Goal: Task Accomplishment & Management: Complete application form

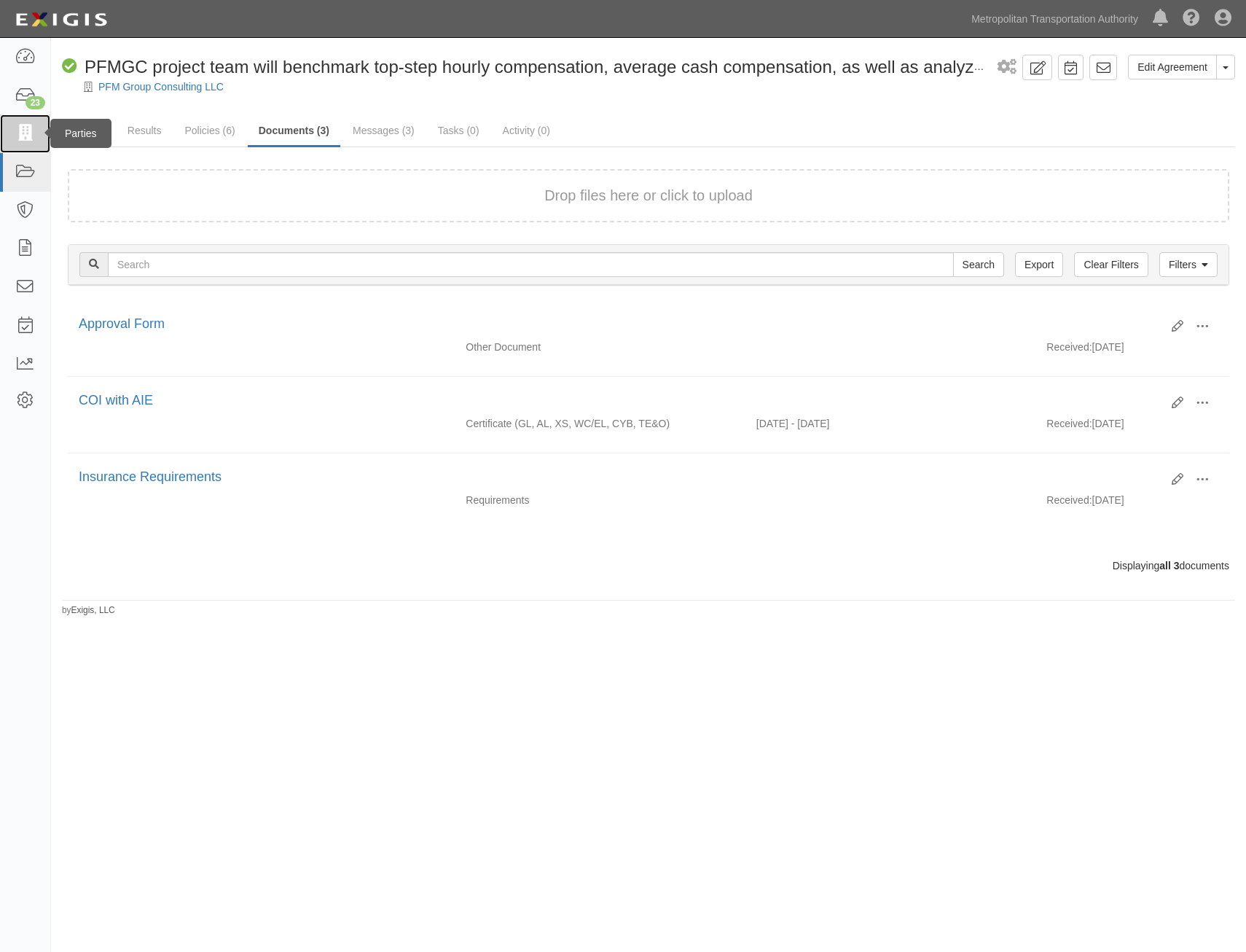
click at [25, 129] on icon at bounding box center [25, 134] width 21 height 17
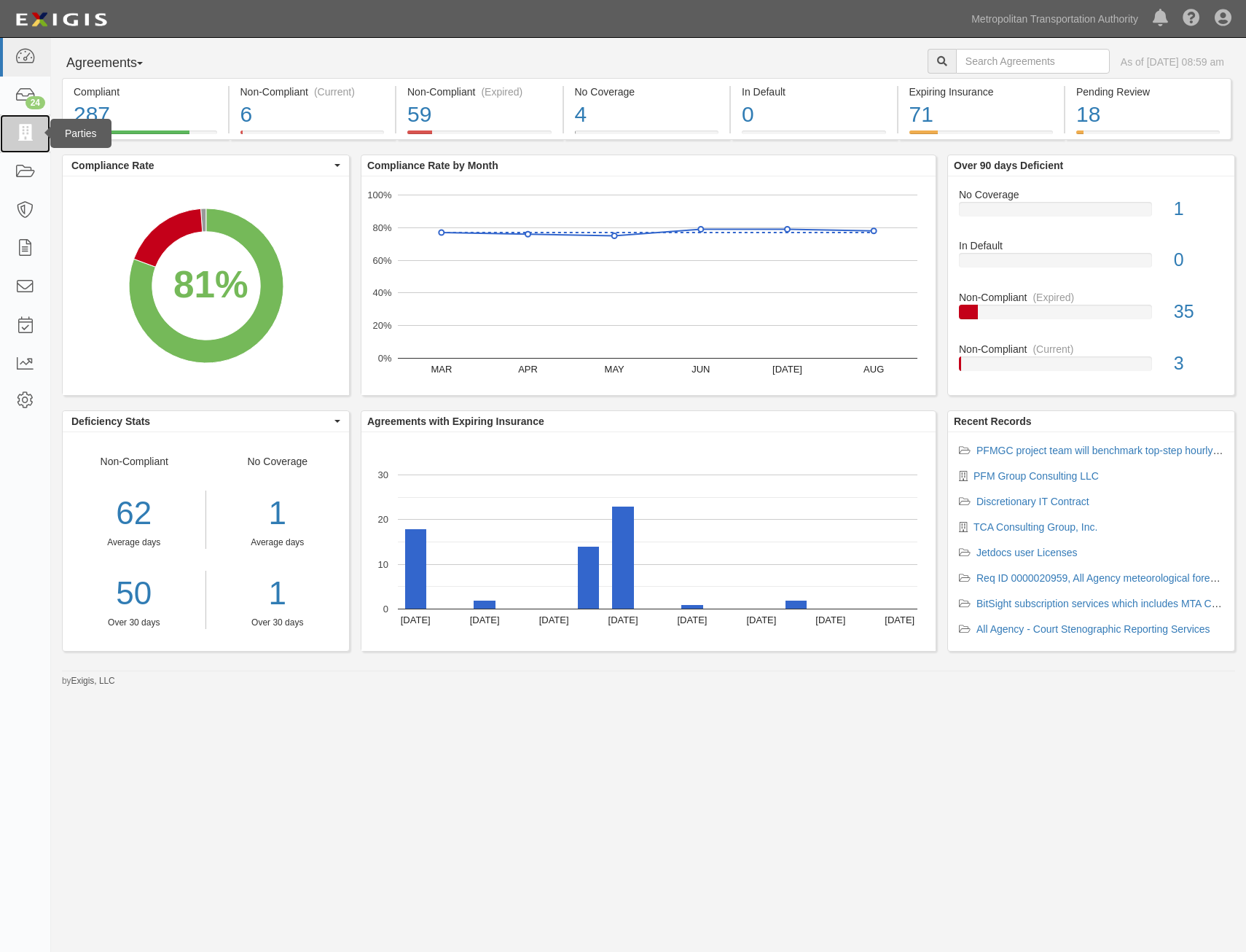
click at [14, 125] on link at bounding box center [25, 134] width 51 height 39
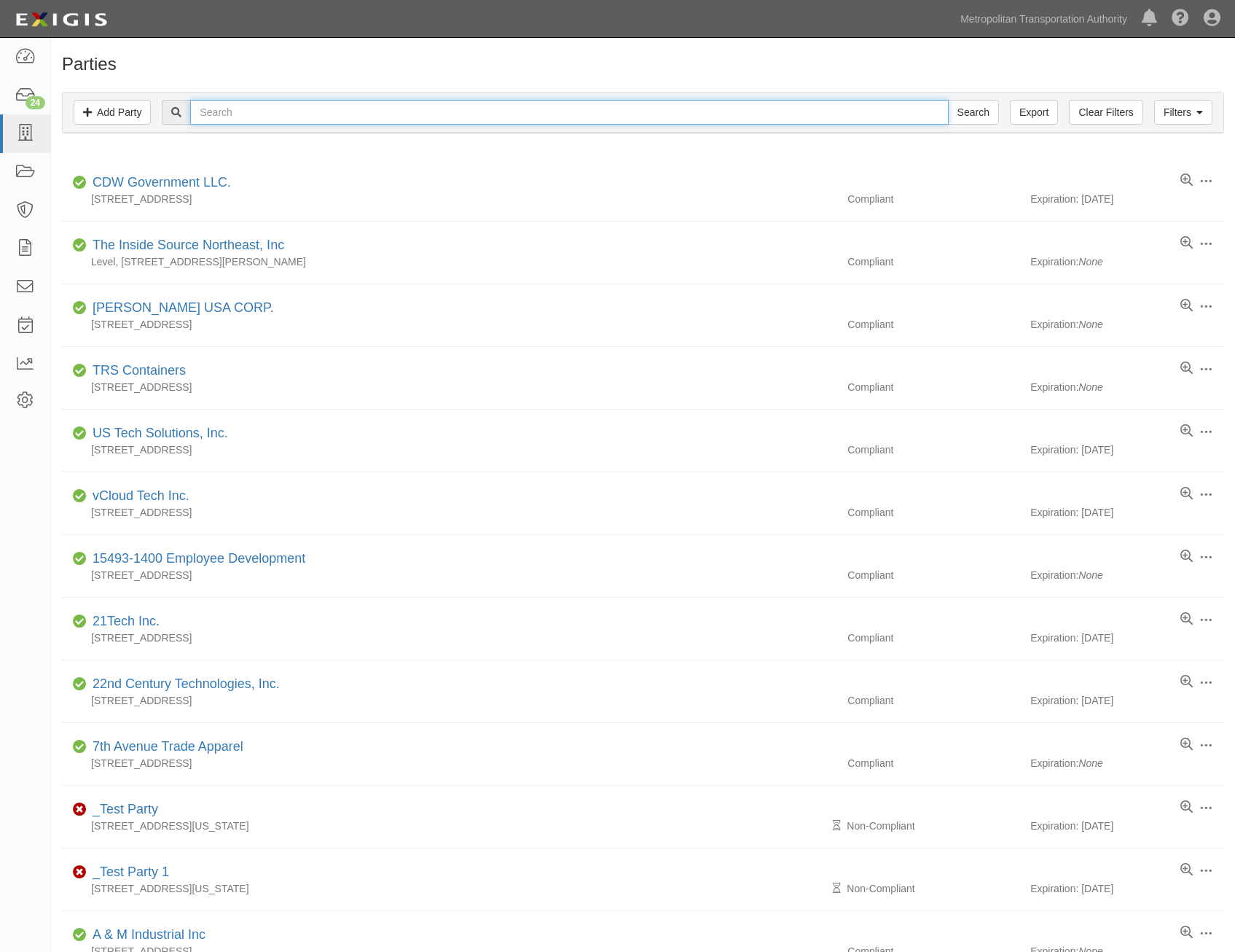
click at [451, 116] on input "text" at bounding box center [569, 112] width 758 height 25
type input "paraco"
click at [948, 100] on input "Search" at bounding box center [973, 112] width 51 height 25
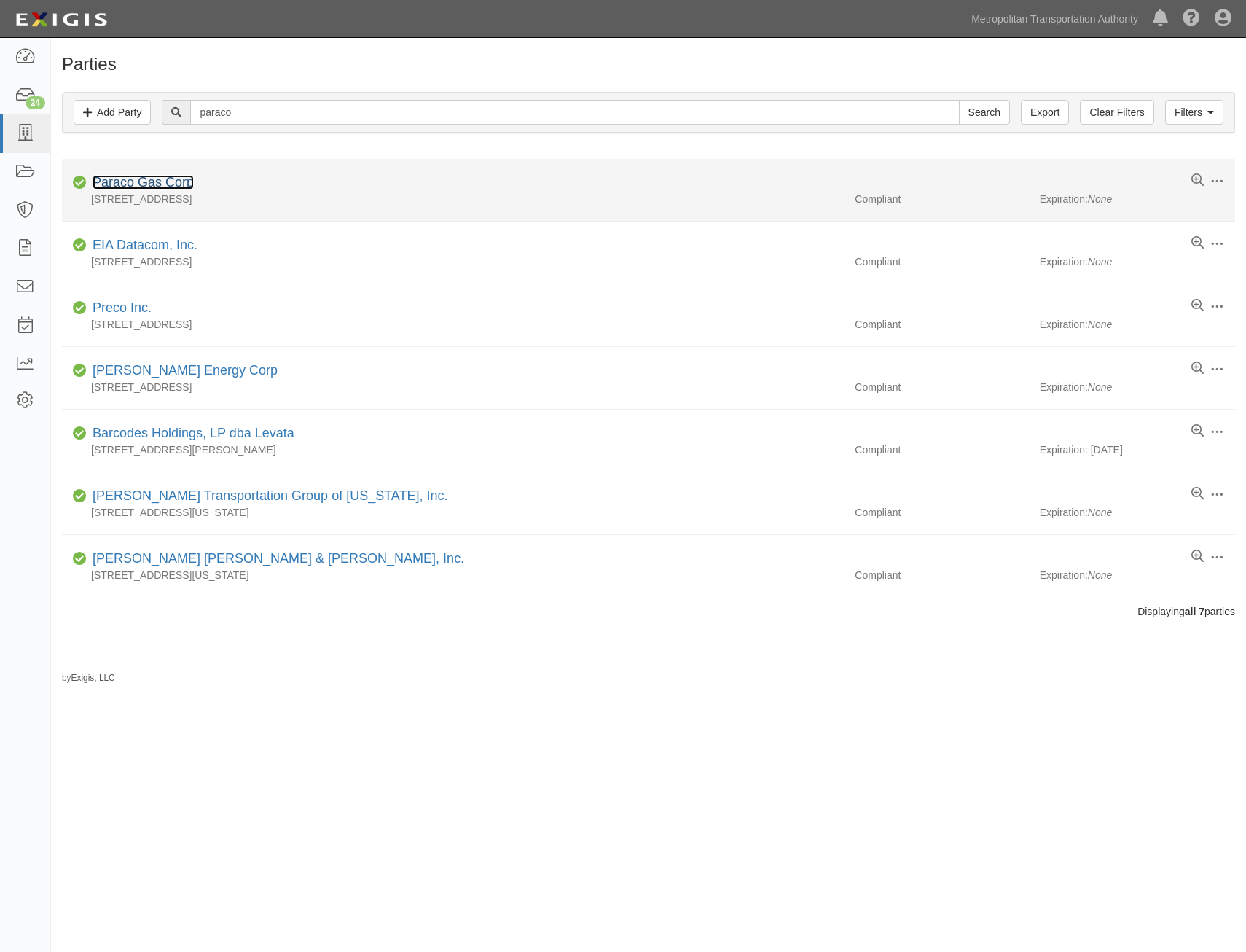
click at [145, 176] on link "Paraco Gas Corp" at bounding box center [143, 183] width 101 height 15
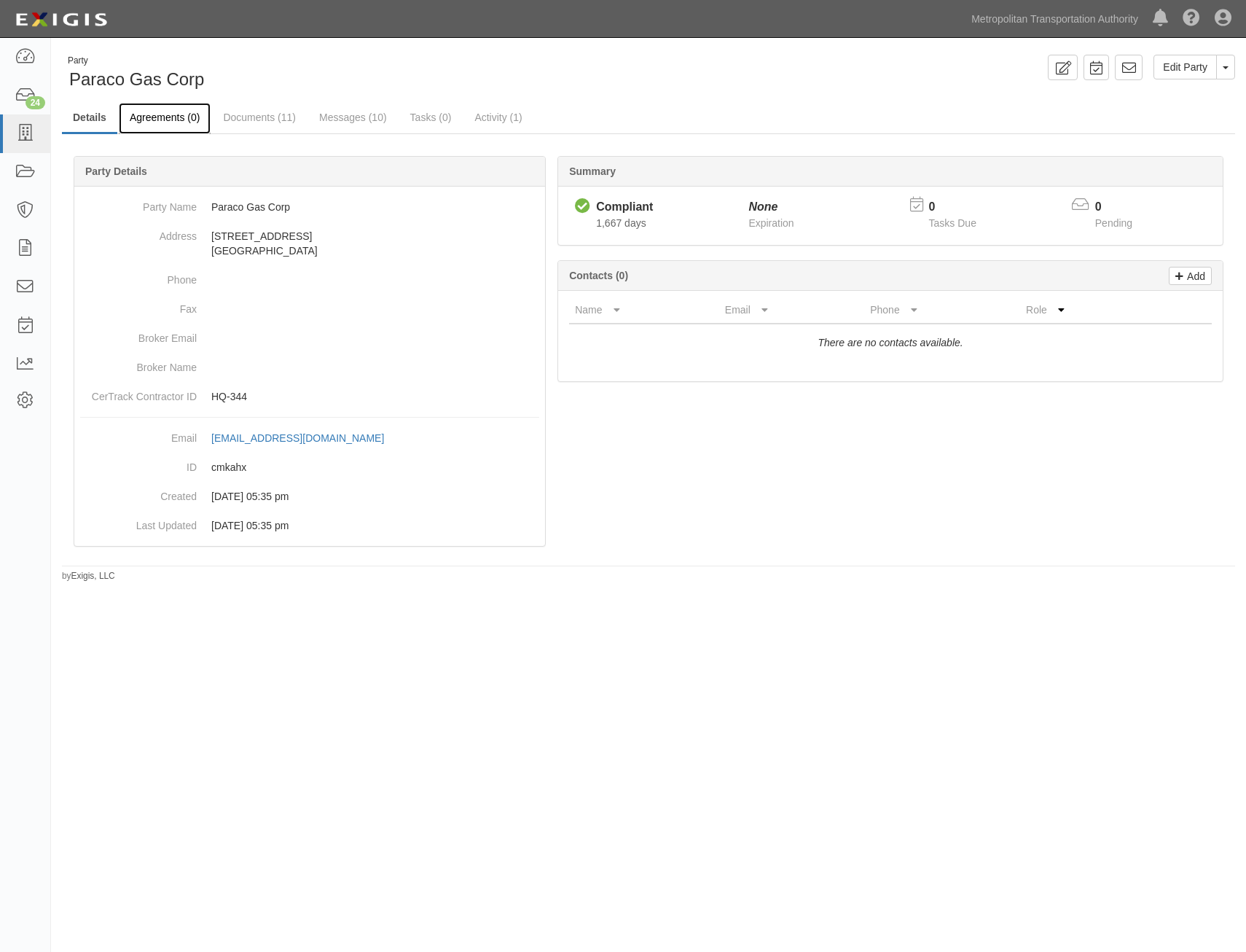
click at [181, 120] on link "Agreements (0)" at bounding box center [164, 119] width 92 height 32
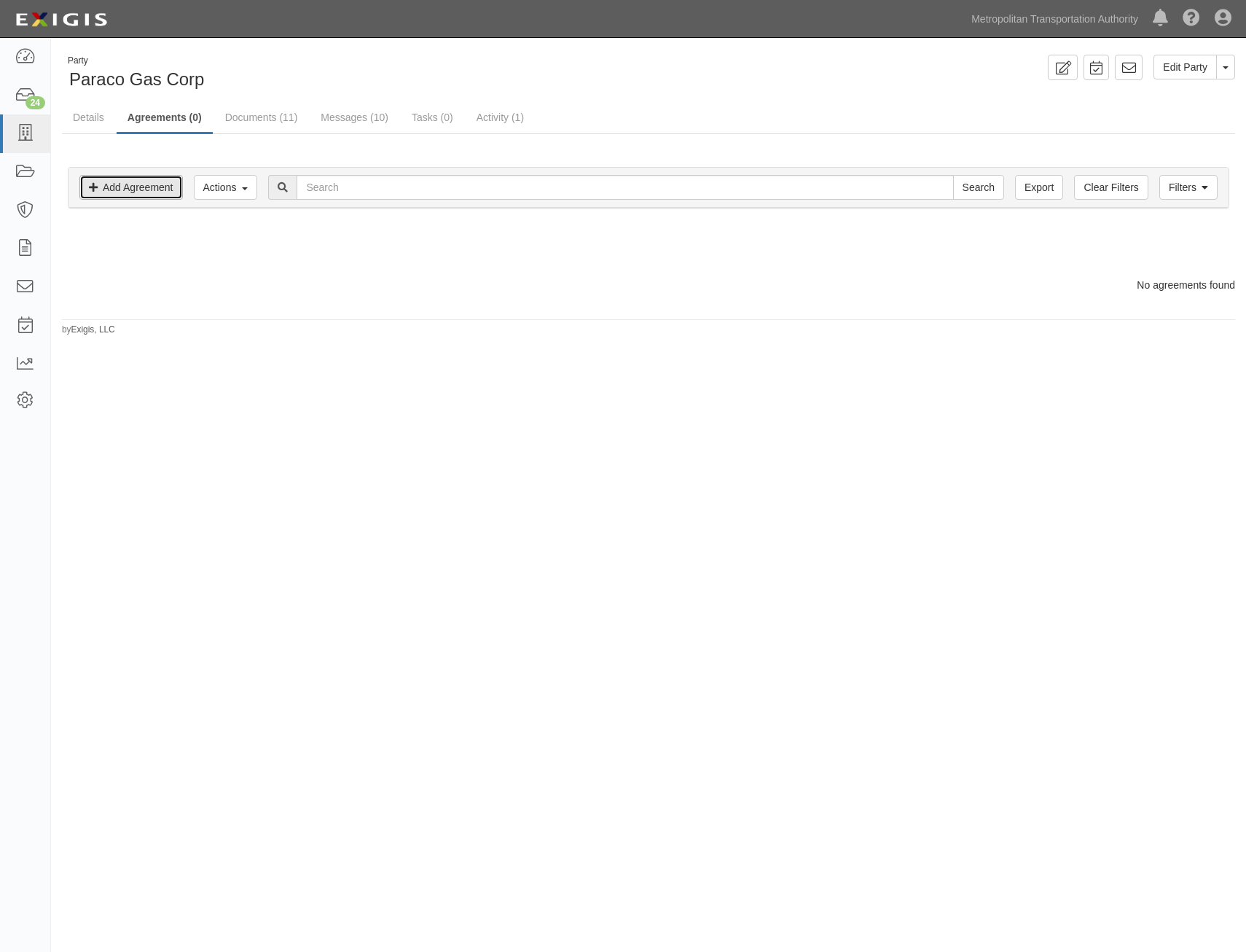
click at [154, 188] on link "Add Agreement" at bounding box center [131, 188] width 104 height 25
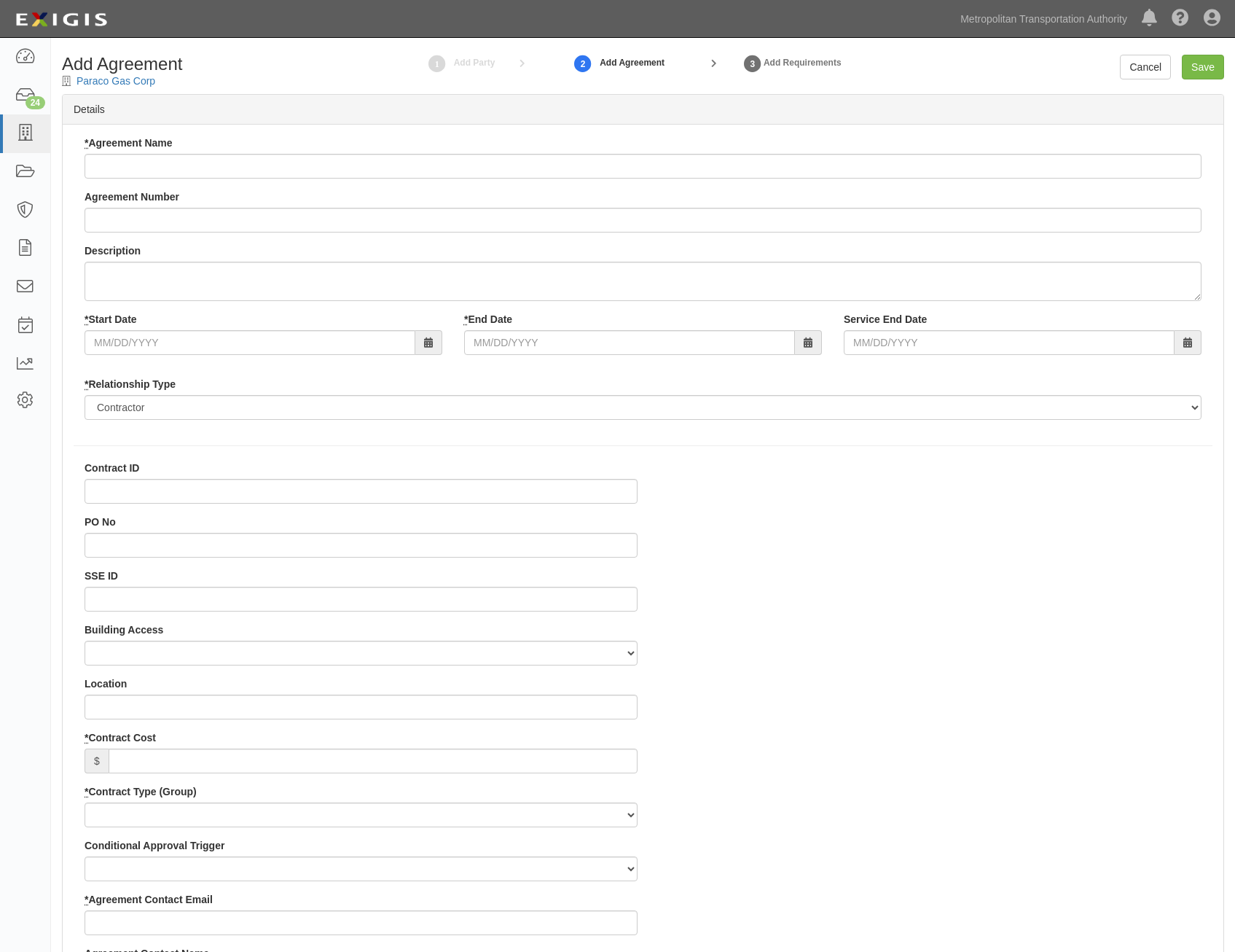
select select
click at [612, 157] on input "* Agreement Name" at bounding box center [643, 166] width 1117 height 25
paste input "Refilling at vendor location, pickup, dropoff of various propane cylinders for …"
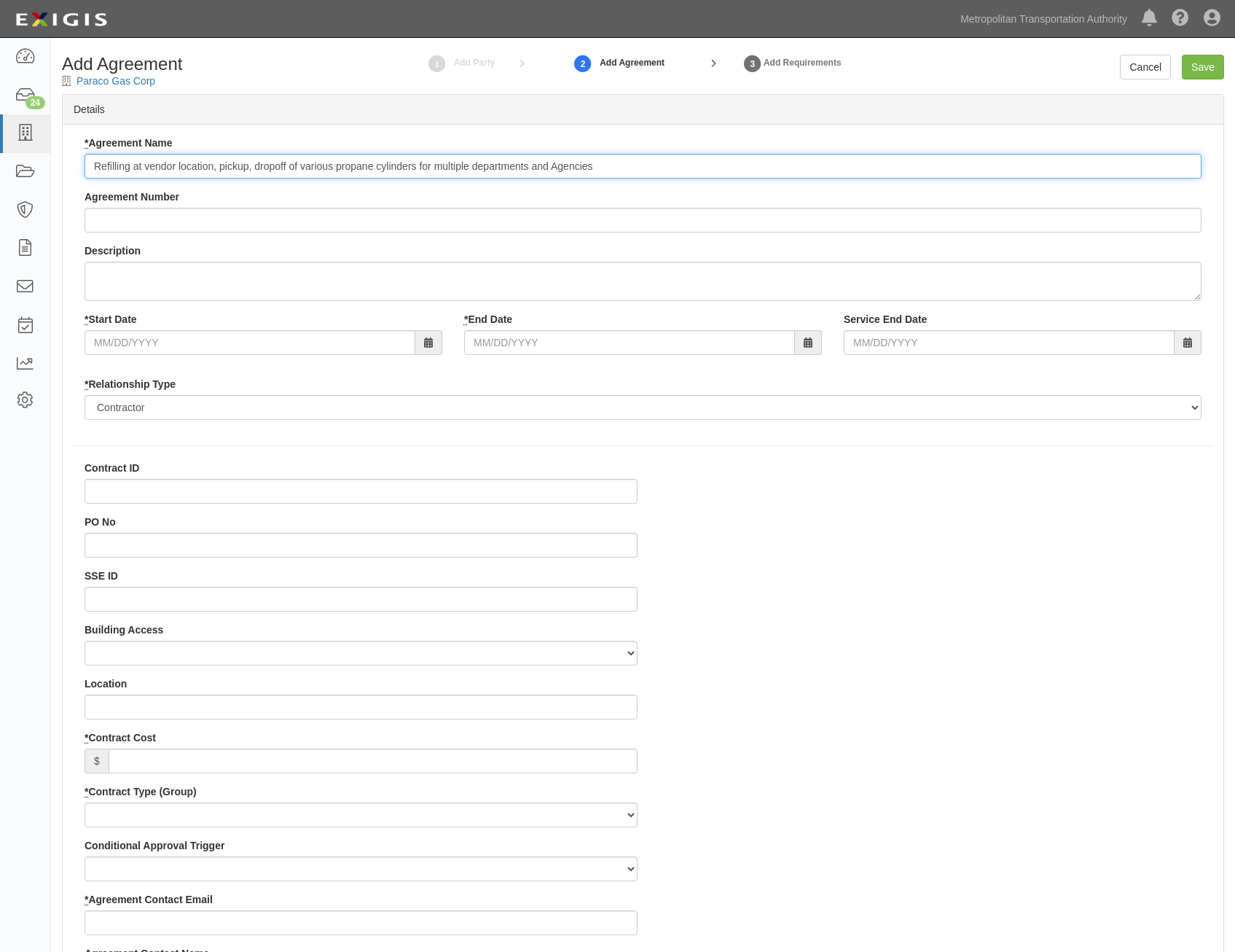
type input "Refilling at vendor location, pickup, dropoff of various propane cylinders for …"
click at [889, 222] on input "Agreement Number" at bounding box center [643, 220] width 1117 height 25
paste input "0000016250"
type input "0000016250"
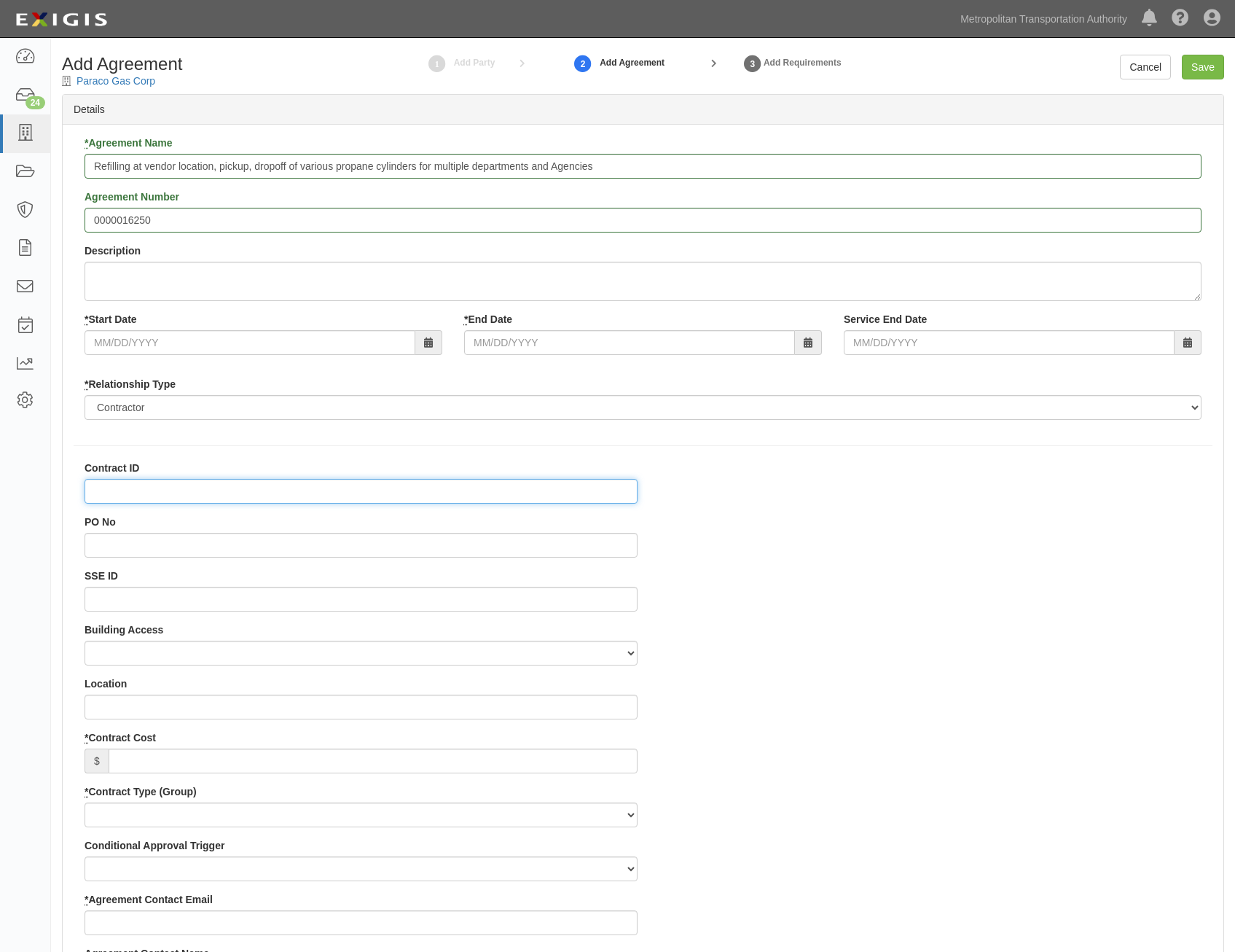
click at [612, 493] on input "Contract ID" at bounding box center [361, 491] width 553 height 25
paste input "0000016250"
type input "0000016250"
click at [368, 341] on input "* Start Date" at bounding box center [250, 342] width 331 height 25
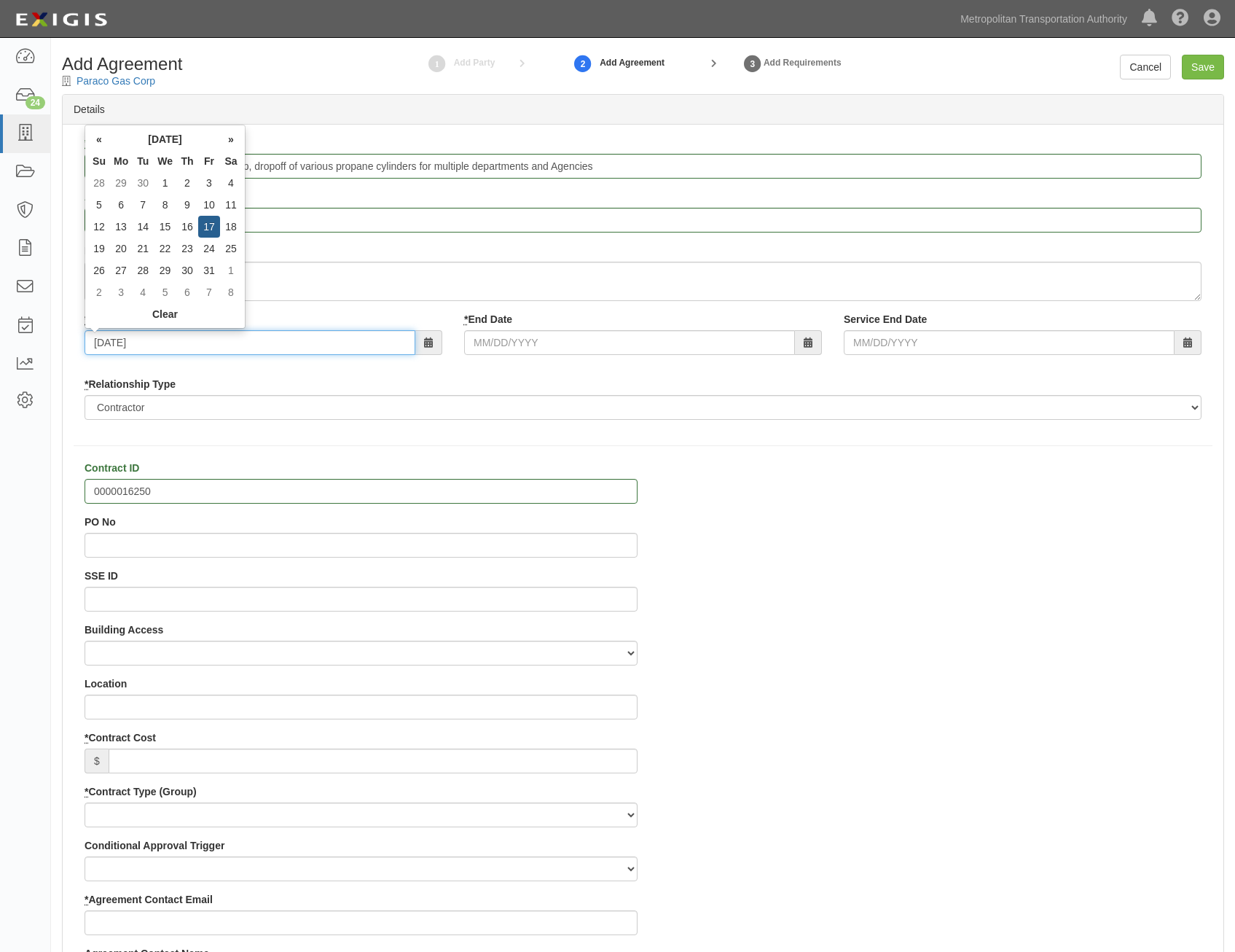
type input "10/17/2025"
click at [758, 341] on input "* End Date" at bounding box center [630, 342] width 331 height 25
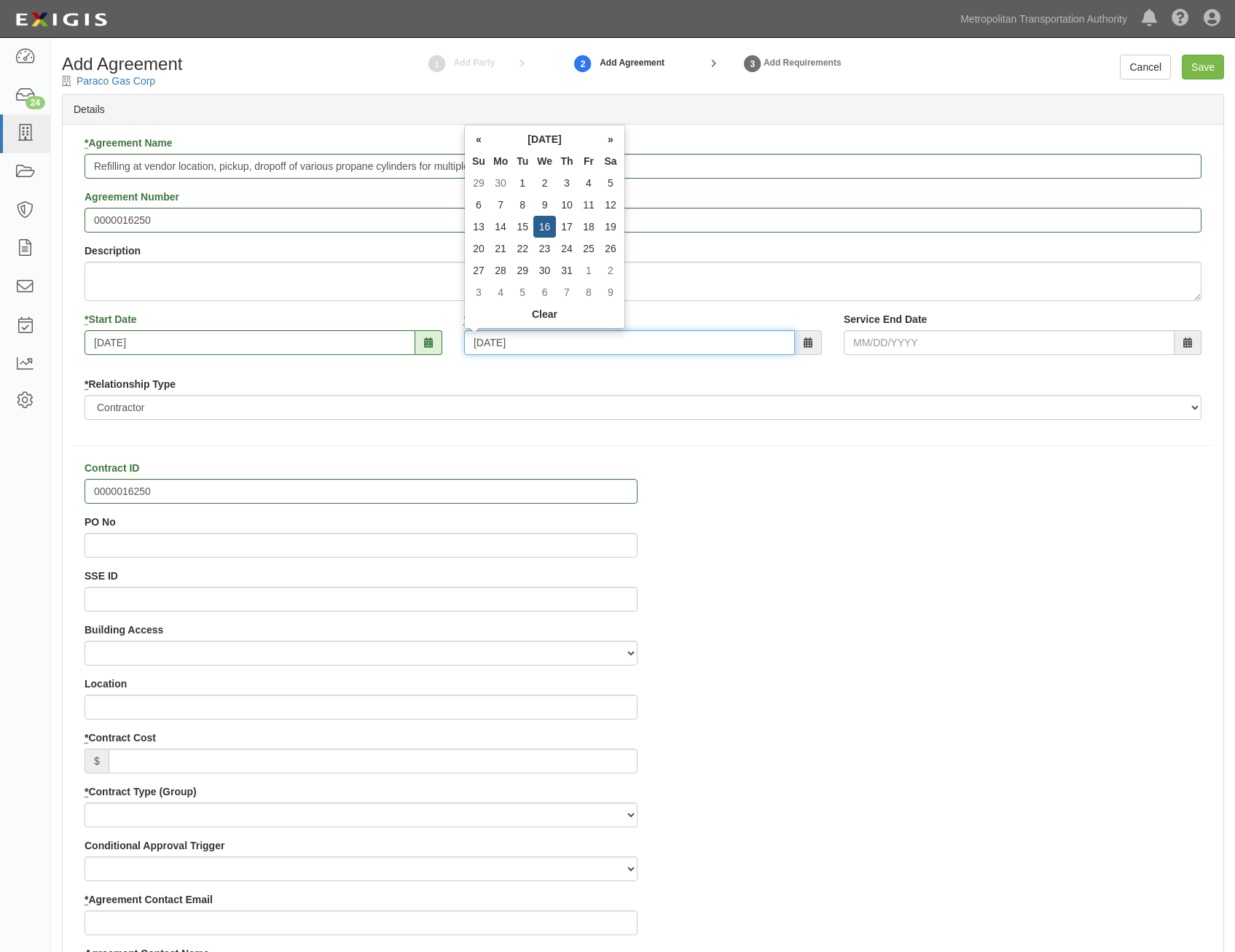
type input "10/16/2030"
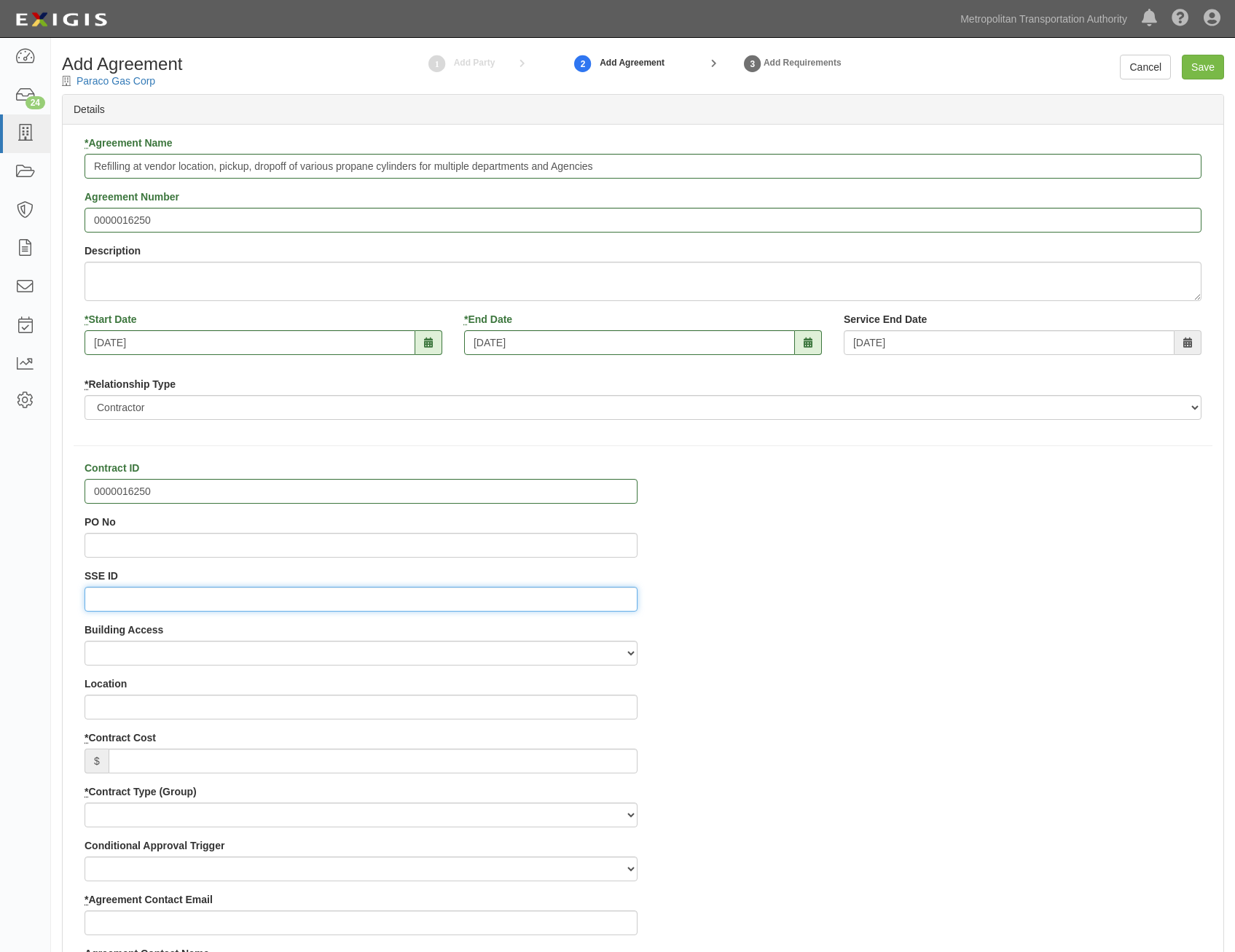
click at [574, 601] on input "SSE ID" at bounding box center [361, 599] width 553 height 25
paste input "0000518538"
type input "0000518538"
drag, startPoint x: 853, startPoint y: 599, endPoint x: 854, endPoint y: 588, distance: 11.0
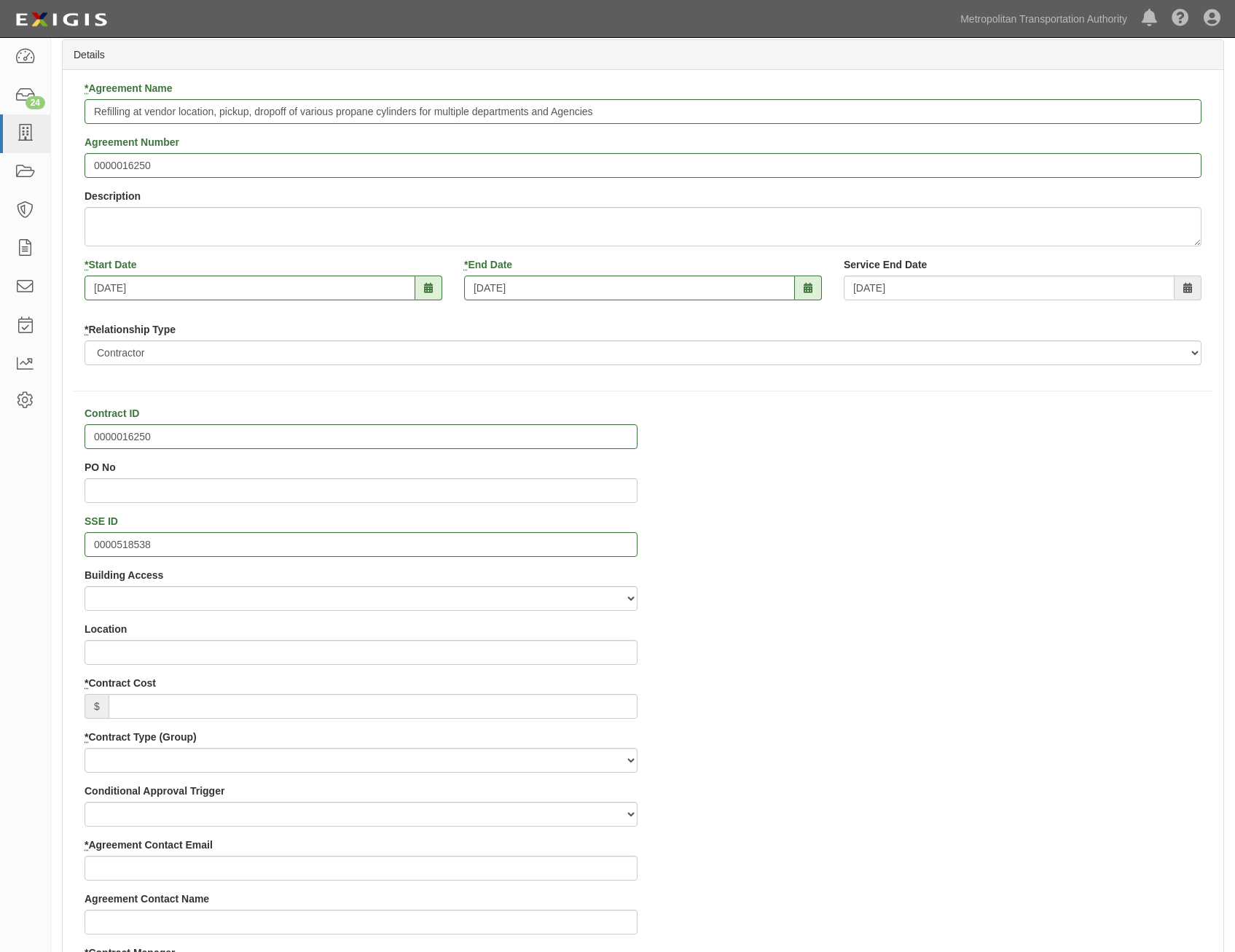
scroll to position [218, 0]
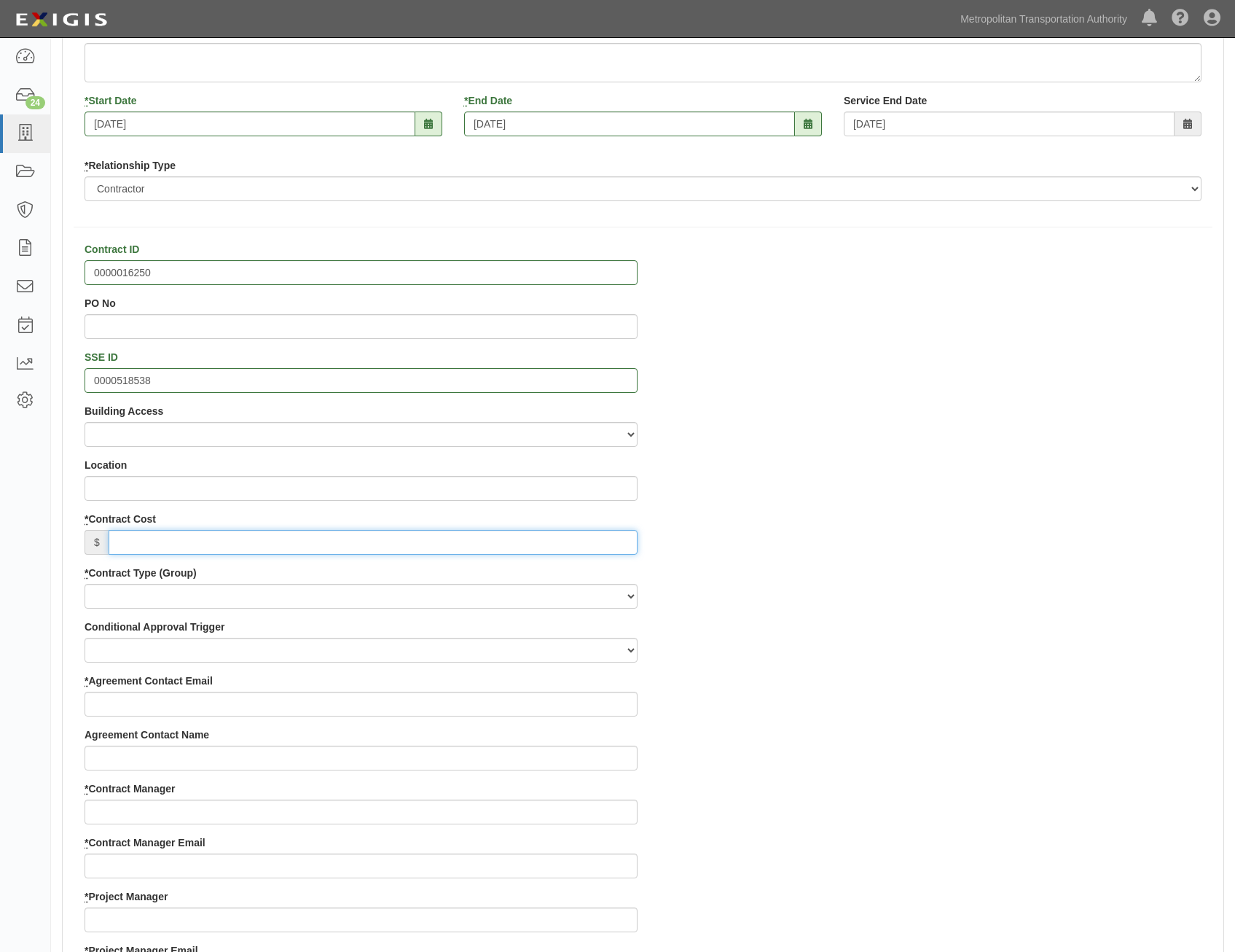
click at [588, 538] on input "* Contract Cost" at bounding box center [373, 542] width 529 height 25
paste input "665,249.43"
type input "665,249.43"
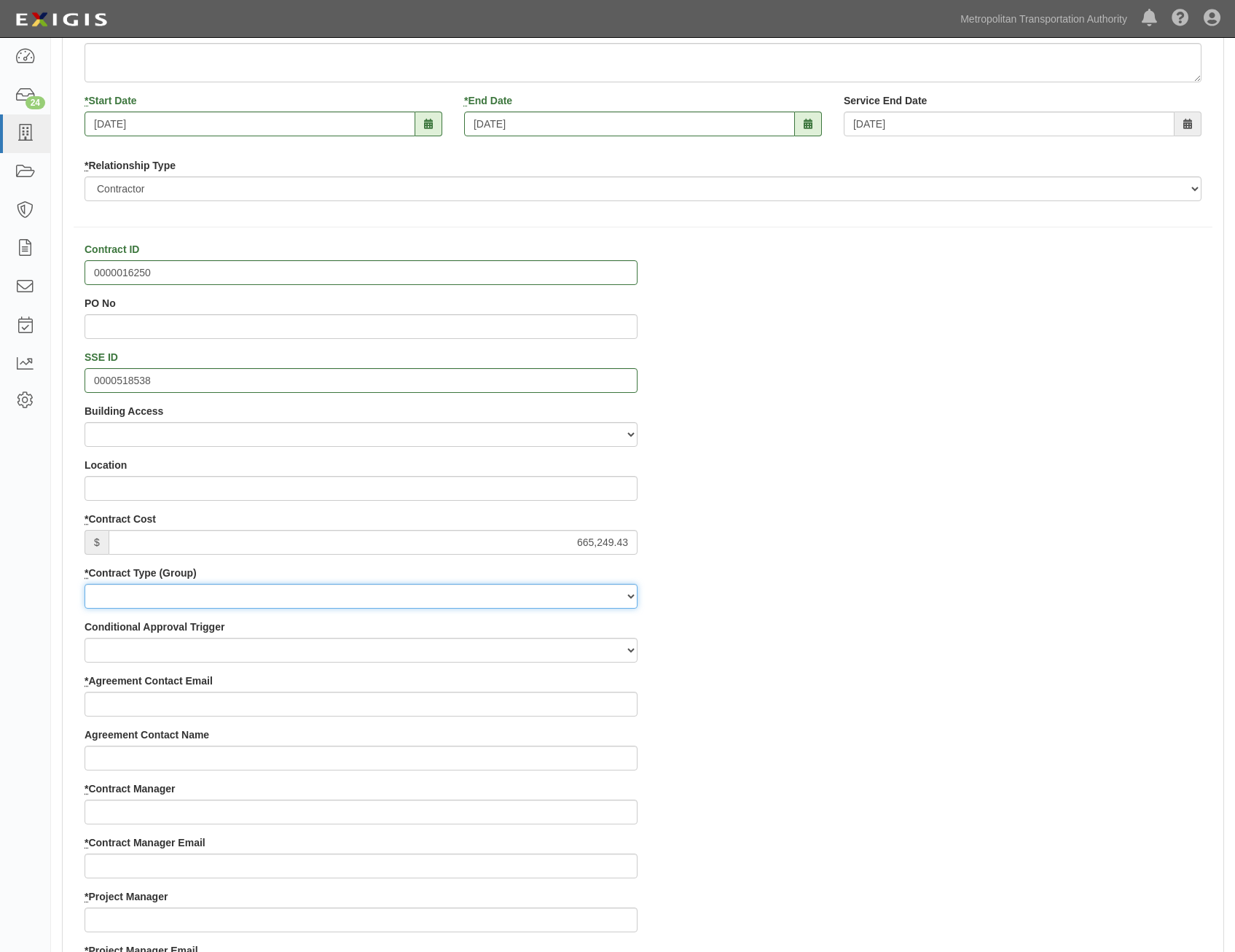
click at [623, 592] on select "Capital Operating Not for Benefit (incls. FA, Entry Permits) Real Estate Other" at bounding box center [361, 596] width 553 height 25
select select "122"
click at [85, 584] on select "Capital Operating Not for Benefit (incls. FA, Entry Permits) Real Estate Other" at bounding box center [361, 596] width 553 height 25
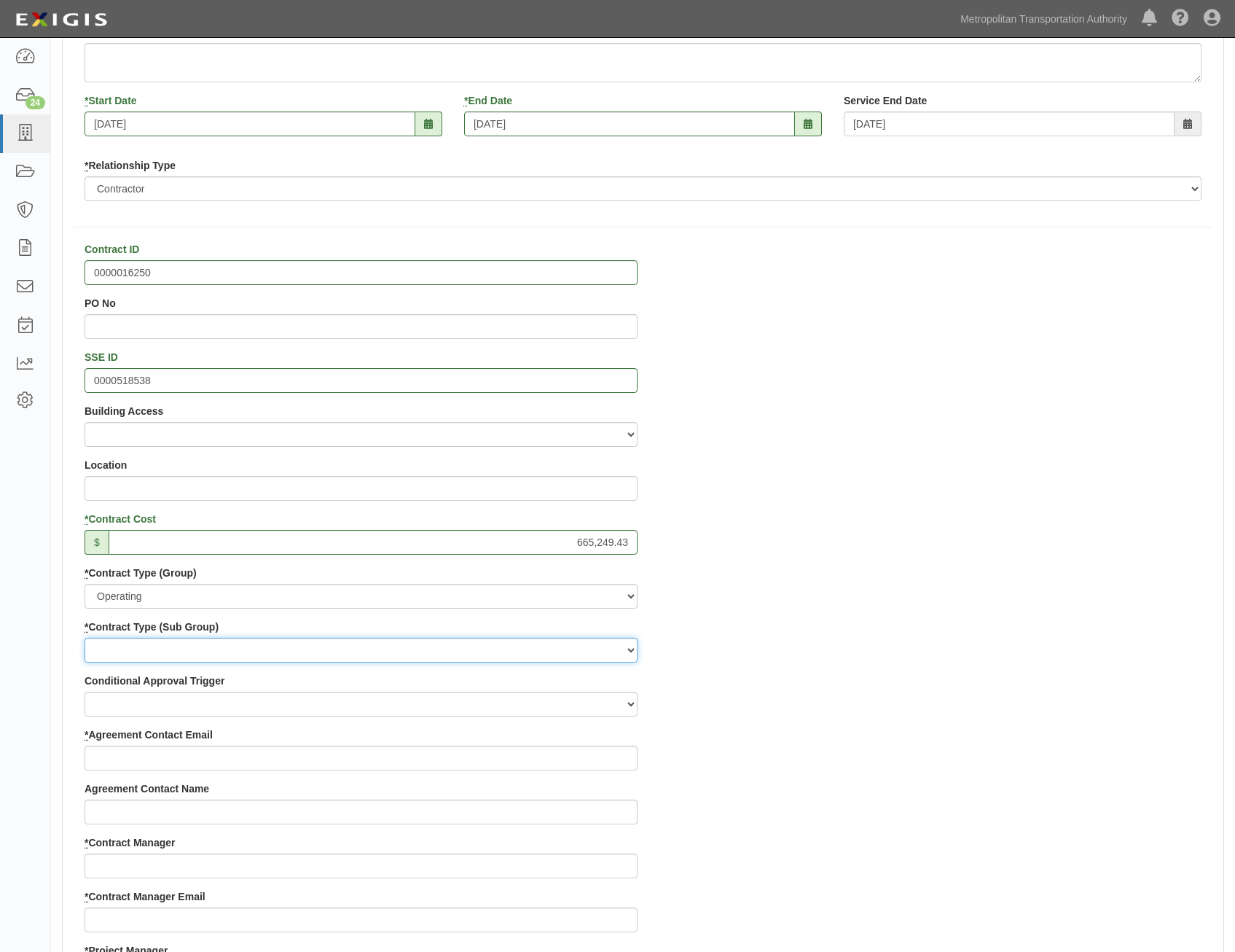
click at [590, 644] on select "Construction Loan / Test and Demo Maintenance Painting Personal Services Contra…" at bounding box center [361, 650] width 553 height 25
select select "249"
click at [85, 638] on select "Construction Loan / Test and Demo Maintenance Painting Personal Services Contra…" at bounding box center [361, 650] width 553 height 25
drag, startPoint x: 872, startPoint y: 679, endPoint x: 964, endPoint y: 564, distance: 147.3
click at [881, 669] on div "Contract ID 0000016250 PO No SSE ID 0000518538 Building Access 2 Broadway 341/3…" at bounding box center [643, 943] width 1161 height 1402
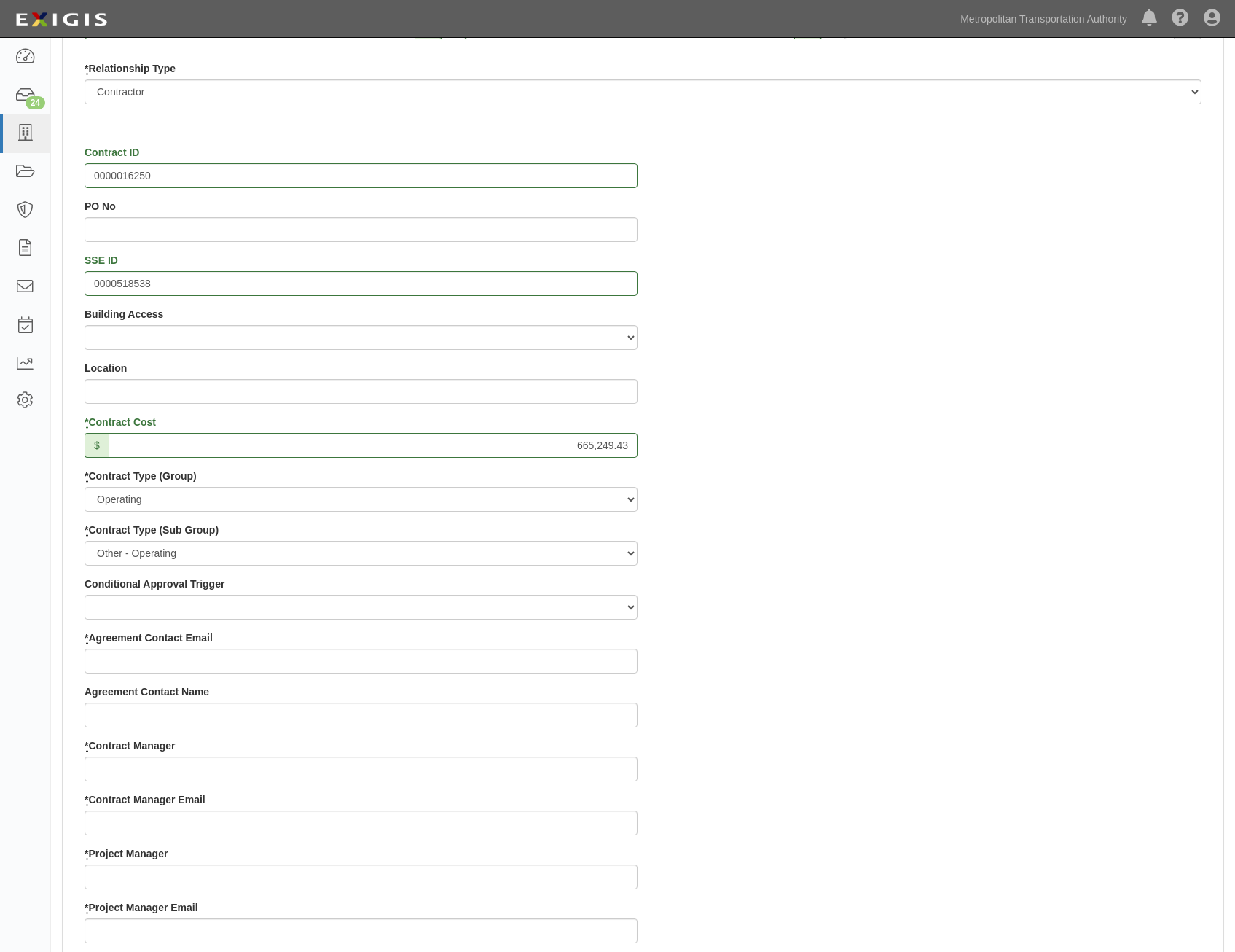
scroll to position [510, 0]
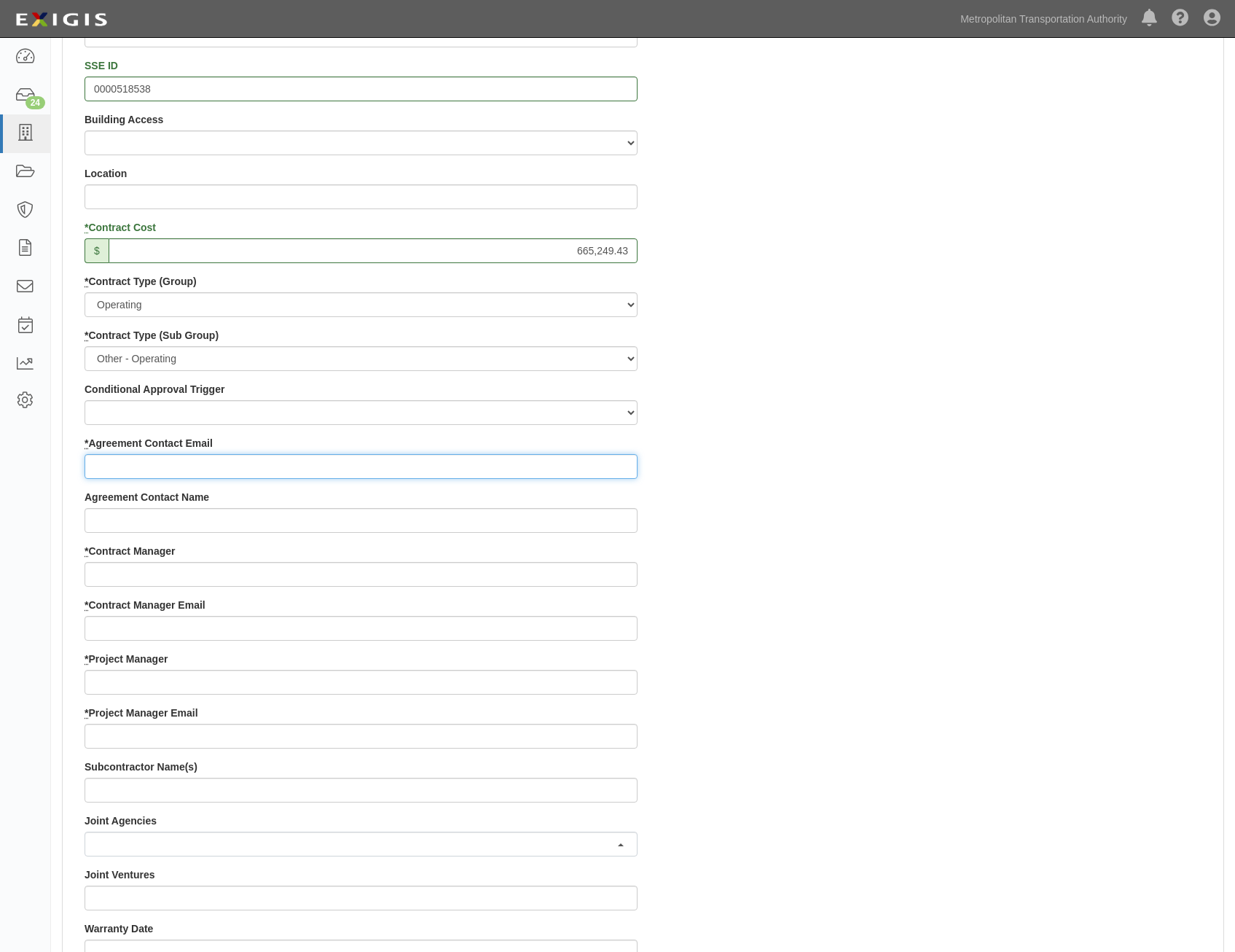
click at [581, 461] on input "* Agreement Contact Email" at bounding box center [361, 467] width 553 height 25
paste input "william.martin@paracogas.com"
type input "william.martin@paracogas.com"
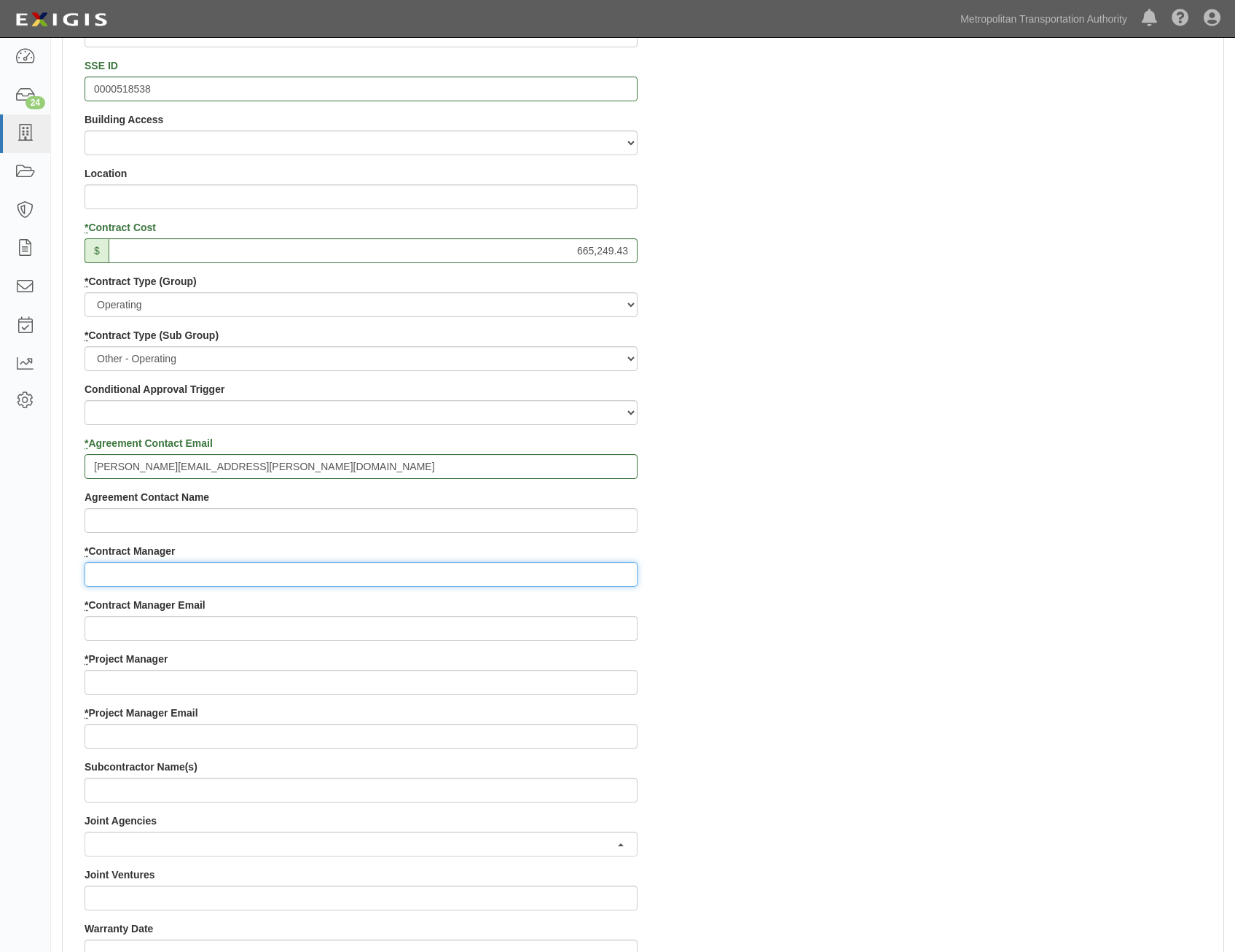
click at [530, 580] on input "* Contract Manager" at bounding box center [361, 575] width 553 height 25
paste input "Andrea Bracey"
type input "Andrea Bracey"
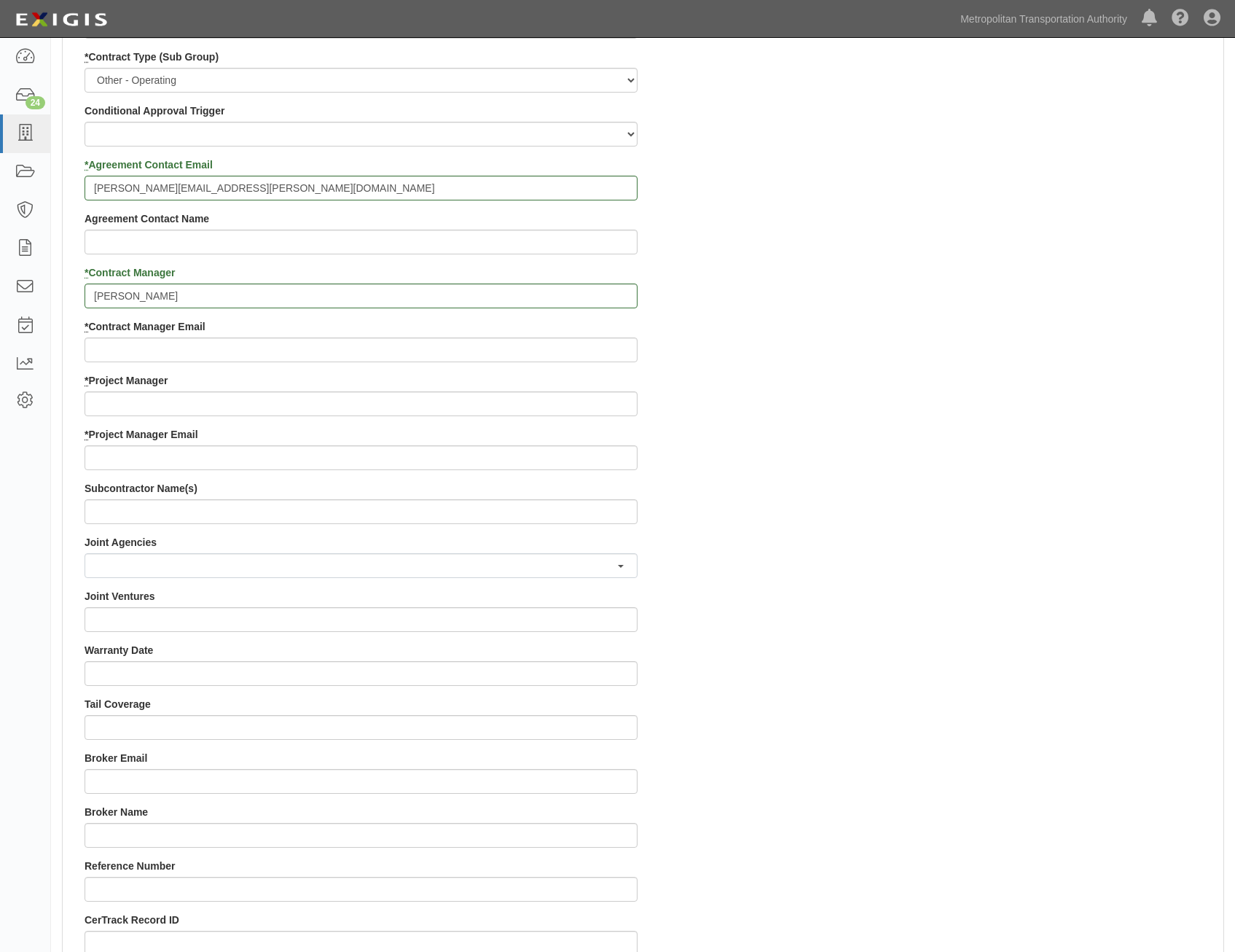
scroll to position [802, 0]
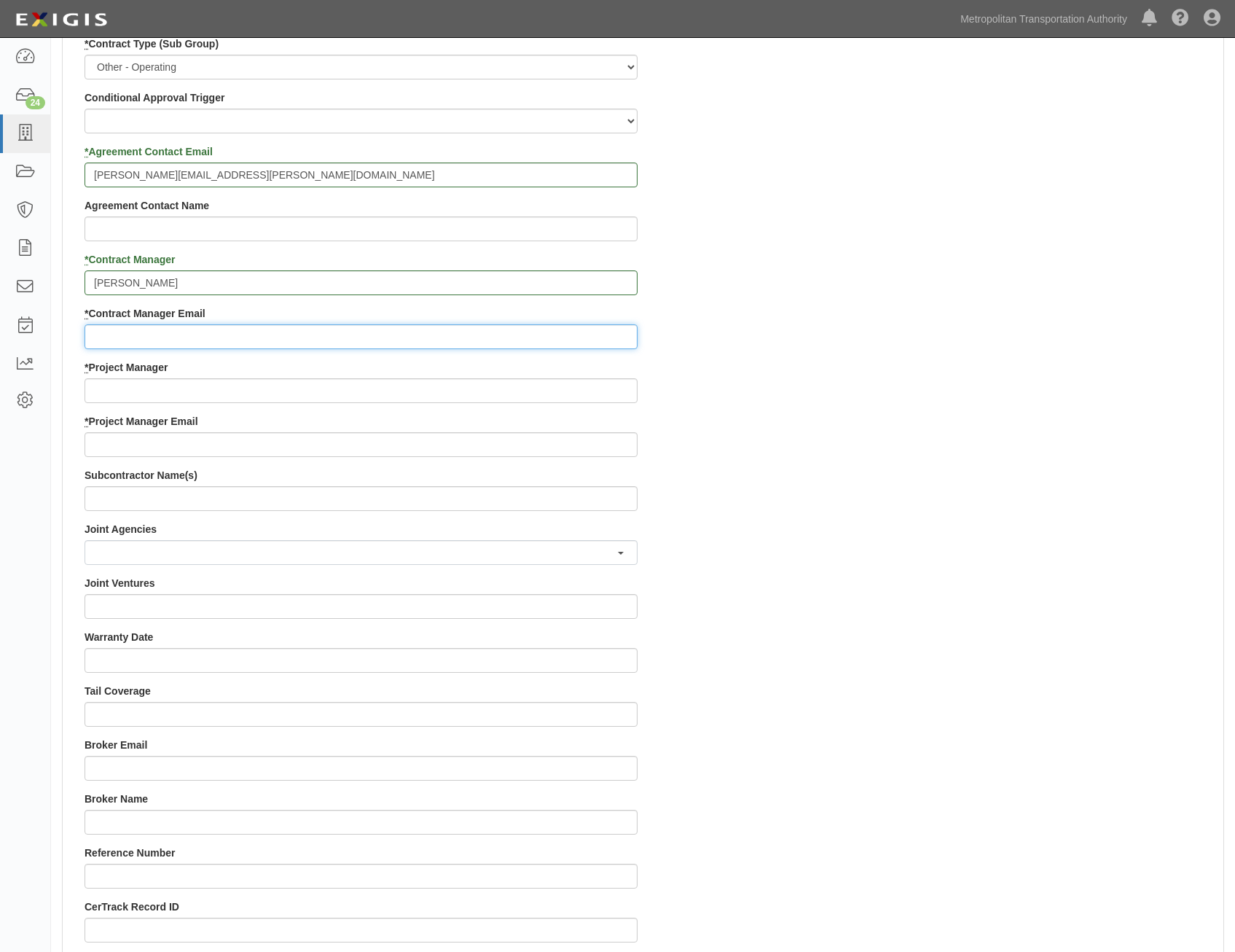
click at [412, 341] on input "* Contract Manager Email" at bounding box center [361, 336] width 553 height 25
click at [461, 464] on div "Contract ID 0000016250 PO No SSE ID 0000518538 Building Access 2 Broadway 341/3…" at bounding box center [361, 360] width 575 height 1402
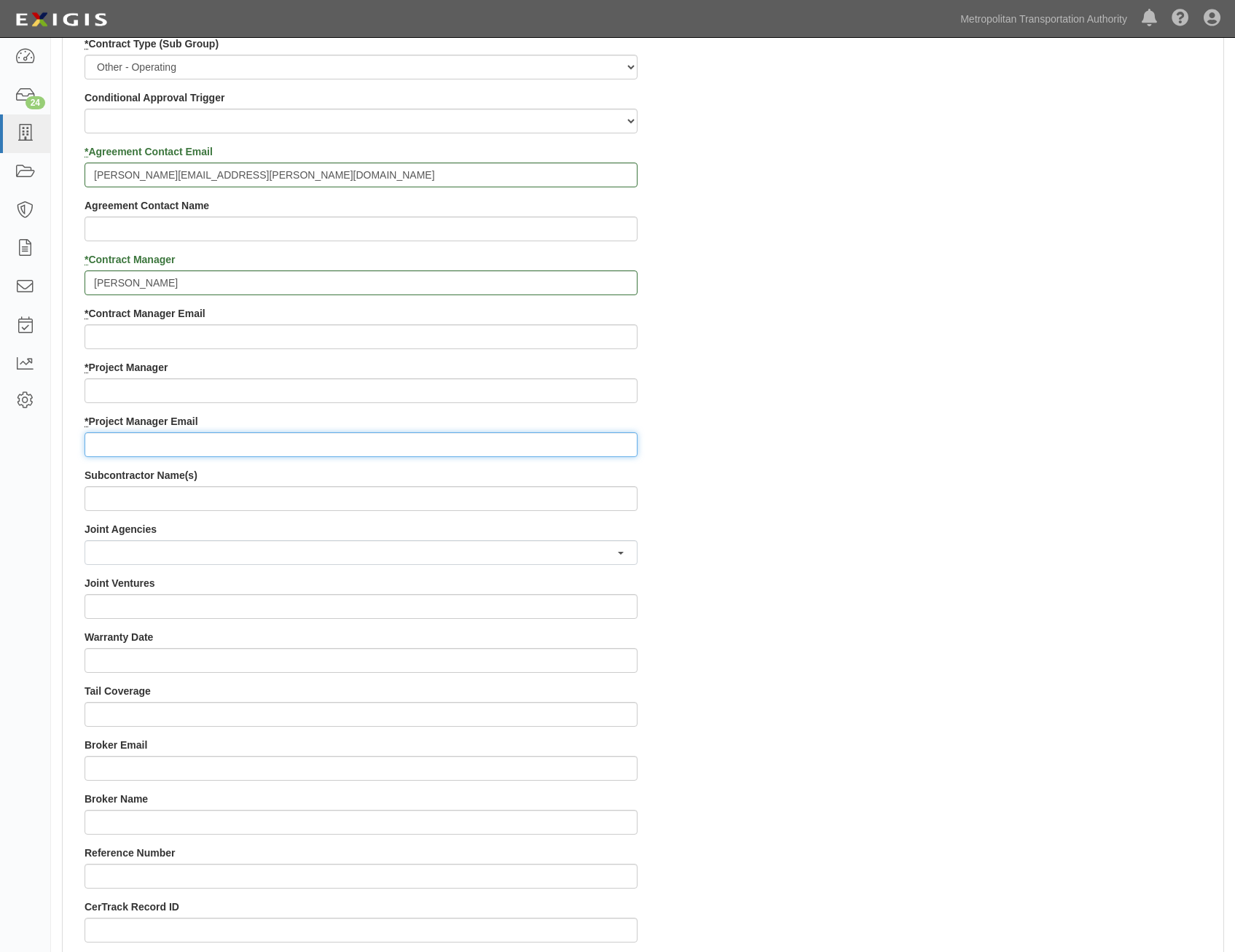
click at [464, 445] on input "* Project Manager Email" at bounding box center [361, 444] width 553 height 25
paste input "Gaines@mnr.org Forman@mnr.org APHILLIP@mtapd.org mwetzel@lirr.org iraw@lirr.org…"
type input "Gaines@mnr.org Forman@mnr.org APHILLIP@mtapd.org mwetzel@lirr.org iraw@lirr.org…"
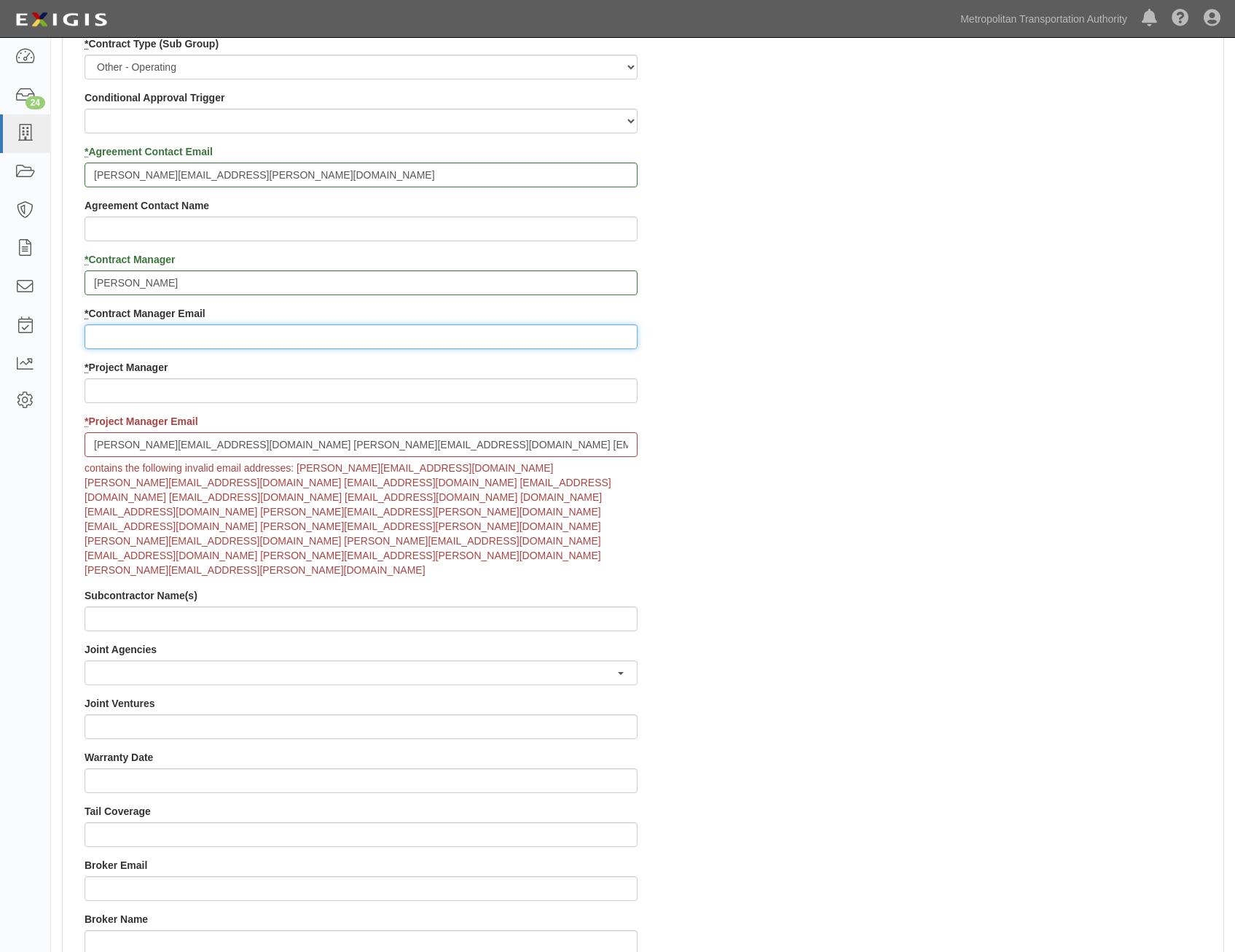
click at [425, 340] on input "* Contract Manager Email" at bounding box center [361, 336] width 553 height 25
paste input "andrea.bracey@mtahq.org"
type input "andrea.bracey@mtahq.org"
click at [812, 464] on div "Contract ID 0000016250 PO No SSE ID 0000518538 Building Access 2 Broadway 341/3…" at bounding box center [643, 420] width 1161 height 1523
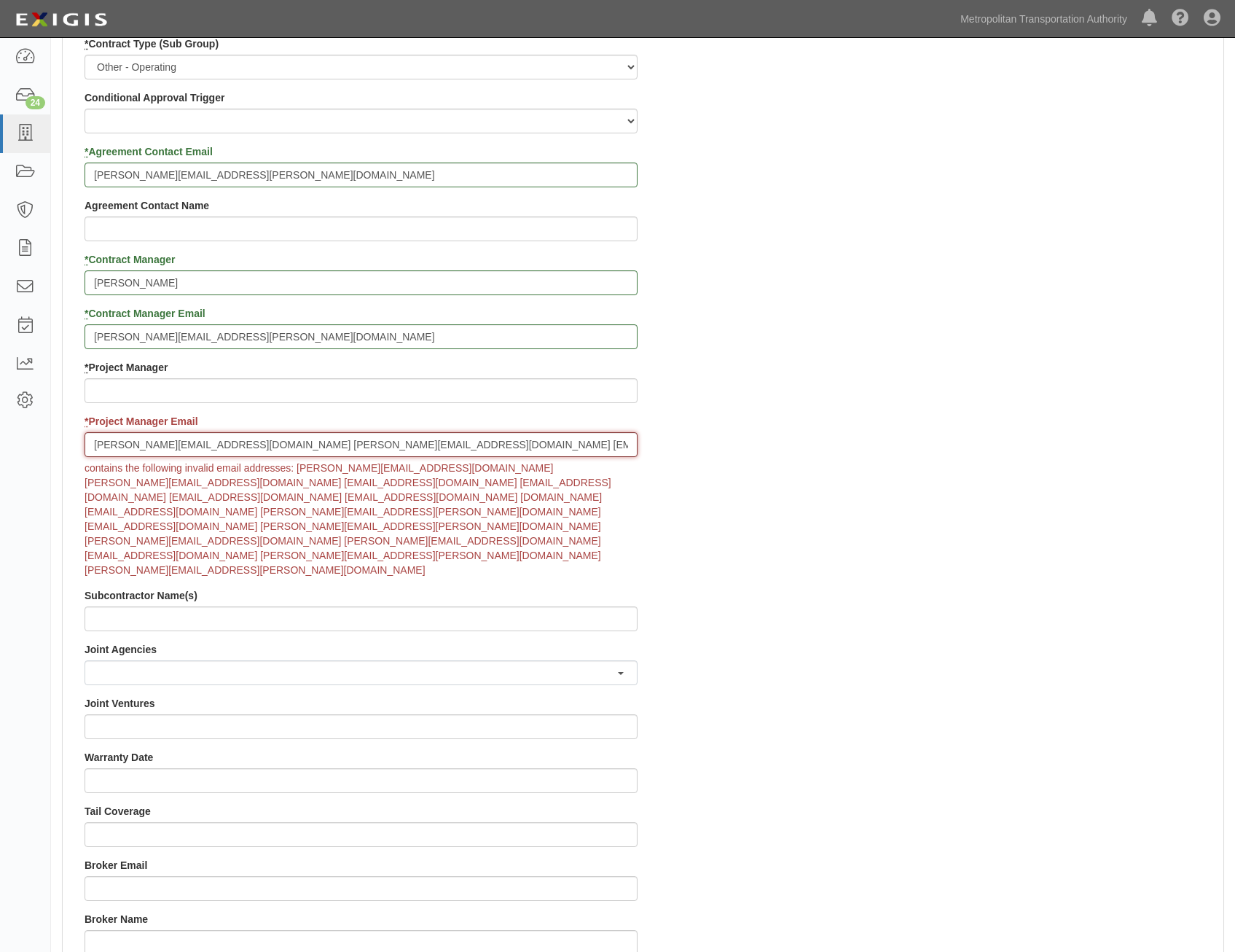
click at [169, 449] on input "Gaines@mnr.org Forman@mnr.org APHILLIP@mtapd.org mwetzel@lirr.org iraw@lirr.org…" at bounding box center [361, 444] width 553 height 25
type input "Gaines@mnr.org, Forman@mnr.org, APHILLIP@mtapd.org, mwetzel@lirr.org, iraw@lirr…"
click at [1084, 627] on div "Contract ID 0000016250 PO No SSE ID 0000518538 Building Access 2 Broadway 341/3…" at bounding box center [643, 420] width 1161 height 1523
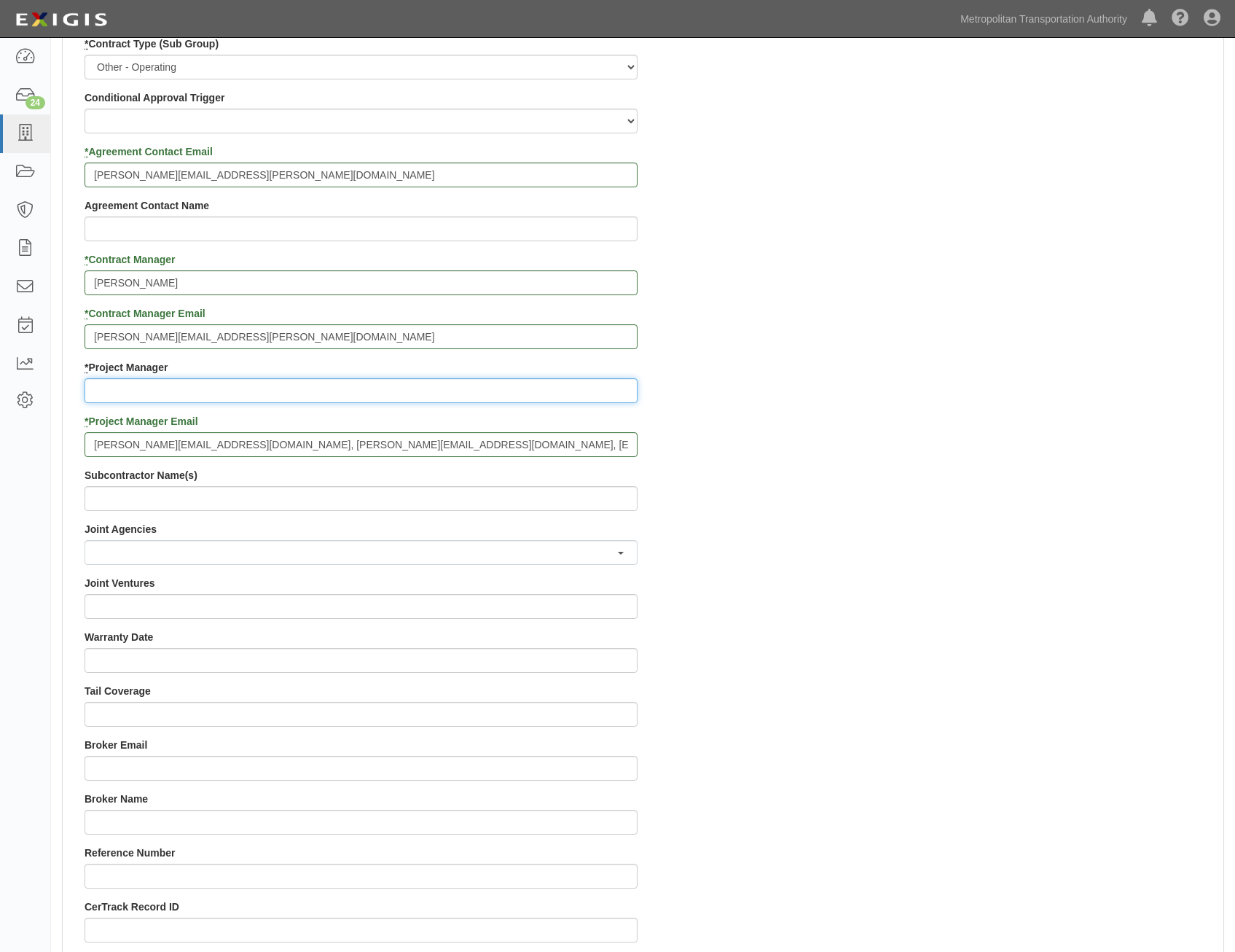
click at [492, 388] on input "* Project Manager" at bounding box center [361, 390] width 553 height 25
type input "Project Managers"
click at [924, 384] on div "Contract ID 0000016250 PO No SSE ID 0000518538 Building Access 2 Broadway 341/3…" at bounding box center [643, 360] width 1161 height 1402
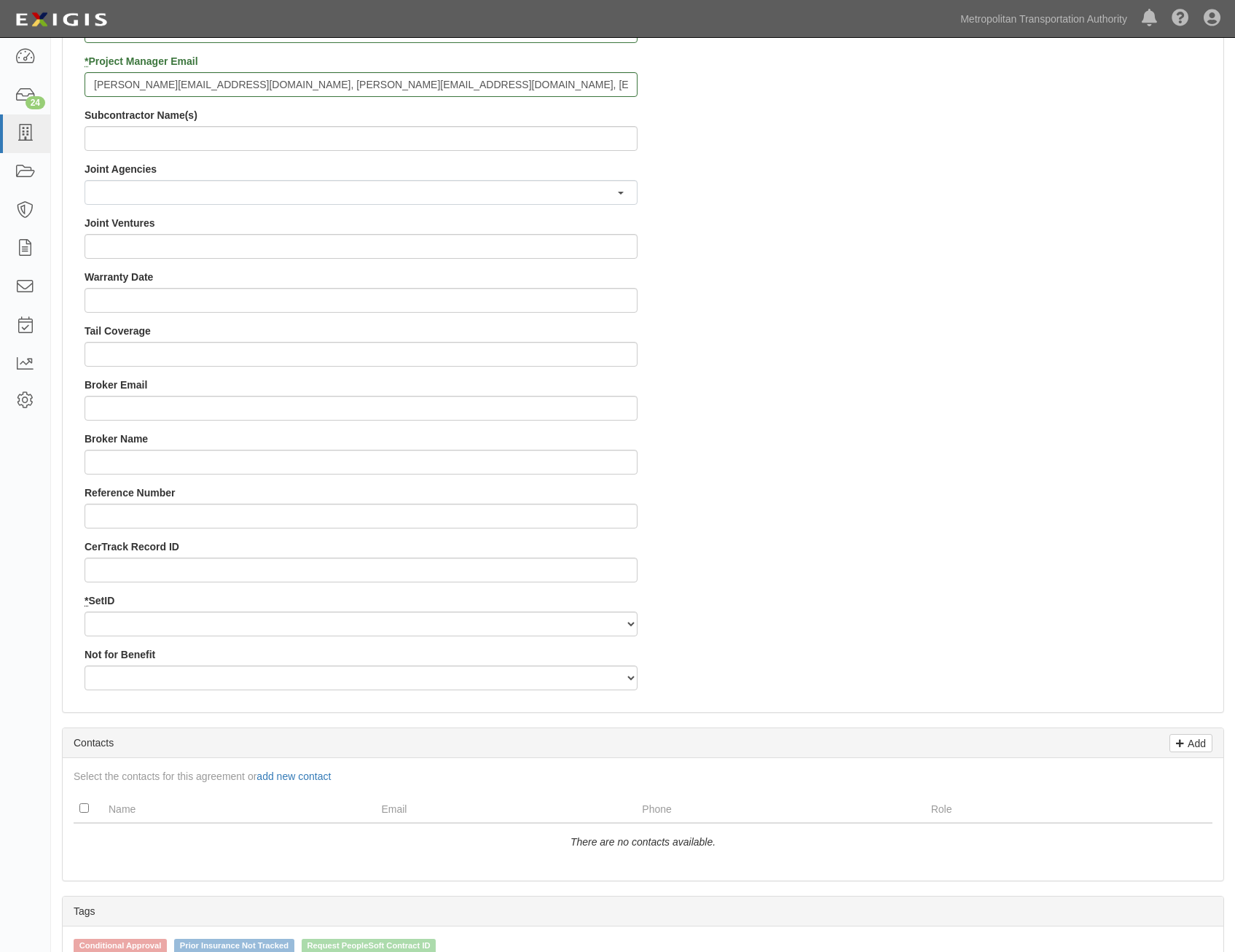
scroll to position [1166, 0]
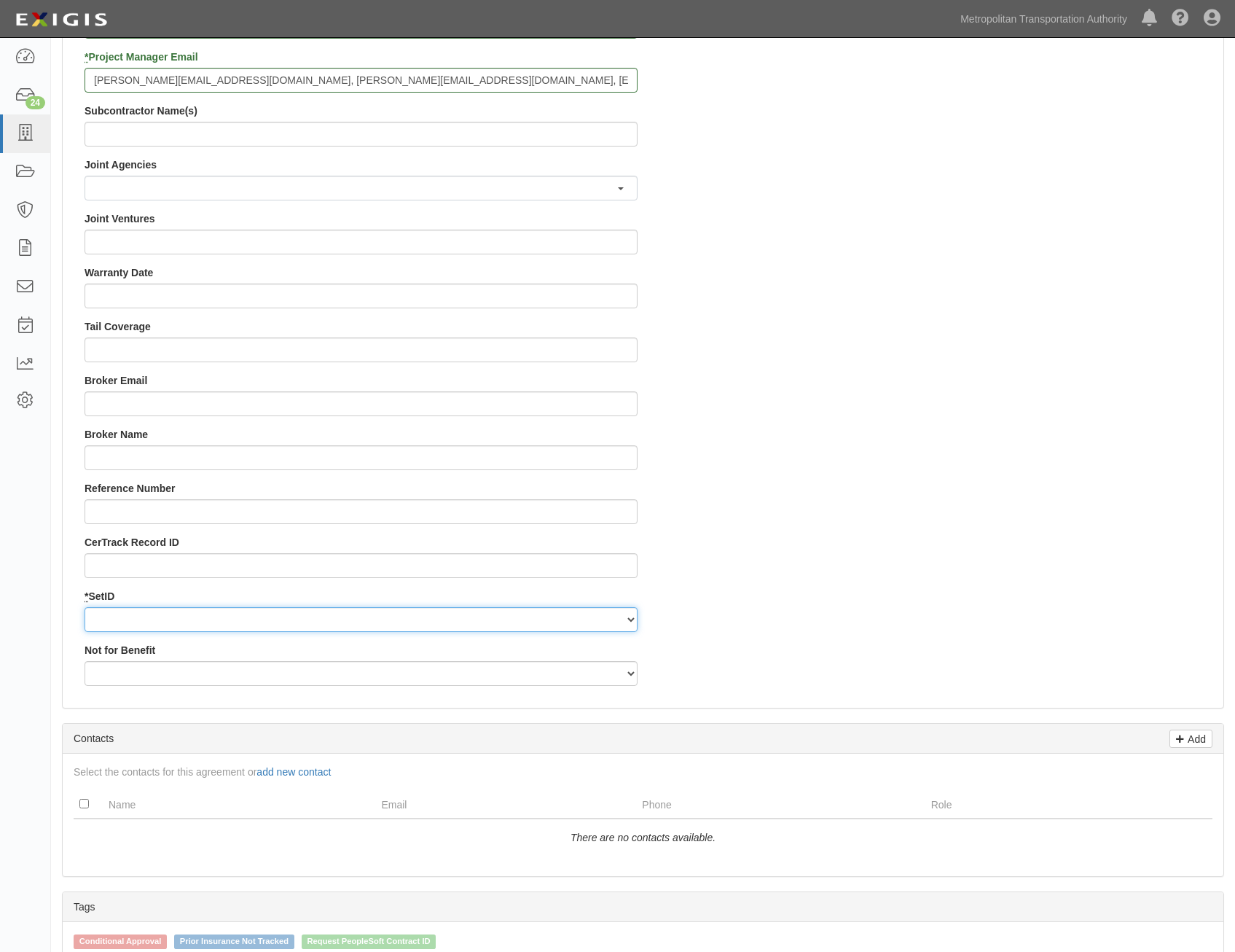
click at [556, 616] on select "MTAHQ" at bounding box center [361, 620] width 553 height 25
select select "96"
click at [85, 607] on select "MTAHQ" at bounding box center [361, 620] width 553 height 25
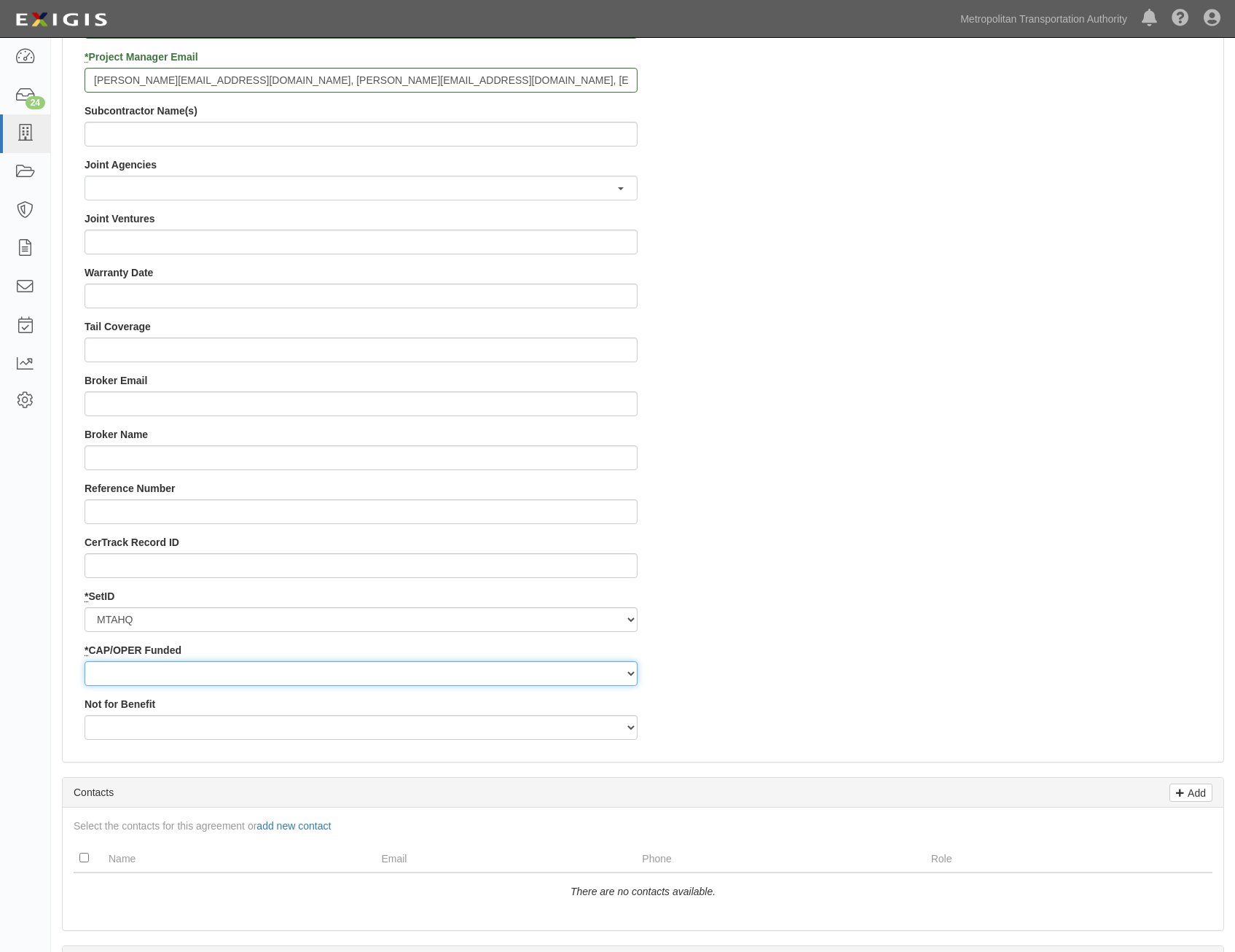
click at [554, 670] on select "Capital Operating" at bounding box center [361, 674] width 553 height 25
select select "347"
click at [85, 661] on select "Capital Operating" at bounding box center [361, 674] width 553 height 25
click at [800, 631] on div "Contract ID 0000016250 PO No SSE ID 0000518538 Building Access 2 Broadway 341/3…" at bounding box center [643, 22] width 1161 height 1456
drag, startPoint x: 800, startPoint y: 631, endPoint x: 1073, endPoint y: 506, distance: 300.3
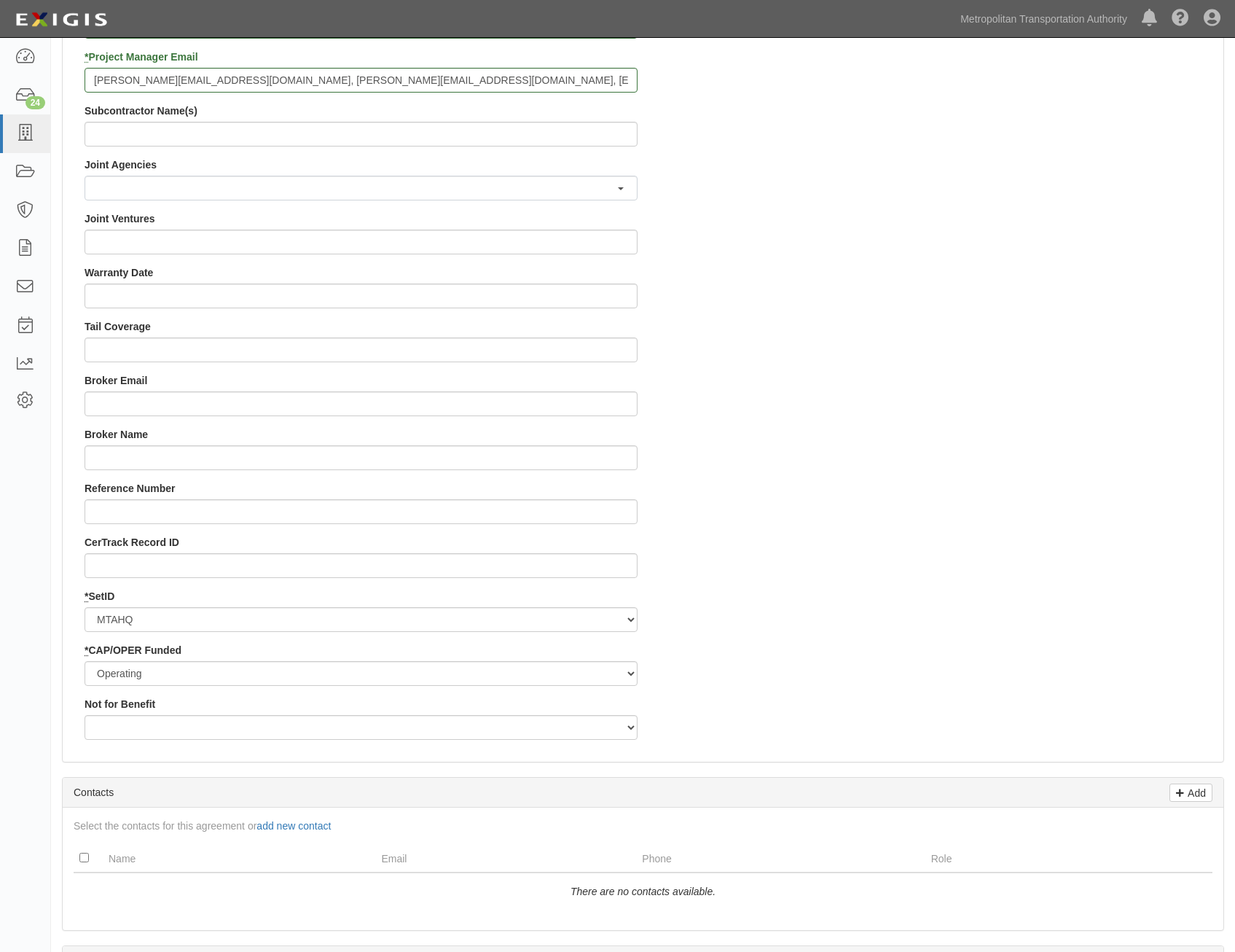
click at [1073, 506] on div "Contract ID 0000016250 PO No SSE ID 0000518538 Building Access 2 Broadway 341/3…" at bounding box center [643, 22] width 1161 height 1456
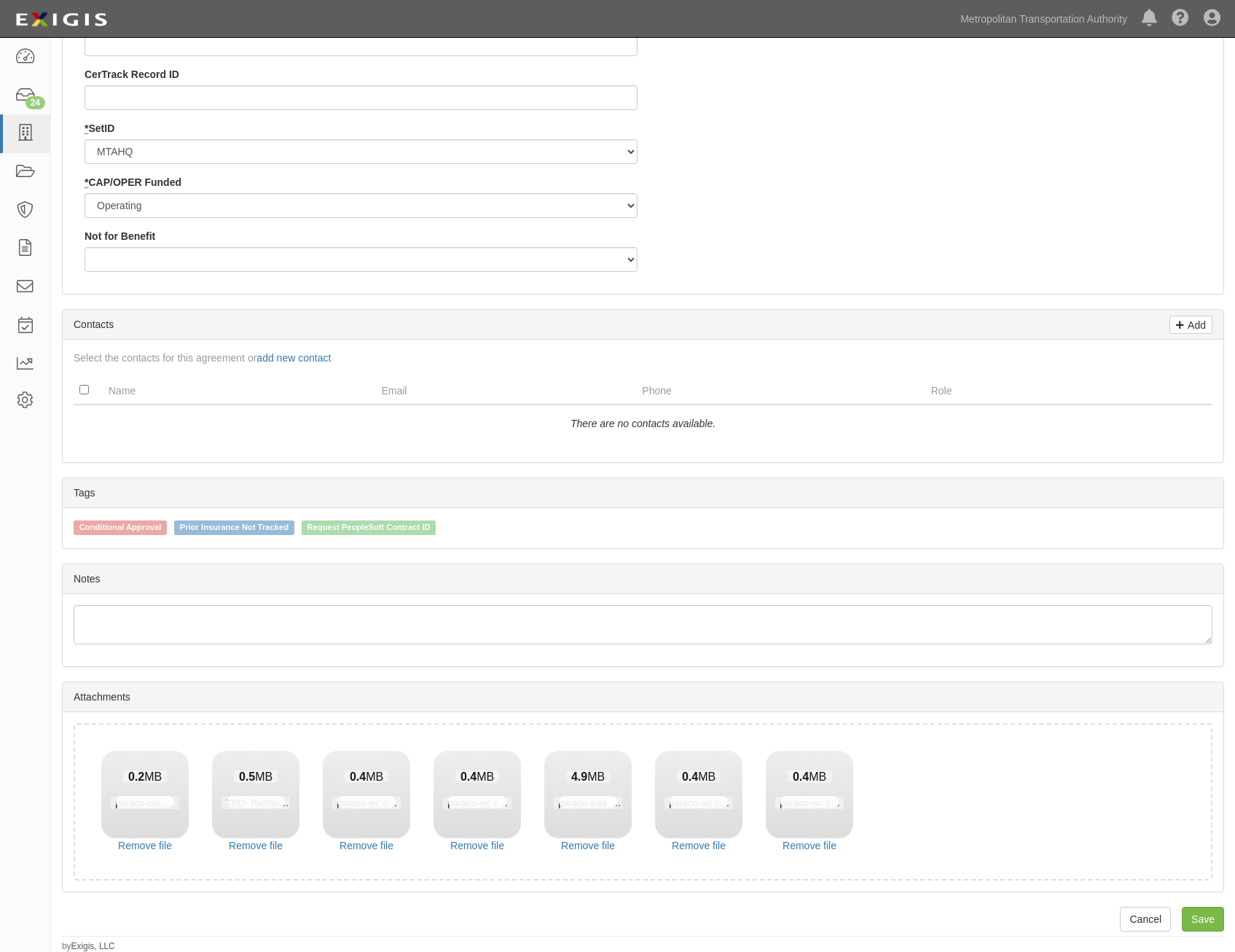
scroll to position [1635, 0]
click at [1216, 910] on link "Save" at bounding box center [1203, 919] width 42 height 25
type input "665249.43"
click at [167, 841] on link "Remove file" at bounding box center [145, 845] width 87 height 15
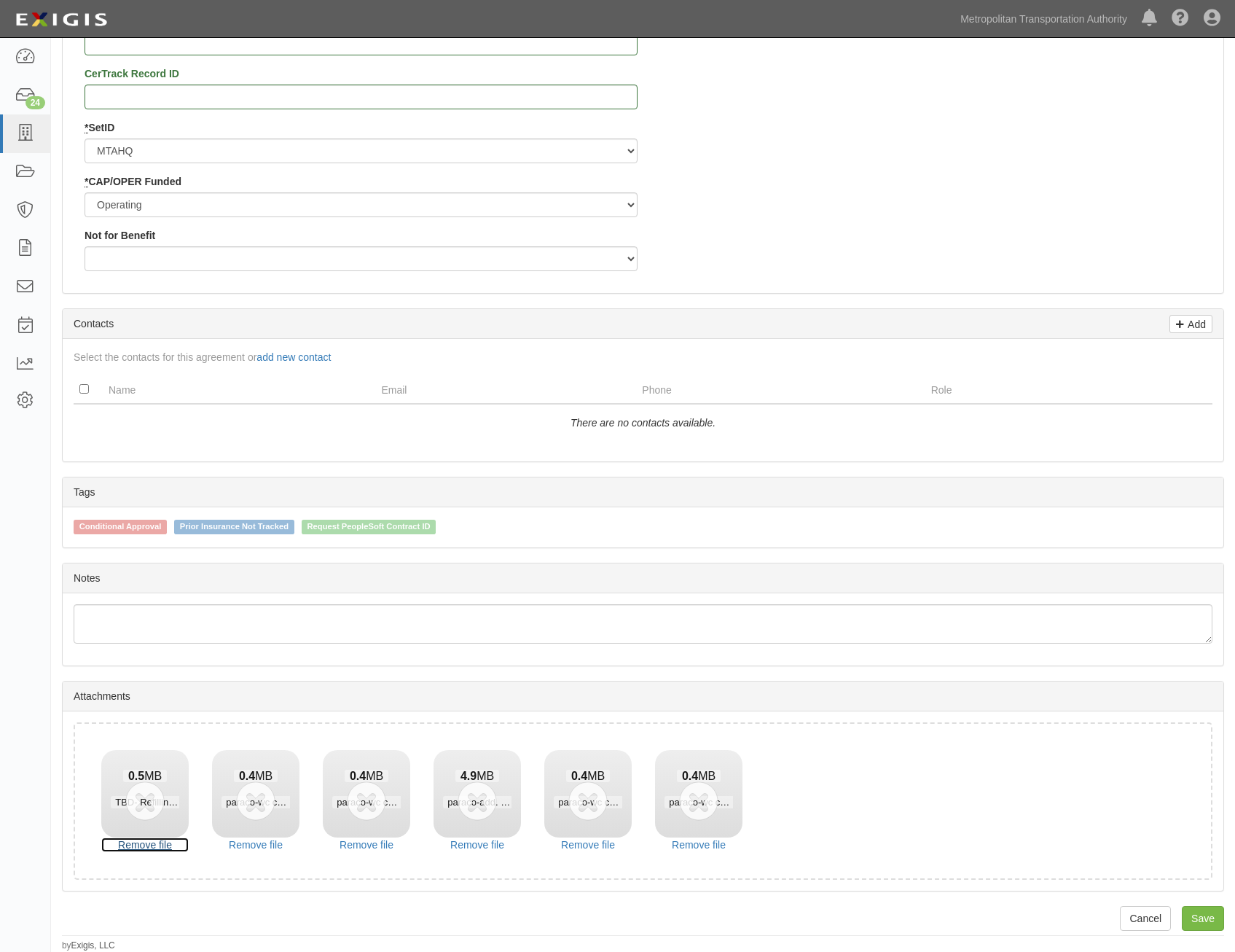
click at [167, 841] on link "Remove file" at bounding box center [145, 845] width 87 height 15
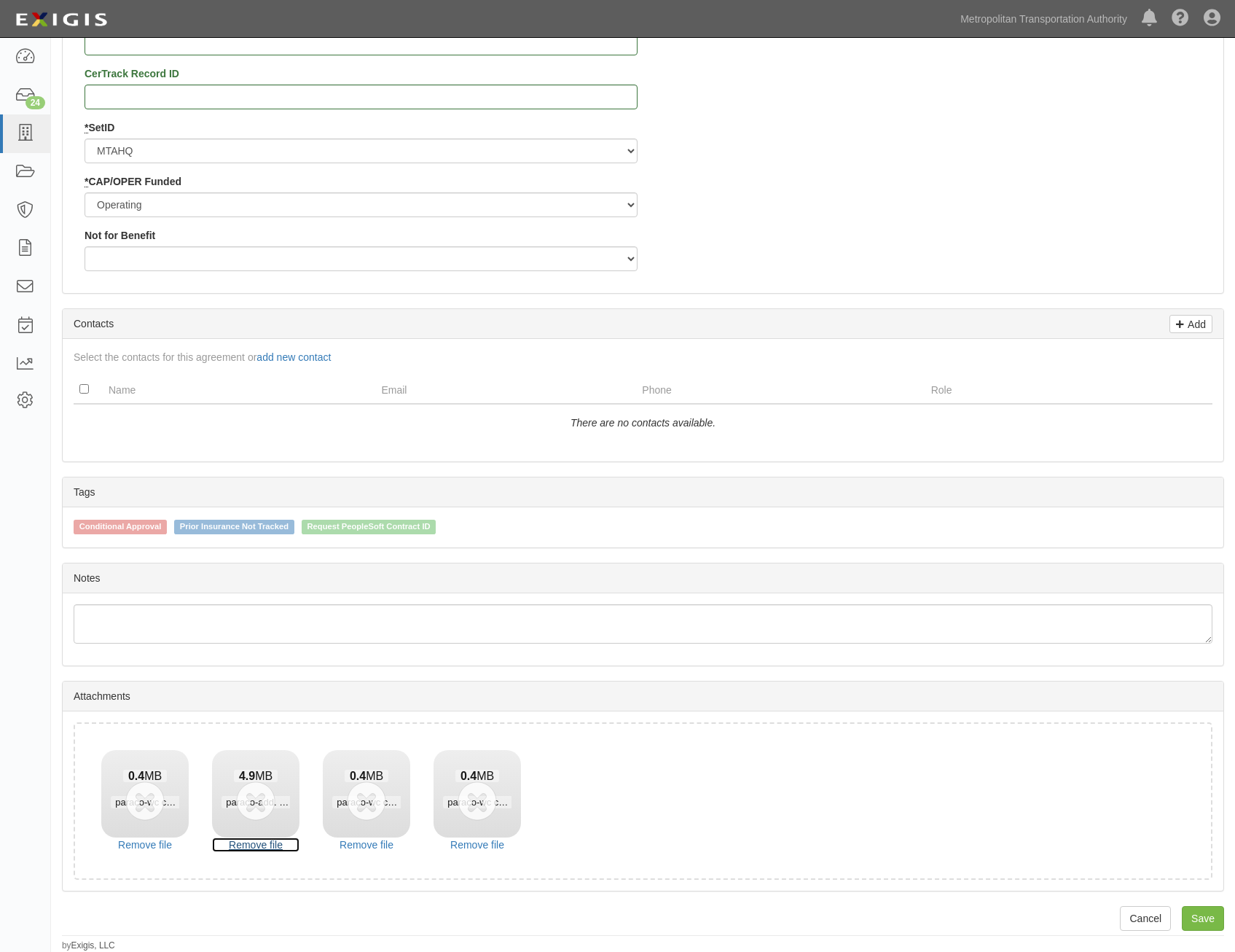
click at [212, 841] on link "Remove file" at bounding box center [255, 845] width 87 height 15
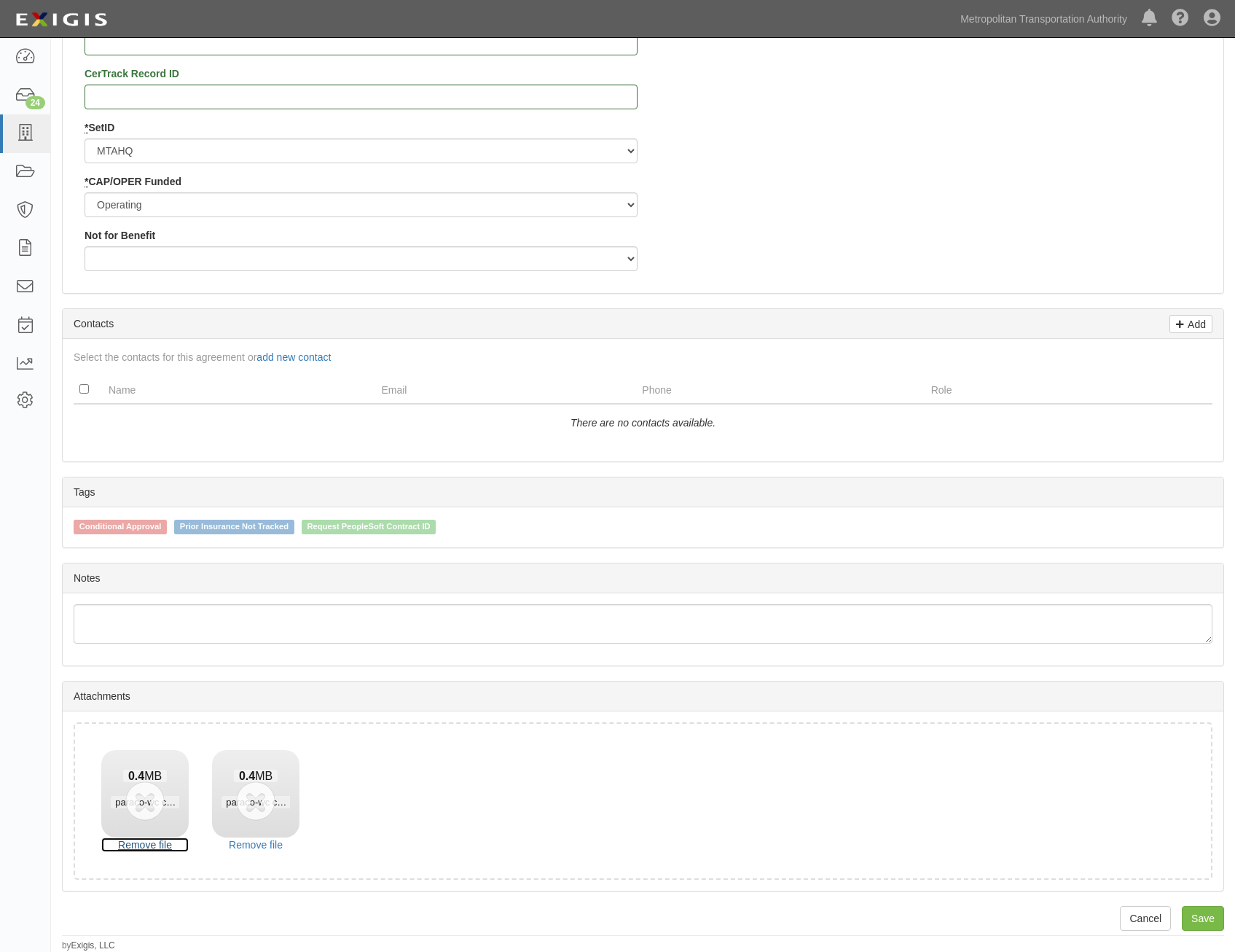
click at [167, 841] on link "Remove file" at bounding box center [145, 845] width 87 height 15
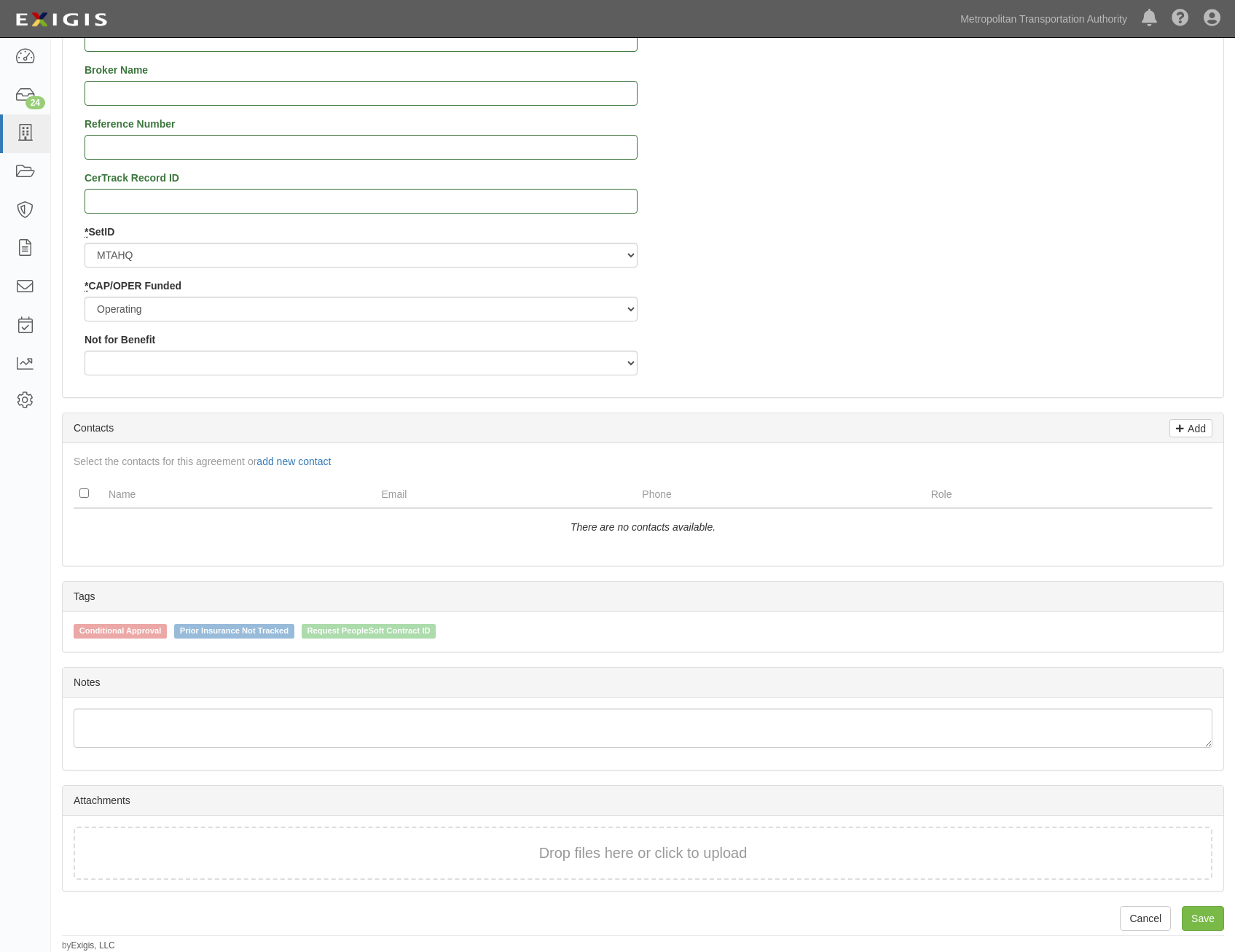
scroll to position [1531, 0]
click at [1200, 913] on link "Save" at bounding box center [1203, 919] width 42 height 25
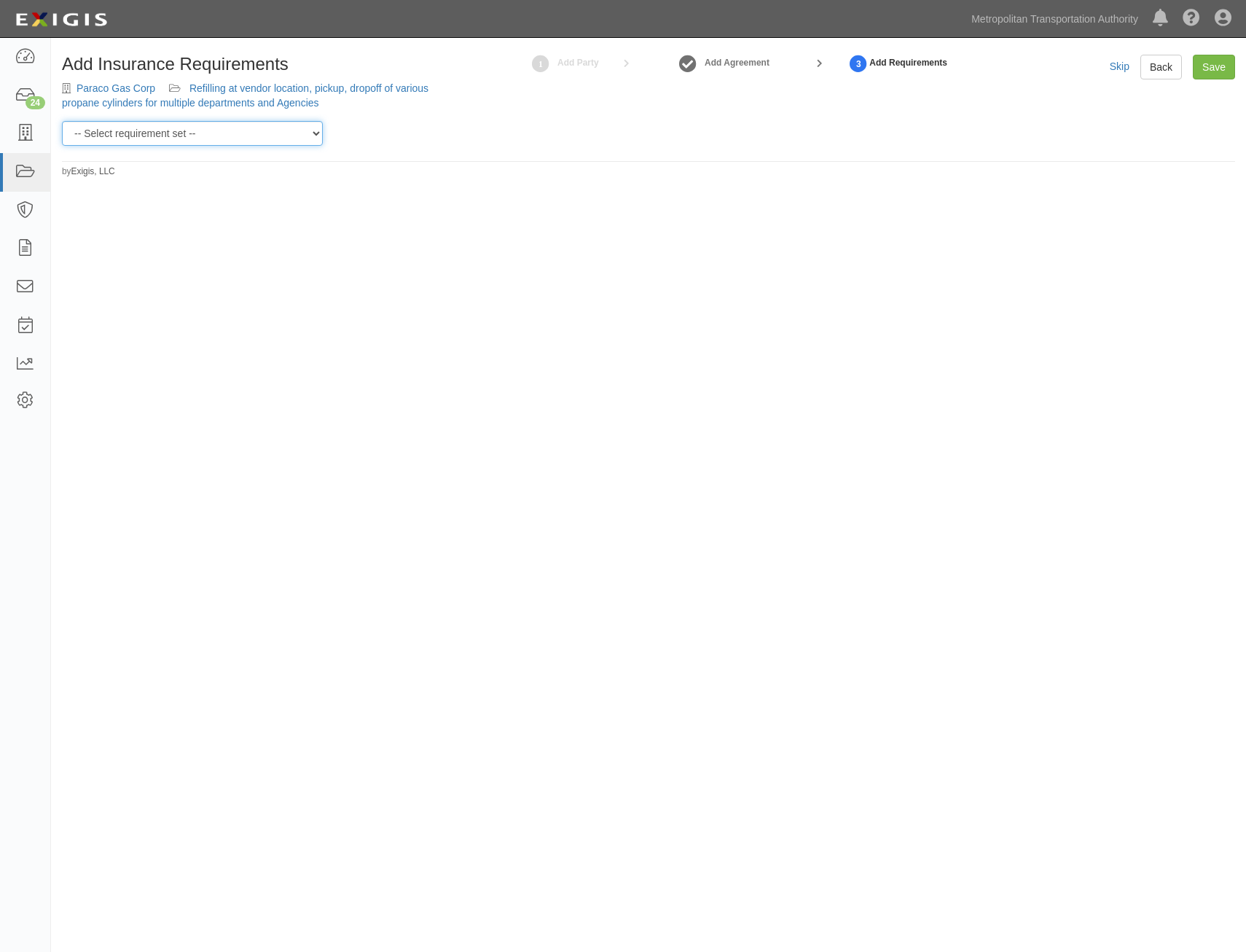
click at [197, 140] on select "-- Select requirement set -- Basic Basic Enhanced Option for Operating Agreemen…" at bounding box center [193, 134] width 261 height 25
select select "7394"
click at [62, 121] on select "-- Select requirement set -- Basic Basic Enhanced Option for Operating Agreemen…" at bounding box center [193, 134] width 261 height 25
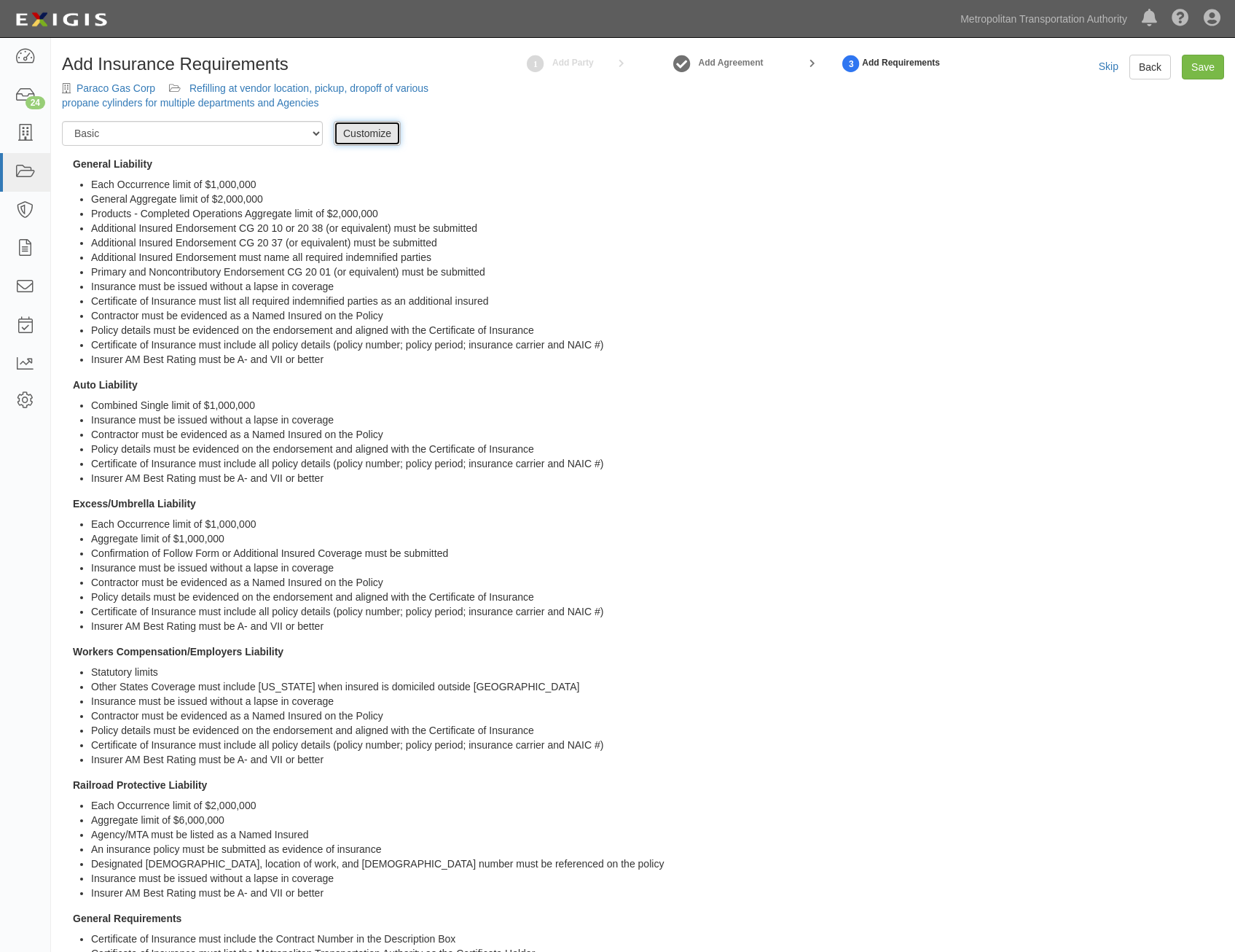
click at [387, 134] on link "Customize" at bounding box center [367, 134] width 67 height 25
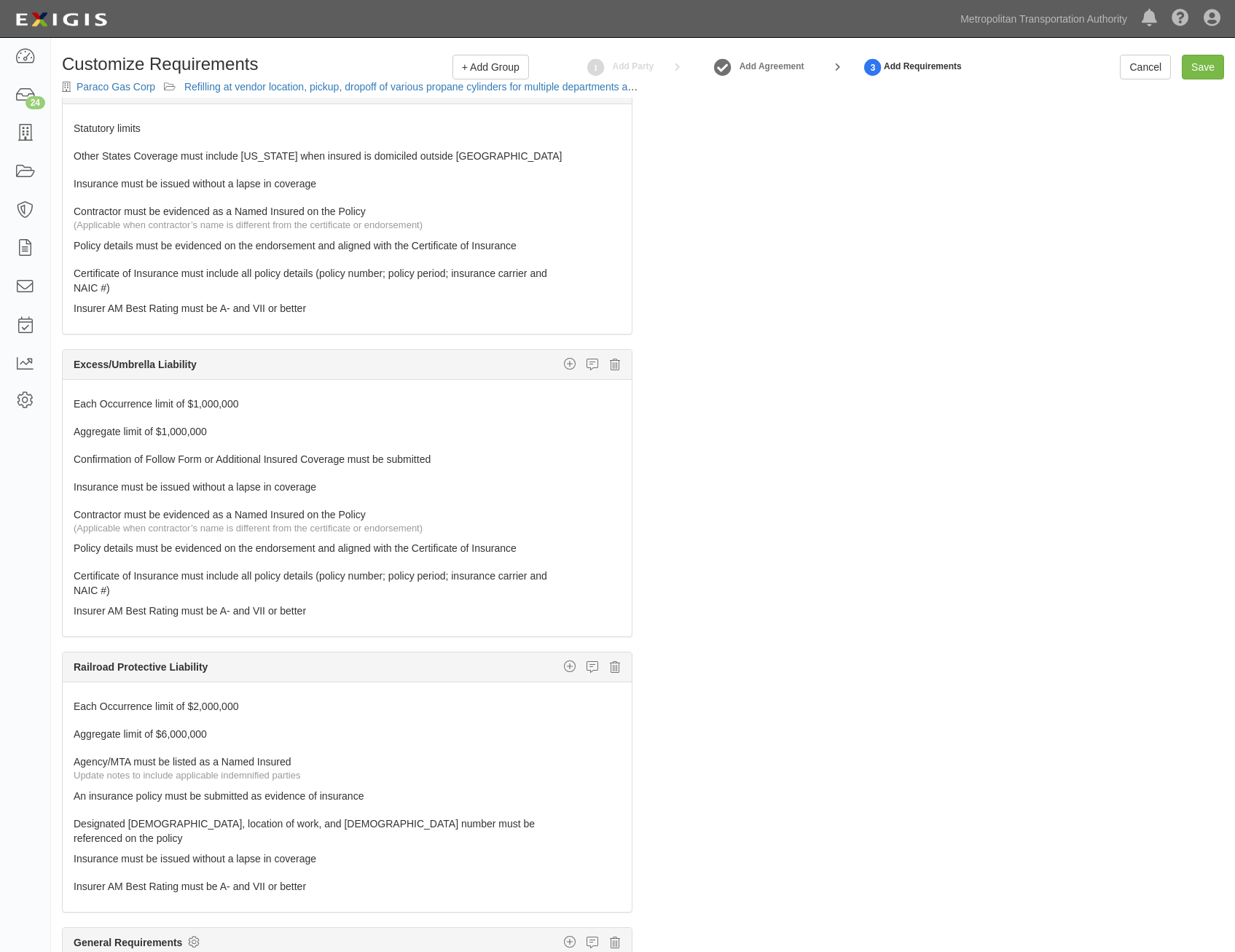
scroll to position [729, 0]
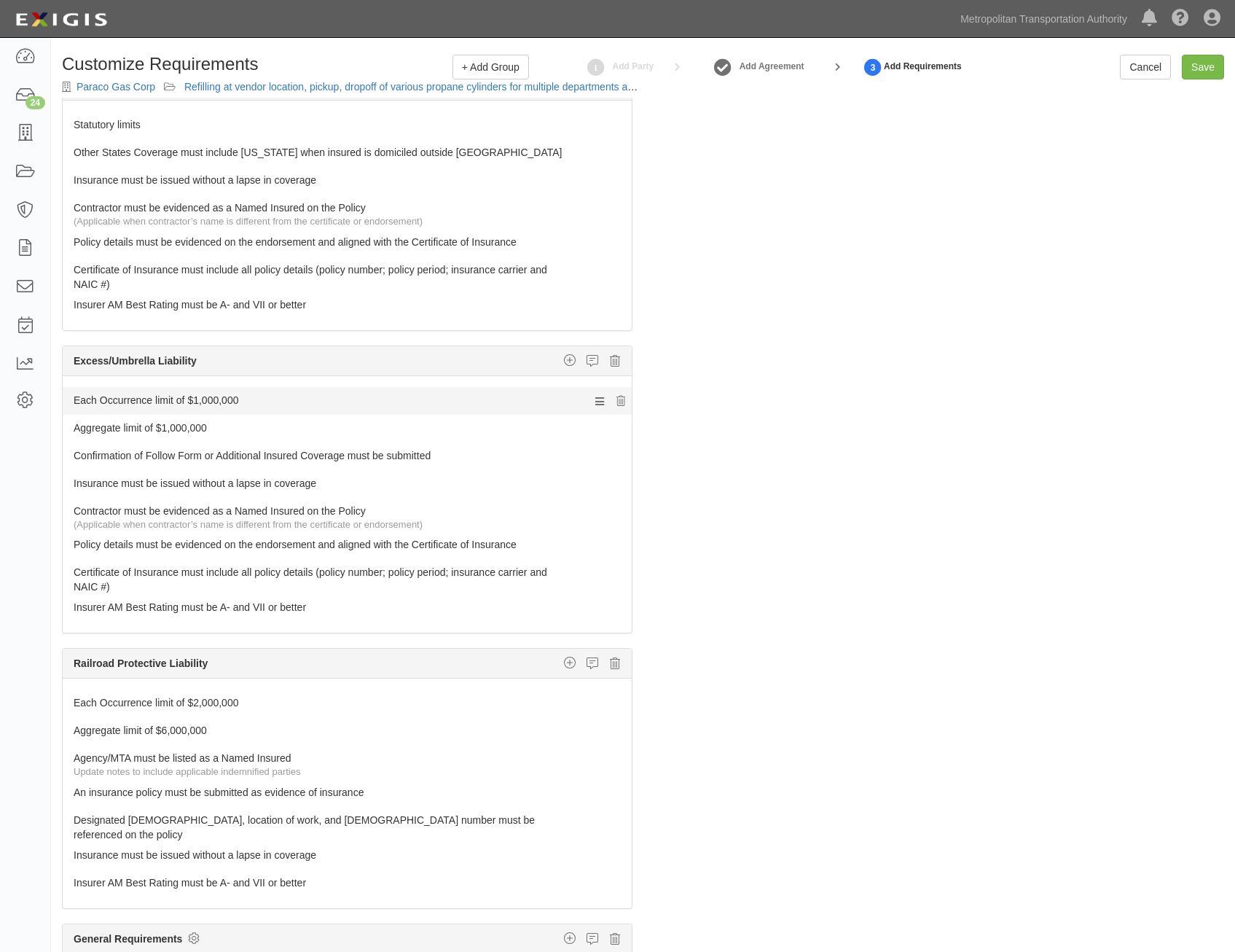
click at [502, 400] on link "Each Occurrence limit of $1,000,000" at bounding box center [320, 397] width 493 height 21
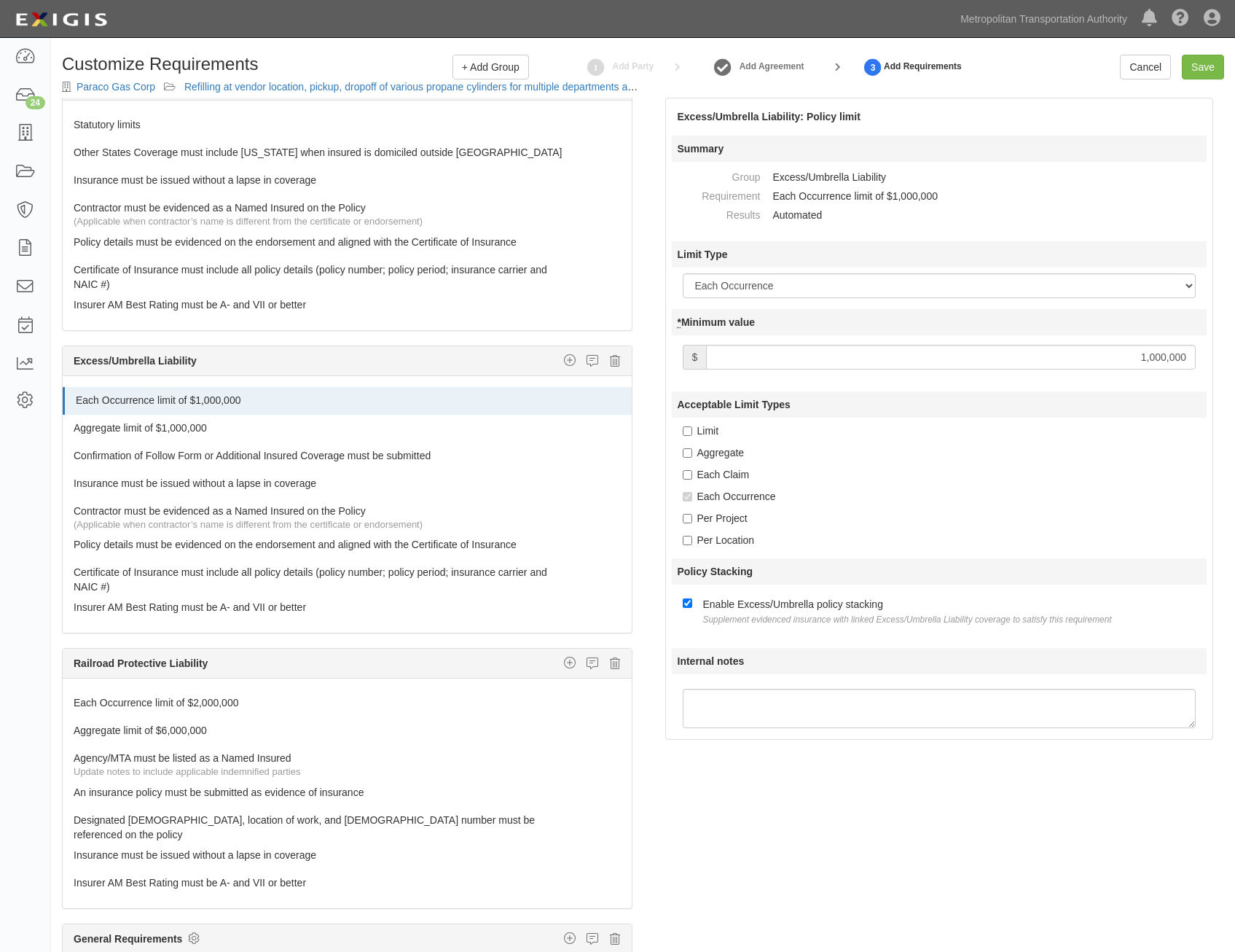
click at [1127, 365] on input "1,000,000" at bounding box center [951, 357] width 490 height 25
type input "2,000,000"
click at [370, 428] on link "Aggregate limit of $1,000,000" at bounding box center [320, 424] width 493 height 21
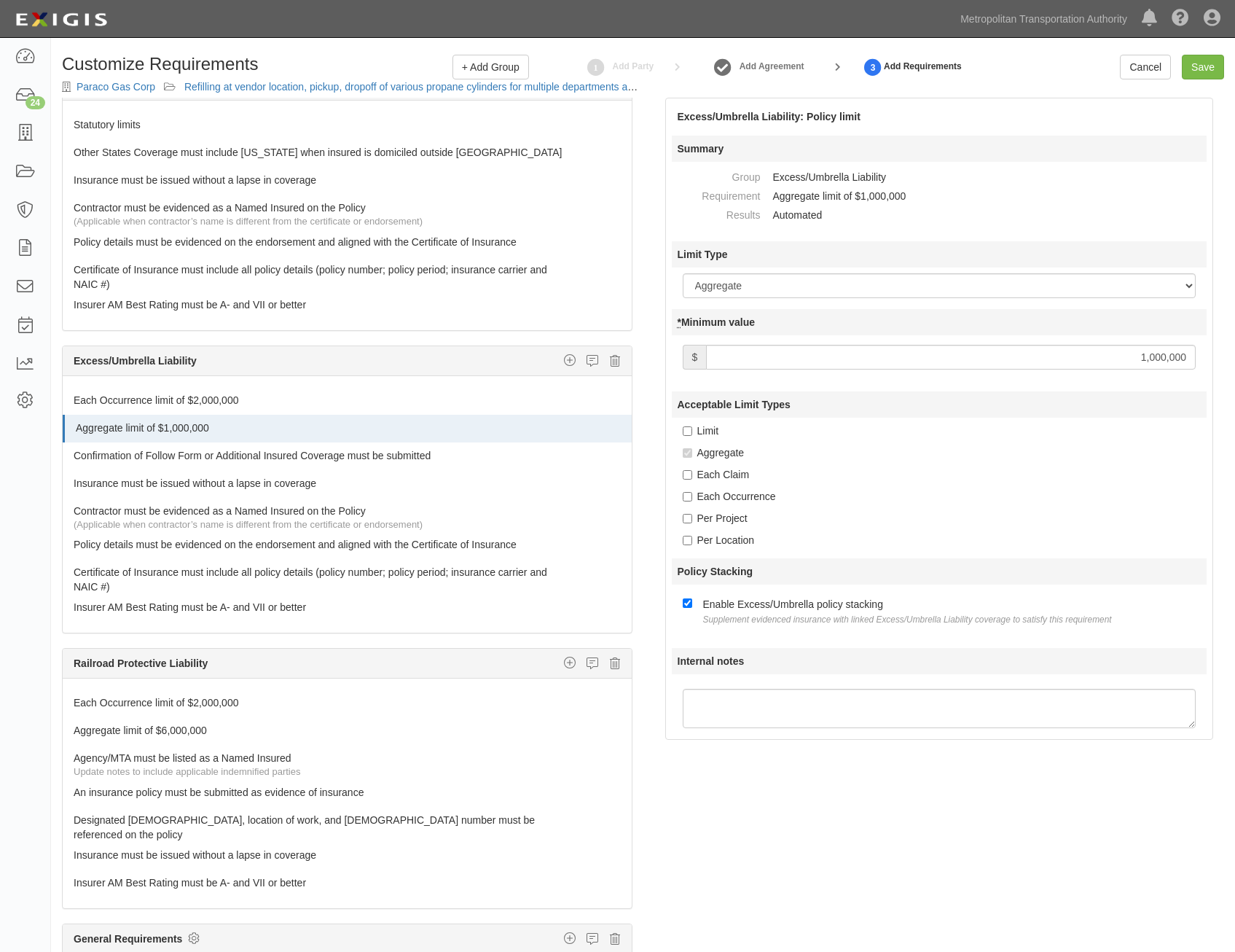
click at [1115, 354] on input "1,000,000" at bounding box center [951, 357] width 490 height 25
type input "2,000,000"
click at [997, 463] on div "Acceptable Limit Types Limit Aggregate Each Claim Each Occurrence Per Project P…" at bounding box center [939, 469] width 536 height 156
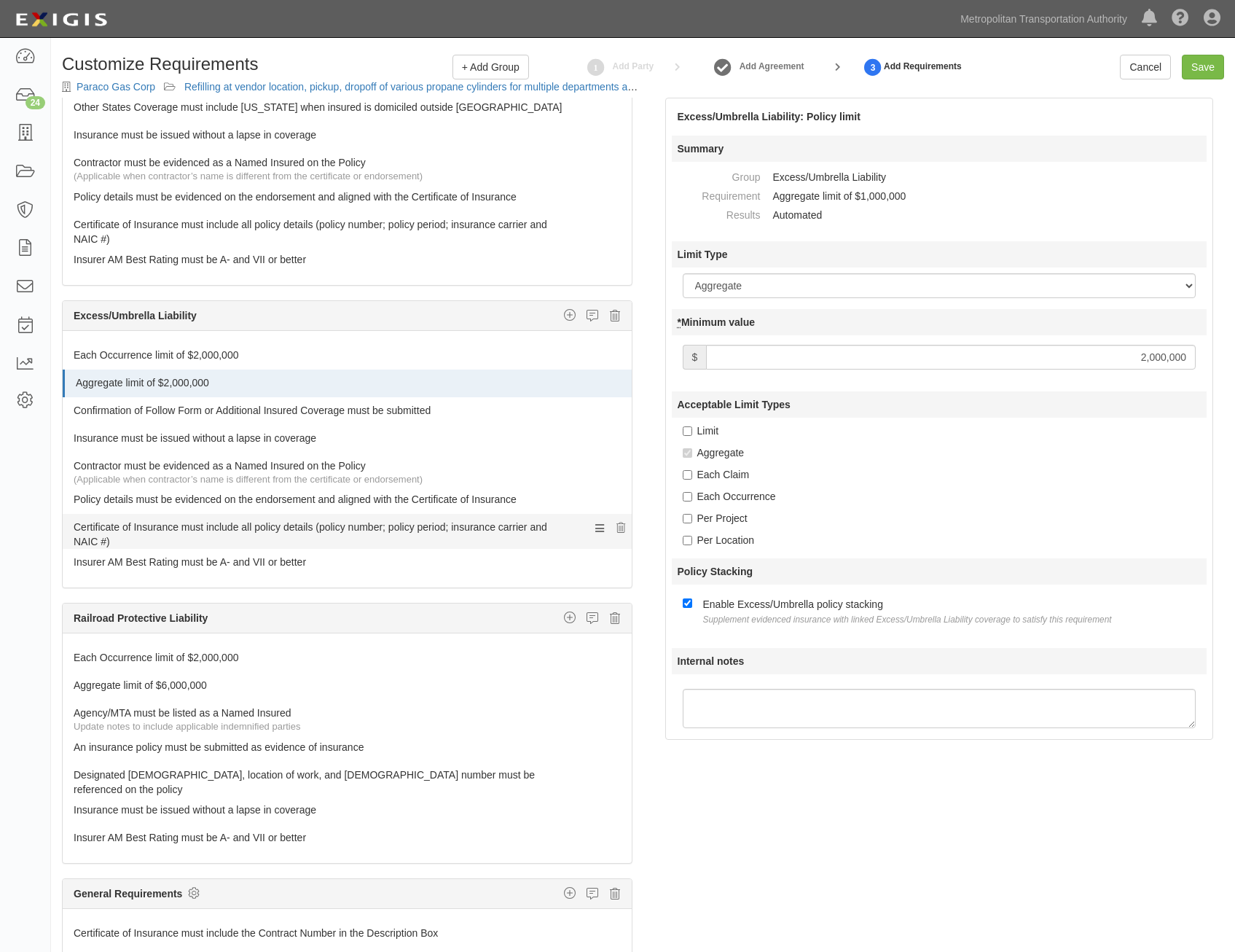
scroll to position [794, 0]
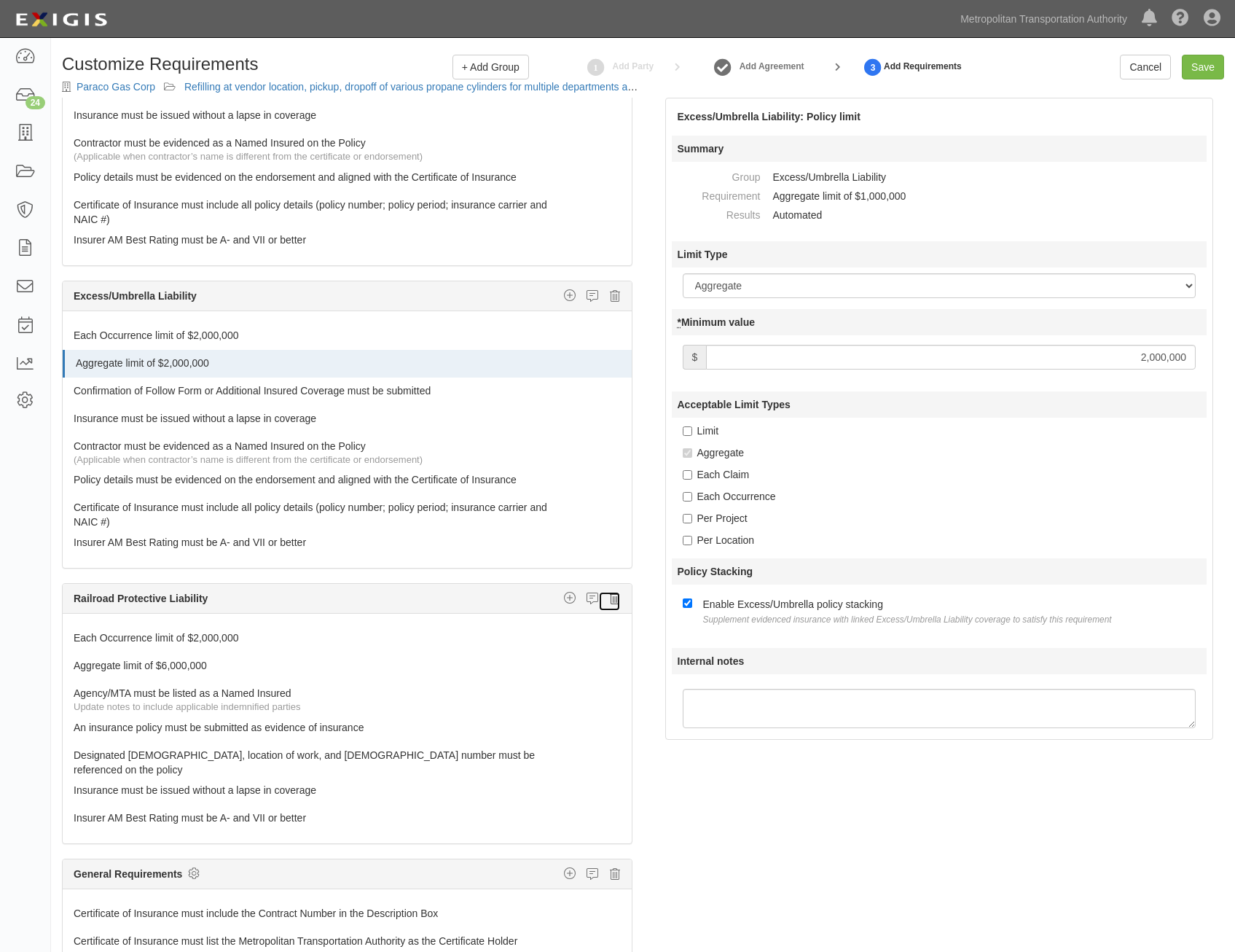
click at [610, 601] on icon at bounding box center [615, 598] width 10 height 13
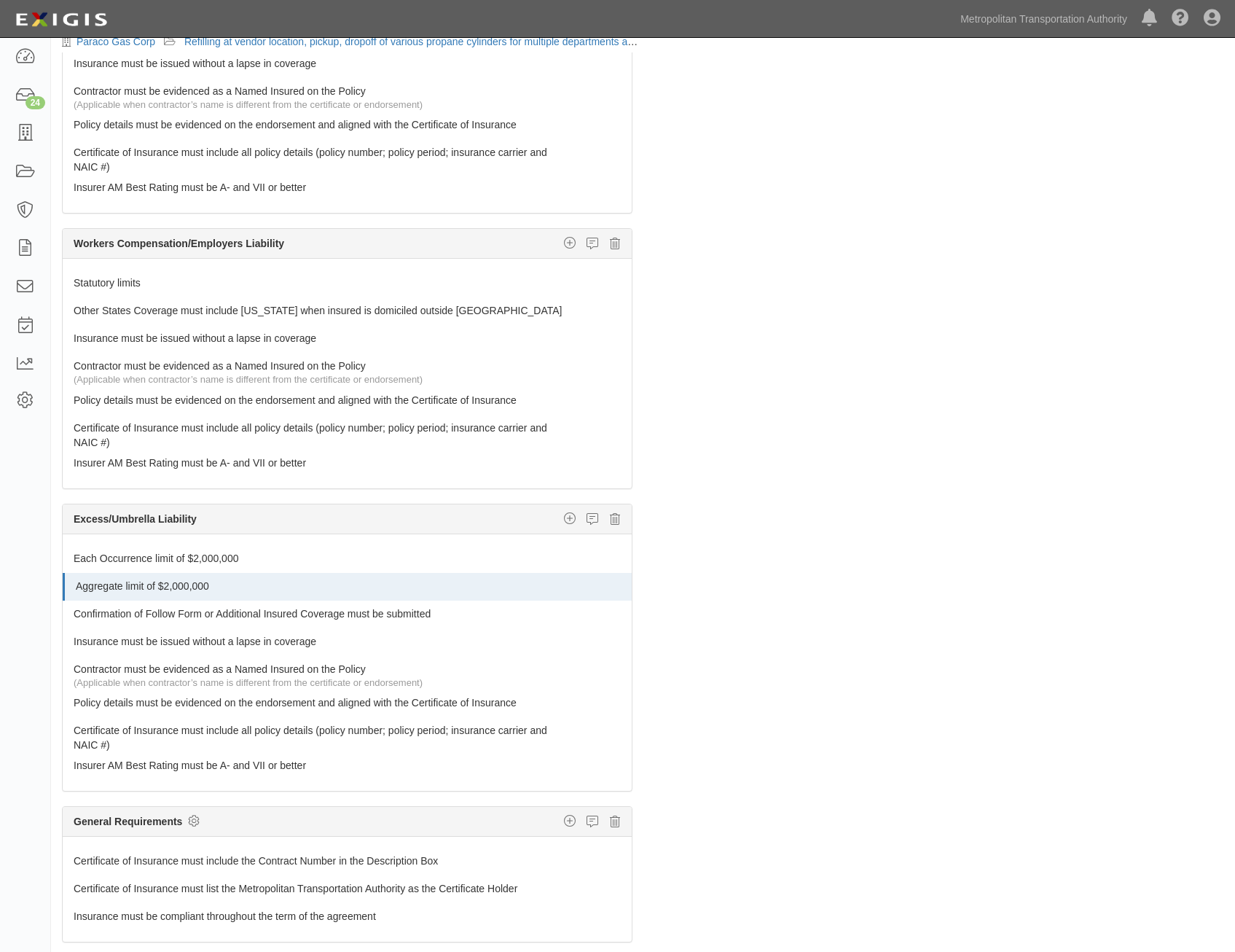
scroll to position [0, 0]
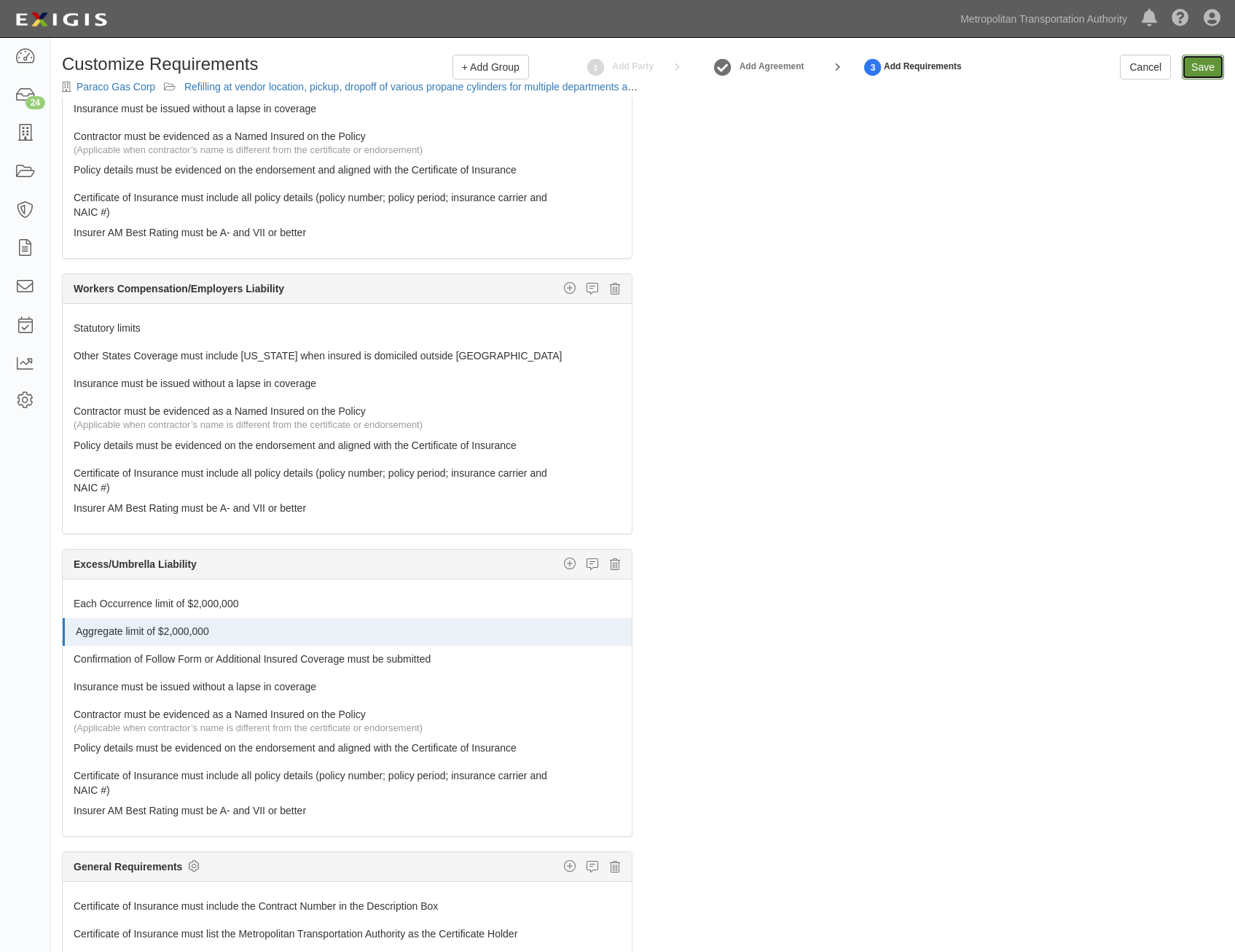
click at [1204, 66] on input "Save" at bounding box center [1203, 67] width 42 height 25
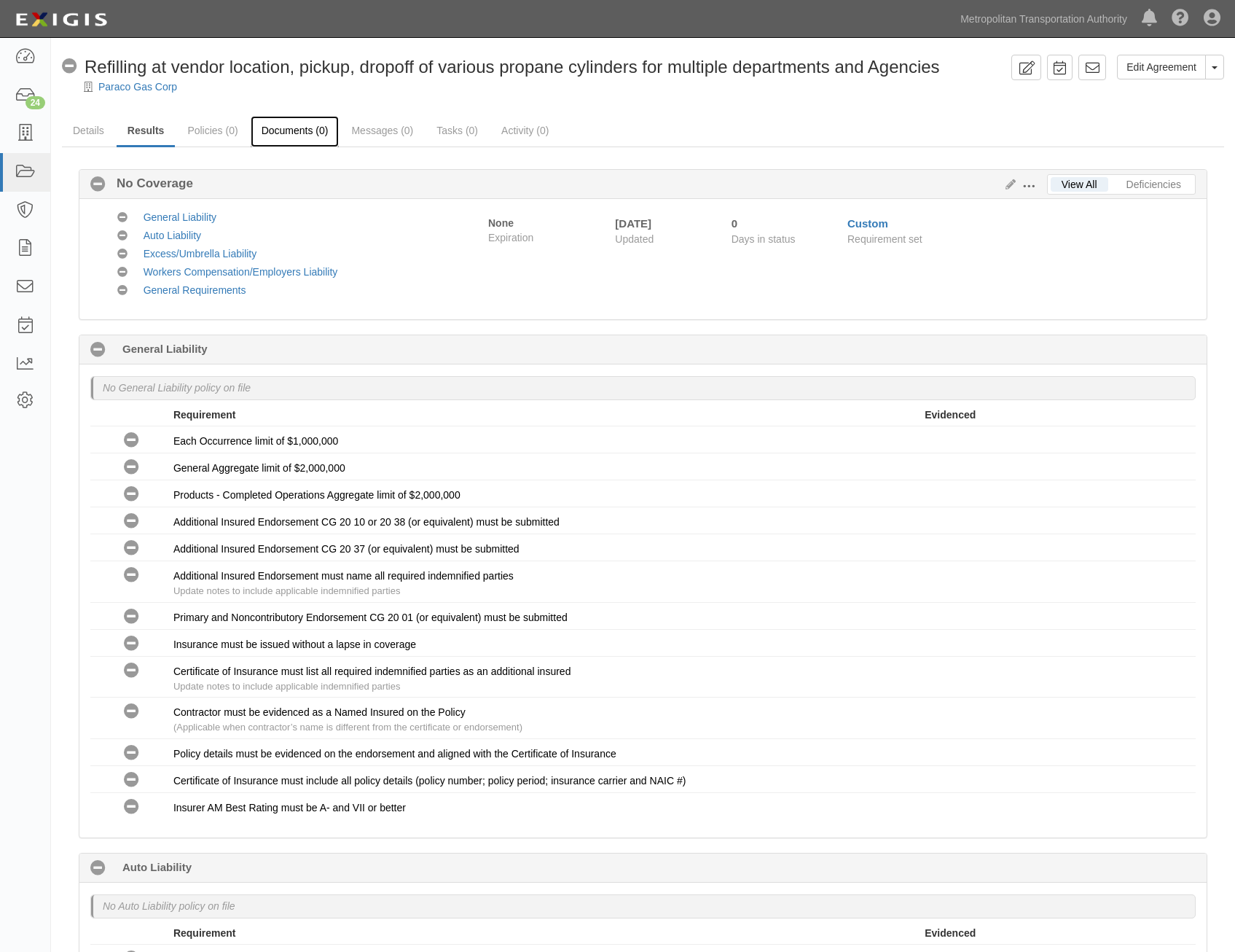
click at [282, 131] on link "Documents (0)" at bounding box center [295, 132] width 89 height 32
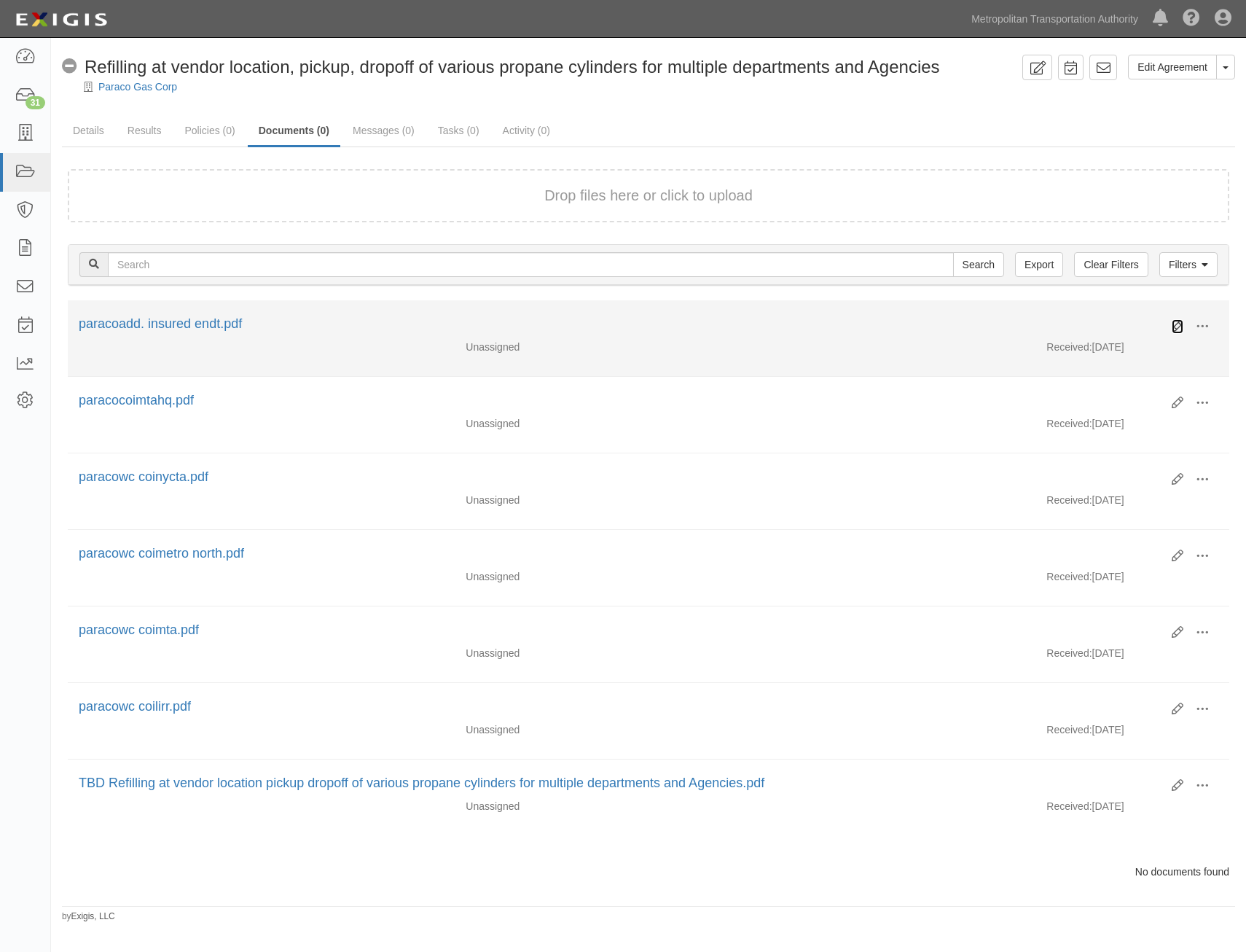
click at [1178, 324] on icon at bounding box center [1178, 326] width 12 height 12
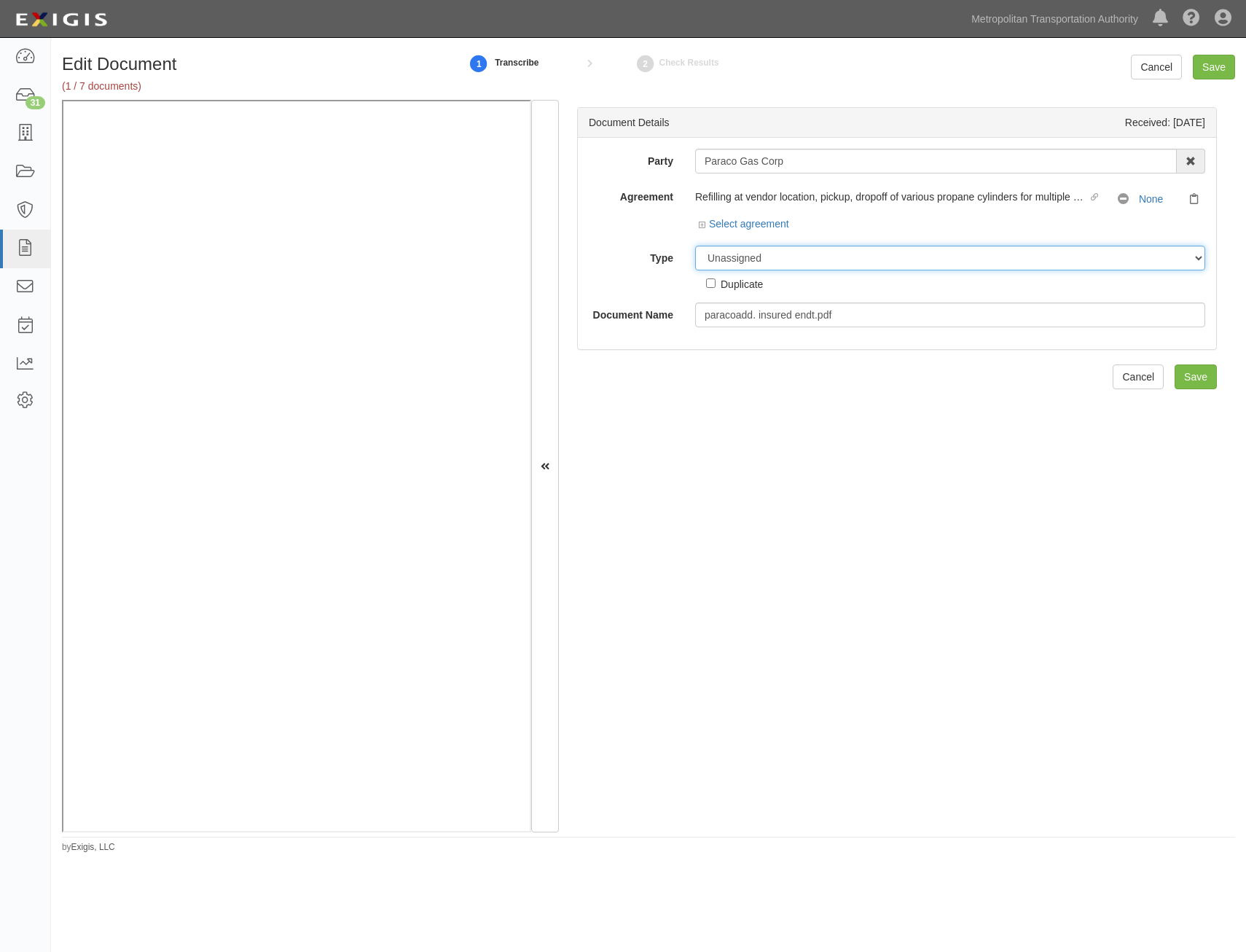
click at [842, 253] on select "Unassigned Binder Cancellation Notice Certificate Contract Endorsement Insuranc…" at bounding box center [950, 258] width 510 height 25
select select "EndorsementDetail"
click at [695, 246] on select "Unassigned Binder Cancellation Notice Certificate Contract Endorsement Insuranc…" at bounding box center [950, 258] width 510 height 25
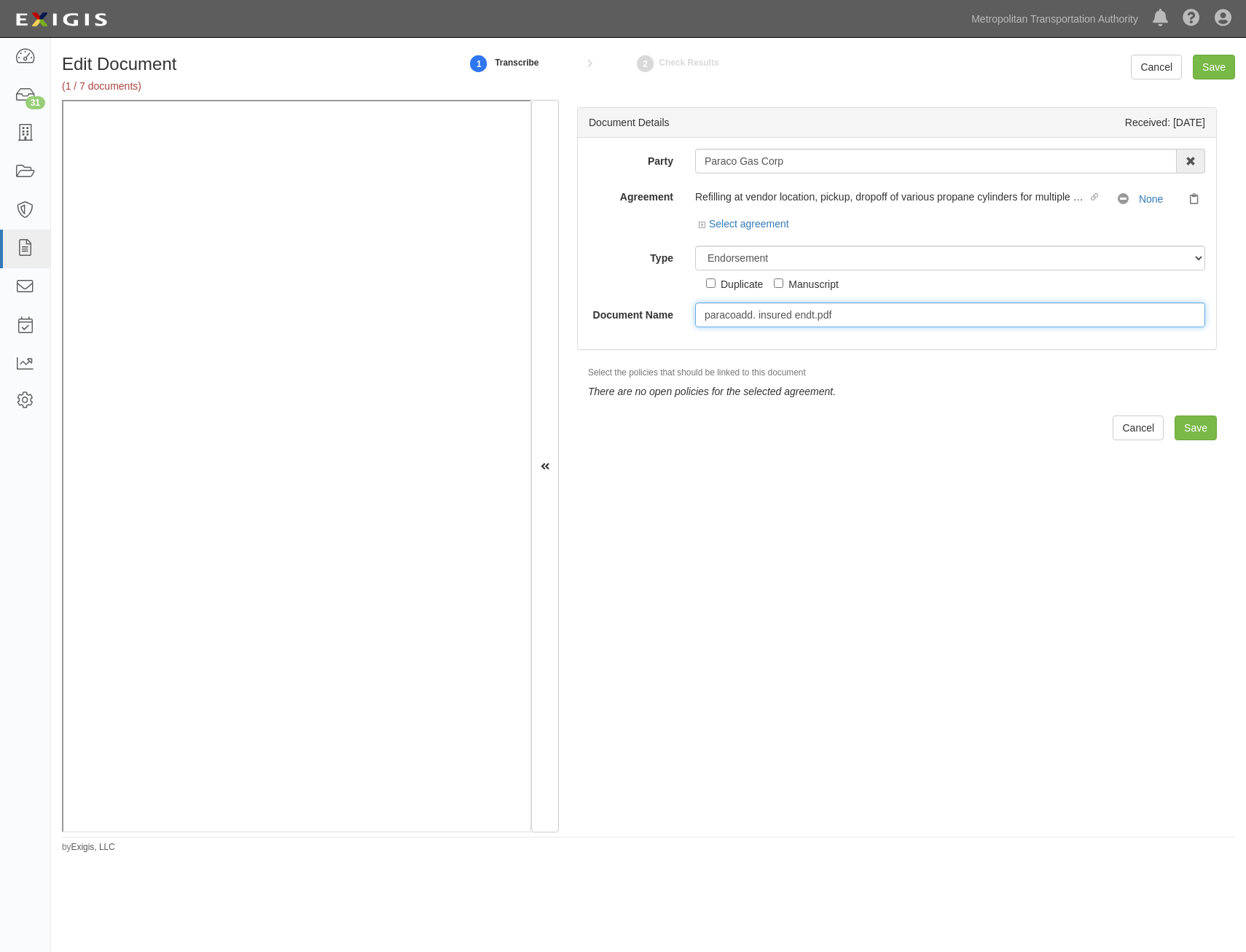
click at [841, 317] on input "paracoadd. insured endt.pdf" at bounding box center [950, 315] width 510 height 25
type input "A"
type input "AIE"
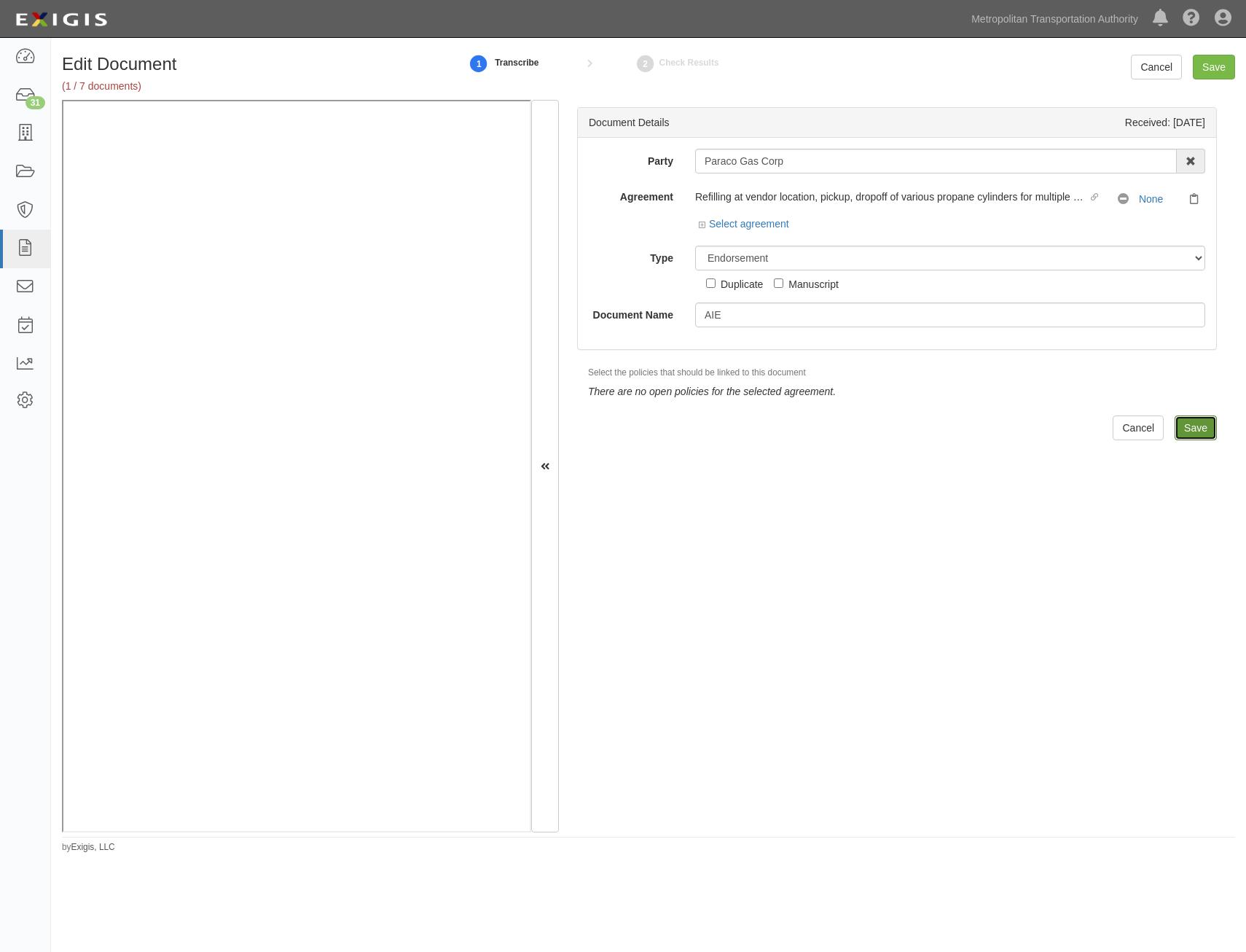
click at [1185, 435] on input "Save" at bounding box center [1195, 428] width 42 height 25
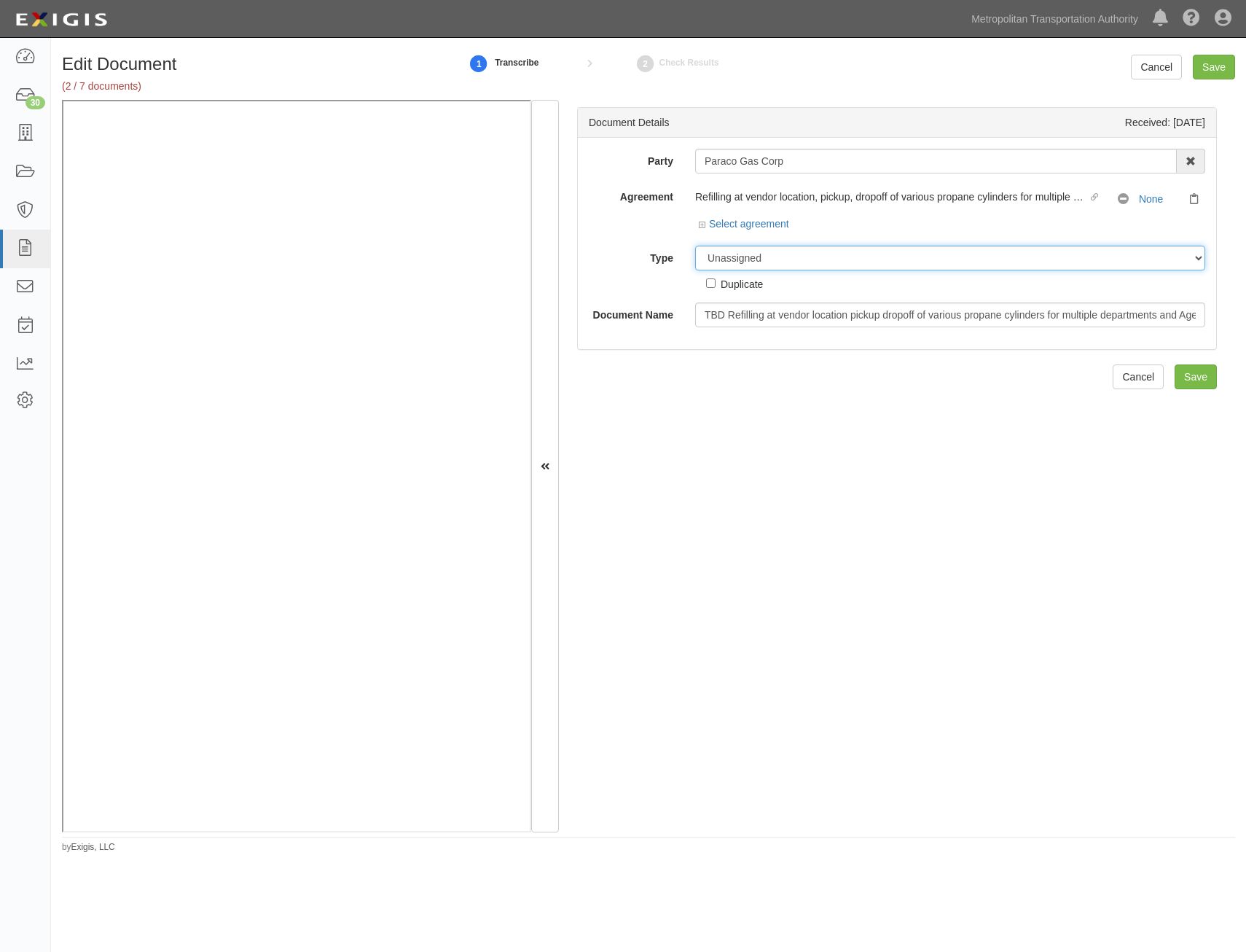
click at [928, 263] on select "Unassigned Binder Cancellation Notice Certificate Contract Endorsement Insuranc…" at bounding box center [950, 258] width 510 height 25
select select "RequirementDetail"
click at [695, 246] on select "Unassigned Binder Cancellation Notice Certificate Contract Endorsement Insuranc…" at bounding box center [950, 258] width 510 height 25
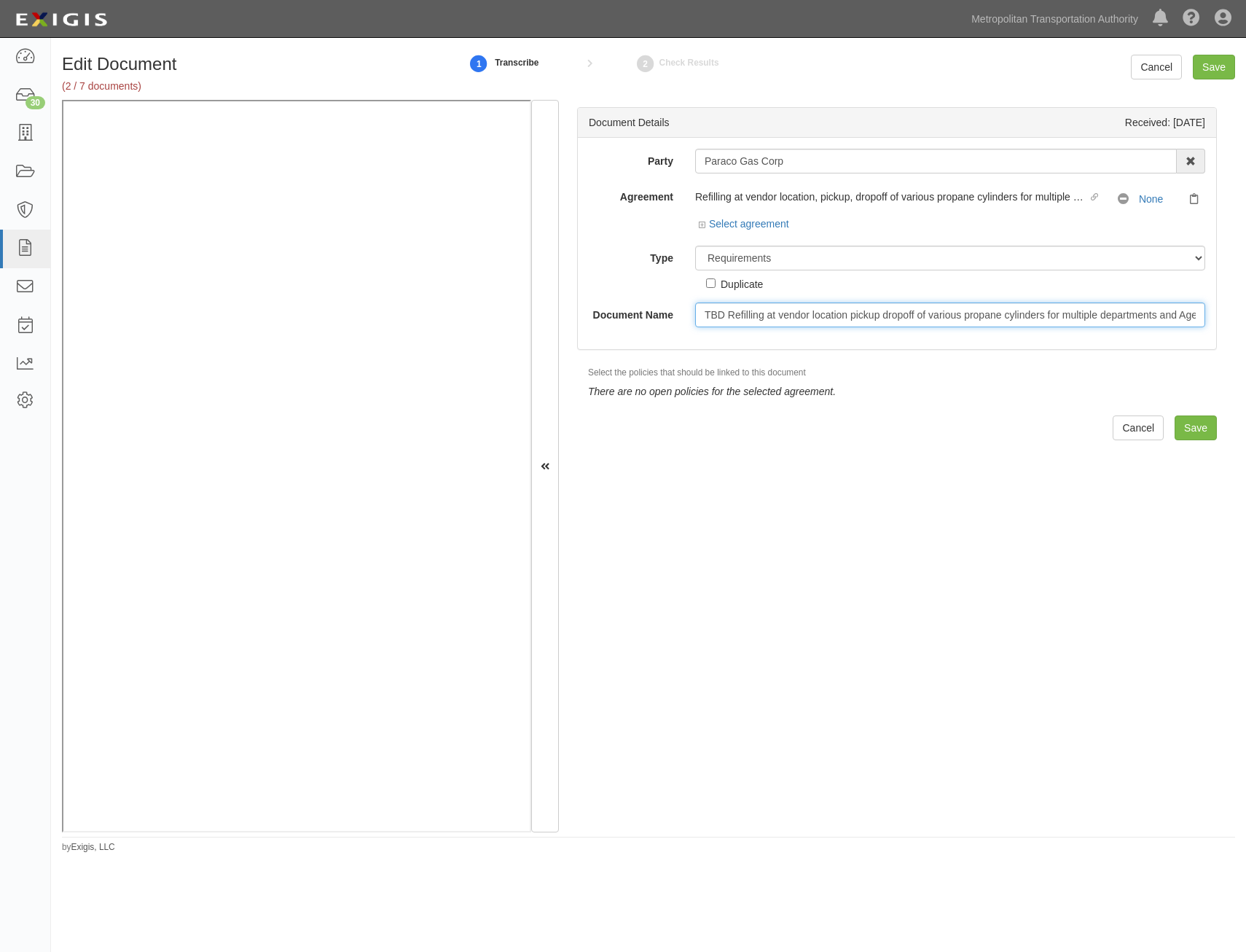
click at [937, 318] on input "TBD Refilling at vendor location pickup dropoff of various propane cylinders fo…" at bounding box center [950, 315] width 510 height 25
type input "Insurance Requirements"
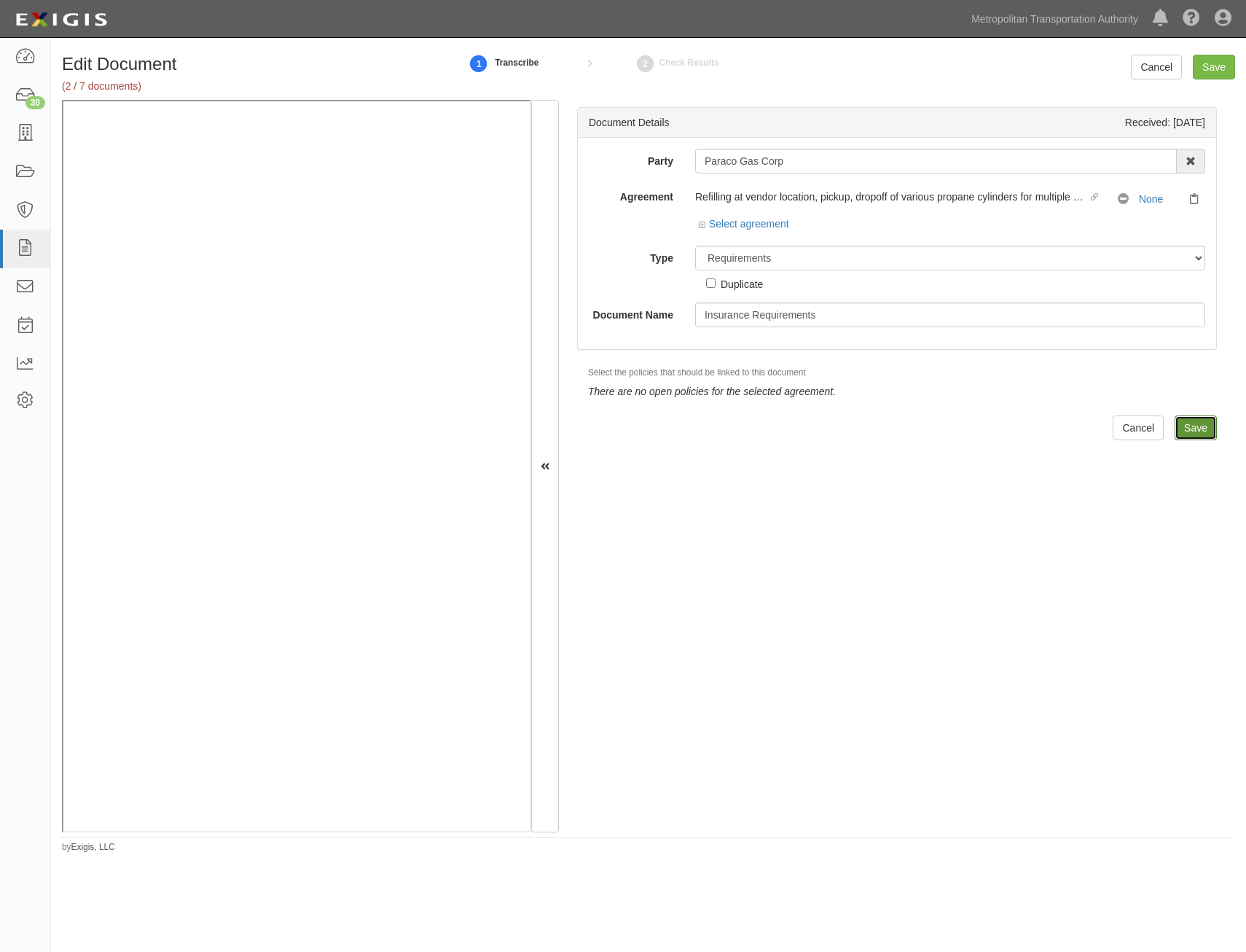
click at [1188, 431] on input "Save" at bounding box center [1195, 428] width 42 height 25
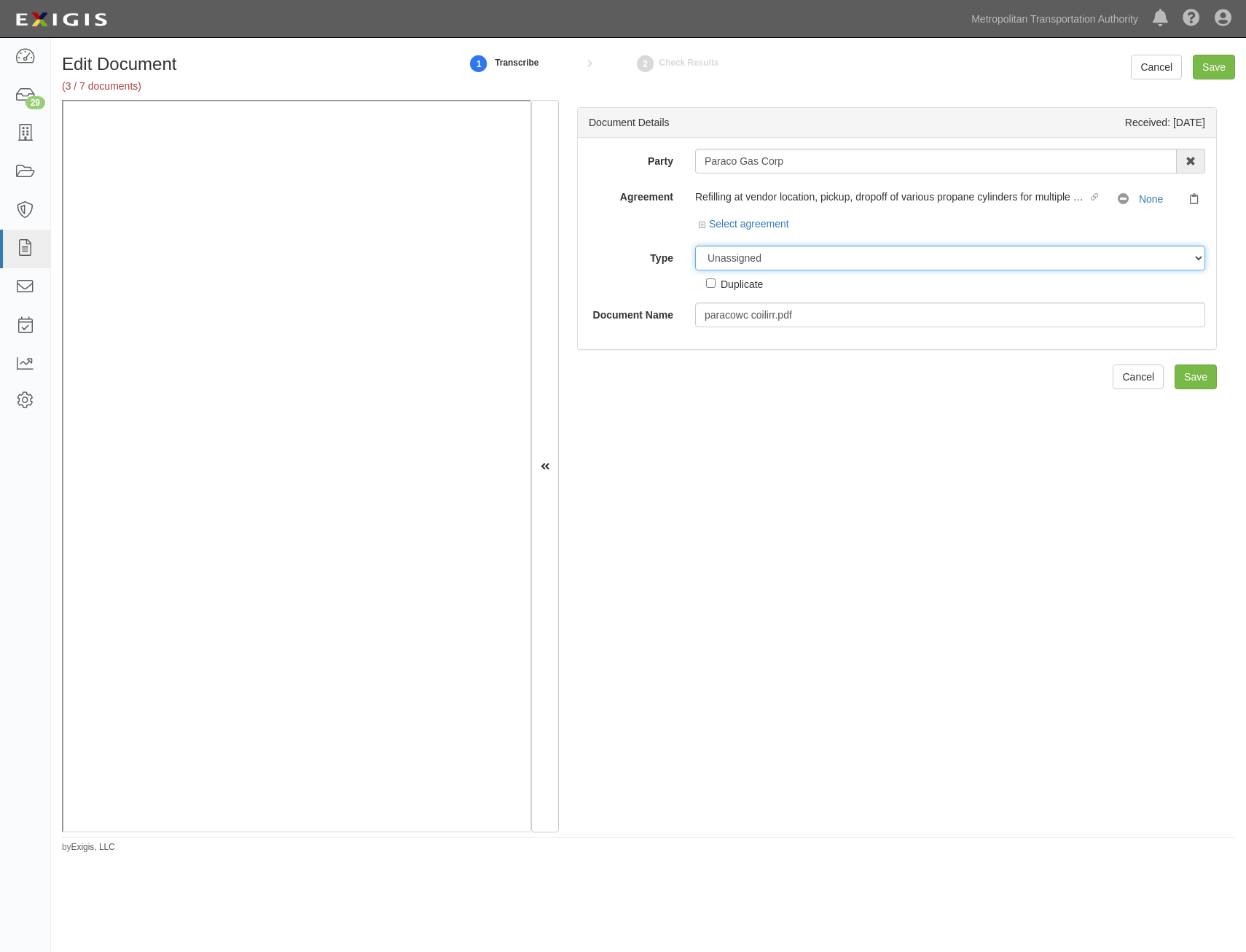
click at [935, 260] on select "Unassigned Binder Cancellation Notice Certificate Contract Endorsement Insuranc…" at bounding box center [950, 258] width 510 height 25
select select "JunkDetail"
click at [695, 246] on select "Unassigned Binder Cancellation Notice Certificate Contract Endorsement Insuranc…" at bounding box center [950, 258] width 510 height 25
click at [1186, 366] on input "Save" at bounding box center [1195, 377] width 42 height 25
click at [846, 258] on select "Unassigned Binder Cancellation Notice Certificate Contract Endorsement Insuranc…" at bounding box center [950, 258] width 510 height 25
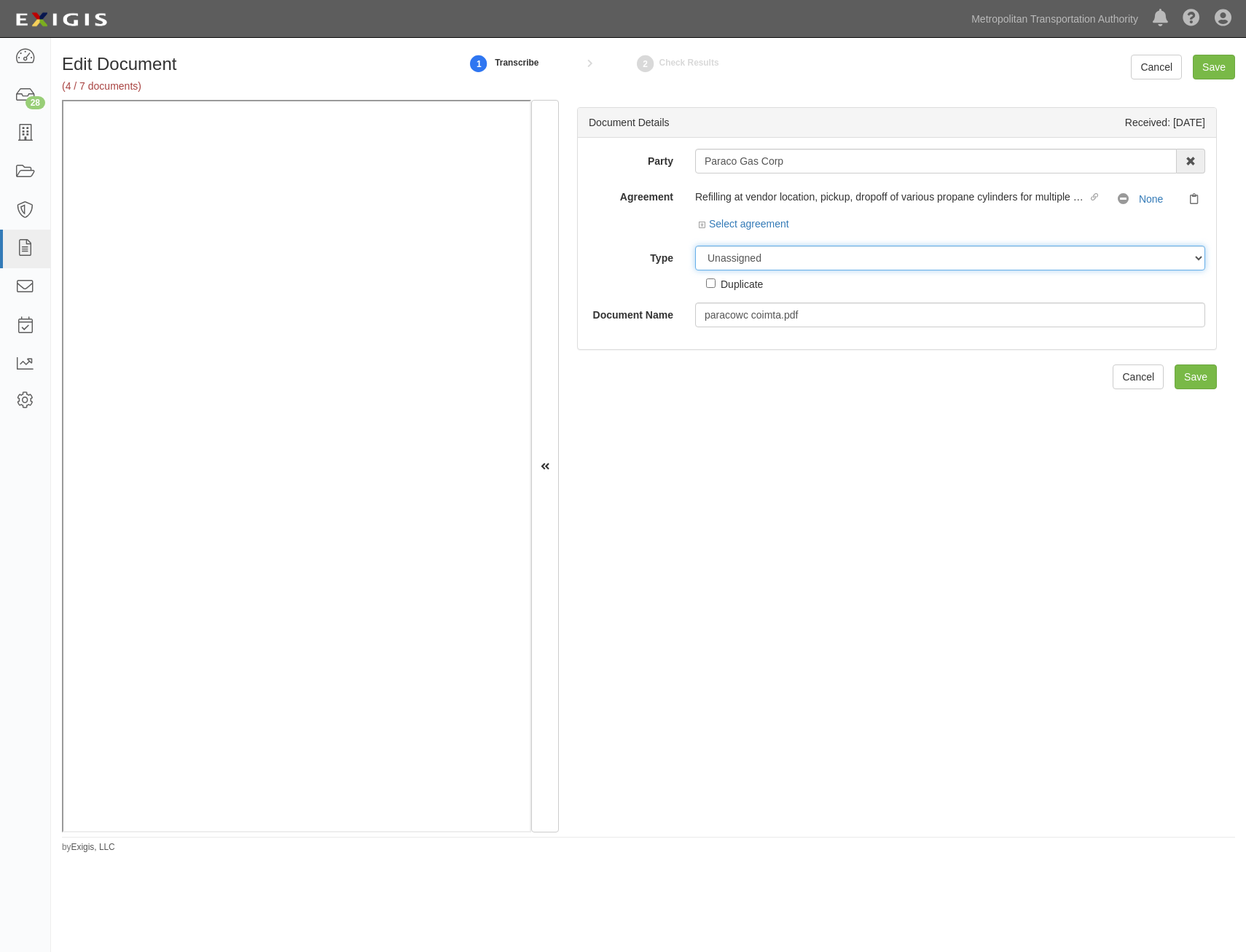
select select "JunkDetail"
click at [695, 246] on select "Unassigned Binder Cancellation Notice Certificate Contract Endorsement Insuranc…" at bounding box center [950, 258] width 510 height 25
click at [1175, 375] on input "Save" at bounding box center [1195, 377] width 42 height 25
click at [891, 265] on select "Unassigned Binder Cancellation Notice Certificate Contract Endorsement Insuranc…" at bounding box center [950, 258] width 510 height 25
select select "JunkDetail"
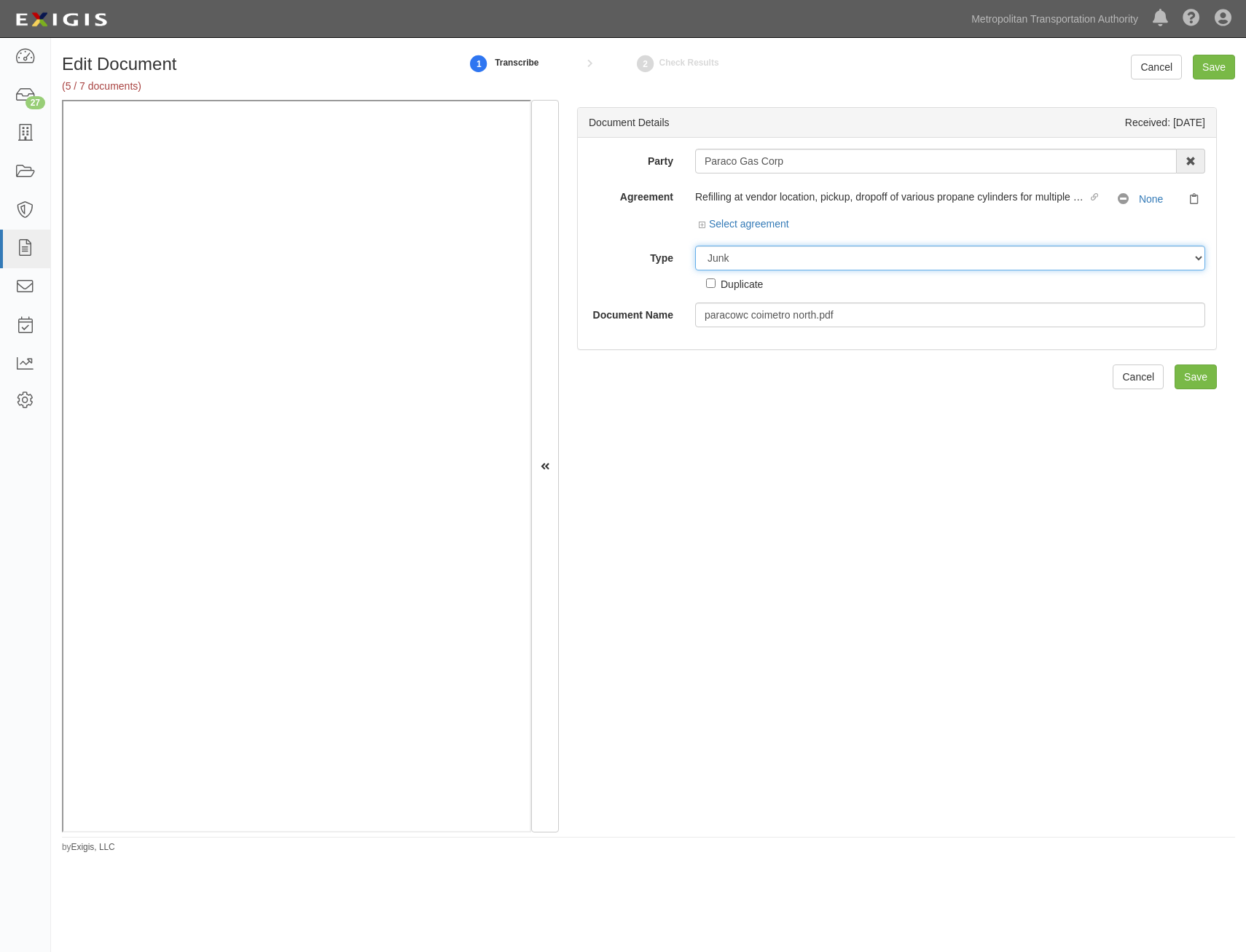
click at [695, 246] on select "Unassigned Binder Cancellation Notice Certificate Contract Endorsement Insuranc…" at bounding box center [950, 258] width 510 height 25
click at [1175, 369] on input "Save" at bounding box center [1195, 377] width 42 height 25
click at [962, 258] on select "Unassigned Binder Cancellation Notice Certificate Contract Endorsement Insuranc…" at bounding box center [950, 258] width 510 height 25
select select "JunkDetail"
click at [695, 246] on select "Unassigned Binder Cancellation Notice Certificate Contract Endorsement Insuranc…" at bounding box center [950, 258] width 510 height 25
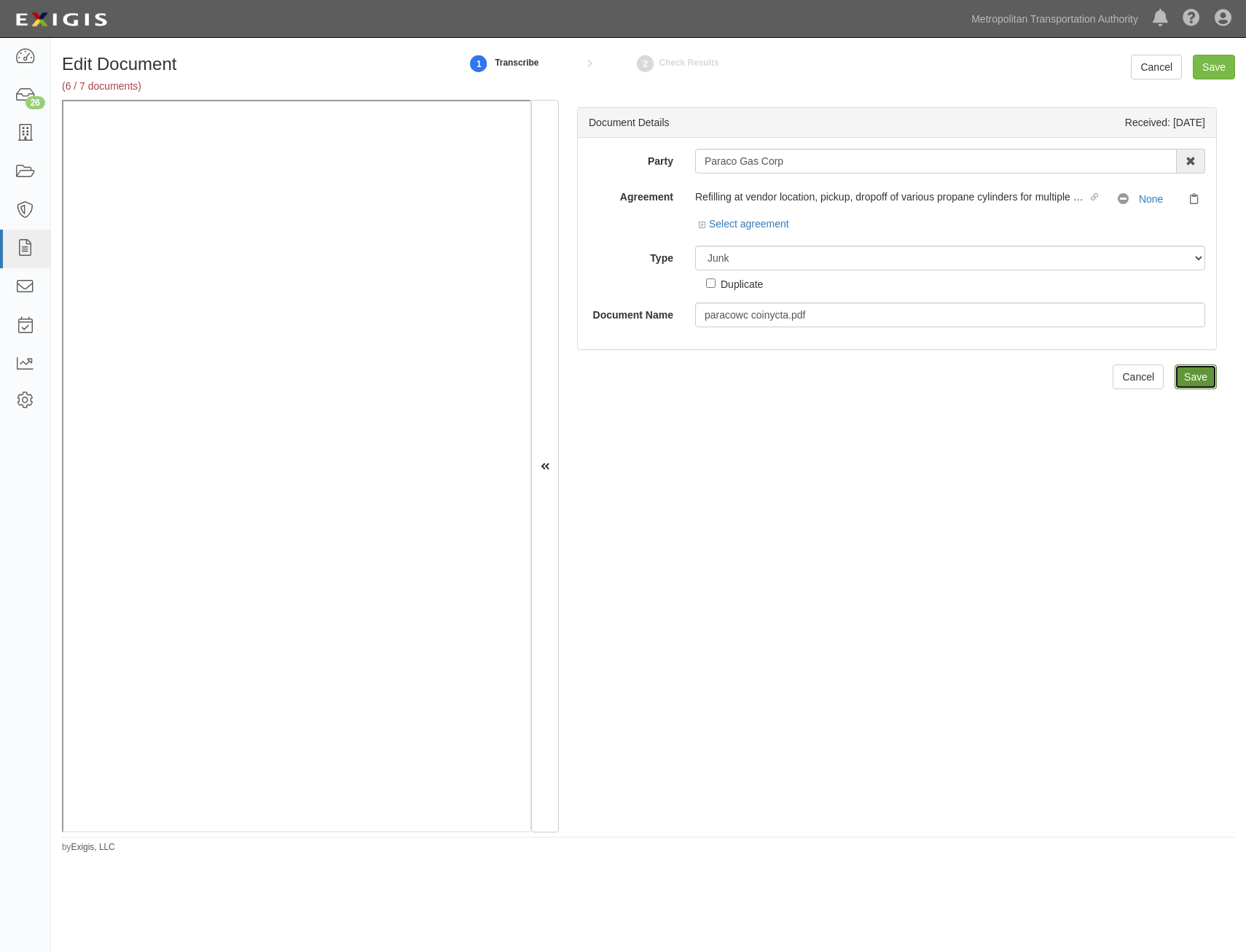
click at [1198, 377] on input "Save" at bounding box center [1195, 377] width 42 height 25
click at [925, 264] on select "Unassigned Binder Cancellation Notice Certificate Contract Endorsement Insuranc…" at bounding box center [950, 258] width 510 height 25
select select "CertificateDetail"
click at [695, 246] on select "Unassigned Binder Cancellation Notice Certificate Contract Endorsement Insuranc…" at bounding box center [950, 258] width 510 height 25
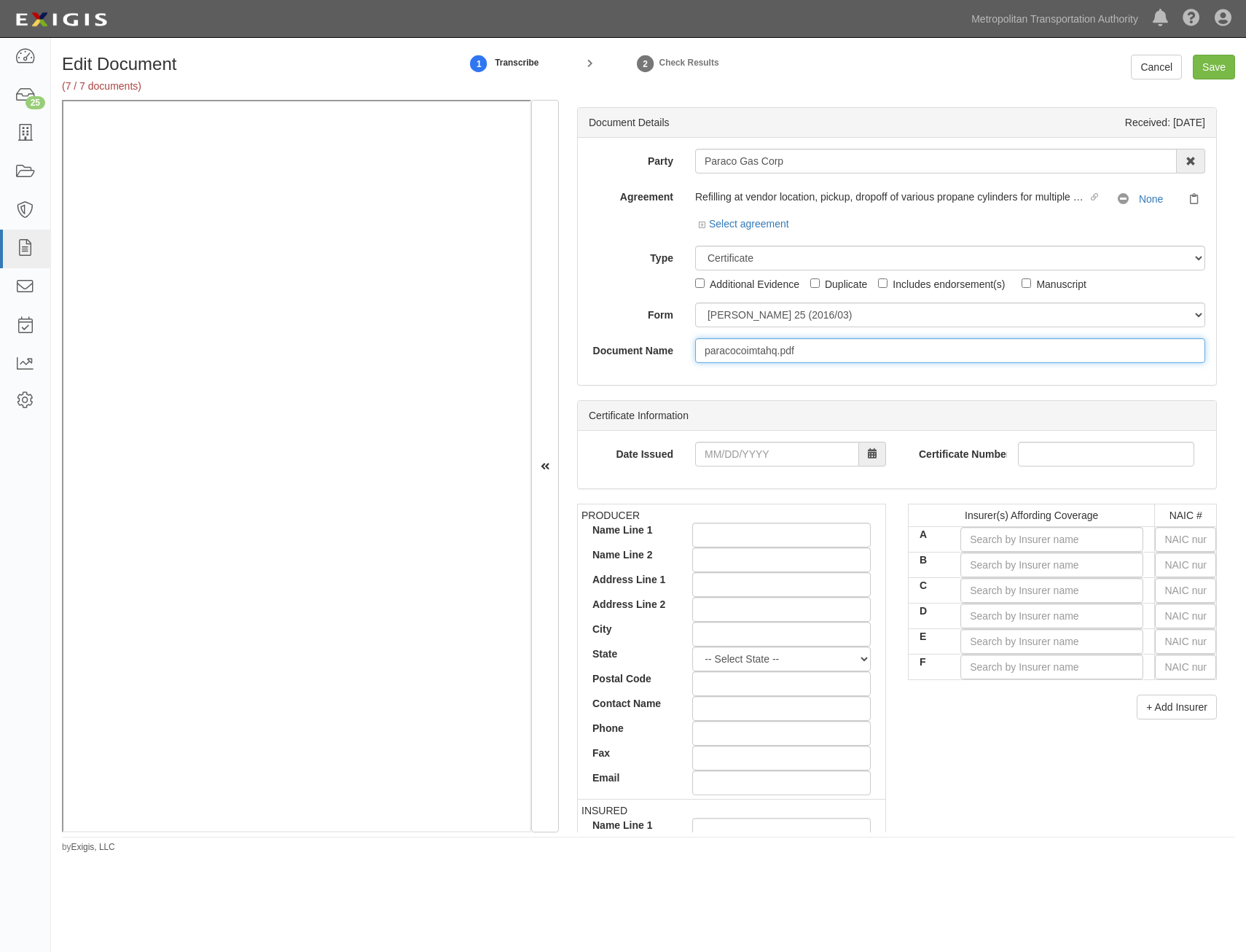
click at [930, 345] on input "paracocoimtahq.pdf" at bounding box center [950, 351] width 510 height 25
type input "COI"
click at [1189, 544] on input "text" at bounding box center [1186, 539] width 61 height 25
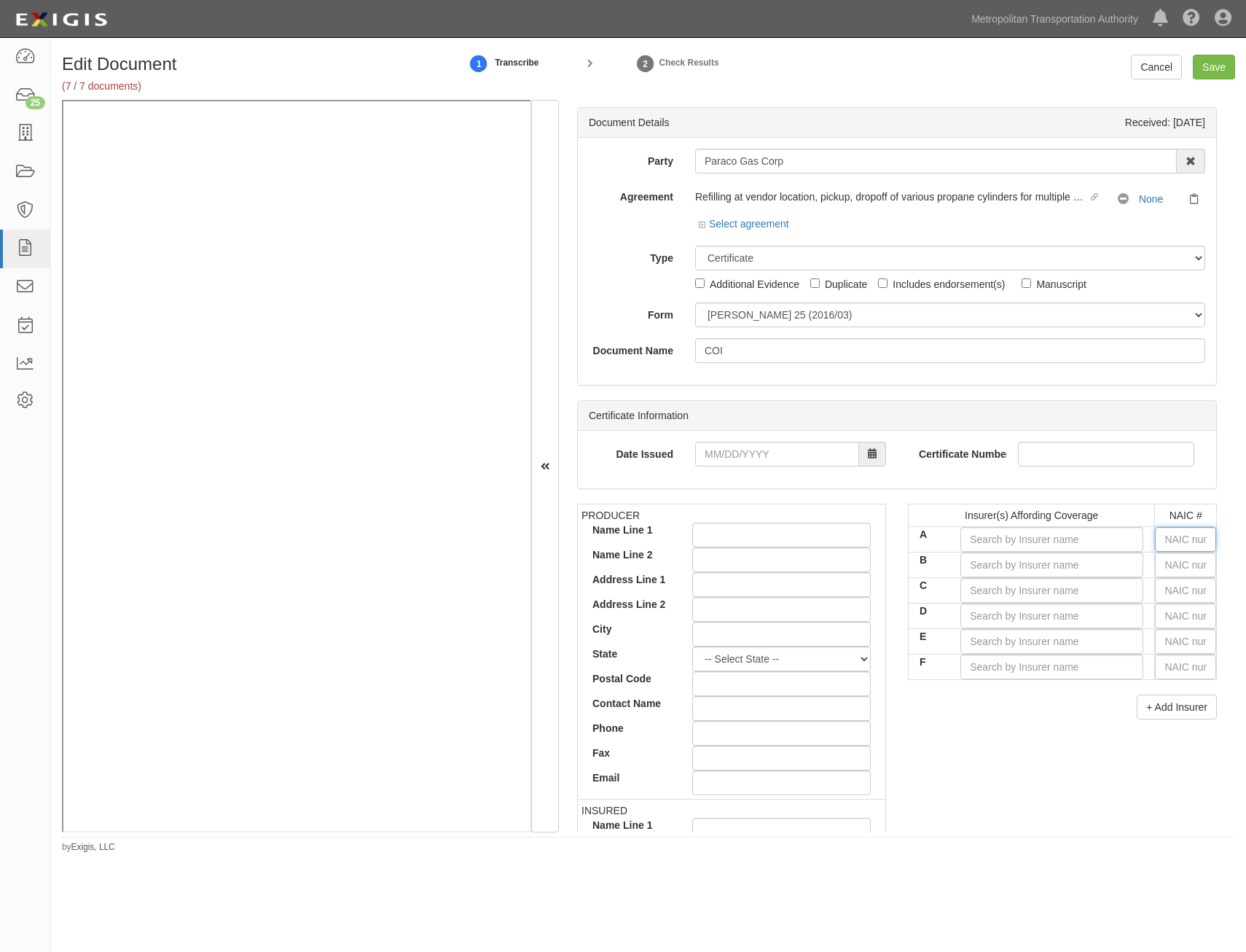
type input "25232"
type input "25"
type input "25615"
type input "256"
type input "25674"
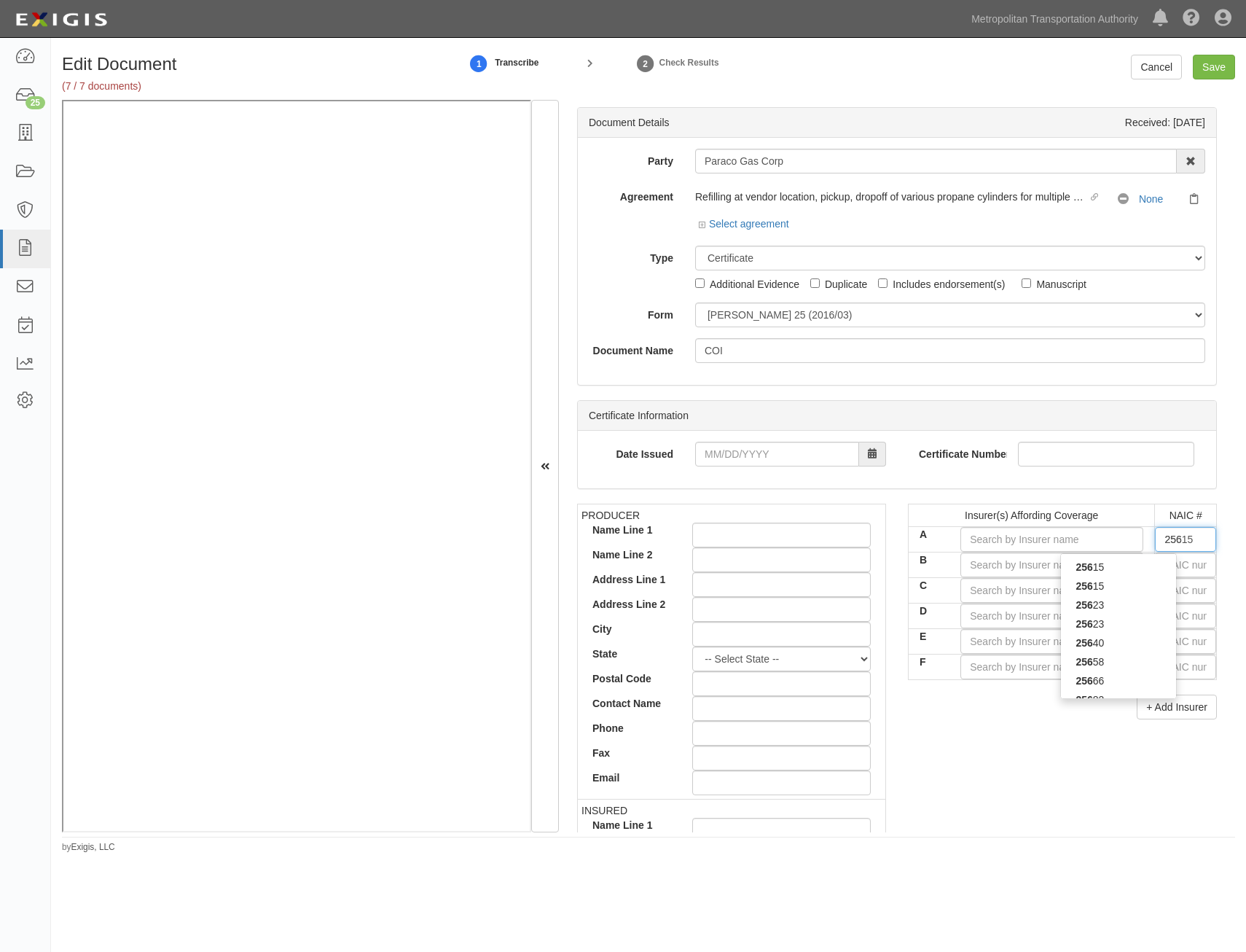
type input "2567"
type input "25674"
click at [1145, 567] on div "25674" at bounding box center [1119, 567] width 115 height 19
type input "Travelers Property Casualty Co of Amer (A++ XV Rating)"
type input "25674"
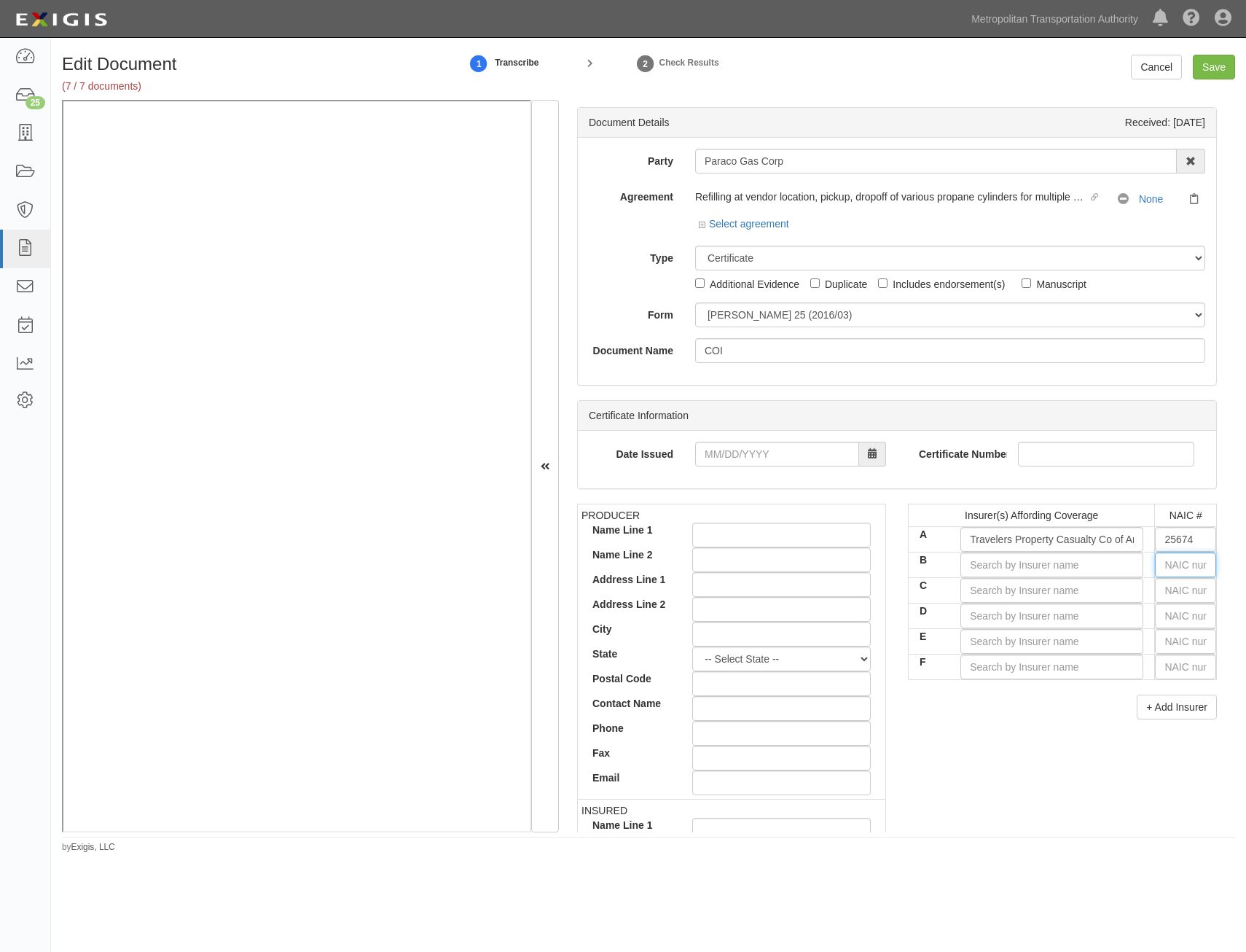
click at [1162, 563] on input "text" at bounding box center [1186, 565] width 61 height 25
type input "25232"
type input "25"
type input "25615"
type input "2561"
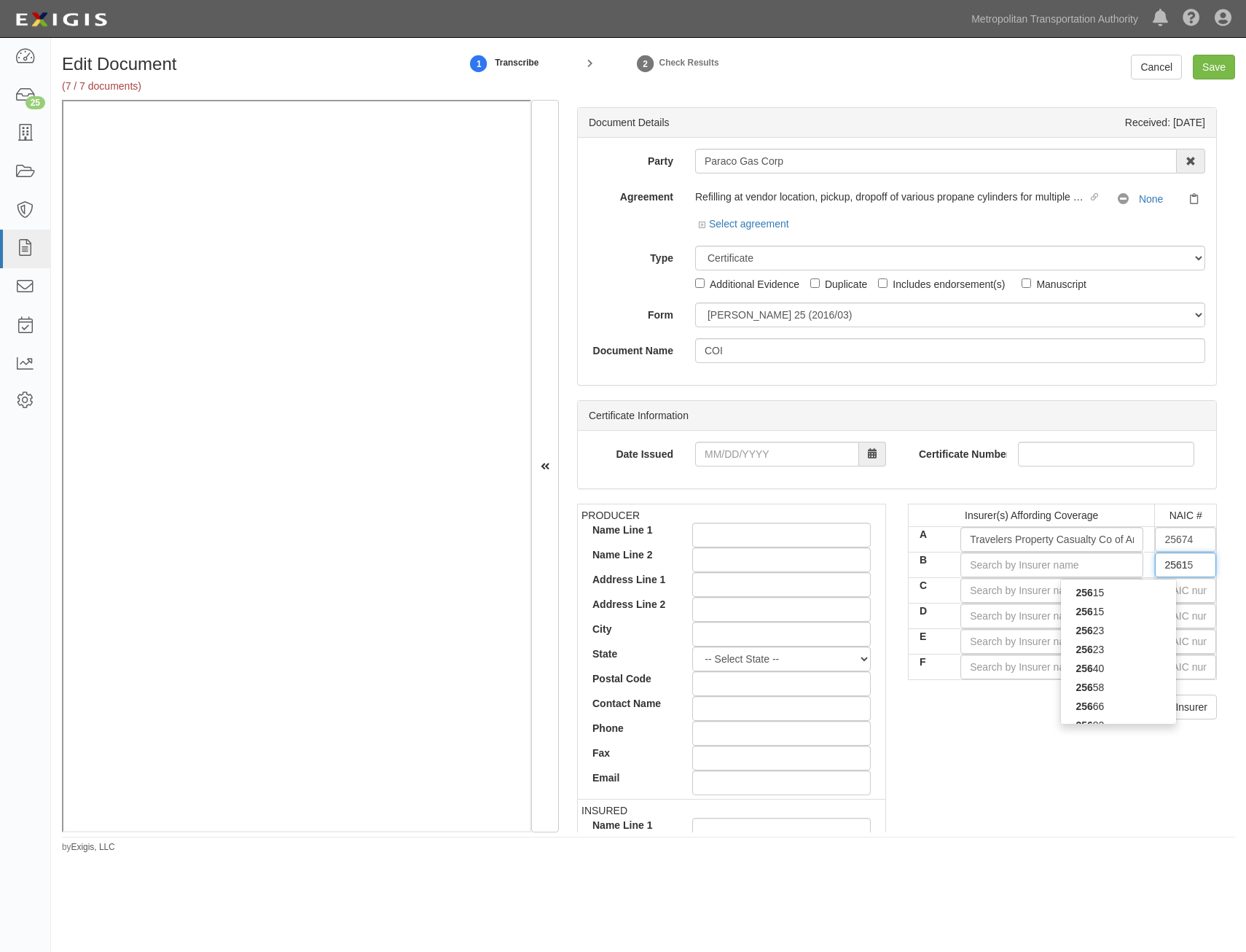
type input "25615"
click at [1136, 617] on div "25615" at bounding box center [1119, 611] width 115 height 19
type input "Charter Oak Fire Insurance Company (A++ XV Rating)"
type input "25615"
click at [1178, 591] on input "text" at bounding box center [1186, 591] width 61 height 25
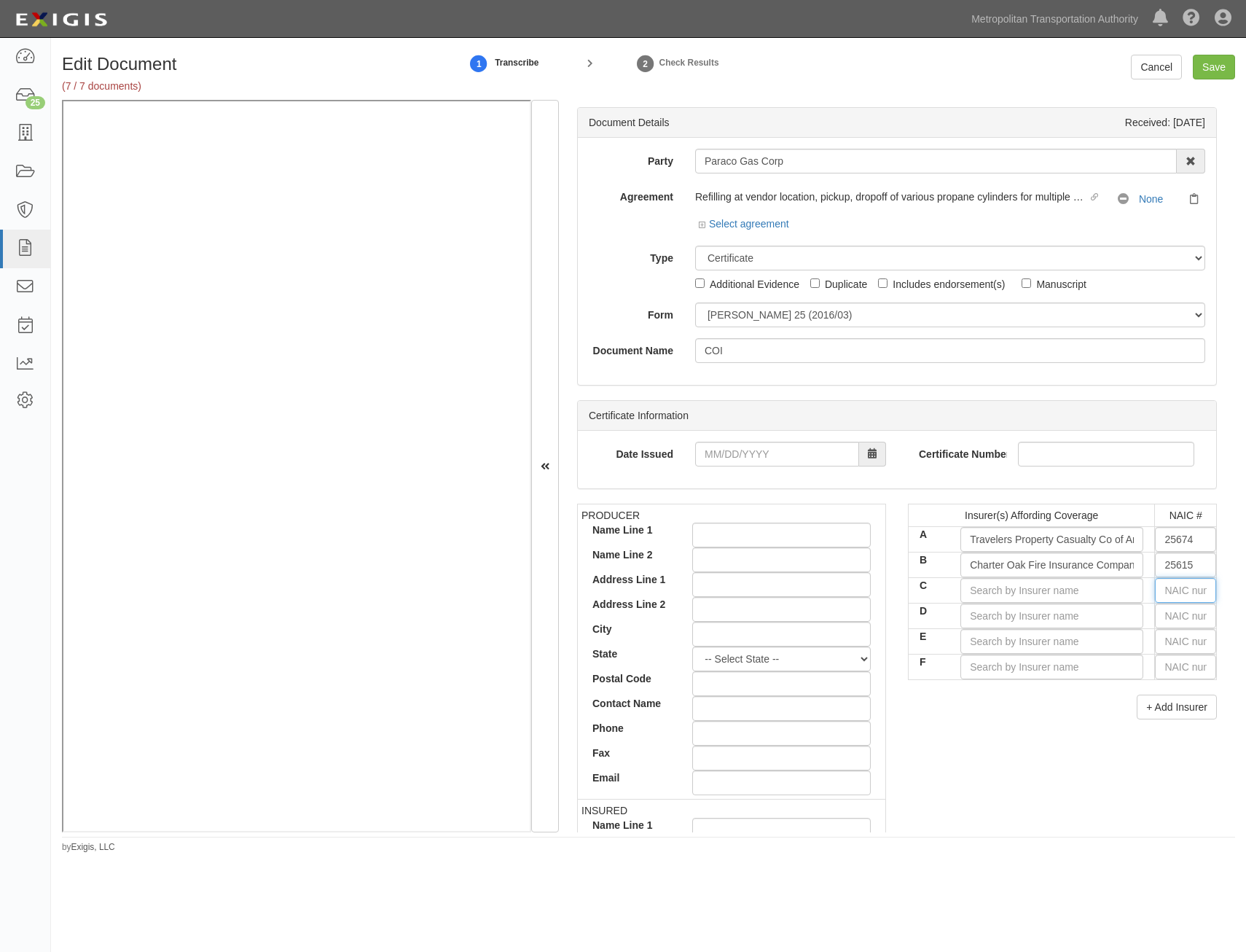
type input "16862"
type input "1"
type input "19984"
type input "19"
type input "19062"
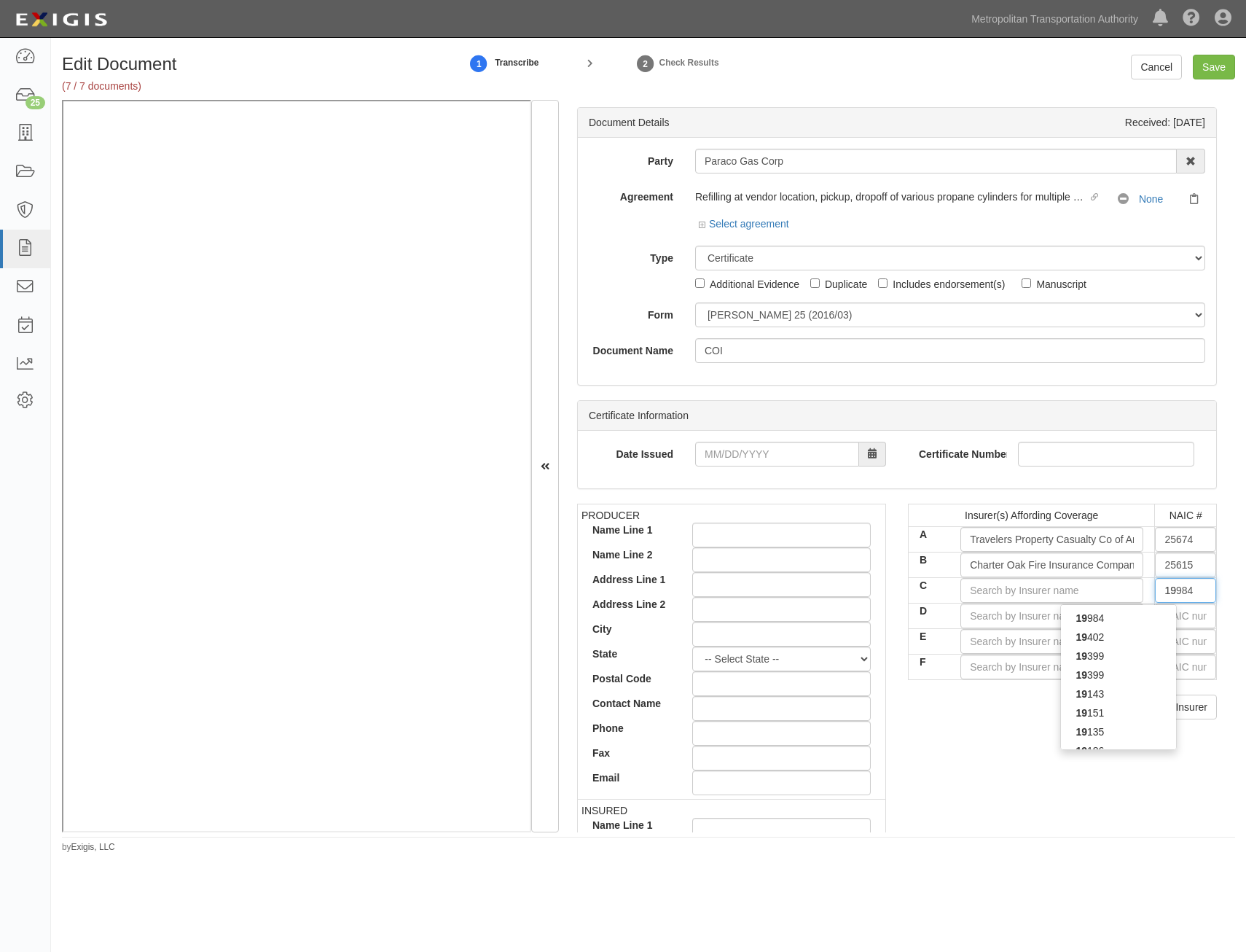
type input "190"
type input "19038"
type input "1903"
type input "19038"
click at [1150, 611] on div "19038" at bounding box center [1119, 618] width 115 height 19
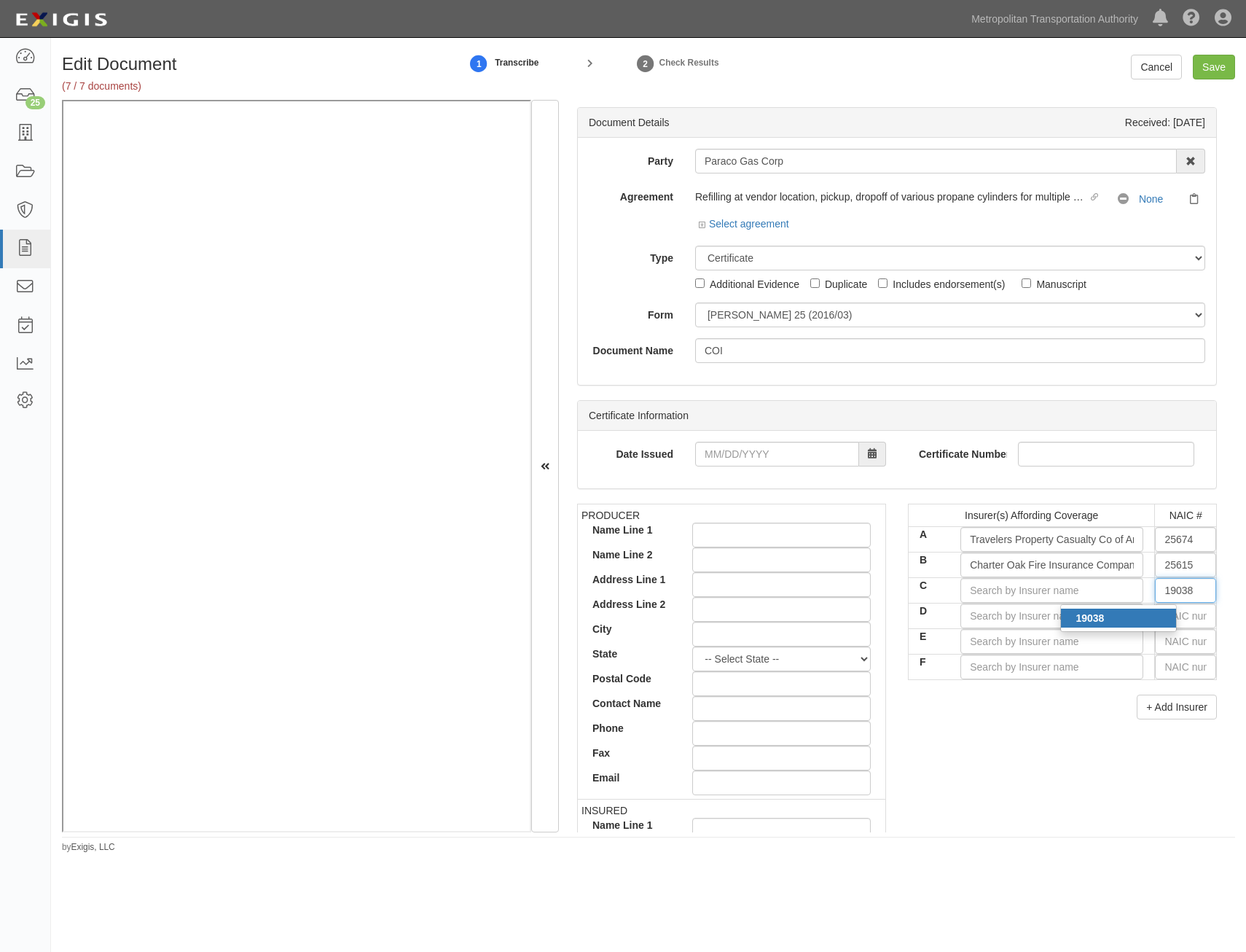
type input "Travelers Casualty and Surety Company (A++ XV Rating)"
type input "19038"
click at [1186, 616] on input "text" at bounding box center [1186, 616] width 61 height 25
click at [1076, 626] on input "D" at bounding box center [1052, 616] width 183 height 25
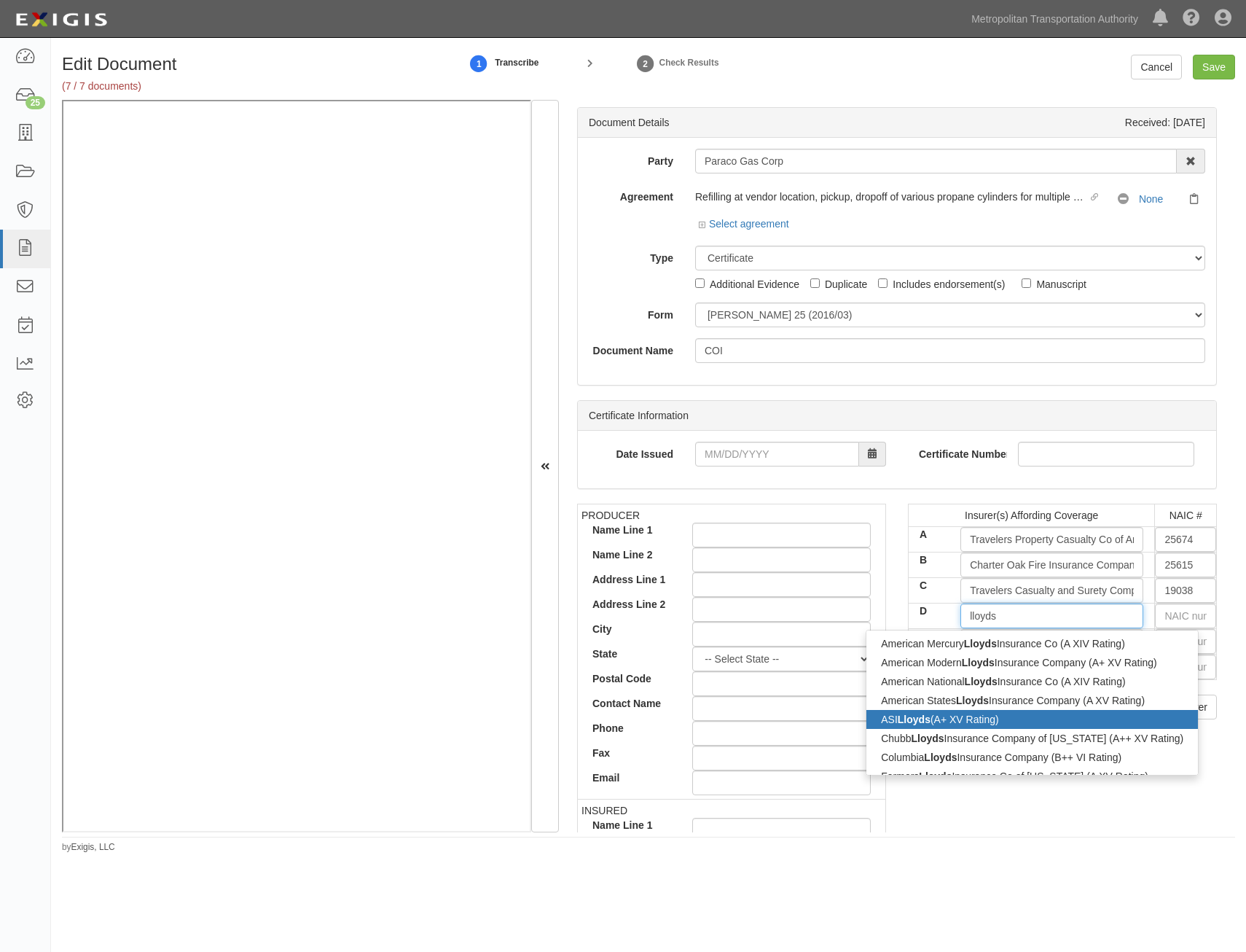
click at [1032, 720] on div "ASI Lloyds (A+ XV Rating)" at bounding box center [1032, 719] width 331 height 19
type input "ASI Lloyds (A+ XV Rating)"
type input "11059"
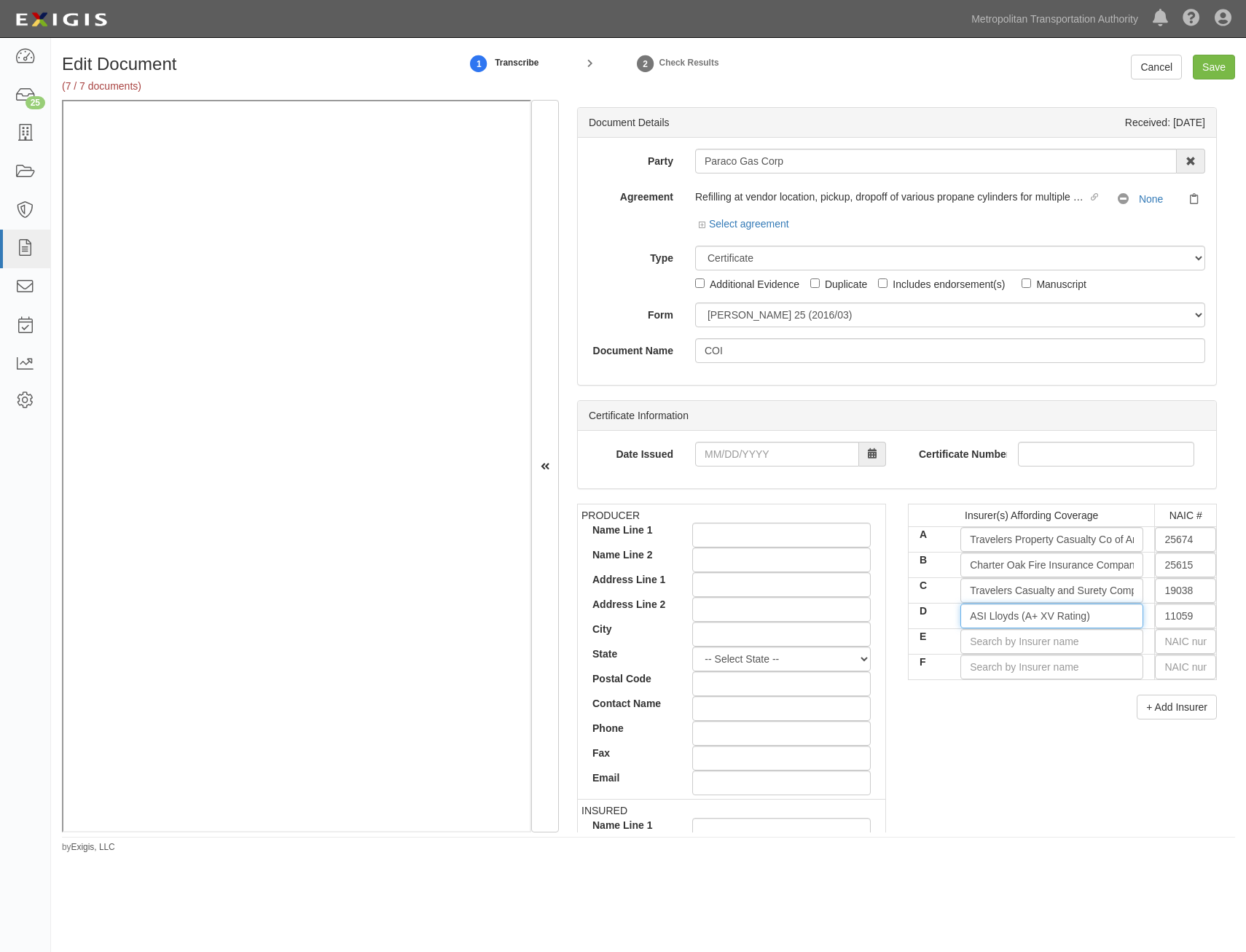
type input "ASI Lloyds (A+ XV Rating)"
click at [1029, 720] on div "Insurer(s) Affording Coverage NAIC # A Travelers Property Casualty Co of Amer (…" at bounding box center [1062, 616] width 331 height 227
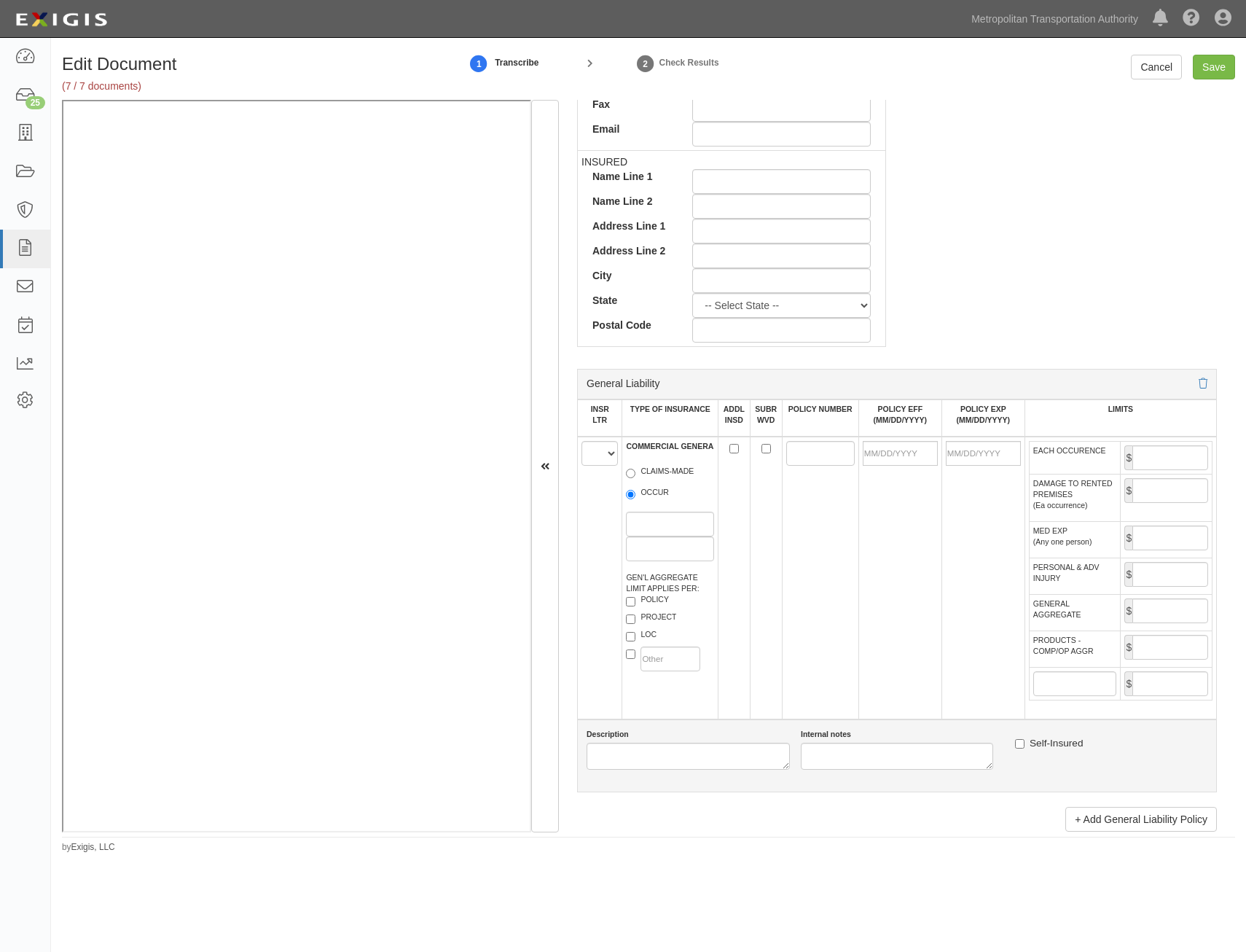
scroll to position [656, 0]
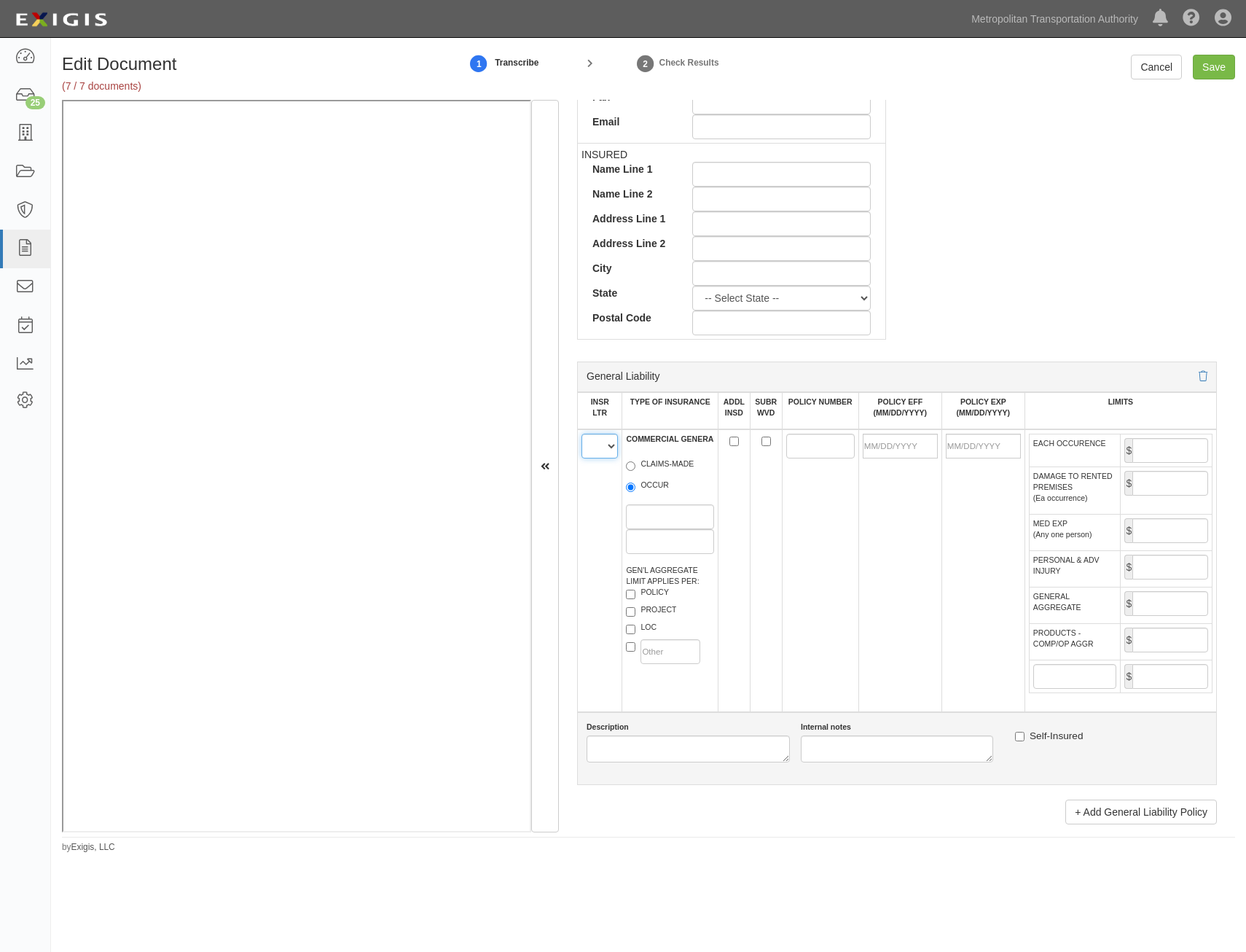
click at [610, 444] on select "A B C D E F" at bounding box center [600, 446] width 37 height 25
select select "A"
click at [581, 434] on select "A B C D E F" at bounding box center [600, 446] width 37 height 25
click at [637, 484] on label "OCCUR" at bounding box center [648, 487] width 43 height 15
click at [635, 484] on input "OCCUR" at bounding box center [630, 487] width 9 height 9
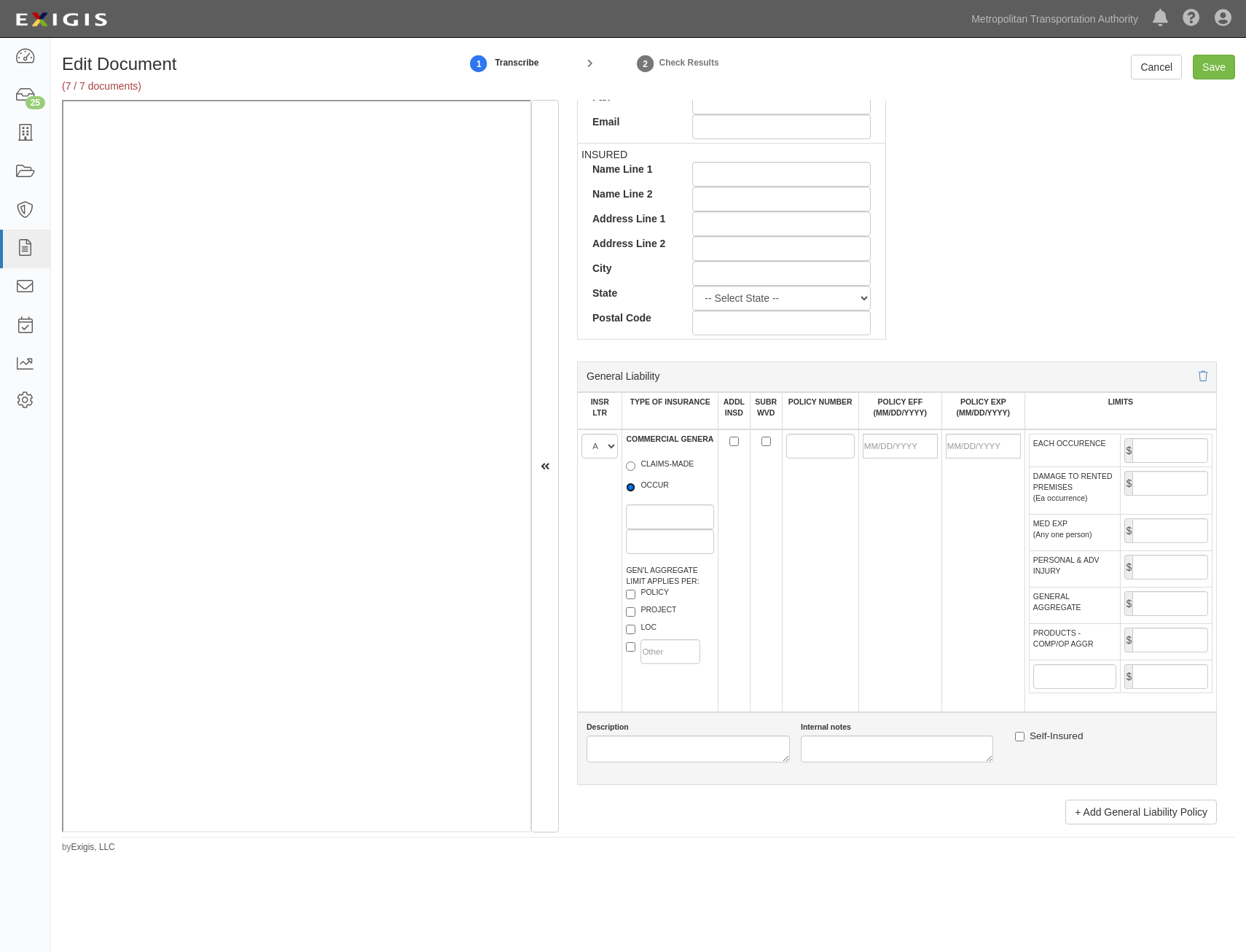
radio input "true"
click at [653, 591] on label "POLICY" at bounding box center [648, 594] width 43 height 15
click at [635, 591] on input "POLICY" at bounding box center [630, 594] width 9 height 9
checkbox input "true"
click at [731, 444] on input "ADDL INSD" at bounding box center [733, 441] width 9 height 9
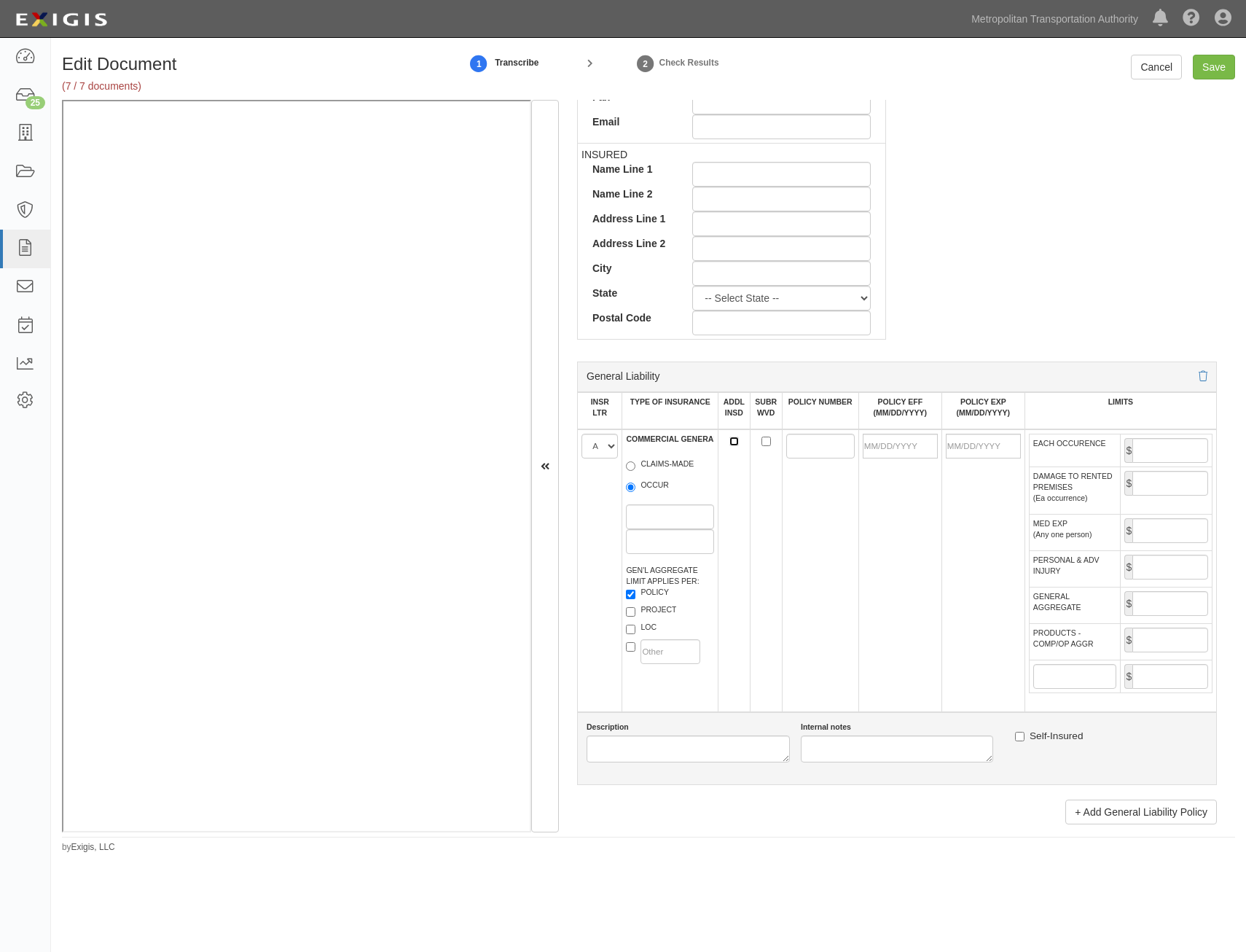
checkbox input "true"
click at [762, 439] on input "SUBR WVD" at bounding box center [766, 441] width 9 height 9
checkbox input "true"
click at [815, 437] on input "POLICY NUMBER" at bounding box center [821, 446] width 68 height 25
paste input "TC2J-GLSA-3J710398-TIL-25"
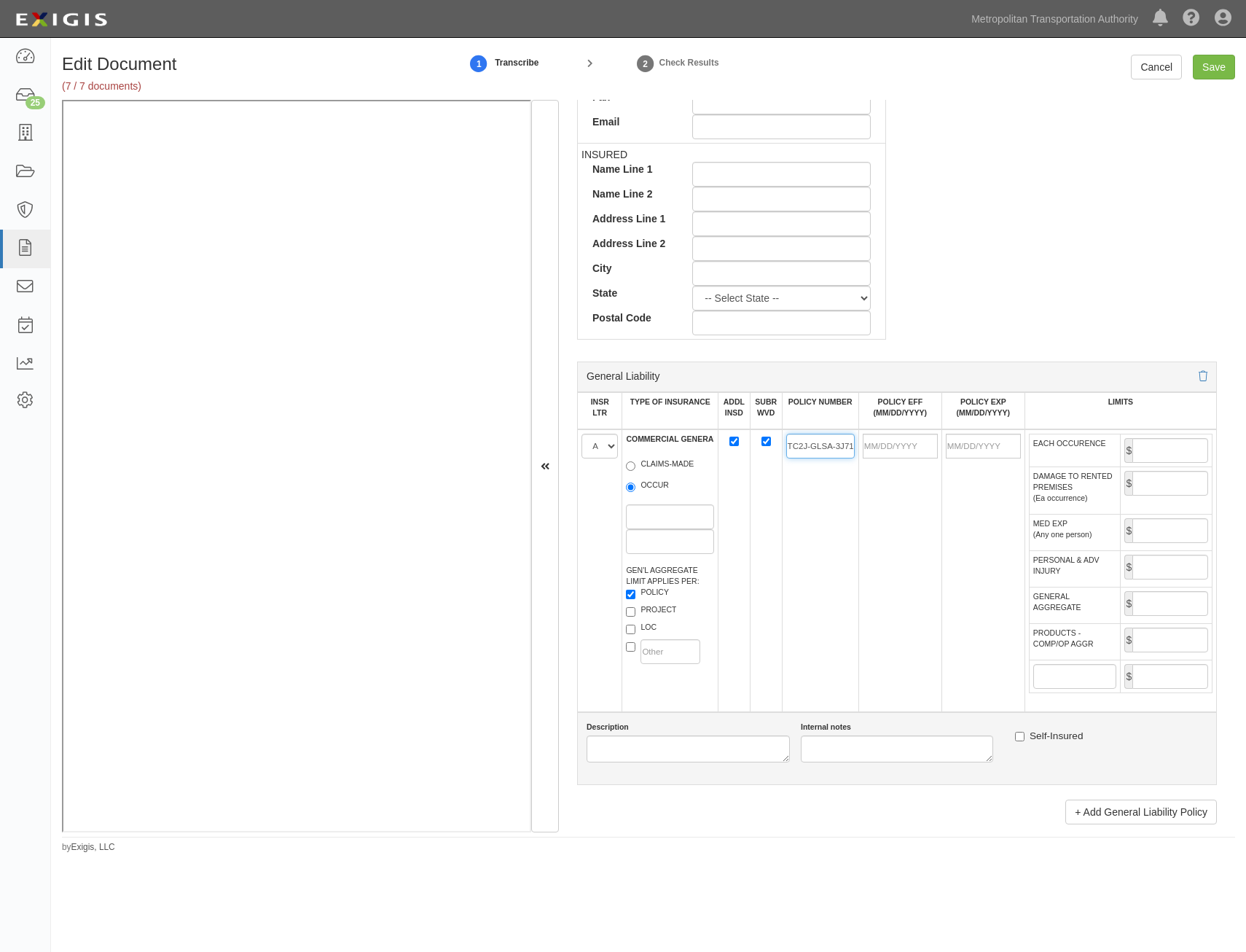
scroll to position [0, 48]
type input "TC2J-GLSA-3J710398-TIL-25"
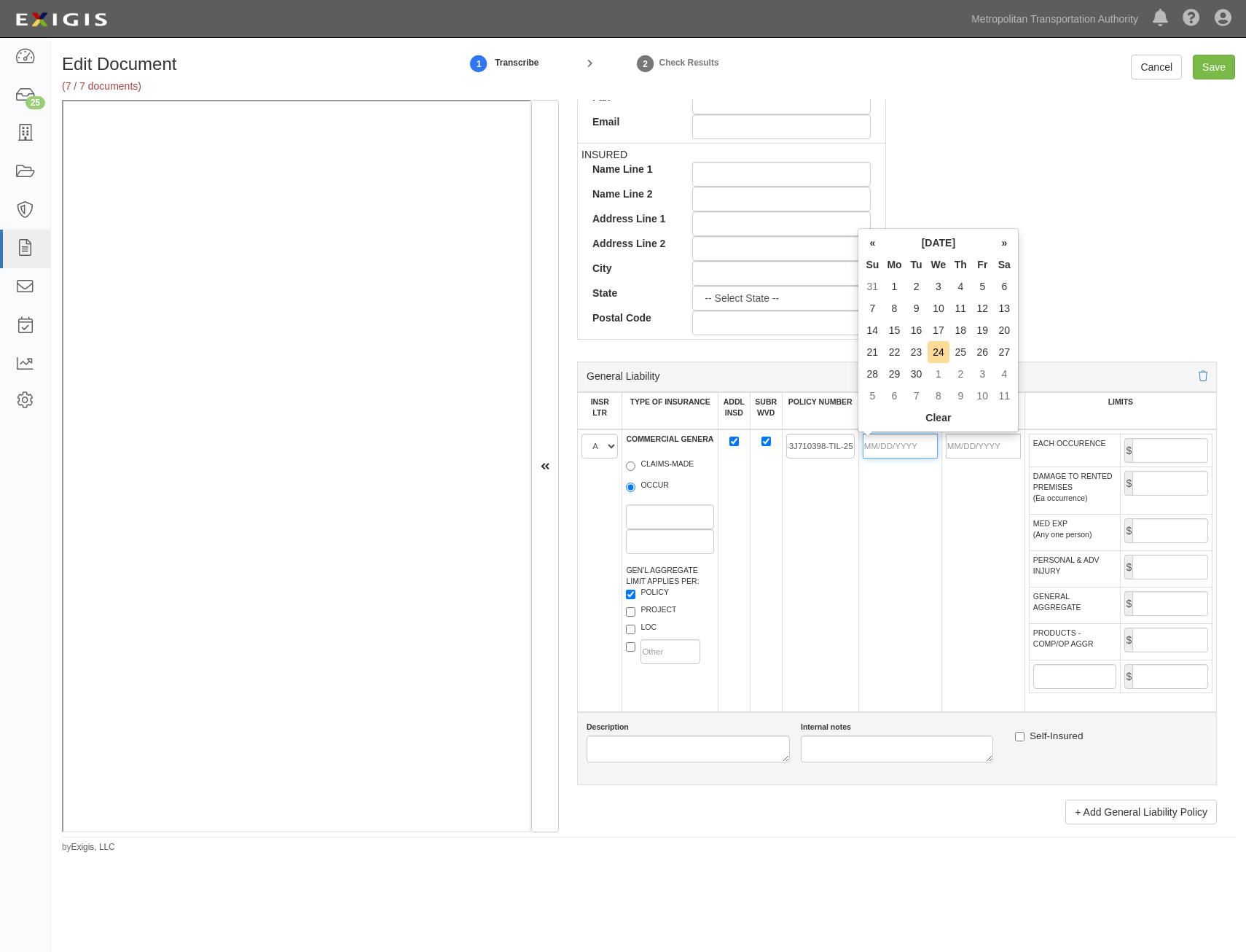
click at [882, 444] on input "POLICY EFF (MM/DD/YYYY)" at bounding box center [900, 446] width 75 height 25
type input "01/01/2025"
type input "[DATE]"
click at [943, 580] on td "[DATE]" at bounding box center [984, 571] width 83 height 282
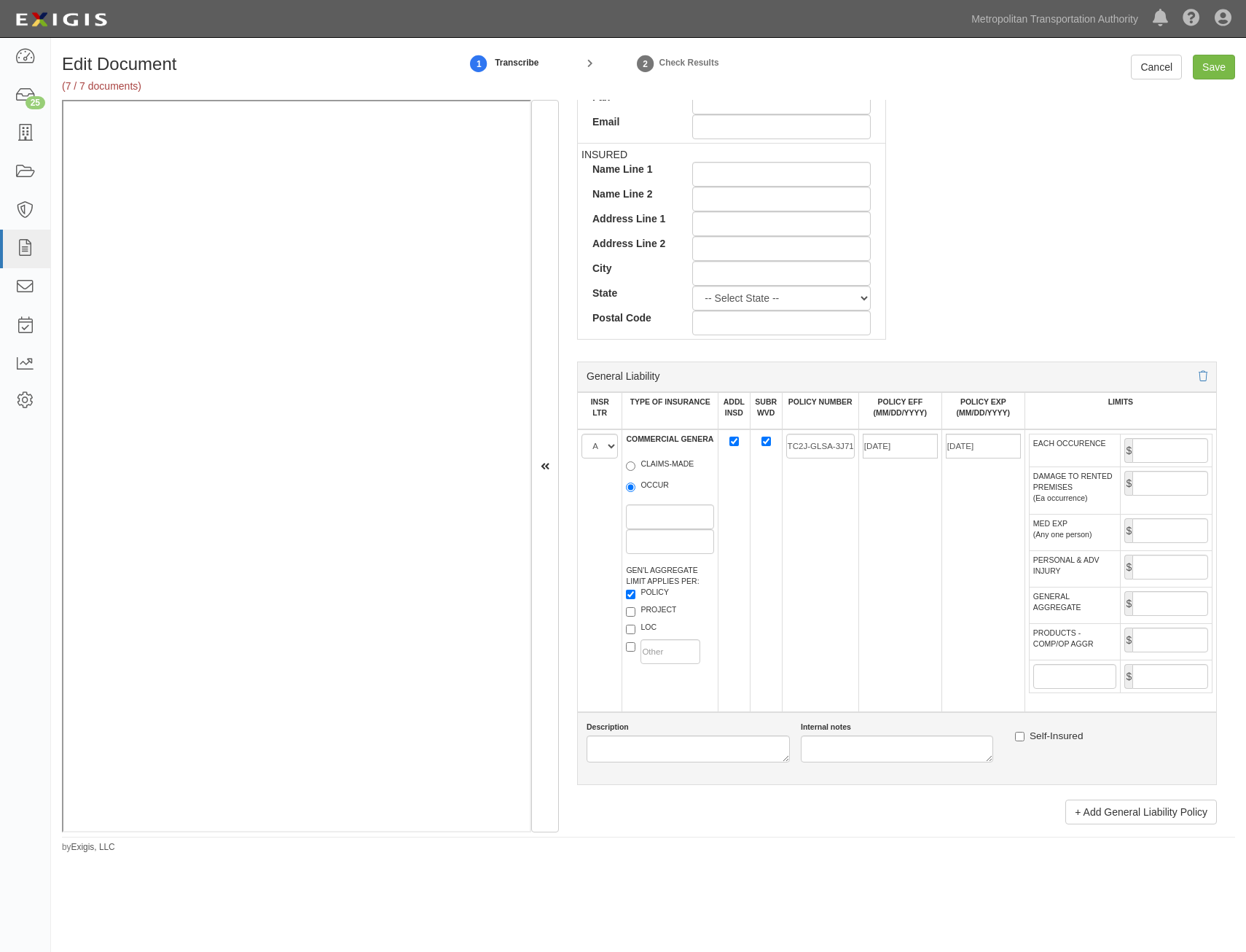
click at [1175, 437] on td "$" at bounding box center [1166, 449] width 92 height 32
click at [1180, 454] on input "EACH OCCURENCE" at bounding box center [1170, 450] width 76 height 25
type input "2,000,000"
click at [1153, 604] on input "GENERAL AGGREGATE" at bounding box center [1170, 604] width 76 height 25
type input "2,000,000"
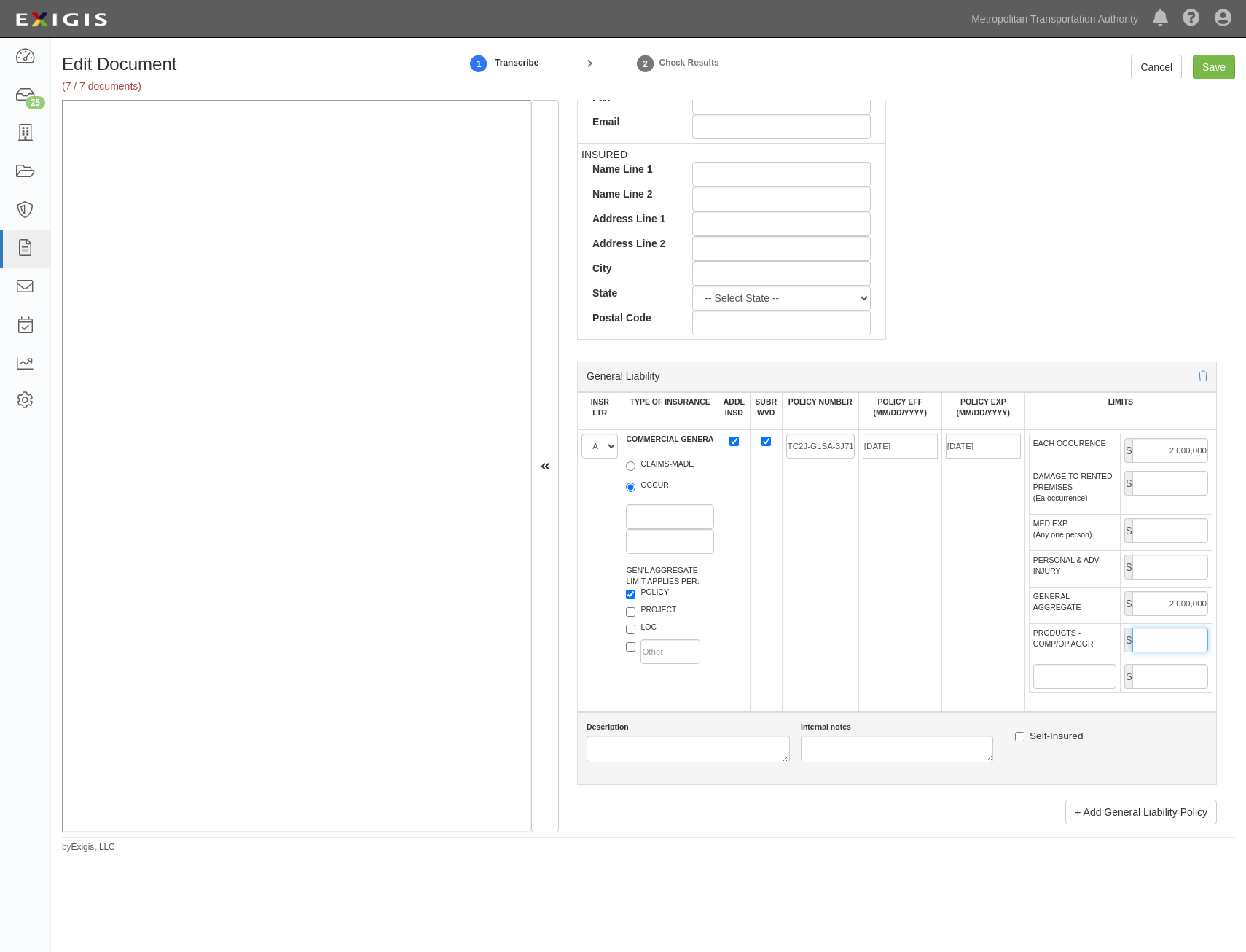
click at [1137, 644] on input "PRODUCTS - COMP/OP AGGR" at bounding box center [1170, 640] width 76 height 25
type input "2,000,000"
drag, startPoint x: 1003, startPoint y: 689, endPoint x: 1002, endPoint y: 682, distance: 7.1
click at [1002, 682] on td "[DATE]" at bounding box center [984, 571] width 83 height 282
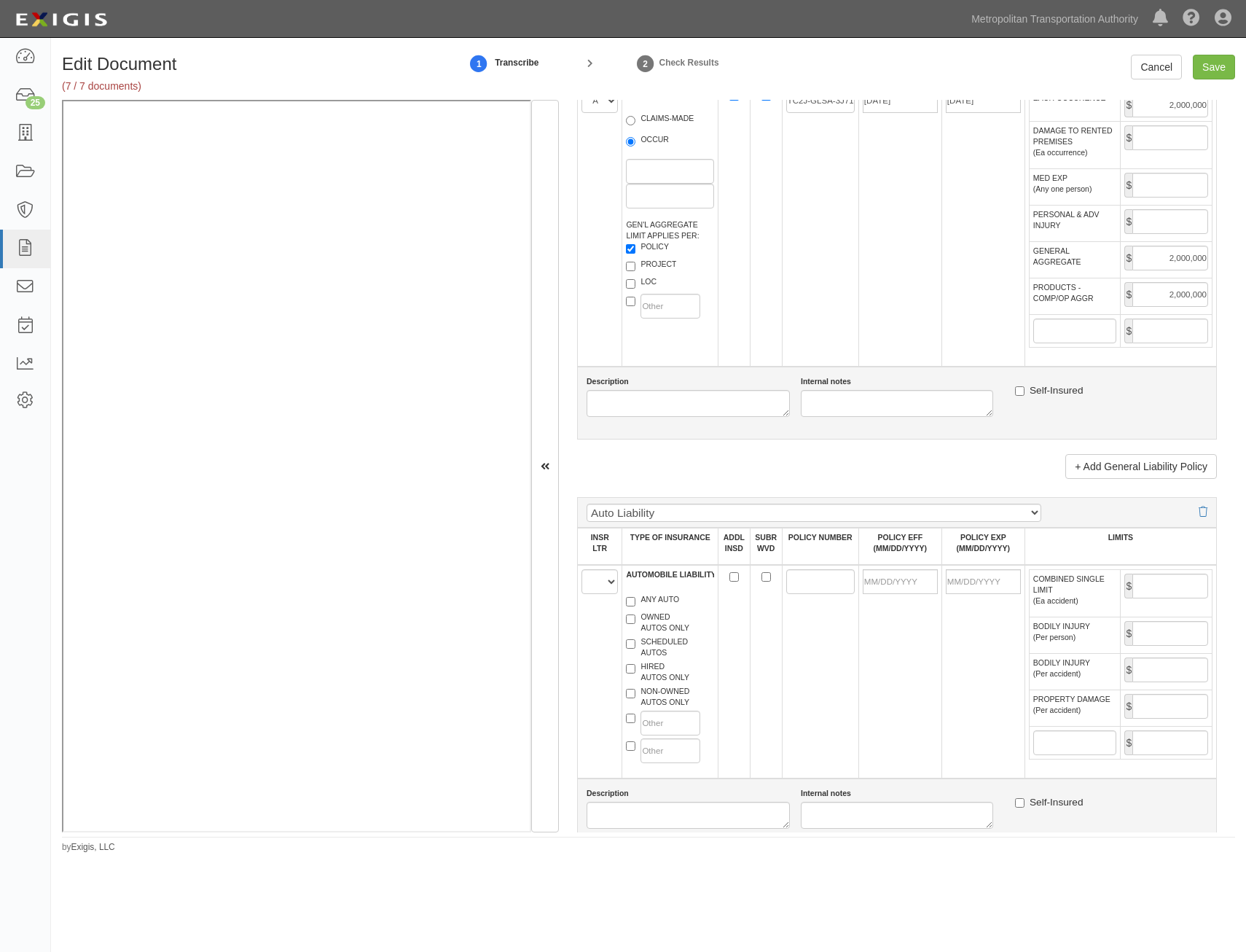
scroll to position [1020, 0]
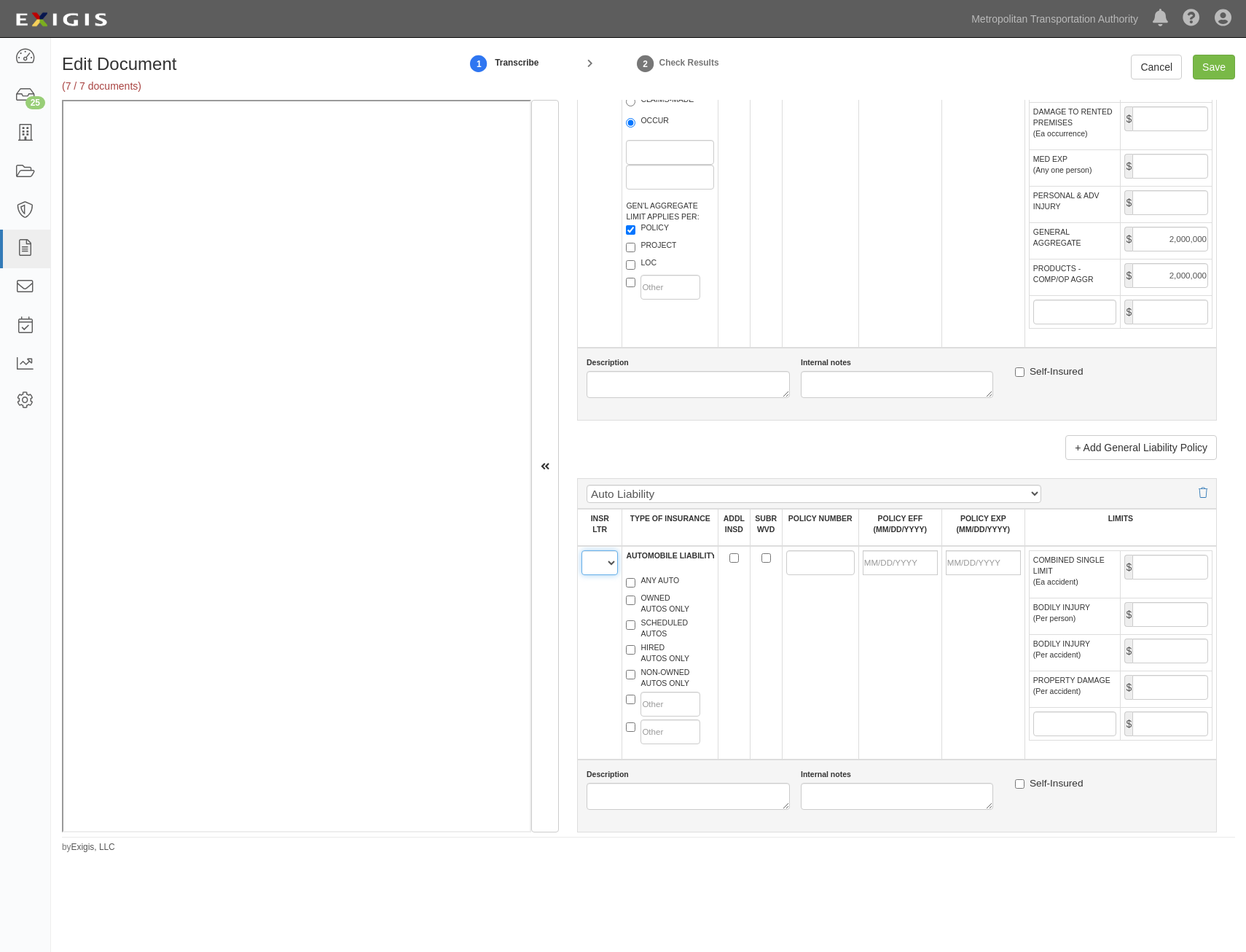
click at [586, 572] on select "A B C D E F" at bounding box center [600, 562] width 37 height 25
select select "A"
click at [581, 550] on select "A B C D E F" at bounding box center [600, 562] width 37 height 25
click at [664, 580] on label "ANY AUTO" at bounding box center [653, 582] width 53 height 15
click at [635, 580] on input "ANY AUTO" at bounding box center [630, 582] width 9 height 9
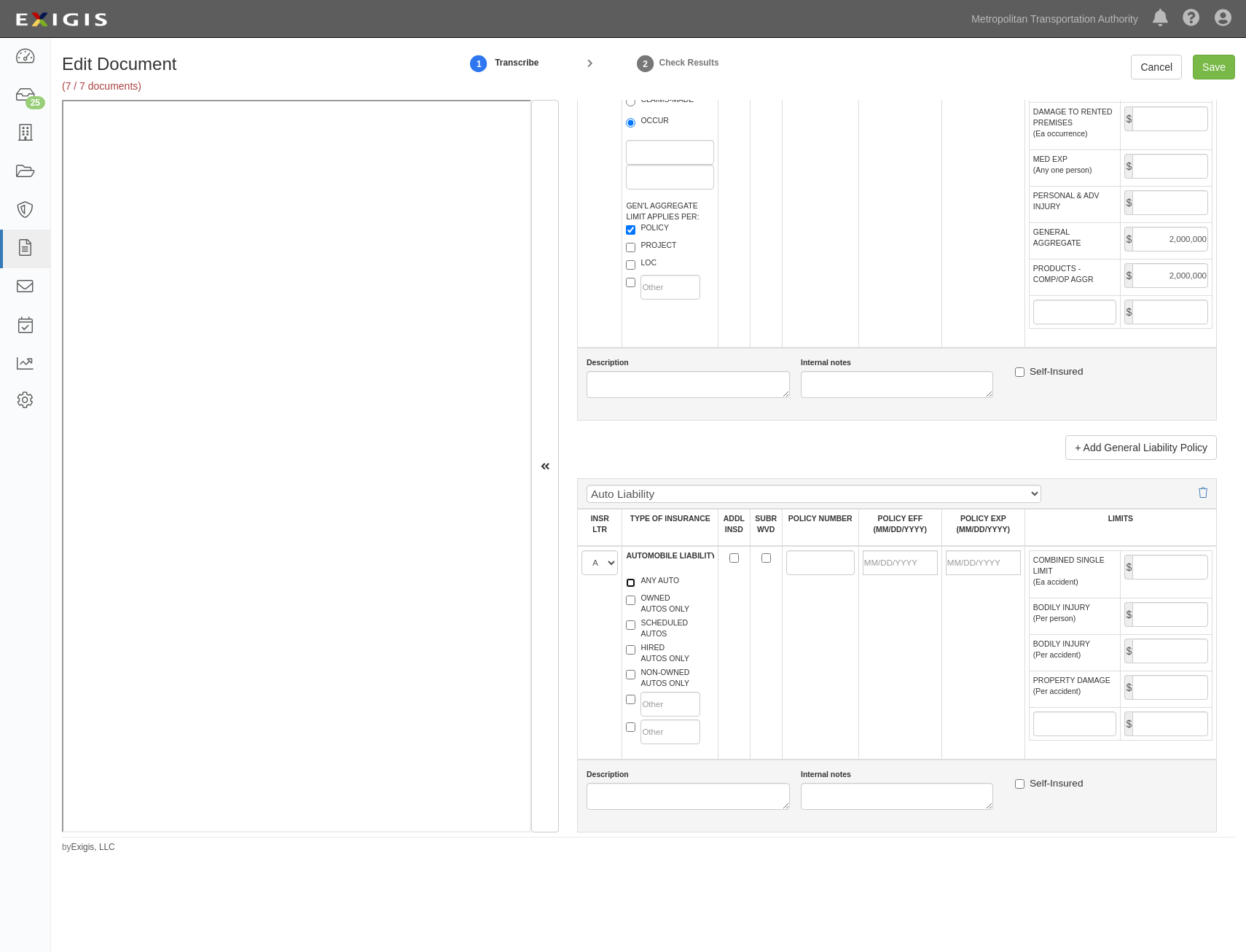
checkbox input "true"
click at [666, 659] on label "HIRED AUTOS ONLY" at bounding box center [658, 653] width 63 height 22
click at [635, 655] on input "HIRED AUTOS ONLY" at bounding box center [630, 650] width 9 height 9
checkbox input "true"
click at [669, 677] on label "NON-OWNED AUTOS ONLY" at bounding box center [658, 678] width 63 height 22
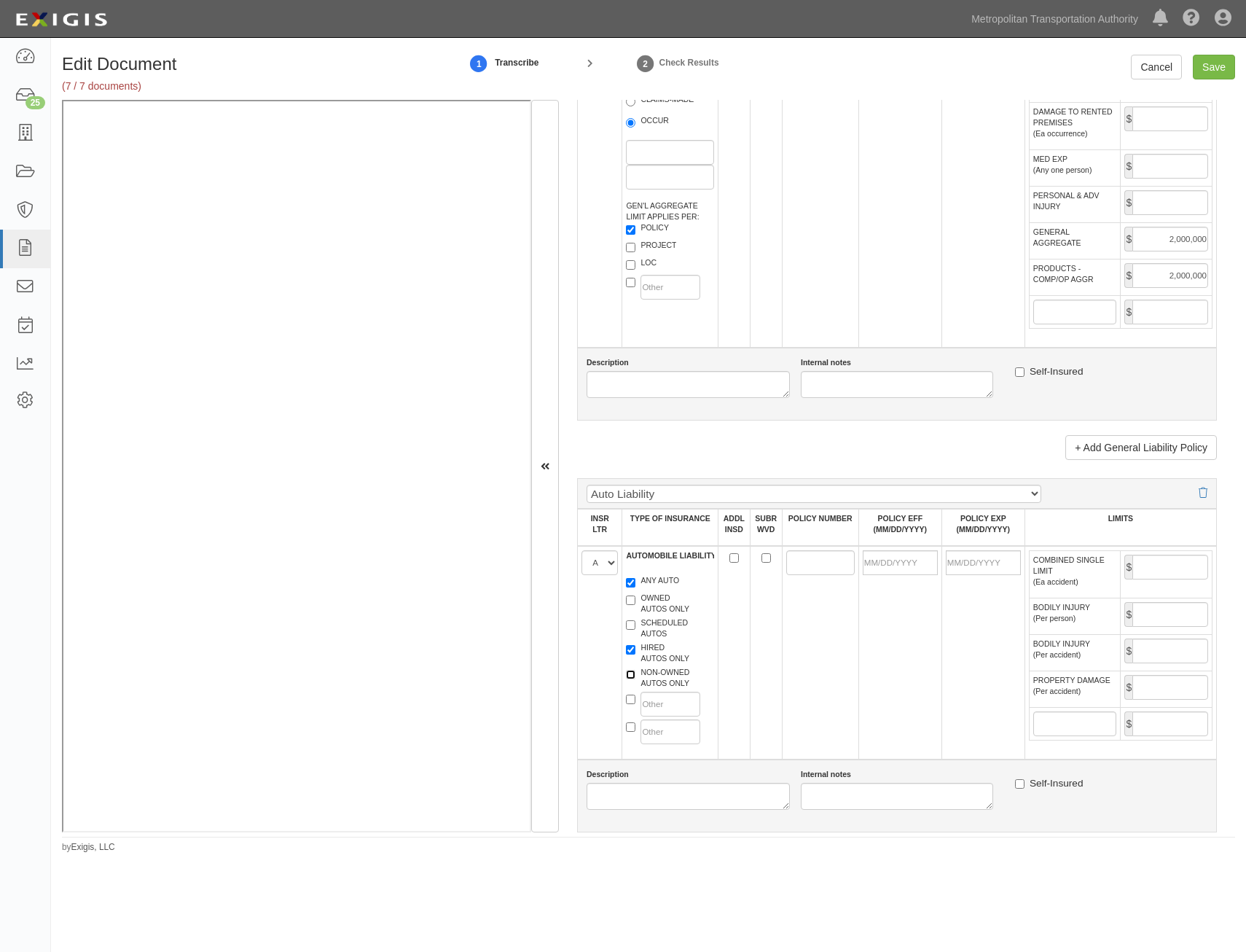
click at [635, 677] on input "NON-OWNED AUTOS ONLY" at bounding box center [630, 674] width 9 height 9
checkbox input "true"
click at [734, 558] on input "ADDL INSD" at bounding box center [733, 557] width 9 height 9
checkbox input "true"
click at [764, 557] on input "SUBR WVD" at bounding box center [766, 557] width 9 height 9
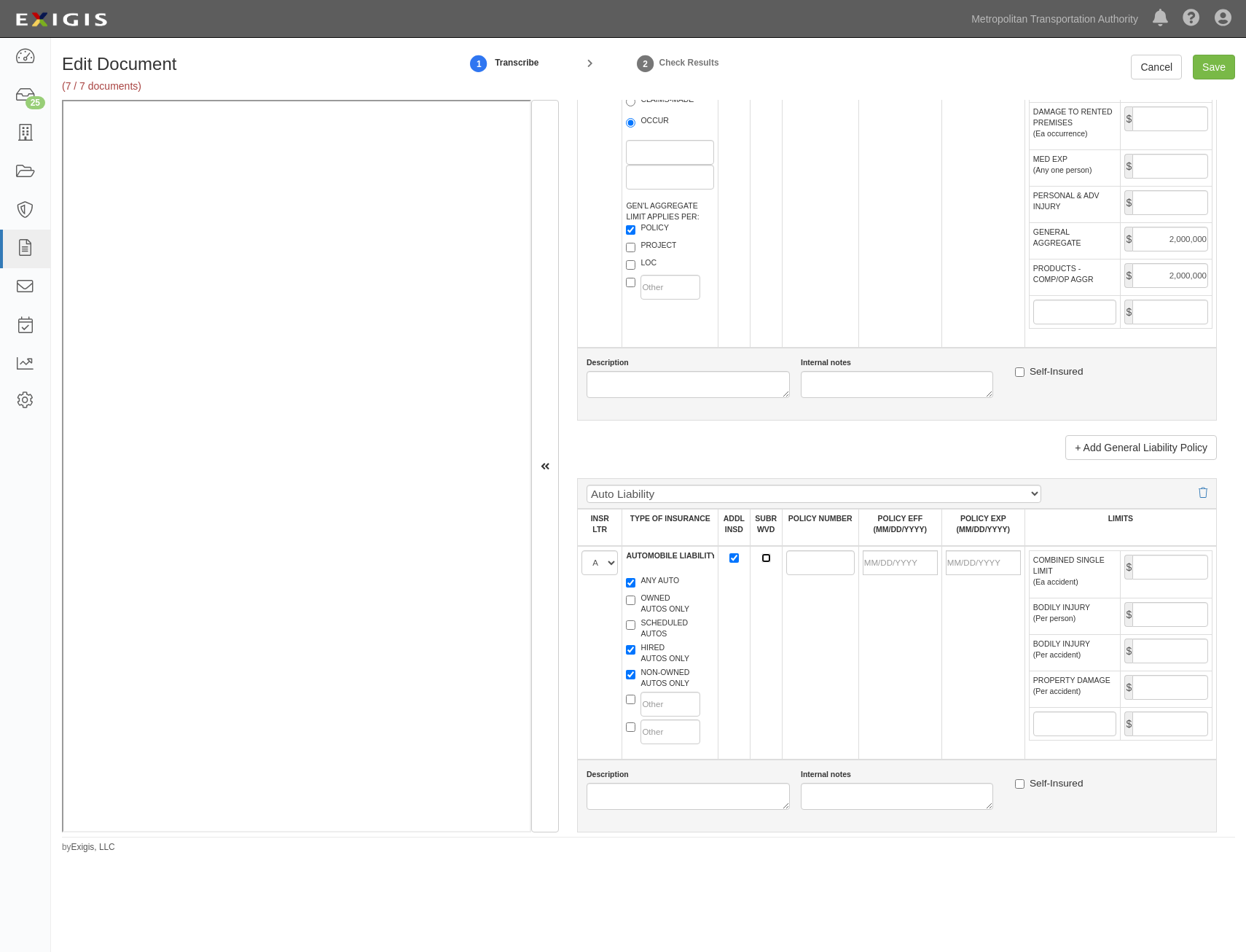
checkbox input "true"
click at [802, 564] on input "POLICY NUMBER" at bounding box center [821, 562] width 68 height 25
paste input "TRJ-CAP-3J710405-TIL-25"
type input "TRJ-CAP-3J710405-TIL-25"
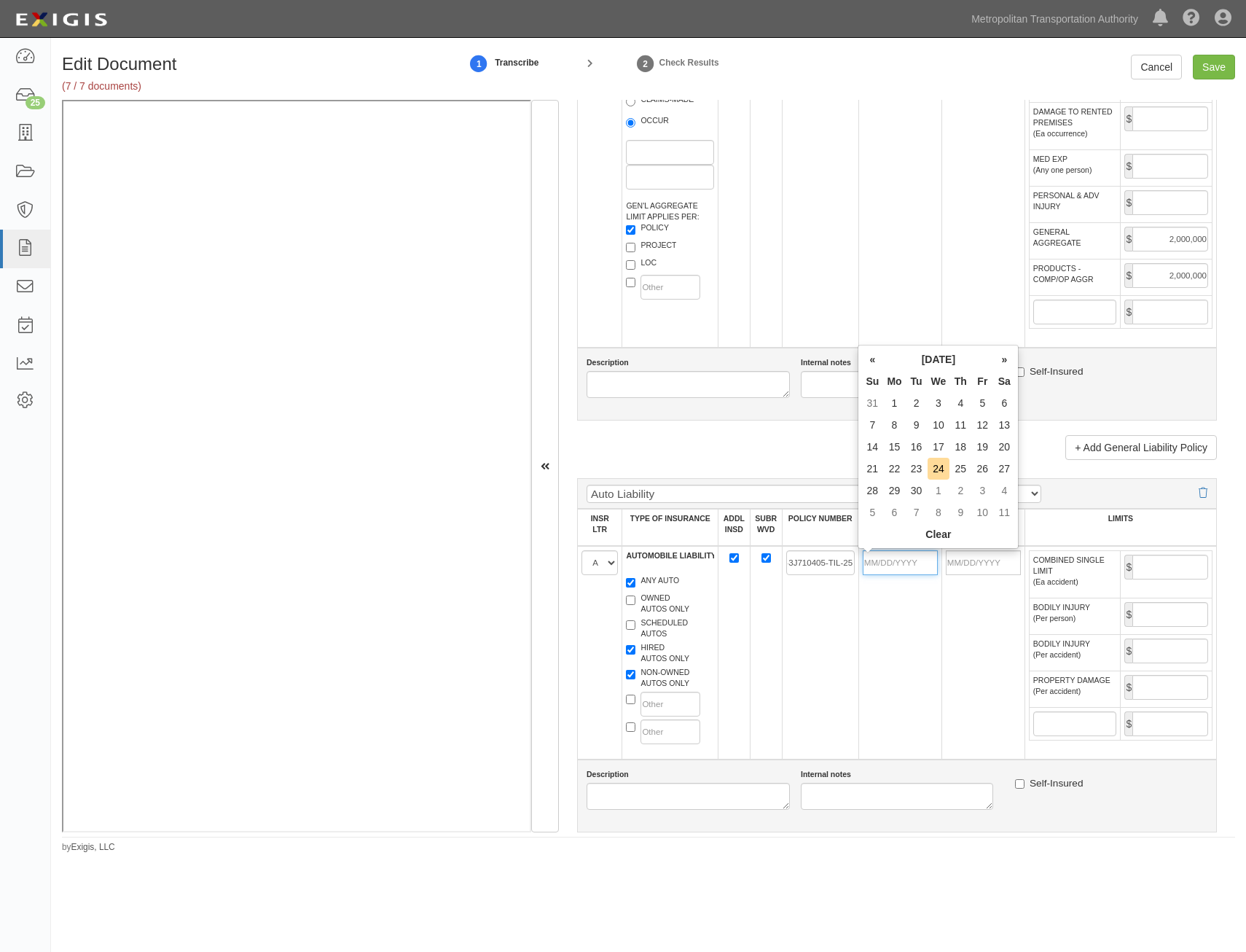
click at [910, 566] on input "POLICY EFF (MM/DD/YYYY)" at bounding box center [900, 562] width 75 height 25
type input "01/01/2025"
type input "[DATE]"
click at [1013, 661] on td "[DATE]" at bounding box center [984, 652] width 83 height 213
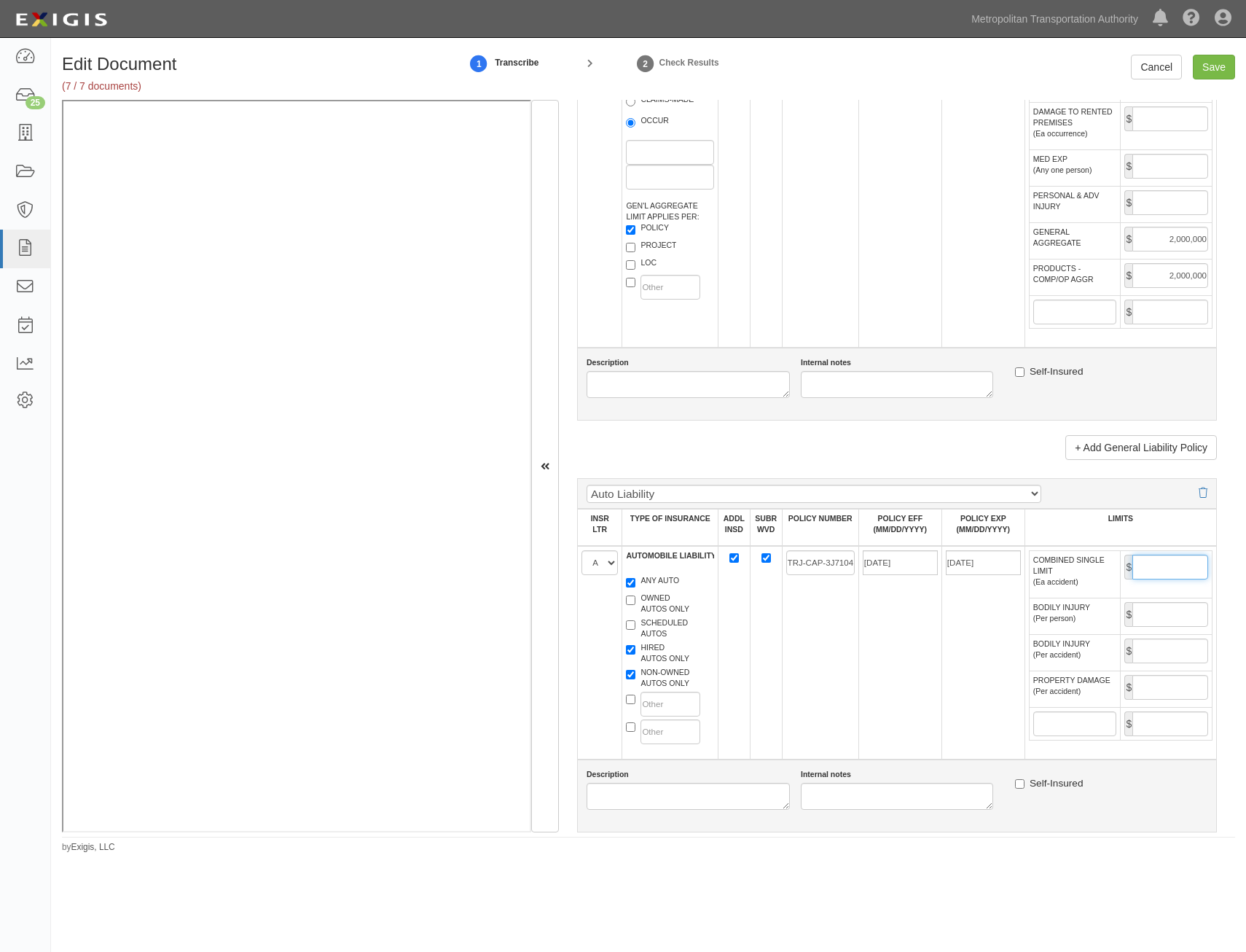
drag, startPoint x: 1193, startPoint y: 568, endPoint x: 1178, endPoint y: 576, distance: 17.0
click at [1193, 568] on input "COMBINED SINGLE LIMIT (Ea accident)" at bounding box center [1170, 567] width 76 height 25
type input "2,000,000"
click at [934, 689] on td "01/01/2025" at bounding box center [900, 652] width 83 height 213
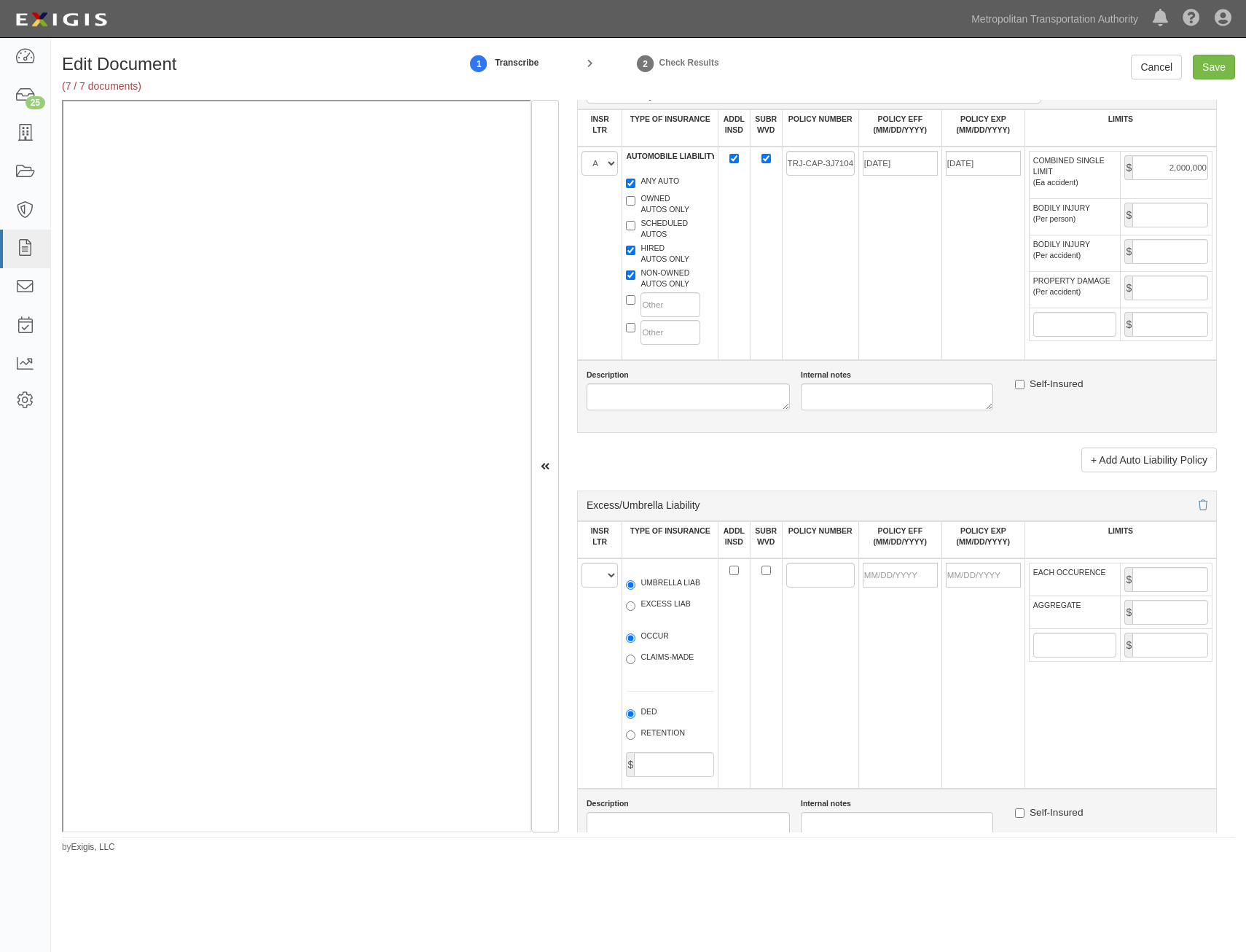
scroll to position [1458, 0]
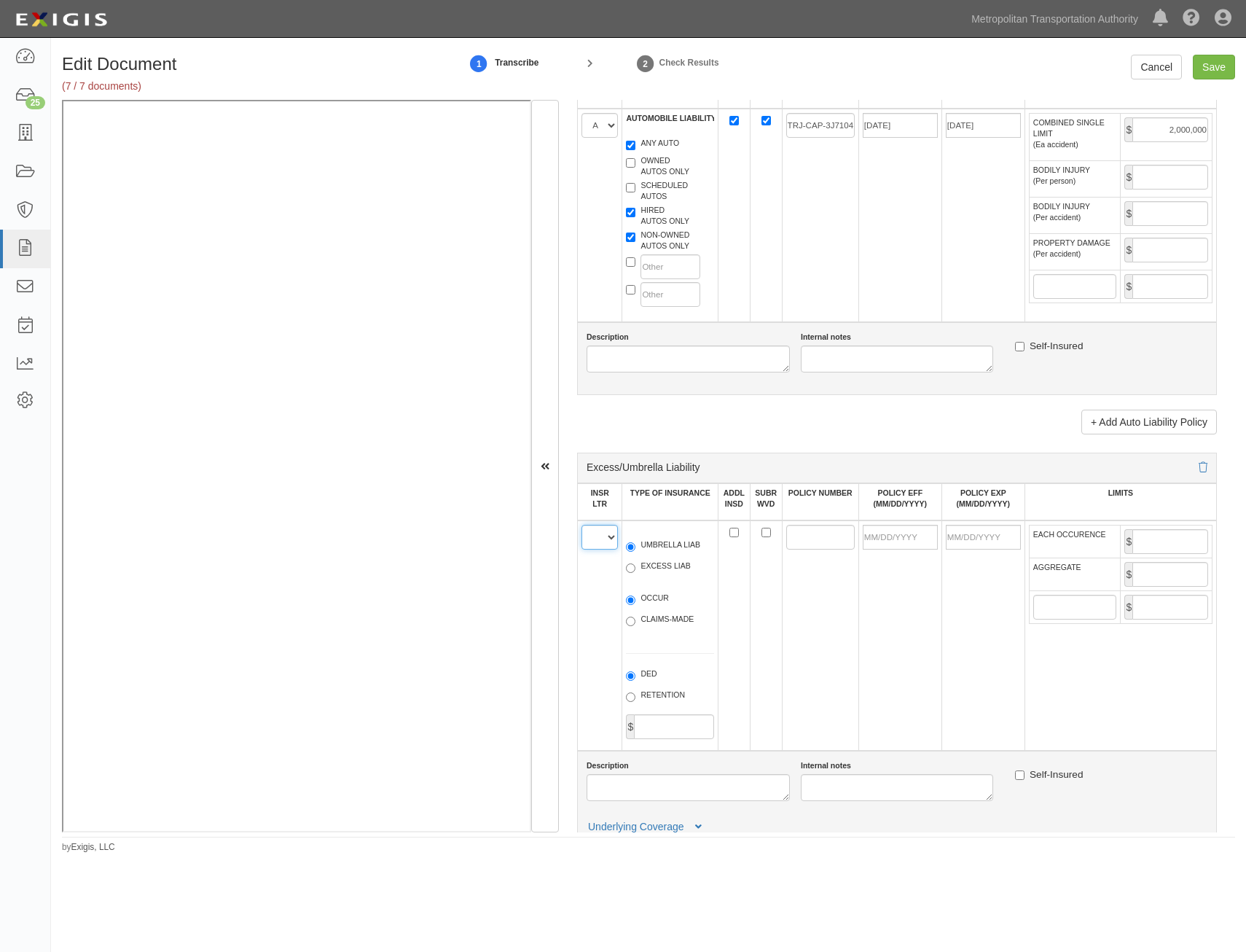
click at [601, 540] on select "A B C D E F" at bounding box center [600, 537] width 37 height 25
select select "D"
click at [581, 525] on select "A B C D E F" at bounding box center [600, 537] width 37 height 25
click at [669, 567] on label "EXCESS LIAB" at bounding box center [658, 568] width 64 height 15
click at [635, 567] on input "EXCESS LIAB" at bounding box center [630, 567] width 9 height 9
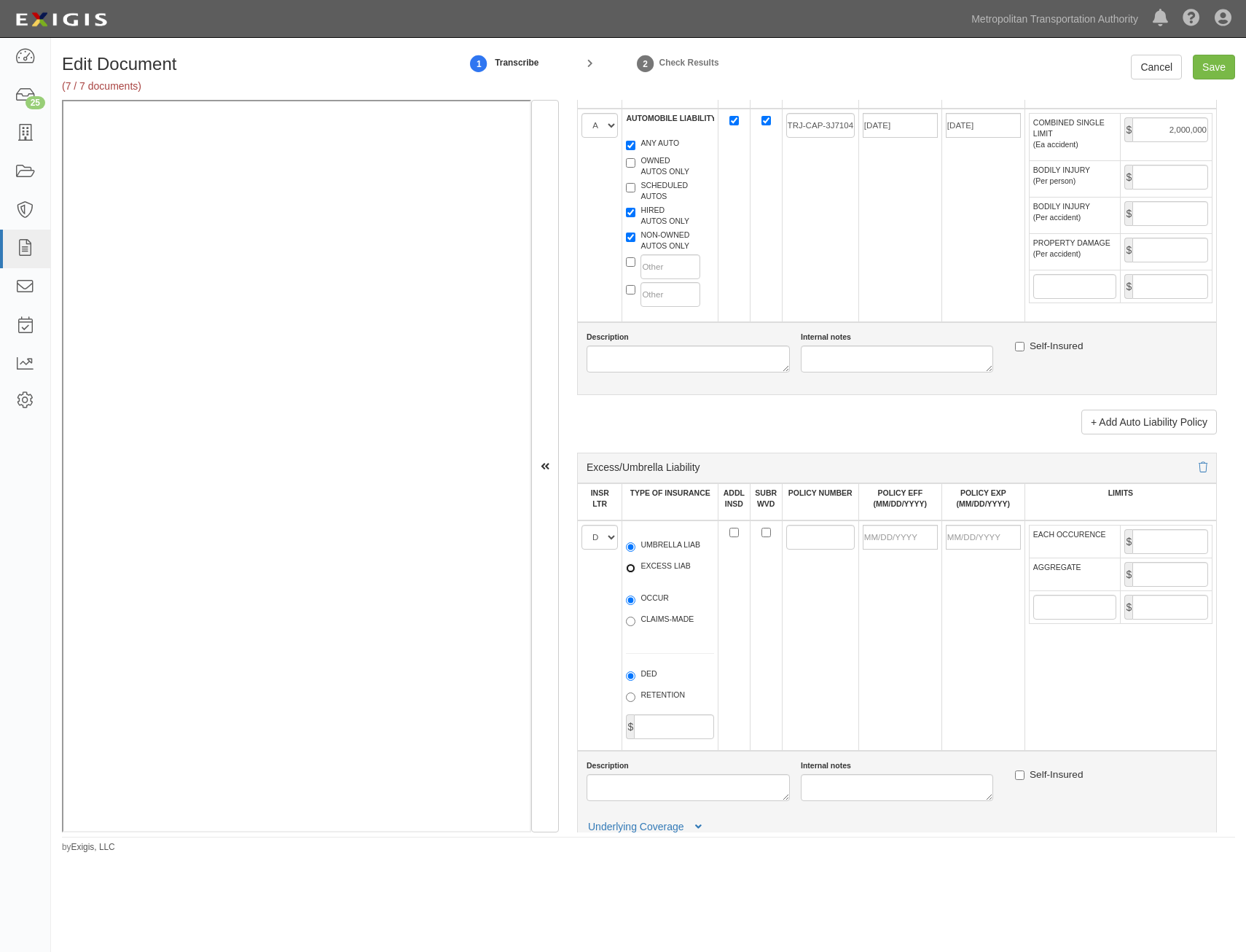
radio input "true"
click at [657, 606] on label "OCCUR" at bounding box center [648, 600] width 43 height 15
click at [635, 605] on input "OCCUR" at bounding box center [630, 600] width 9 height 9
radio input "true"
click at [731, 534] on input "ADDL INSD" at bounding box center [733, 532] width 9 height 9
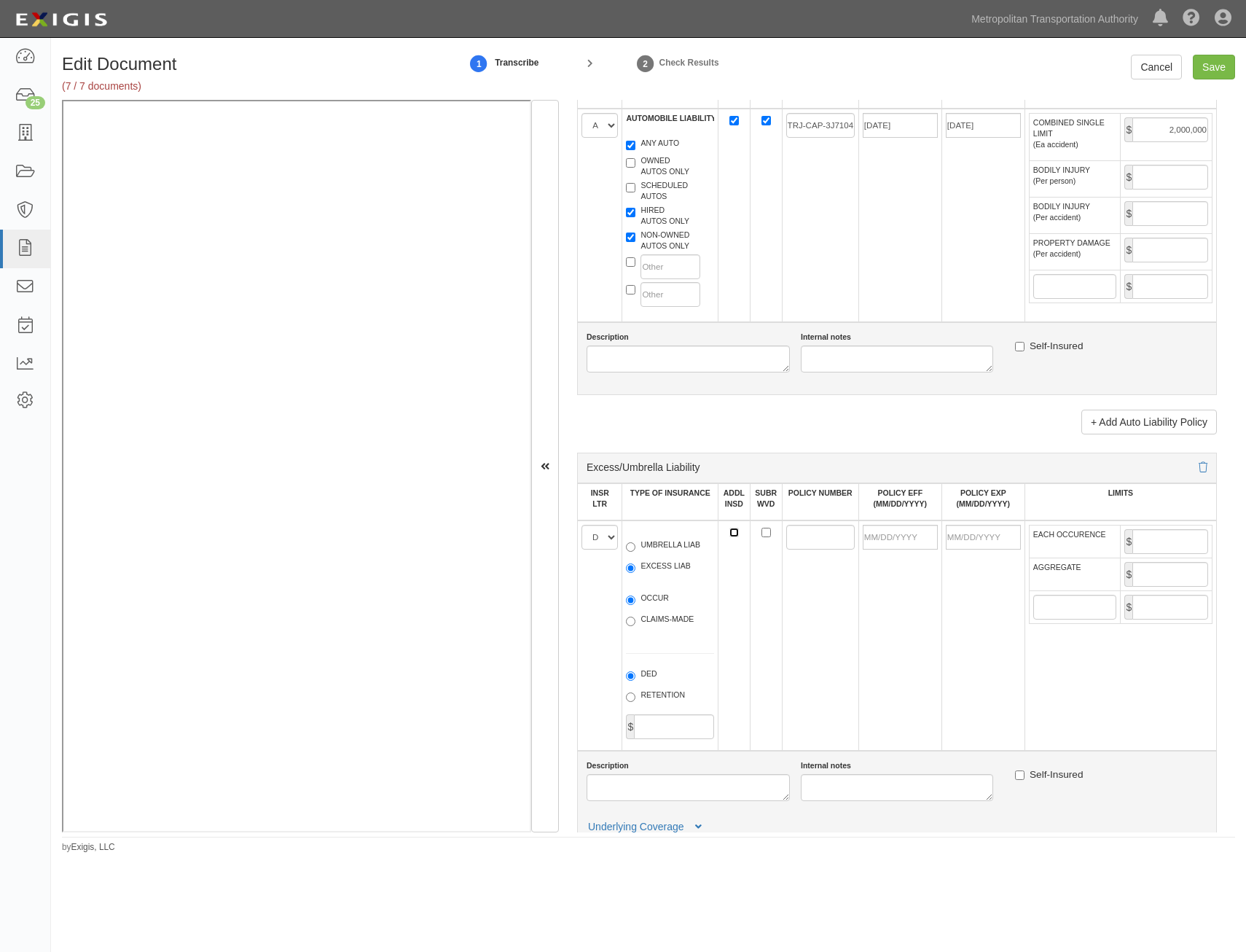
checkbox input "true"
drag, startPoint x: 822, startPoint y: 542, endPoint x: 825, endPoint y: 532, distance: 10.4
click at [822, 542] on input "POLICY NUMBER" at bounding box center [821, 537] width 68 height 25
paste input "24*UKPCB2300025-301739*01"
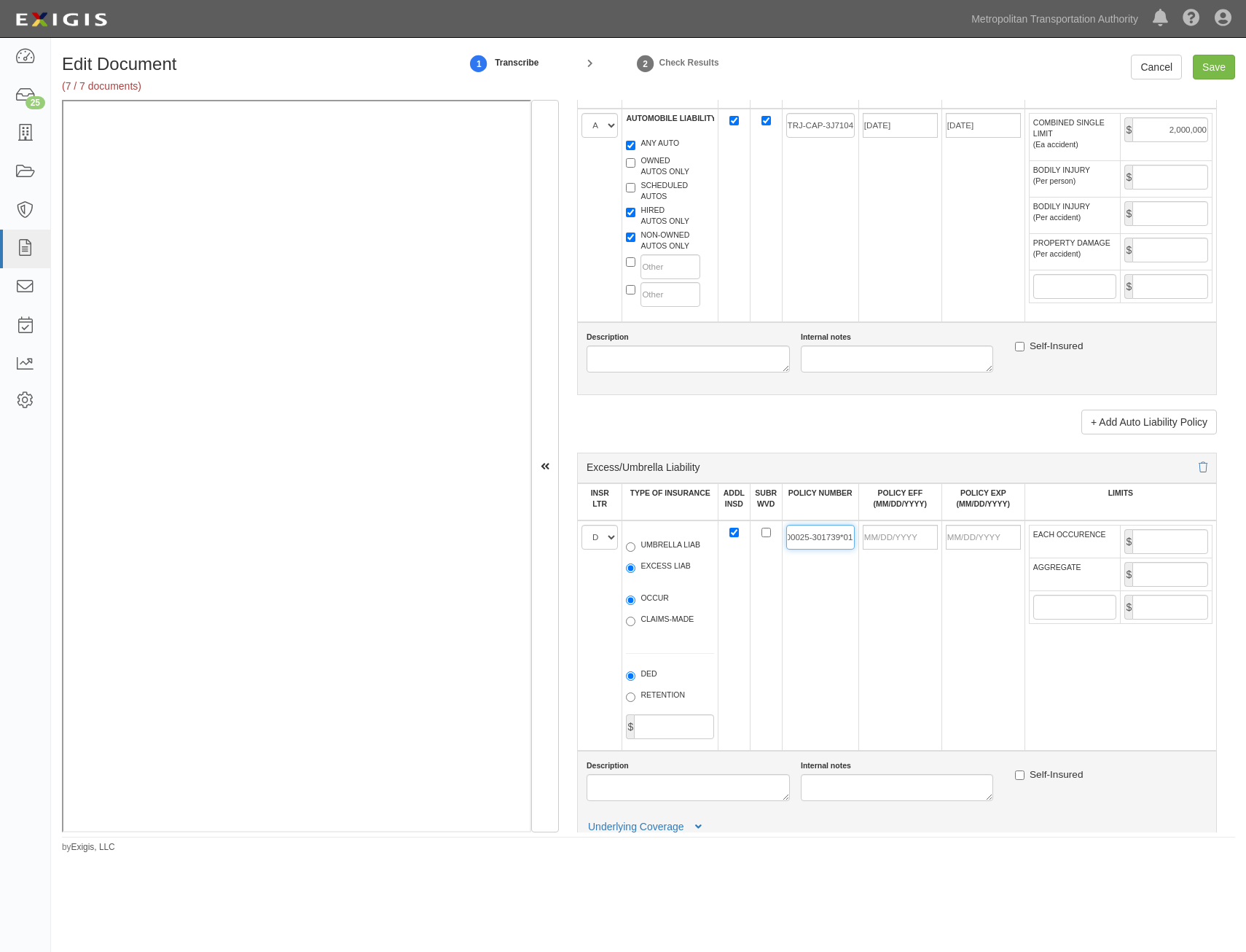
type input "24*UKPCB2300025-301739*01"
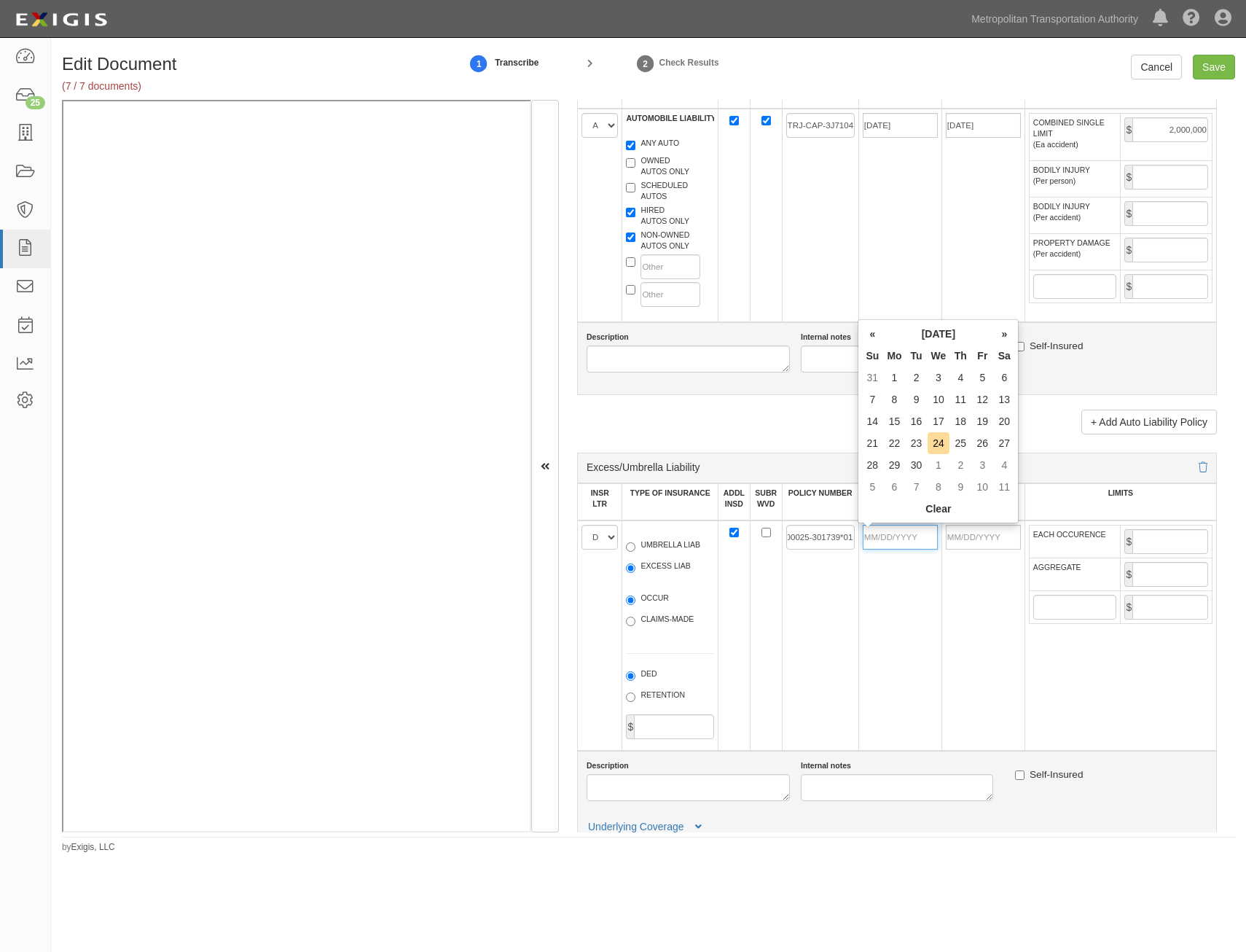
scroll to position [0, 0]
click at [894, 541] on input "POLICY EFF (MM/DD/YYYY)" at bounding box center [900, 537] width 75 height 25
type input "01/01/2025"
type input "[DATE]"
click at [1001, 651] on td "[DATE]" at bounding box center [984, 635] width 83 height 230
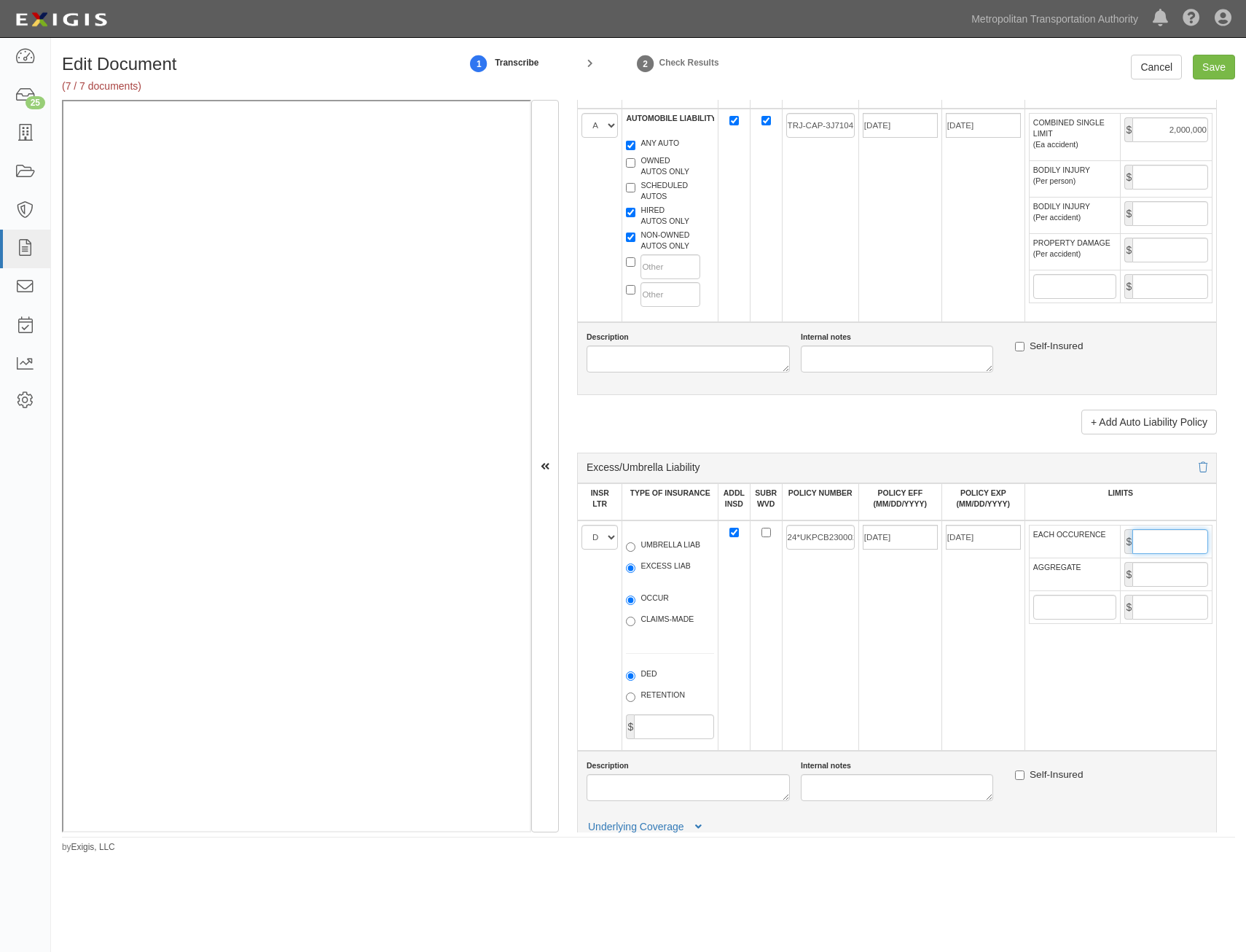
click at [1168, 547] on input "EACH OCCURENCE" at bounding box center [1170, 542] width 76 height 25
type input "5,000,000"
drag, startPoint x: 1167, startPoint y: 569, endPoint x: 1167, endPoint y: 579, distance: 10.0
click at [1167, 569] on input "AGGREGATE" at bounding box center [1170, 575] width 76 height 25
type input "5,000,000"
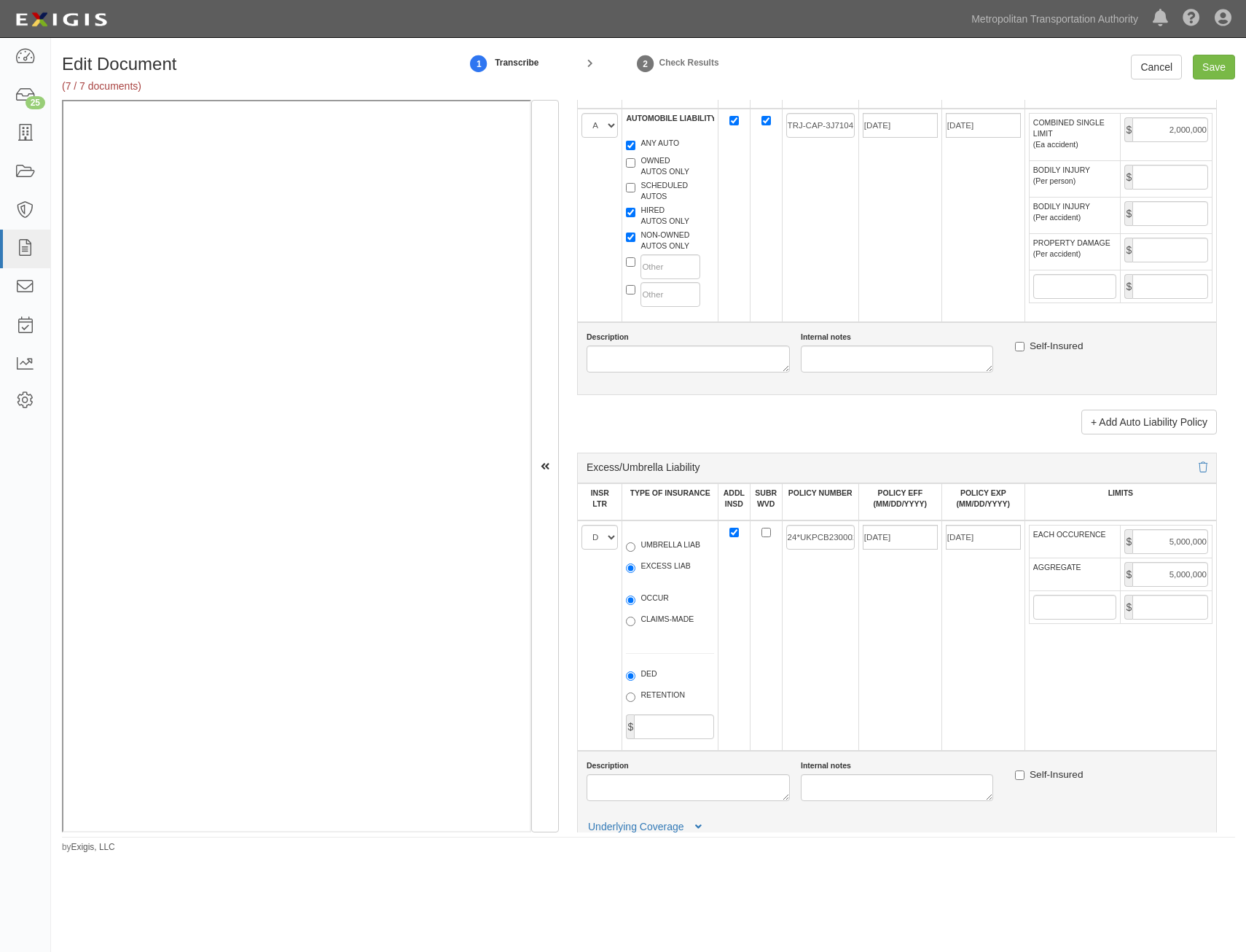
click at [986, 663] on td "01/01/2026" at bounding box center [984, 635] width 83 height 230
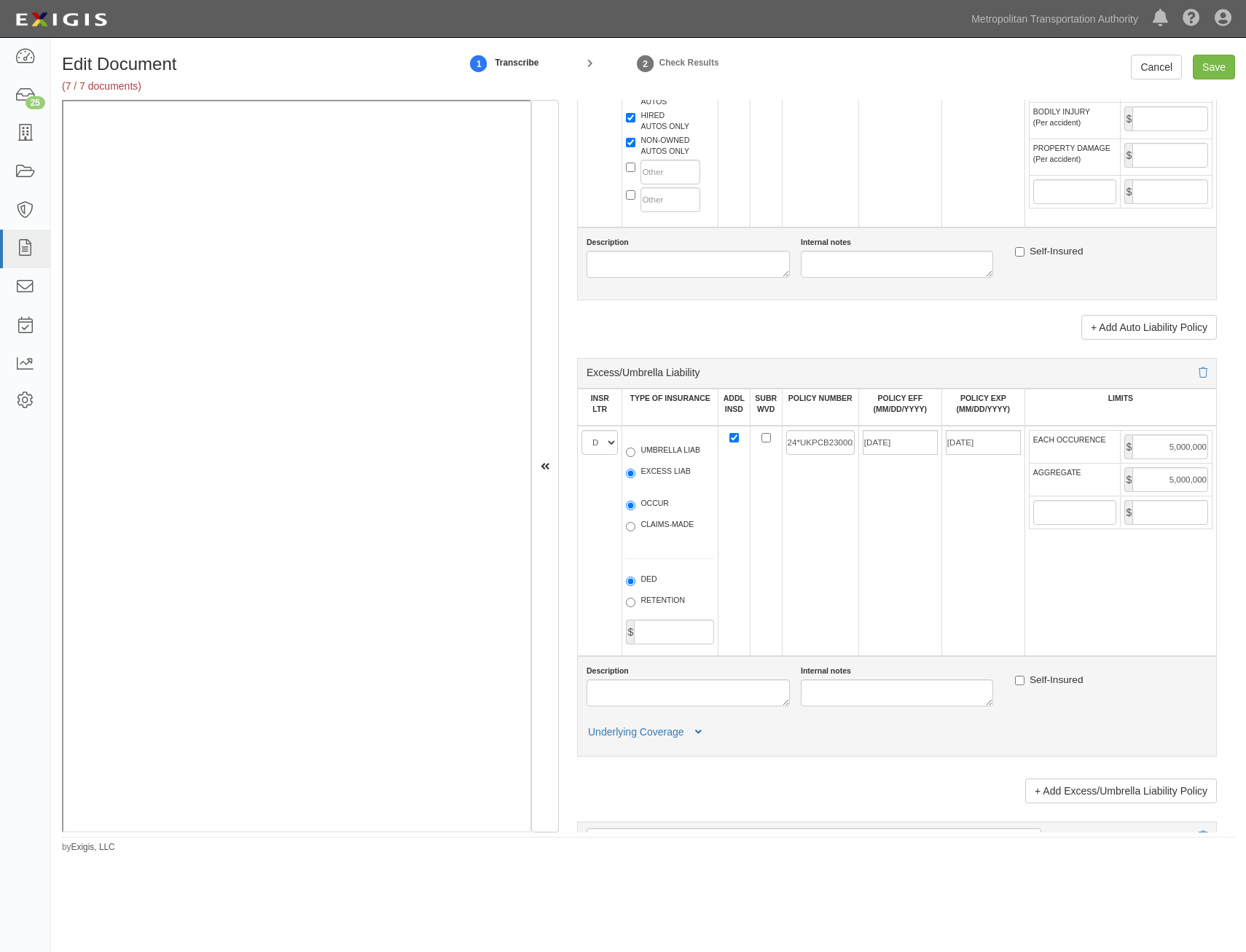
scroll to position [1895, 0]
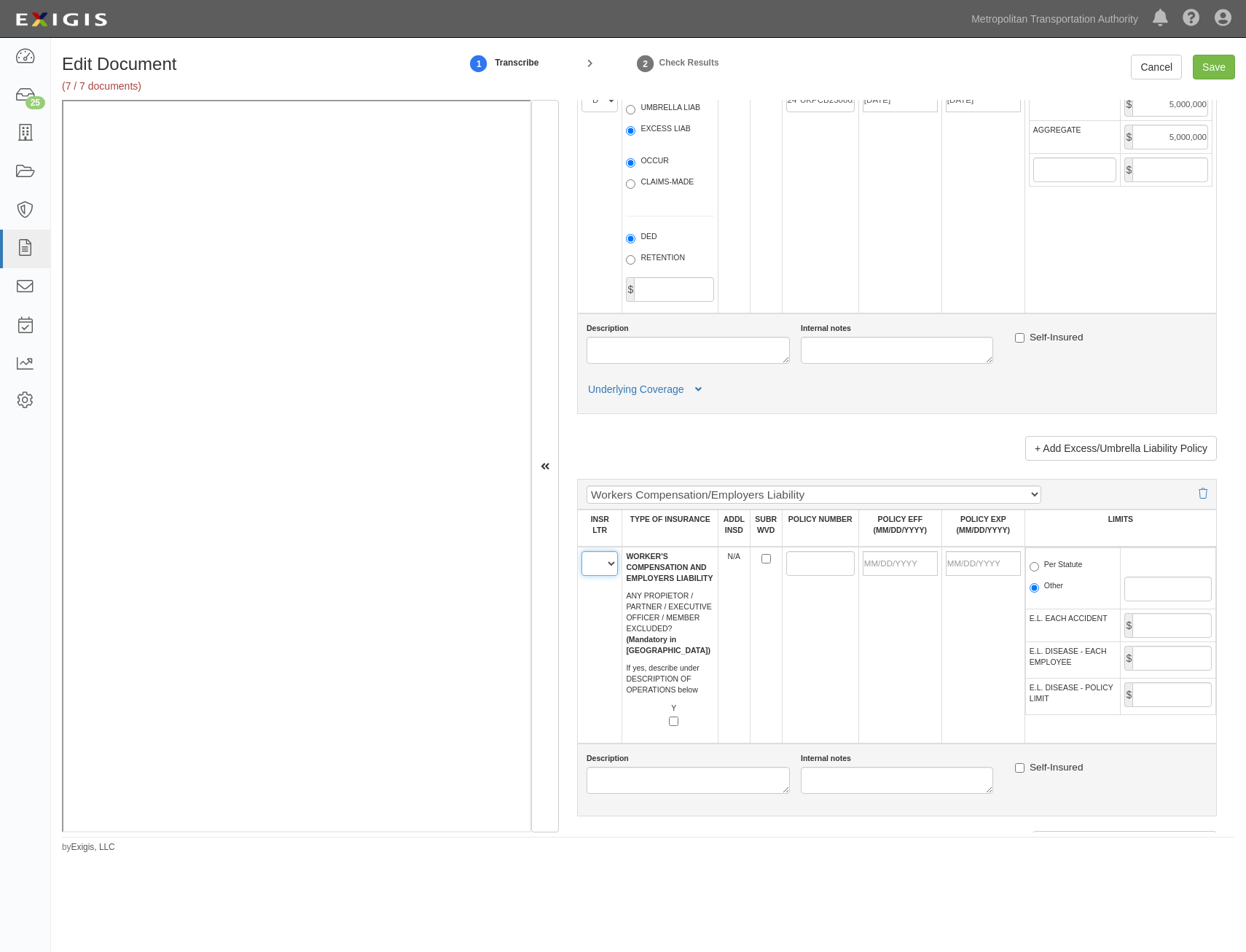
drag, startPoint x: 614, startPoint y: 561, endPoint x: 609, endPoint y: 574, distance: 13.9
click at [614, 561] on select "A B C D E F" at bounding box center [600, 563] width 37 height 25
select select "B"
click at [581, 551] on select "A B C D E F" at bounding box center [600, 563] width 37 height 25
click at [880, 626] on td at bounding box center [900, 645] width 83 height 197
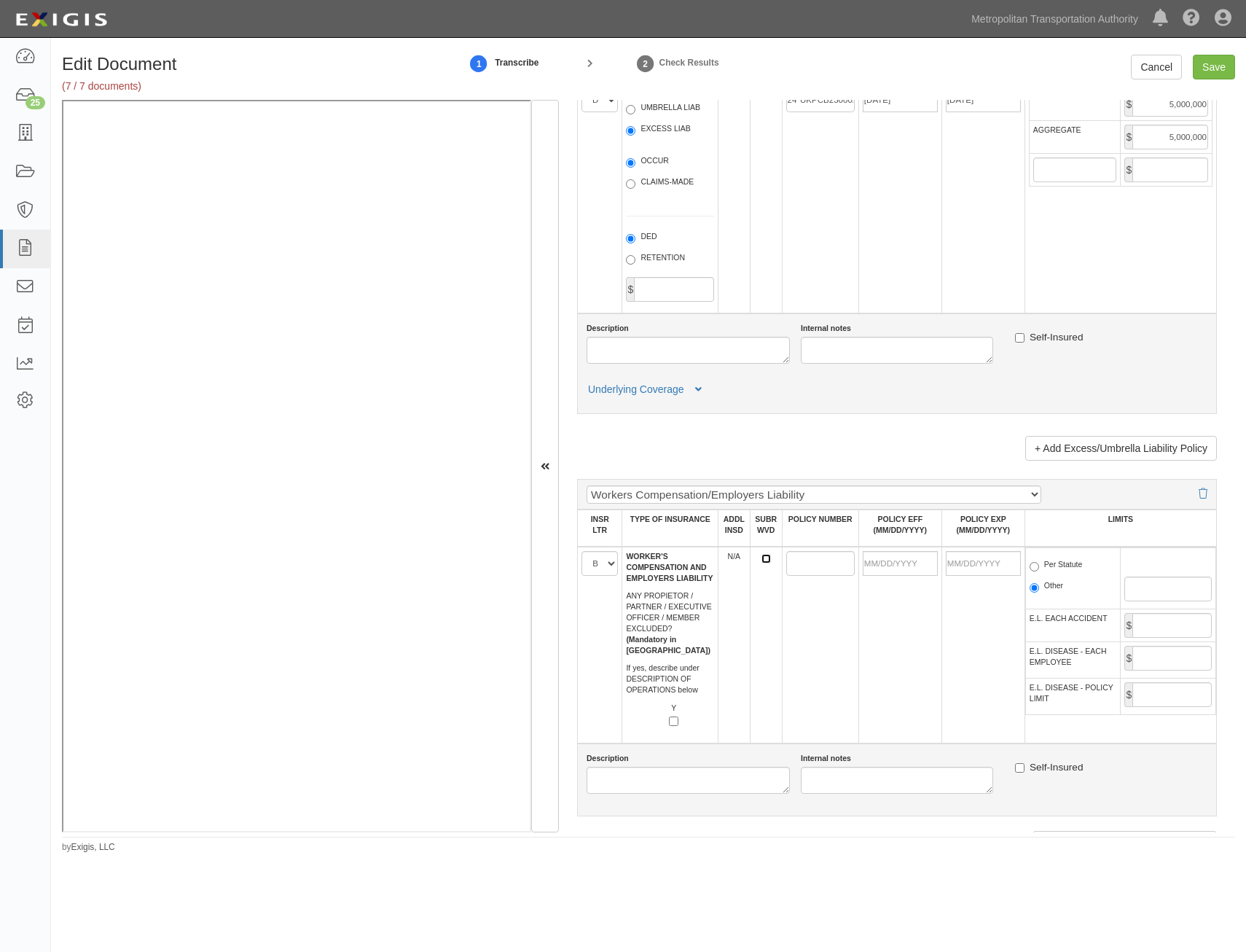
click at [762, 557] on input "SUBR WVD" at bounding box center [766, 558] width 9 height 9
checkbox input "true"
click at [802, 562] on input "POLICY NUMBER" at bounding box center [821, 563] width 68 height 25
paste input "UB-A6922467-25-51-D"
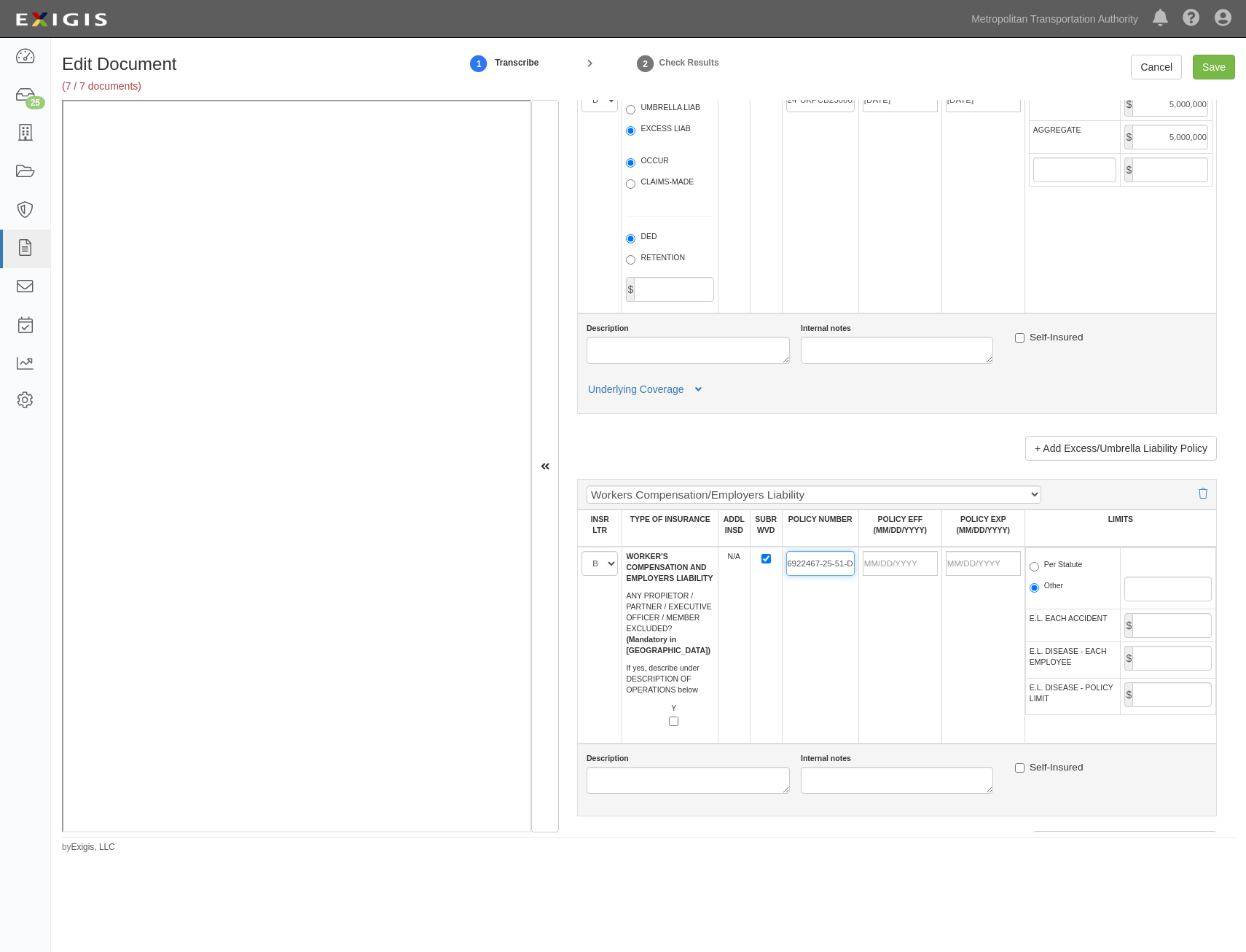
type input "UB-A6922467-25-51-D"
click at [910, 563] on input "POLICY EFF (MM/DD/YYYY)" at bounding box center [900, 563] width 75 height 25
type input "01/01/2025"
type input "01/01/2026"
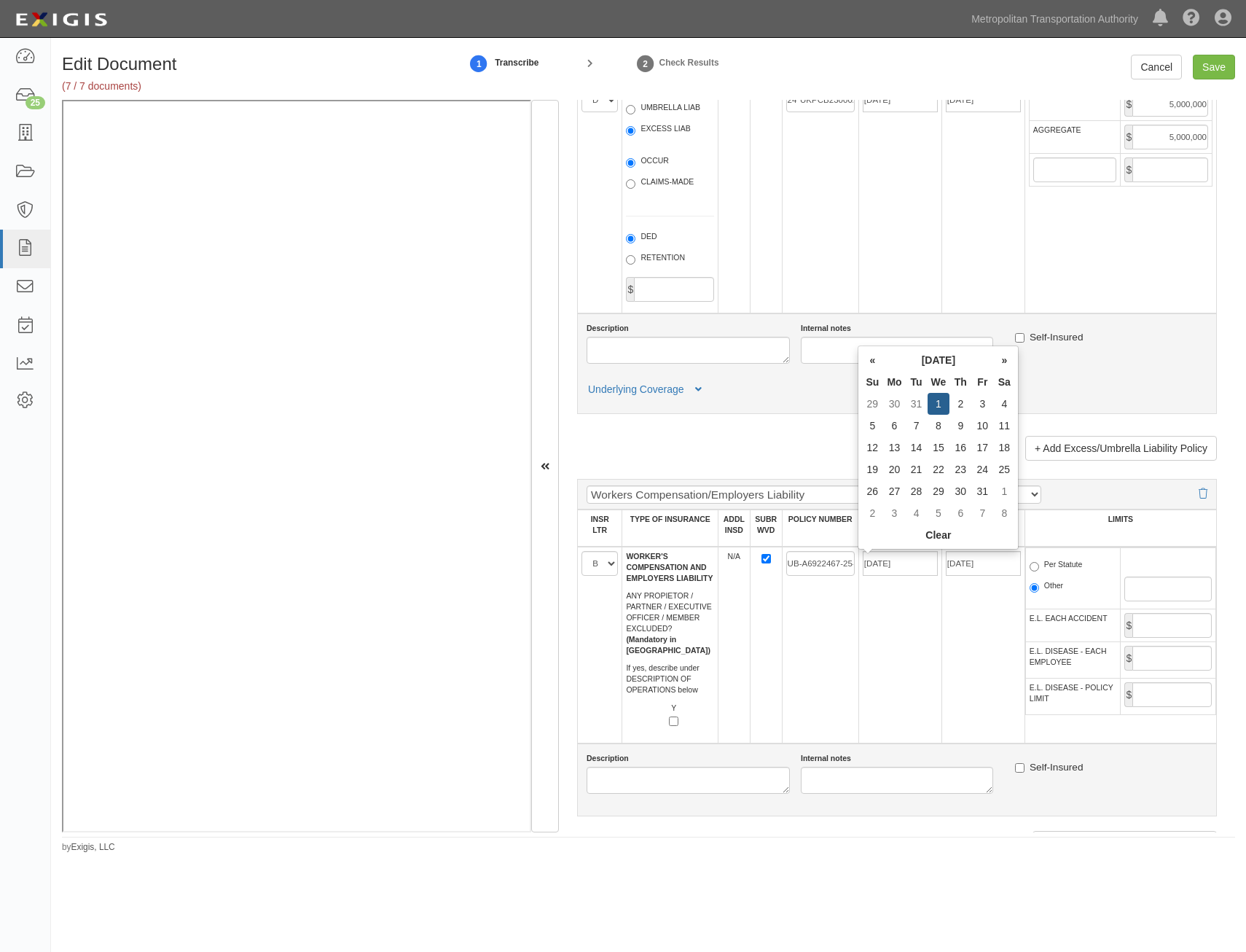
click at [981, 634] on td "01/01/2026" at bounding box center [984, 645] width 83 height 197
click at [1052, 567] on label "Per Statute" at bounding box center [1057, 567] width 53 height 15
click at [1039, 567] on input "Per Statute" at bounding box center [1034, 567] width 9 height 9
radio input "true"
click at [1171, 624] on input "E.L. EACH ACCIDENT" at bounding box center [1173, 626] width 80 height 25
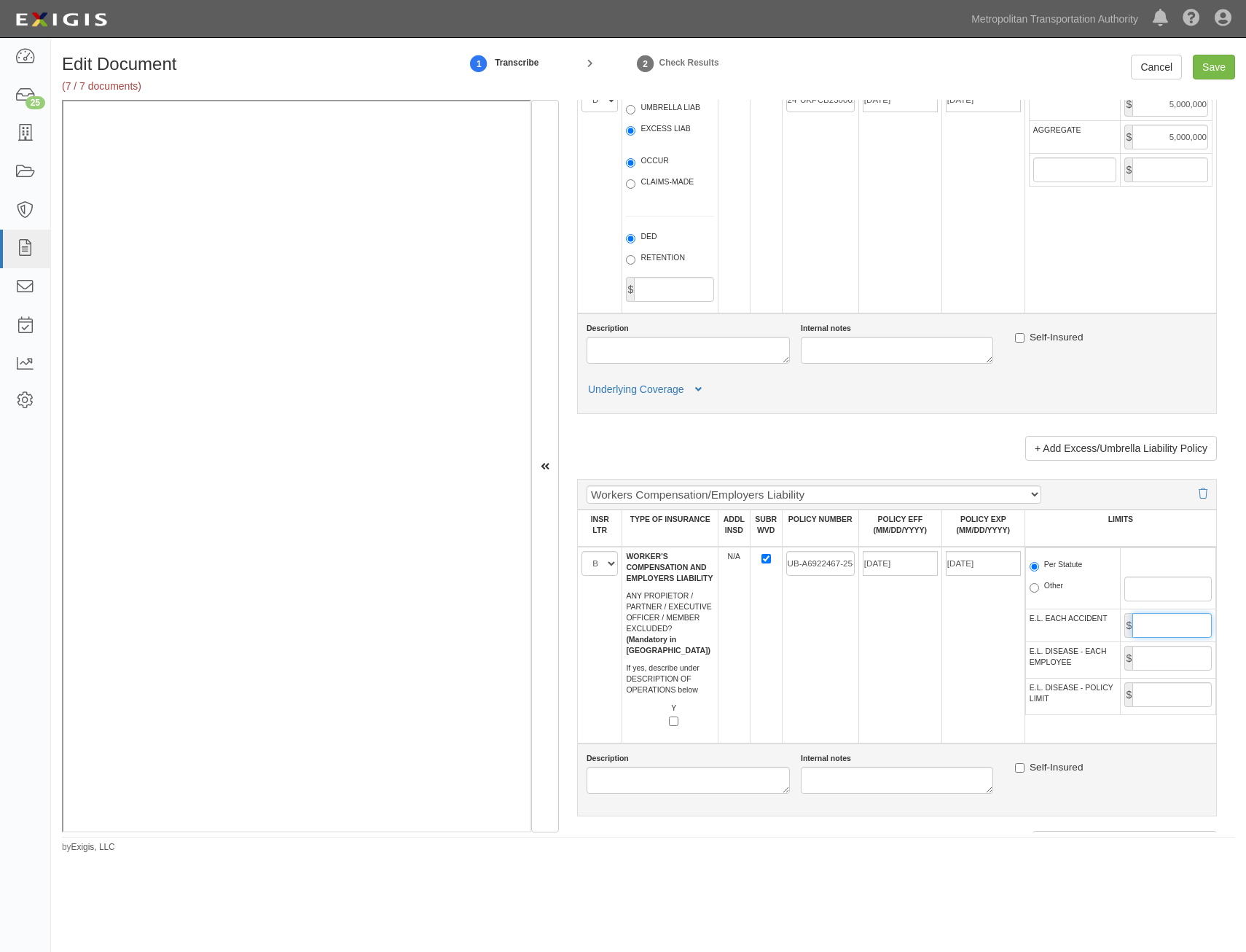
type input "1,000,000"
click at [1169, 657] on input "E.L. DISEASE - EACH EMPLOYEE" at bounding box center [1173, 658] width 80 height 25
type input "1,000,000"
click at [1175, 699] on input "E.L. DISEASE - POLICY LIMIT" at bounding box center [1173, 694] width 80 height 25
type input "1,000,000"
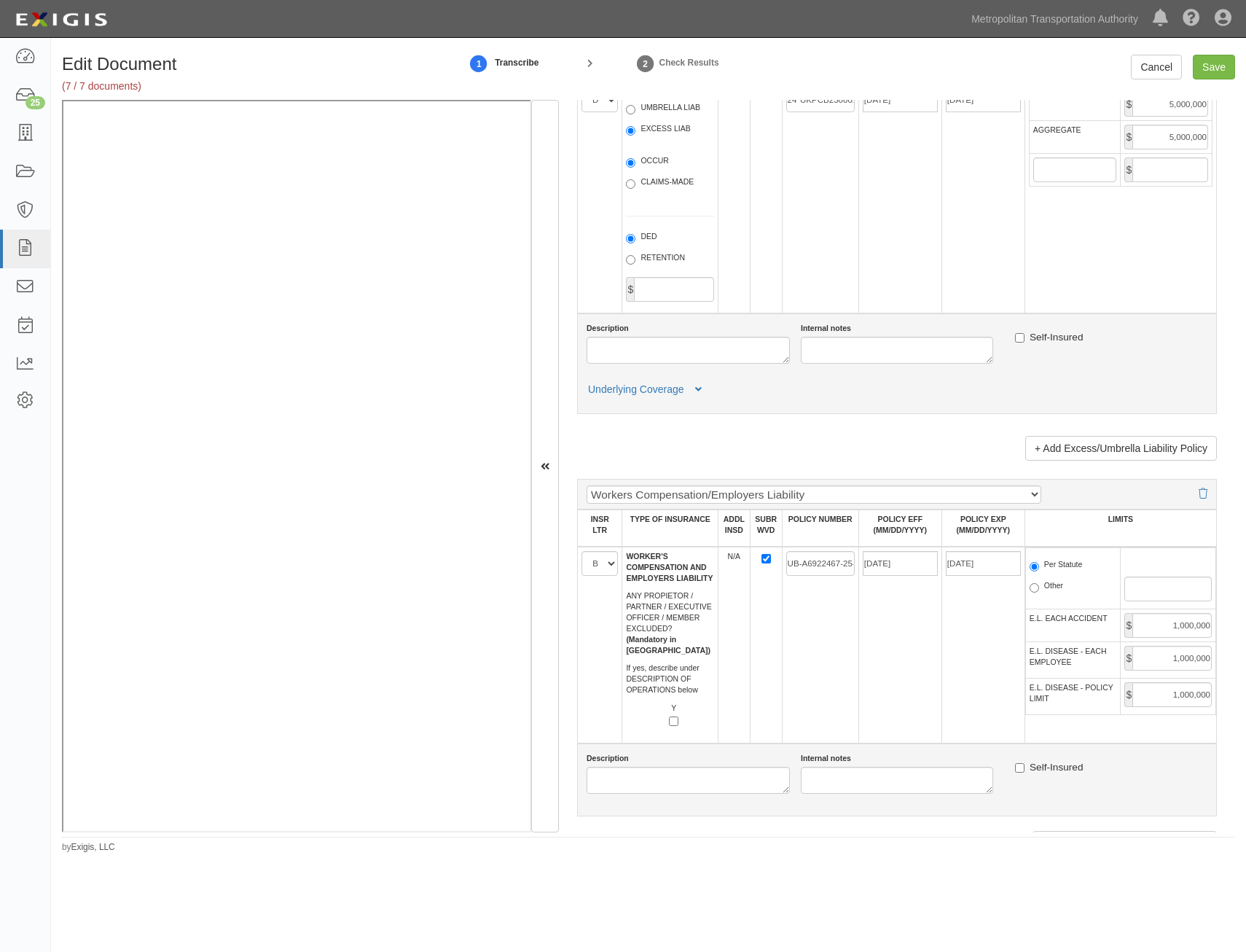
click at [970, 671] on td "01/01/2026" at bounding box center [984, 645] width 83 height 197
click at [1200, 69] on input "Save" at bounding box center [1214, 67] width 42 height 25
type input "2000000"
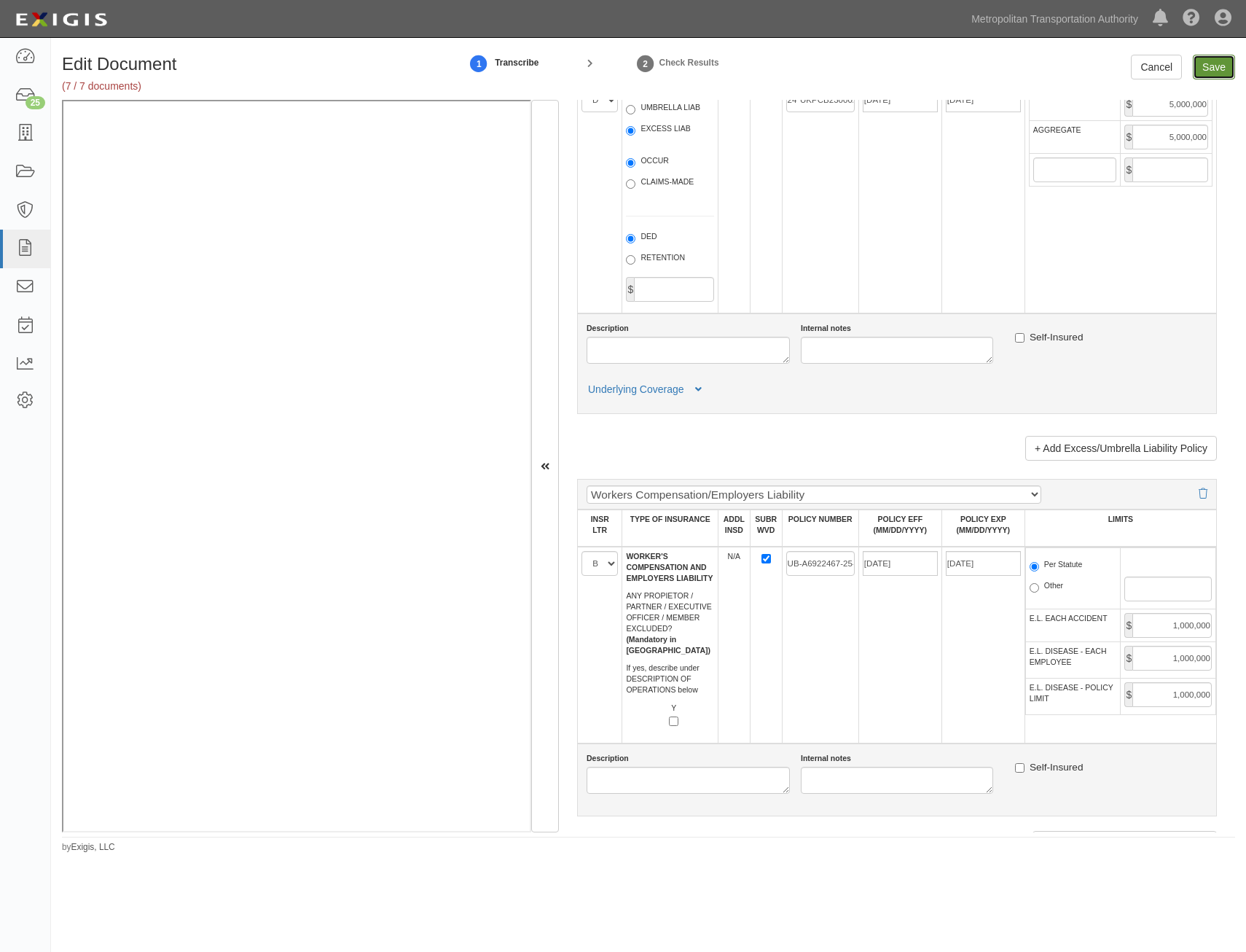
type input "2000000"
type input "5000000"
type input "1000000"
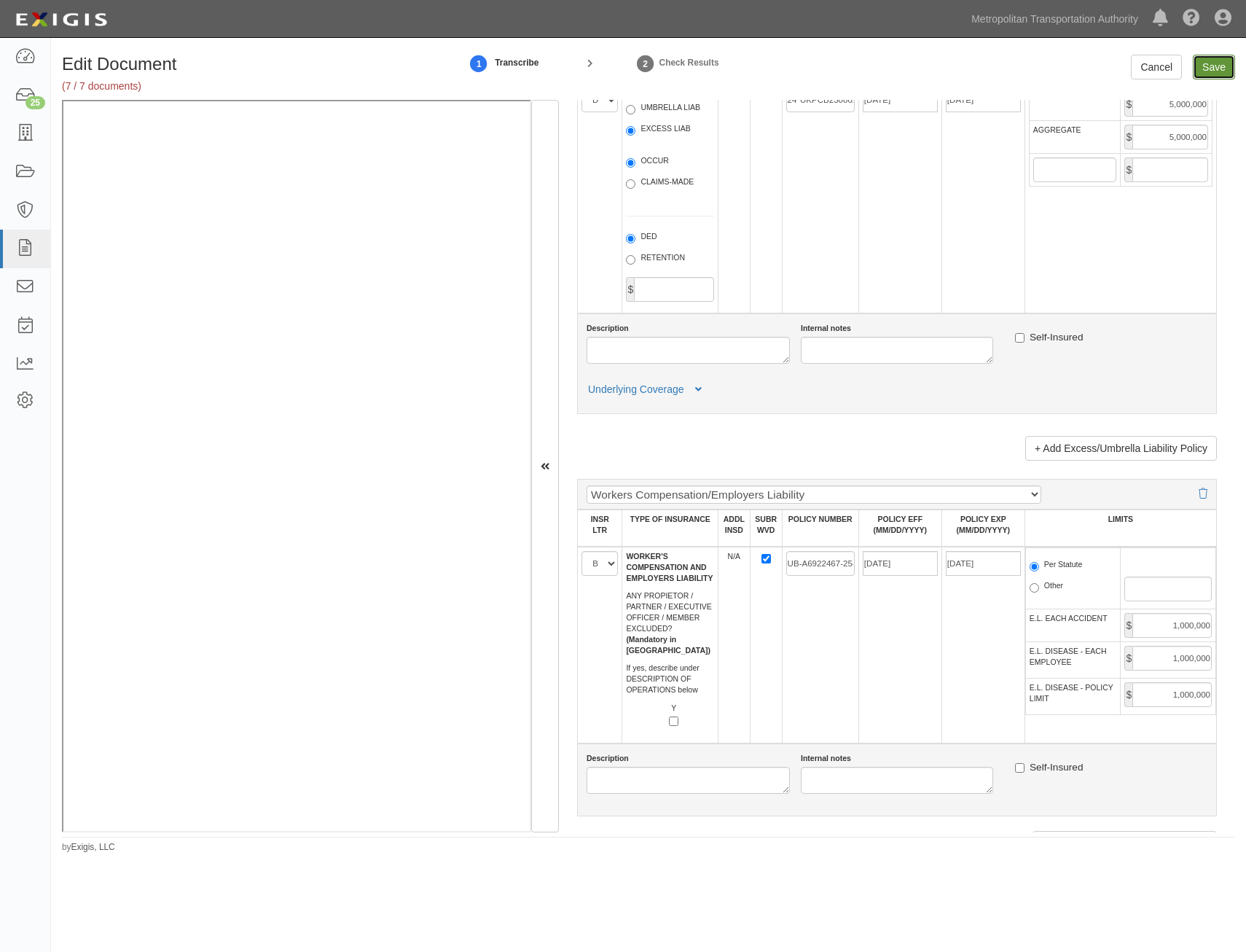
type input "1000000"
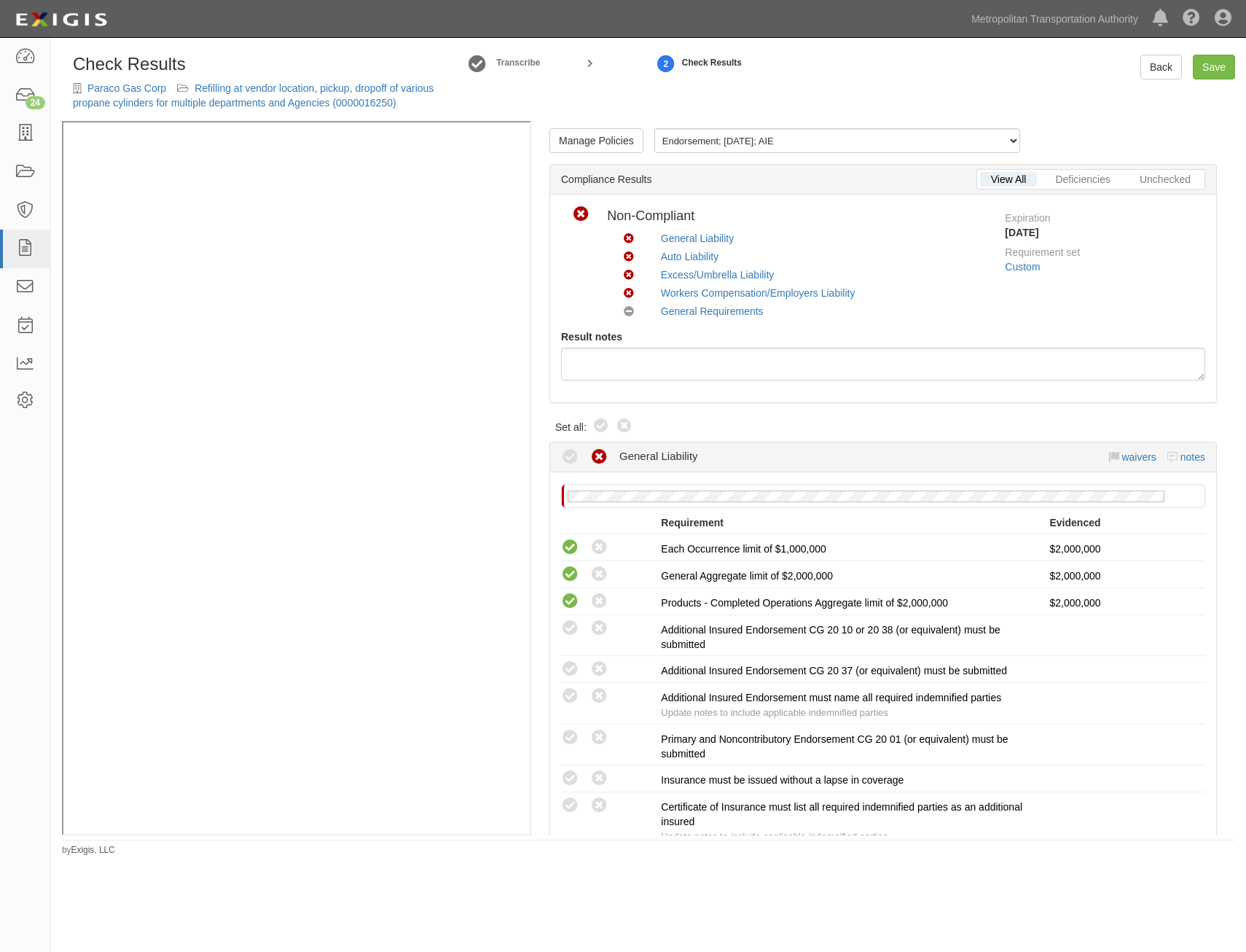
drag, startPoint x: 593, startPoint y: 428, endPoint x: 630, endPoint y: 413, distance: 39.9
click at [593, 428] on icon at bounding box center [601, 426] width 17 height 17
radio input "true"
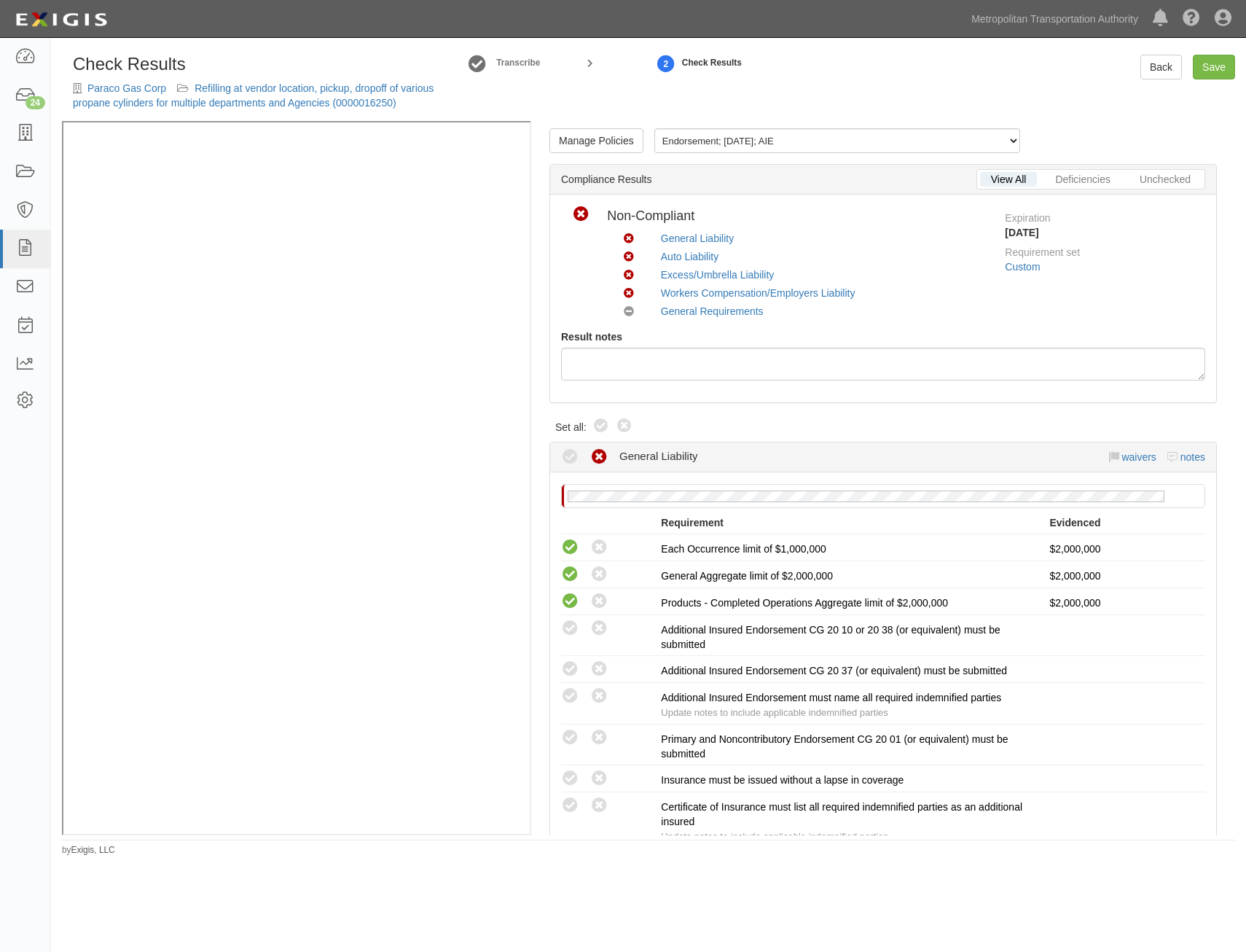
radio input "true"
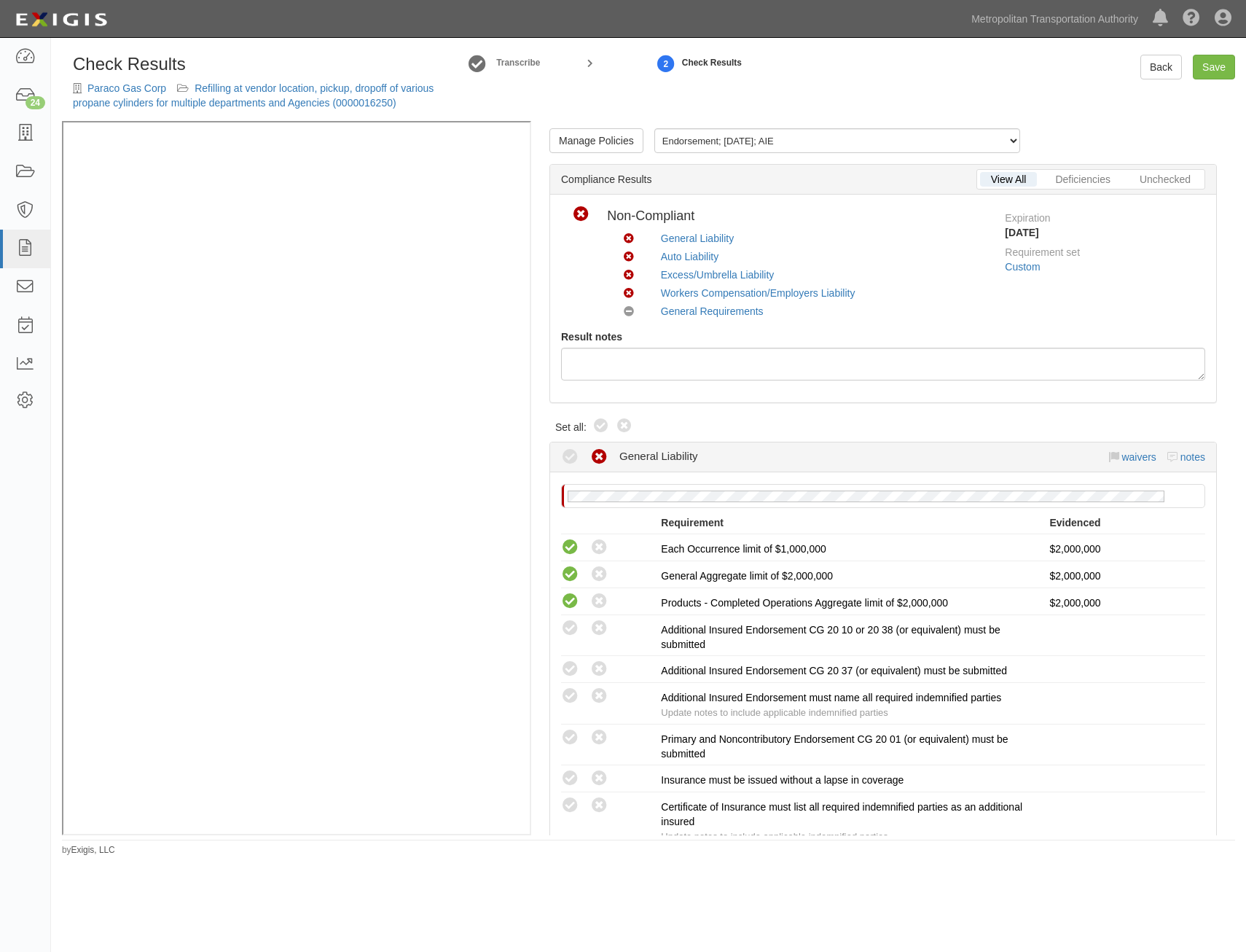
radio input "true"
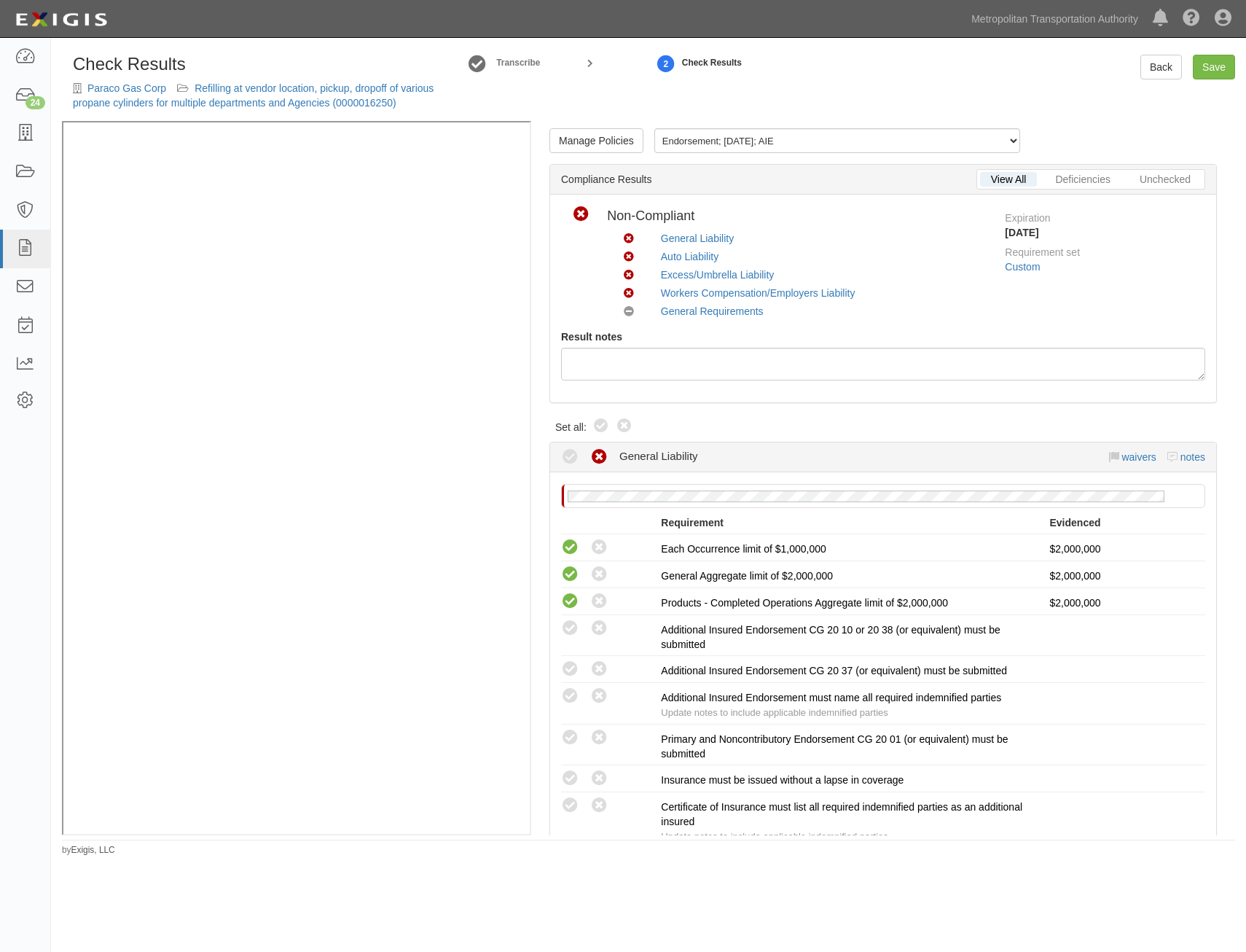
radio input "true"
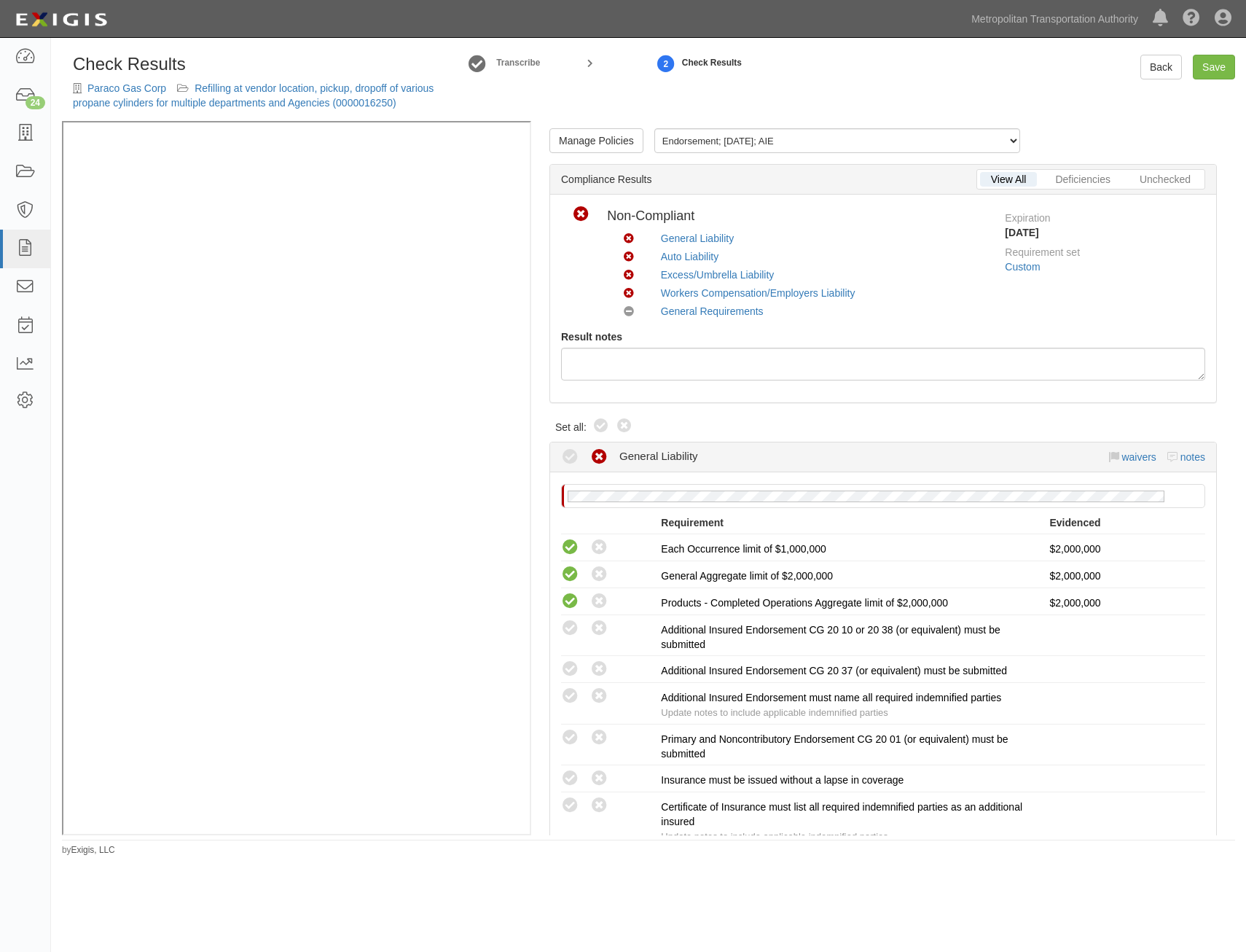
radio input "true"
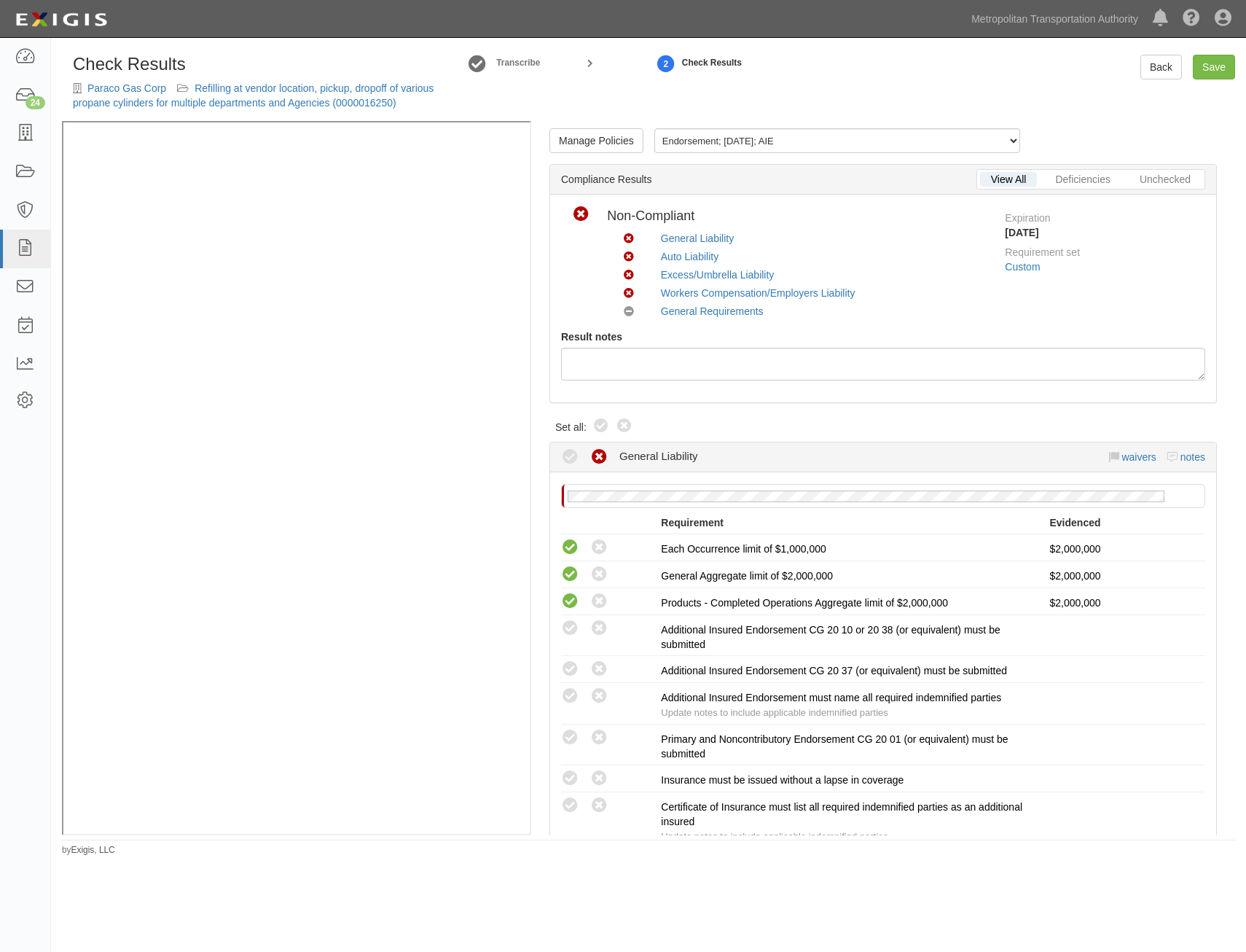
radio input "true"
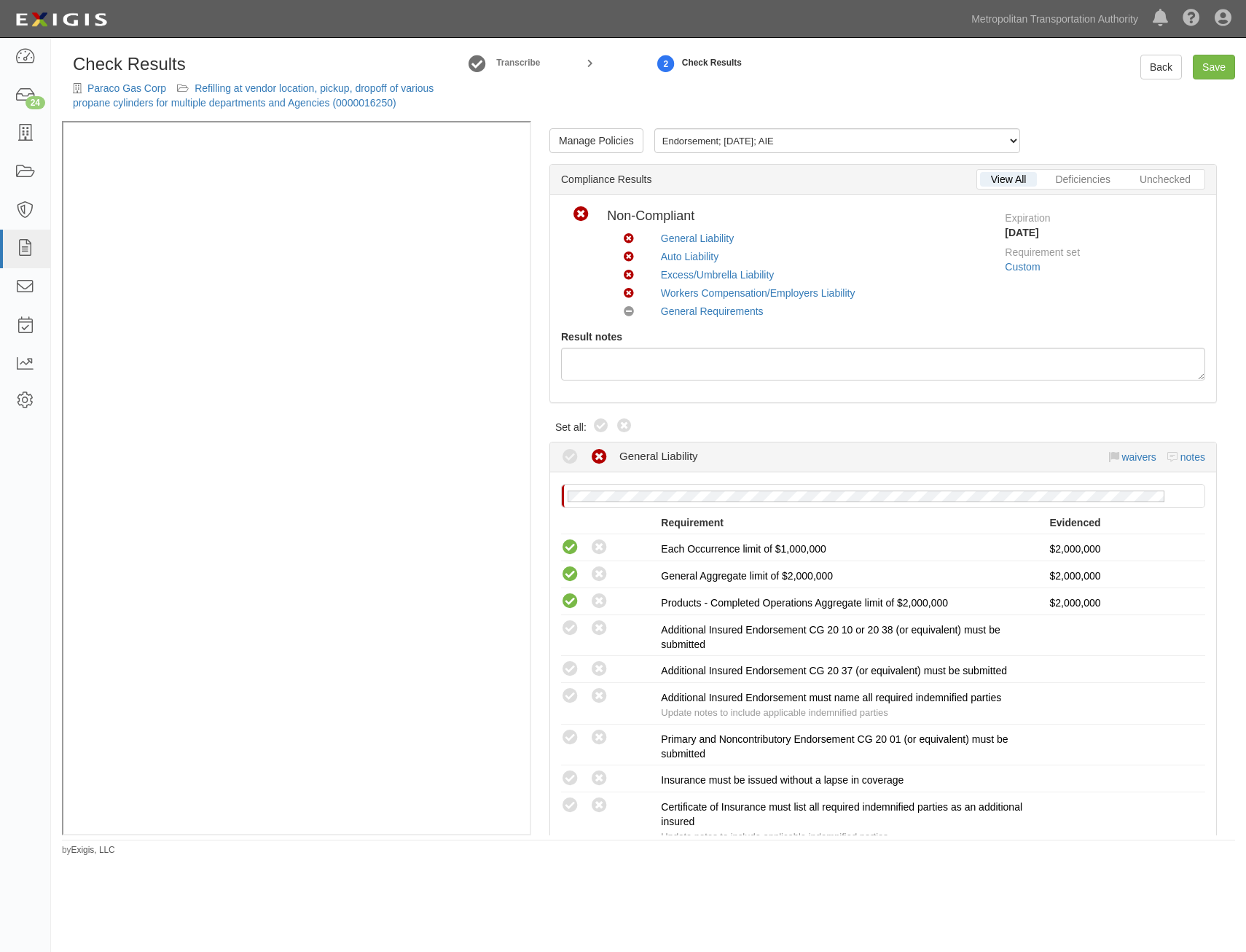
radio input "true"
radio input "false"
radio input "true"
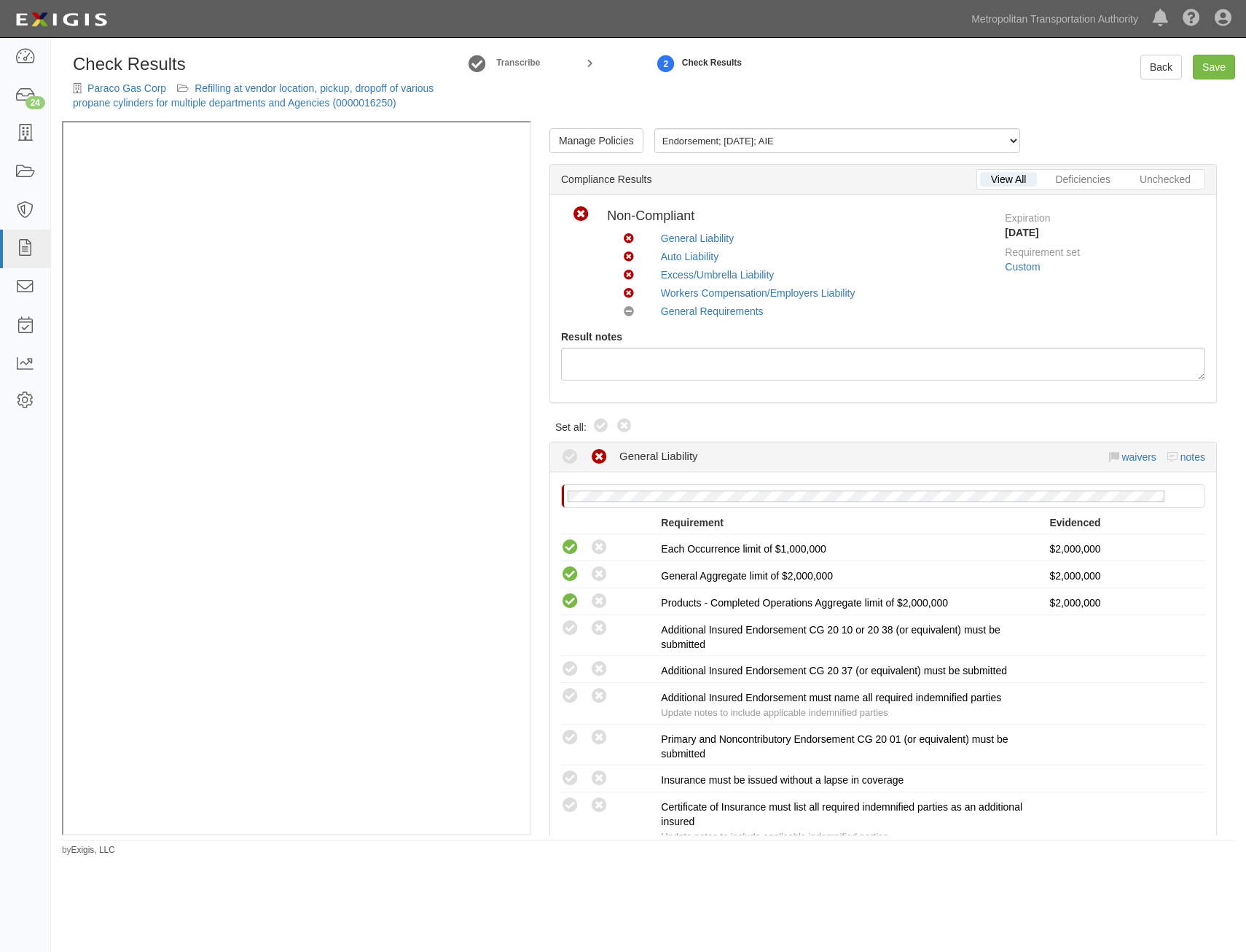
radio input "true"
click at [1214, 68] on link "Save" at bounding box center [1214, 67] width 42 height 25
radio input "true"
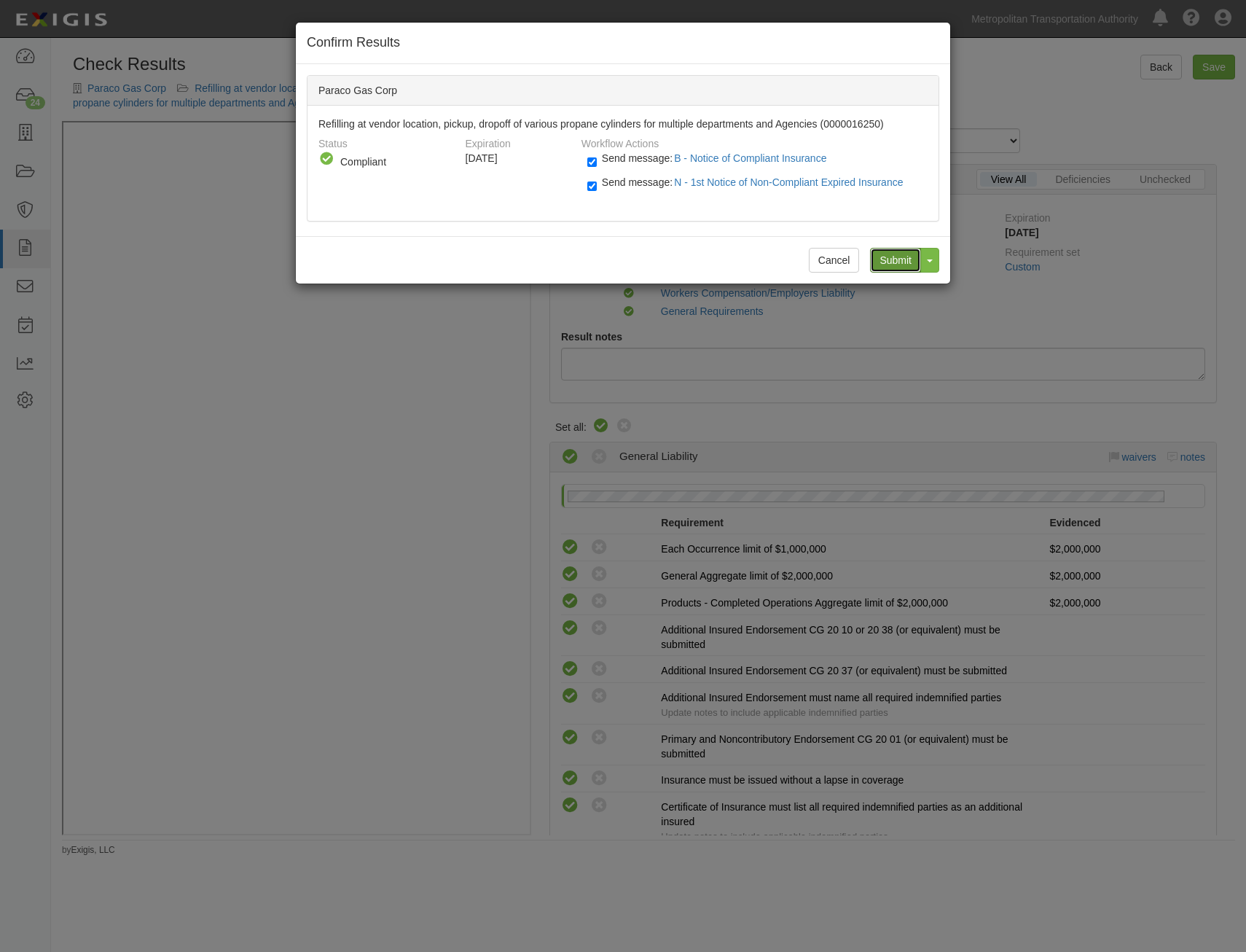
click at [907, 256] on input "Submit" at bounding box center [895, 260] width 51 height 25
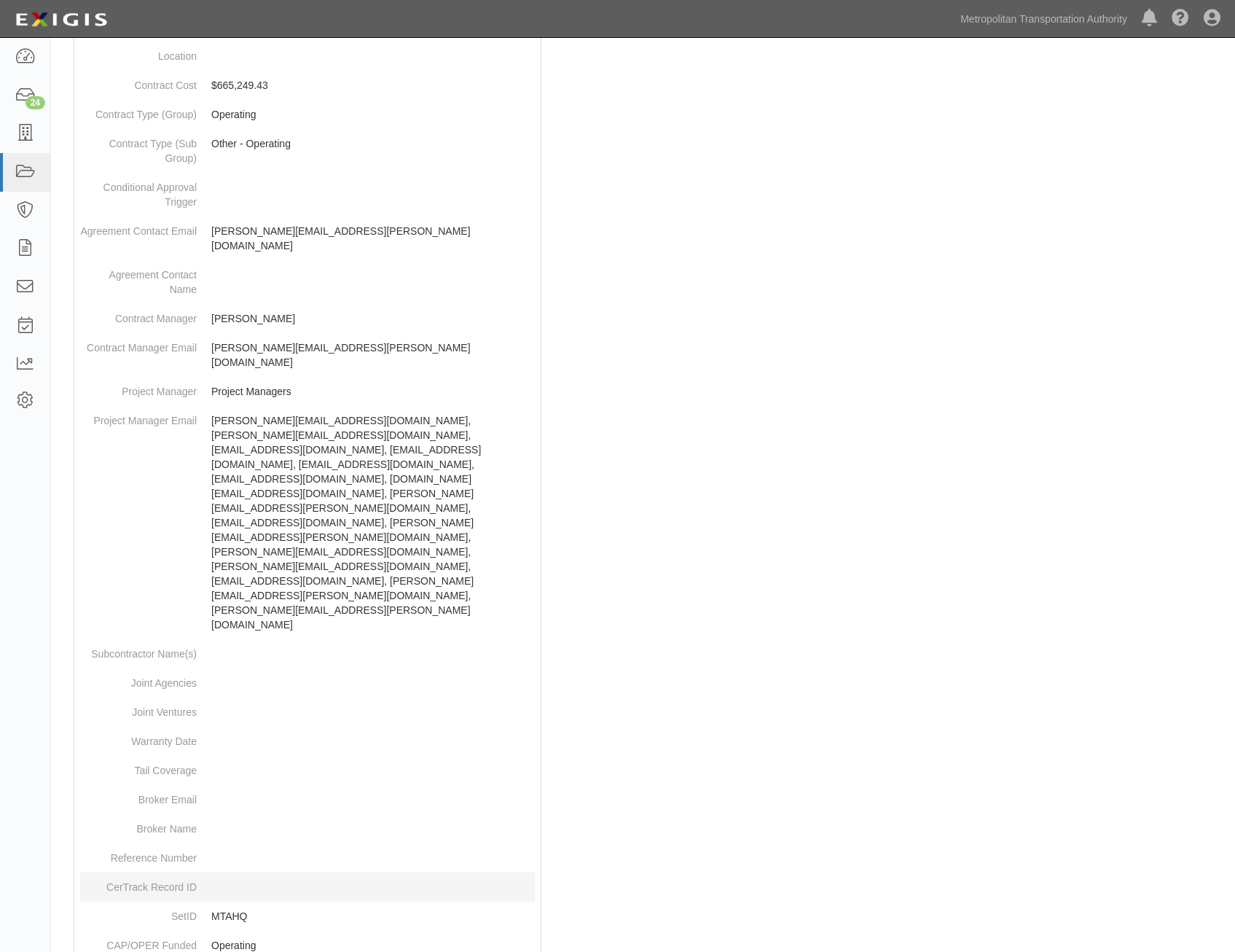
scroll to position [562, 0]
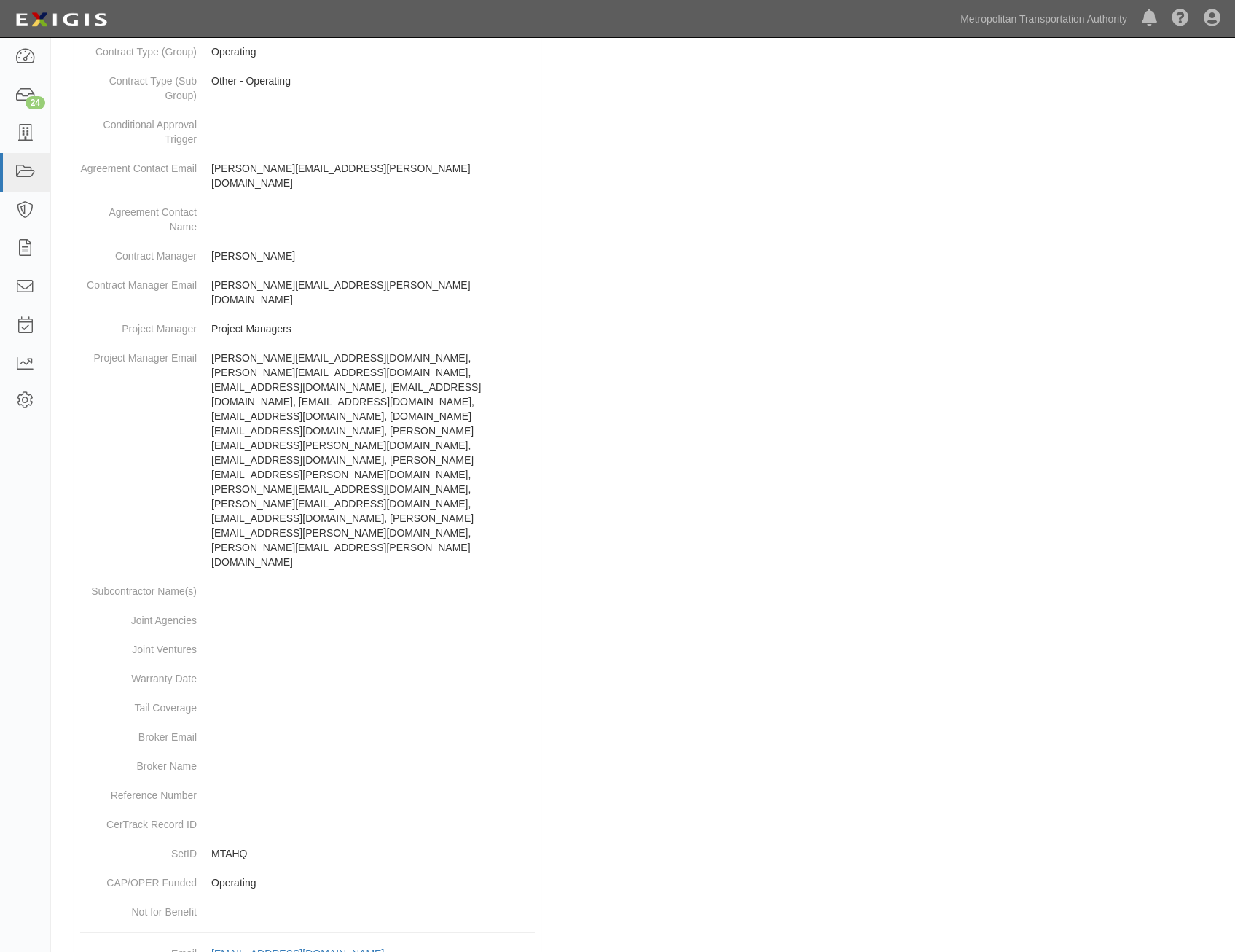
copy dd "pc4kkr"
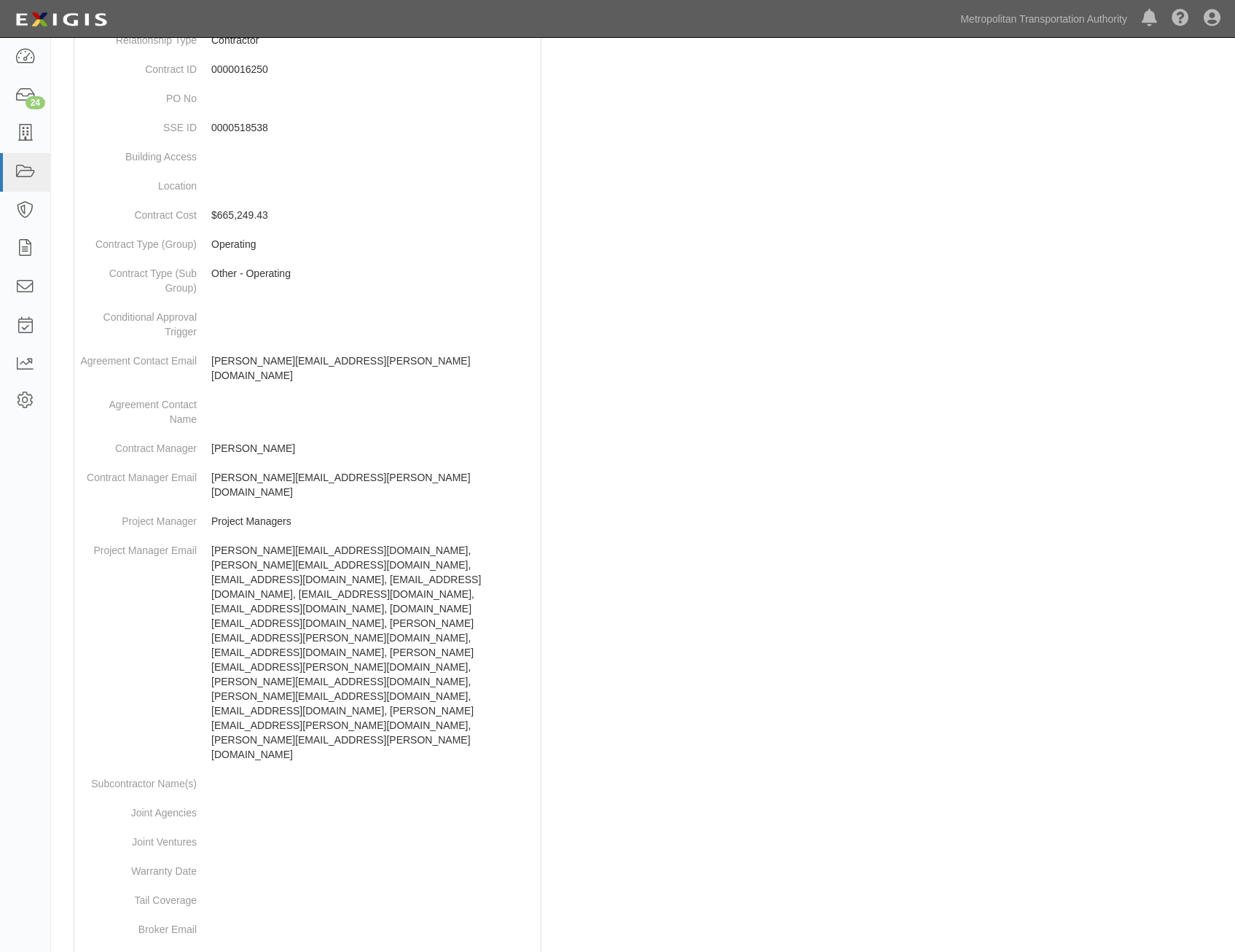
scroll to position [52, 0]
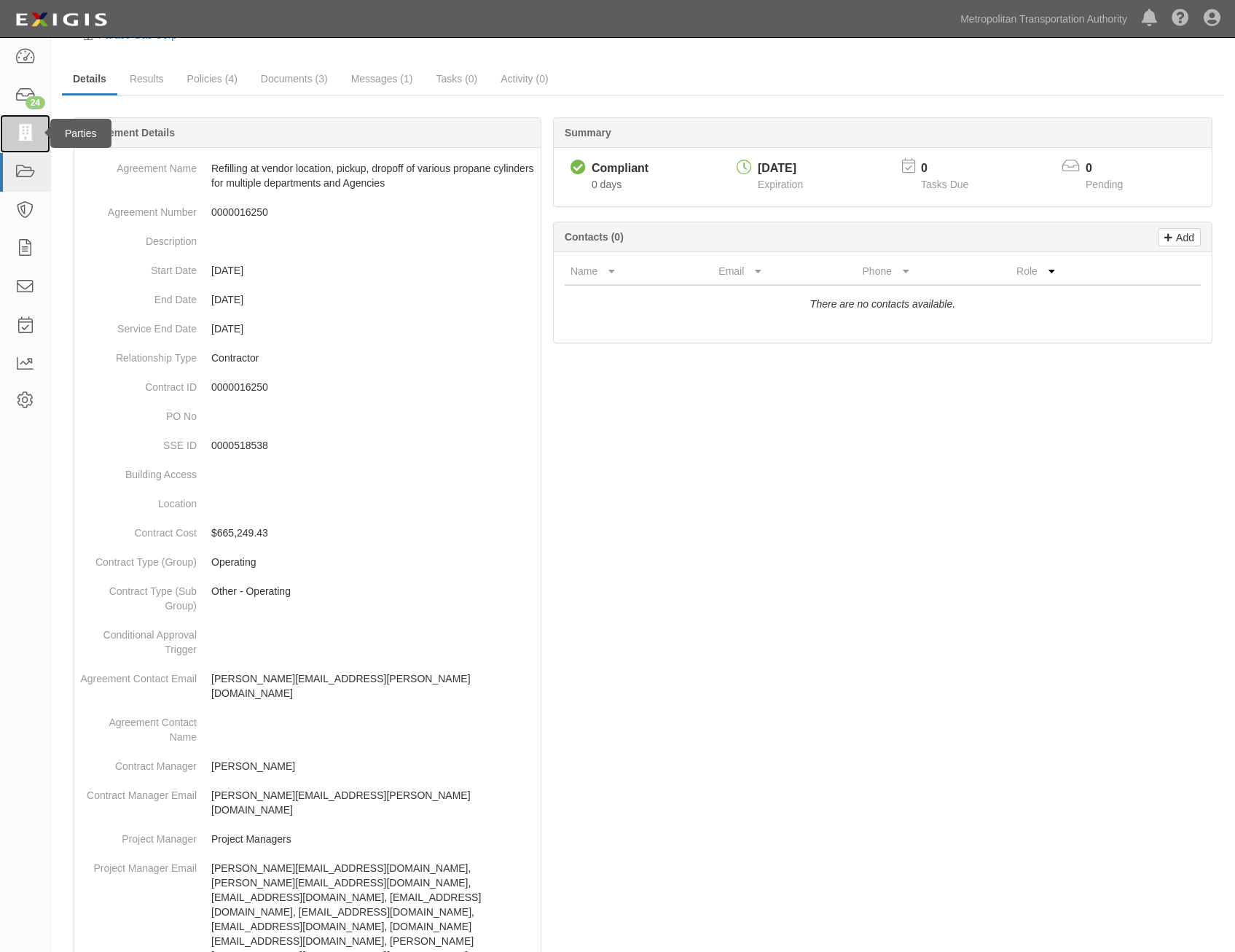
click at [39, 143] on link at bounding box center [25, 134] width 51 height 39
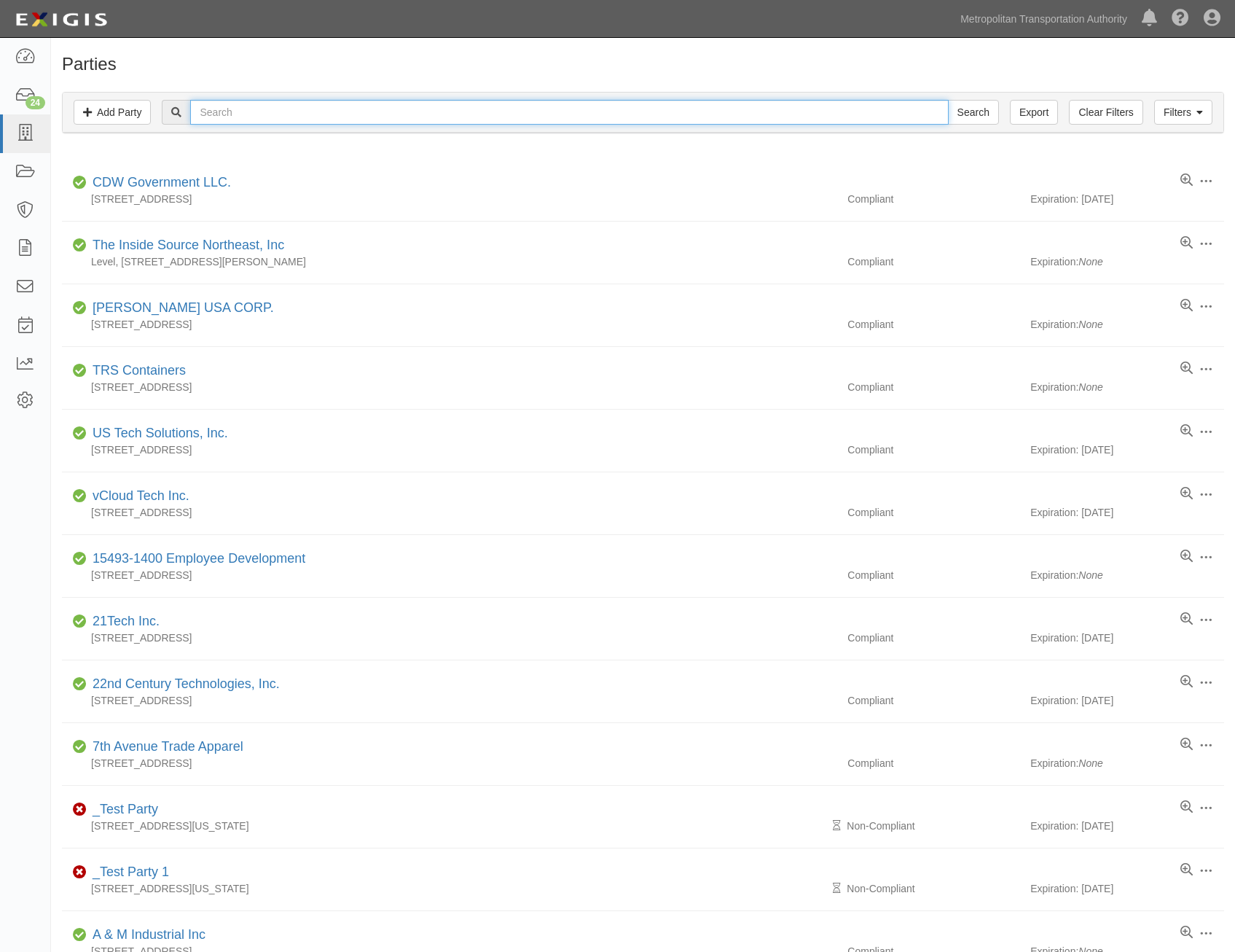
click at [489, 116] on input "text" at bounding box center [569, 112] width 758 height 25
type input "accenture"
click at [948, 100] on input "Search" at bounding box center [973, 112] width 51 height 25
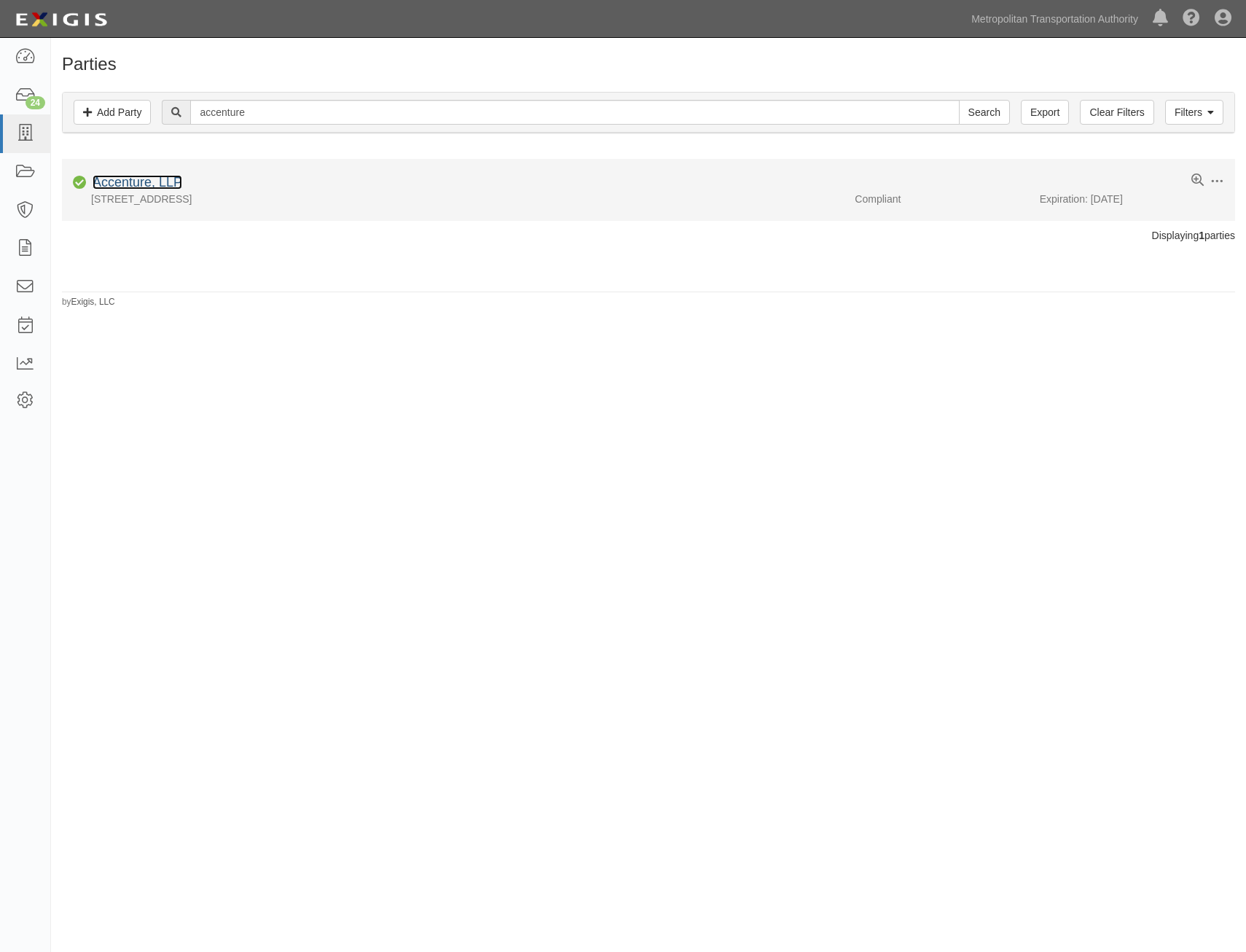
click at [165, 181] on link "Accenture, LLP" at bounding box center [137, 183] width 90 height 15
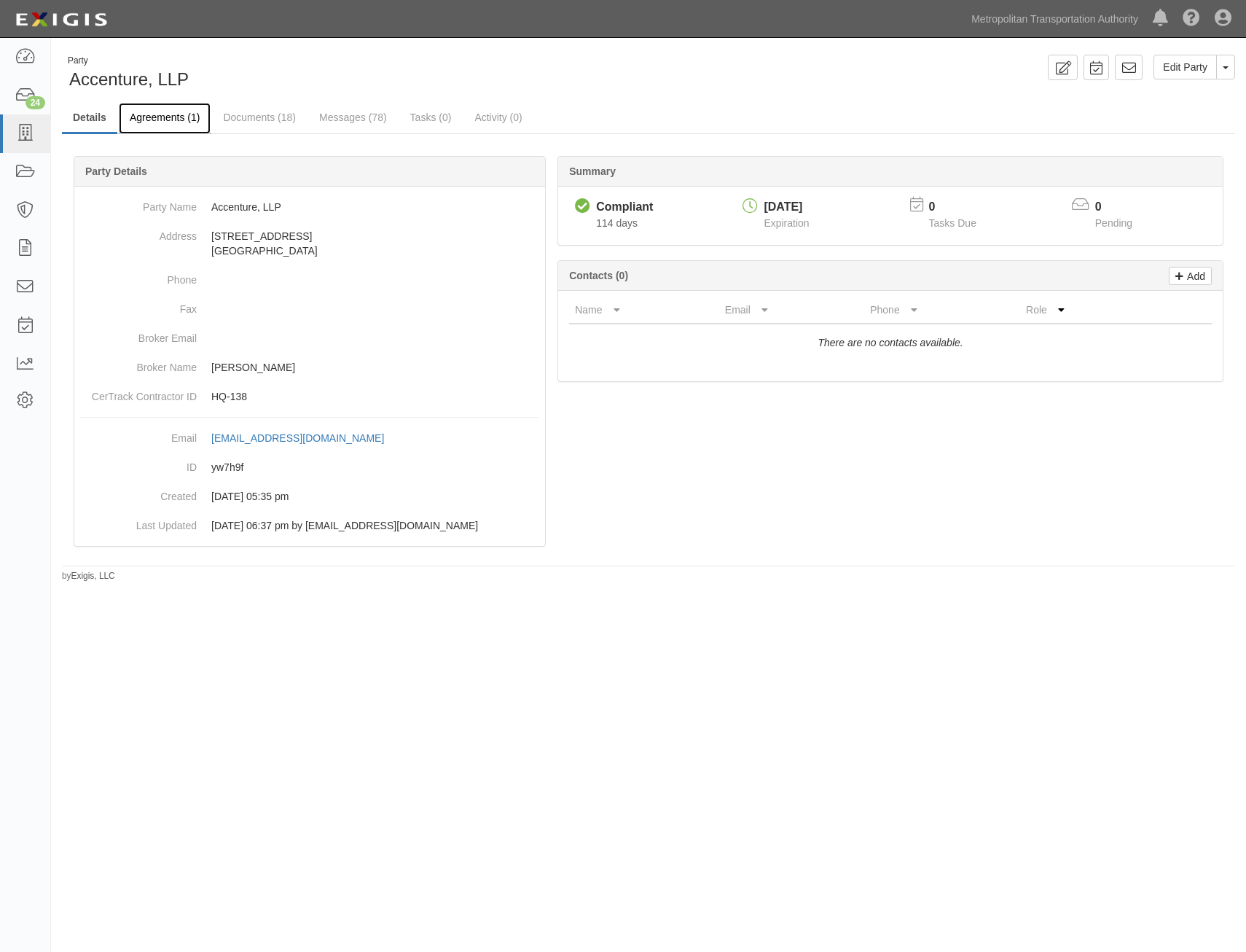
click at [173, 114] on link "Agreements (1)" at bounding box center [164, 119] width 92 height 32
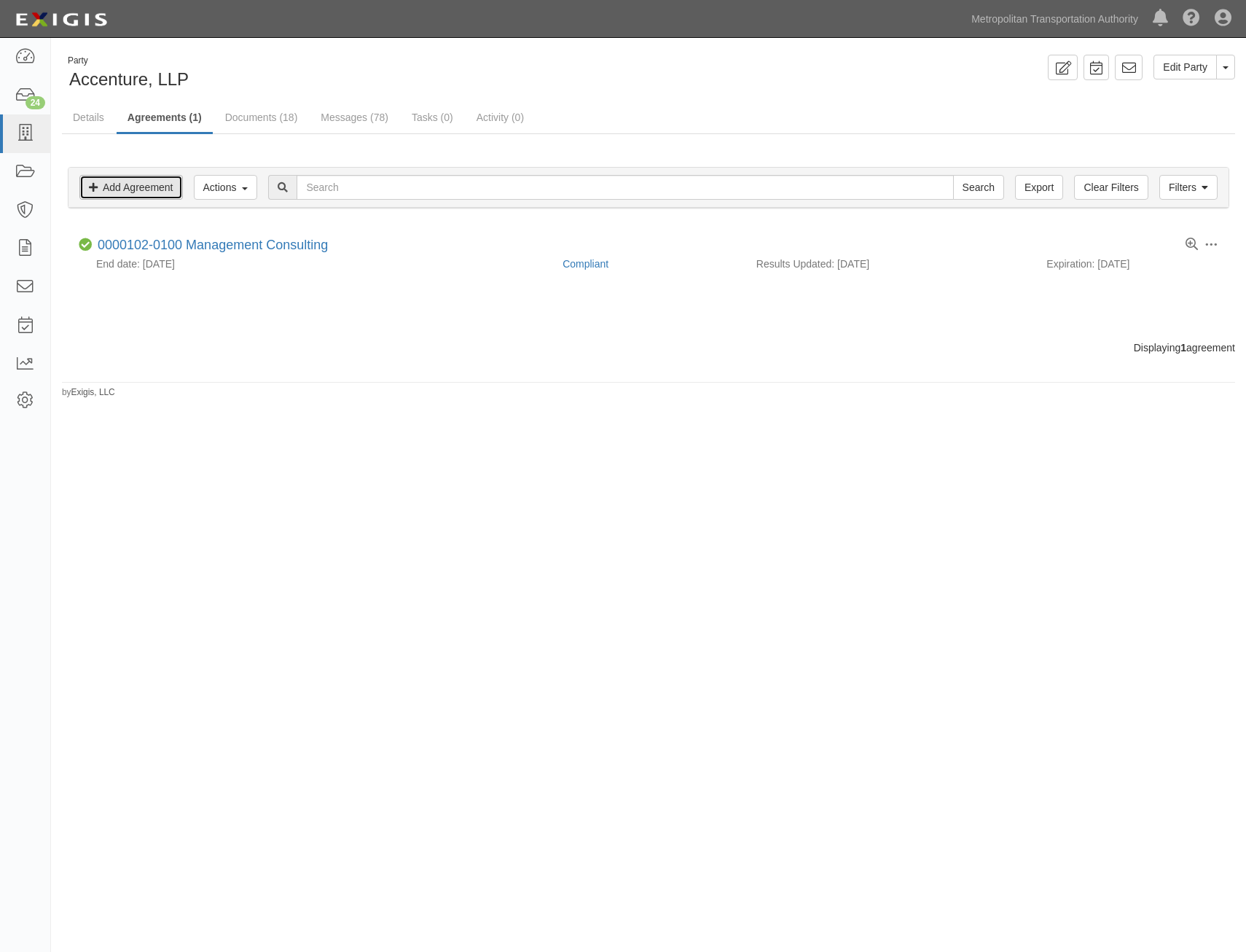
click at [151, 184] on link "Add Agreement" at bounding box center [131, 188] width 104 height 25
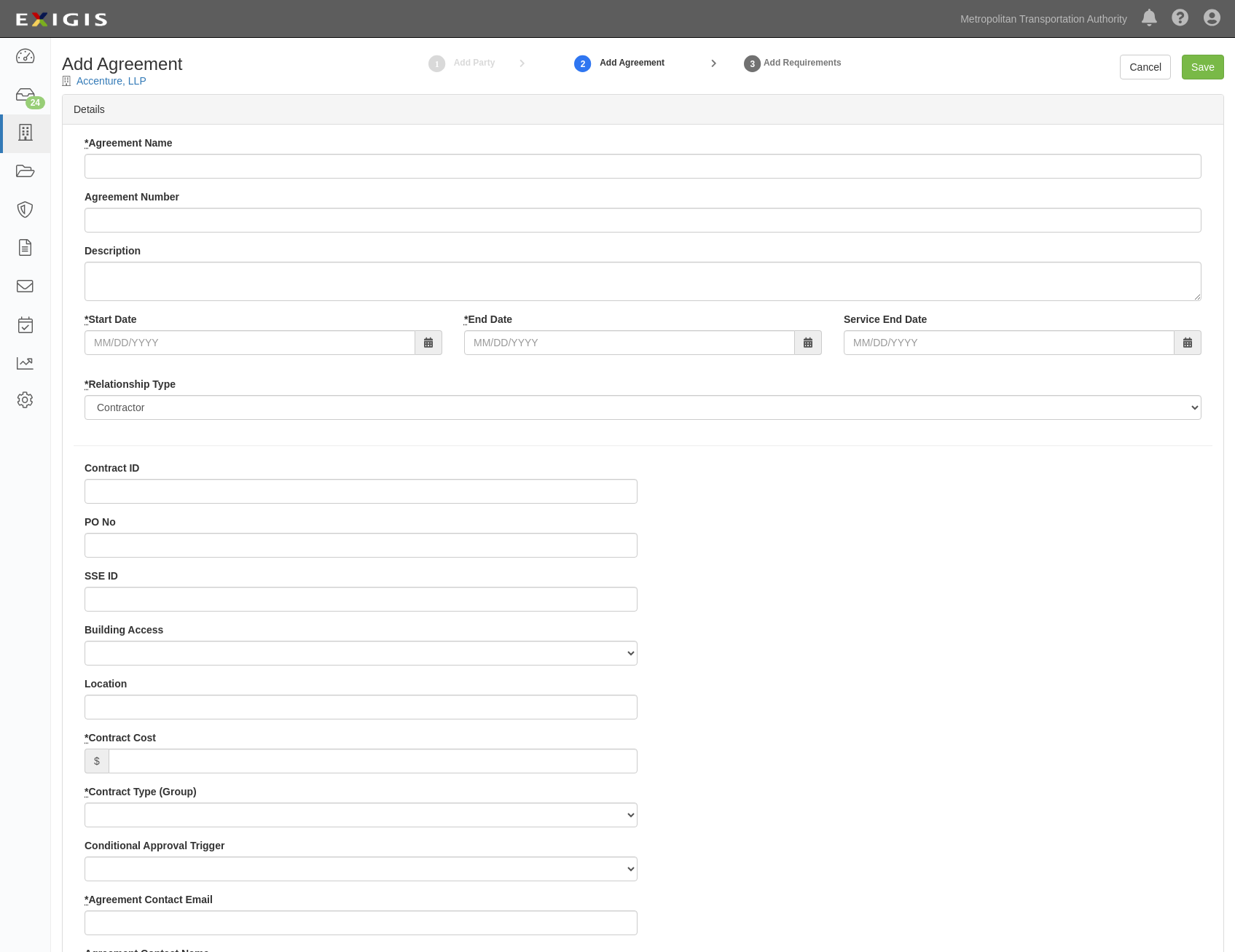
select select
click at [836, 169] on input "* Agreement Name" at bounding box center [643, 166] width 1117 height 25
paste input "Professional consultation service for consulting and integration services in su…"
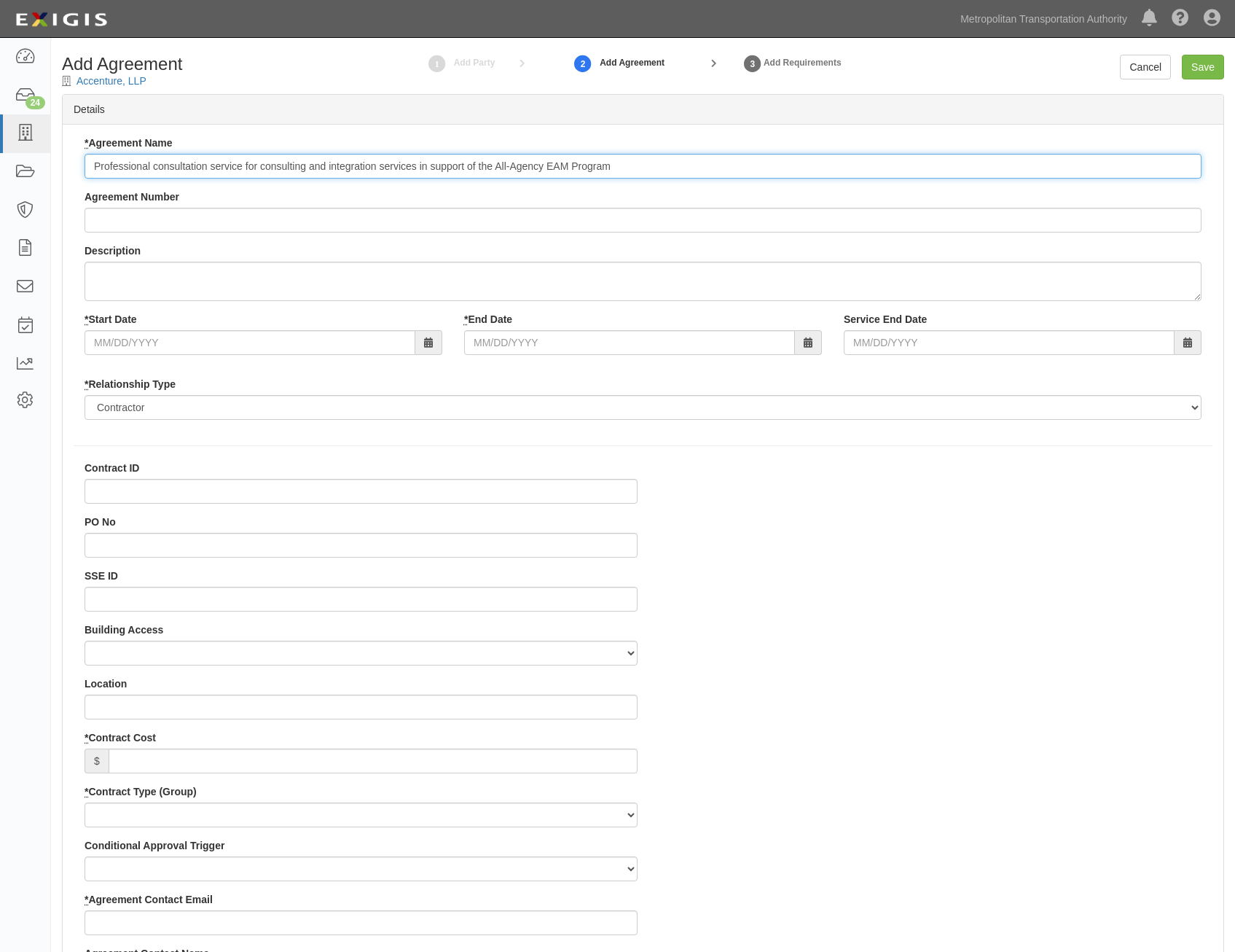
type input "Professional consultation service for consulting and integration services in su…"
click at [1002, 223] on input "Agreement Number" at bounding box center [643, 220] width 1117 height 25
paste input "0000025221"
type input "0000025221"
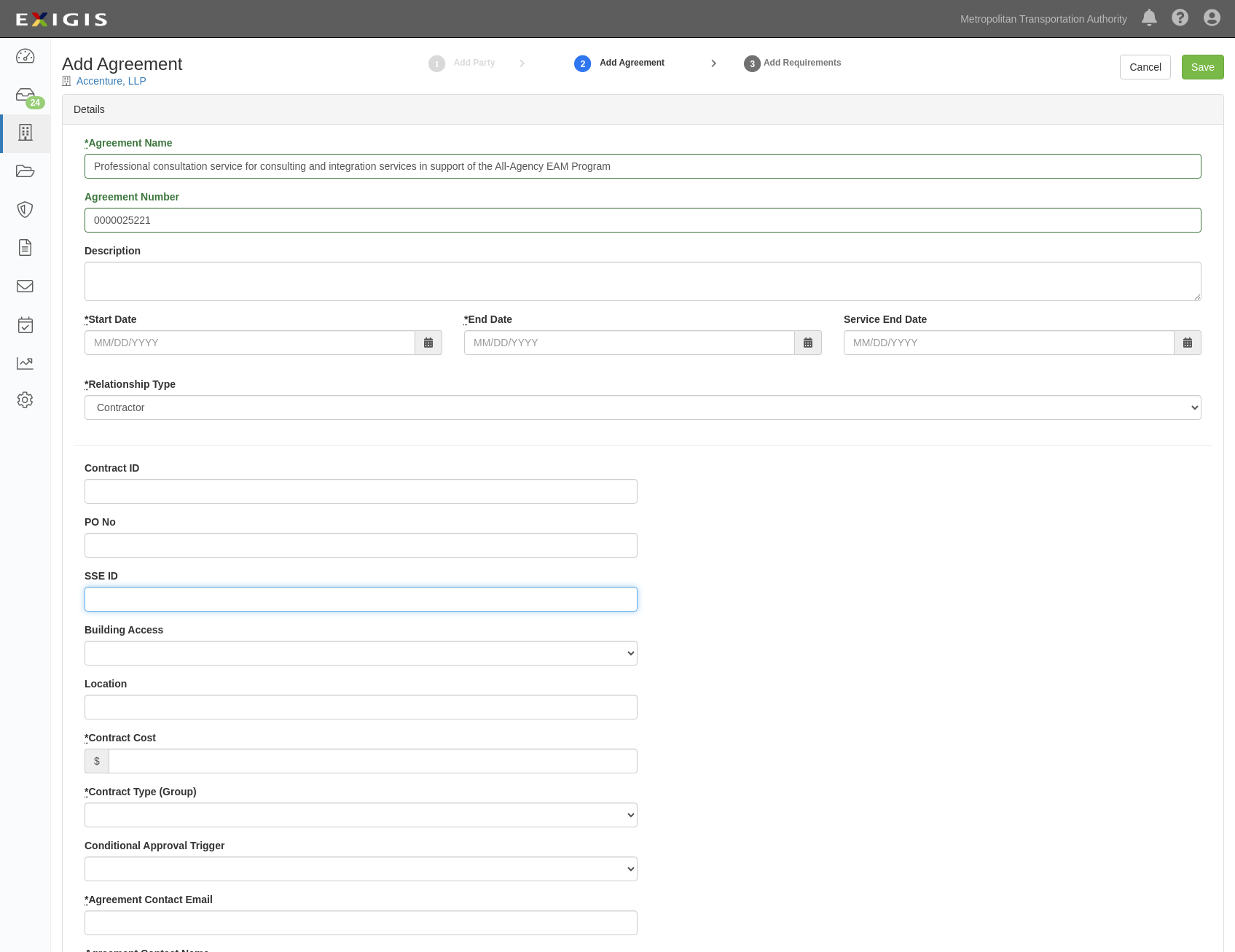
click at [328, 590] on input "SSE ID" at bounding box center [361, 599] width 553 height 25
paste input "0005507706"
type input "0005507706"
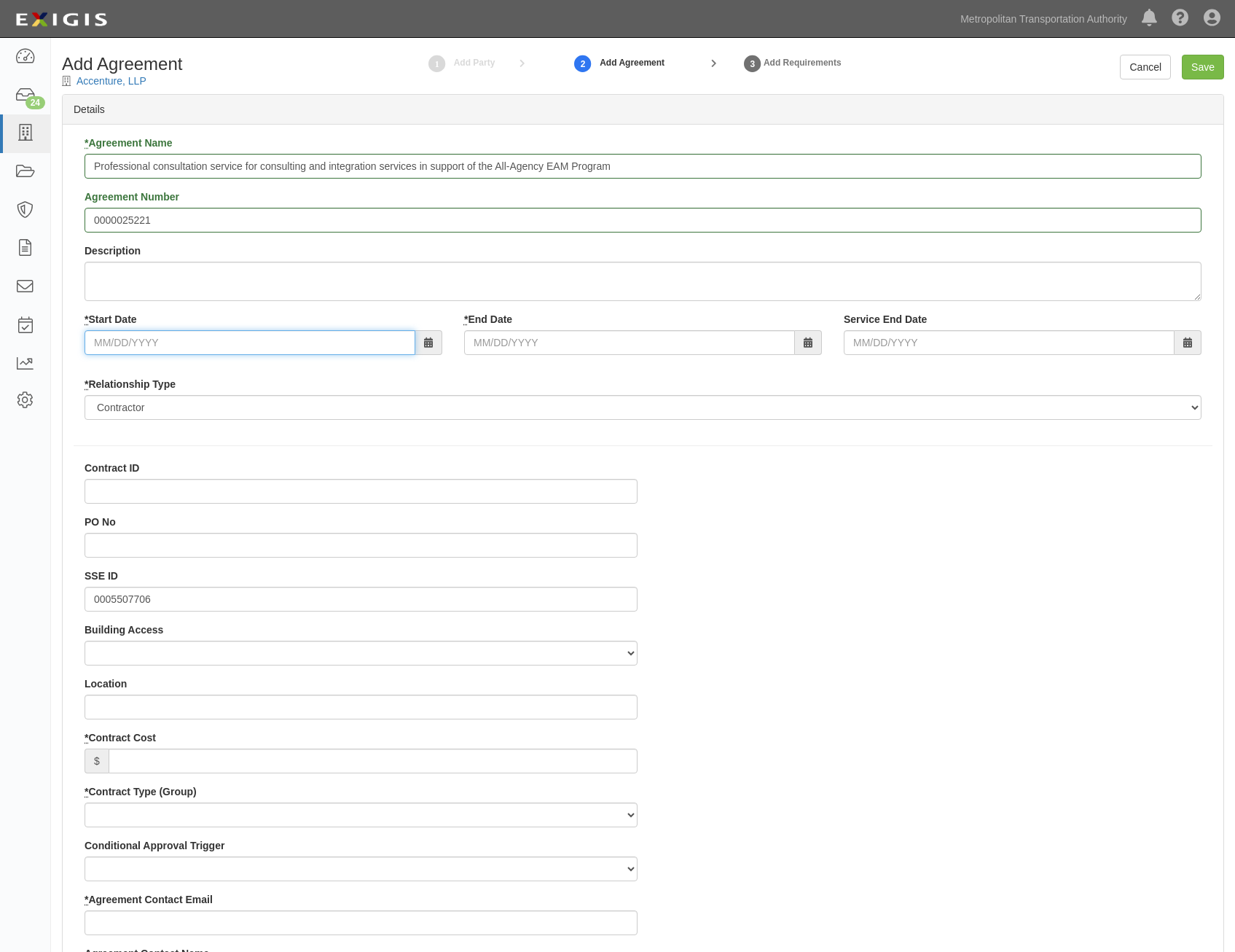
click at [342, 341] on input "* Start Date" at bounding box center [250, 342] width 331 height 25
type input "04/01/2026"
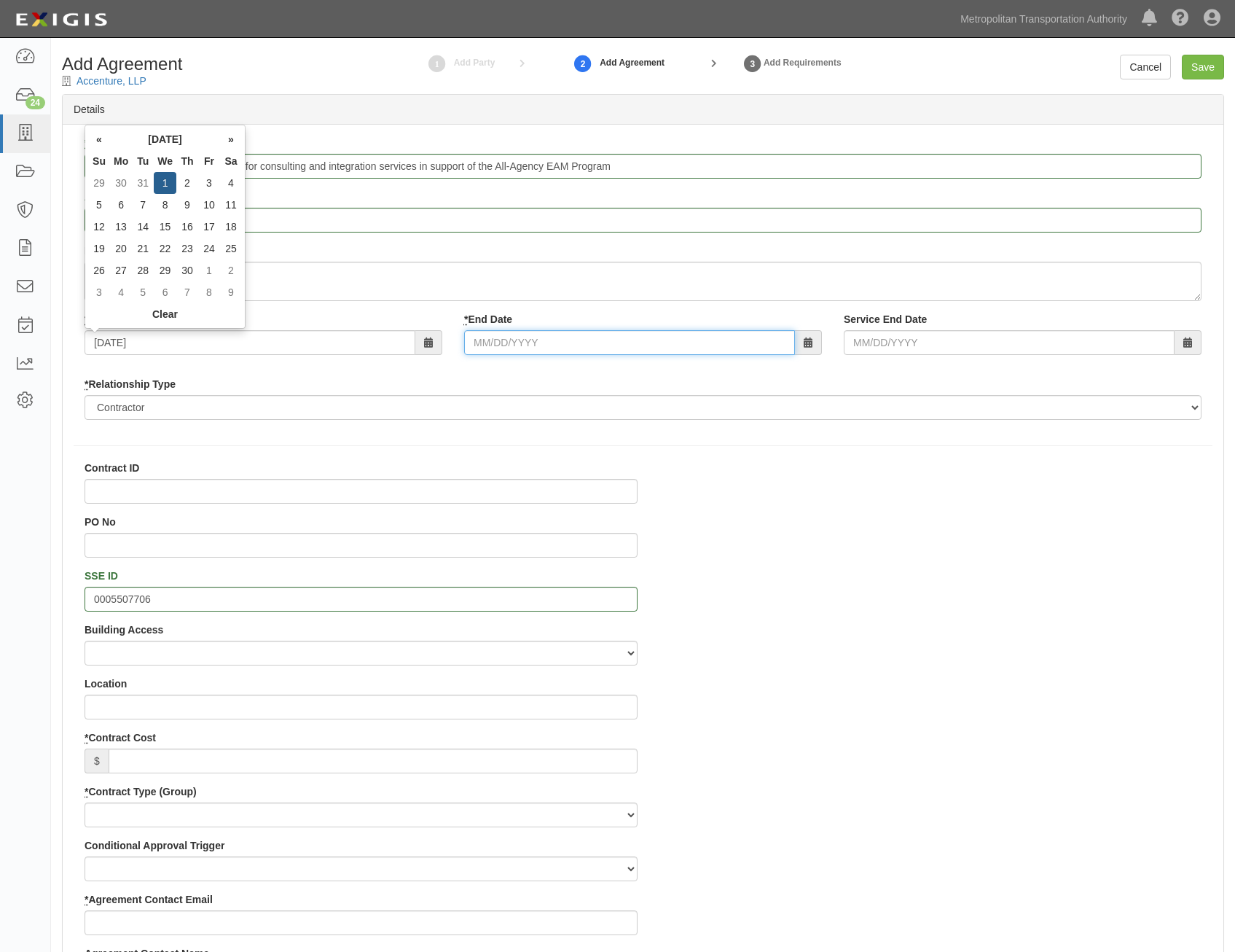
click at [597, 347] on input "* End Date" at bounding box center [630, 342] width 331 height 25
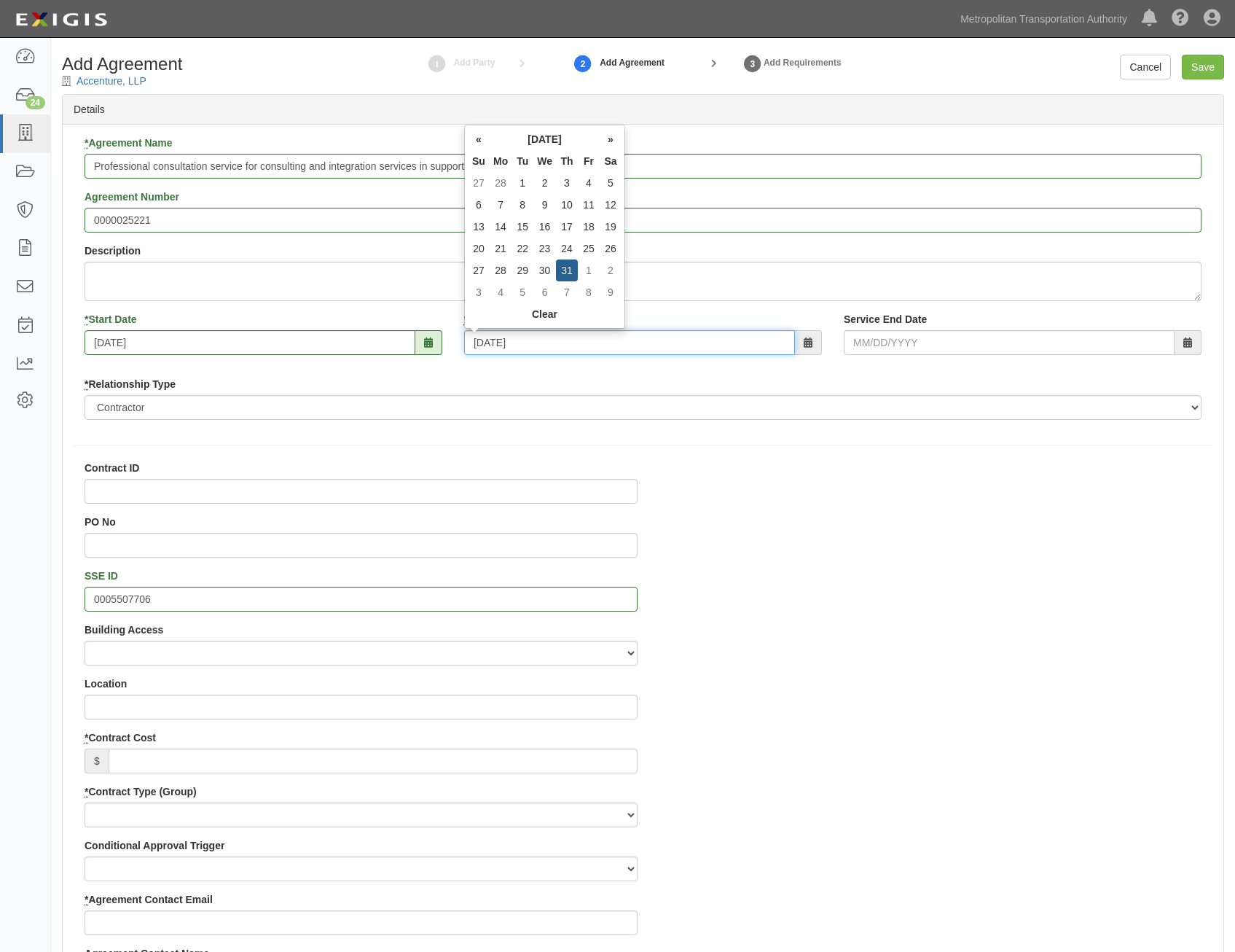
type input "03/31/2033"
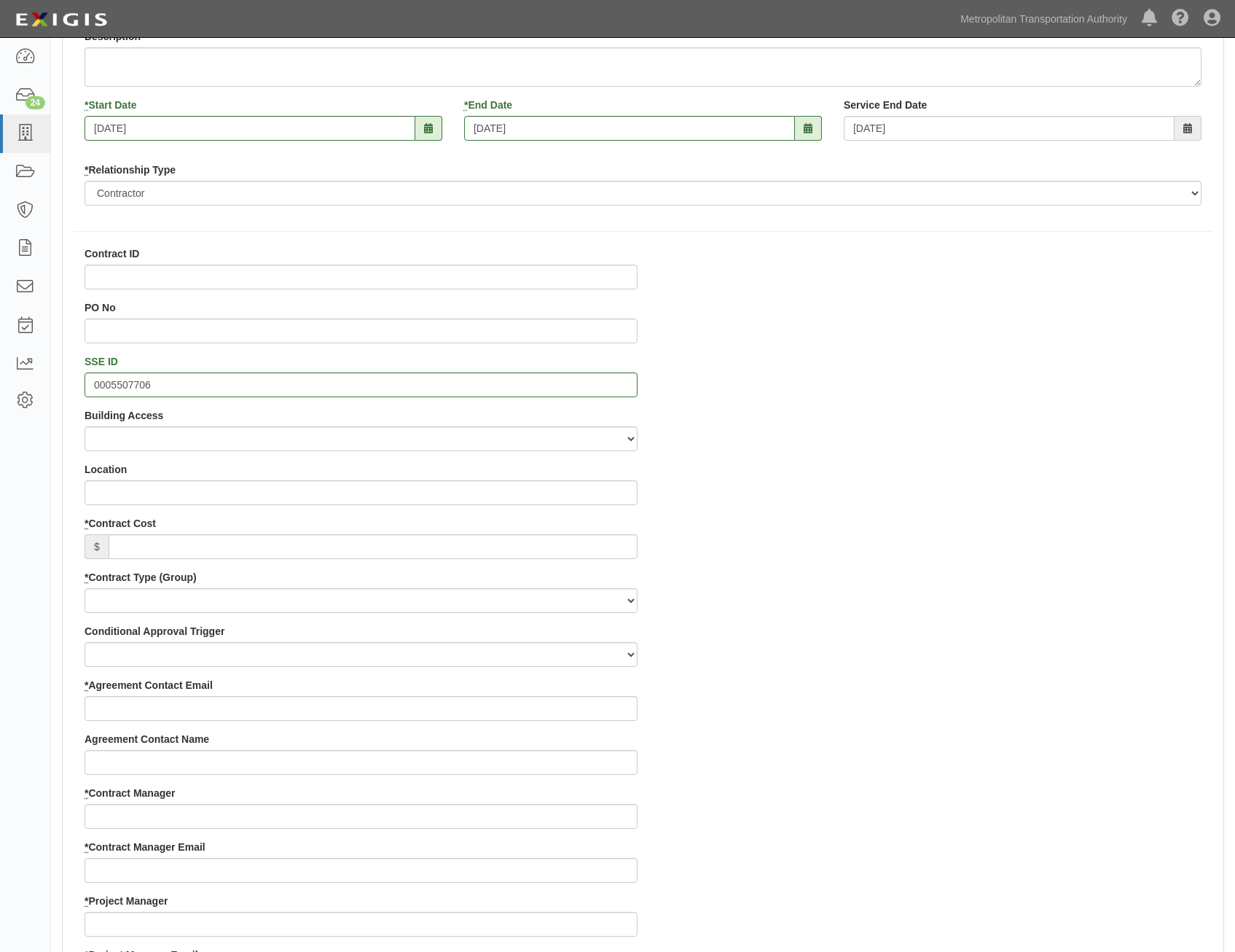
scroll to position [218, 0]
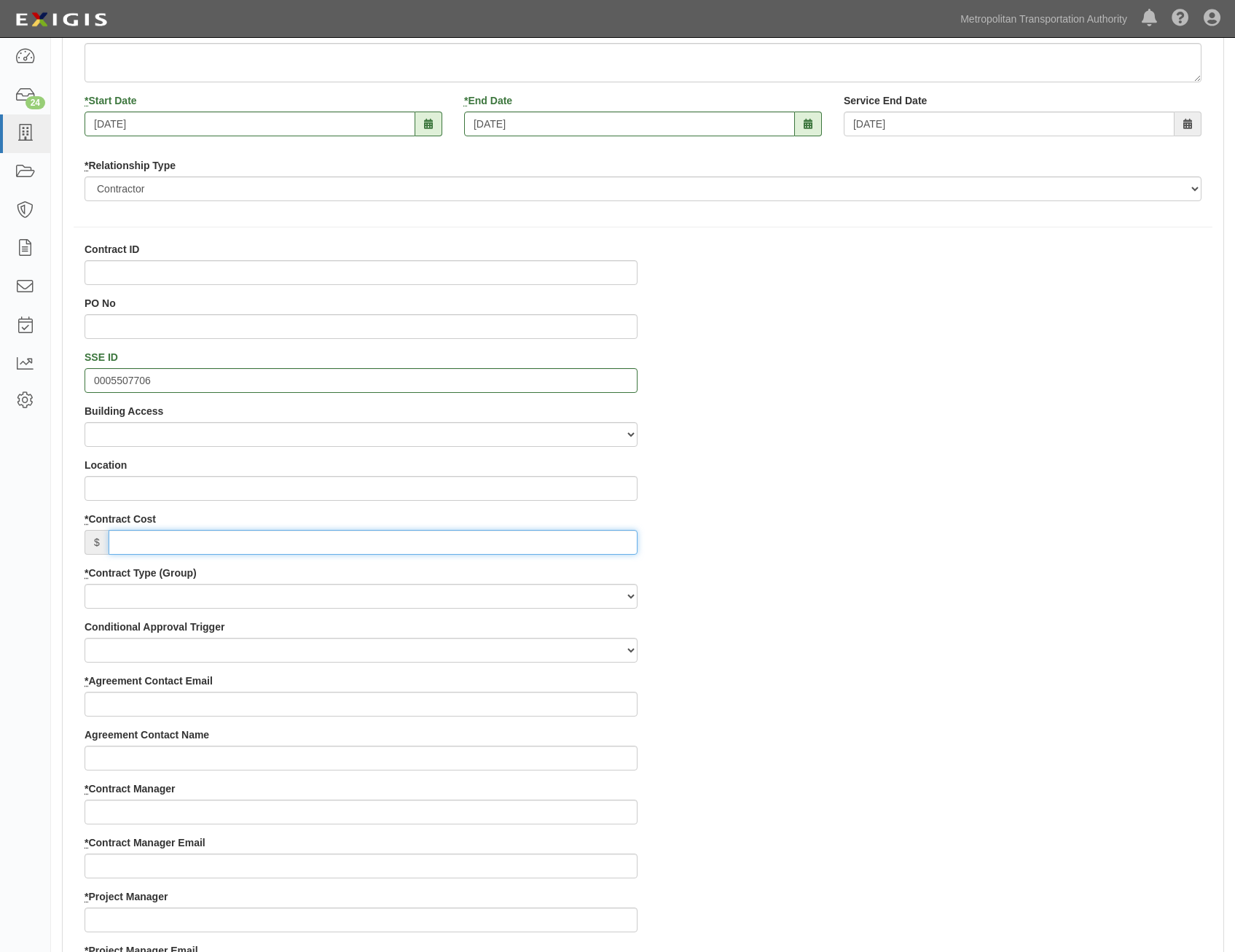
click at [586, 544] on input "* Contract Cost" at bounding box center [373, 542] width 529 height 25
paste input "135,000,000"
type input "135,000,000"
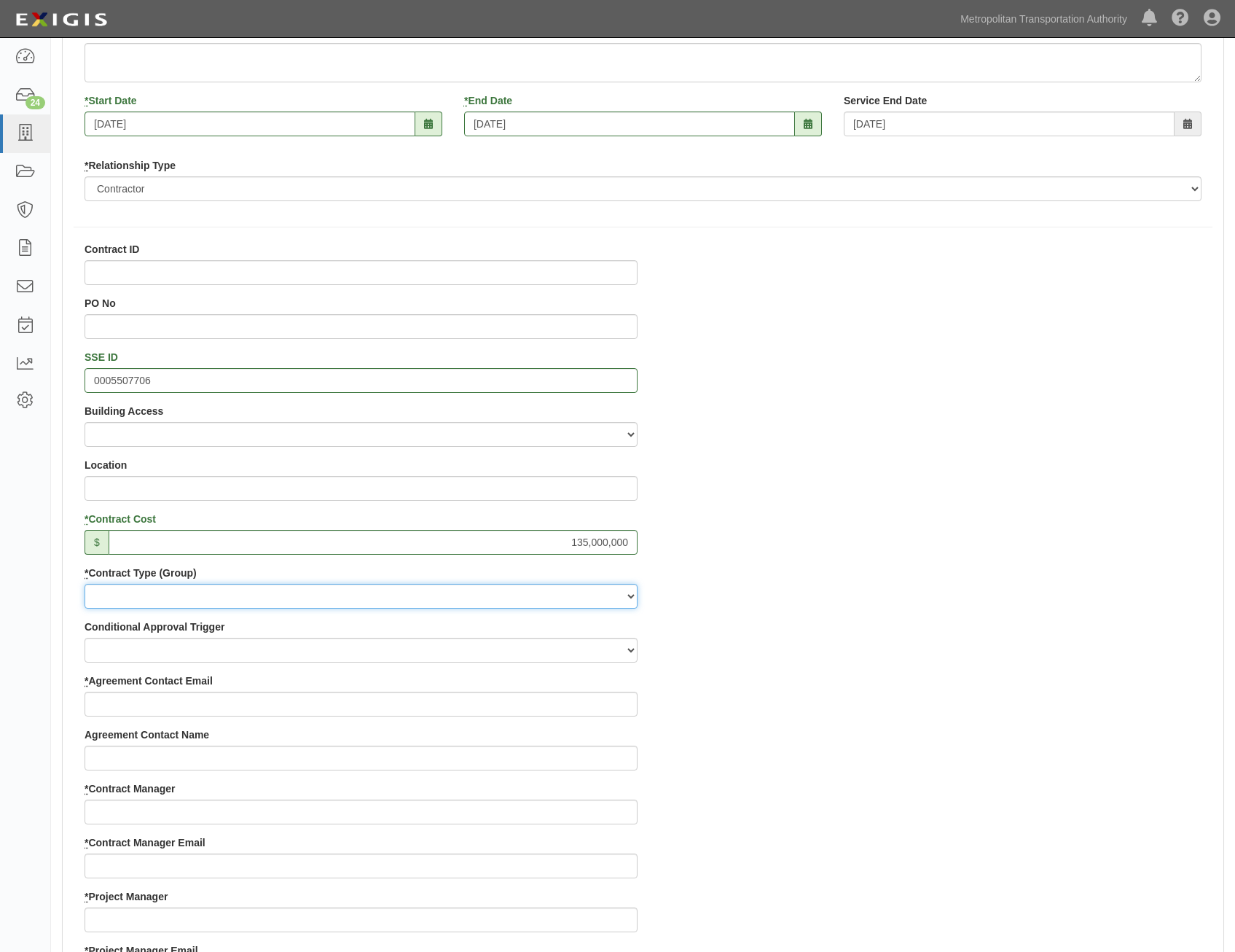
click at [617, 602] on select "Capital Operating Not for Benefit (incls. FA, Entry Permits) Real Estate Other" at bounding box center [361, 596] width 553 height 25
select select "122"
click at [85, 584] on select "Capital Operating Not for Benefit (incls. FA, Entry Permits) Real Estate Other" at bounding box center [361, 596] width 553 height 25
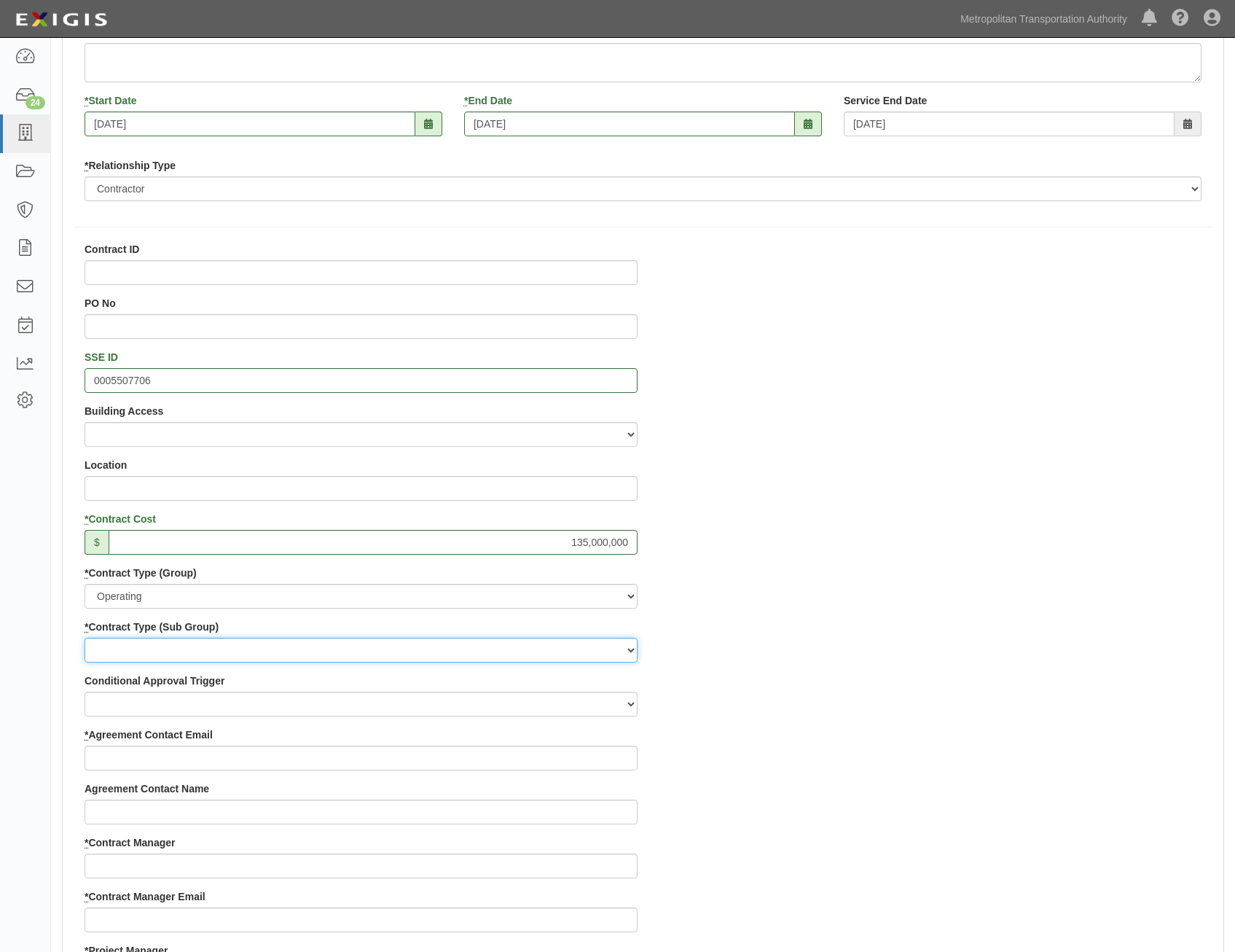
click at [575, 650] on select "Construction Loan / Test and Demo Maintenance Painting Personal Services Contra…" at bounding box center [361, 650] width 553 height 25
select select "249"
click at [85, 638] on select "Construction Loan / Test and Demo Maintenance Painting Personal Services Contra…" at bounding box center [361, 650] width 553 height 25
click at [743, 710] on div "Contract ID PO No SSE ID 0005507706 Building Access 2 Broadway 341/345/347 BREP…" at bounding box center [643, 943] width 1161 height 1402
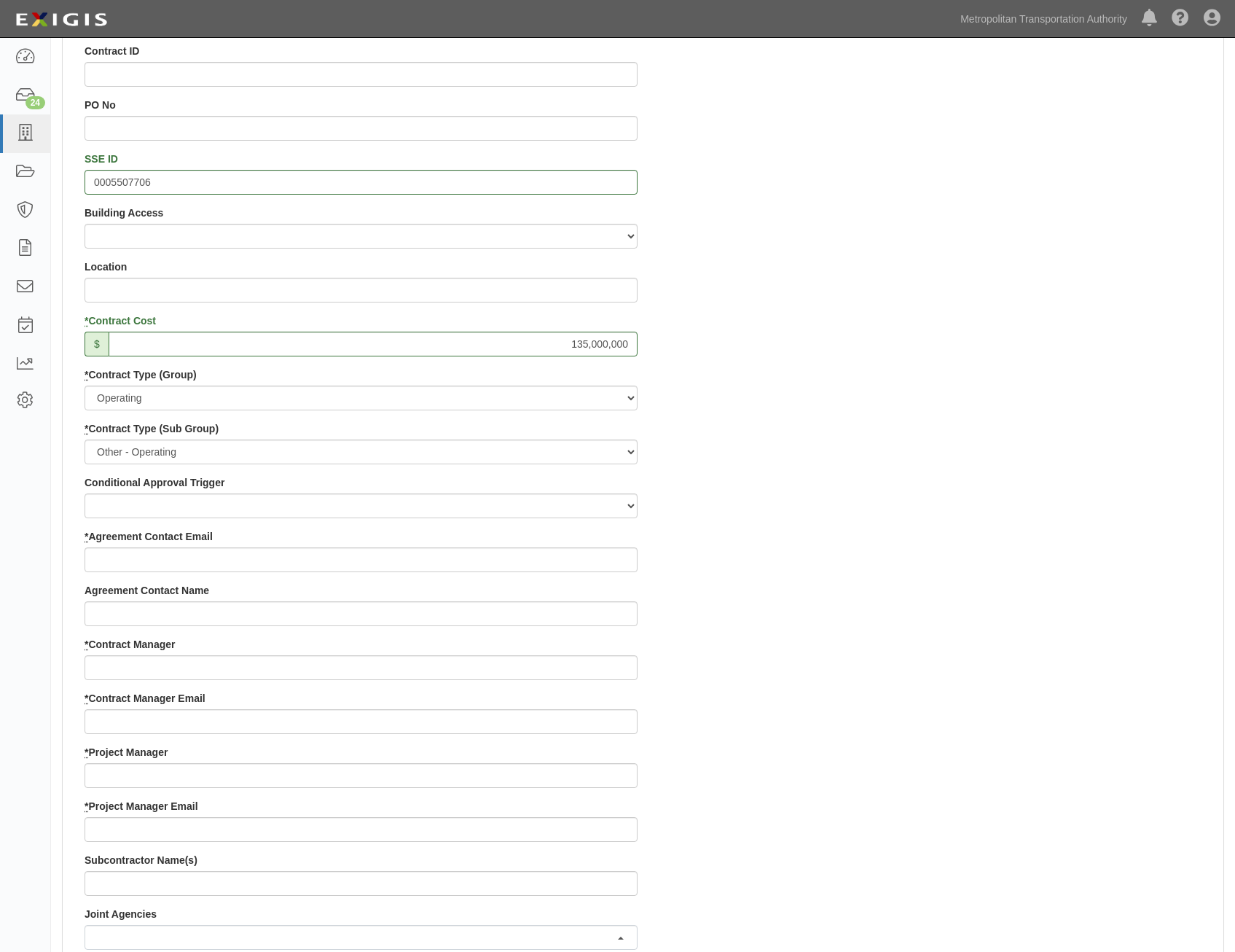
scroll to position [437, 0]
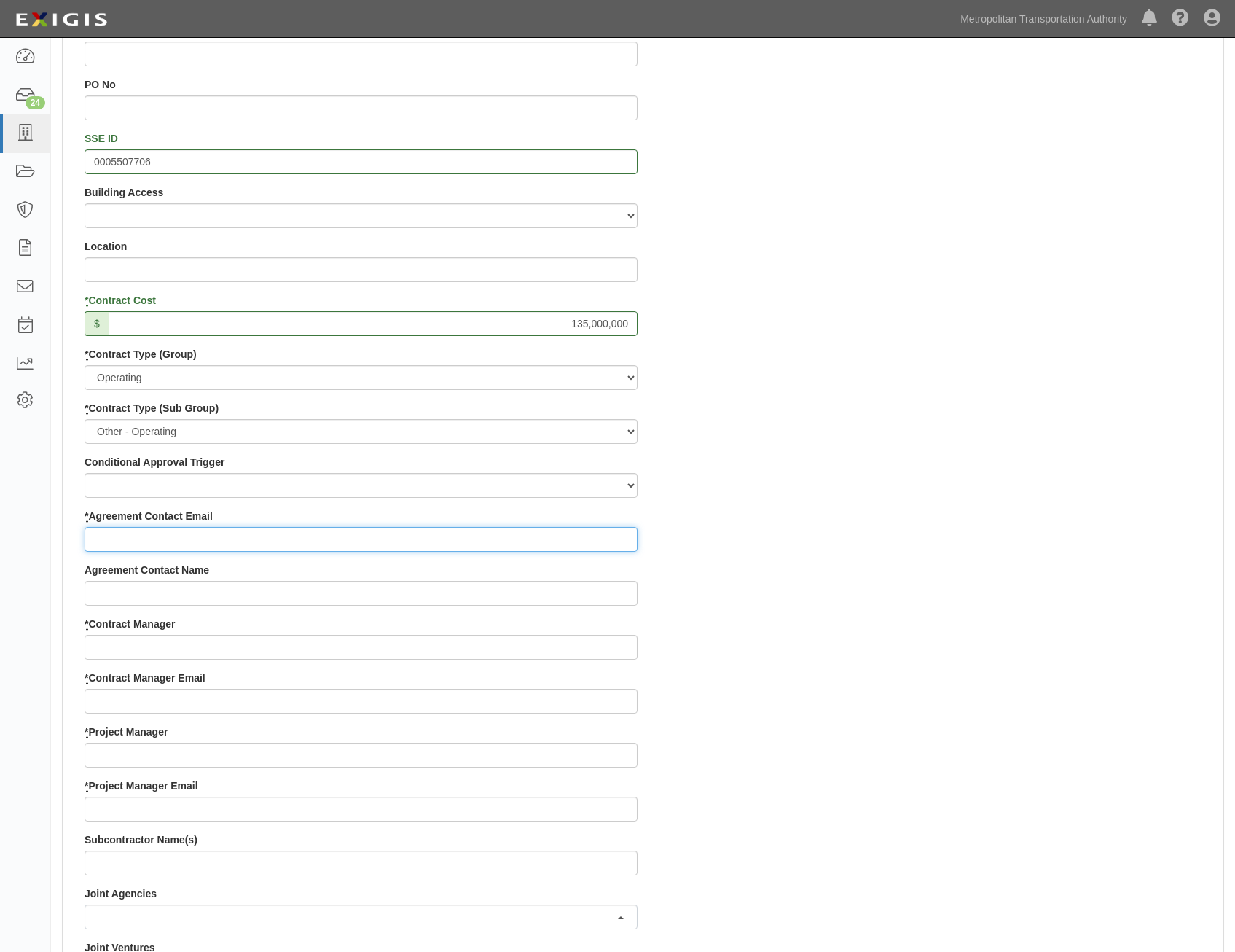
click at [559, 548] on input "* Agreement Contact Email" at bounding box center [361, 539] width 553 height 25
paste input "nicholas.mraz@accenture.com"
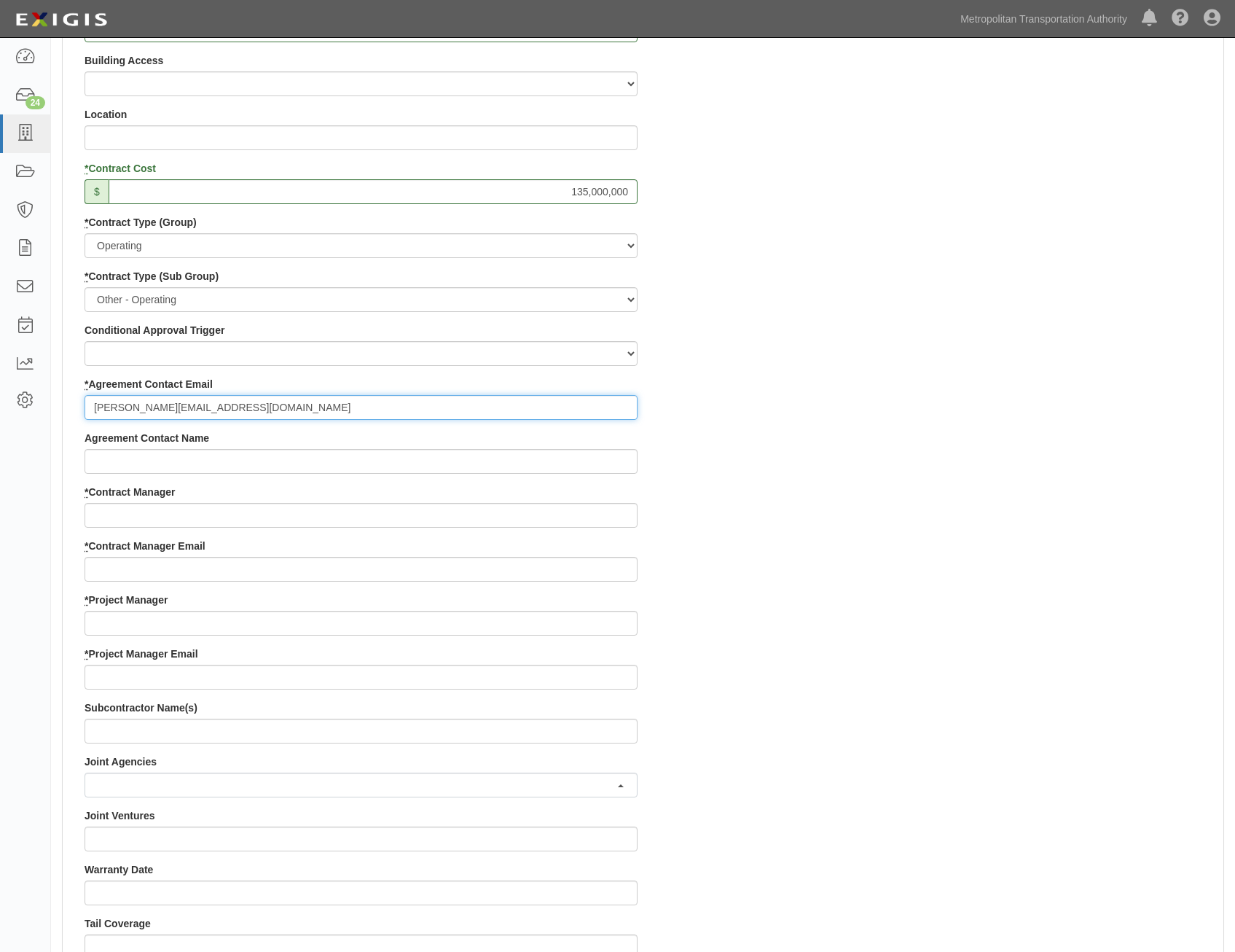
scroll to position [583, 0]
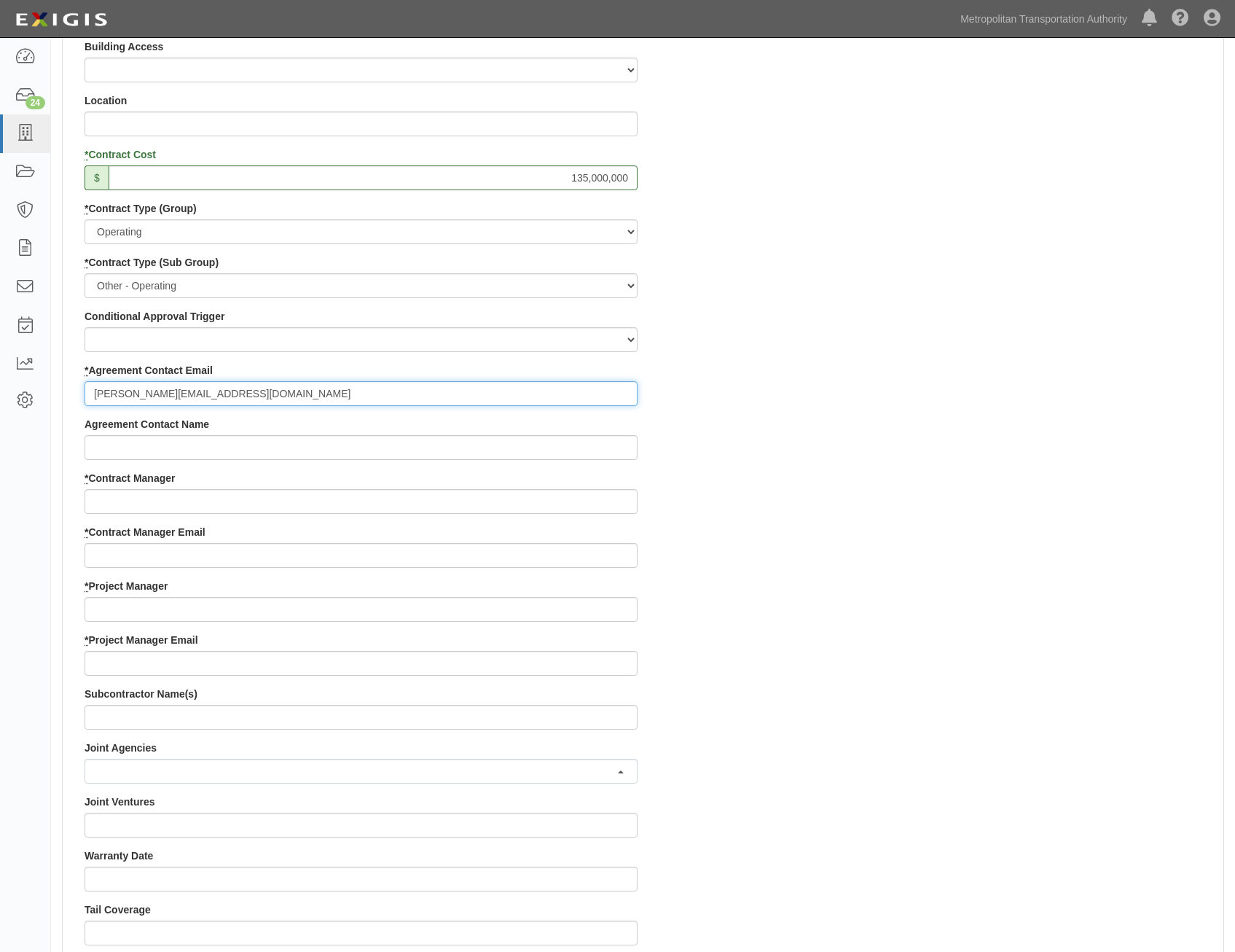
type input "nicholas.mraz@accenture.com"
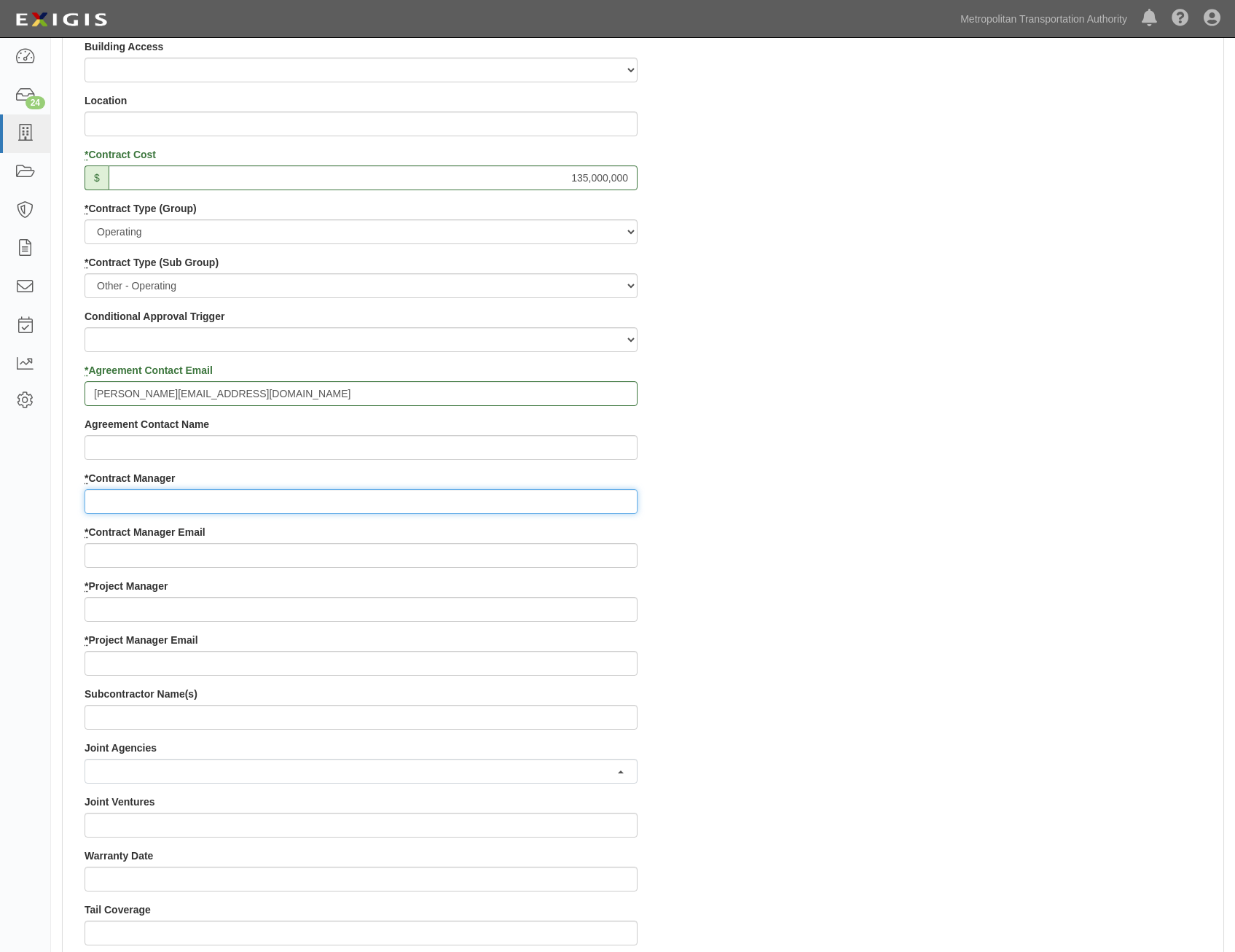
click at [546, 503] on input "* Contract Manager" at bounding box center [361, 502] width 553 height 25
paste input "Kartik Kamath"
type input "Kartik Kamath"
drag, startPoint x: 855, startPoint y: 589, endPoint x: 871, endPoint y: 582, distance: 17.5
click at [859, 587] on div "Contract ID PO No SSE ID 0005507706 Building Access 2 Broadway 341/345/347 BREP…" at bounding box center [643, 579] width 1161 height 1402
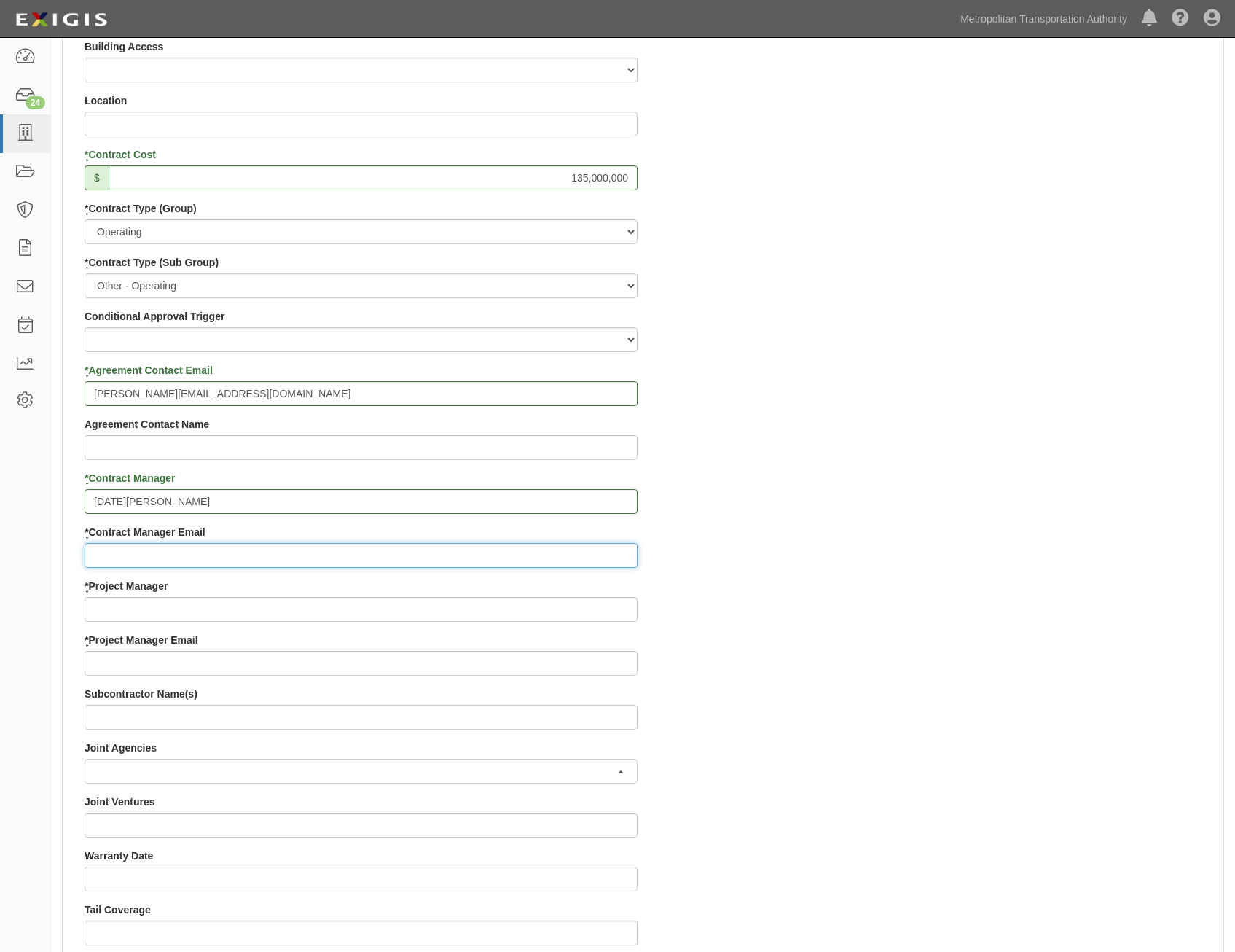
click at [594, 553] on input "* Contract Manager Email" at bounding box center [361, 556] width 553 height 25
paste input "kkamath@mtabsc.org"
type input "kkamath@mtabsc.org"
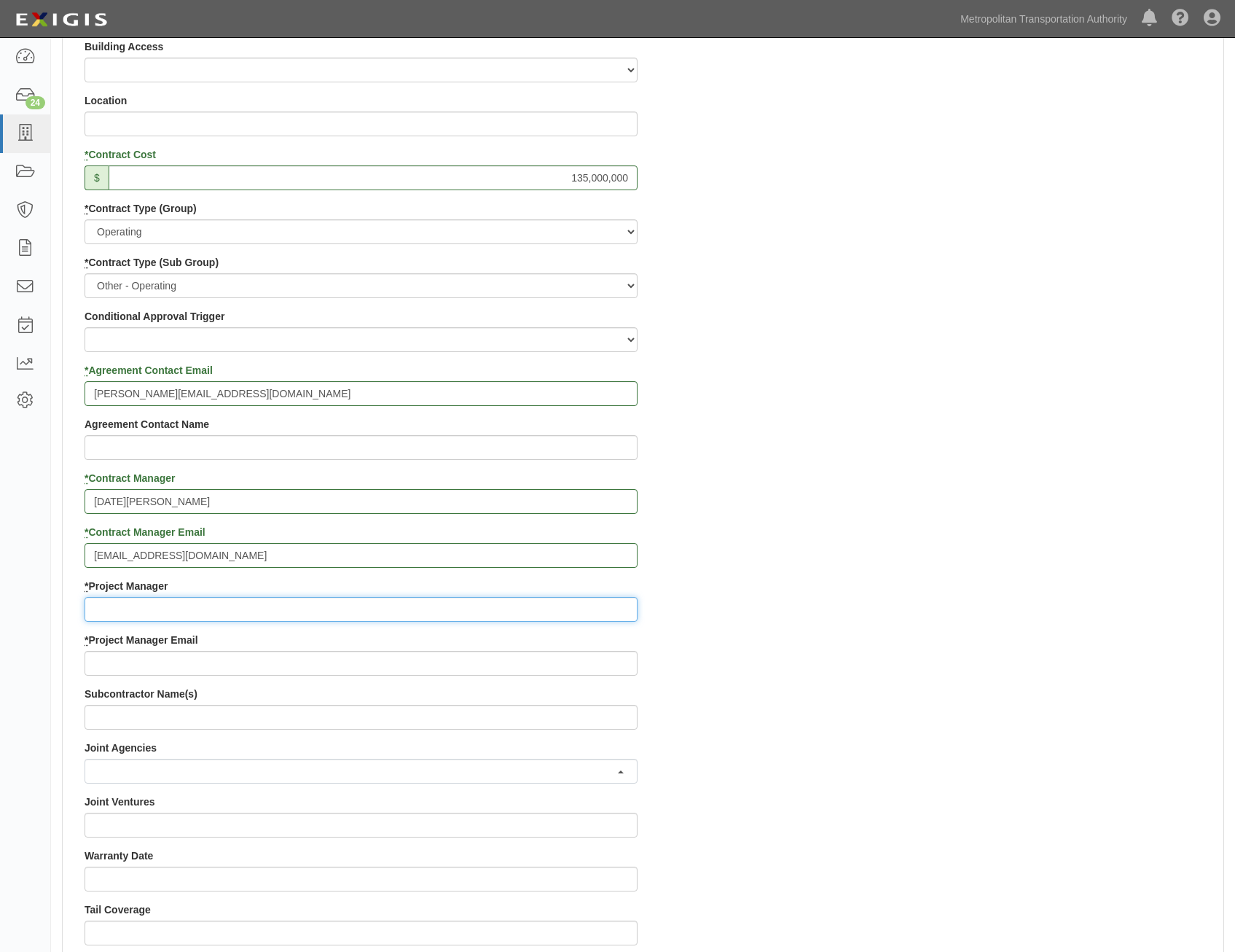
click at [358, 606] on input "* Project Manager" at bounding box center [361, 610] width 553 height 25
paste input "Edward Alcocer"
type input "Edward Alcocer"
click at [524, 650] on div "* Project Manager Email" at bounding box center [361, 655] width 553 height 43
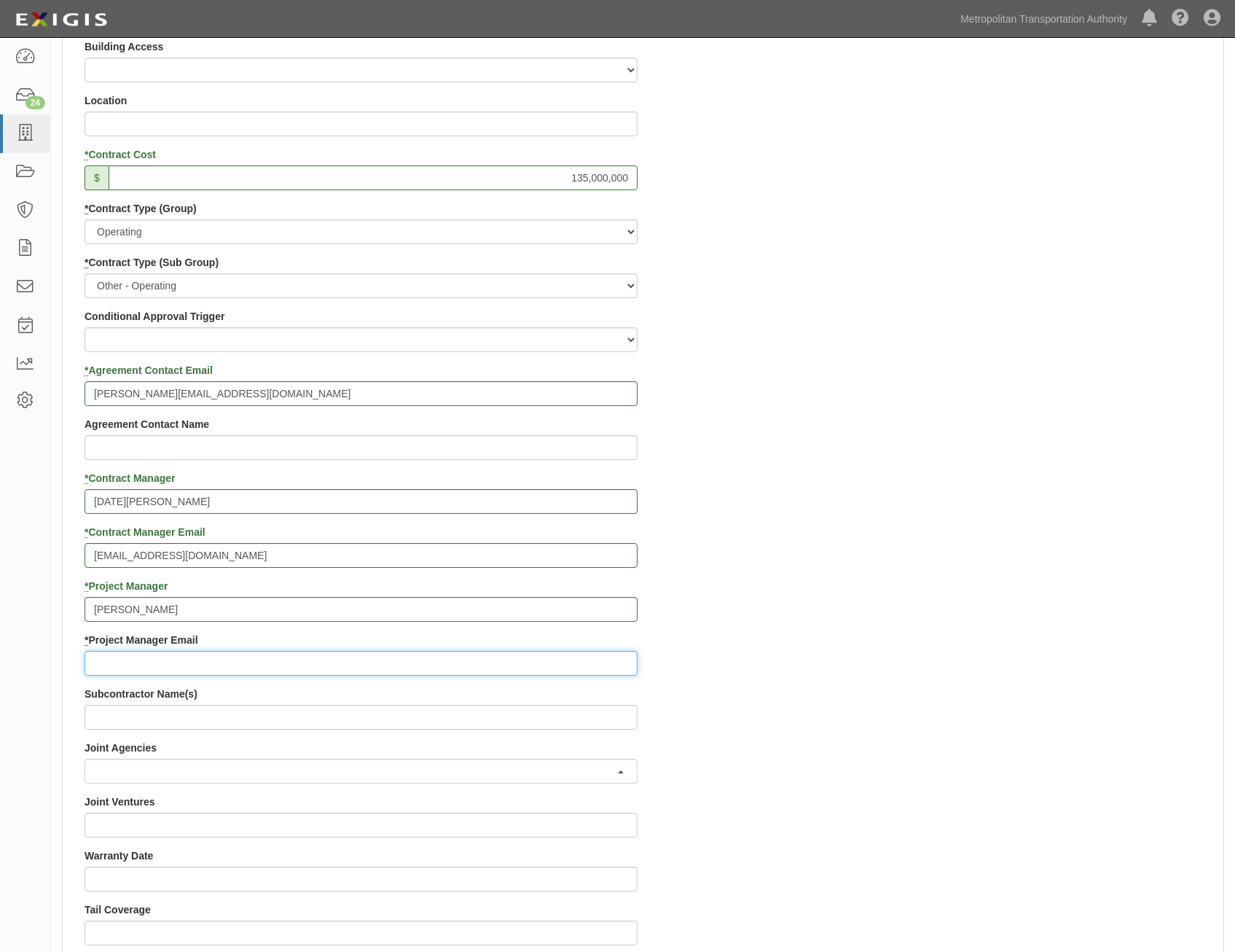
click at [528, 657] on input "* Project Manager Email" at bounding box center [361, 664] width 553 height 25
paste input "Edward.Alcocer@mtahq.org"
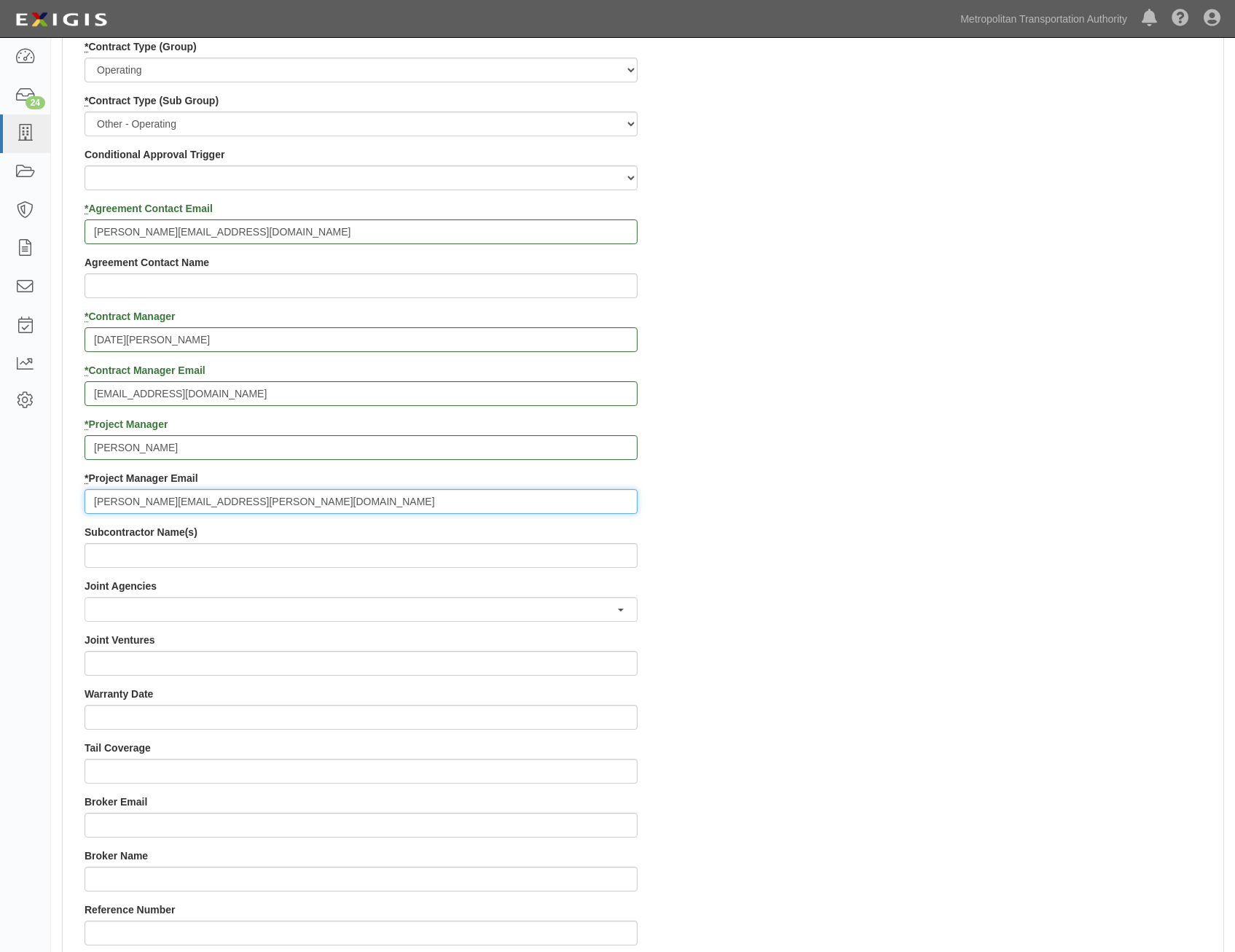
scroll to position [1093, 0]
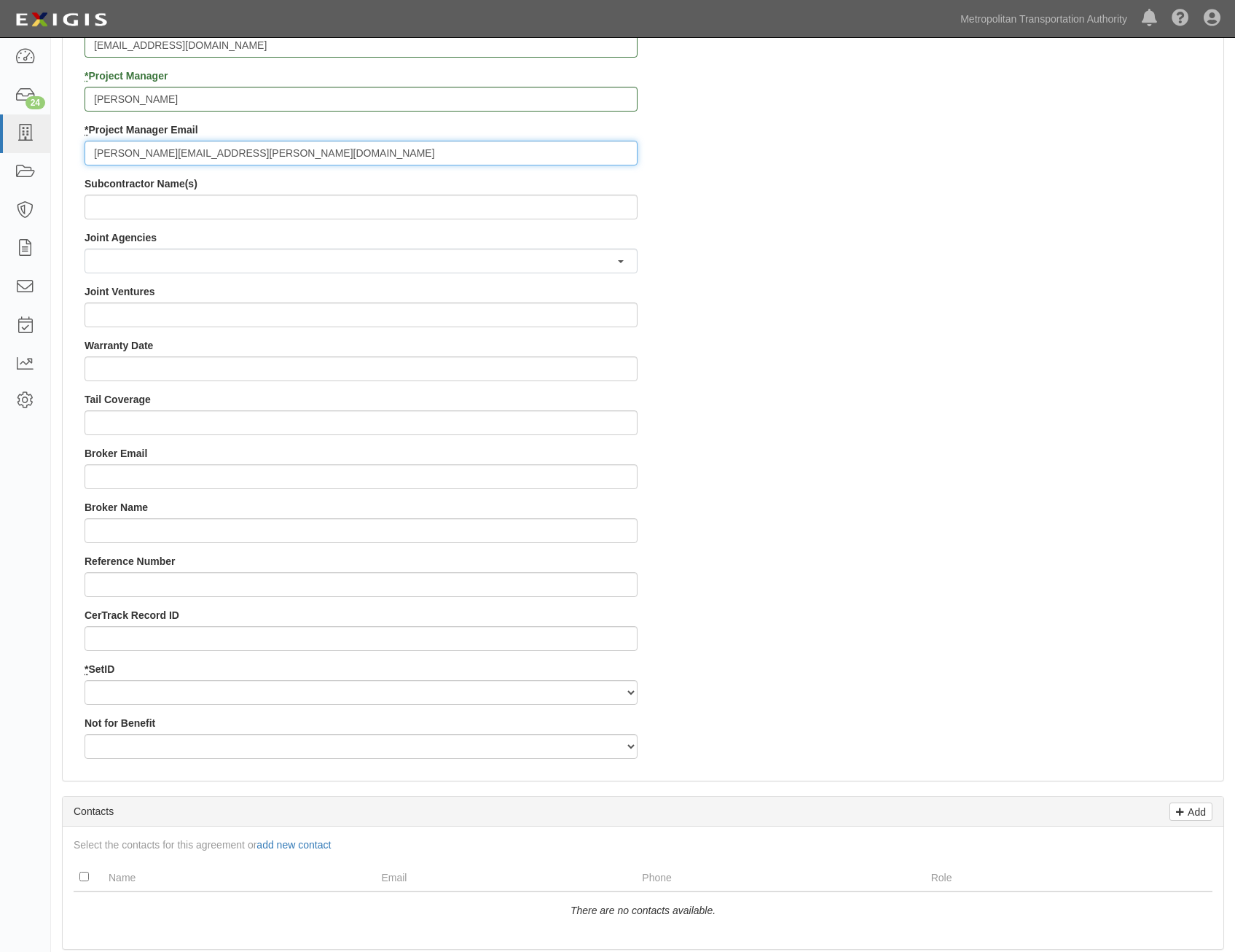
type input "Edward.Alcocer@mtahq.org"
drag, startPoint x: 507, startPoint y: 688, endPoint x: 502, endPoint y: 704, distance: 16.8
click at [507, 688] on select "MTAHQ" at bounding box center [361, 693] width 553 height 25
select select "96"
click at [85, 680] on select "MTAHQ" at bounding box center [361, 693] width 553 height 25
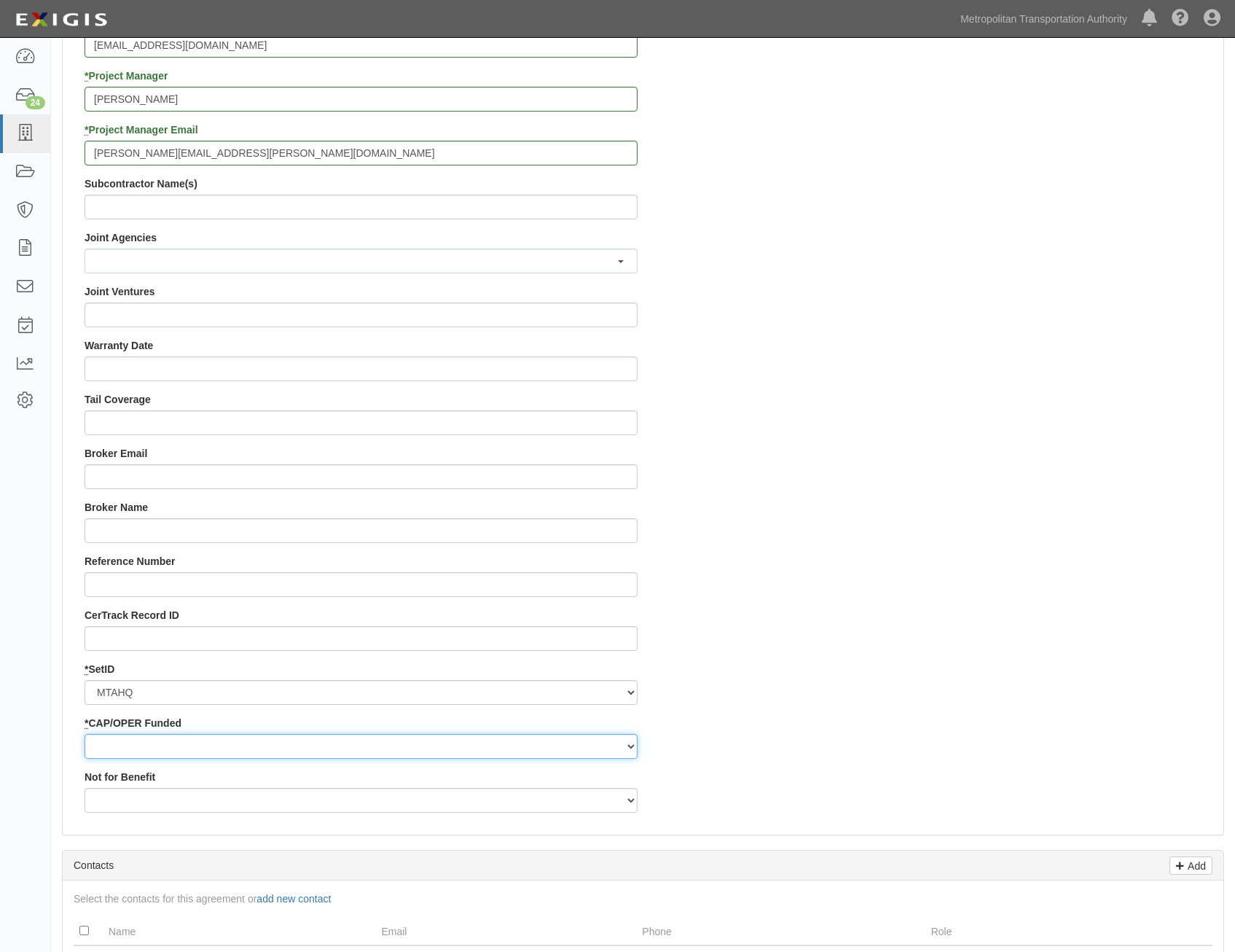
click at [493, 745] on select "Capital Operating" at bounding box center [361, 747] width 553 height 25
select select "347"
click at [85, 734] on select "Capital Operating" at bounding box center [361, 747] width 553 height 25
click at [819, 677] on div "Contract ID PO No SSE ID 0005507706 Building Access 2 Broadway 341/345/347 BREP…" at bounding box center [643, 95] width 1161 height 1456
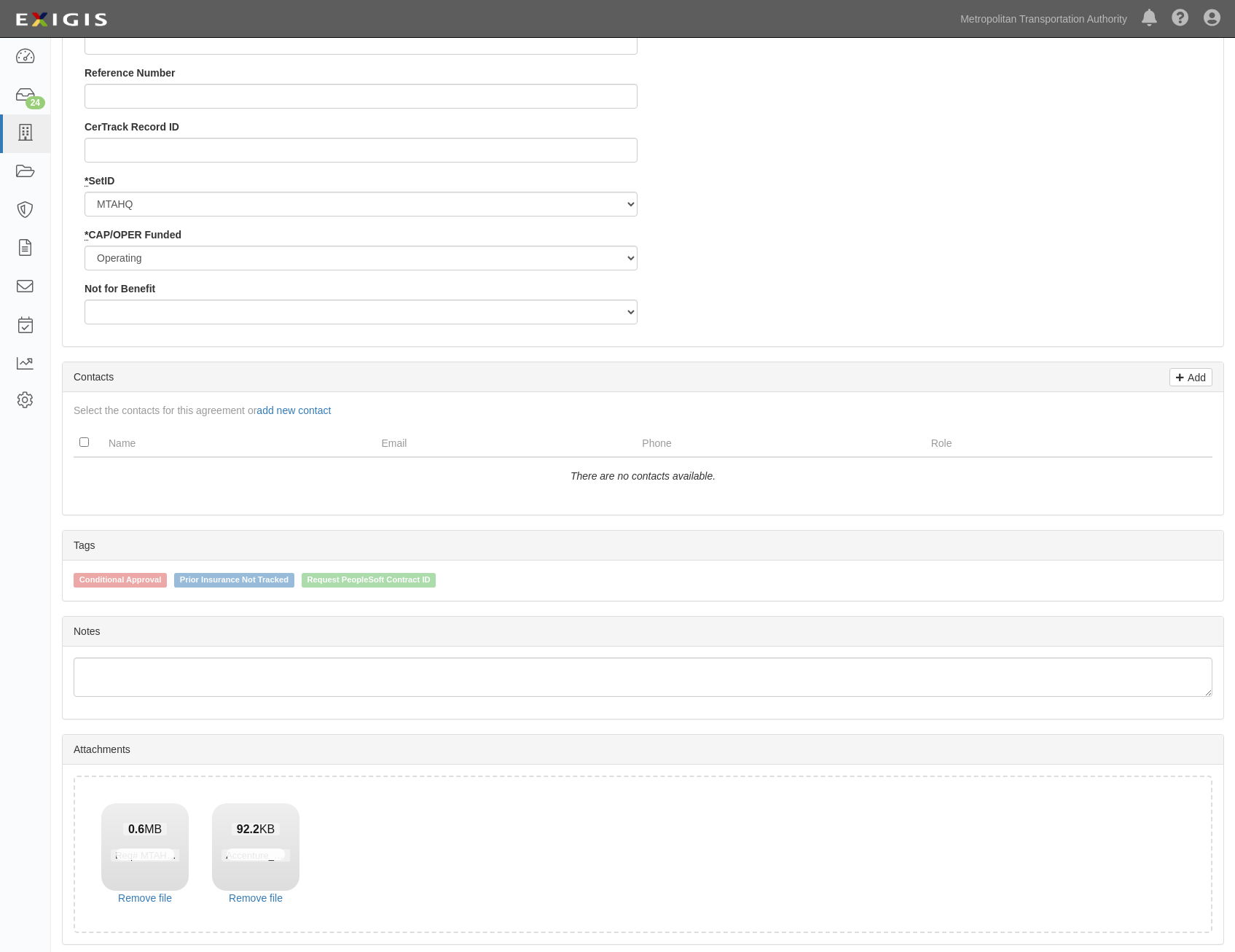
scroll to position [1635, 0]
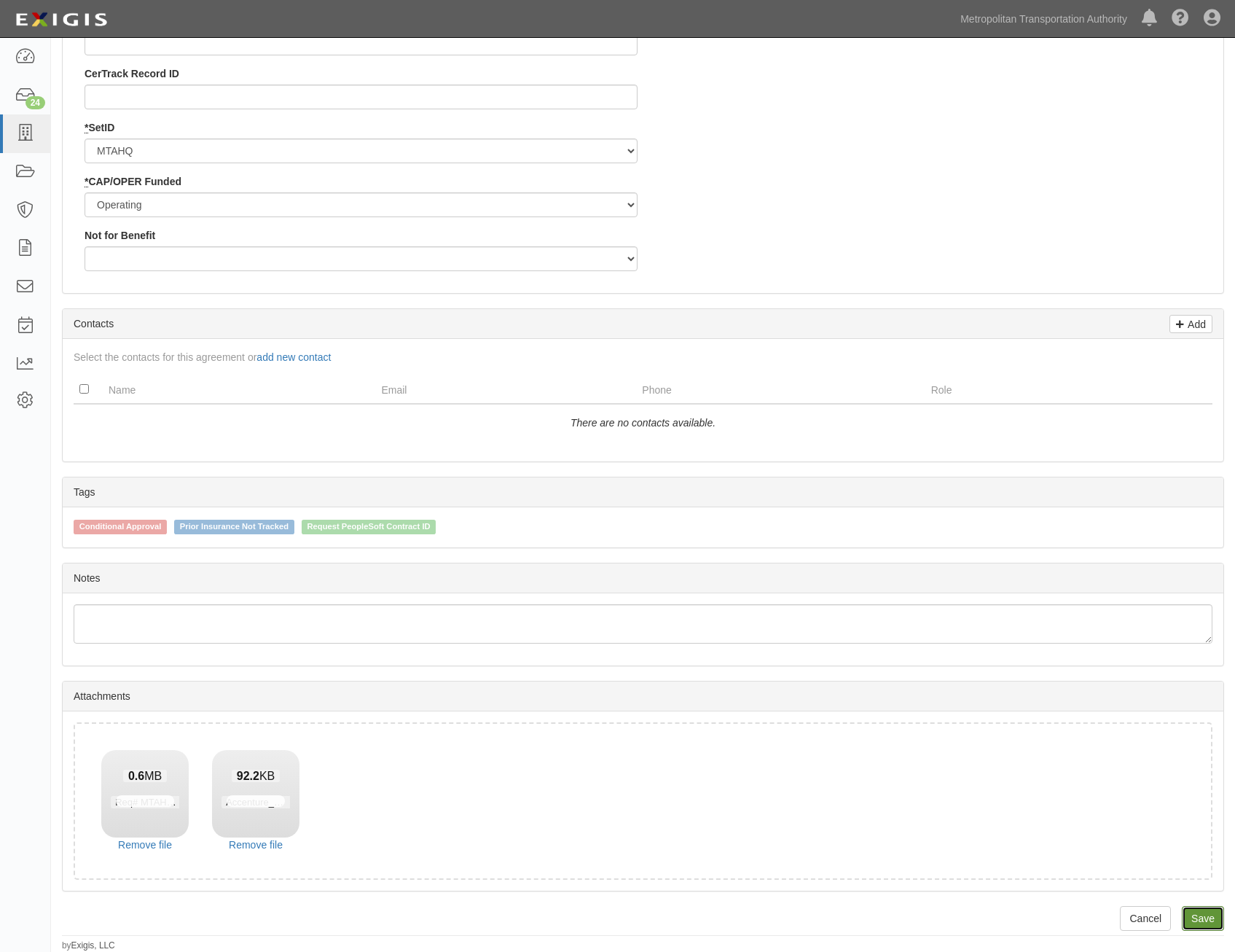
click at [1210, 916] on link "Save" at bounding box center [1203, 919] width 42 height 25
type input "135000000"
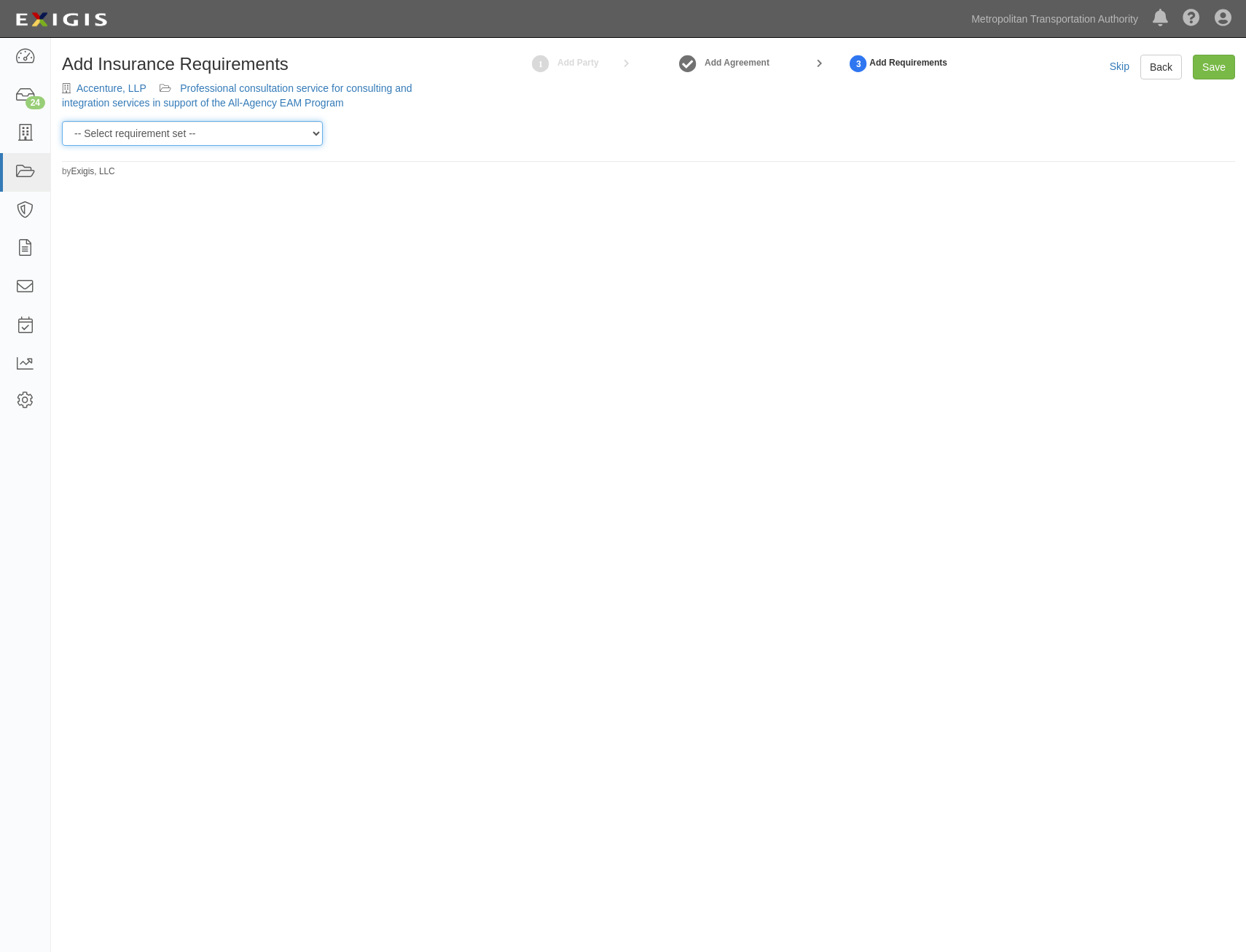
click at [265, 137] on select "-- Select requirement set -- Basic Basic Enhanced Option for Operating Agreemen…" at bounding box center [193, 134] width 261 height 25
select select "7437"
click at [62, 121] on select "-- Select requirement set -- Basic Basic Enhanced Option for Operating Agreemen…" at bounding box center [193, 134] width 261 height 25
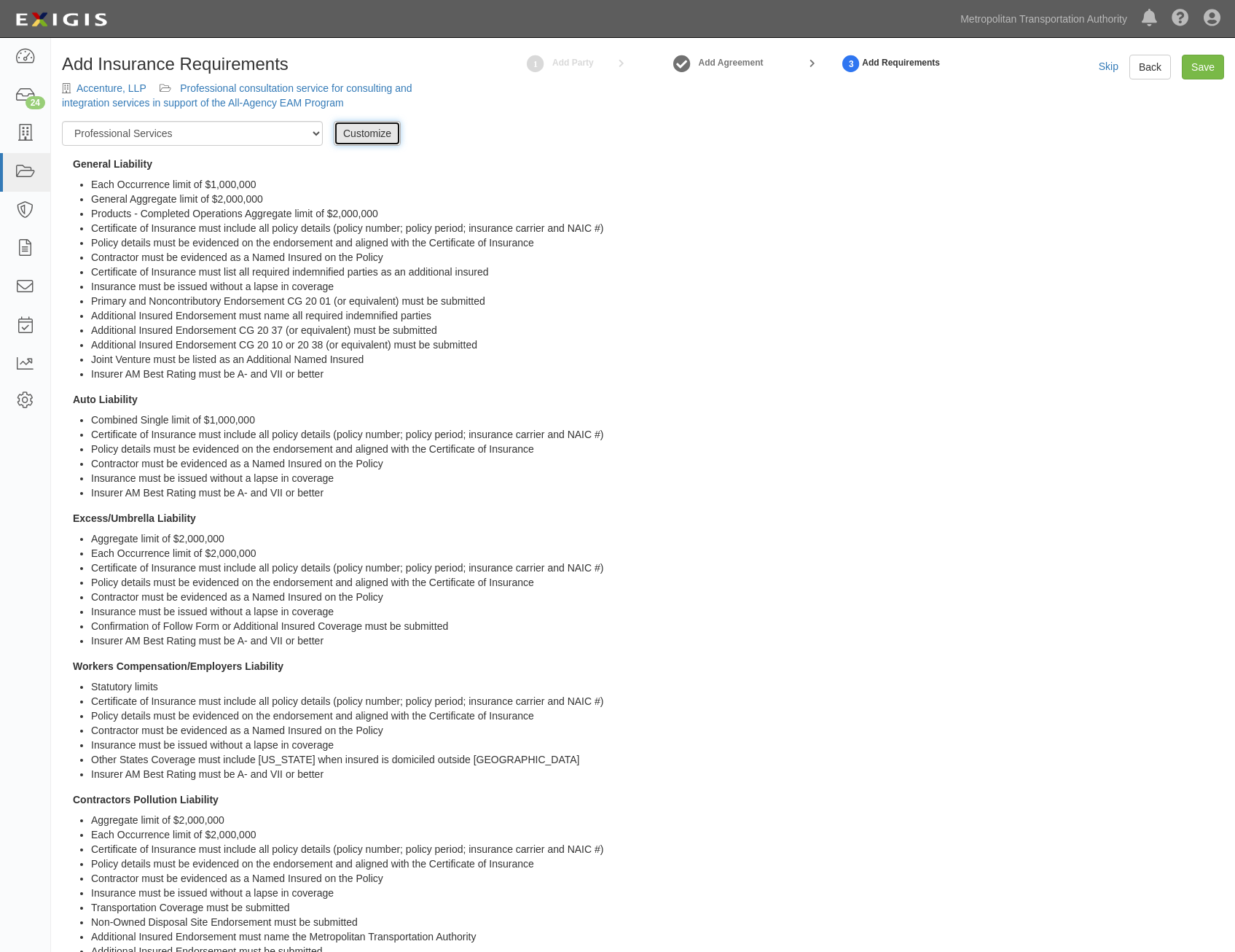
click at [384, 129] on link "Customize" at bounding box center [367, 134] width 67 height 25
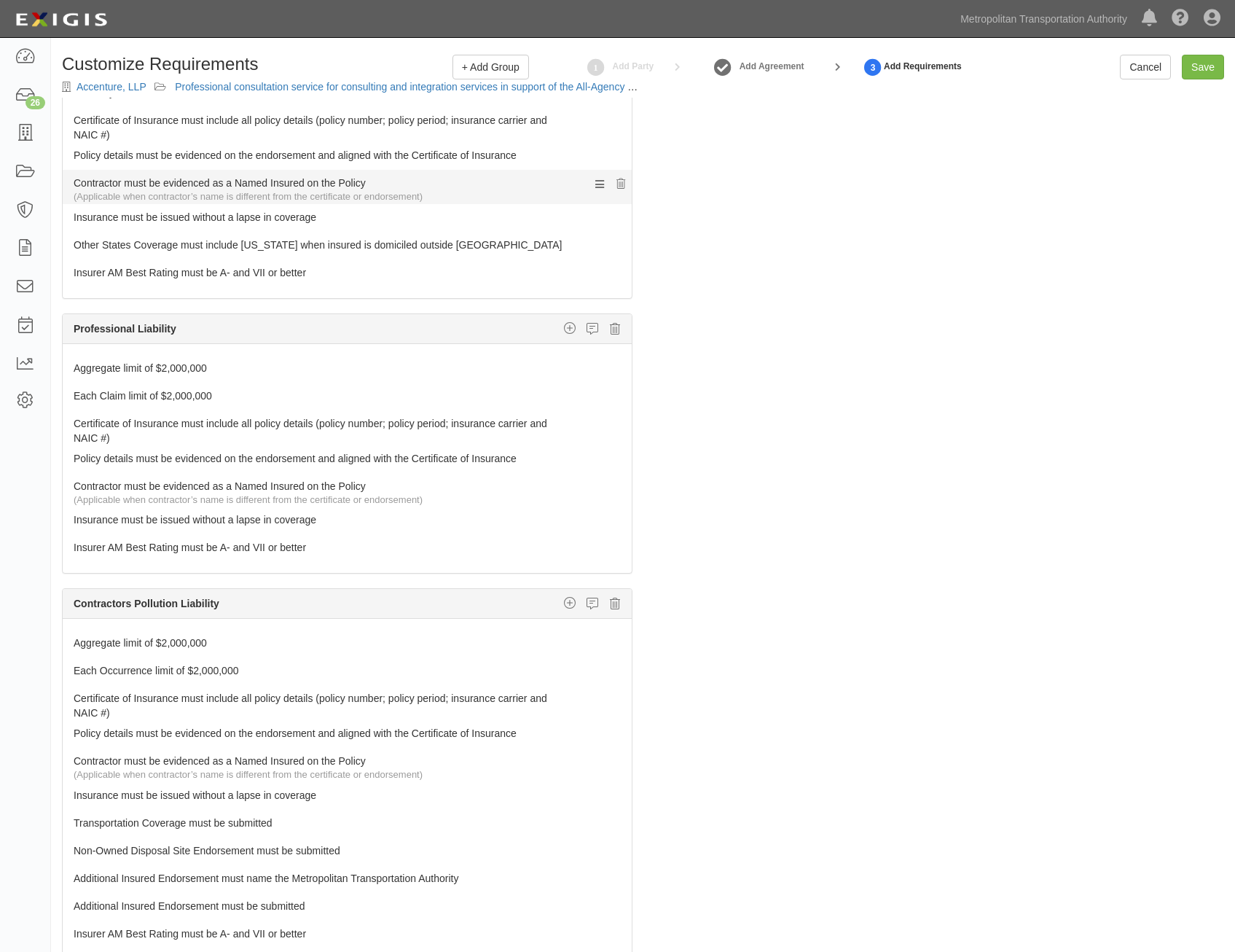
scroll to position [802, 0]
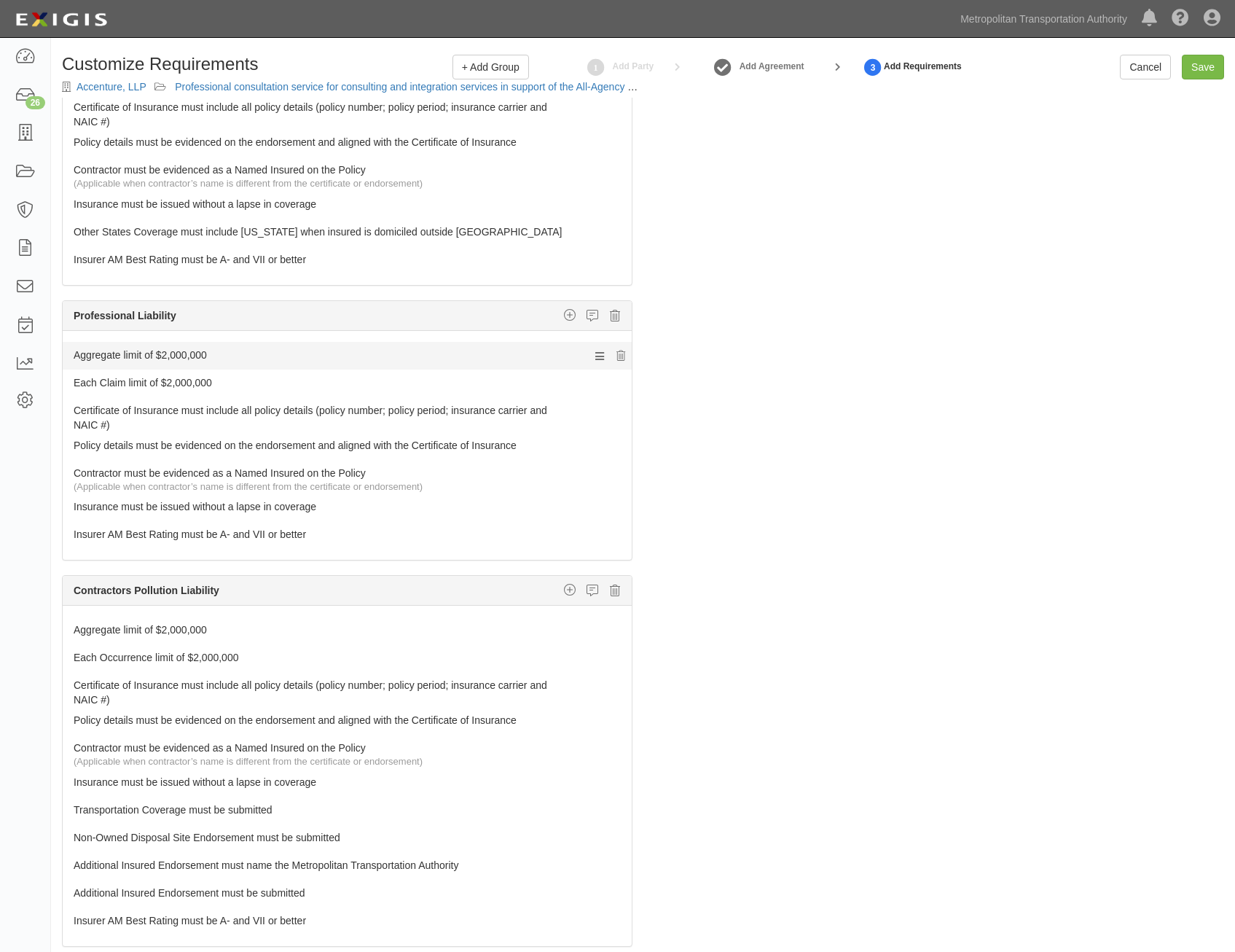
click at [522, 354] on link "Aggregate limit of $2,000,000" at bounding box center [320, 352] width 493 height 21
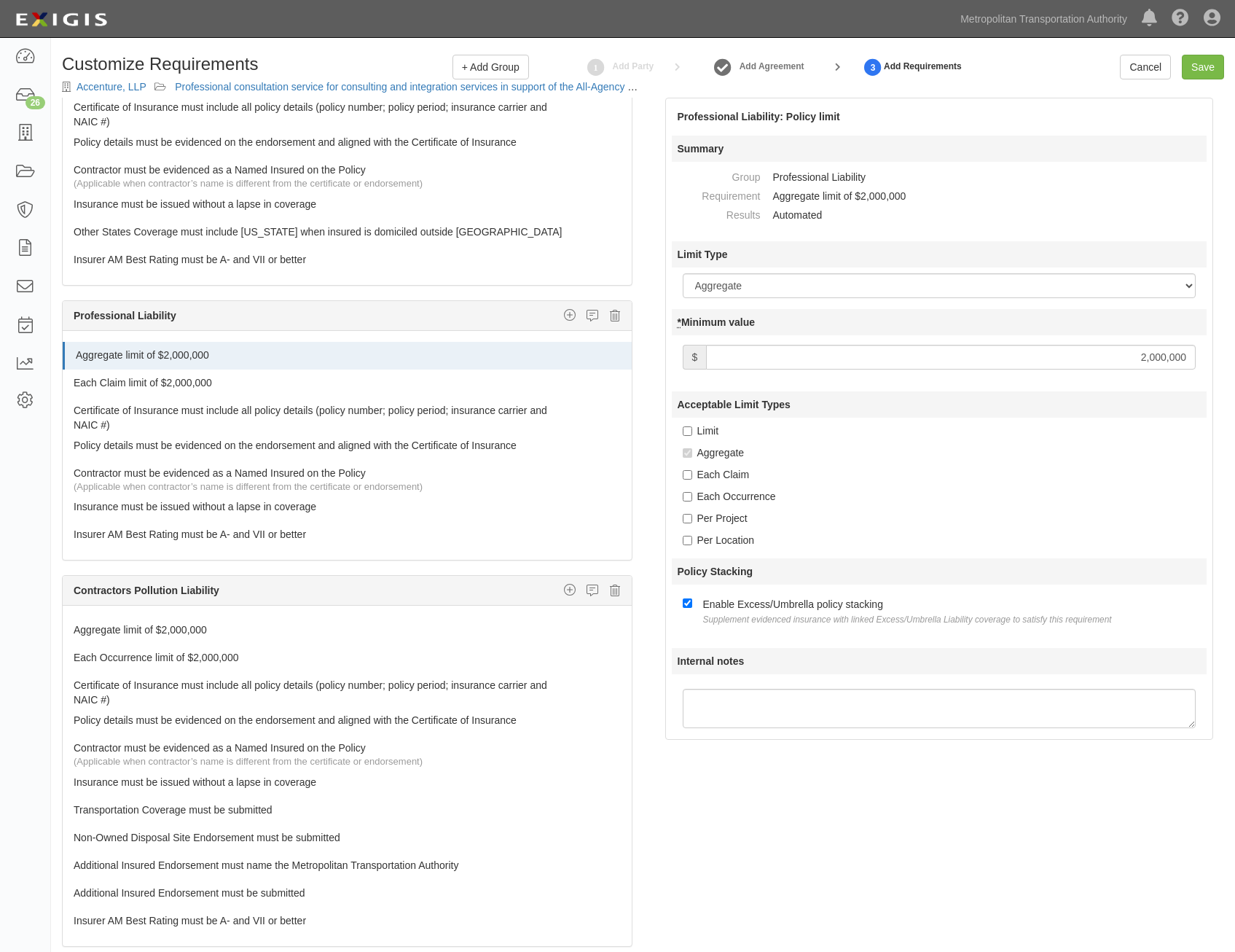
click at [1111, 361] on input "2,000,000" at bounding box center [951, 357] width 490 height 25
type input "25,000,000"
click at [281, 387] on link "Each Claim limit of $2,000,000" at bounding box center [320, 380] width 493 height 21
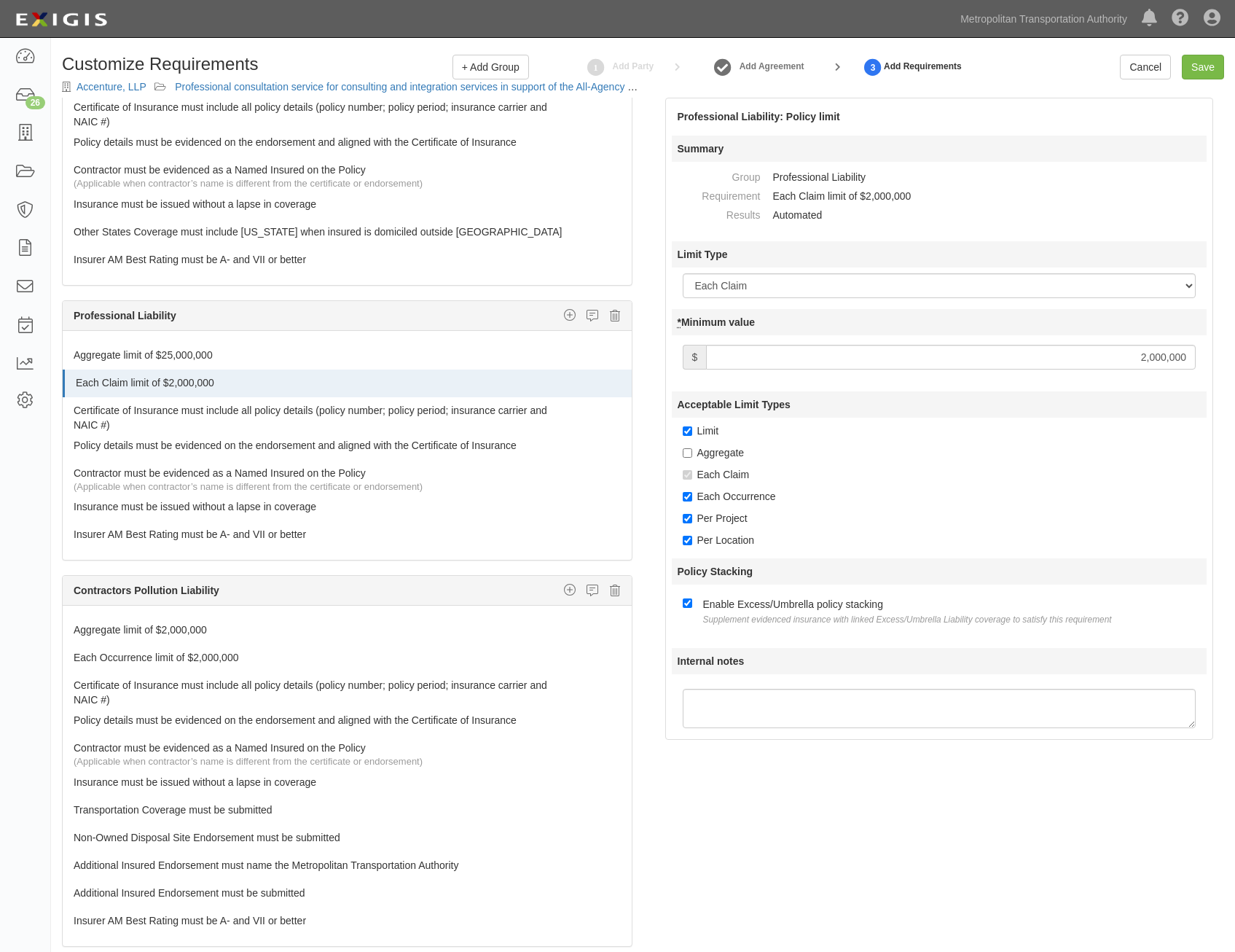
click at [1125, 350] on input "2,000,000" at bounding box center [951, 357] width 490 height 25
type input "25,000,000"
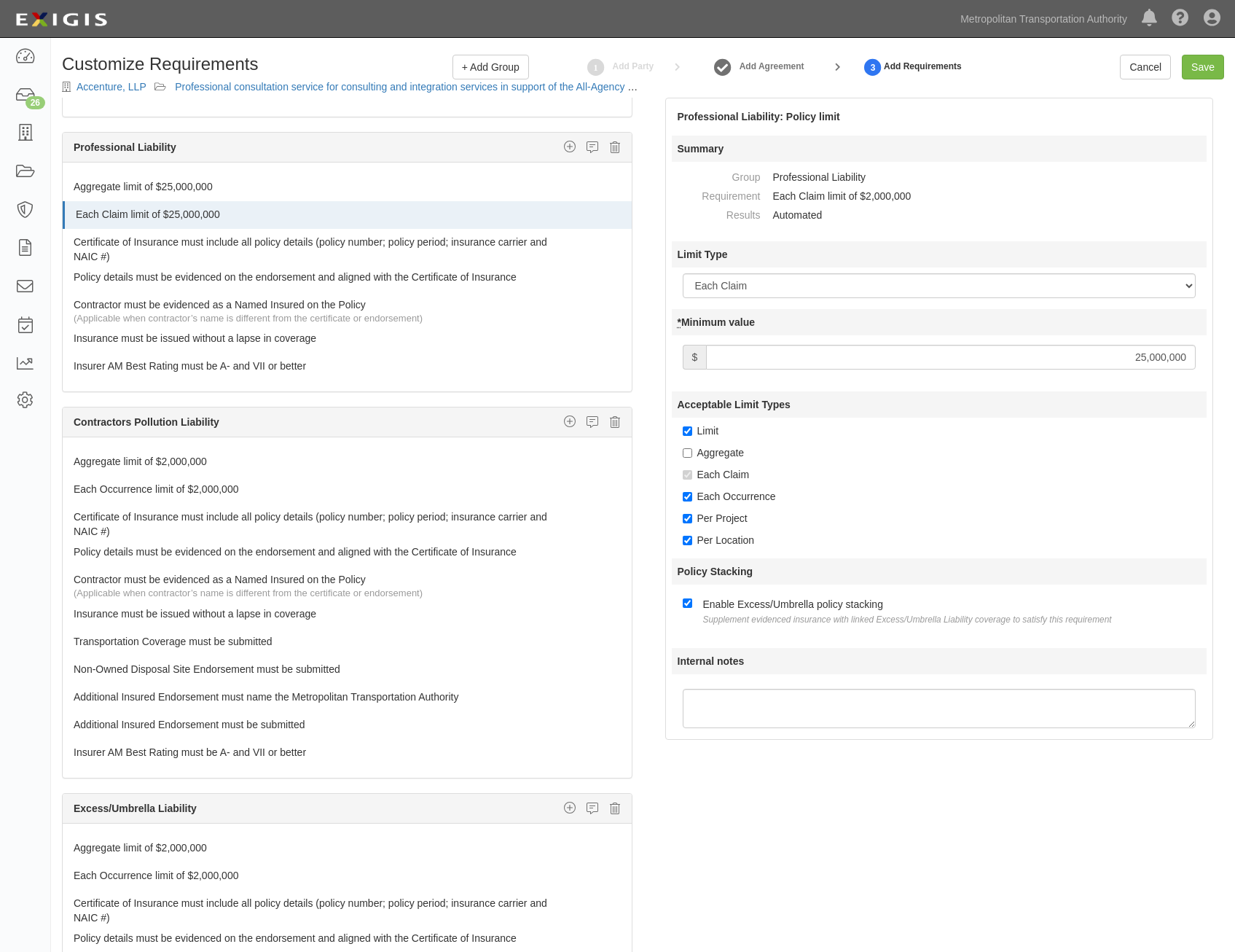
scroll to position [1020, 0]
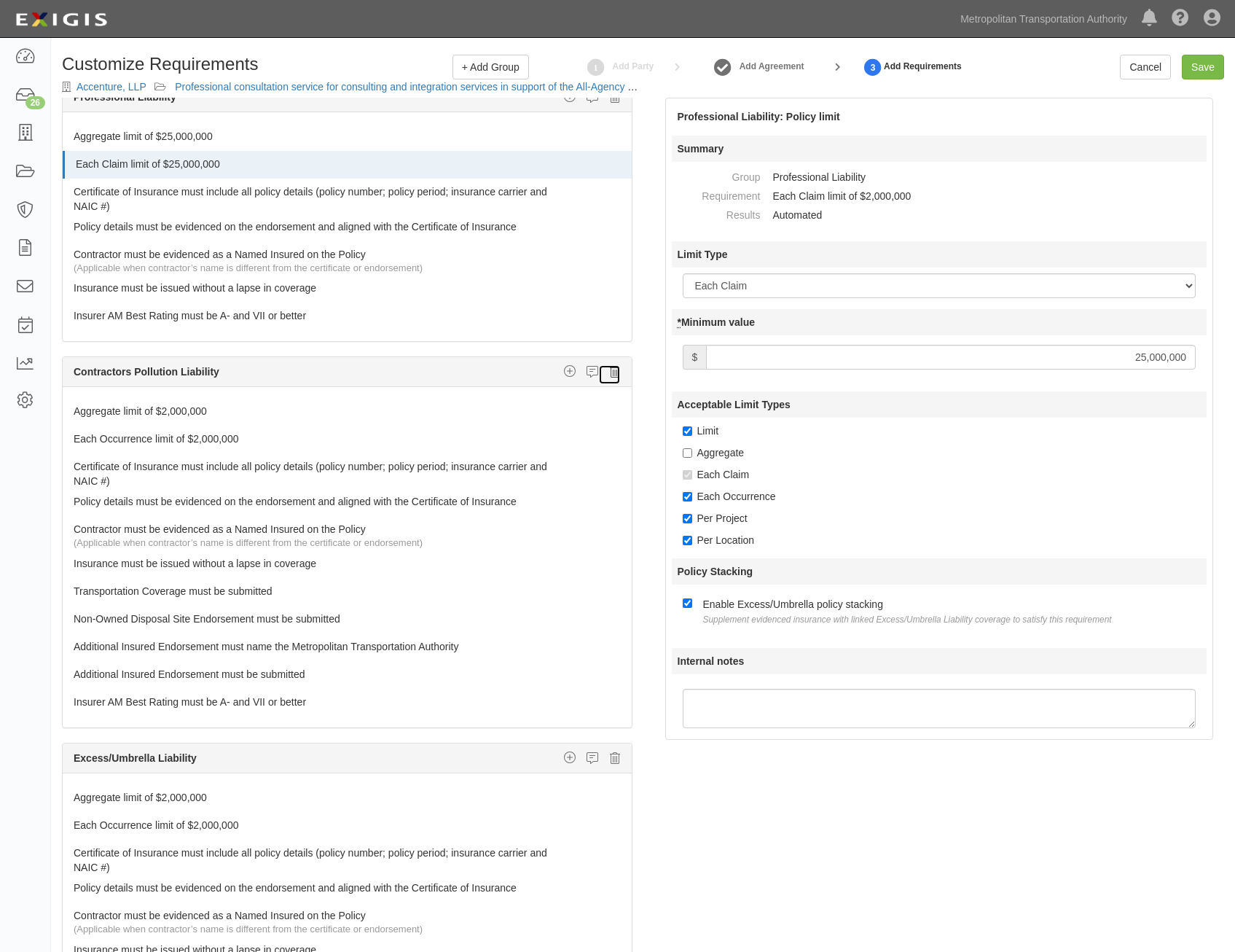
click at [610, 375] on icon at bounding box center [615, 372] width 10 height 13
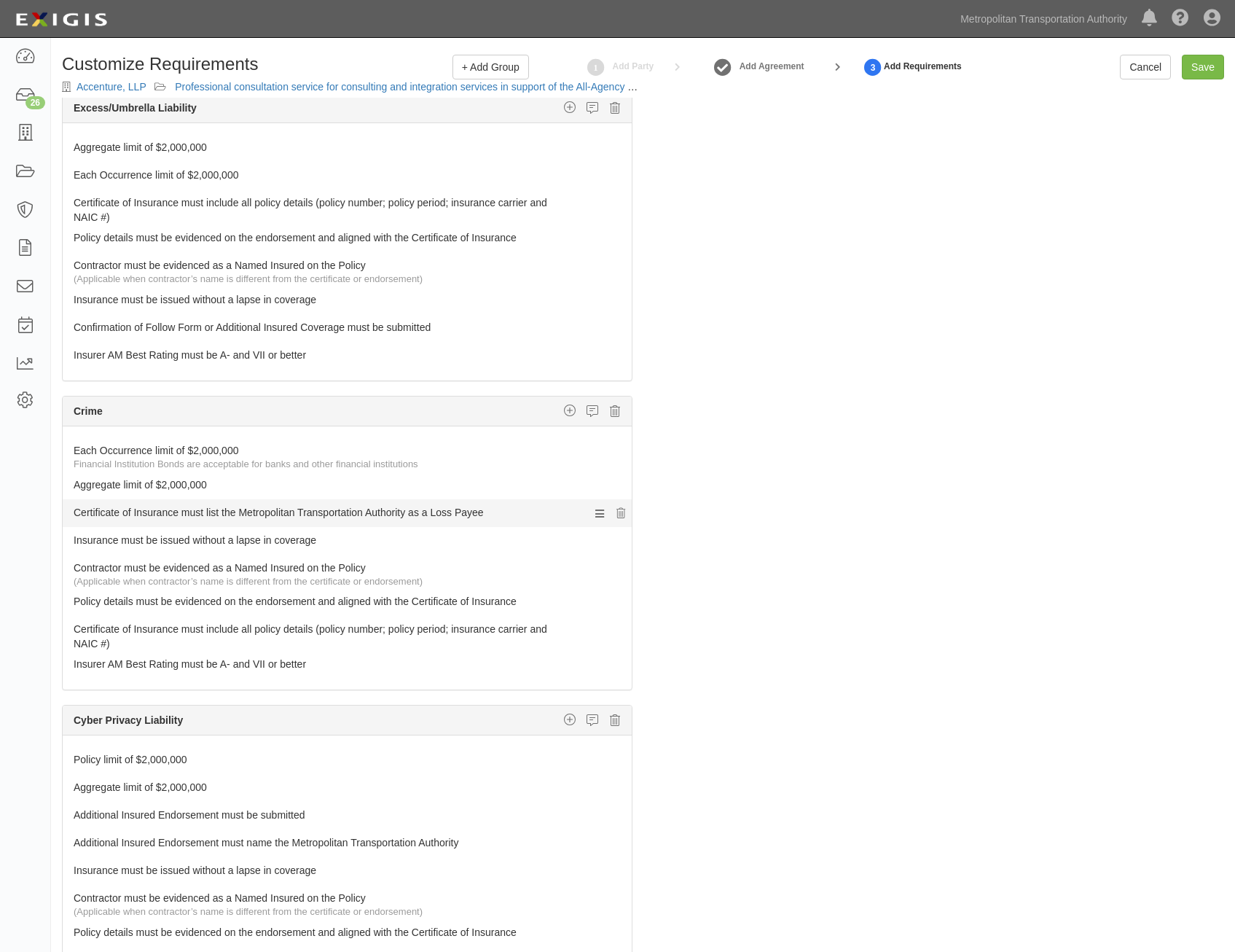
scroll to position [1312, 0]
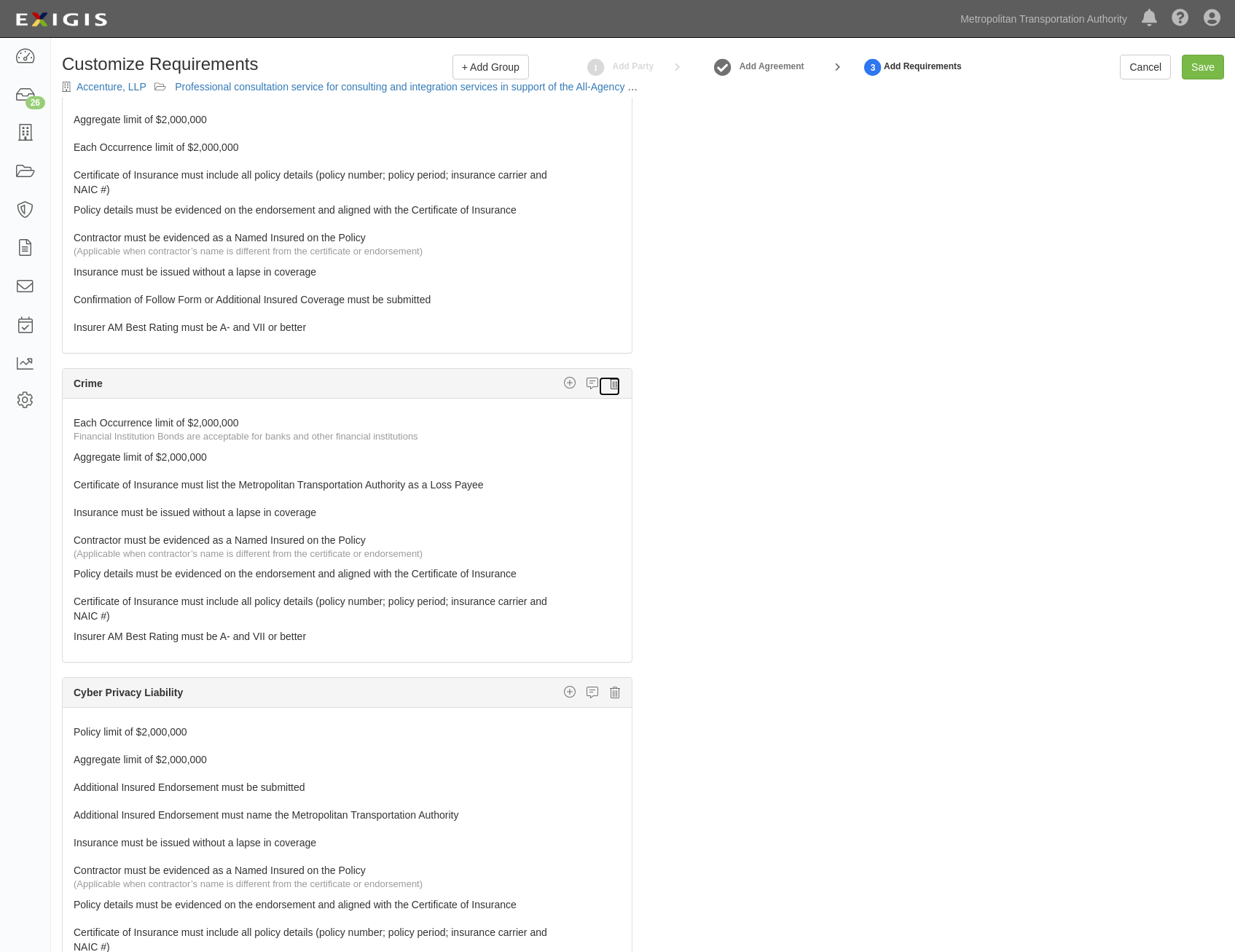
click at [610, 389] on icon at bounding box center [615, 384] width 10 height 13
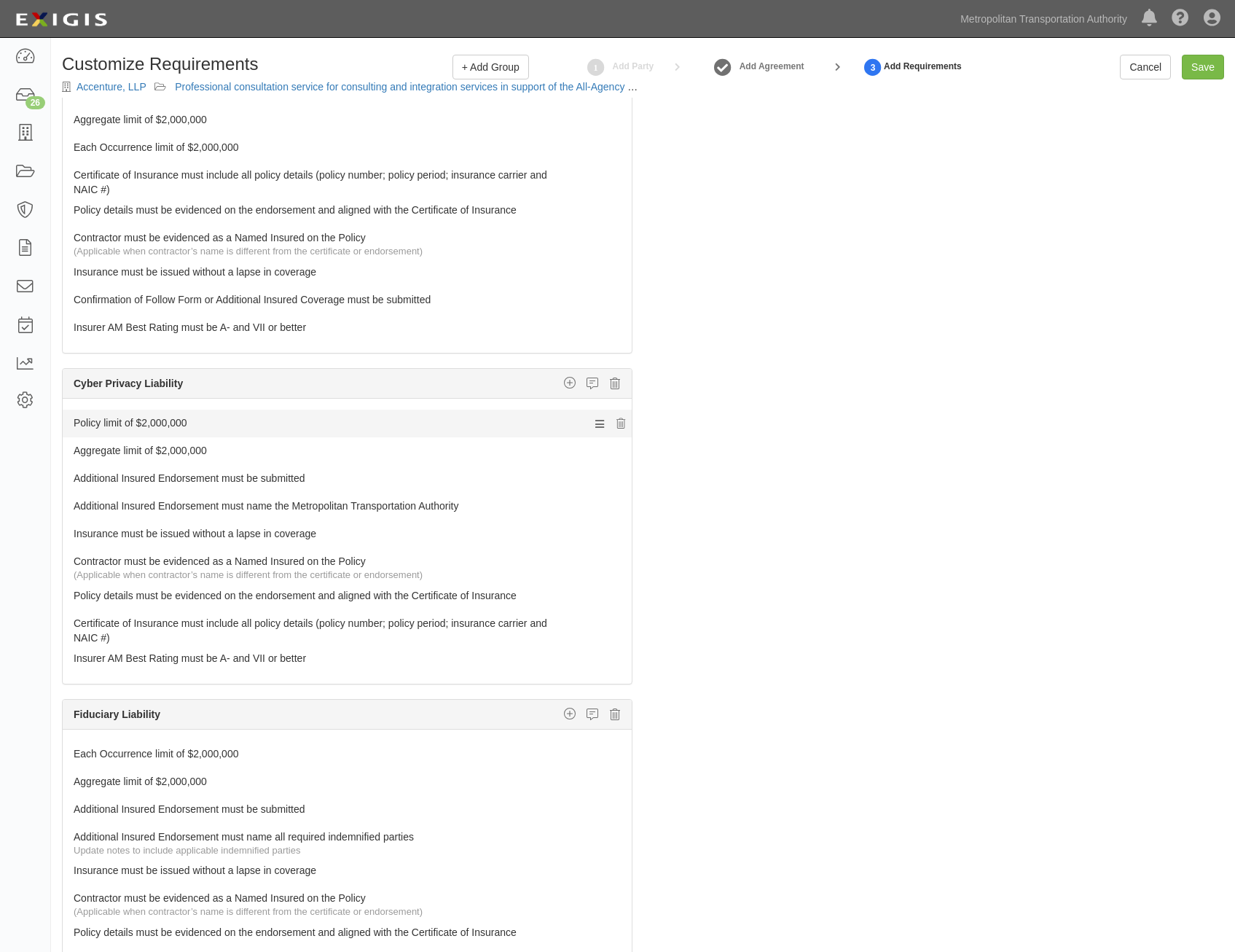
click at [517, 416] on link "Policy limit of $2,000,000" at bounding box center [320, 420] width 493 height 21
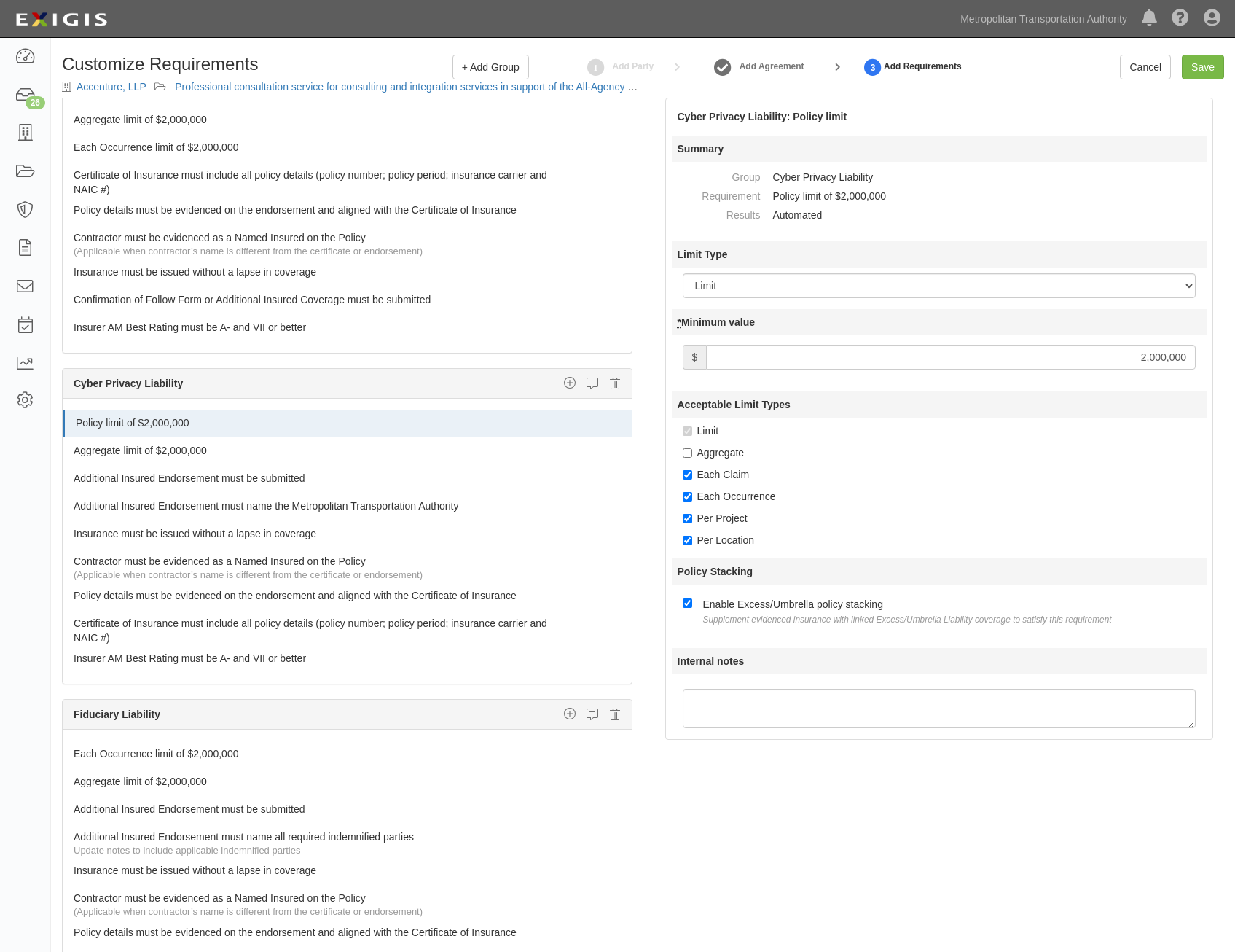
click at [1139, 360] on input "2,000,000" at bounding box center [951, 357] width 490 height 25
type input "25,000,000"
click at [425, 448] on link "Aggregate limit of $2,000,000" at bounding box center [320, 447] width 493 height 21
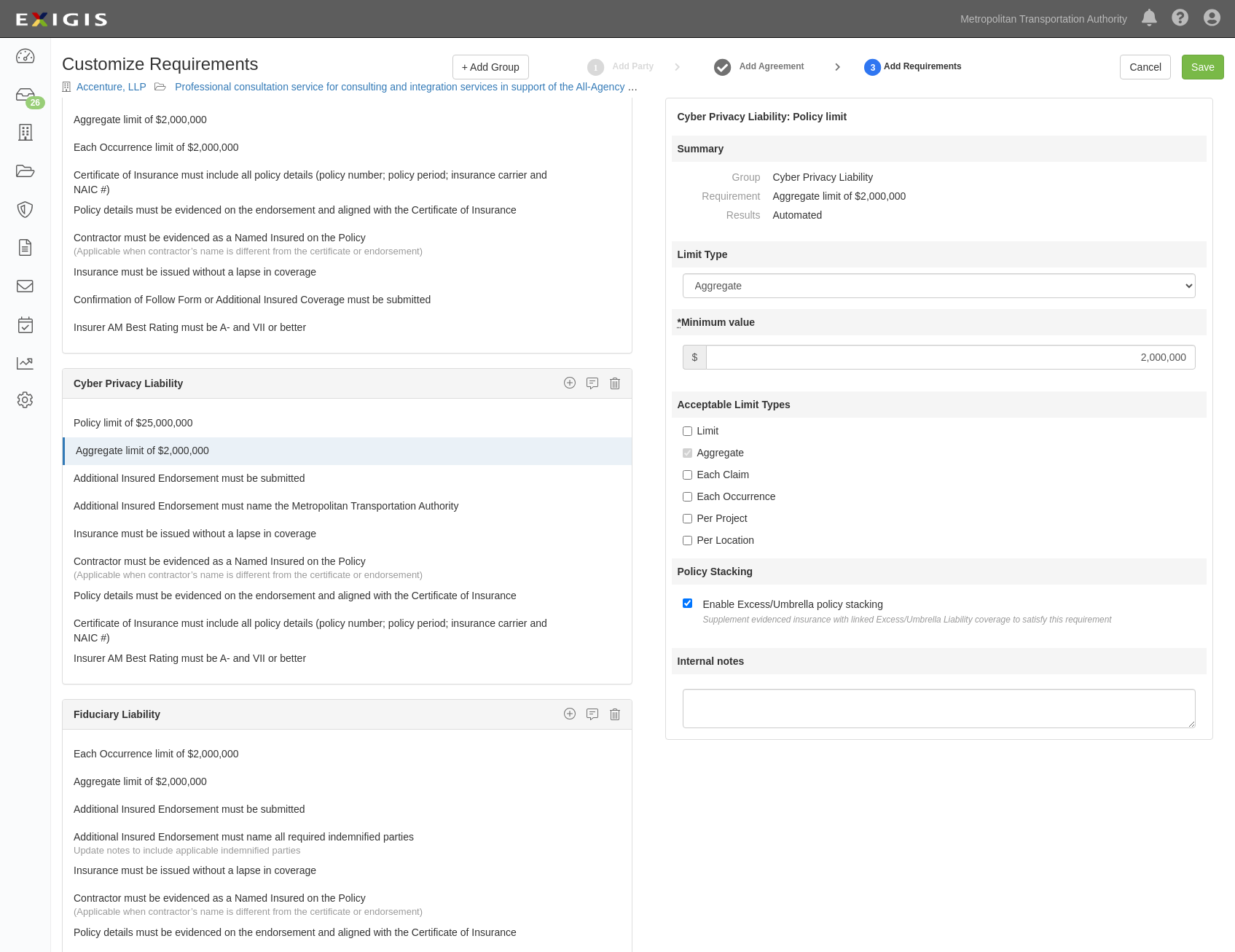
click at [1087, 361] on input "2,000,000" at bounding box center [951, 357] width 490 height 25
type input "25,000,000"
click at [859, 459] on div "Aggregate" at bounding box center [945, 453] width 525 height 15
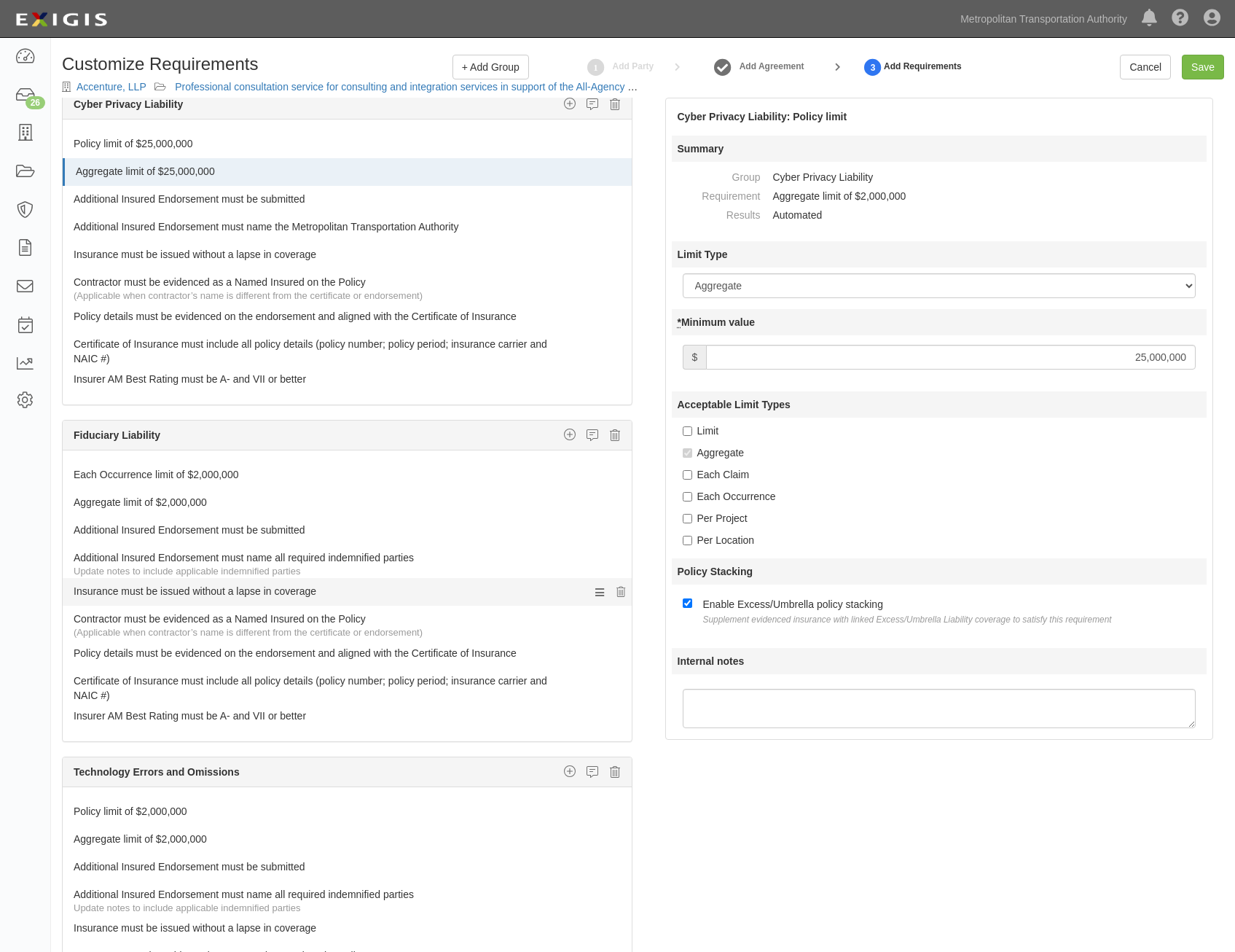
scroll to position [1676, 0]
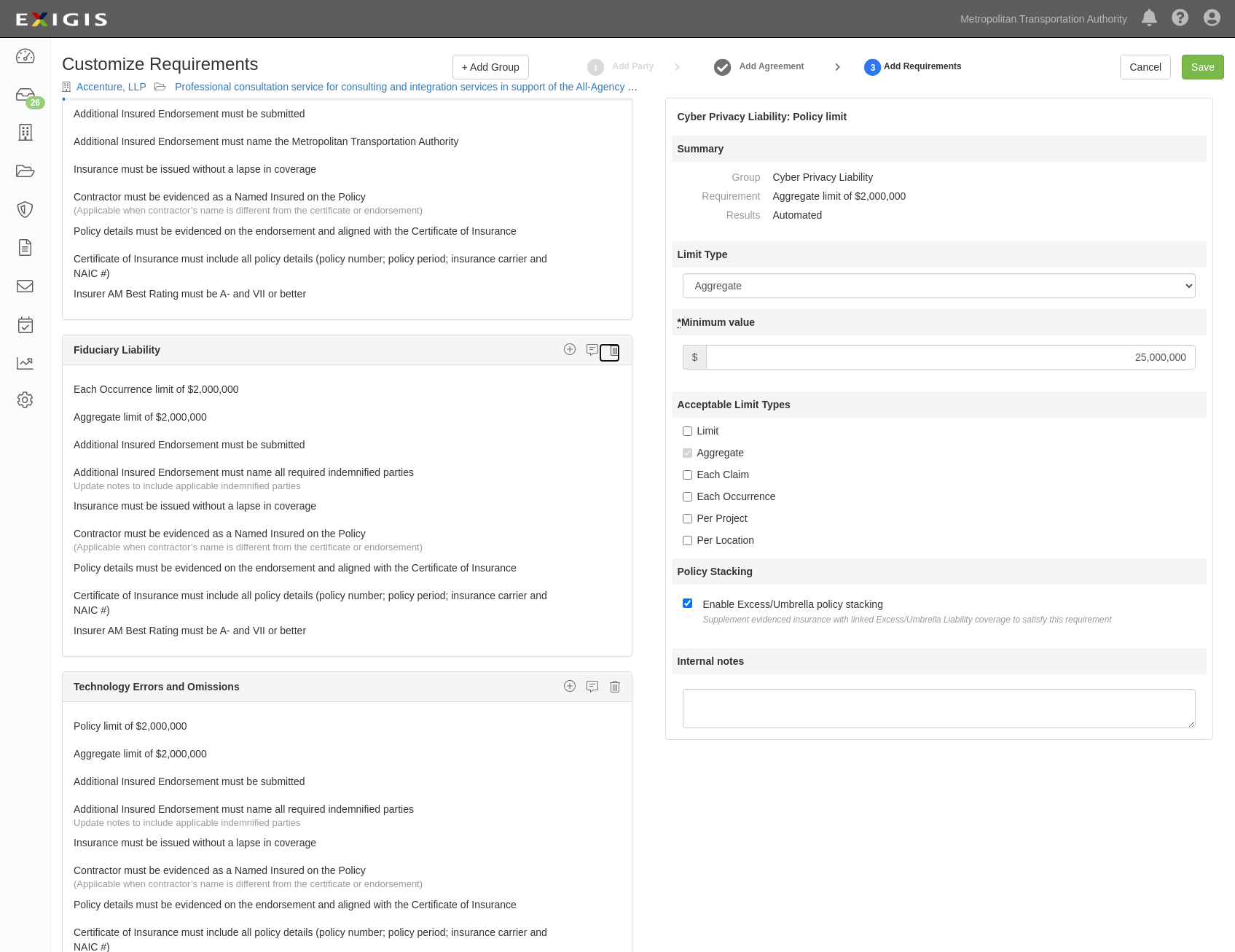
click at [610, 351] on icon at bounding box center [615, 350] width 10 height 13
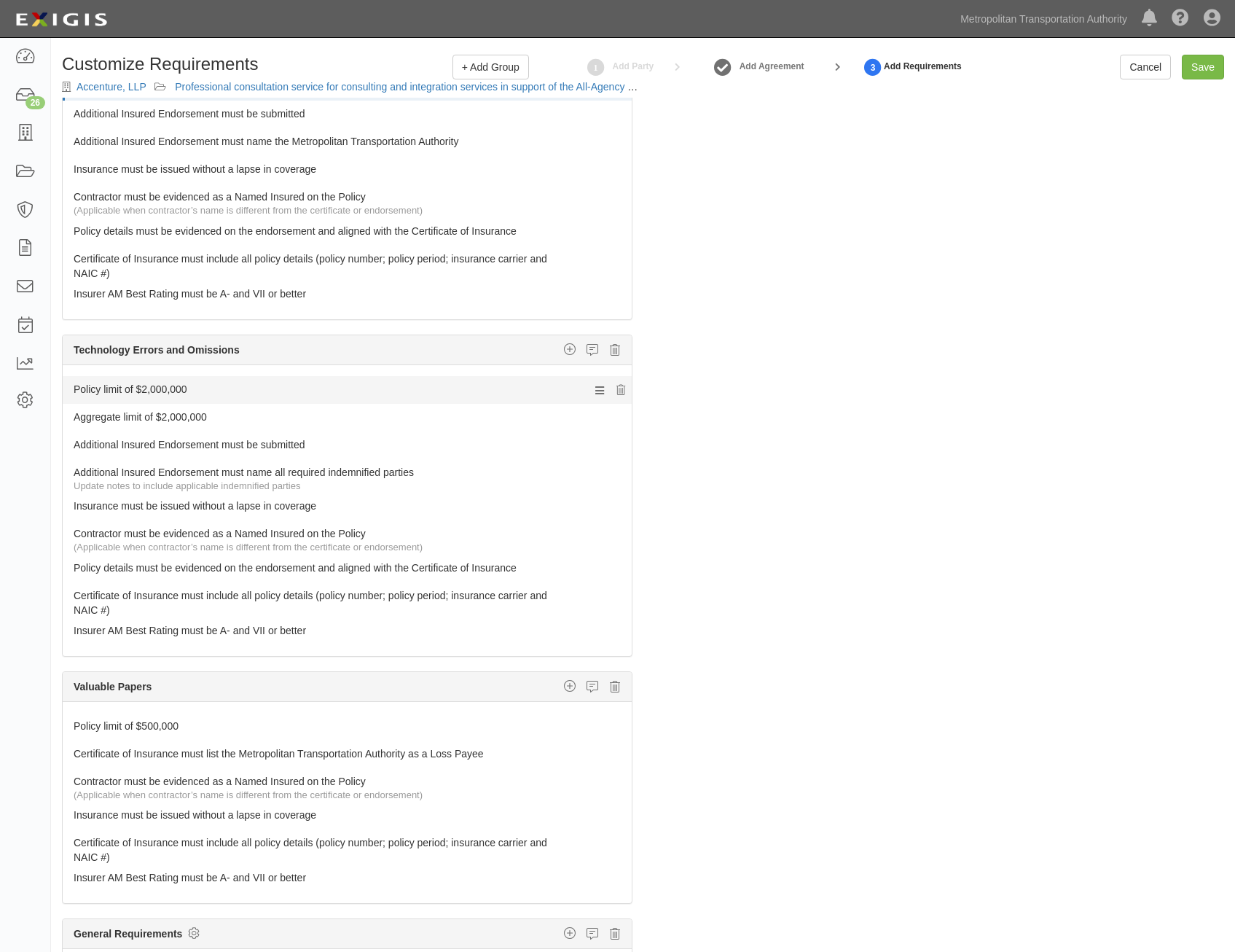
click at [409, 388] on link "Policy limit of $2,000,000" at bounding box center [320, 386] width 493 height 21
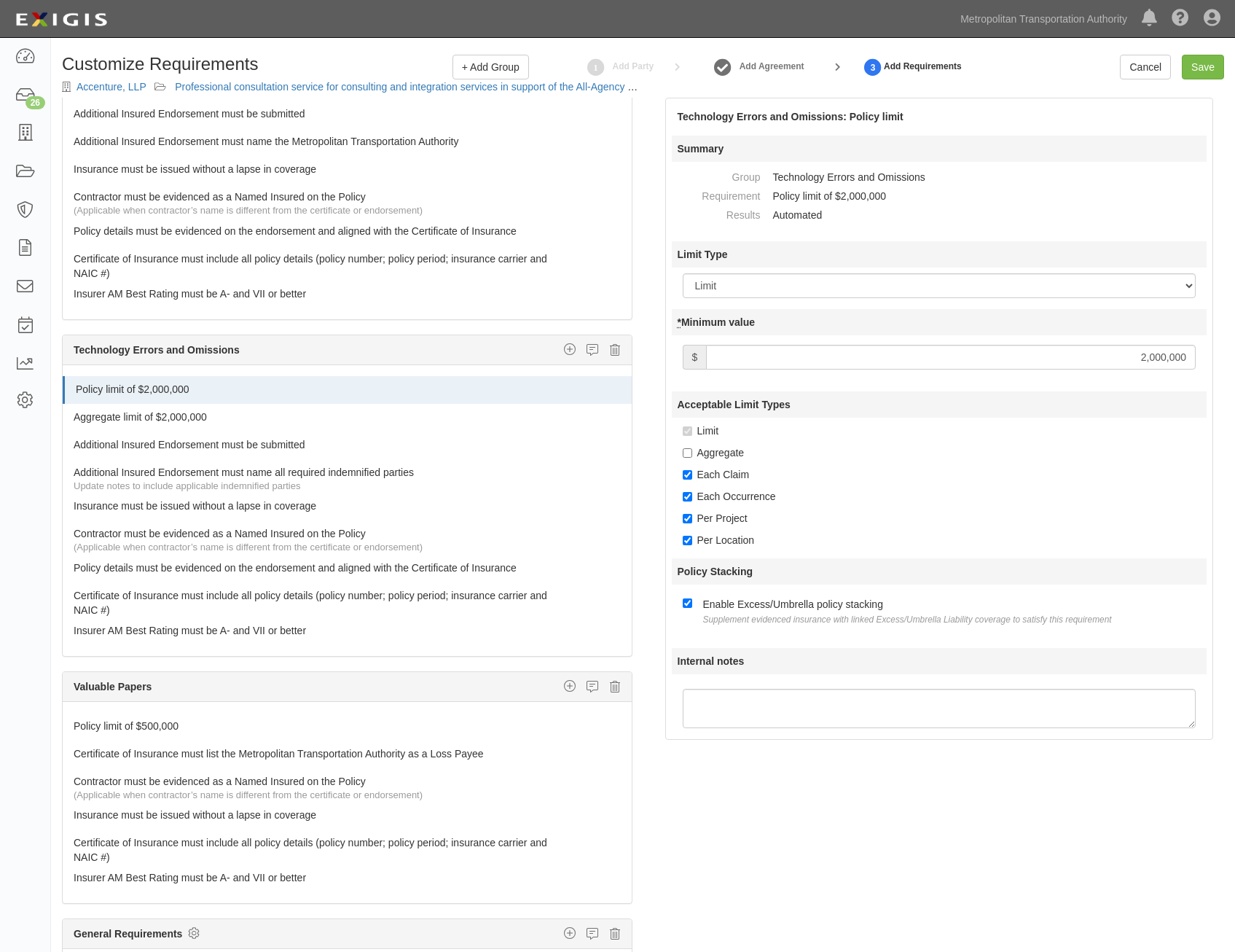
click at [983, 358] on input "2,000,000" at bounding box center [951, 357] width 490 height 25
type input "25,000,000"
click at [472, 419] on link "Aggregate limit of $2,000,000" at bounding box center [320, 414] width 493 height 21
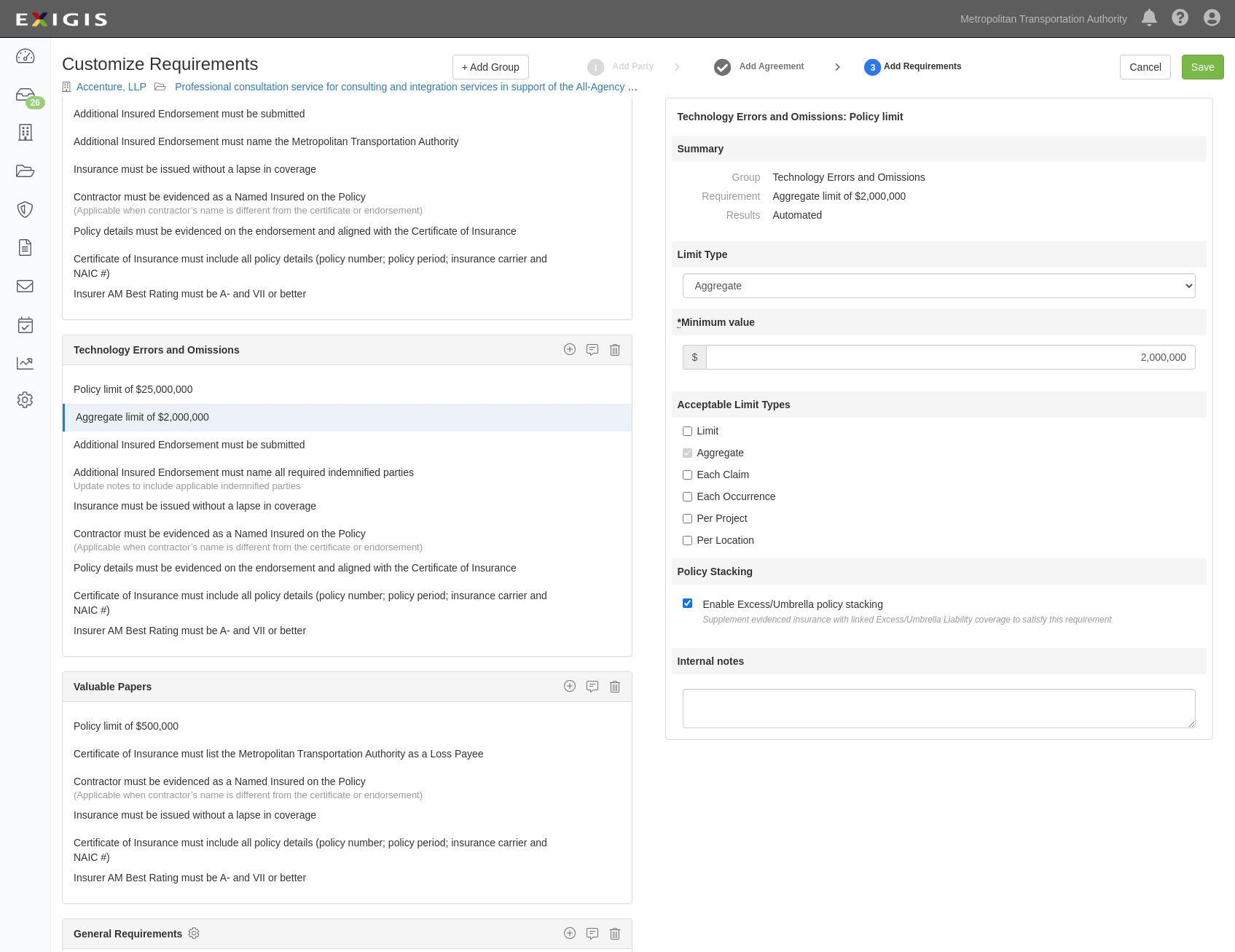
click at [989, 354] on input "2,000,000" at bounding box center [951, 357] width 490 height 25
type input "25,000,000"
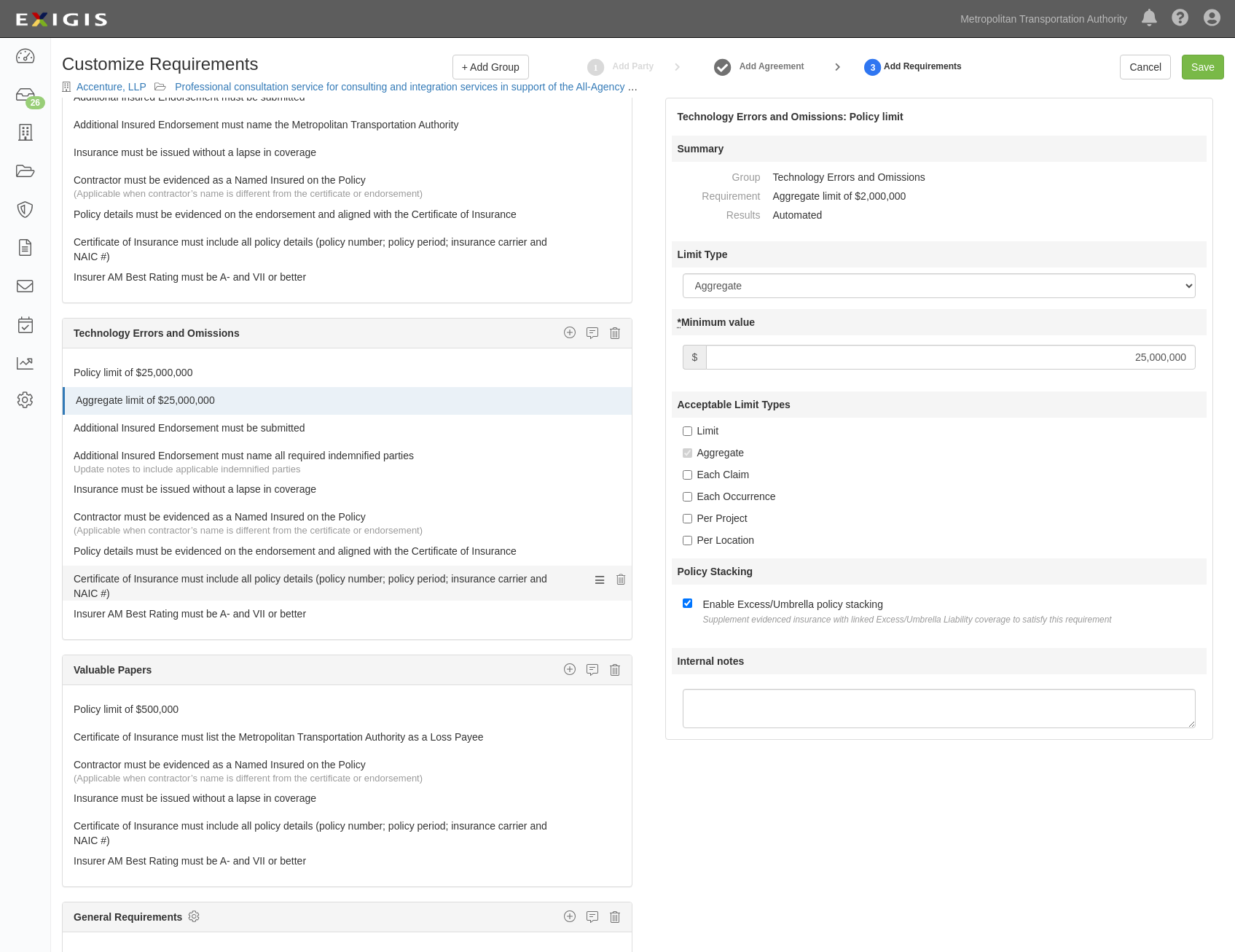
scroll to position [1744, 0]
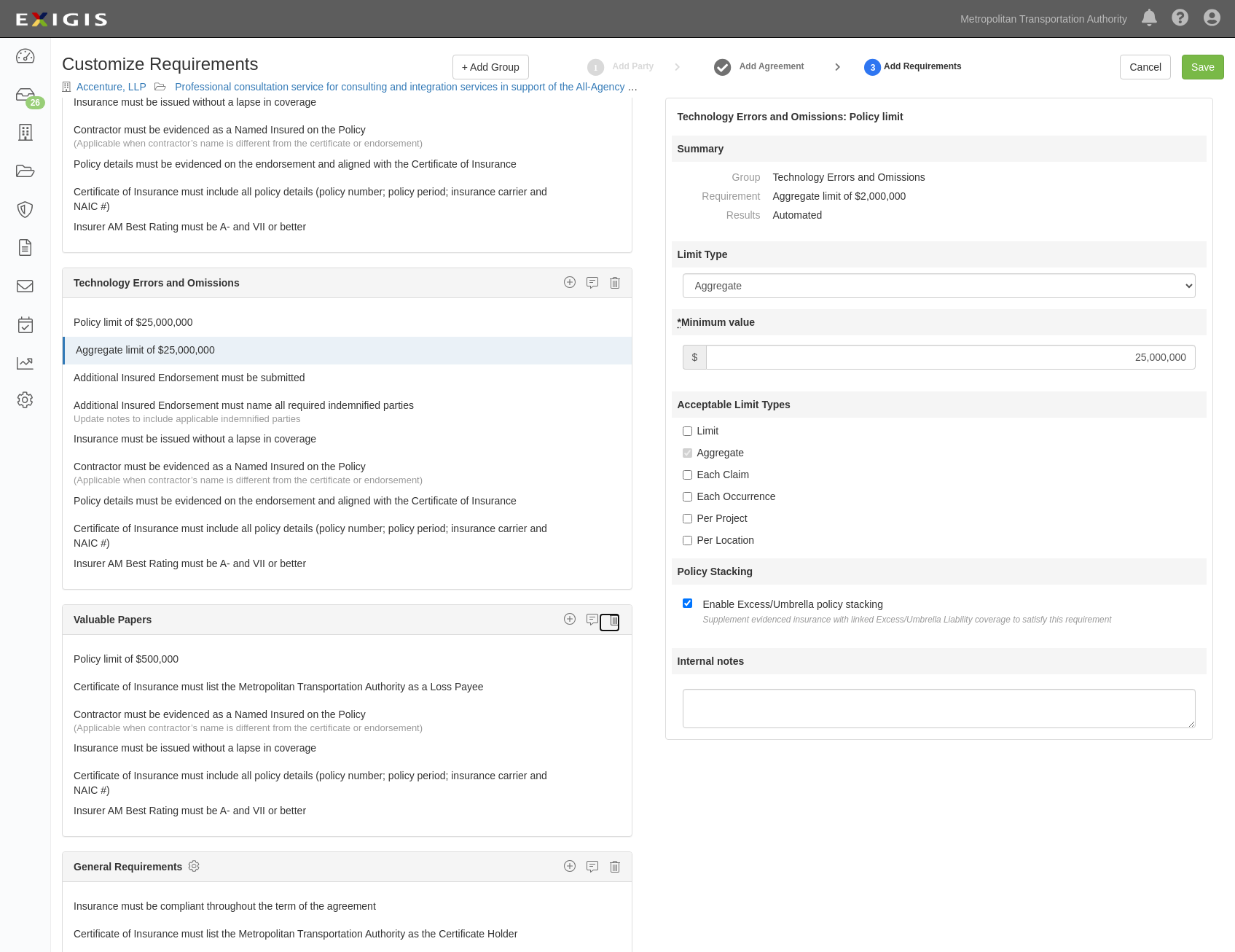
click at [610, 618] on icon at bounding box center [615, 620] width 10 height 13
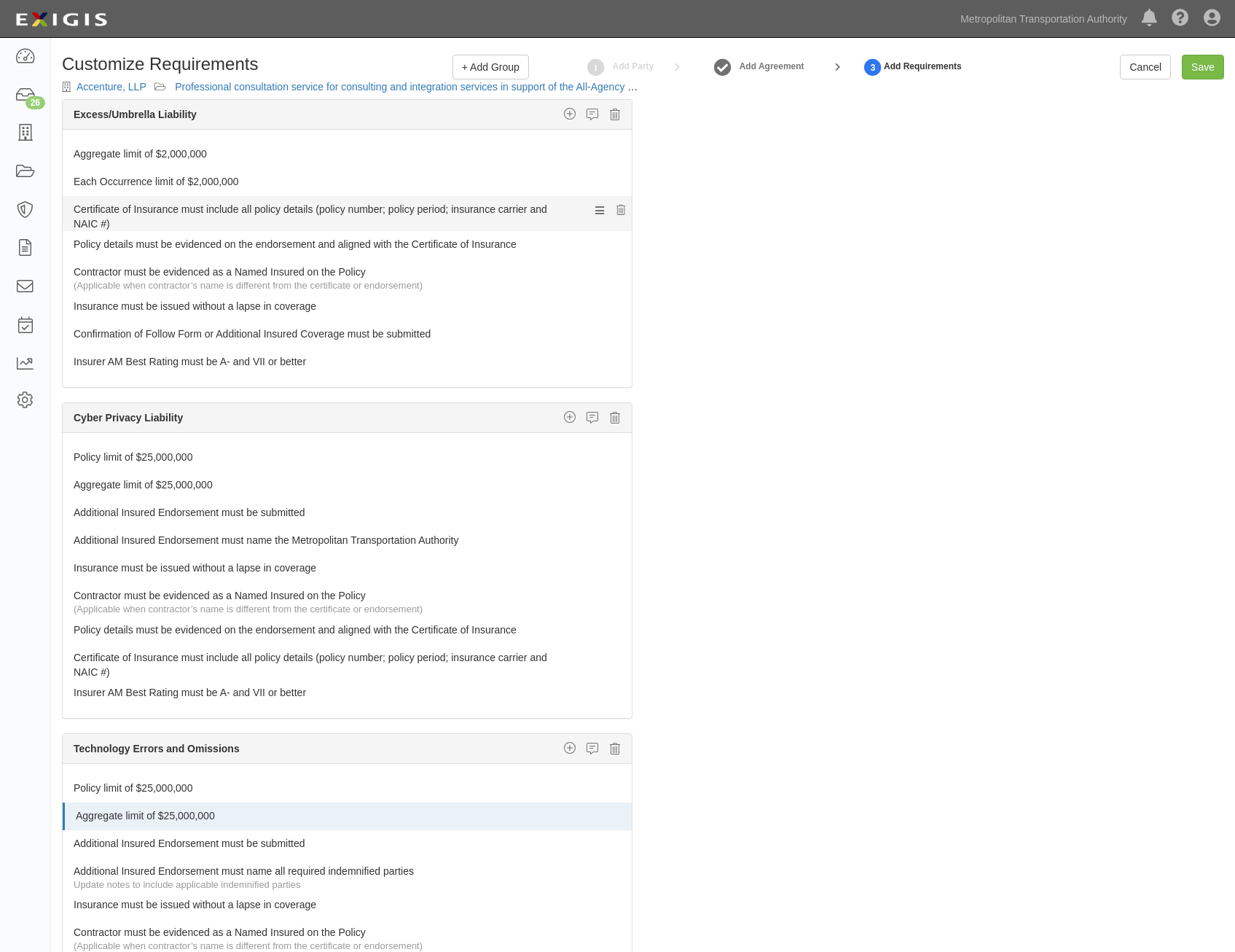
scroll to position [1496, 0]
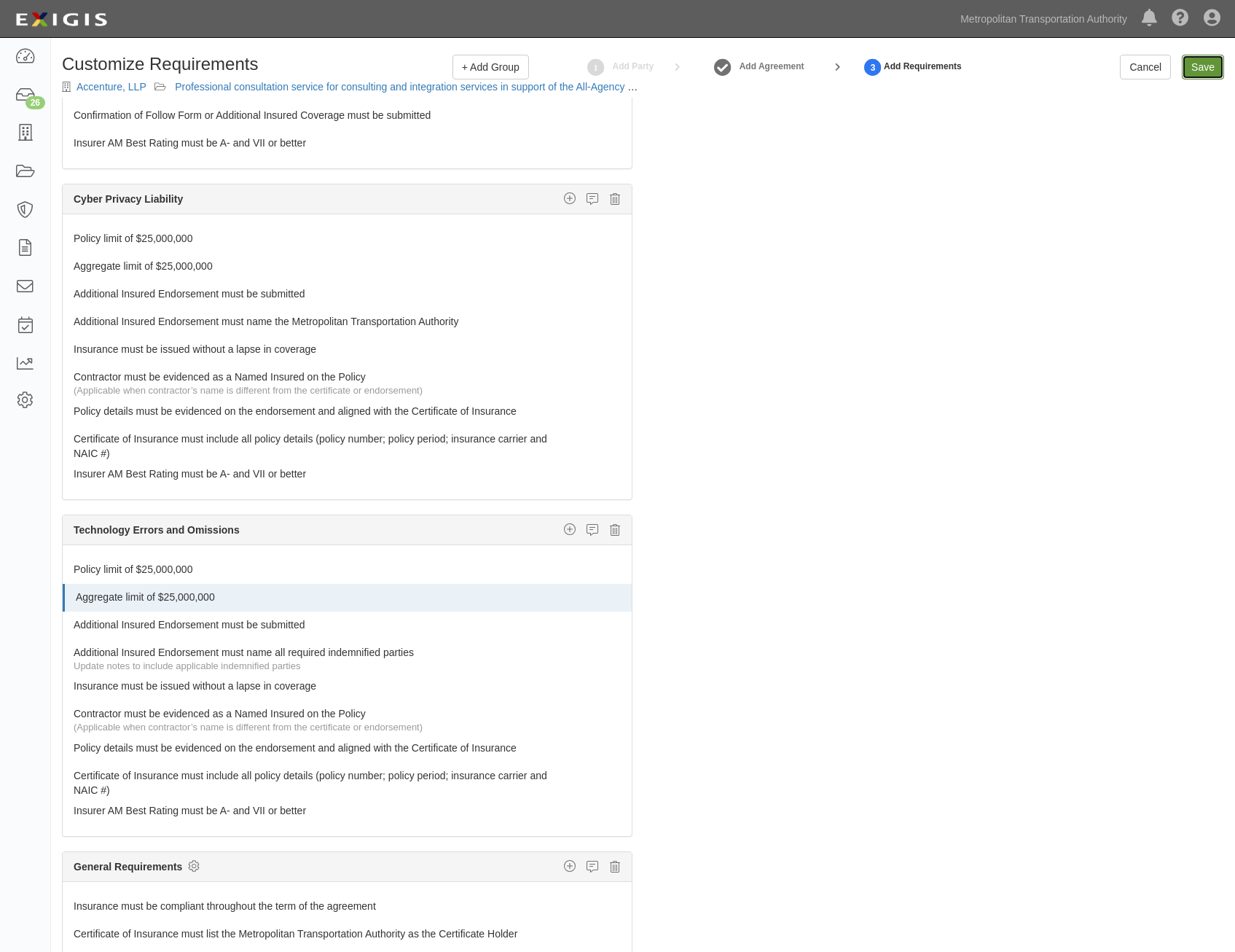
click at [1207, 66] on input "Save" at bounding box center [1203, 67] width 42 height 25
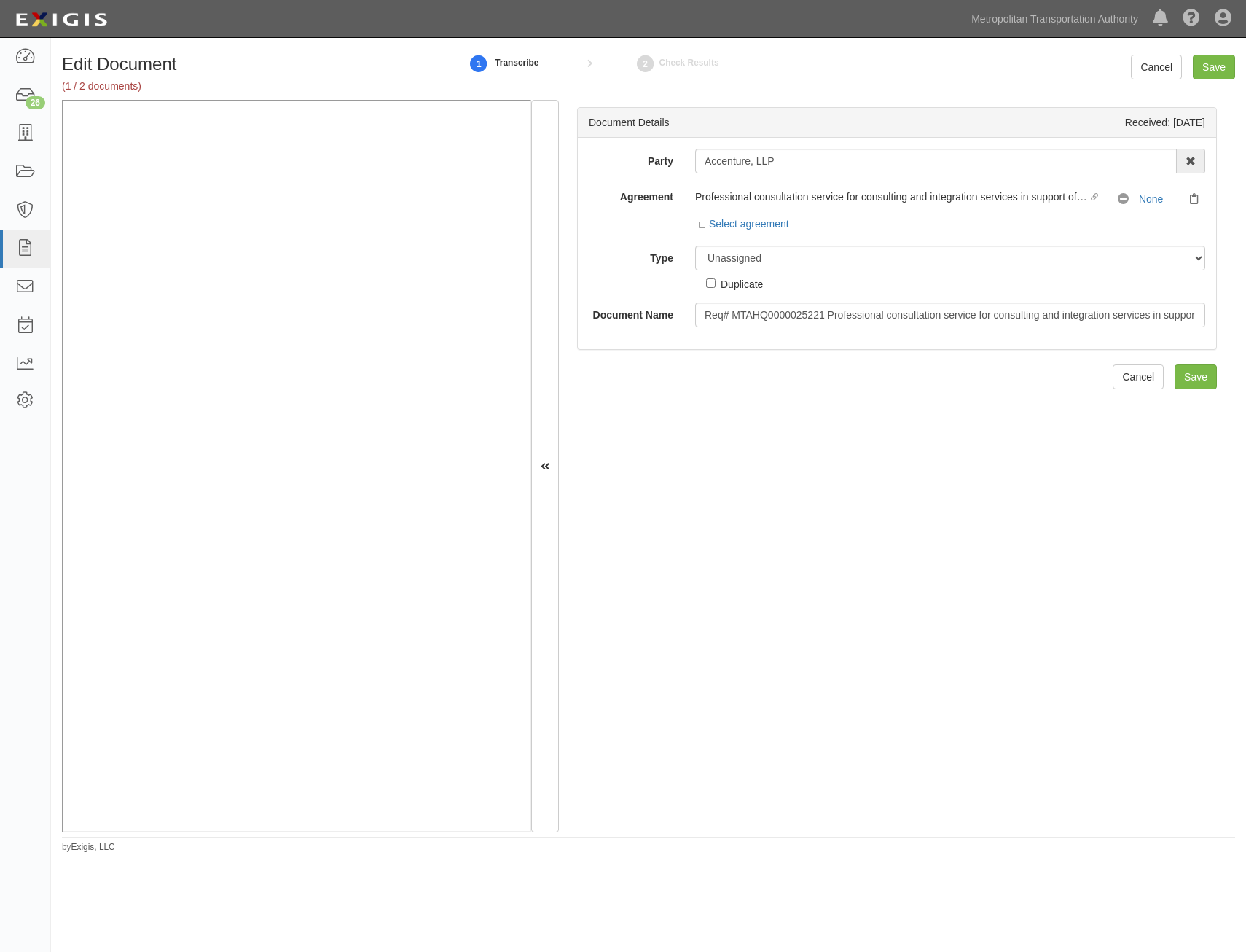
drag, startPoint x: 903, startPoint y: 272, endPoint x: 910, endPoint y: 265, distance: 9.9
click at [903, 272] on div "Unassigned Binder Cancellation Notice Certificate Contract Endorsement Insuranc…" at bounding box center [950, 268] width 532 height 46
click at [914, 259] on select "Unassigned Binder Cancellation Notice Certificate Contract Endorsement Insuranc…" at bounding box center [950, 258] width 510 height 25
select select "RequirementDetail"
click at [695, 246] on select "Unassigned Binder Cancellation Notice Certificate Contract Endorsement Insuranc…" at bounding box center [950, 258] width 510 height 25
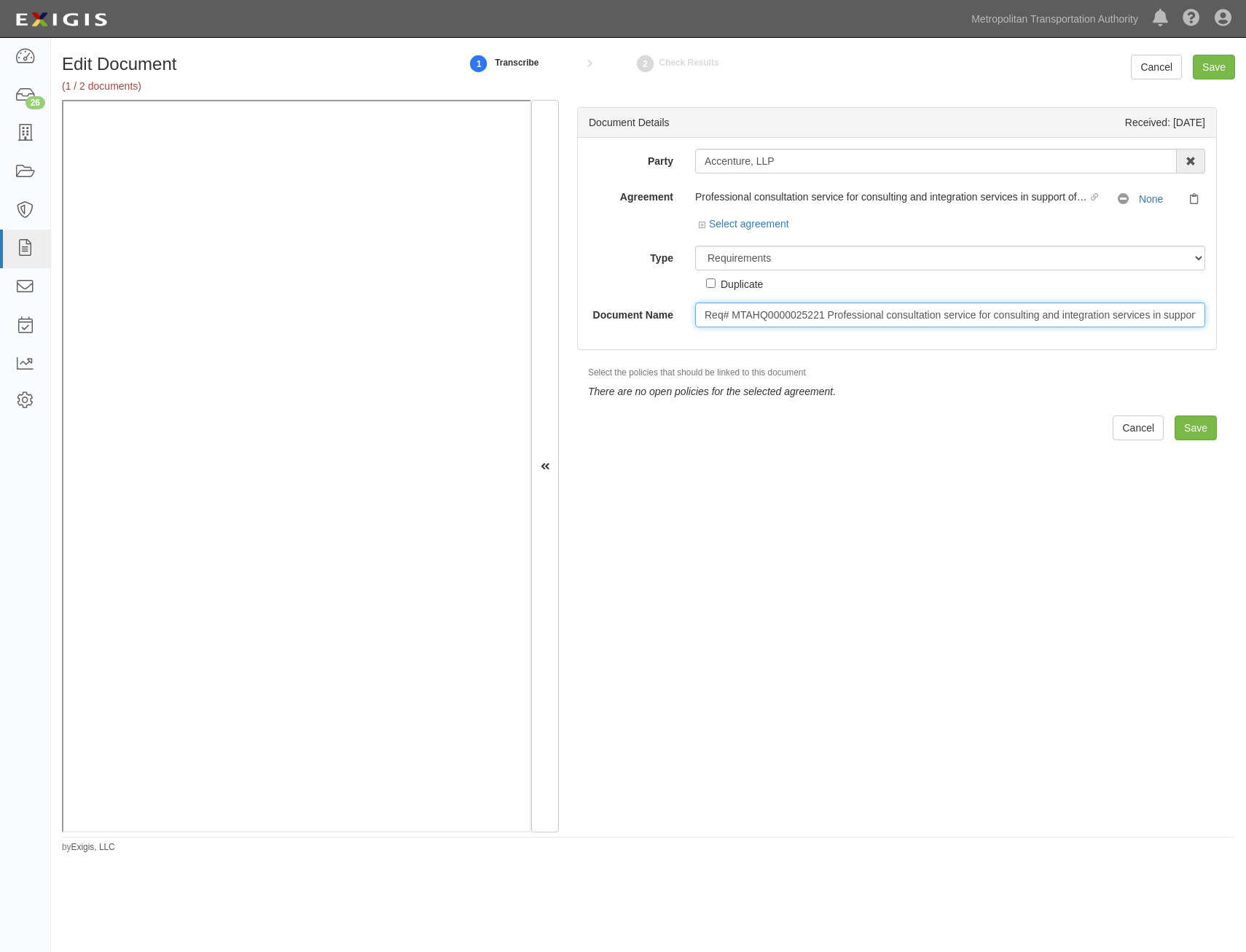
click at [939, 317] on input "Req# MTAHQ0000025221 Professional consultation service for consulting and integ…" at bounding box center [950, 315] width 510 height 25
type input "Insurance Requirements"
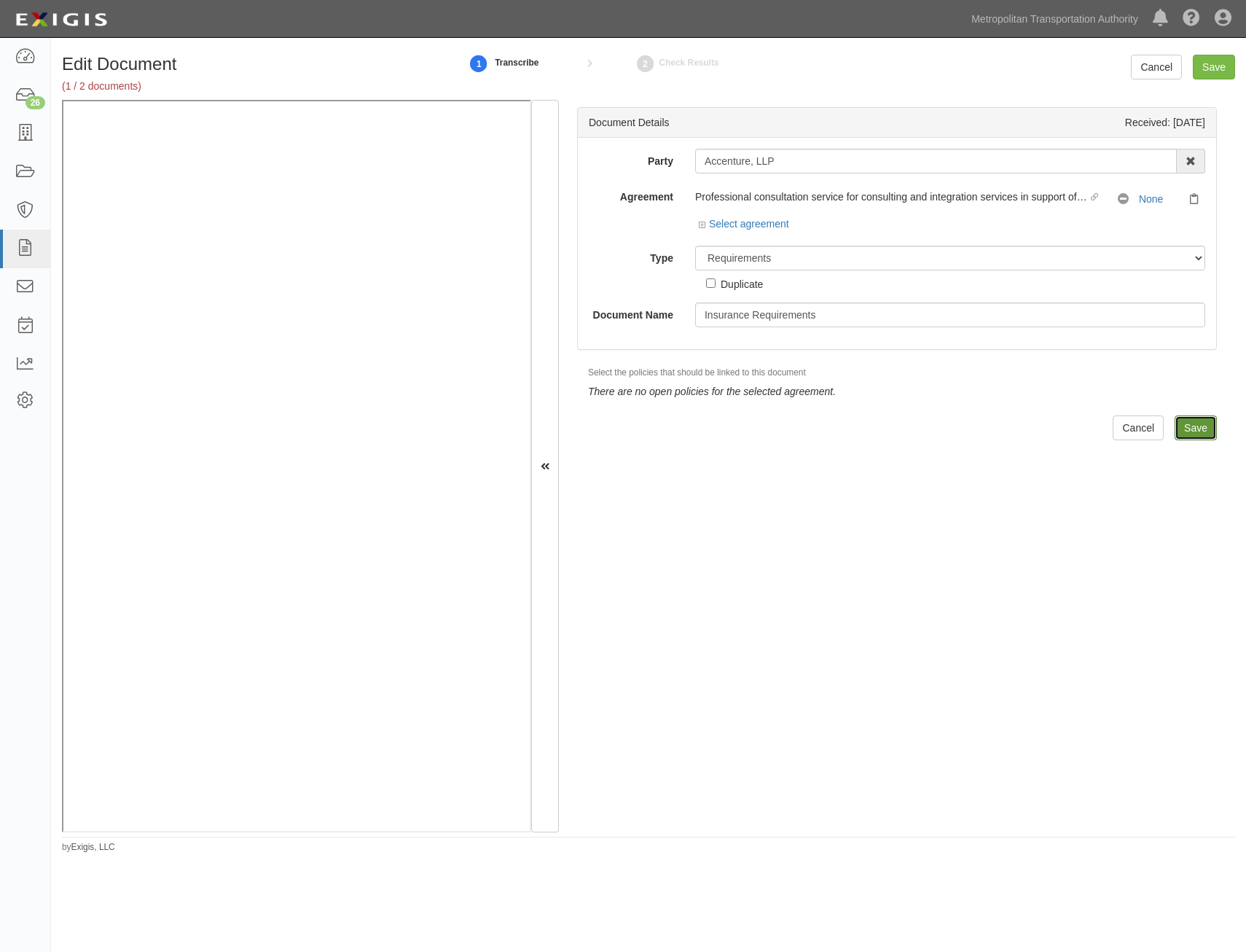
click at [1202, 424] on input "Save" at bounding box center [1195, 428] width 42 height 25
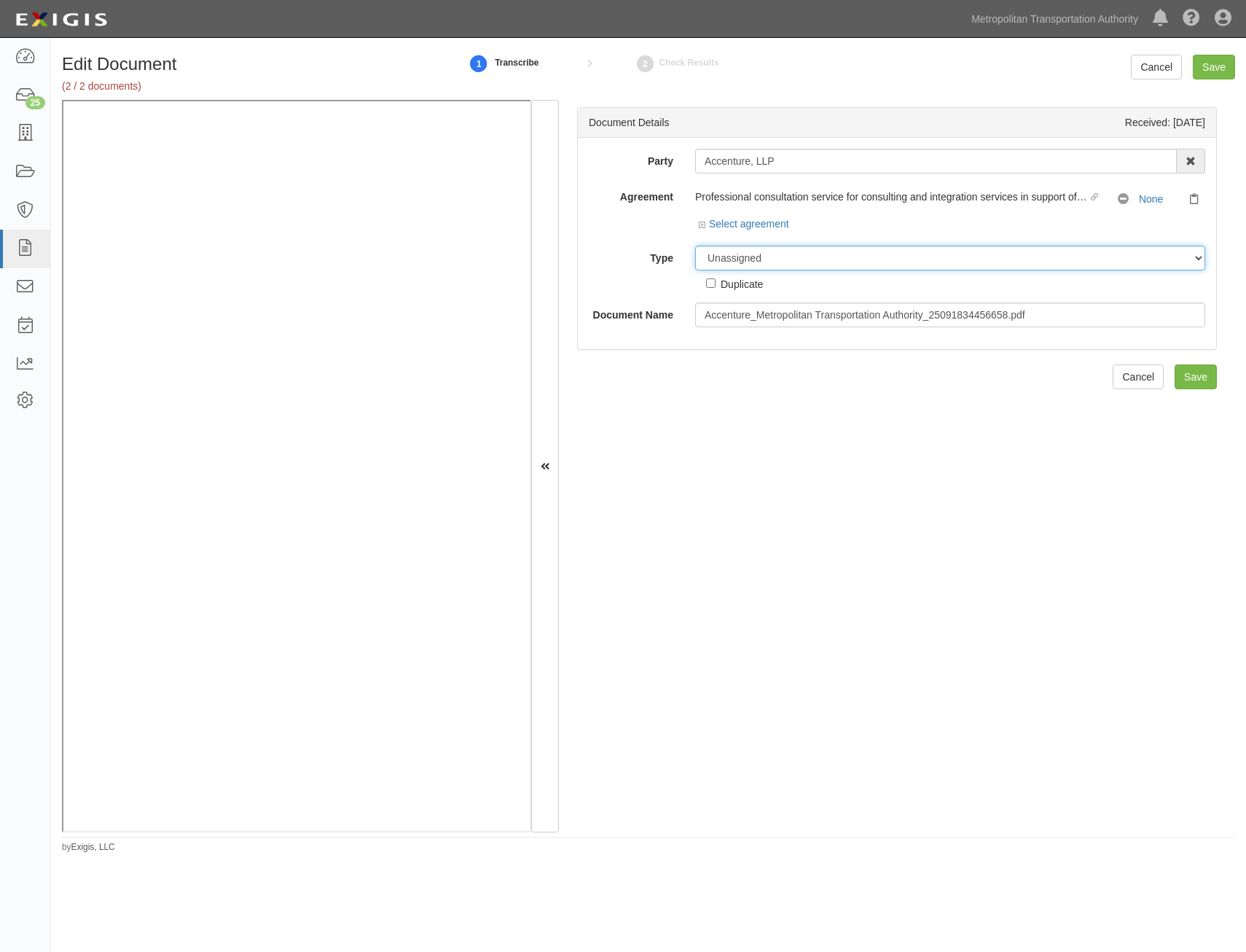
click at [877, 250] on select "Unassigned Binder Cancellation Notice Certificate Contract Endorsement Insuranc…" at bounding box center [950, 258] width 510 height 25
select select "CertificateDetail"
click at [695, 246] on select "Unassigned Binder Cancellation Notice Certificate Contract Endorsement Insuranc…" at bounding box center [950, 258] width 510 height 25
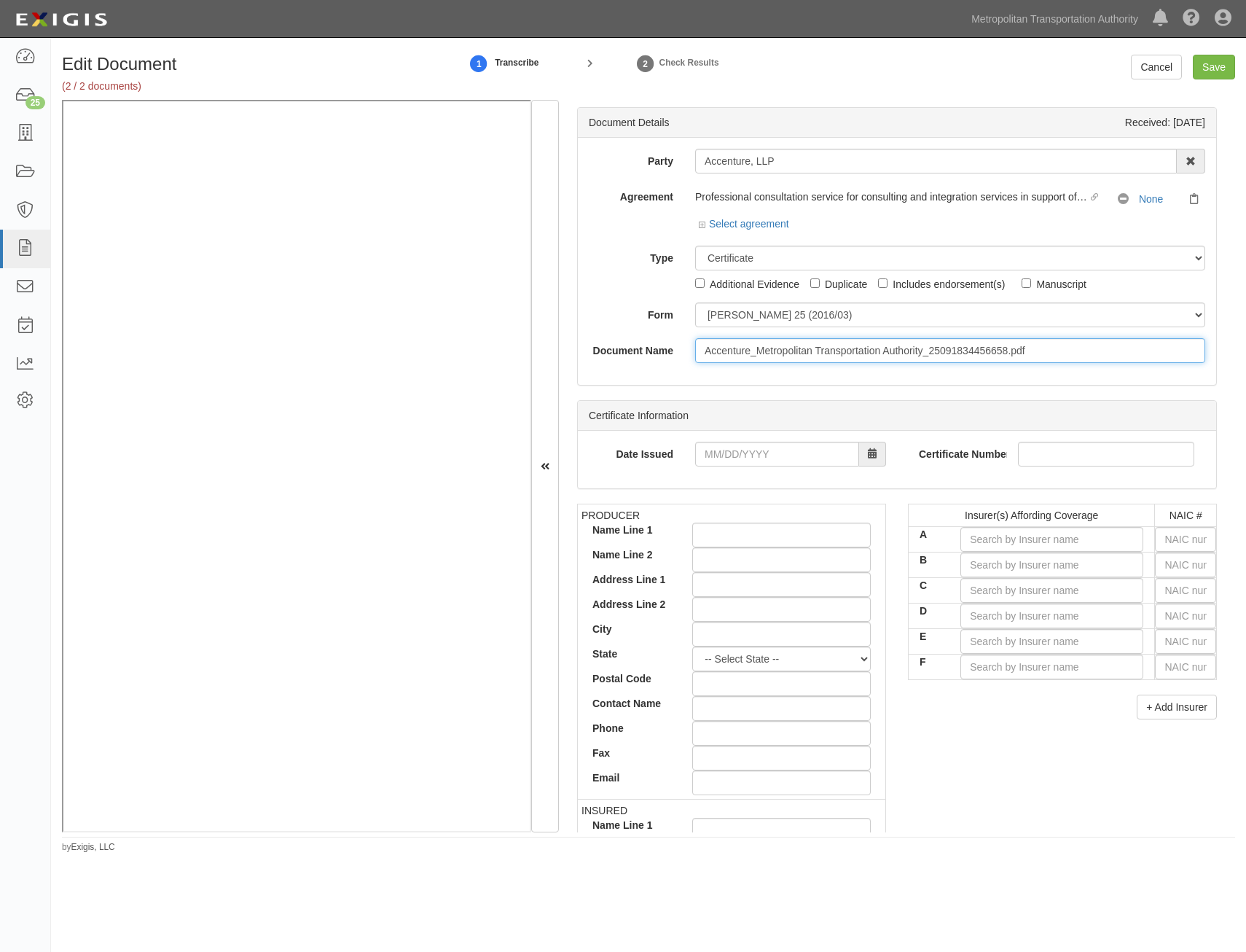
click at [1054, 345] on input "Accenture_Metropolitan Transportation Authority_25091834456658.pdf" at bounding box center [950, 351] width 510 height 25
click at [861, 349] on input "COI" at bounding box center [950, 351] width 510 height 25
type input "COI with AIE"
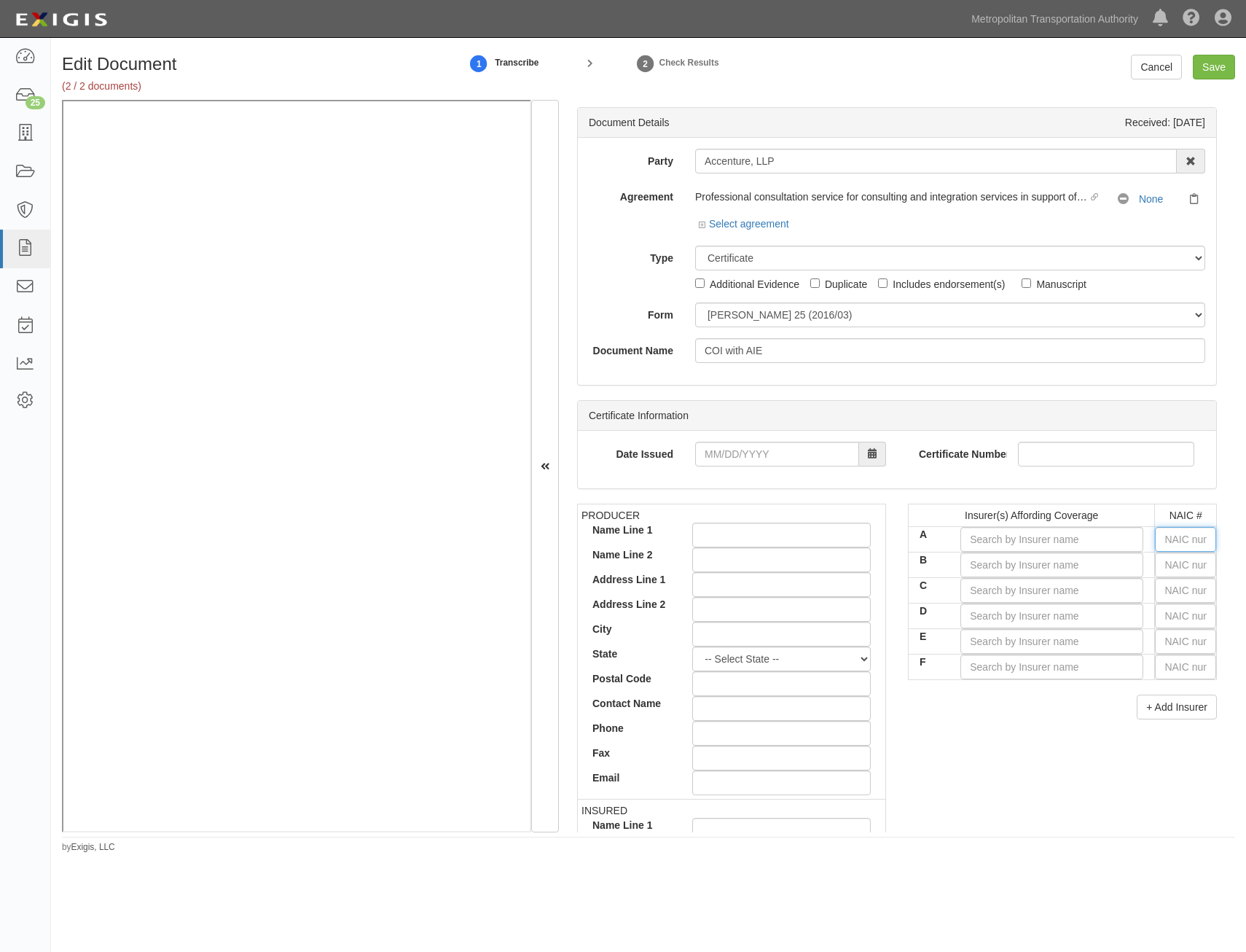
click at [1191, 543] on input "text" at bounding box center [1186, 539] width 61 height 25
type input "16862"
type input "16"
type input "16561"
type input "165"
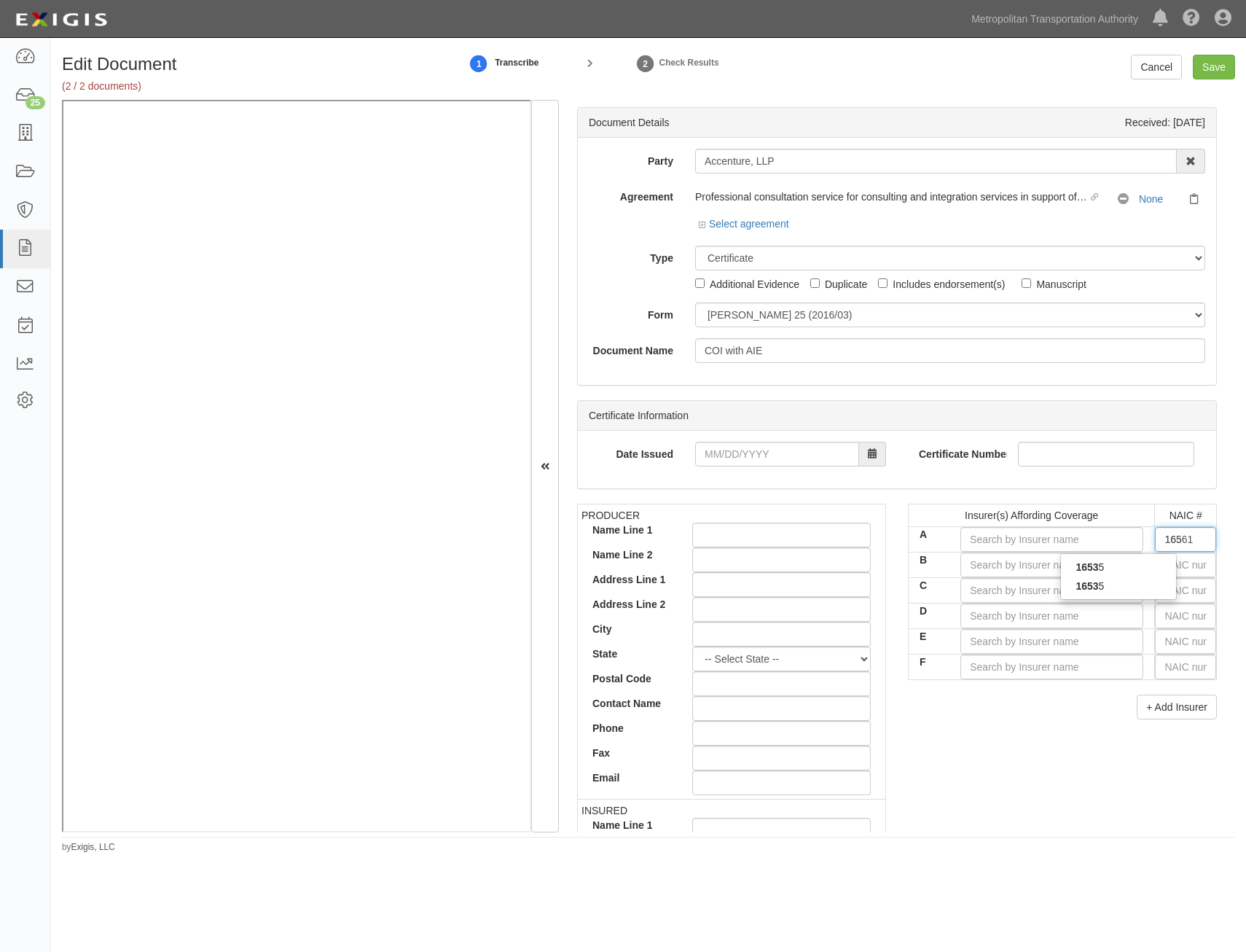
type input "16535"
type input "1653"
type input "16535"
click at [1159, 597] on div "16535 16535" at bounding box center [1119, 577] width 116 height 47
click at [1155, 591] on div "16535" at bounding box center [1119, 586] width 115 height 19
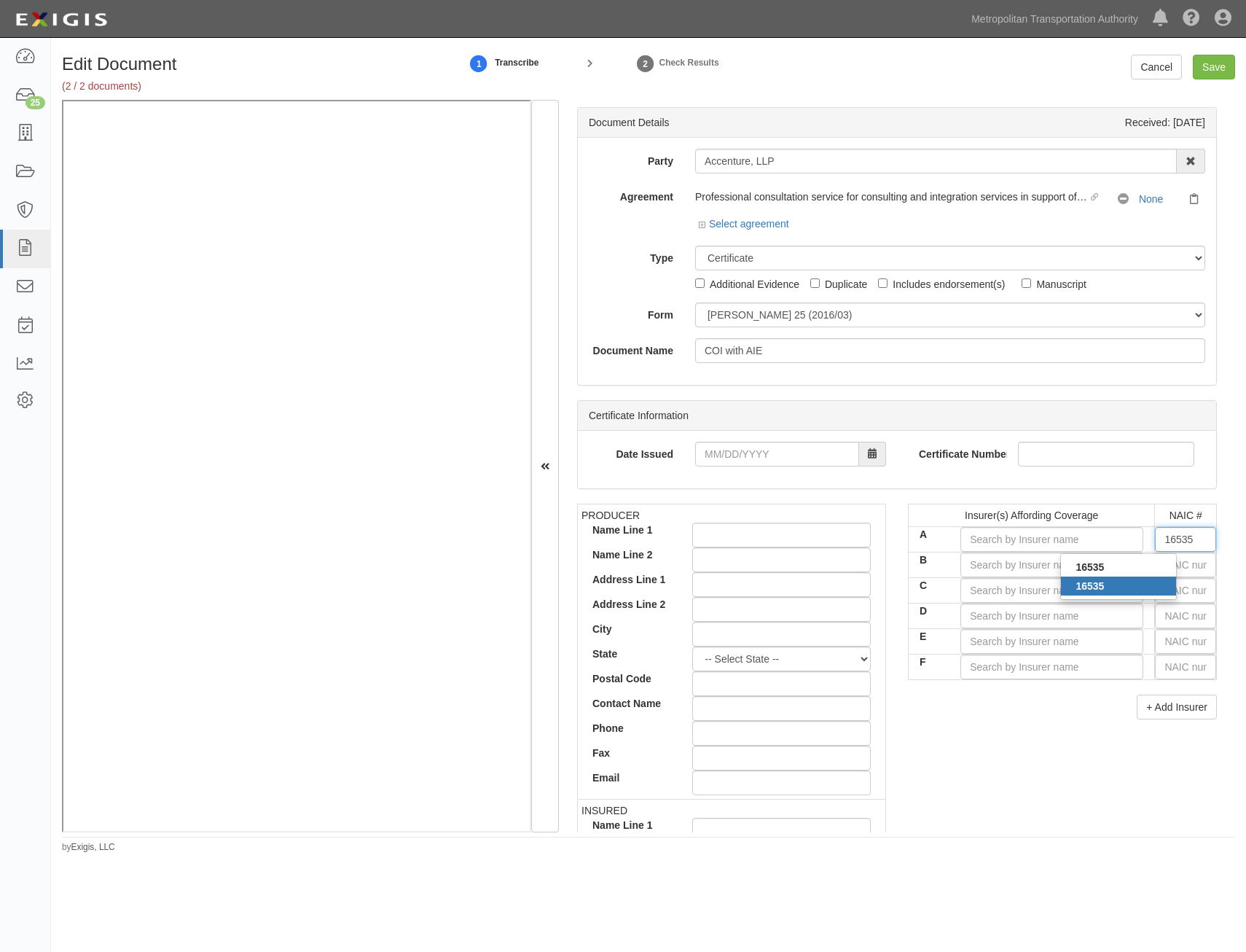
type input "Zurich American Insurance Company (A+ XV Rating)"
type input "16535"
click at [1179, 571] on input "text" at bounding box center [1186, 565] width 61 height 25
type input "16862"
type input "1"
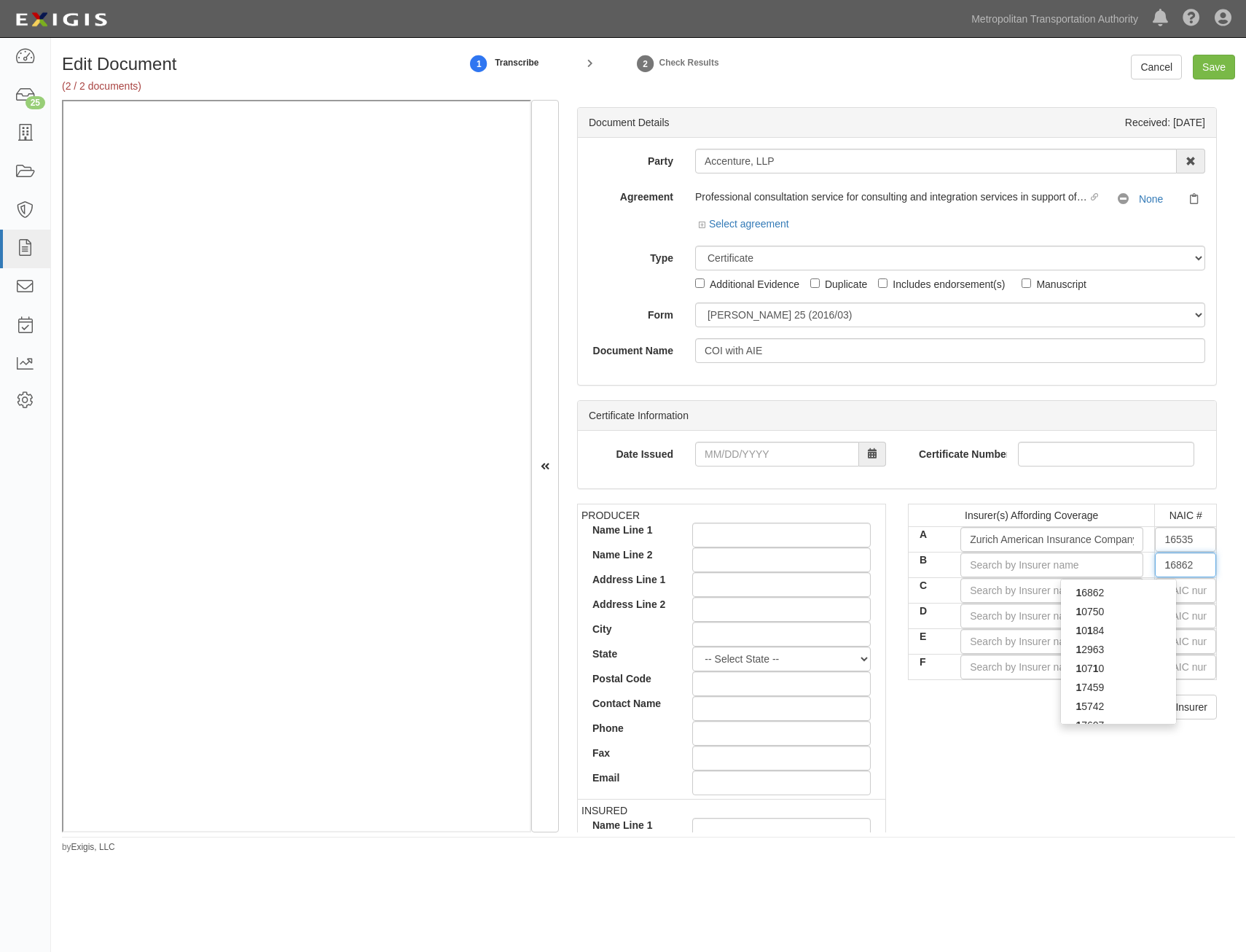
type input "19984"
type input "19"
type input "19402"
type input "194"
type input "19445"
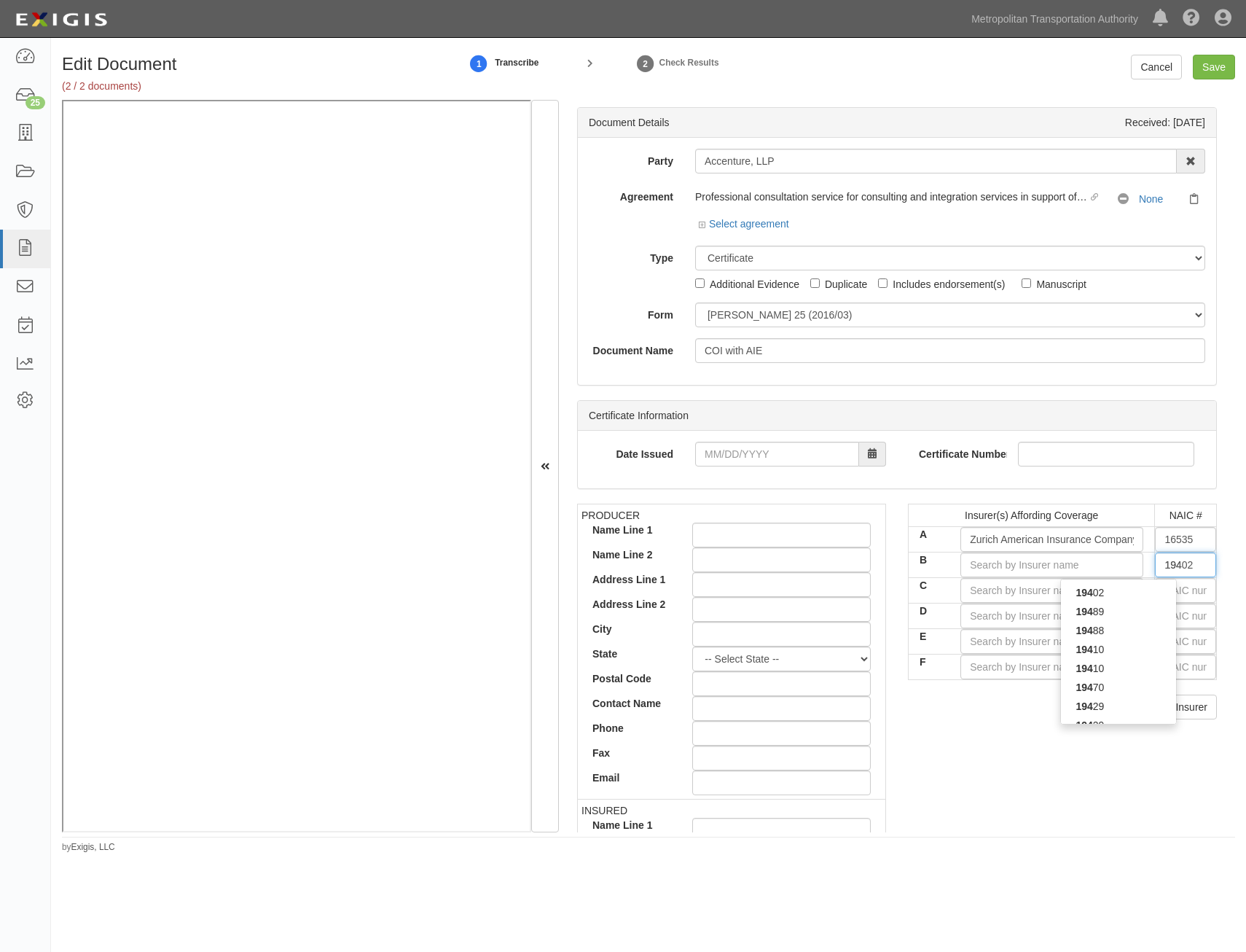
type input "1944"
type input "19445"
click at [1145, 615] on div "19445" at bounding box center [1119, 611] width 115 height 19
type input "National Union Fire Ins Co Pittsburgh PA (A XV Rating)"
type input "19445"
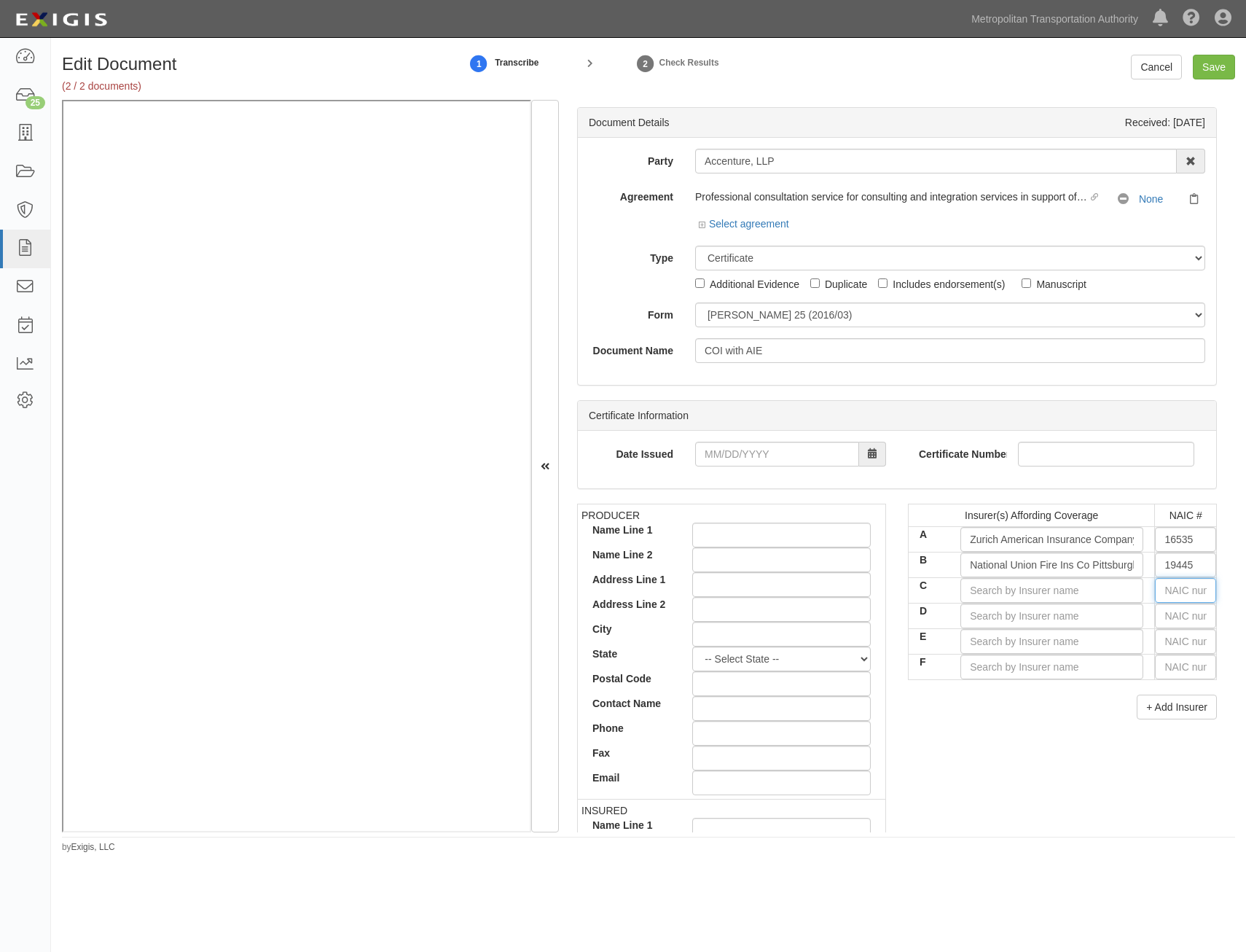
click at [1186, 586] on input "text" at bounding box center [1186, 591] width 61 height 25
type input "44725"
type input "4"
type input "40258"
type input "40"
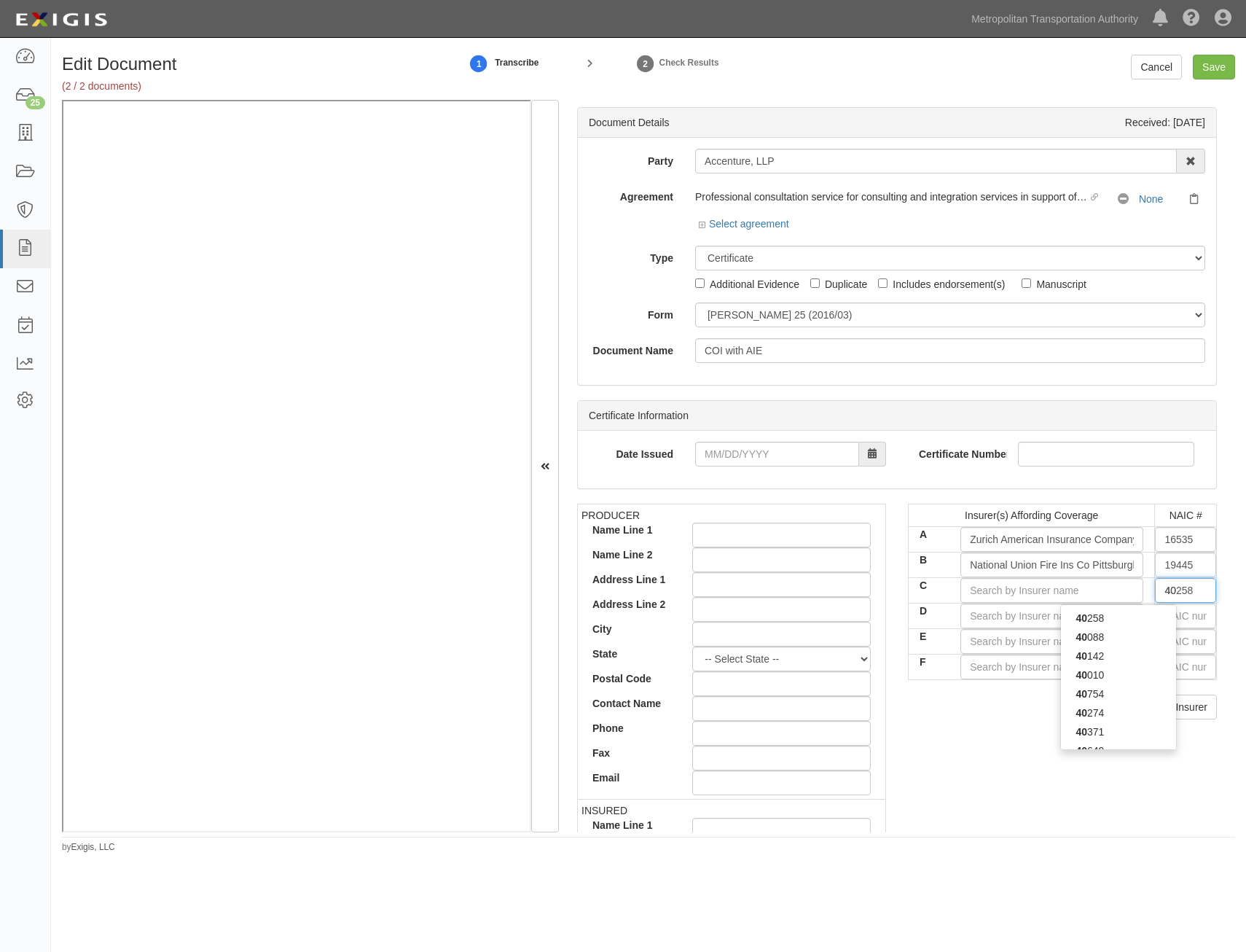
type input "40142"
type input "4014"
type input "40142"
click at [1133, 617] on div "40142" at bounding box center [1119, 618] width 115 height 19
type input "American Zurich Insurance Company (A+ XV Rating)"
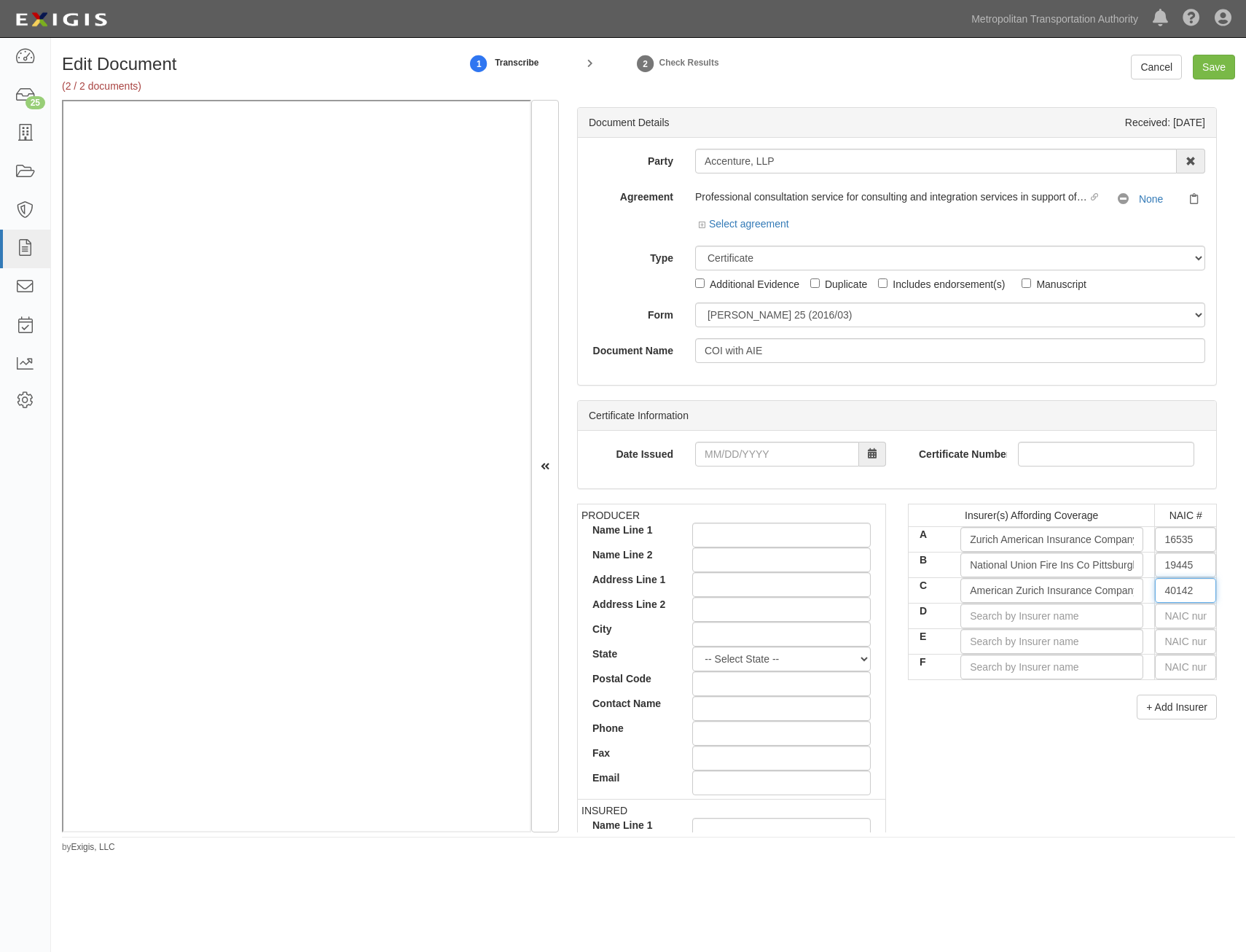
type input "40142"
click at [1192, 616] on input "text" at bounding box center [1186, 616] width 61 height 25
type input "36404"
type input "3"
type input "35173"
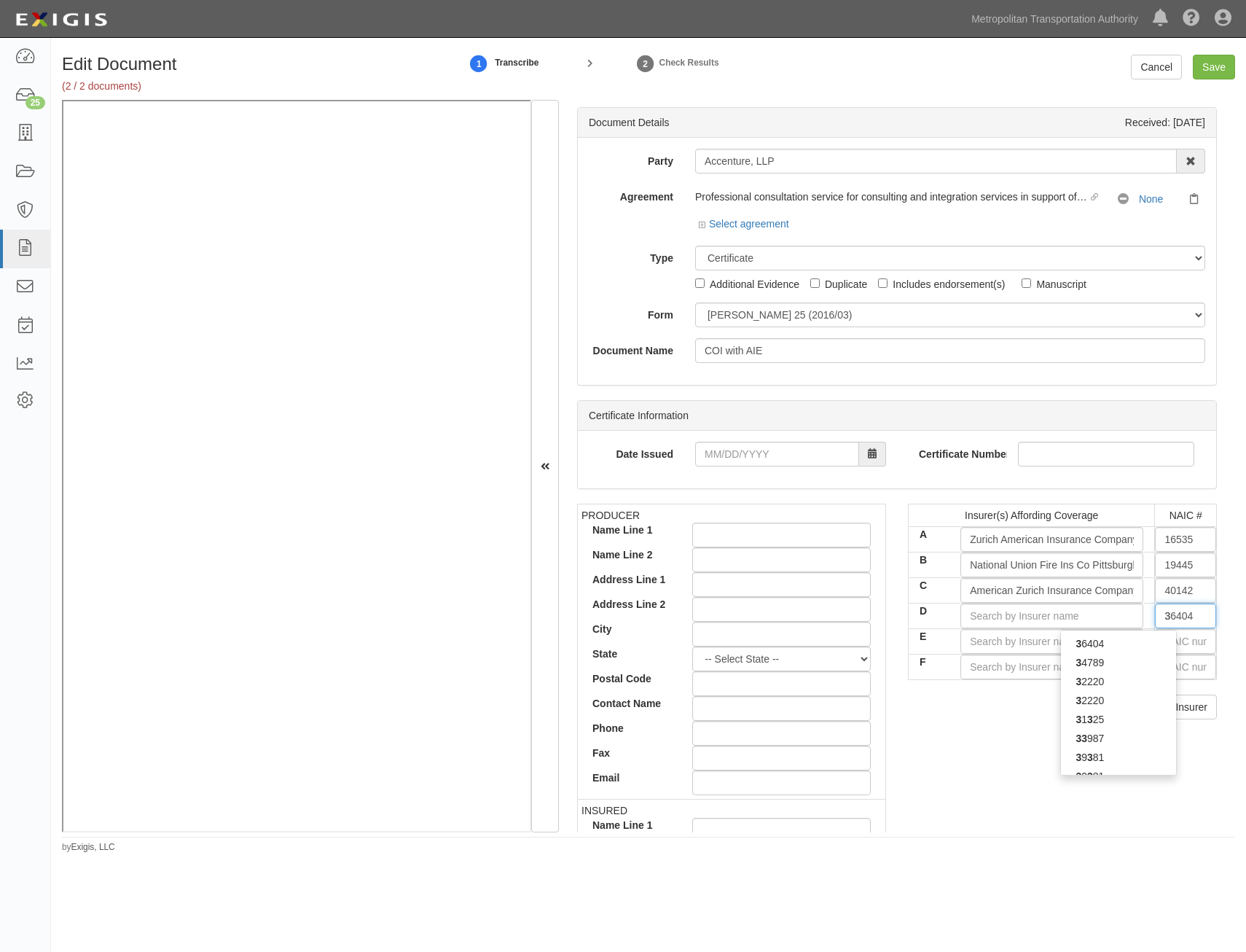
type input "35"
type input "35300"
type input "3530"
type input "35300"
click at [1133, 661] on div "35300" at bounding box center [1119, 662] width 115 height 19
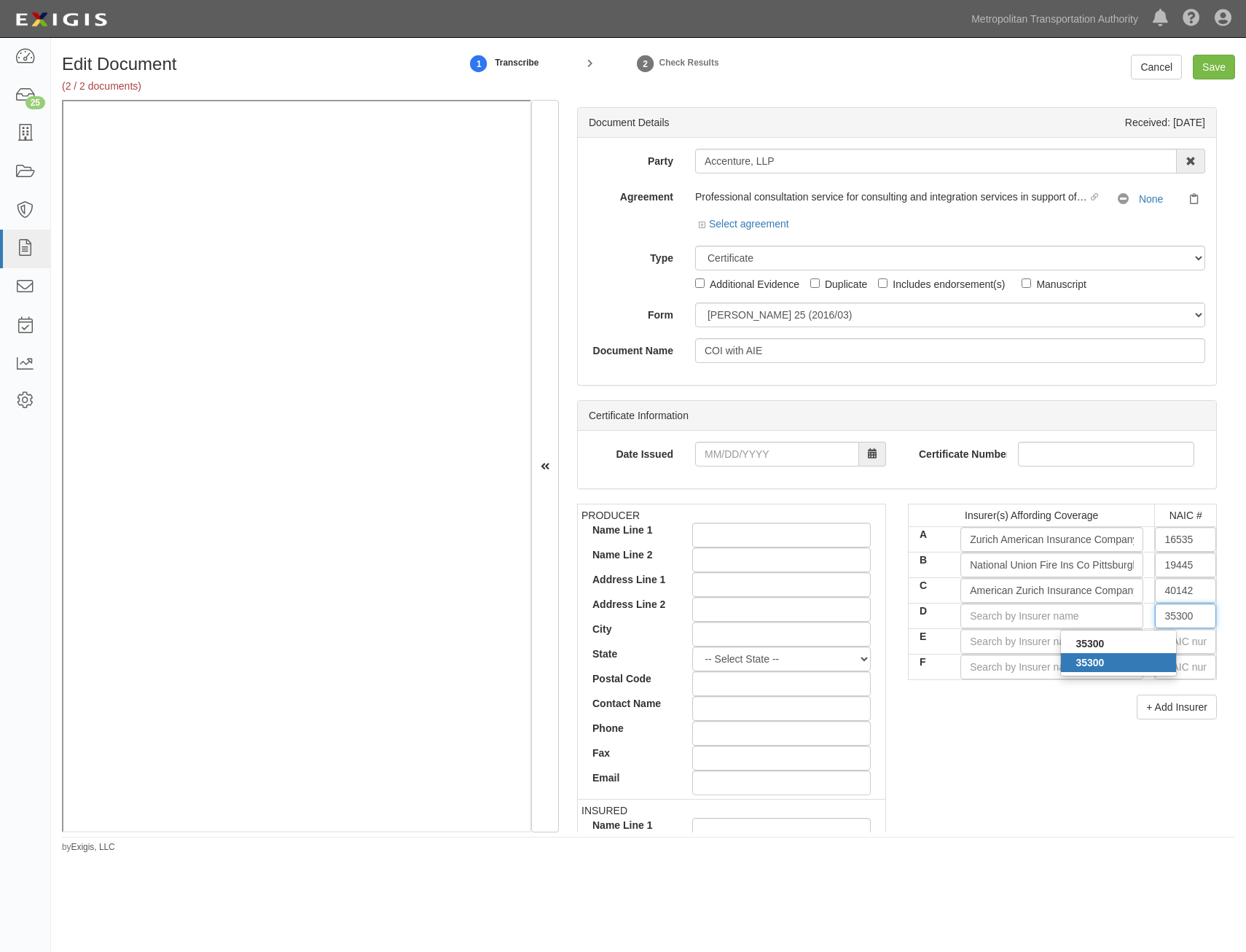
type input "Allianz Global Risks US Insurance Co (A+ XV Rating)"
type input "35300"
click at [964, 732] on div "PRODUCER Name Line 1 Name Line 2 Address Line 1 Address Line 2 City State -- Se…" at bounding box center [897, 757] width 662 height 507
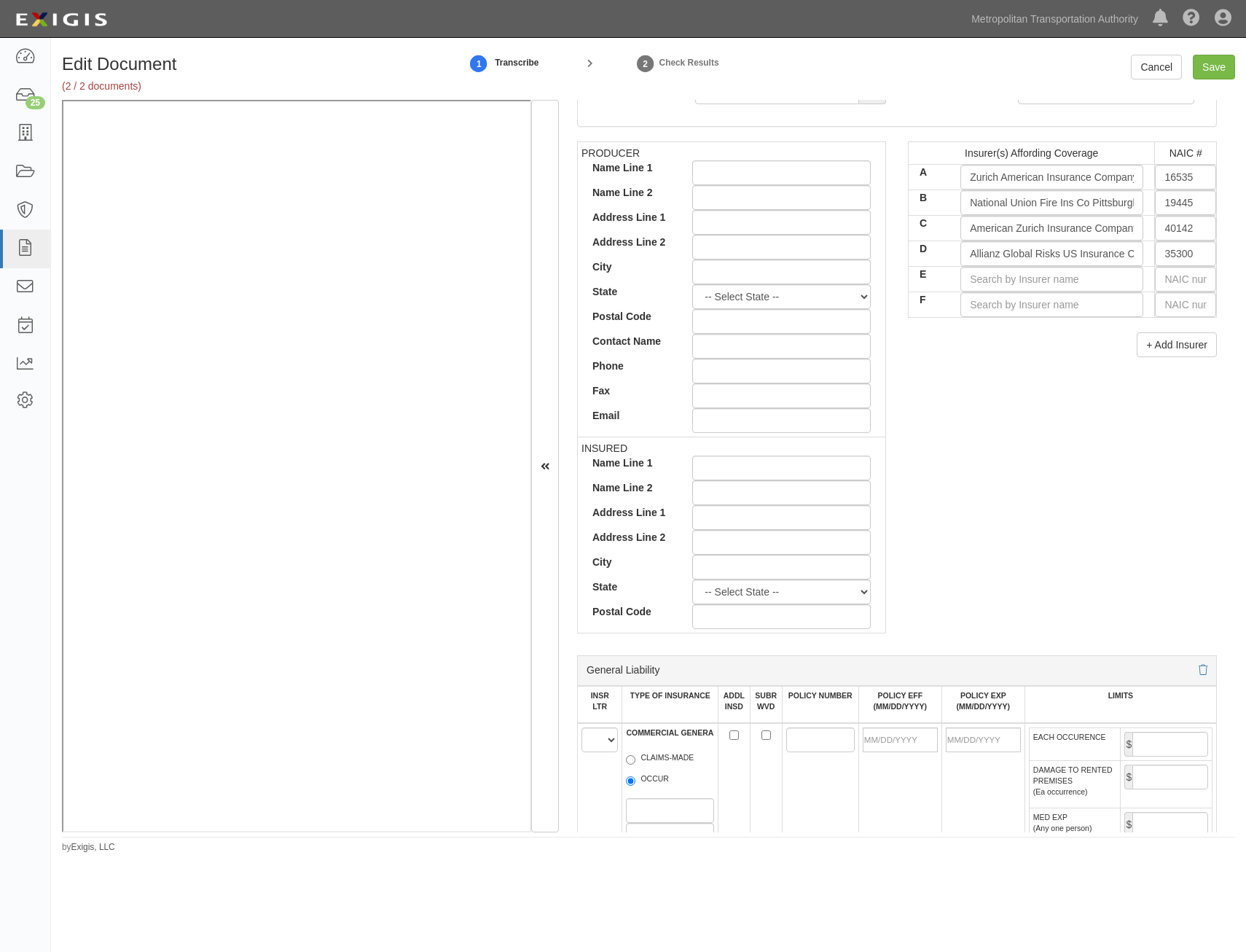
scroll to position [656, 0]
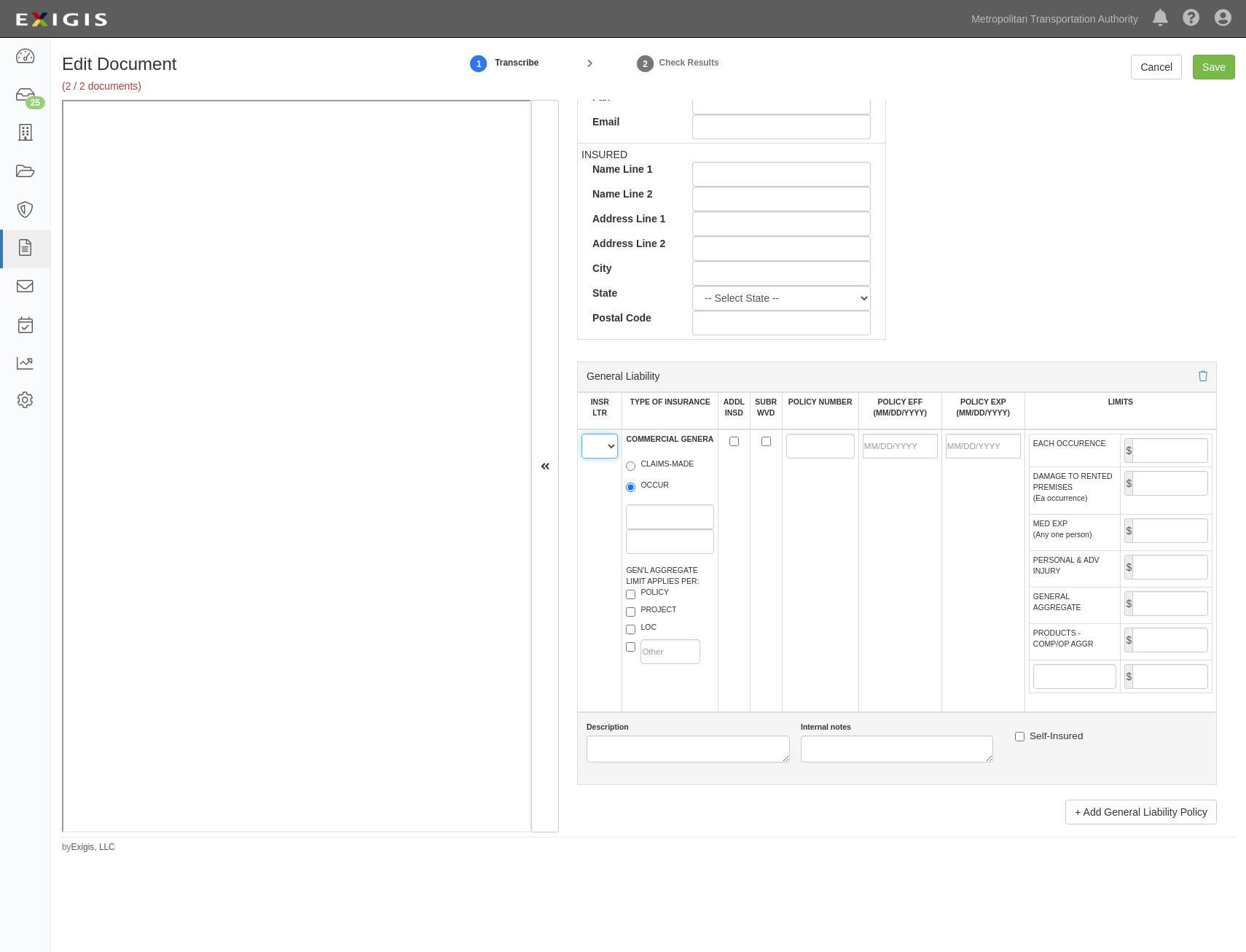
click at [605, 452] on select "A B C D E F" at bounding box center [600, 446] width 37 height 25
select select "A"
click at [581, 434] on select "A B C D E F" at bounding box center [600, 446] width 37 height 25
click at [655, 488] on label "OCCUR" at bounding box center [648, 487] width 43 height 15
click at [635, 488] on input "OCCUR" at bounding box center [630, 487] width 9 height 9
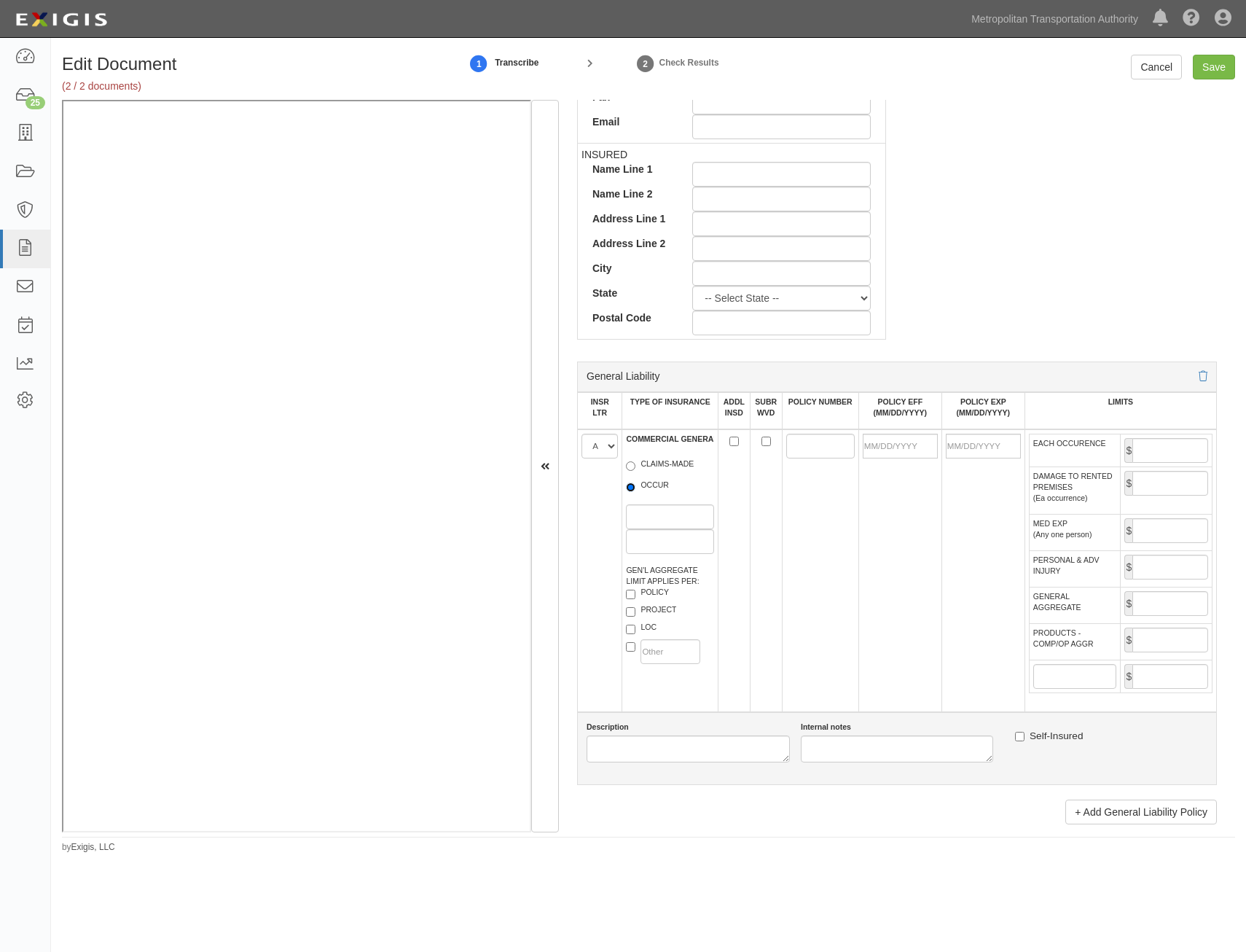
radio input "true"
click at [658, 591] on label "POLICY" at bounding box center [648, 594] width 43 height 15
click at [635, 591] on input "POLICY" at bounding box center [630, 594] width 9 height 9
checkbox input "true"
click at [733, 439] on input "ADDL INSD" at bounding box center [733, 441] width 9 height 9
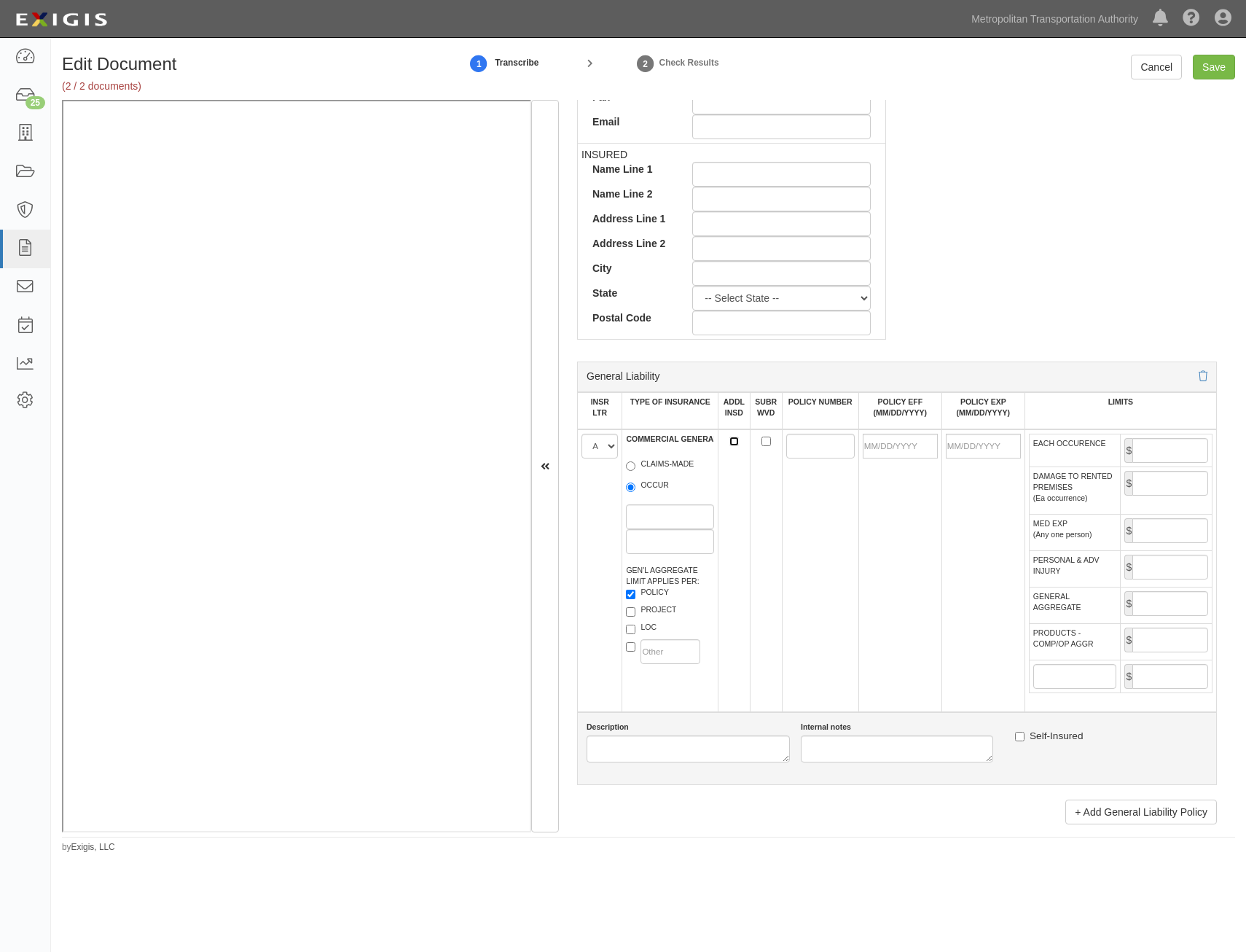
checkbox input "true"
drag, startPoint x: 807, startPoint y: 444, endPoint x: 795, endPoint y: 444, distance: 12.0
click at [804, 444] on input "POLICY NUMBER" at bounding box center [821, 446] width 68 height 25
paste input "GLO937619221"
type input "GLO937619221"
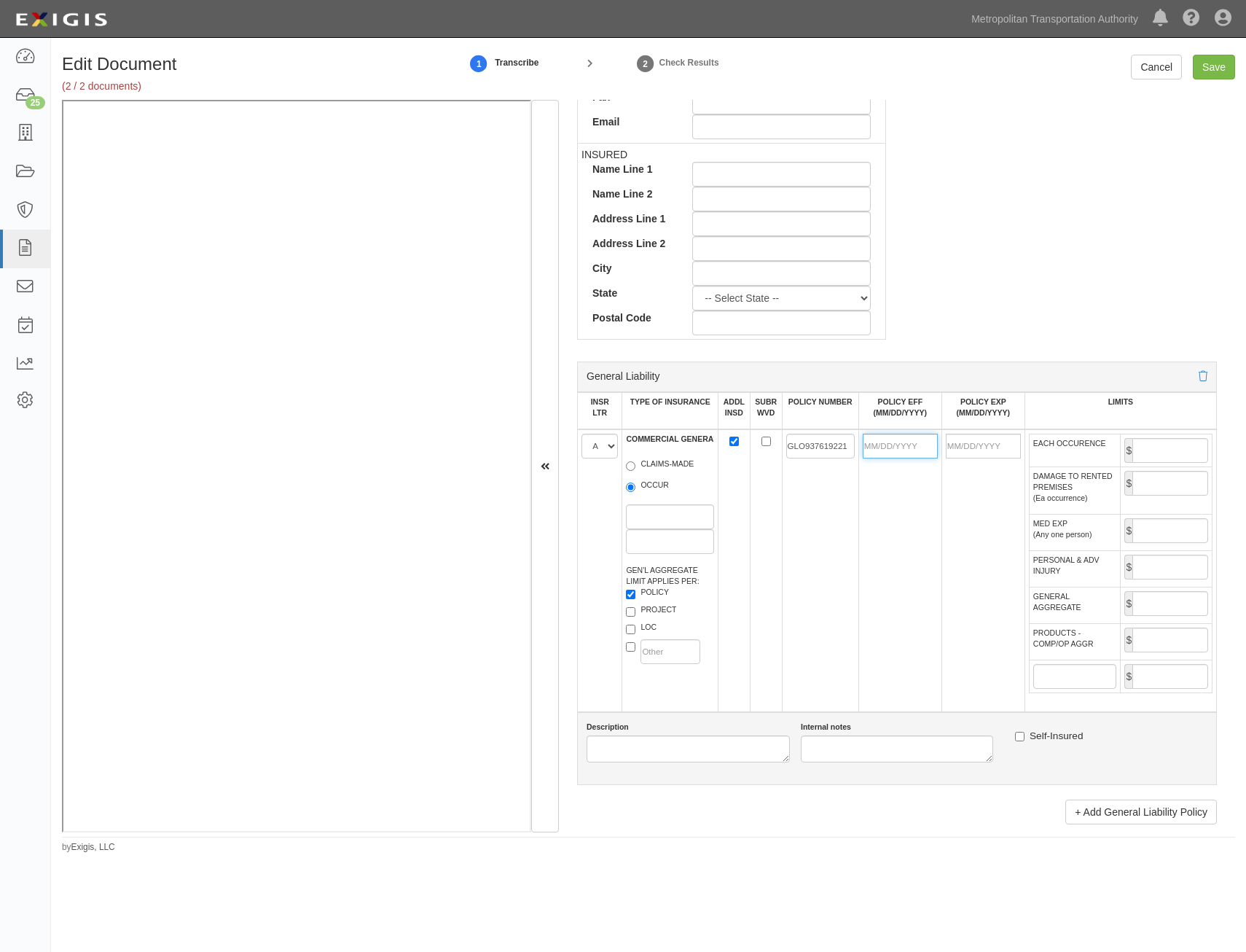
click at [907, 447] on input "POLICY EFF (MM/DD/YYYY)" at bounding box center [900, 446] width 75 height 25
type input "11/15/2024"
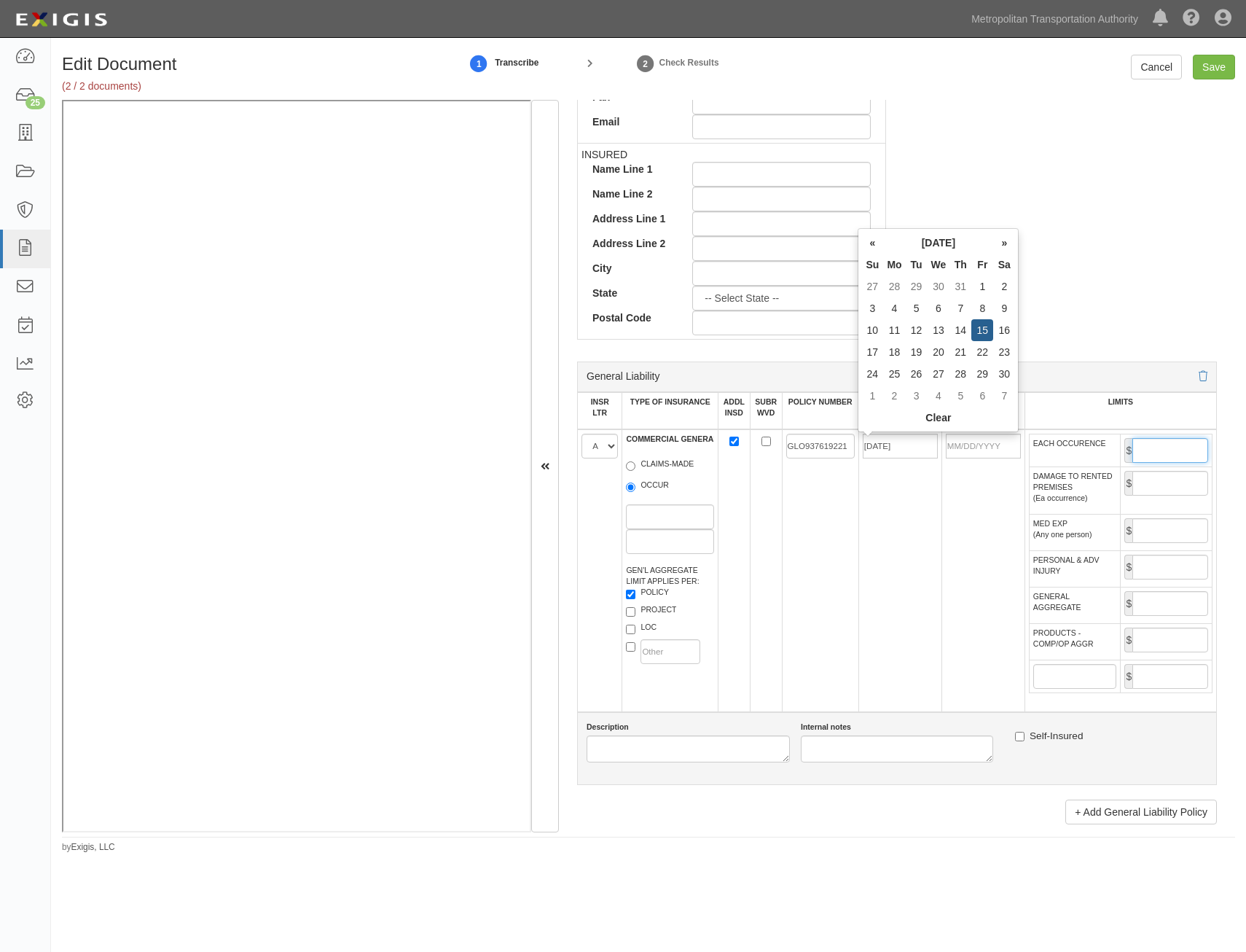
type input "11/15/2025"
click at [1170, 449] on input "EACH OCCURENCE" at bounding box center [1170, 450] width 76 height 25
type input "1,000,000"
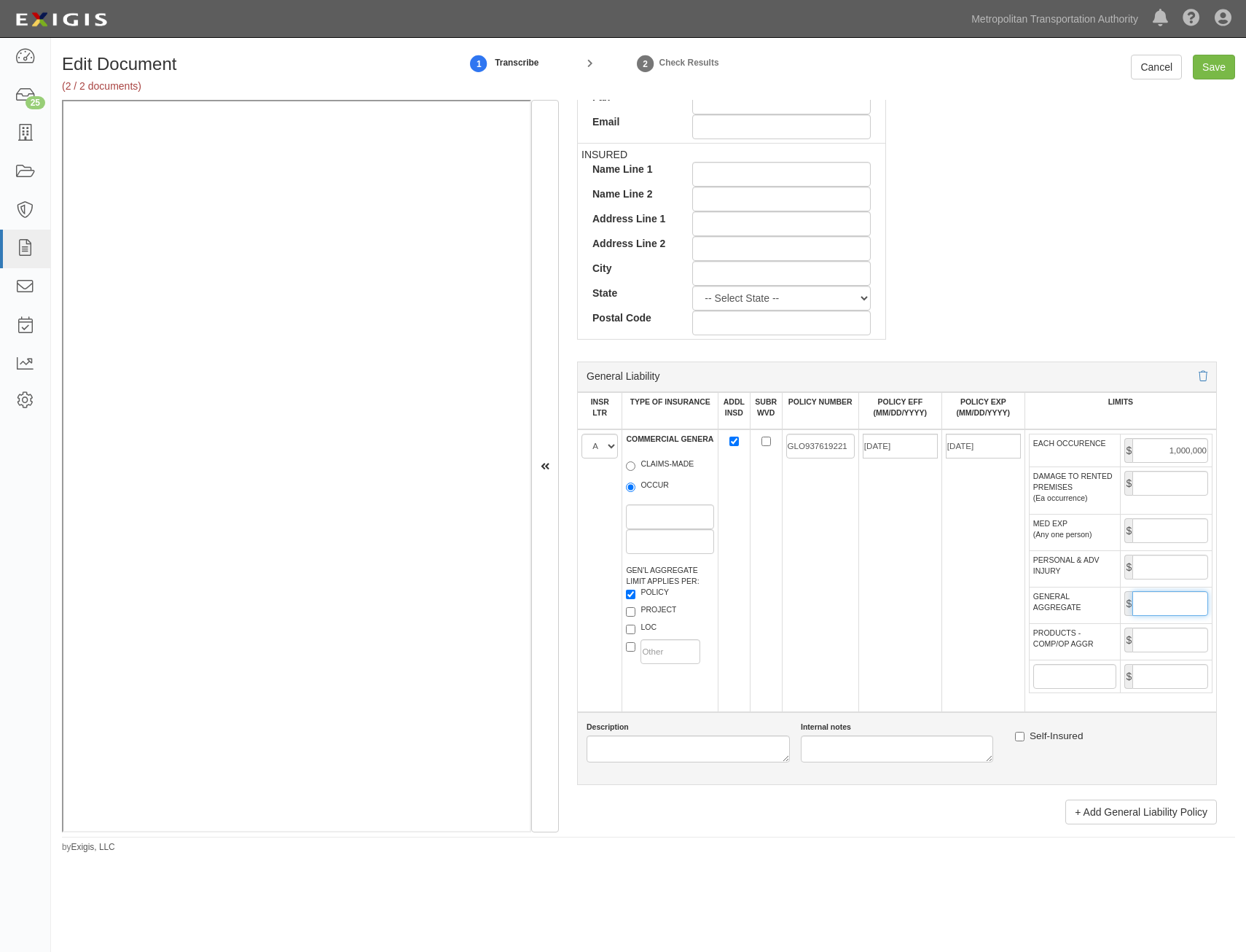
click at [1149, 608] on input "GENERAL AGGREGATE" at bounding box center [1170, 604] width 76 height 25
type input "2,000,000"
click at [1150, 640] on input "PRODUCTS - COMP/OP AGGR" at bounding box center [1170, 640] width 76 height 25
type input "2,000,000"
click at [873, 584] on td "11/15/2024" at bounding box center [900, 571] width 83 height 282
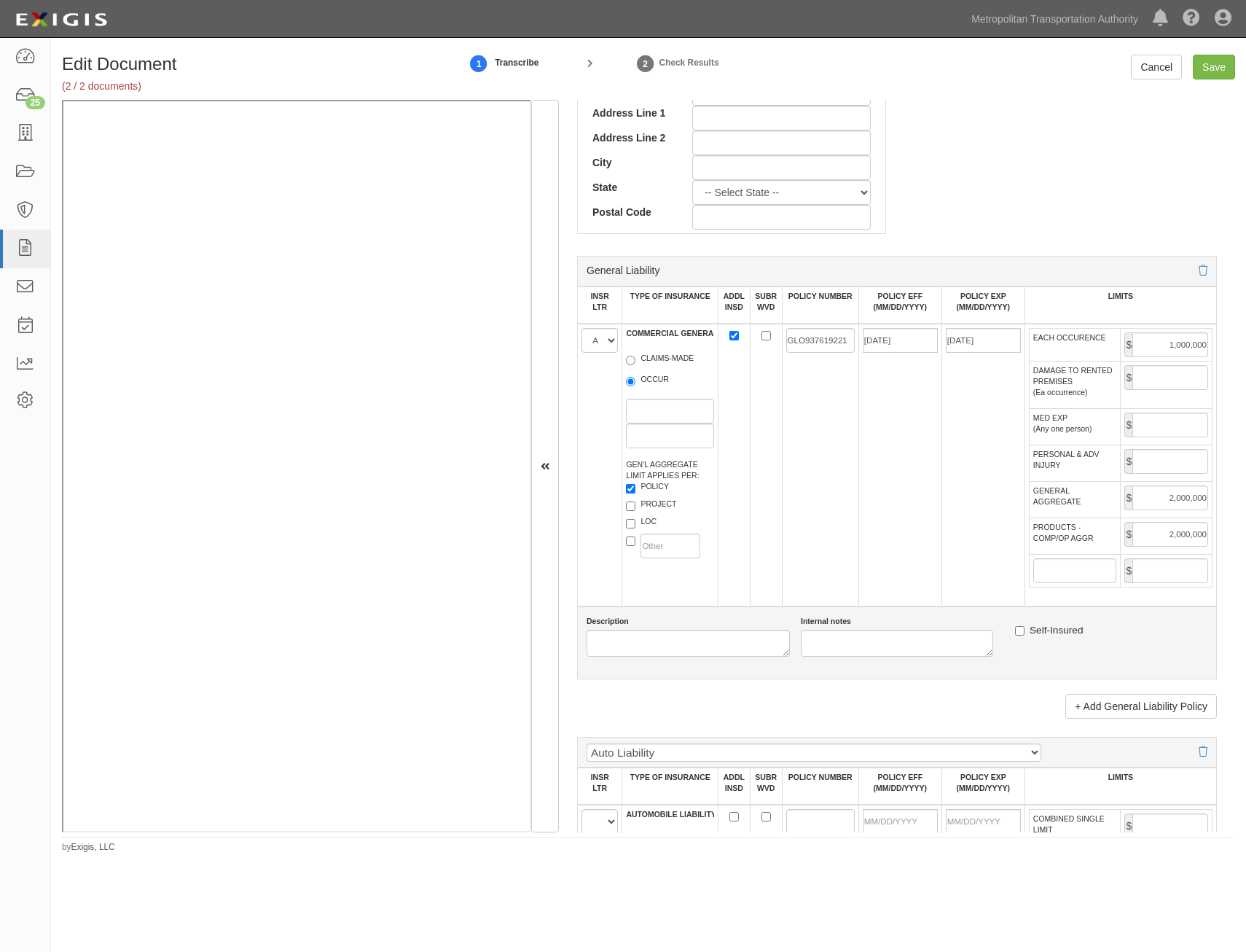
scroll to position [1093, 0]
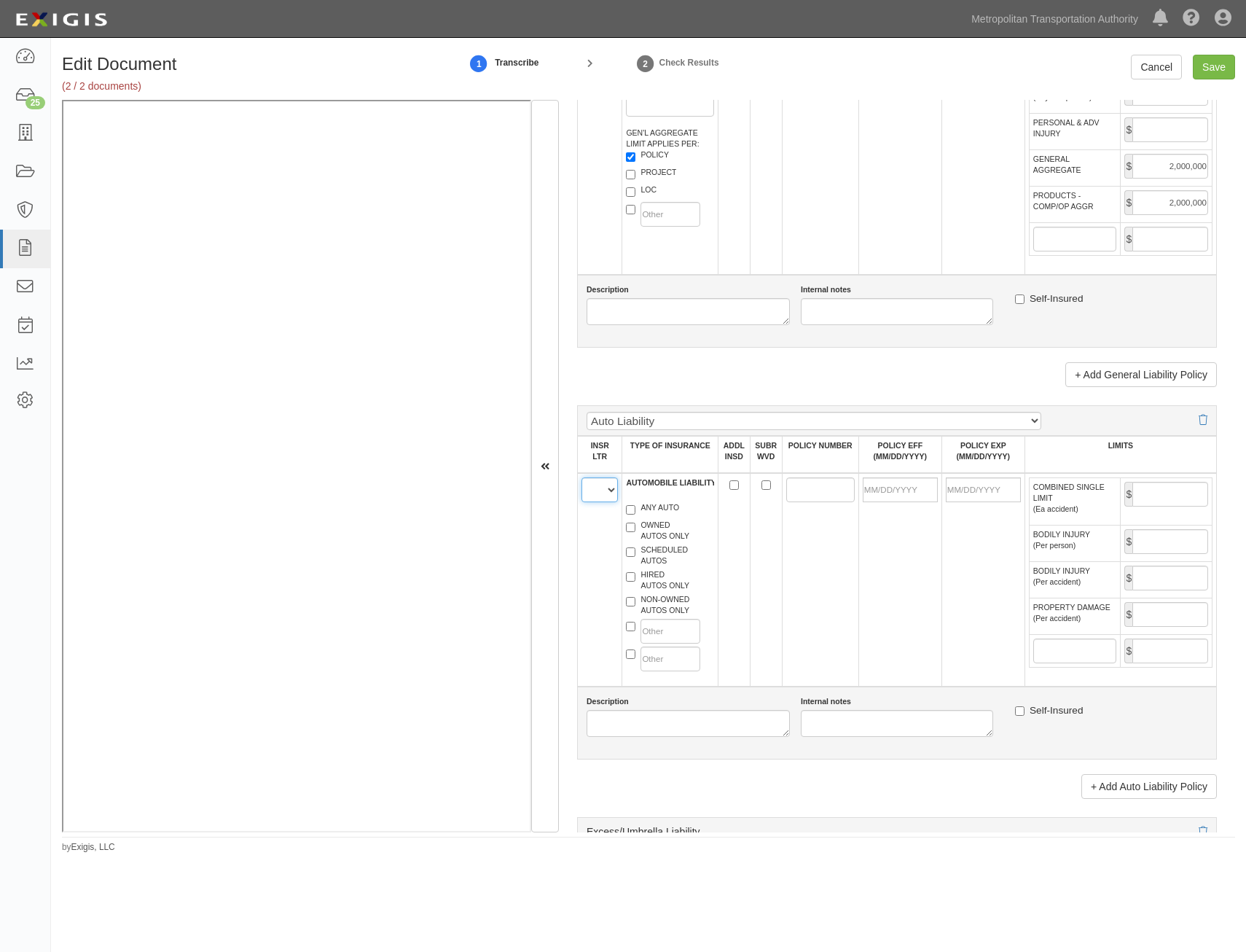
click at [587, 491] on select "A B C D E F" at bounding box center [600, 490] width 37 height 25
select select "A"
click at [581, 478] on select "A B C D E F" at bounding box center [600, 490] width 37 height 25
click at [665, 513] on label "ANY AUTO" at bounding box center [653, 510] width 53 height 15
click at [635, 513] on input "ANY AUTO" at bounding box center [630, 509] width 9 height 9
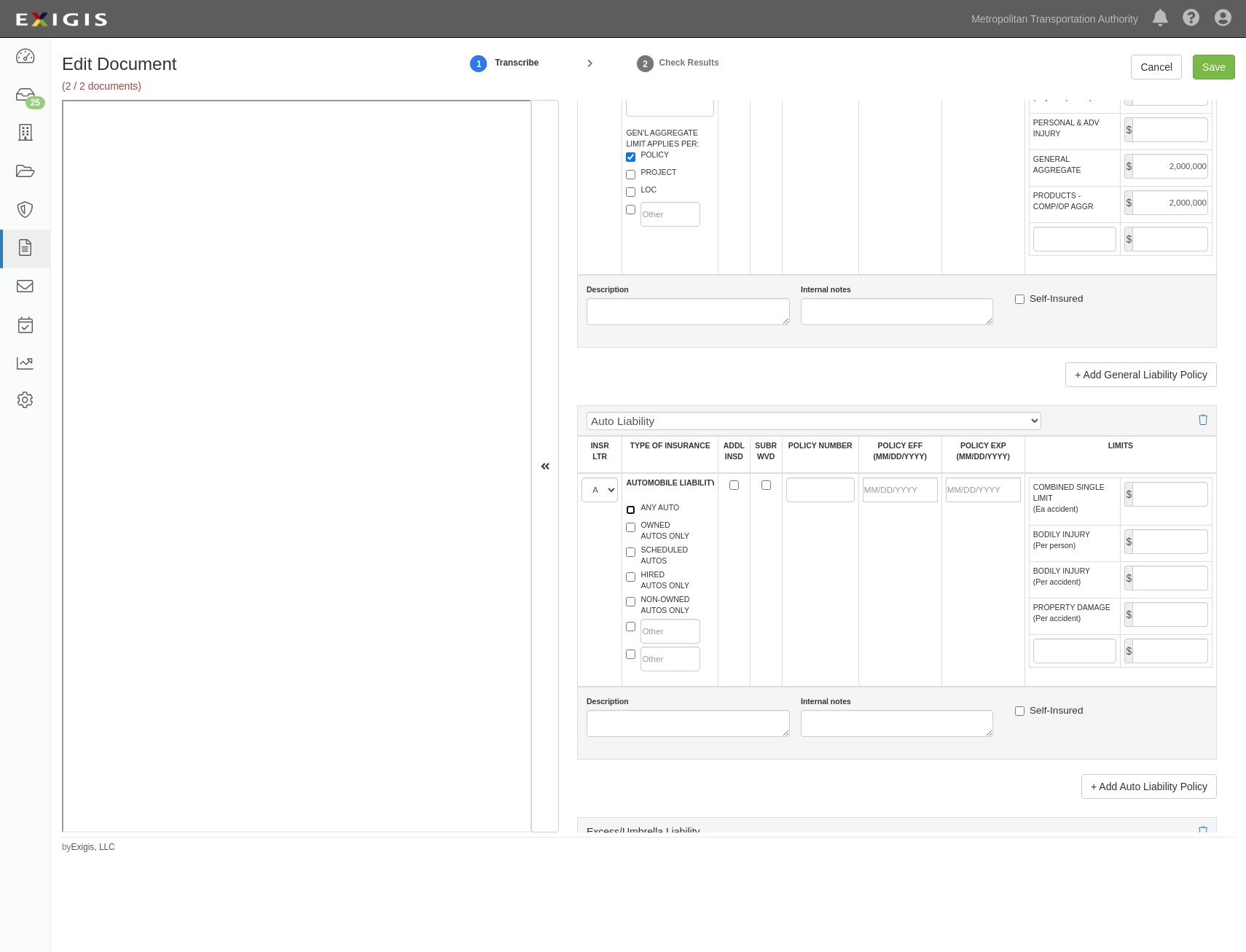
checkbox input "true"
click at [796, 484] on input "POLICY NUMBER" at bounding box center [821, 490] width 68 height 25
paste input "BAP 9376191 21"
type input "BAP 9376191 21"
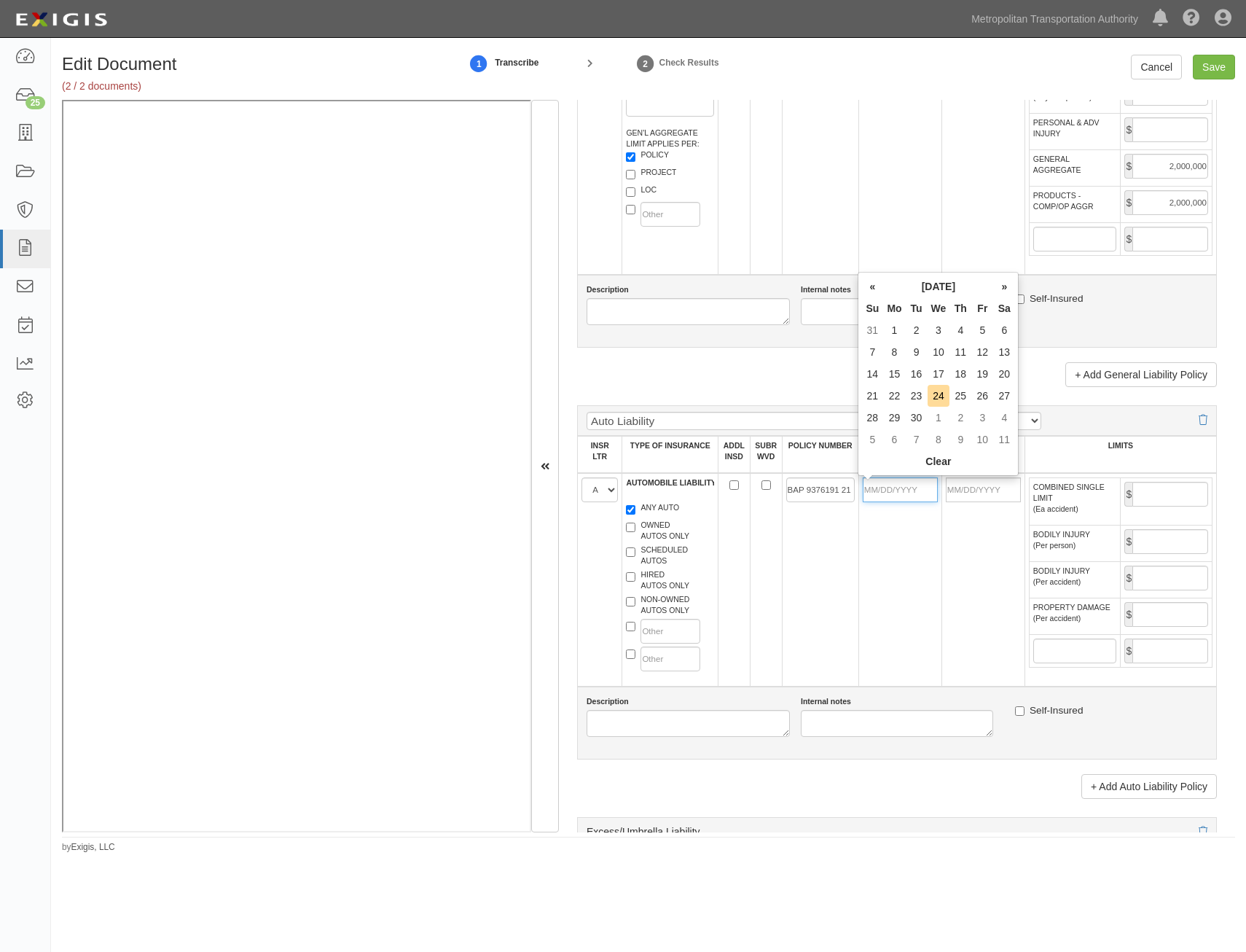
click at [908, 493] on input "POLICY EFF (MM/DD/YYYY)" at bounding box center [900, 490] width 75 height 25
type input "11/15/2024"
type input "11/15/2025"
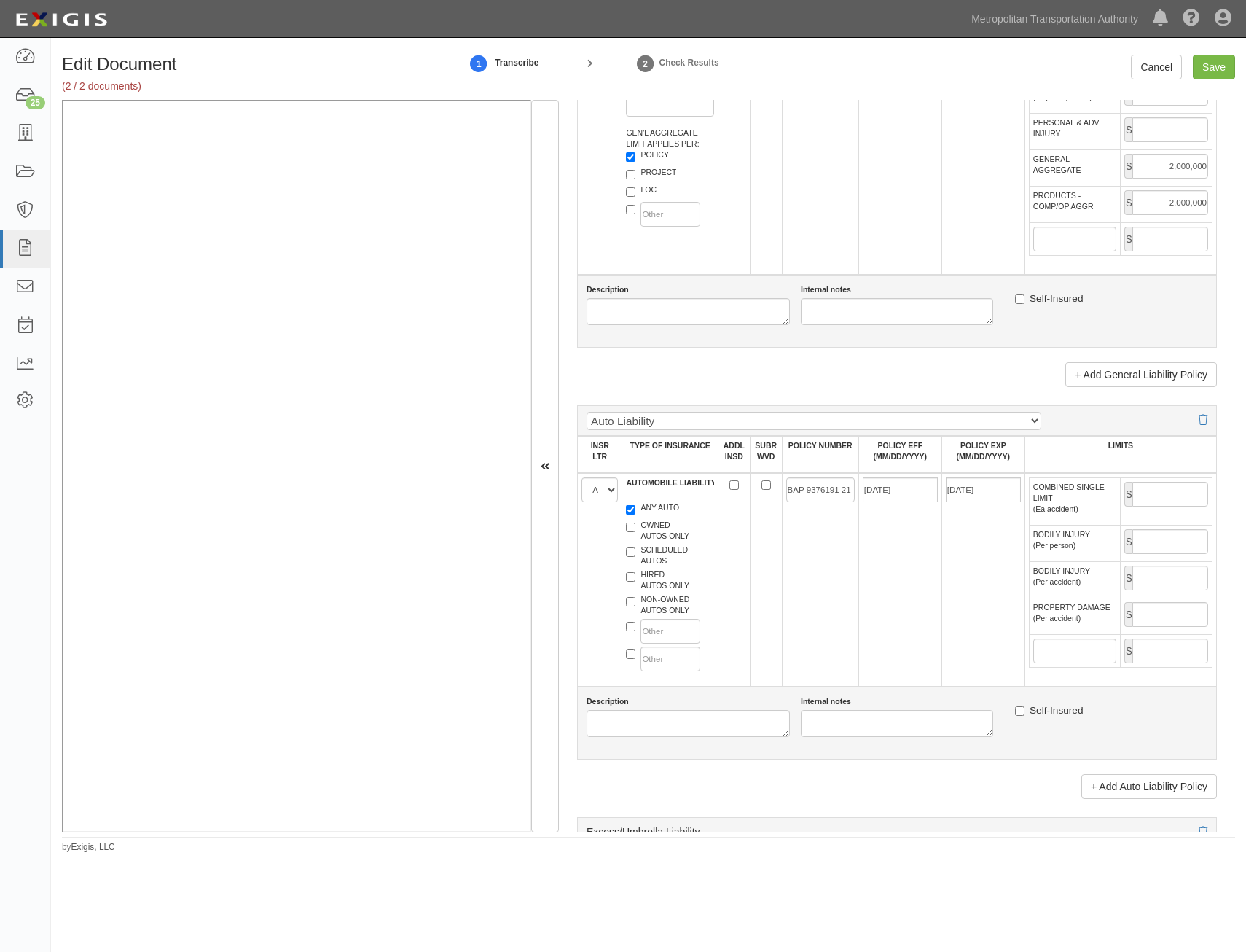
click at [794, 611] on td "BAP 9376191 21" at bounding box center [820, 579] width 76 height 213
click at [1167, 488] on input "COMBINED SINGLE LIMIT (Ea accident)" at bounding box center [1170, 494] width 76 height 25
type input "1,000,000"
click at [890, 613] on td "11/15/2024" at bounding box center [900, 579] width 83 height 213
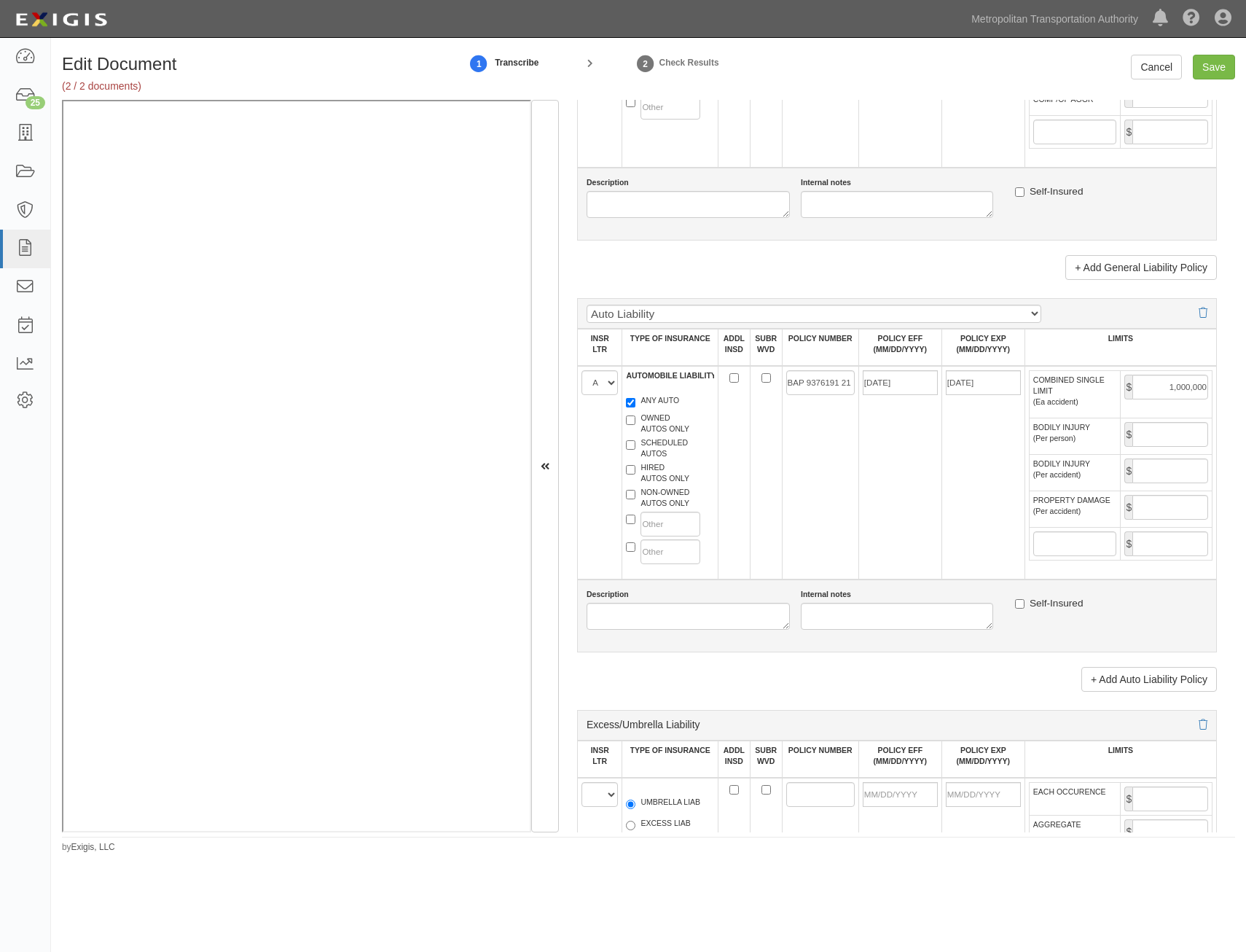
scroll to position [1531, 0]
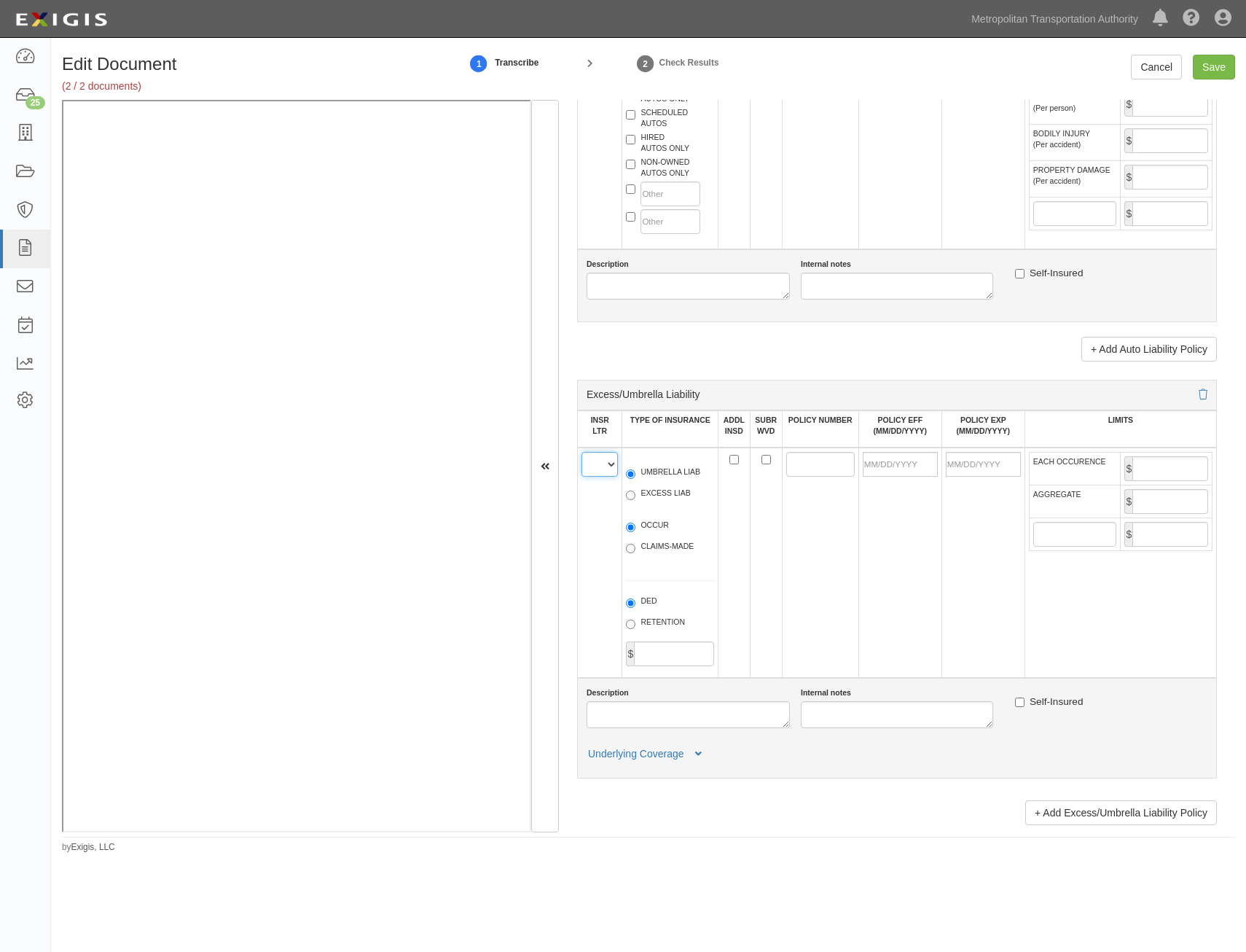
click at [602, 473] on select "A B C D E F" at bounding box center [600, 464] width 37 height 25
select select "B"
click at [581, 452] on select "A B C D E F" at bounding box center [600, 464] width 37 height 25
click at [668, 478] on label "UMBRELLA LIAB" at bounding box center [663, 474] width 74 height 15
click at [635, 478] on input "UMBRELLA LIAB" at bounding box center [630, 474] width 9 height 9
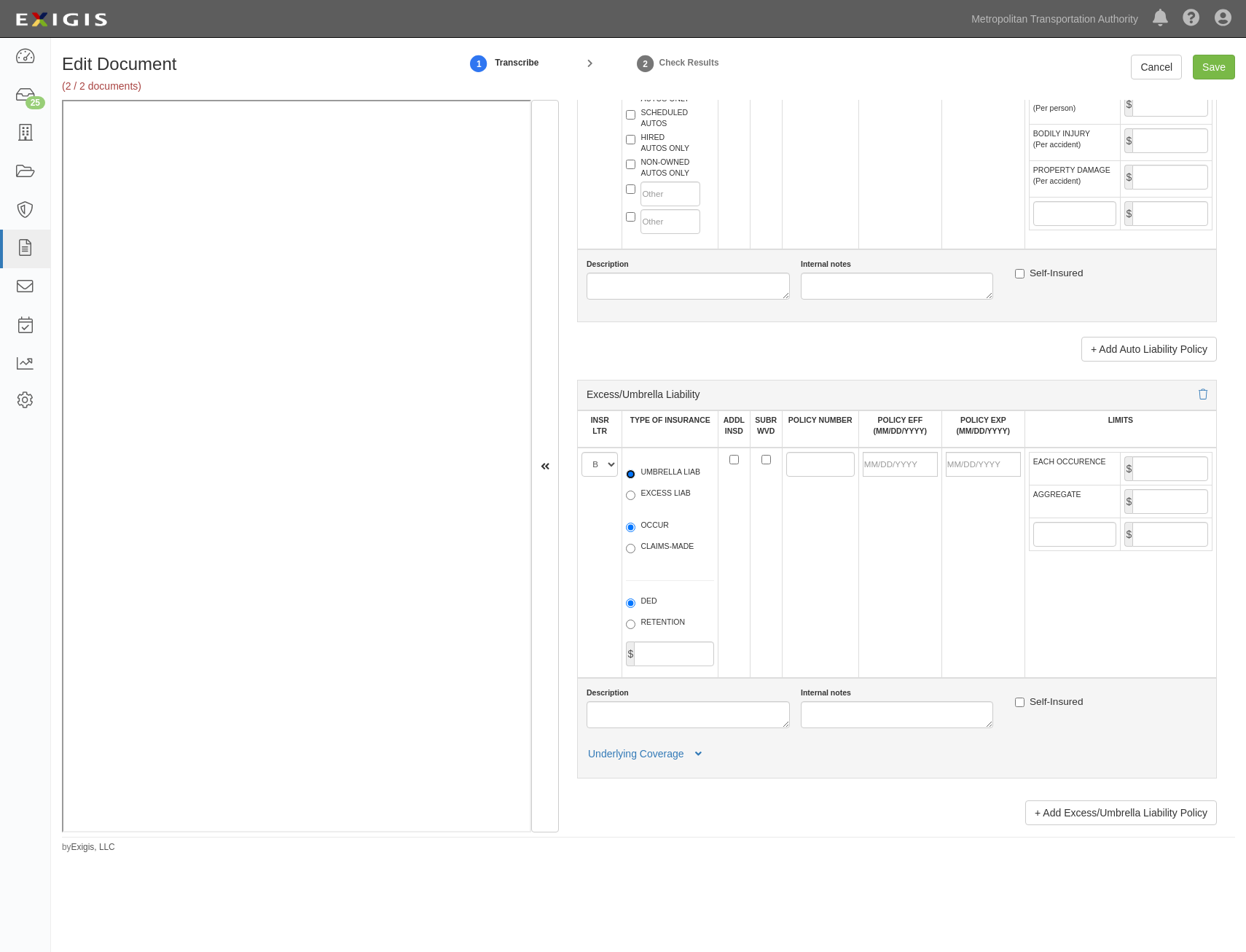
radio input "true"
click at [653, 524] on label "OCCUR" at bounding box center [648, 528] width 43 height 15
click at [635, 524] on input "OCCUR" at bounding box center [630, 527] width 9 height 9
radio input "true"
drag, startPoint x: 804, startPoint y: 464, endPoint x: 794, endPoint y: 464, distance: 10.0
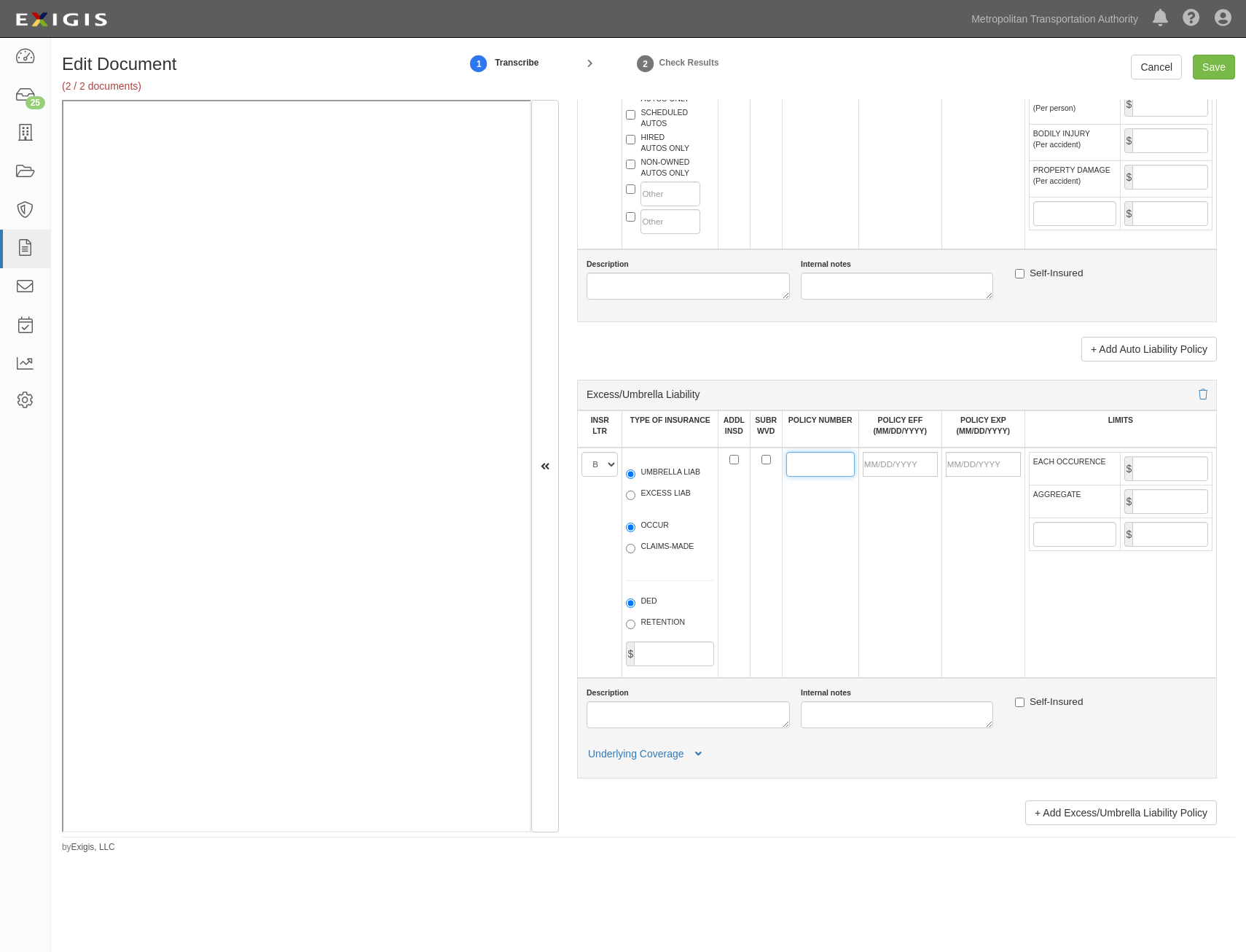
click at [800, 464] on input "POLICY NUMBER" at bounding box center [821, 464] width 68 height 25
paste input "BE017247267"
type input "BE017247267"
click at [910, 468] on input "POLICY EFF (MM/DD/YYYY)" at bounding box center [900, 464] width 75 height 25
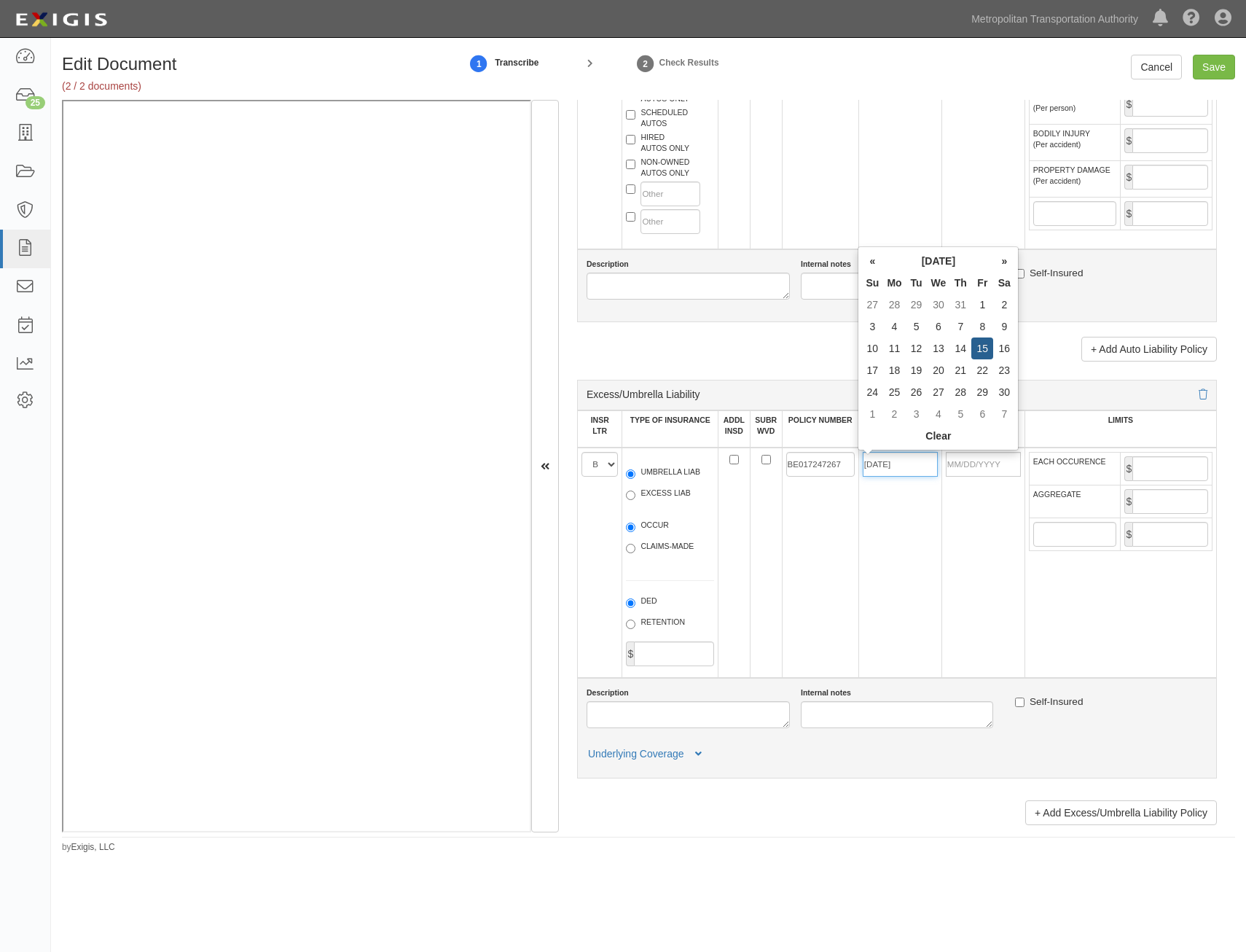
type input "11/15/2024"
type input "11/15/2025"
click at [796, 560] on td "BE017247267" at bounding box center [820, 562] width 76 height 230
click at [1177, 481] on td "$" at bounding box center [1166, 468] width 92 height 32
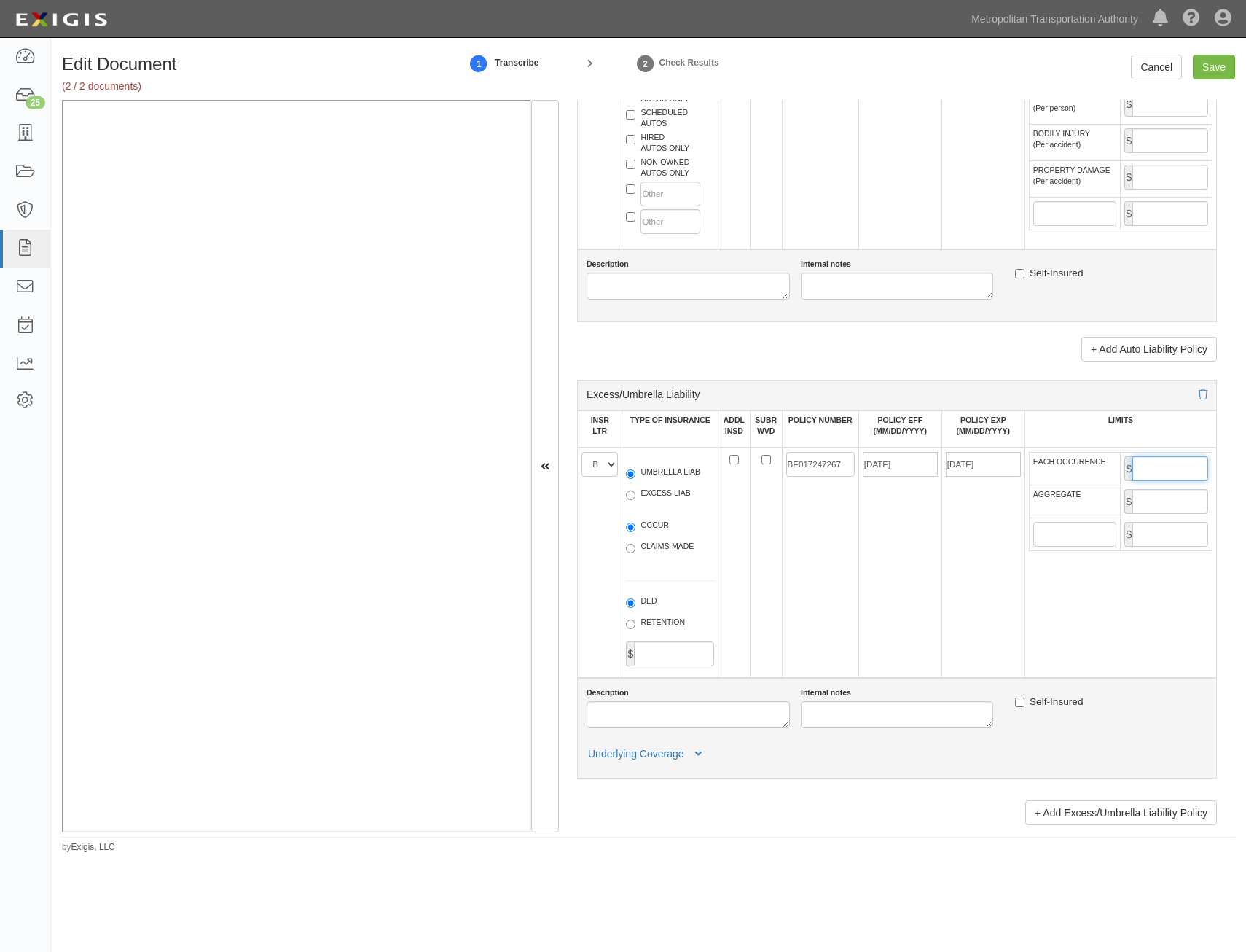
click at [1177, 474] on input "EACH OCCURENCE" at bounding box center [1170, 469] width 76 height 25
type input "2,000,000"
drag, startPoint x: 1156, startPoint y: 494, endPoint x: 1150, endPoint y: 508, distance: 15.2
click at [1156, 494] on input "AGGREGATE" at bounding box center [1170, 502] width 76 height 25
type input "2,000,000"
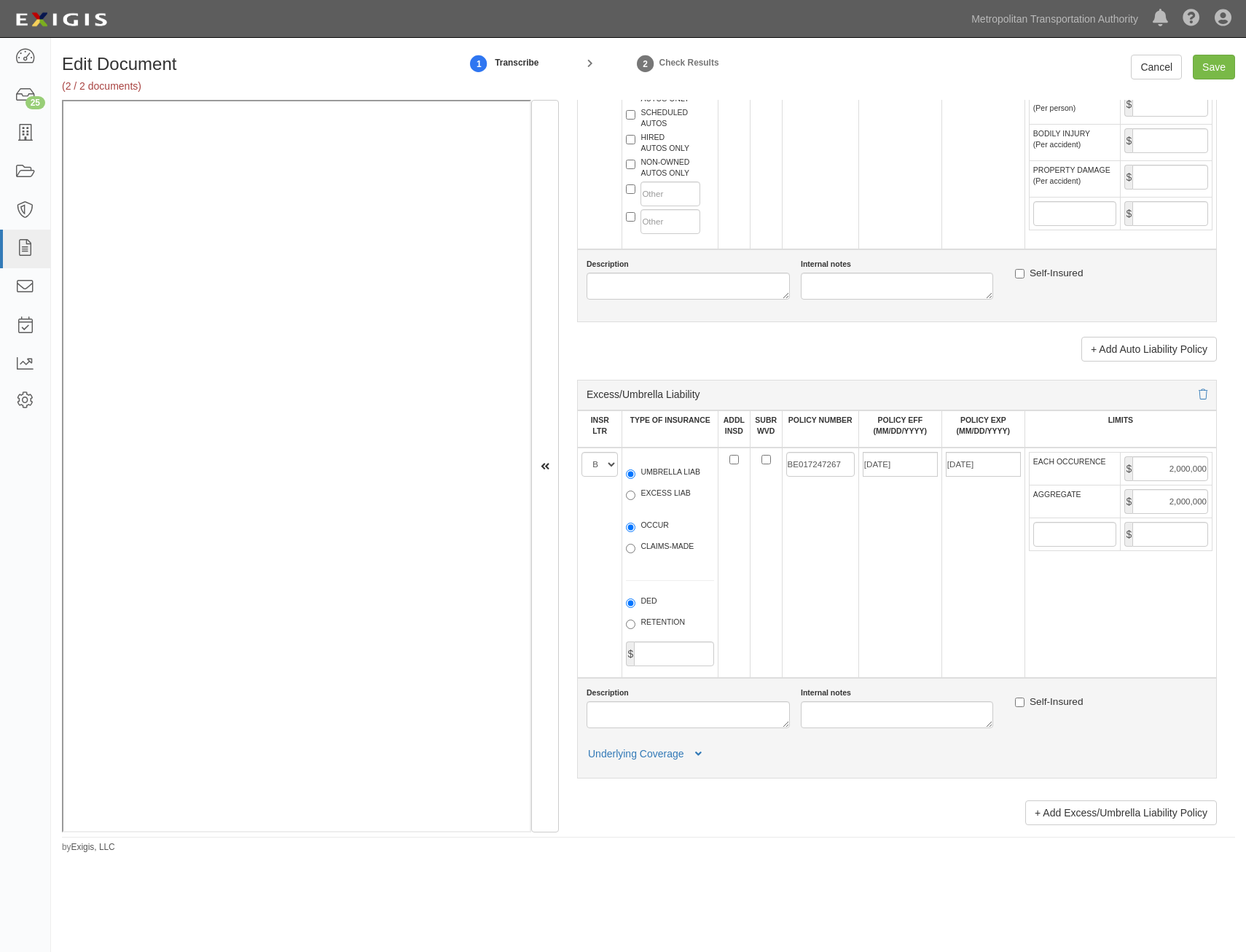
click at [901, 580] on td "11/15/2024" at bounding box center [900, 562] width 83 height 230
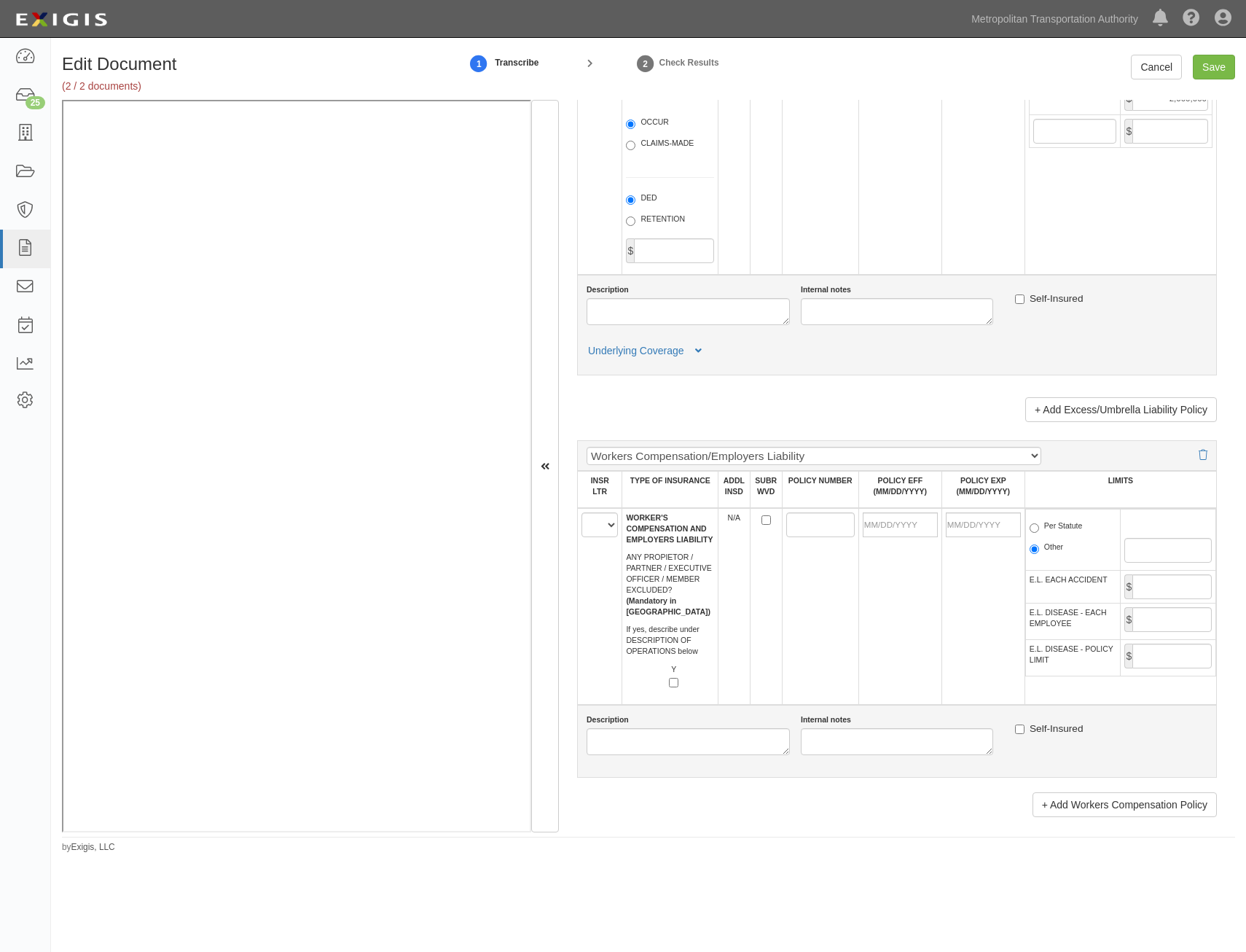
scroll to position [1968, 0]
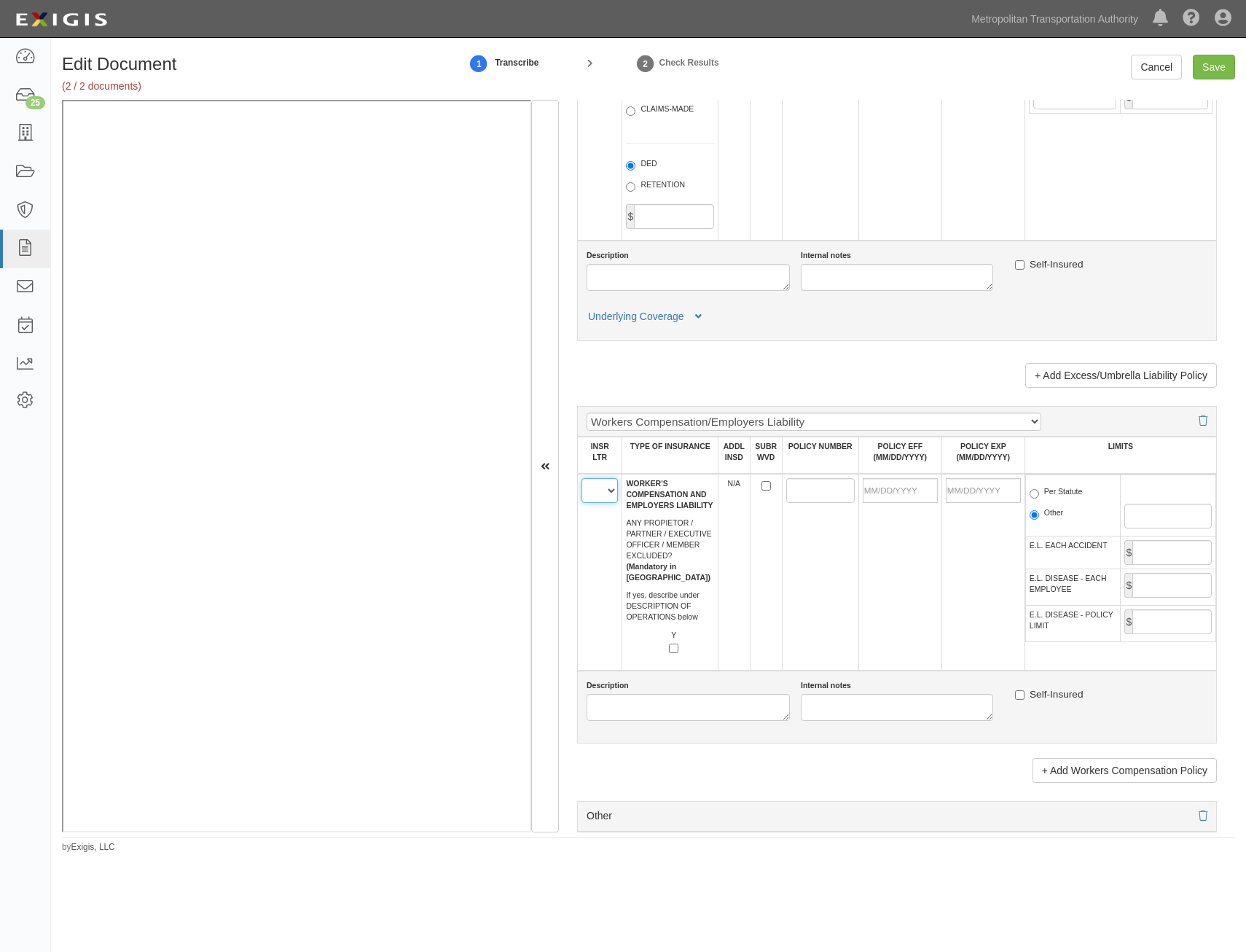
click at [598, 498] on select "A B C D E F" at bounding box center [600, 491] width 37 height 25
select select "C"
click at [581, 478] on select "A B C D E F" at bounding box center [600, 491] width 37 height 25
click at [795, 491] on input "POLICY NUMBER" at bounding box center [821, 491] width 68 height 25
paste input "WC929926224"
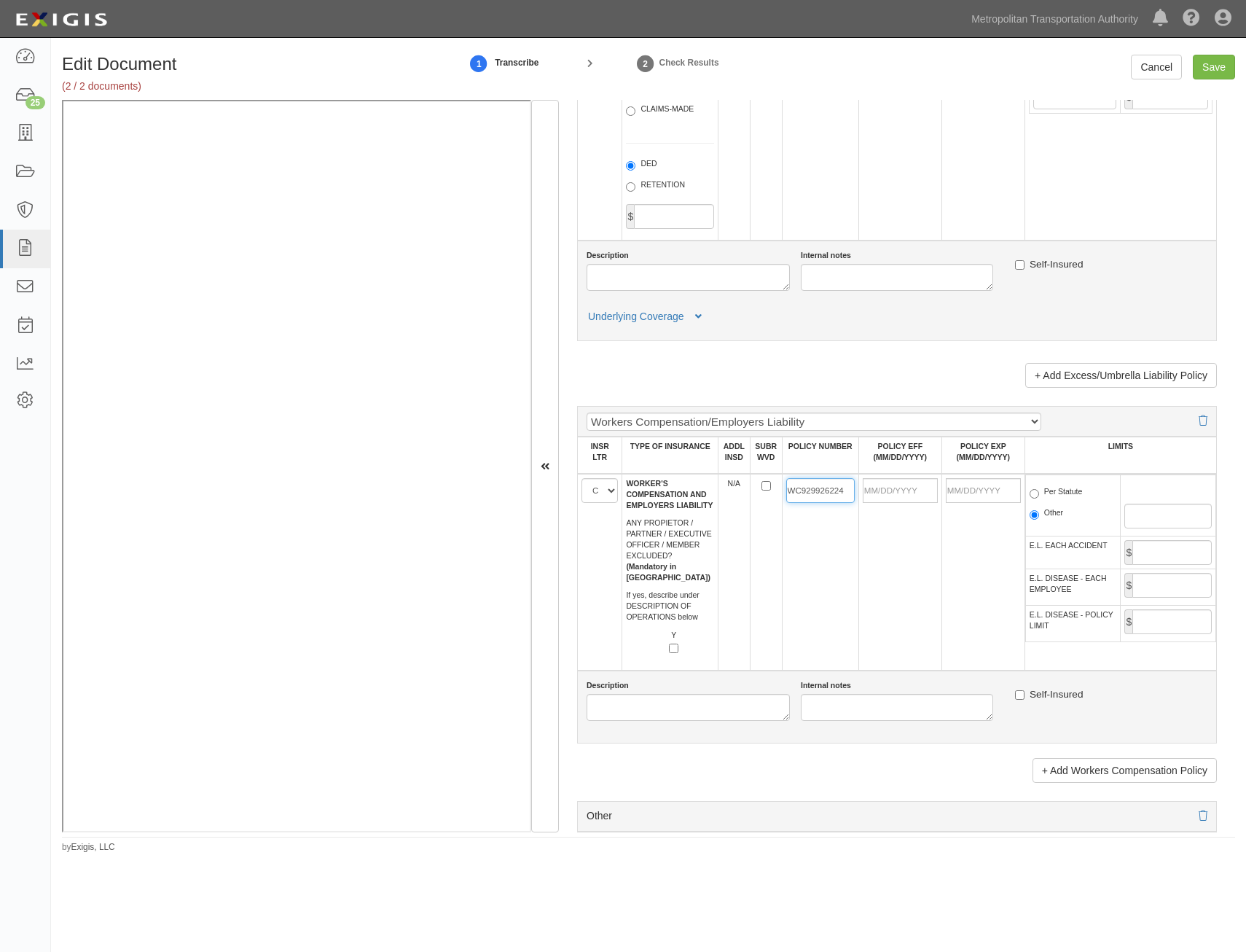
type input "WC929926224"
click at [909, 493] on input "POLICY EFF (MM/DD/YYYY)" at bounding box center [900, 491] width 75 height 25
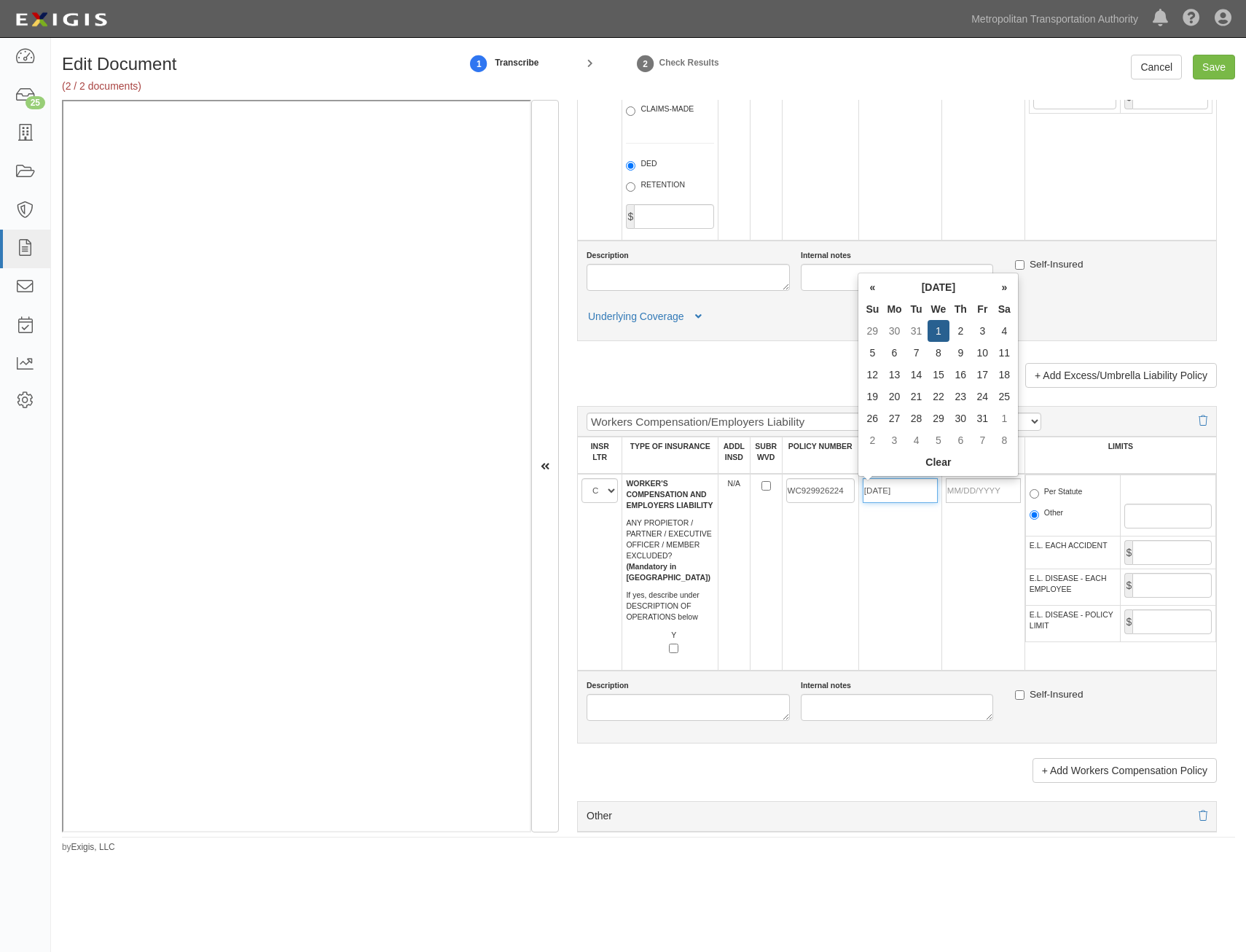
type input "01/01/2025"
type input "01/01/2026"
click at [797, 615] on td "WC929926224" at bounding box center [820, 572] width 76 height 197
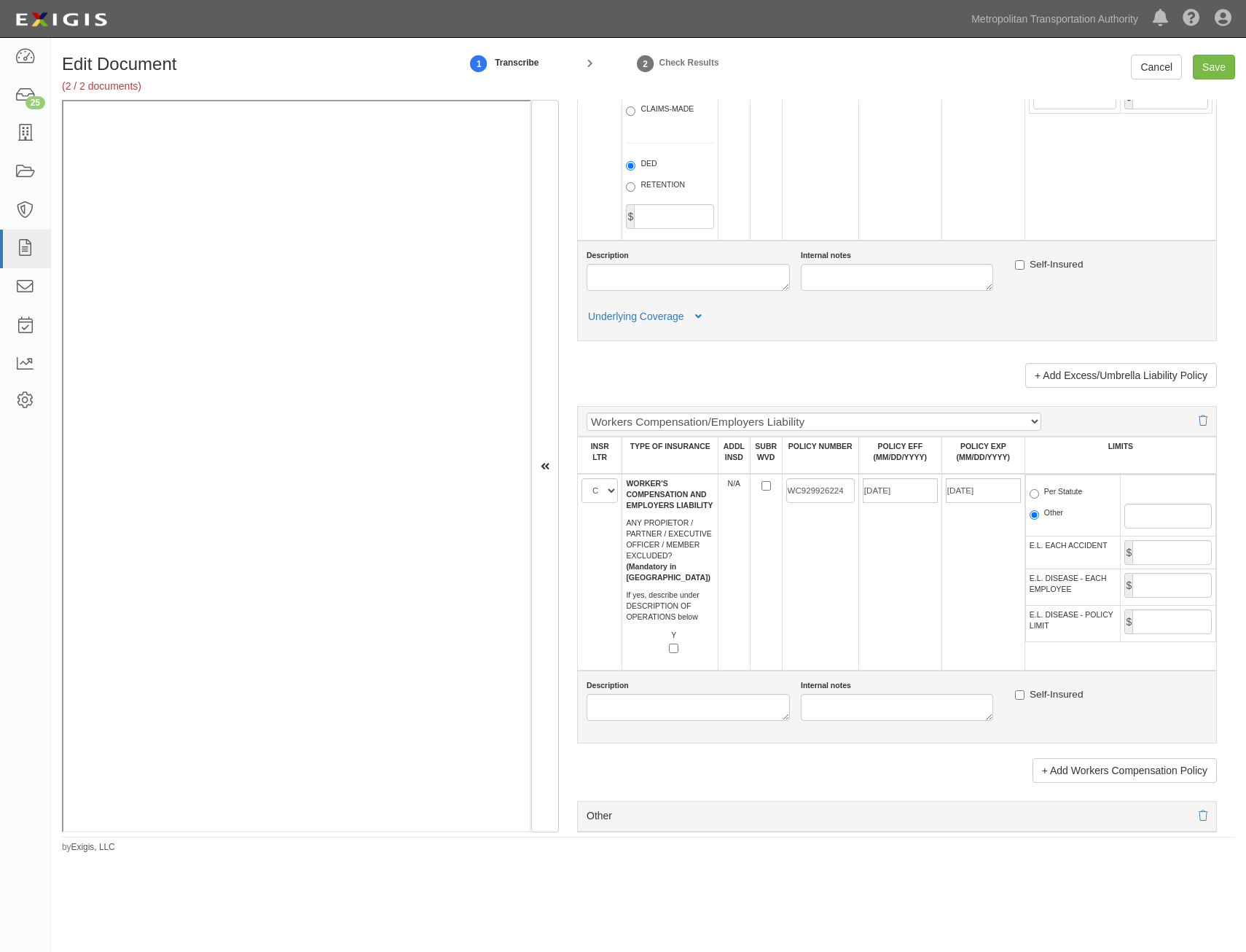
click at [1044, 497] on label "Per Statute" at bounding box center [1057, 493] width 53 height 15
click at [1039, 497] on input "Per Statute" at bounding box center [1034, 493] width 9 height 9
radio input "true"
click at [1154, 556] on input "E.L. EACH ACCIDENT" at bounding box center [1173, 552] width 80 height 25
type input "5,000,000"
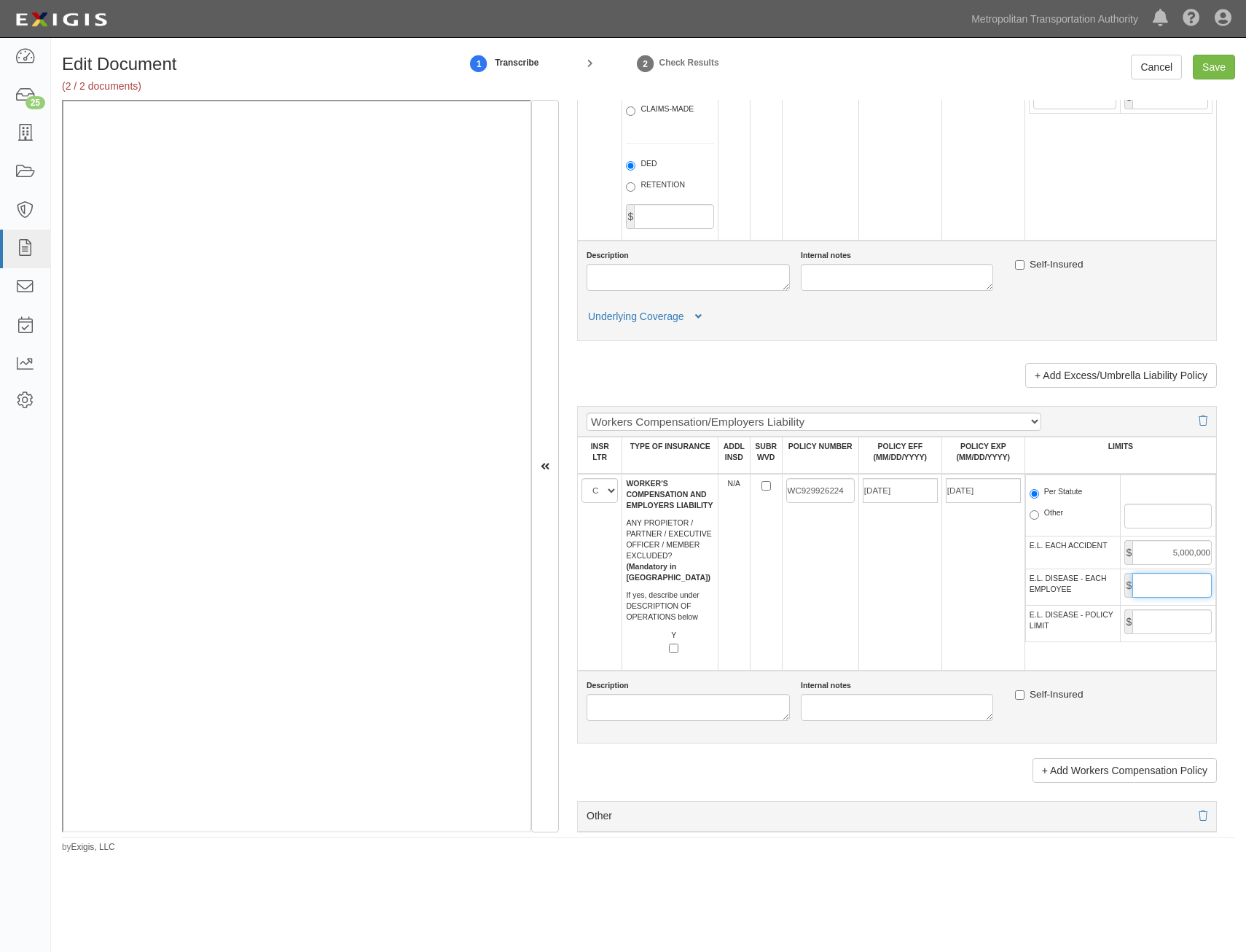
click at [1164, 595] on input "E.L. DISEASE - EACH EMPLOYEE" at bounding box center [1173, 586] width 80 height 25
type input "5,000,000"
click at [1165, 626] on input "E.L. DISEASE - POLICY LIMIT" at bounding box center [1173, 622] width 80 height 25
type input "5,000,000"
click at [901, 583] on td "01/01/2025" at bounding box center [900, 572] width 83 height 197
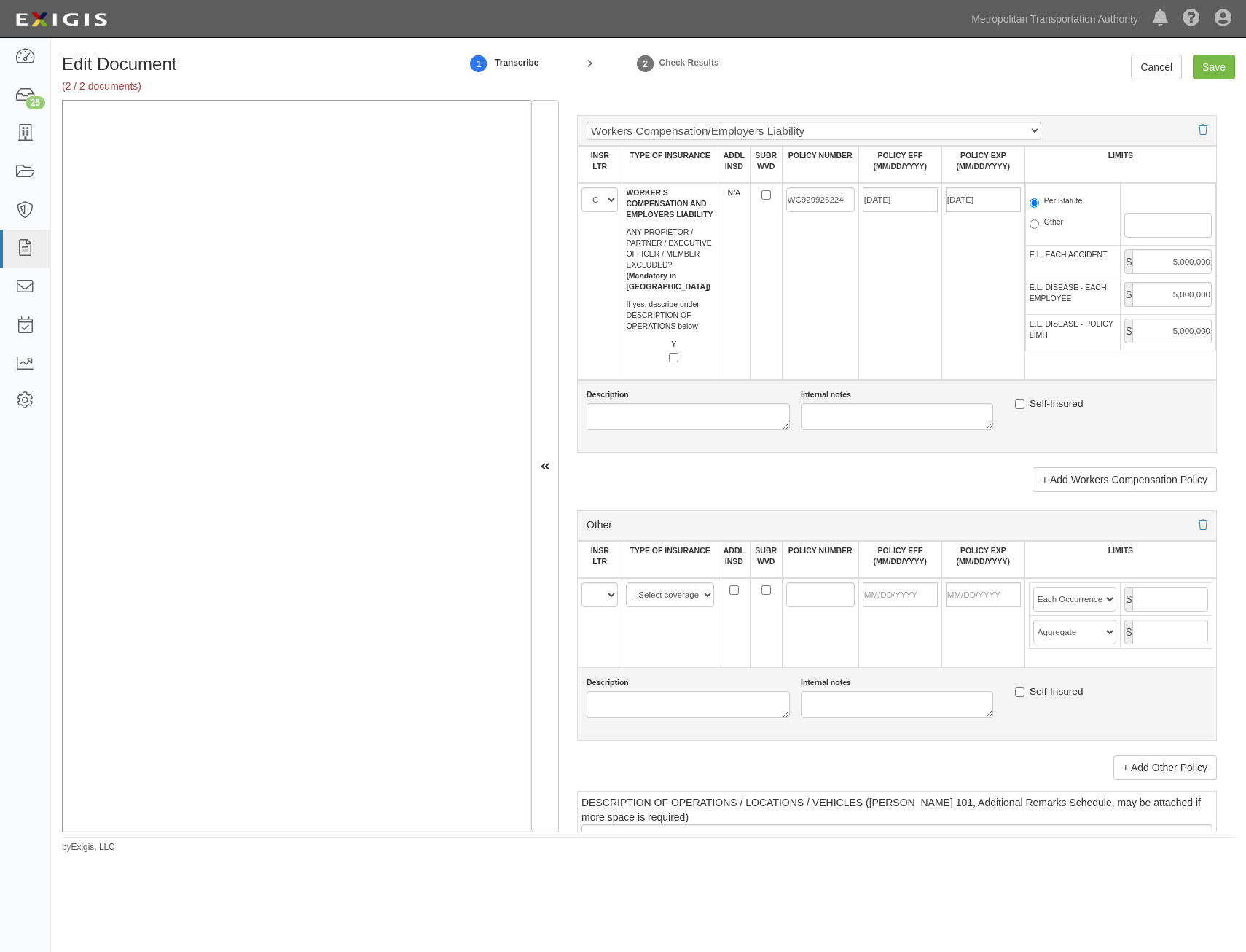
scroll to position [2260, 0]
click at [677, 597] on select "-- Select coverage line -- Asbestos Abatement Auto Physical Damage Aviation Lia…" at bounding box center [670, 594] width 88 height 25
select select "44"
click at [626, 582] on select "-- Select coverage line -- Asbestos Abatement Auto Physical Damage Aviation Lia…" at bounding box center [670, 594] width 88 height 25
click at [606, 595] on select "A B C D E F" at bounding box center [600, 594] width 37 height 25
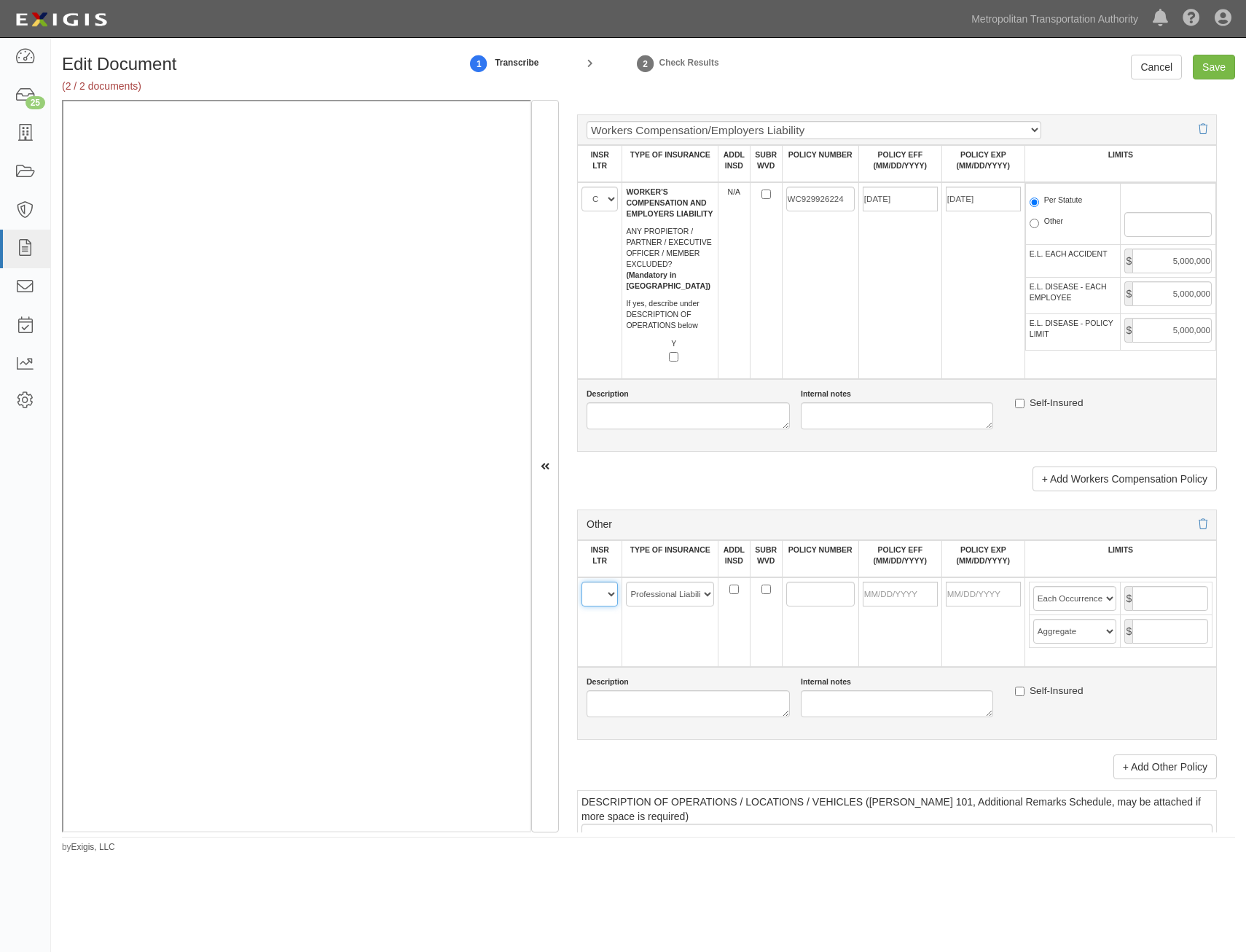
select select "D"
click at [581, 582] on select "A B C D E F" at bounding box center [600, 594] width 37 height 25
click at [1150, 769] on link "+ Add Other Policy" at bounding box center [1165, 767] width 104 height 25
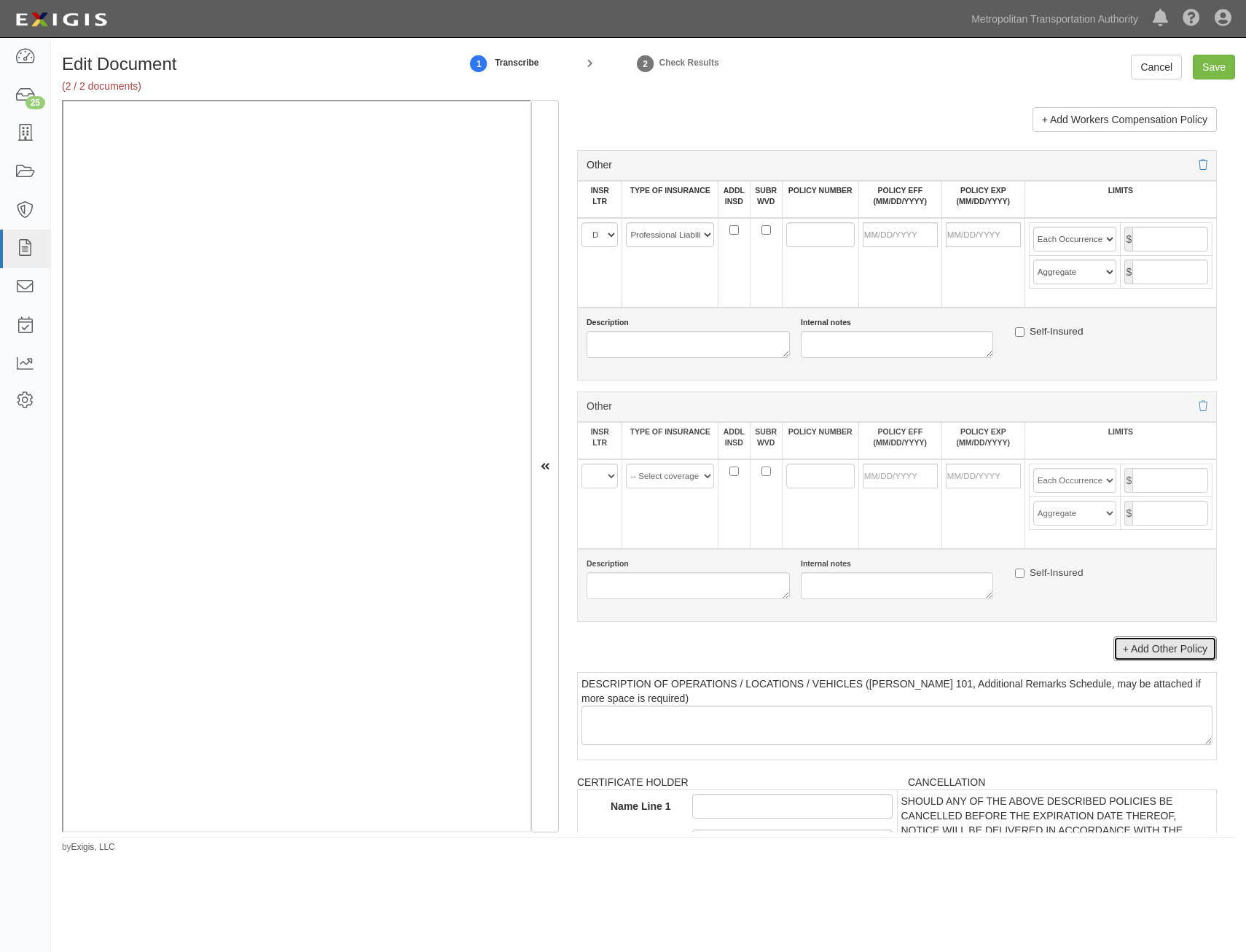
scroll to position [2624, 0]
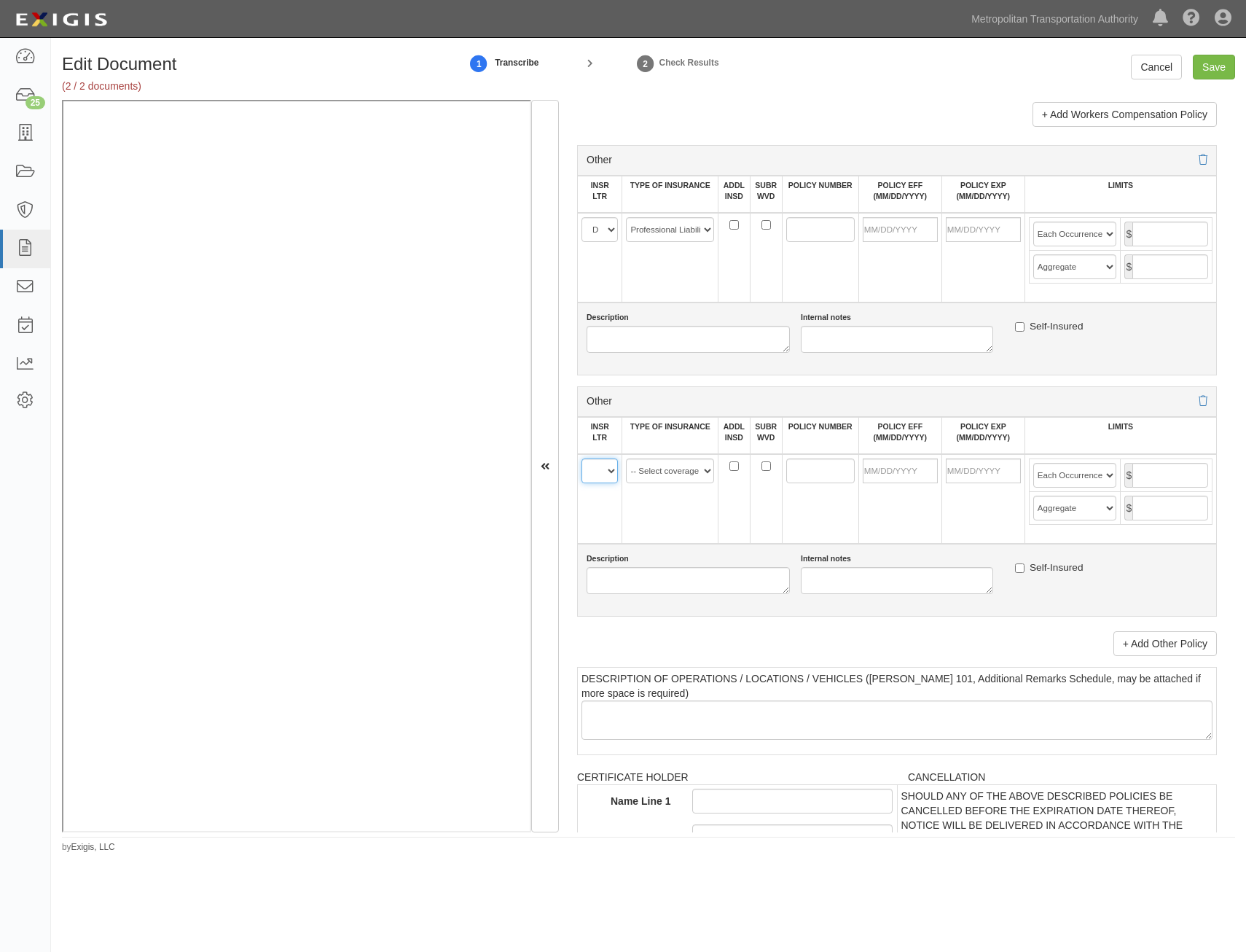
click at [606, 472] on select "A B C D E F" at bounding box center [600, 471] width 37 height 25
select select "D"
click at [581, 459] on select "A B C D E F" at bounding box center [600, 471] width 37 height 25
click at [666, 478] on select "-- Select coverage line -- Asbestos Abatement Auto Physical Damage Aviation Lia…" at bounding box center [670, 471] width 88 height 25
select select "152"
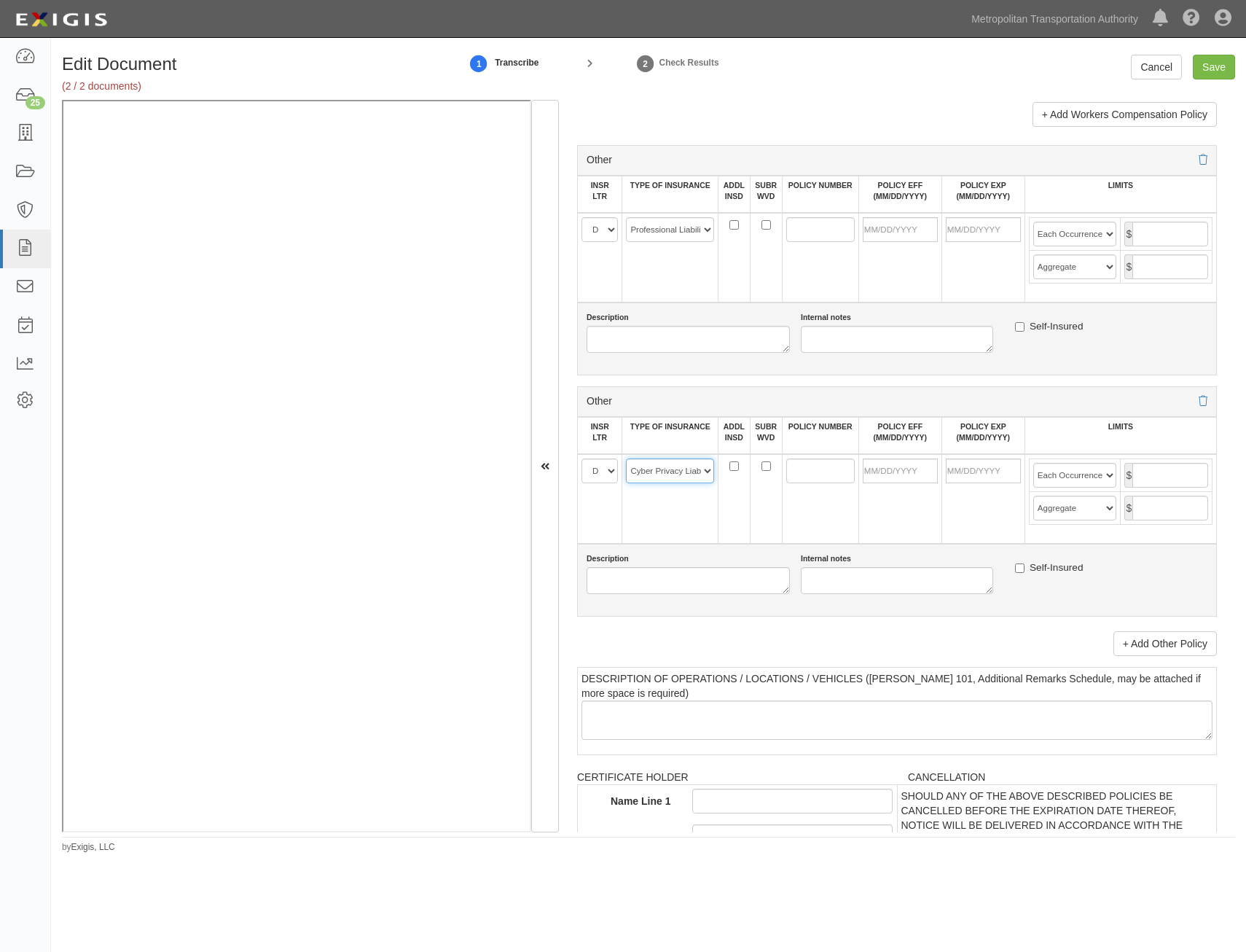
click at [626, 459] on select "-- Select coverage line -- Asbestos Abatement Auto Physical Damage Aviation Lia…" at bounding box center [670, 471] width 88 height 25
click at [1166, 651] on link "+ Add Other Policy" at bounding box center [1165, 644] width 104 height 25
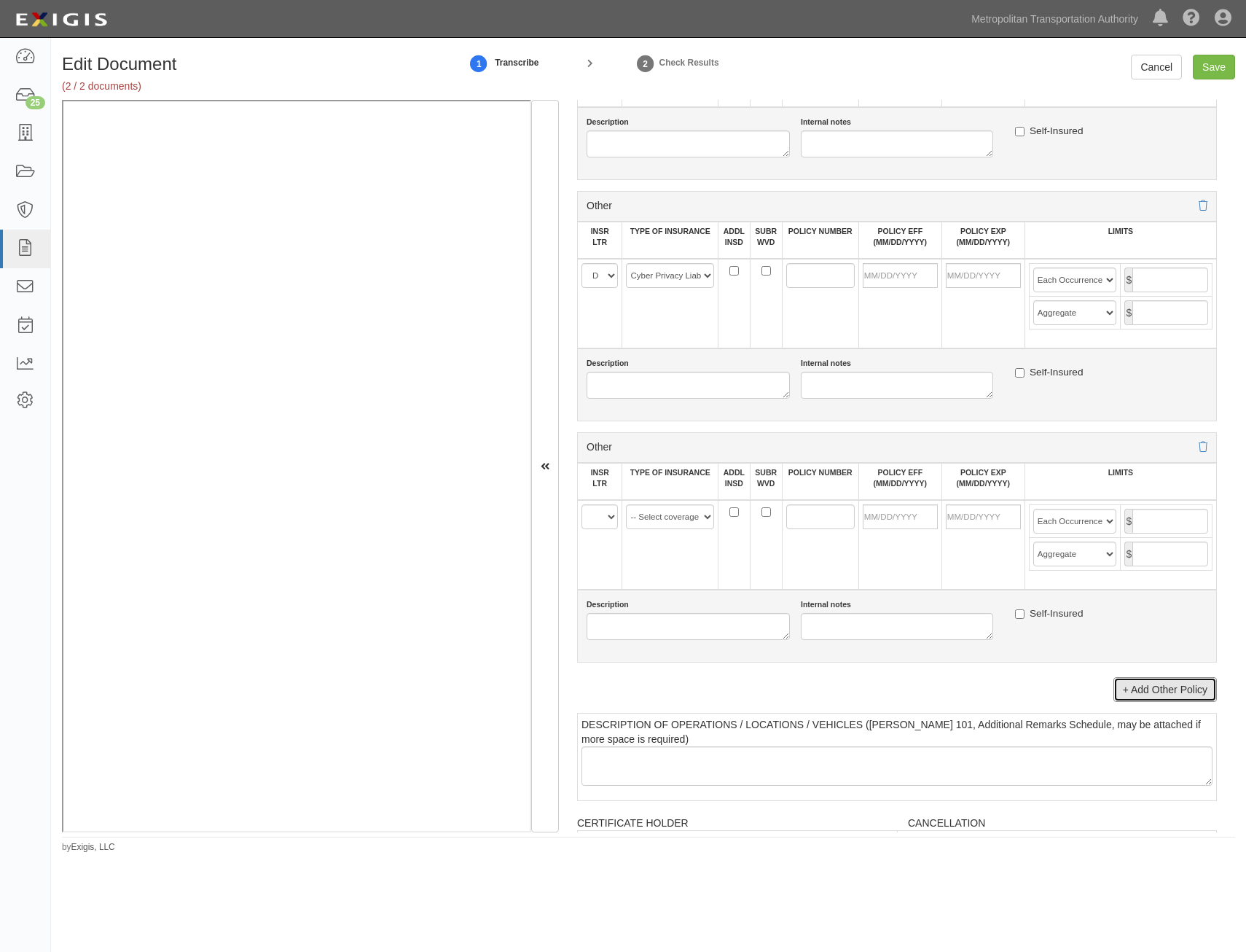
scroll to position [2843, 0]
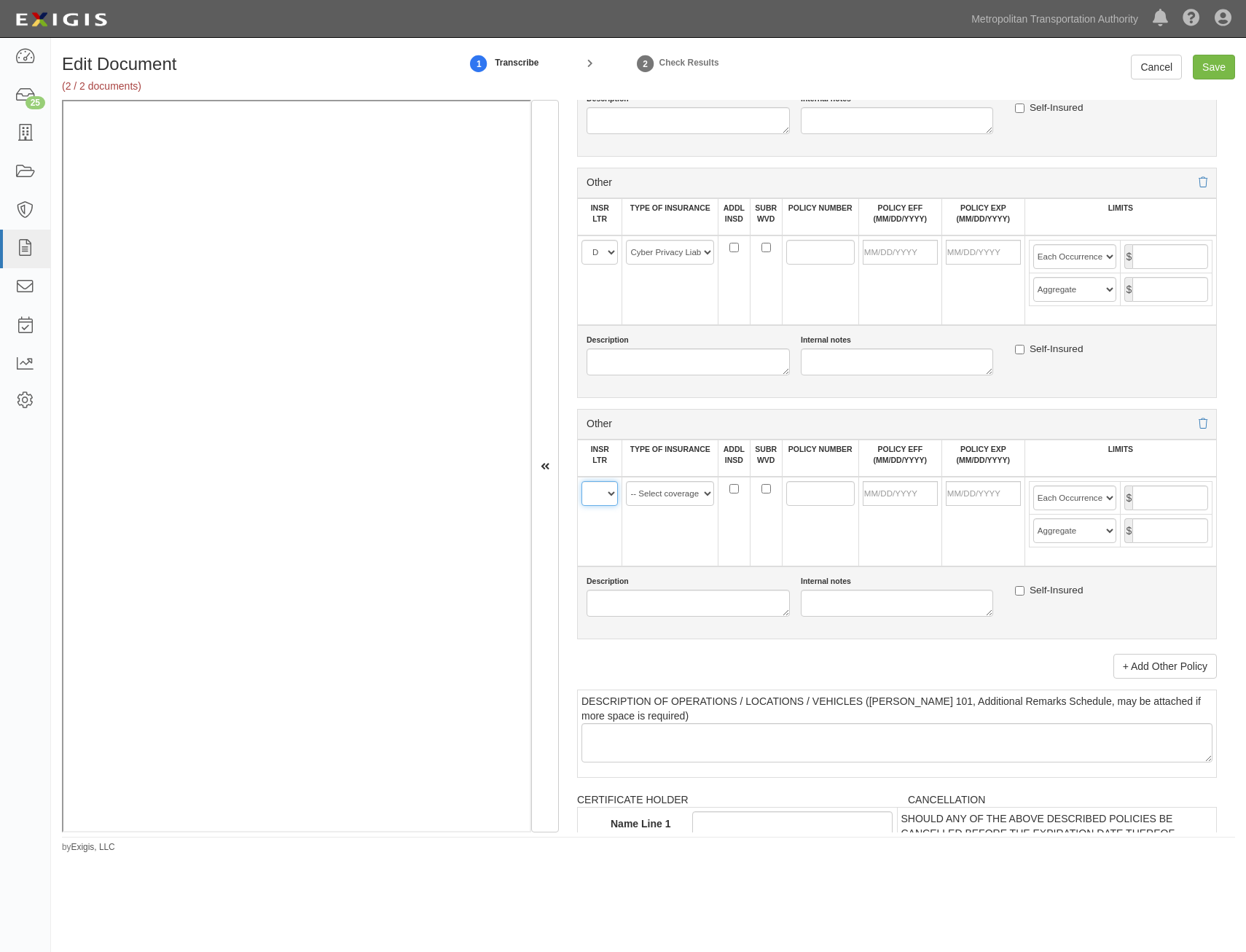
drag, startPoint x: 602, startPoint y: 497, endPoint x: 604, endPoint y: 507, distance: 10.2
click at [602, 497] on select "A B C D E F" at bounding box center [600, 493] width 37 height 25
select select "D"
click at [581, 481] on select "A B C D E F" at bounding box center [600, 493] width 37 height 25
drag, startPoint x: 688, startPoint y: 488, endPoint x: 687, endPoint y: 506, distance: 18.0
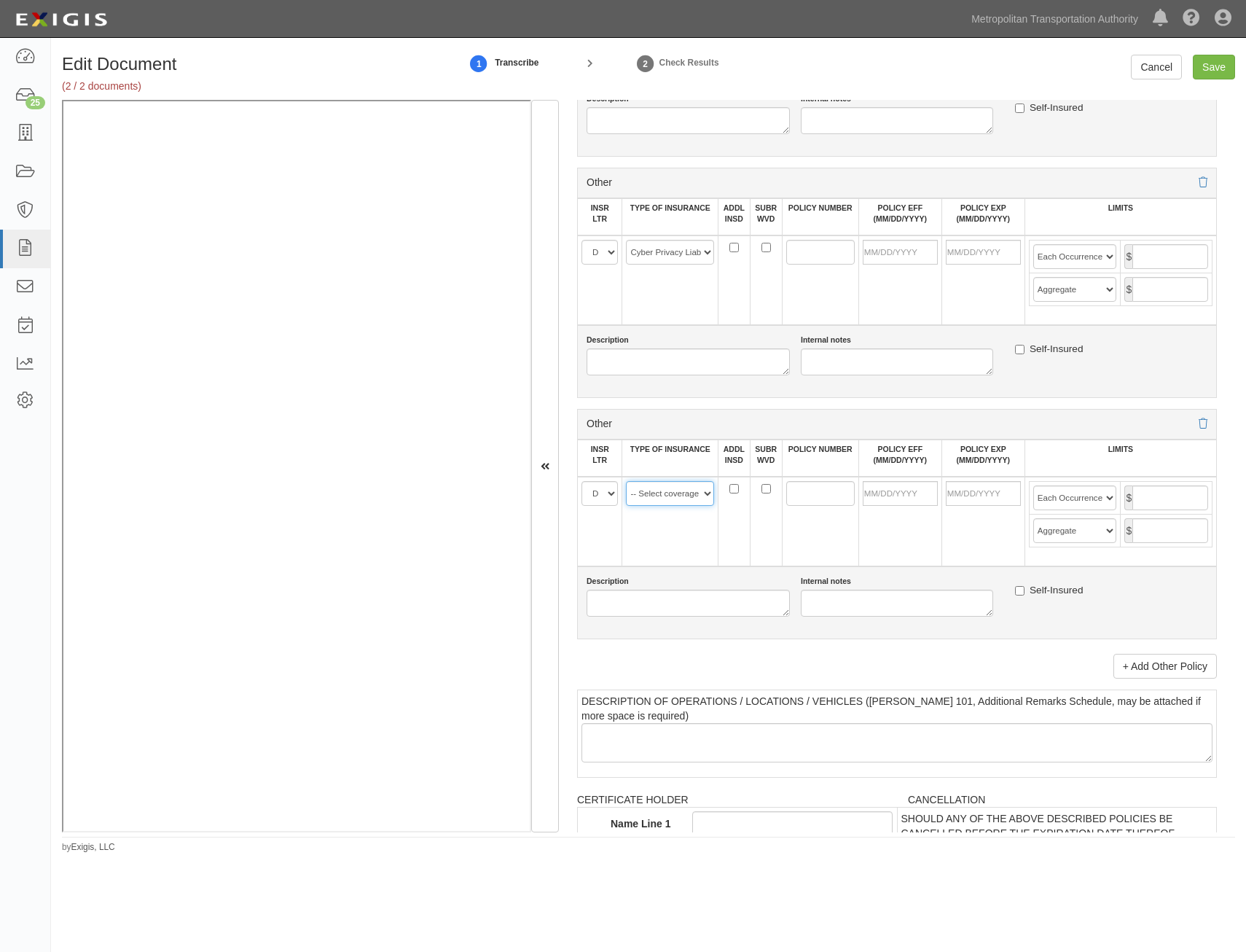
click at [688, 488] on select "-- Select coverage line -- Asbestos Abatement Auto Physical Damage Aviation Lia…" at bounding box center [670, 493] width 88 height 25
select select "91"
click at [626, 481] on select "-- Select coverage line -- Asbestos Abatement Auto Physical Damage Aviation Lia…" at bounding box center [670, 493] width 88 height 25
click at [794, 490] on input "POLICY NUMBER" at bounding box center [821, 493] width 68 height 25
paste input "USZ000017250"
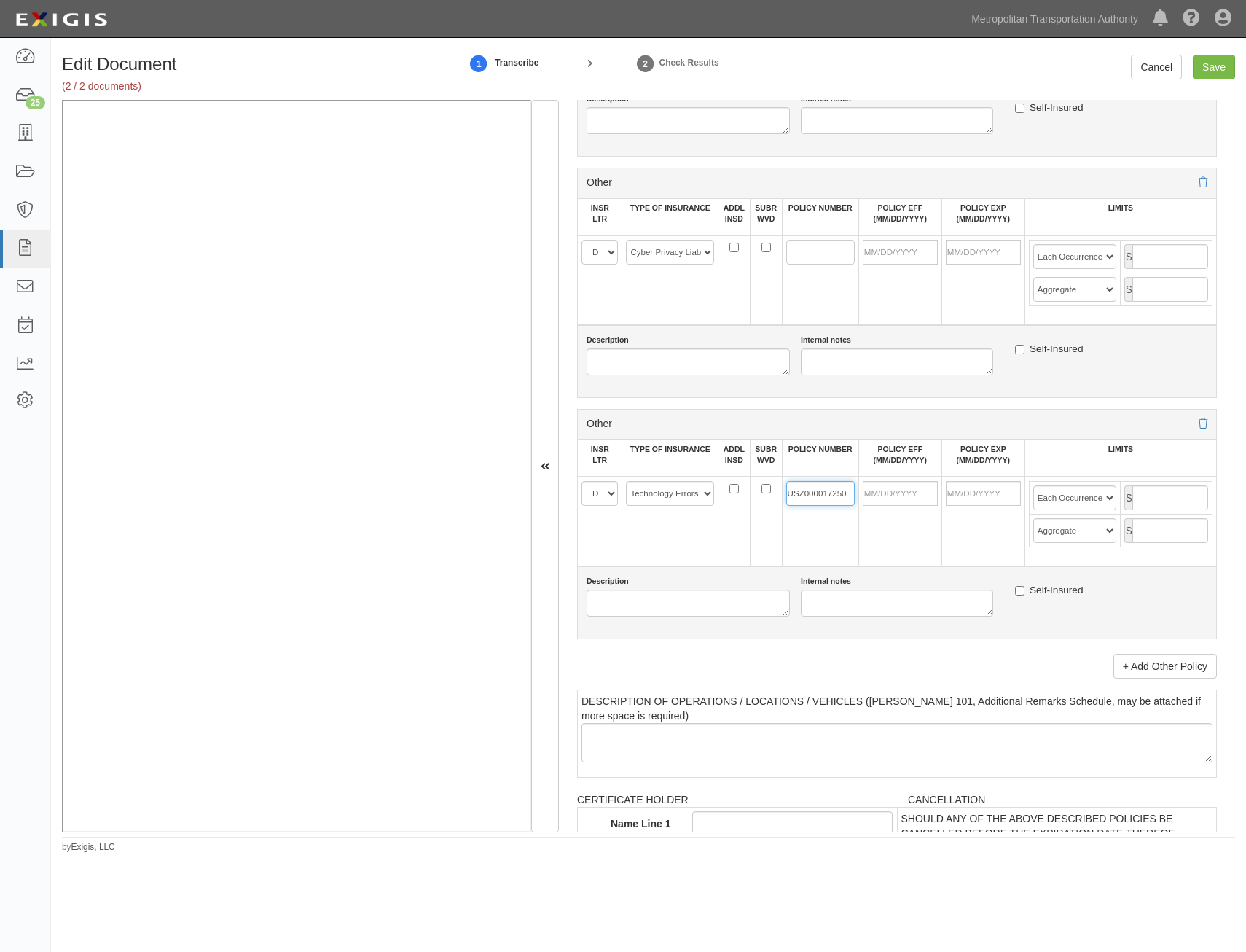
type input "USZ000017250"
click at [799, 239] on td at bounding box center [820, 280] width 76 height 90
click at [796, 256] on input "POLICY NUMBER" at bounding box center [821, 253] width 68 height 25
paste input "USZ000017250"
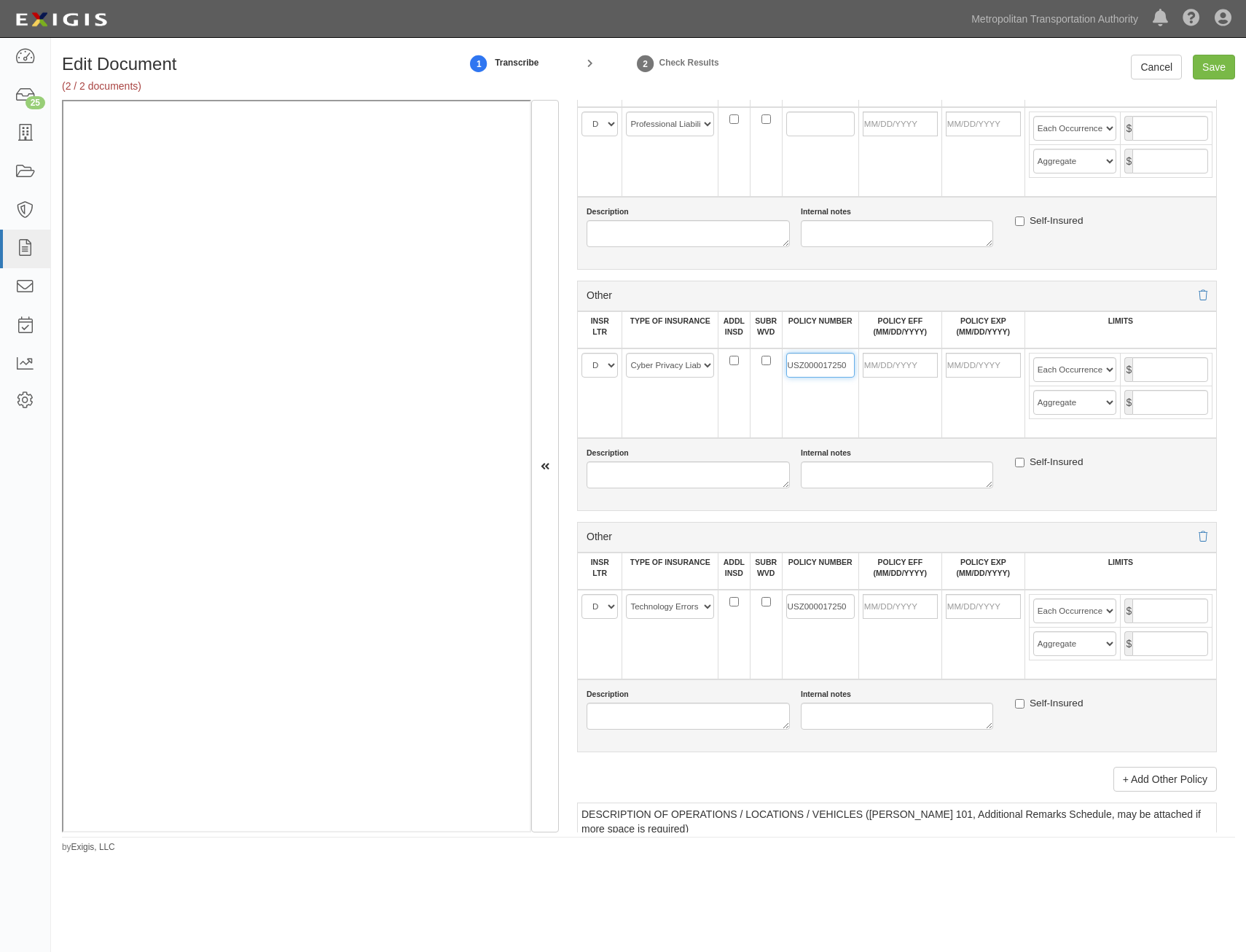
scroll to position [2624, 0]
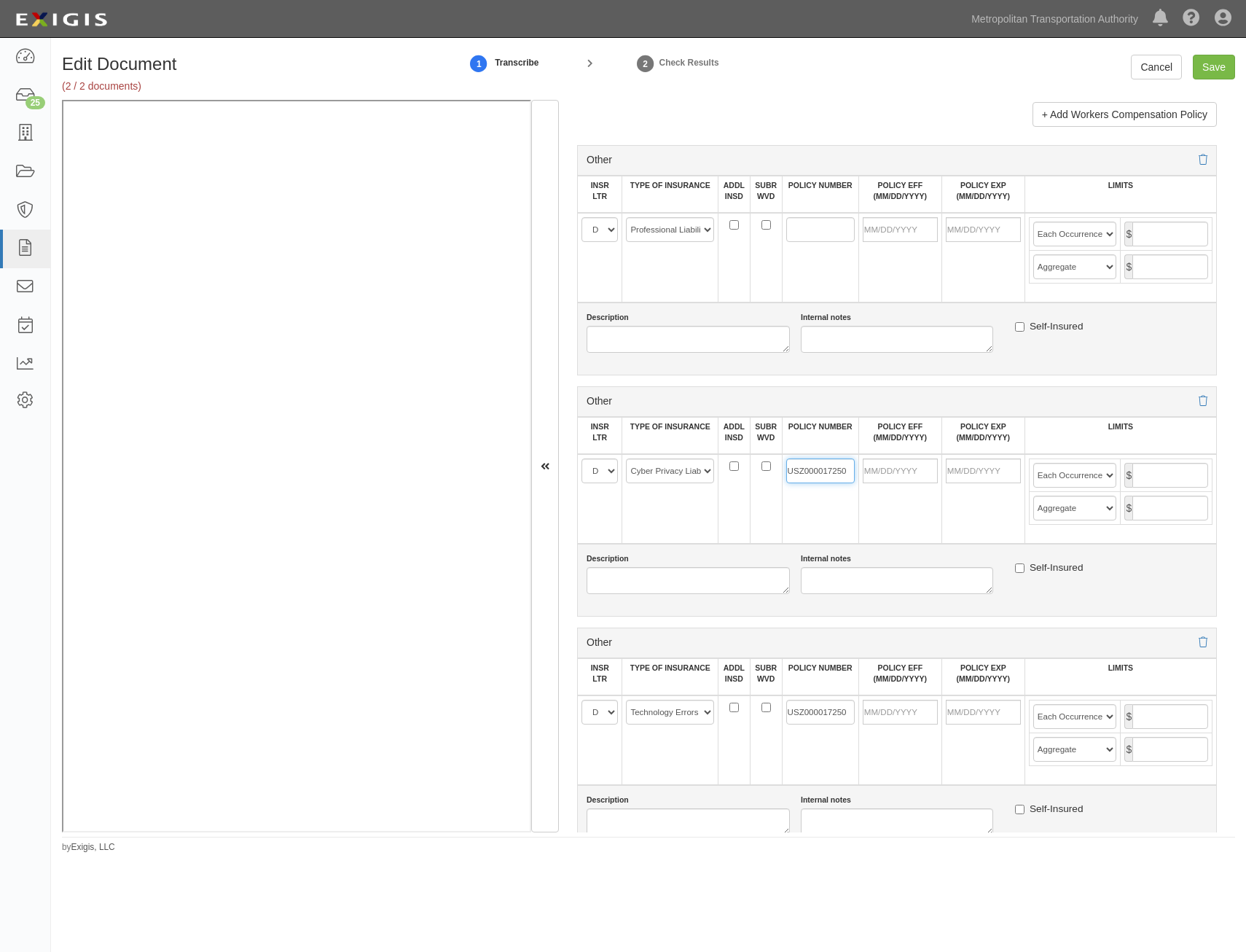
type input "USZ000017250"
click at [801, 229] on input "POLICY NUMBER" at bounding box center [821, 229] width 68 height 25
paste input "USZ000017250"
type input "USZ000017250"
click at [879, 233] on input "POLICY EFF (MM/DD/YYYY)" at bounding box center [900, 229] width 75 height 25
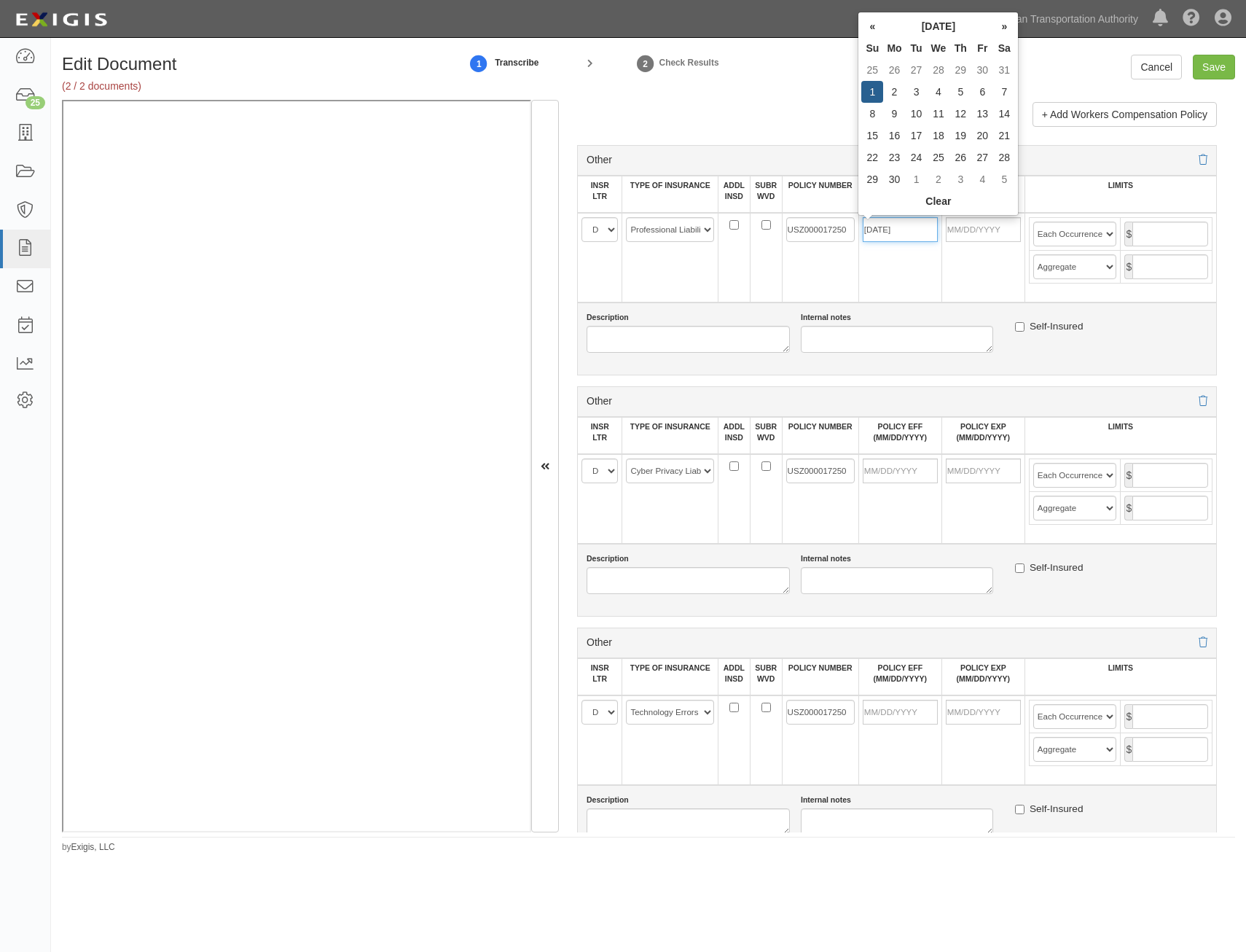
type input "06/01/2025"
type input "06/01/2026"
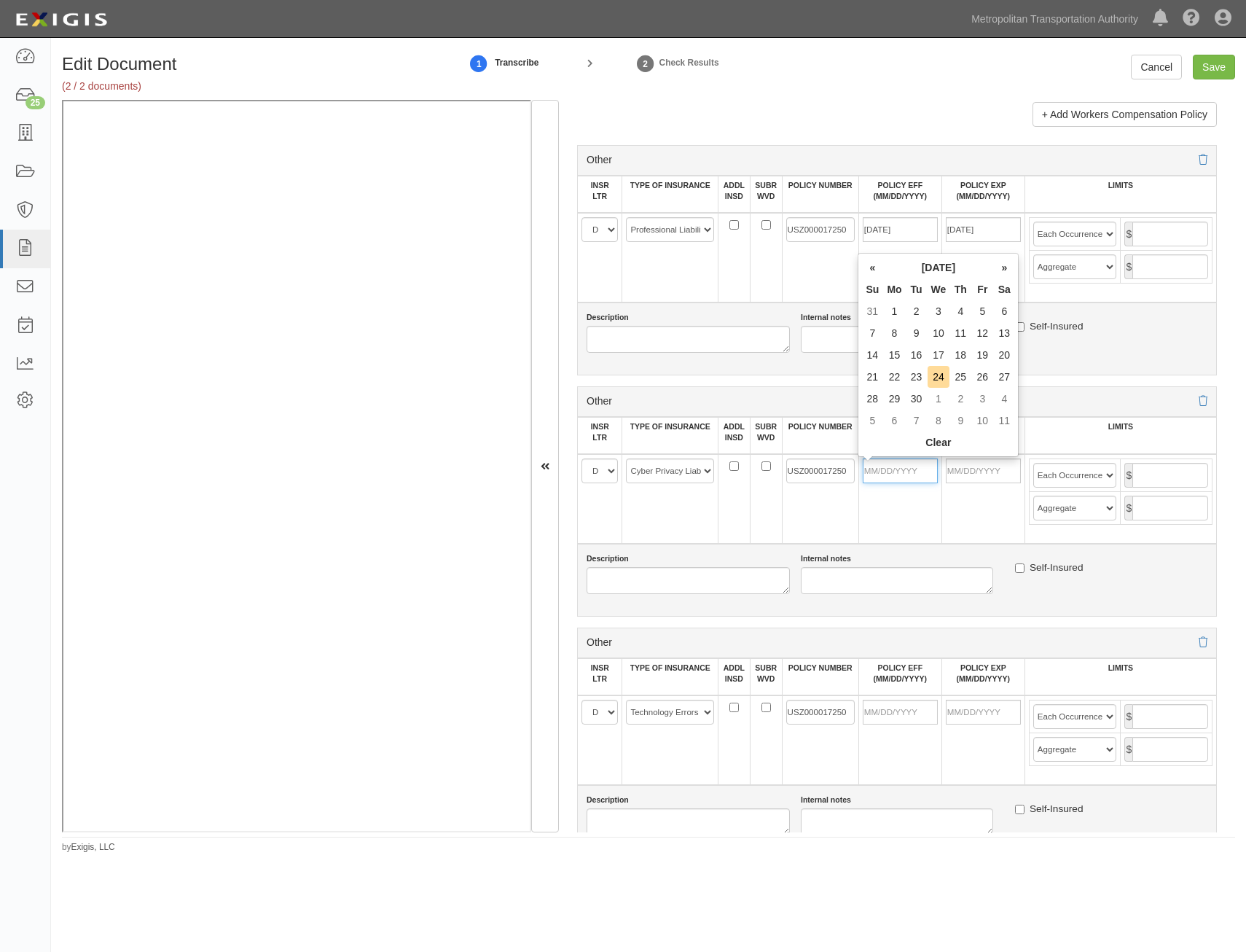
click at [919, 483] on input "POLICY EFF (MM/DD/YYYY)" at bounding box center [900, 471] width 75 height 25
type input "06/01/2025"
type input "06/01/2026"
click at [916, 711] on input "POLICY EFF (MM/DD/YYYY)" at bounding box center [900, 712] width 75 height 25
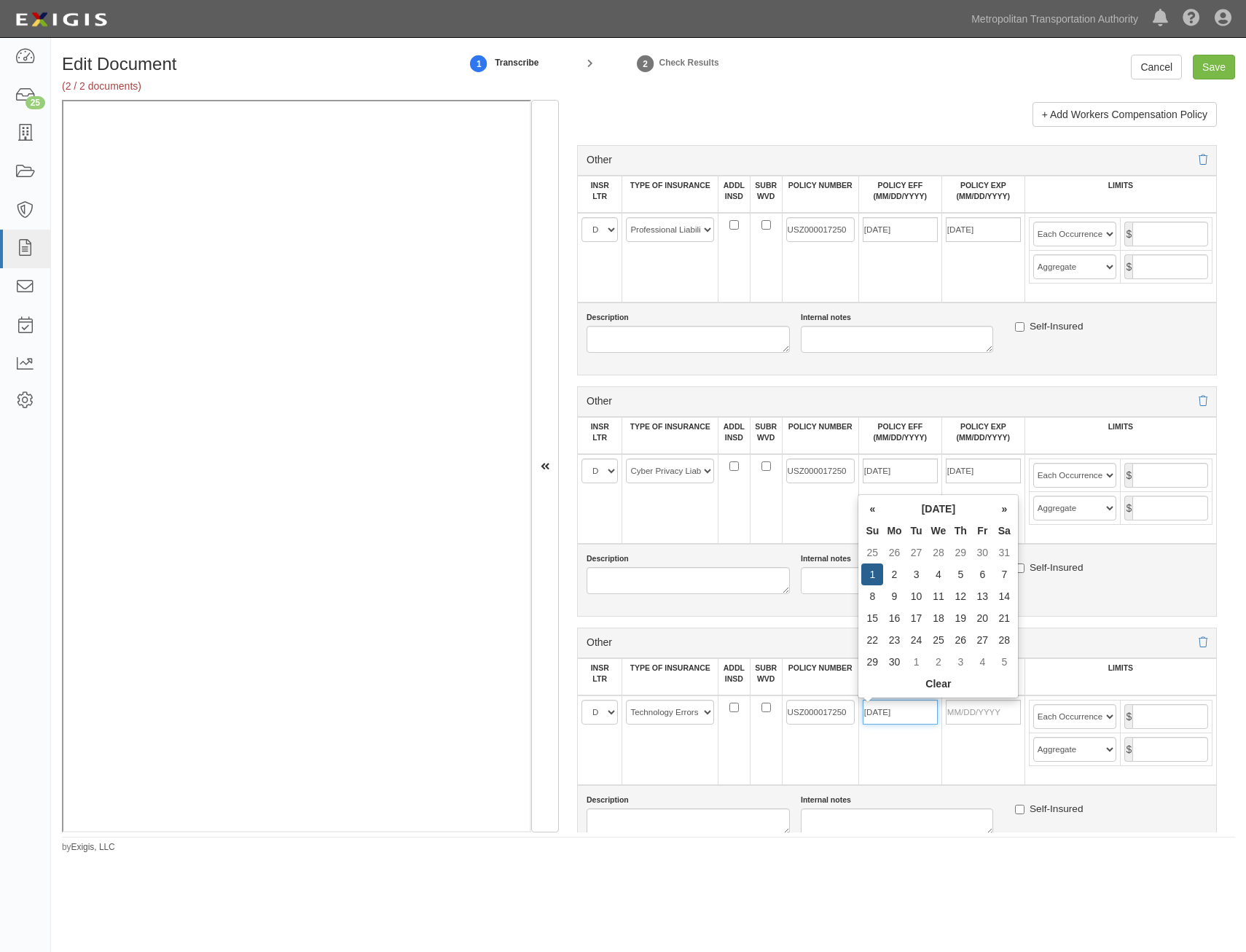
type input "06/01/2025"
type input "06/01/2026"
click at [1127, 611] on div "Description Internal notes Self-Insured" at bounding box center [897, 581] width 640 height 73
click at [1148, 230] on input "text" at bounding box center [1170, 234] width 76 height 25
type input "25,000,000"
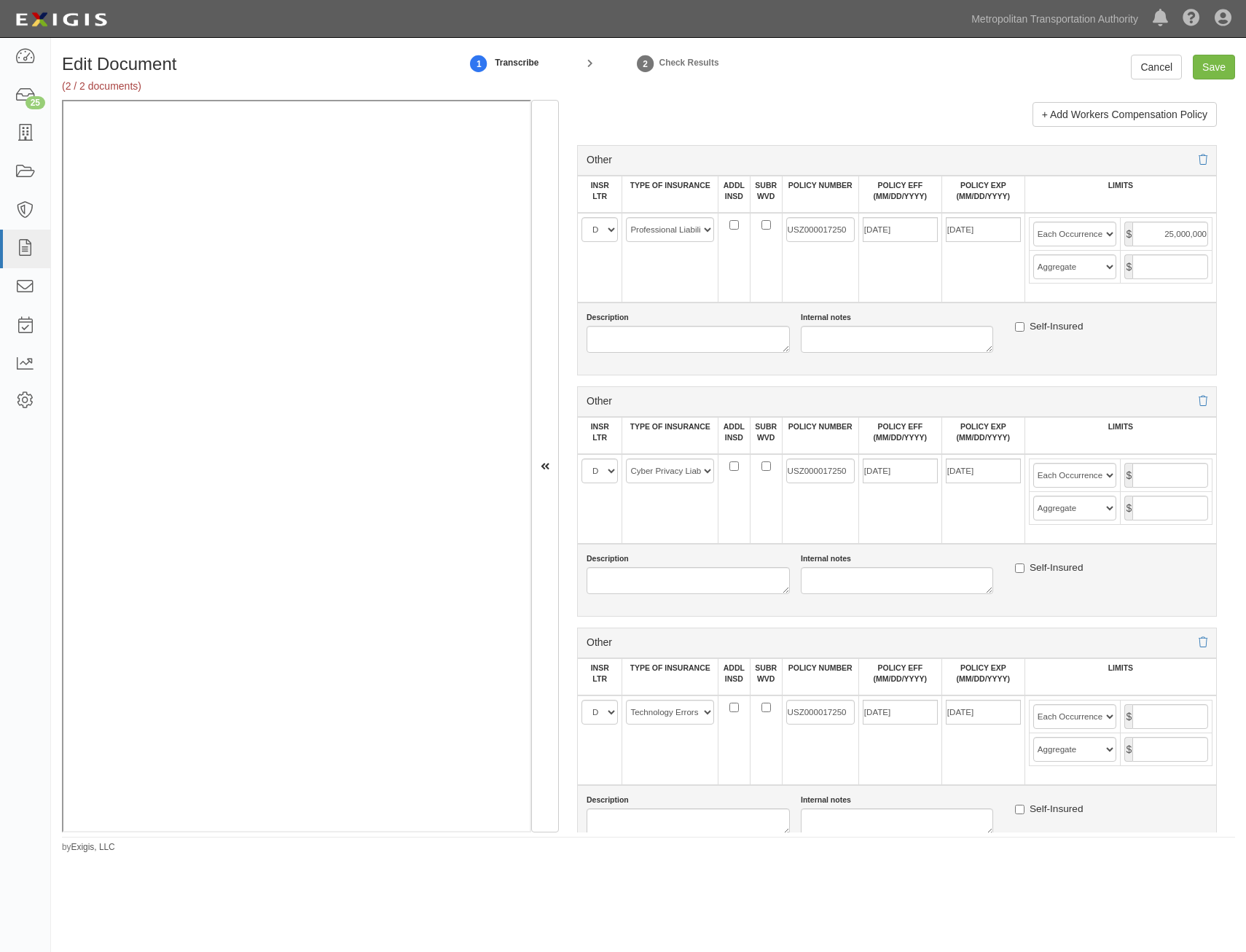
type input "25,000,000"
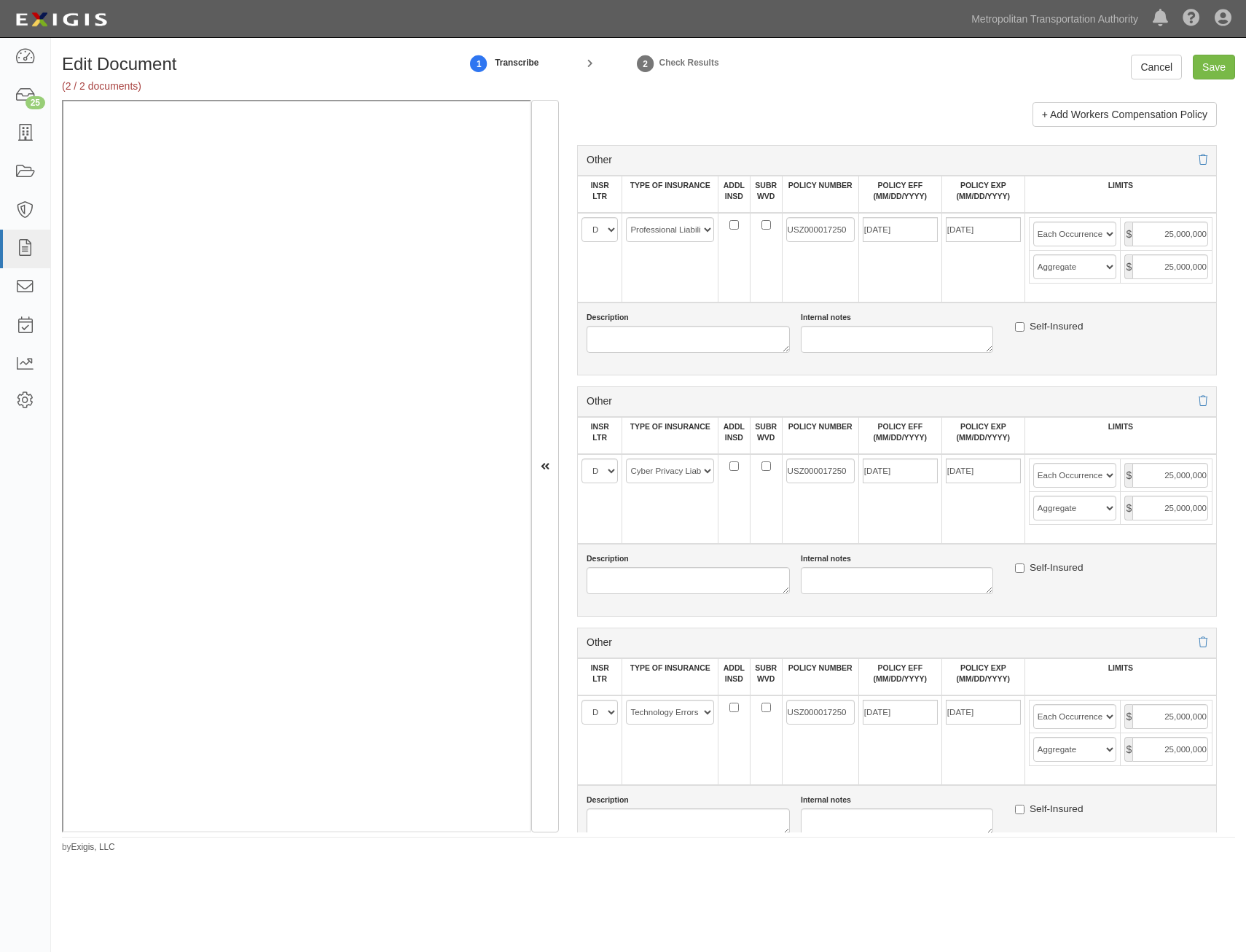
click at [1122, 361] on div "Description Internal notes Self-Insured" at bounding box center [897, 339] width 640 height 73
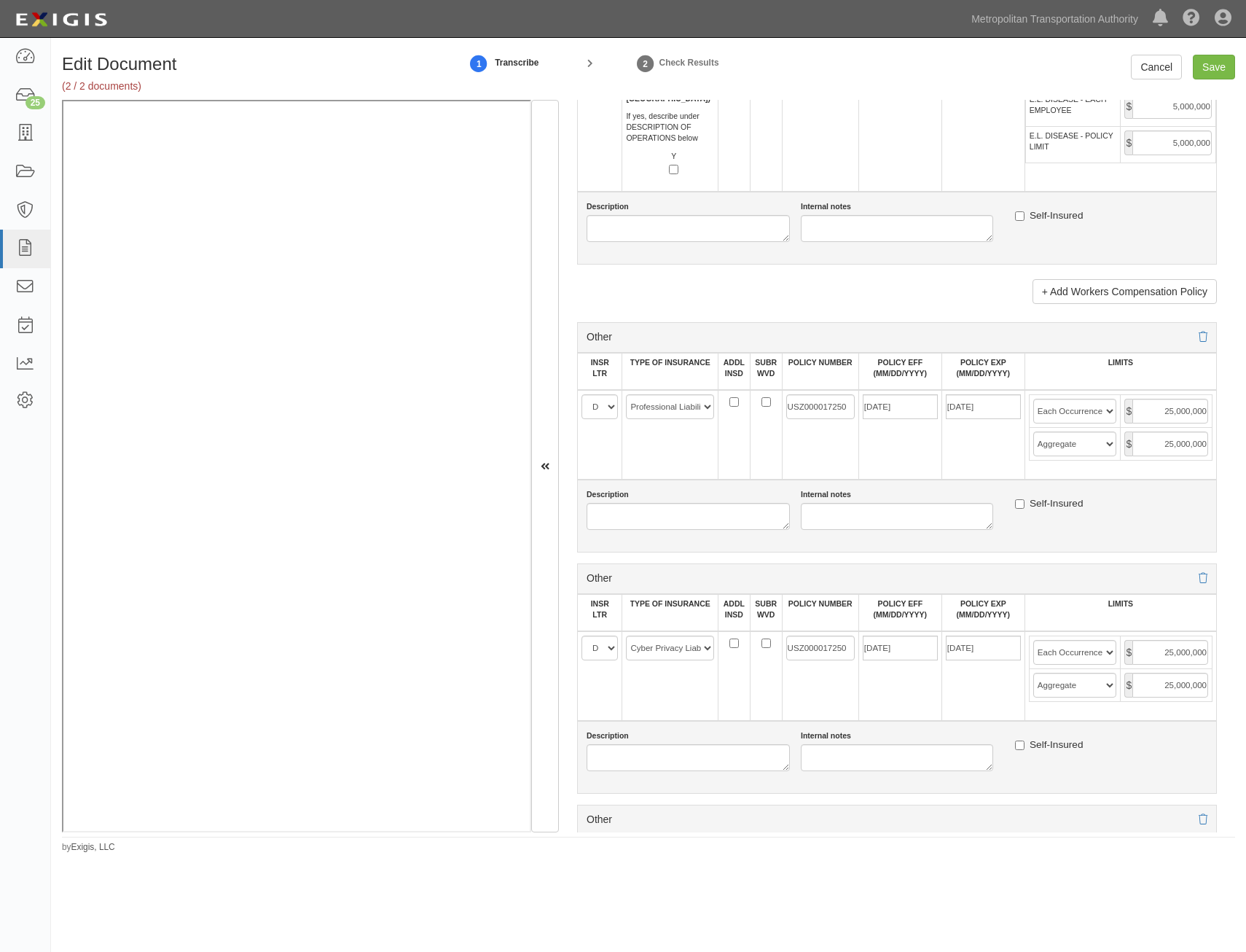
scroll to position [2333, 0]
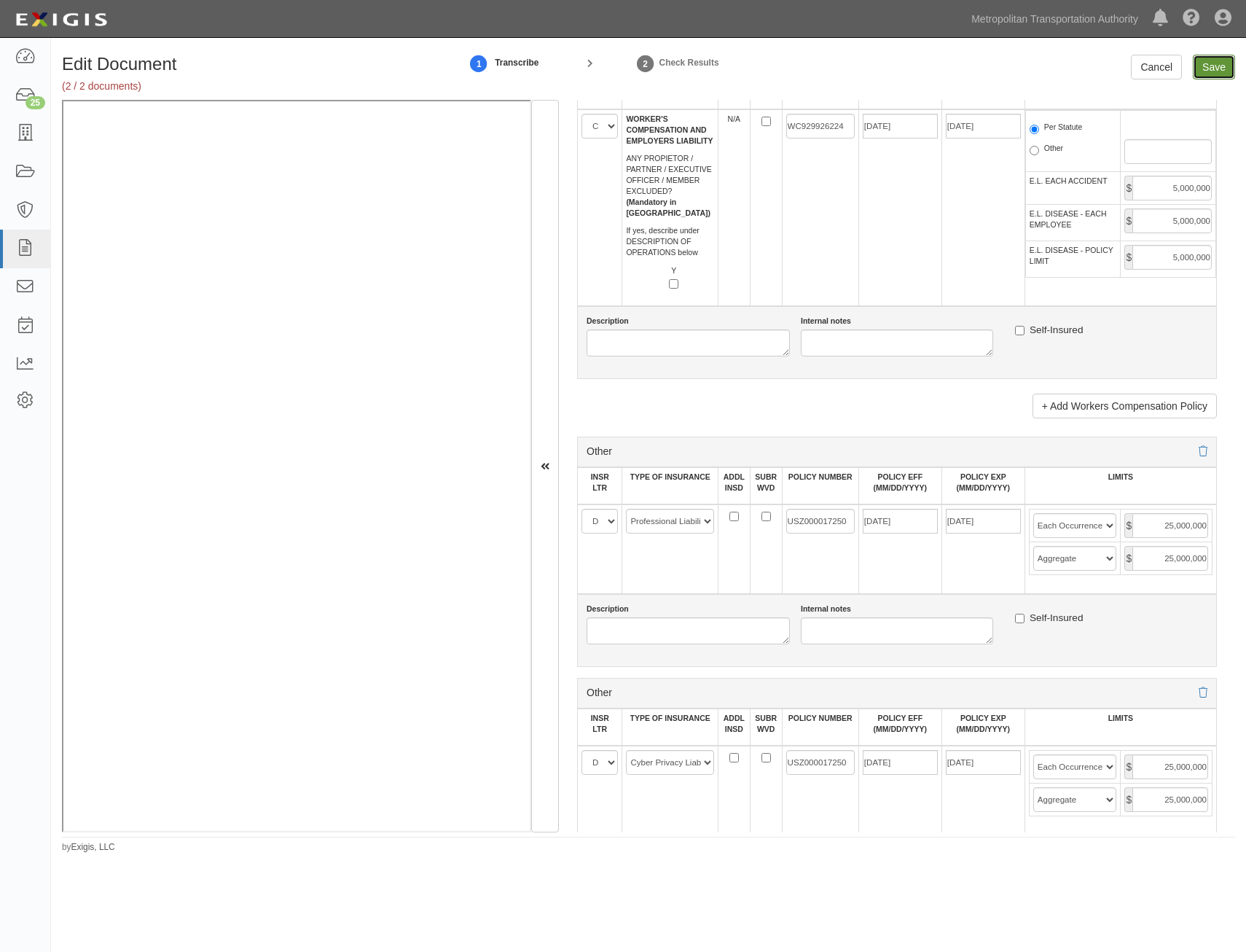
click at [1229, 70] on input "Save" at bounding box center [1214, 67] width 42 height 25
type input "1000000"
type input "2000000"
type input "1000000"
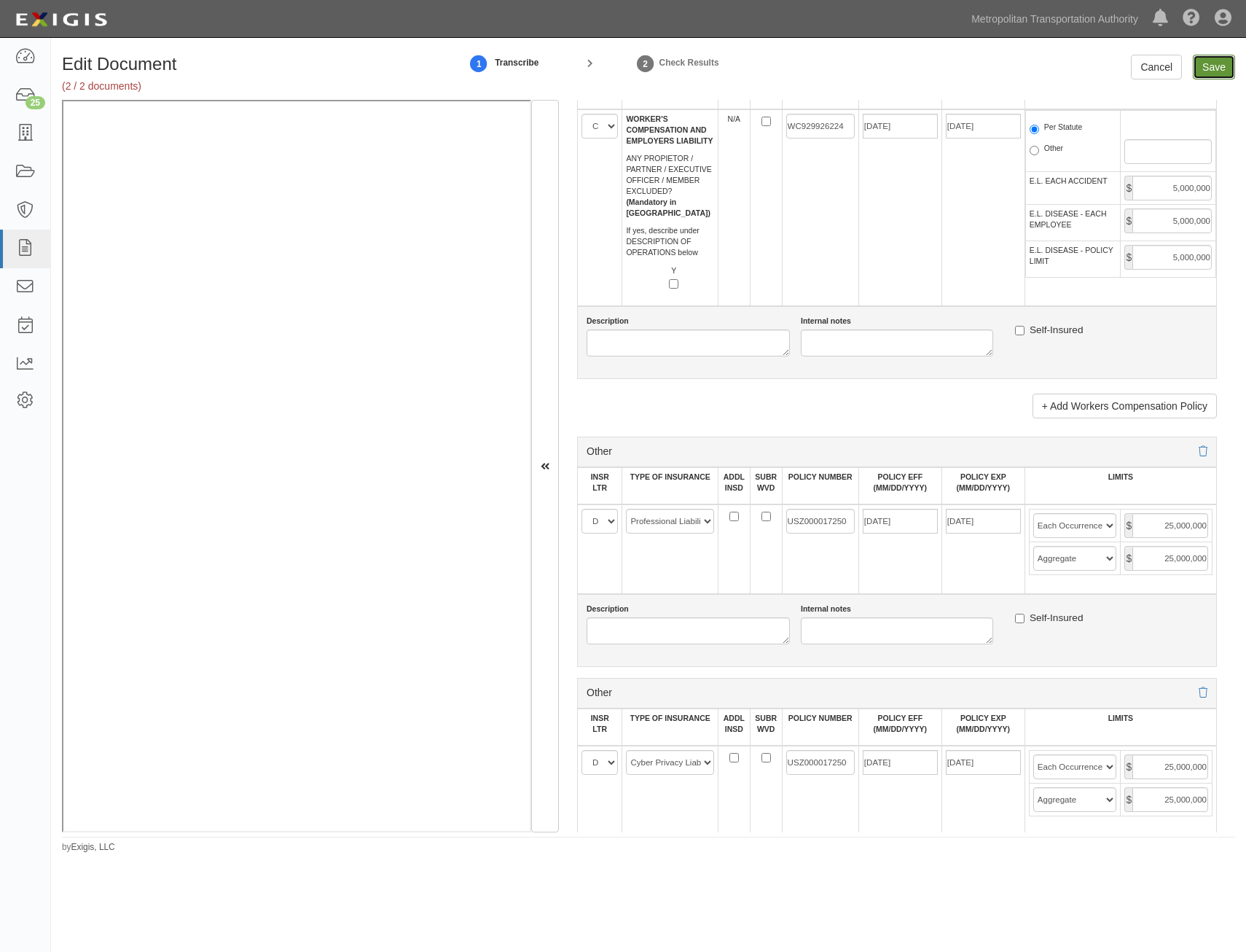
type input "2000000"
type input "5000000"
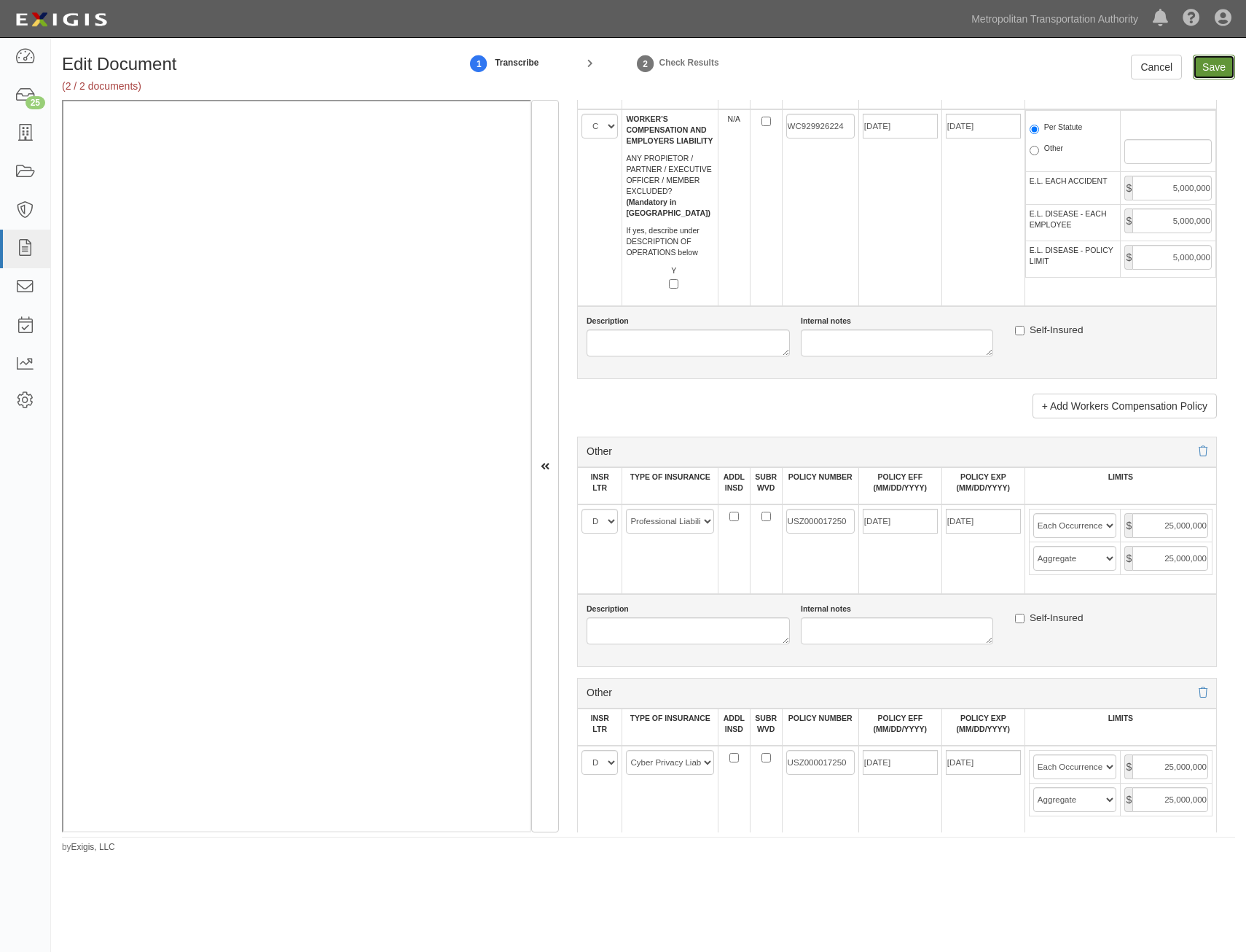
type input "25000000"
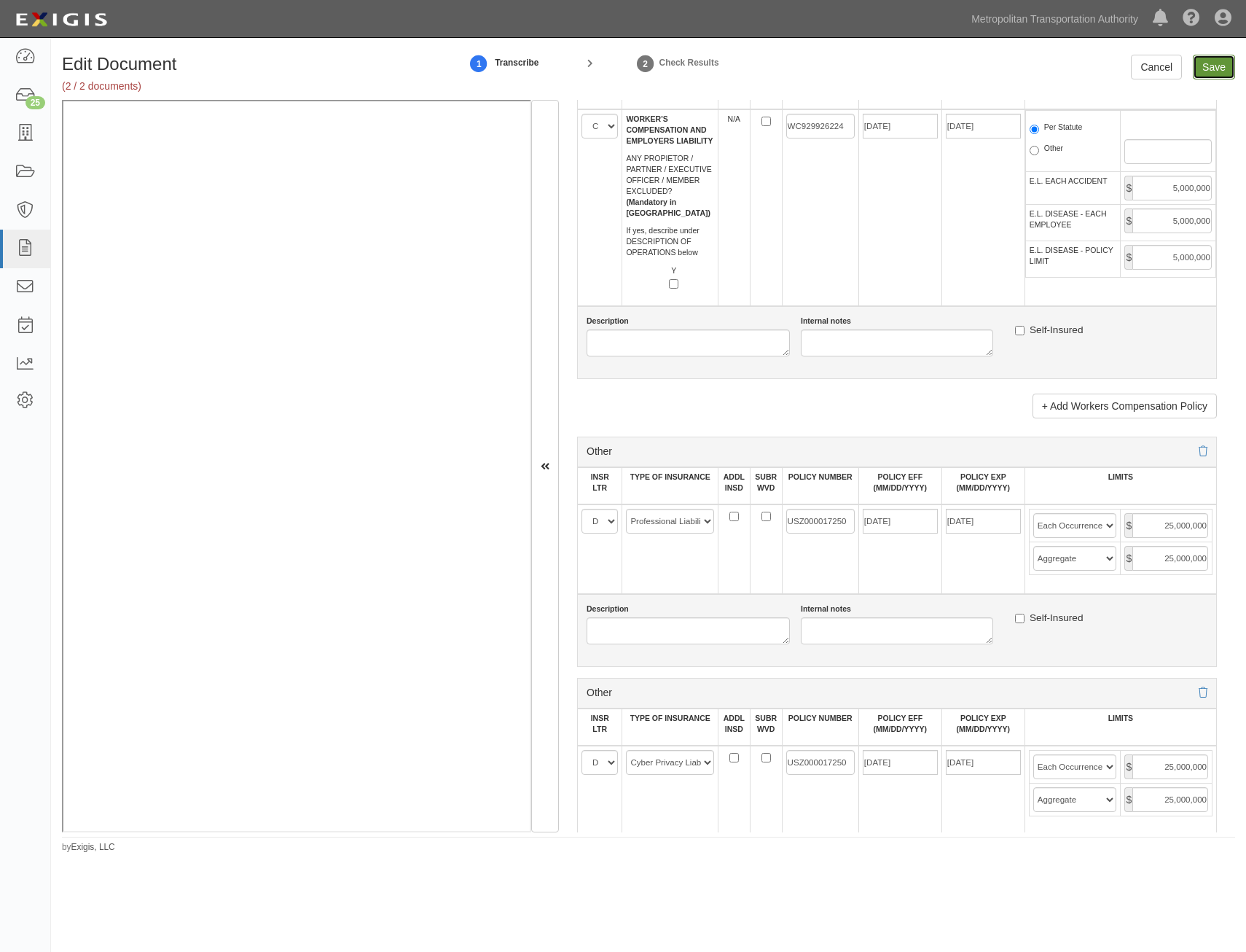
type input "25000000"
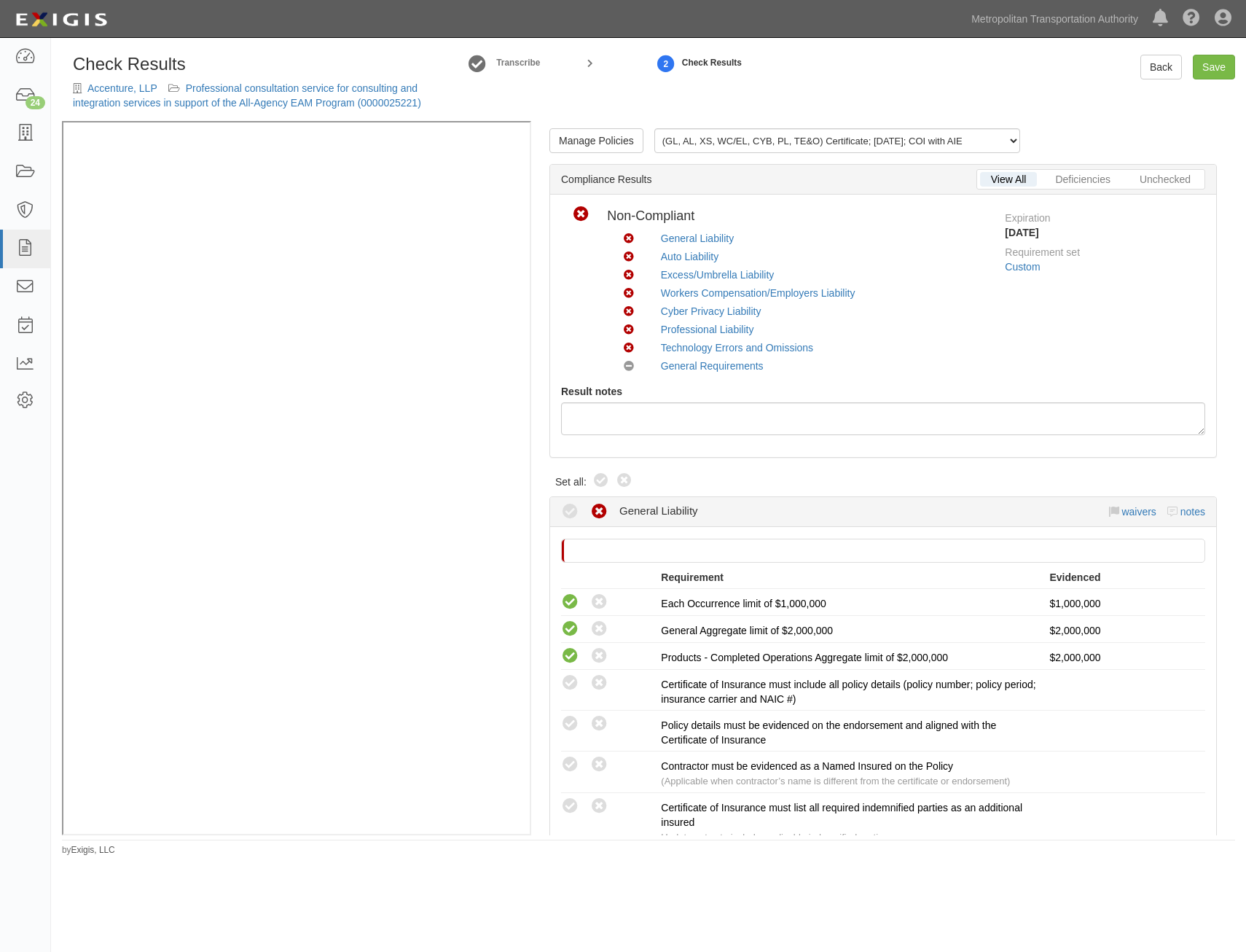
click at [596, 483] on icon at bounding box center [601, 481] width 17 height 17
radio input "true"
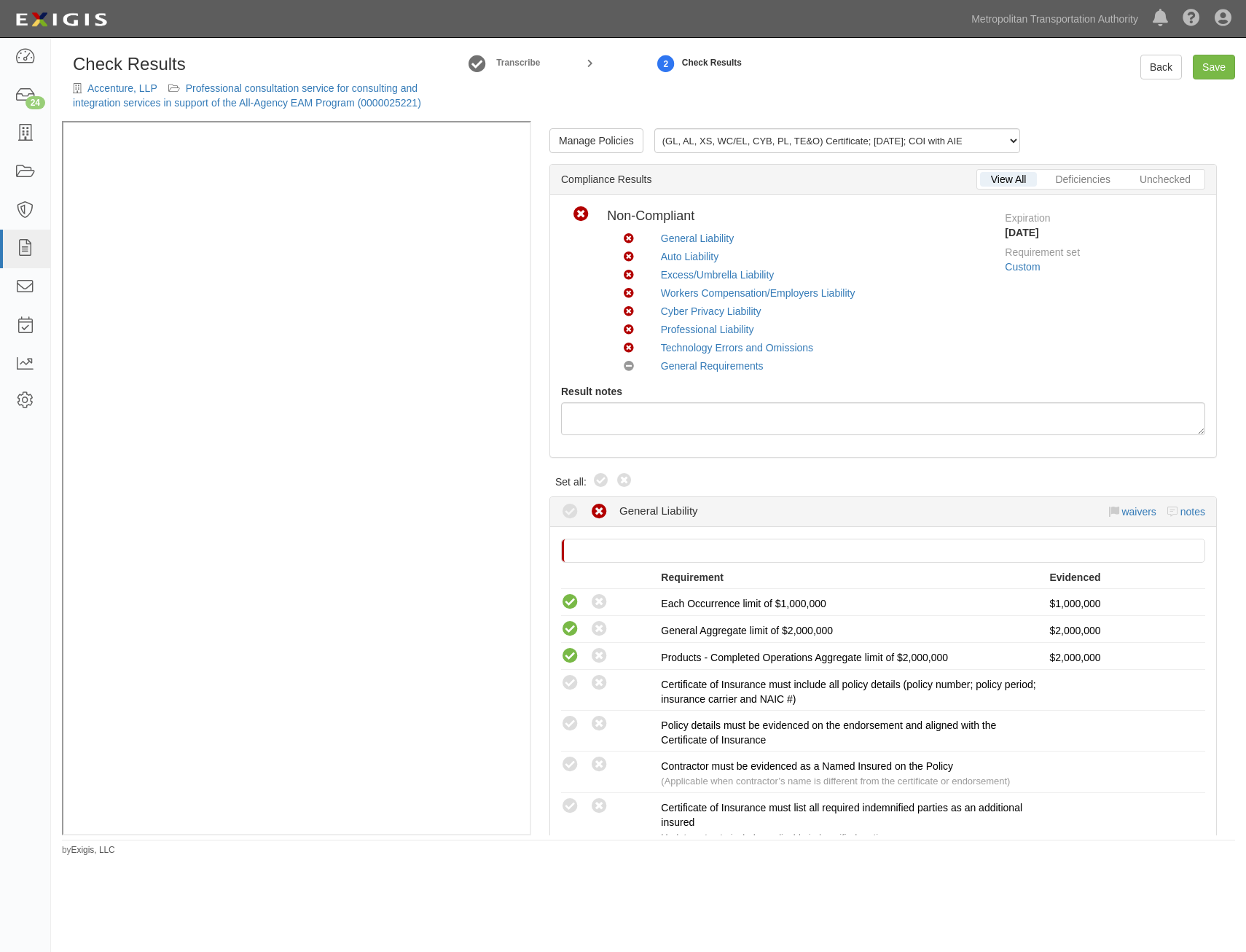
radio input "true"
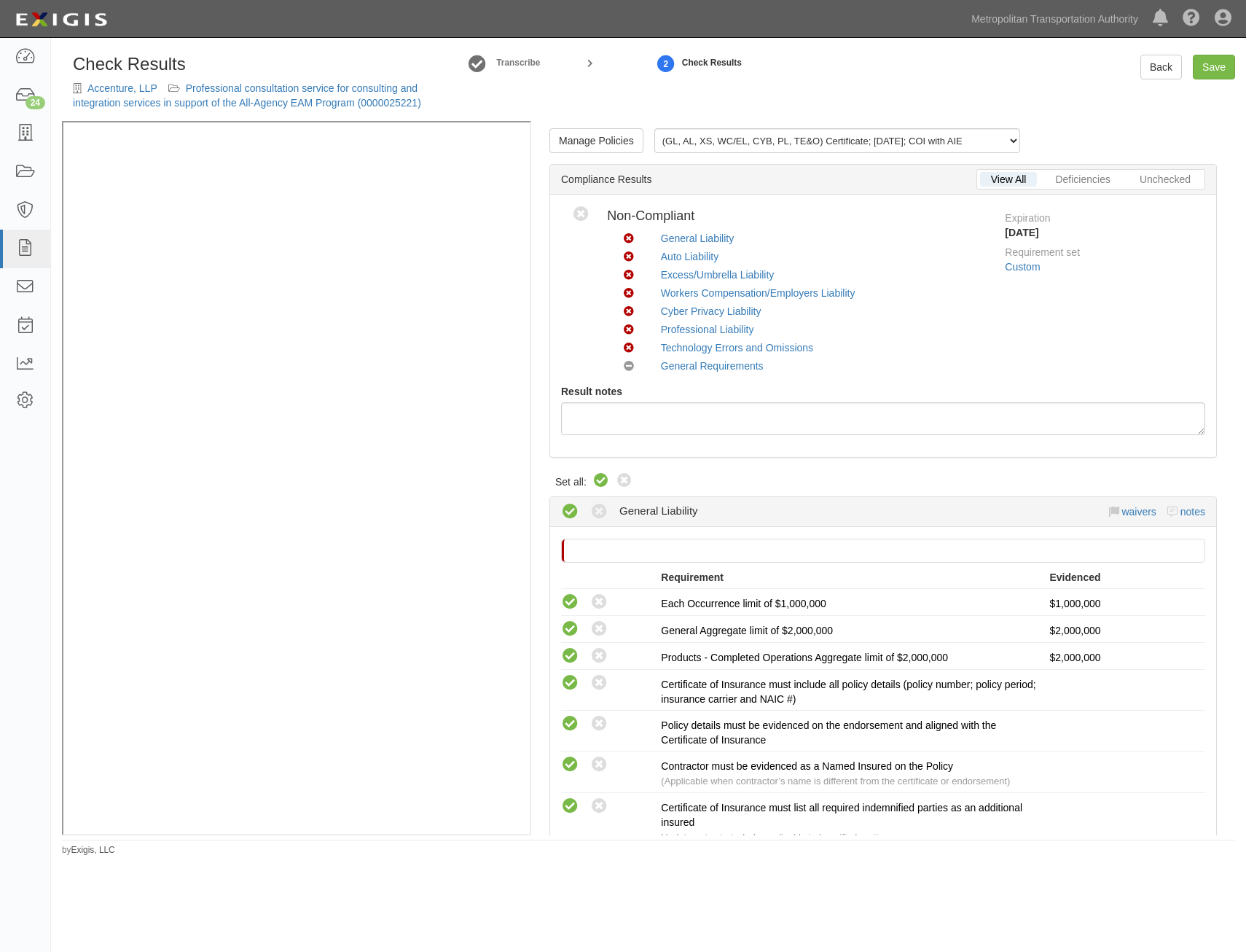
radio input "true"
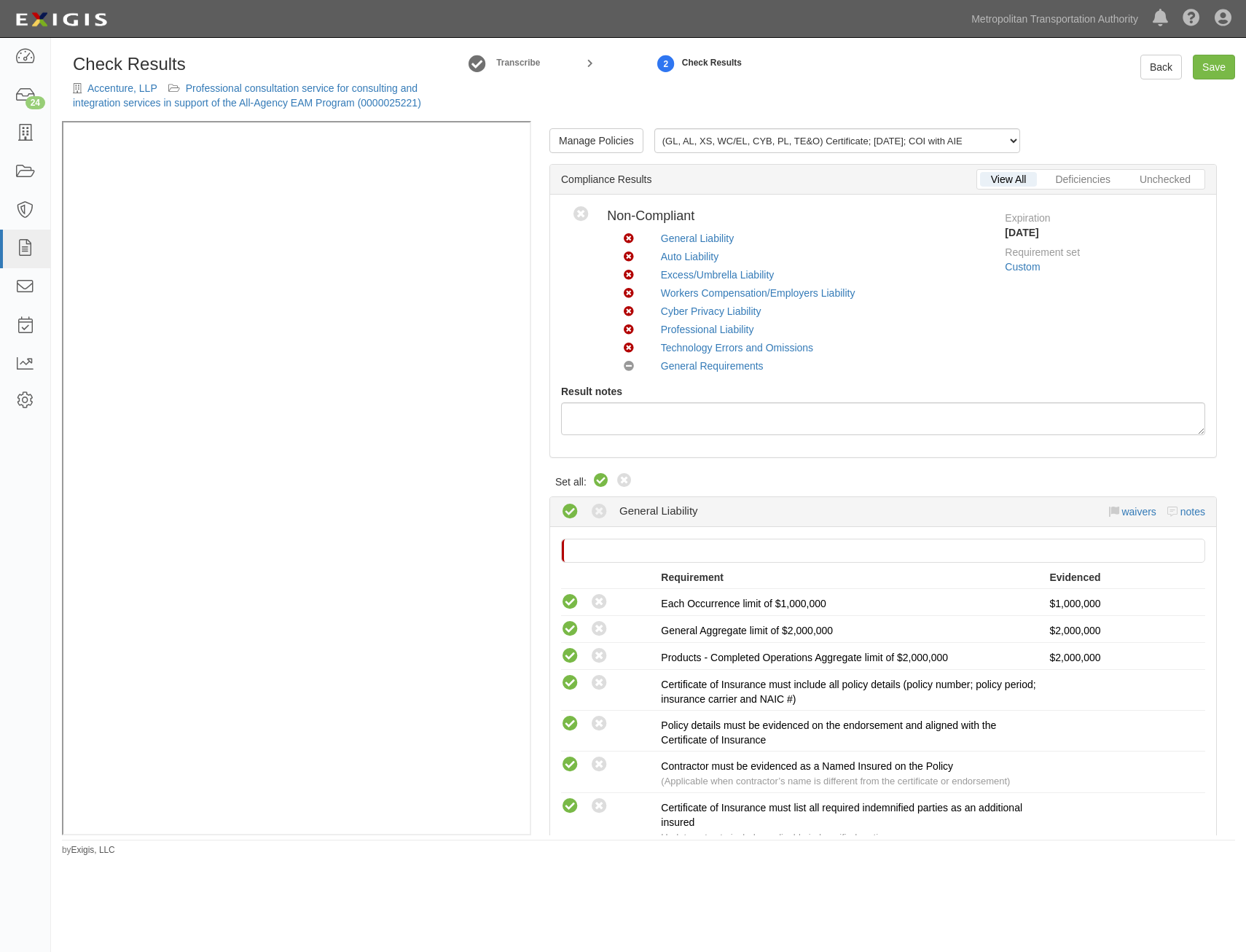
radio input "true"
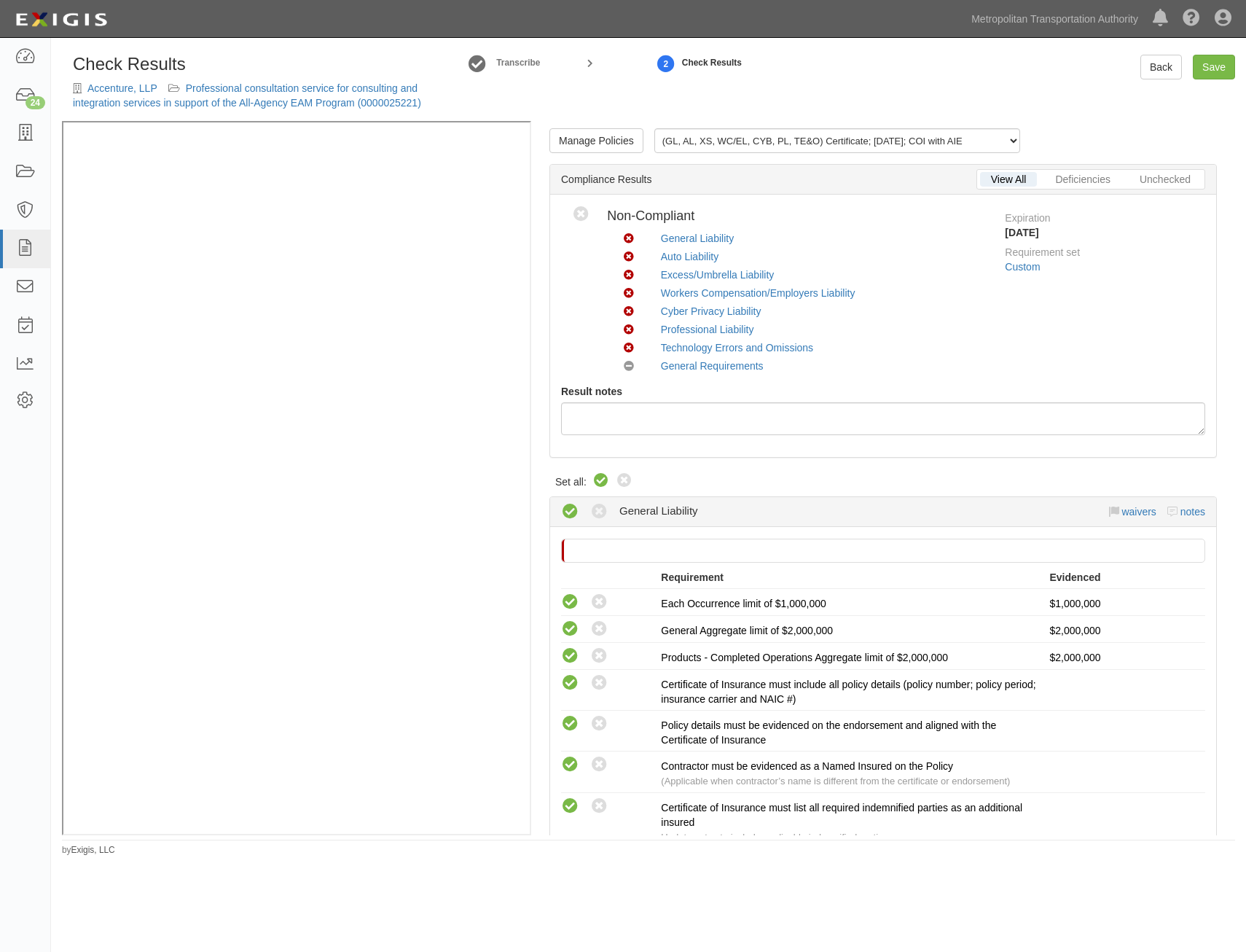
radio input "true"
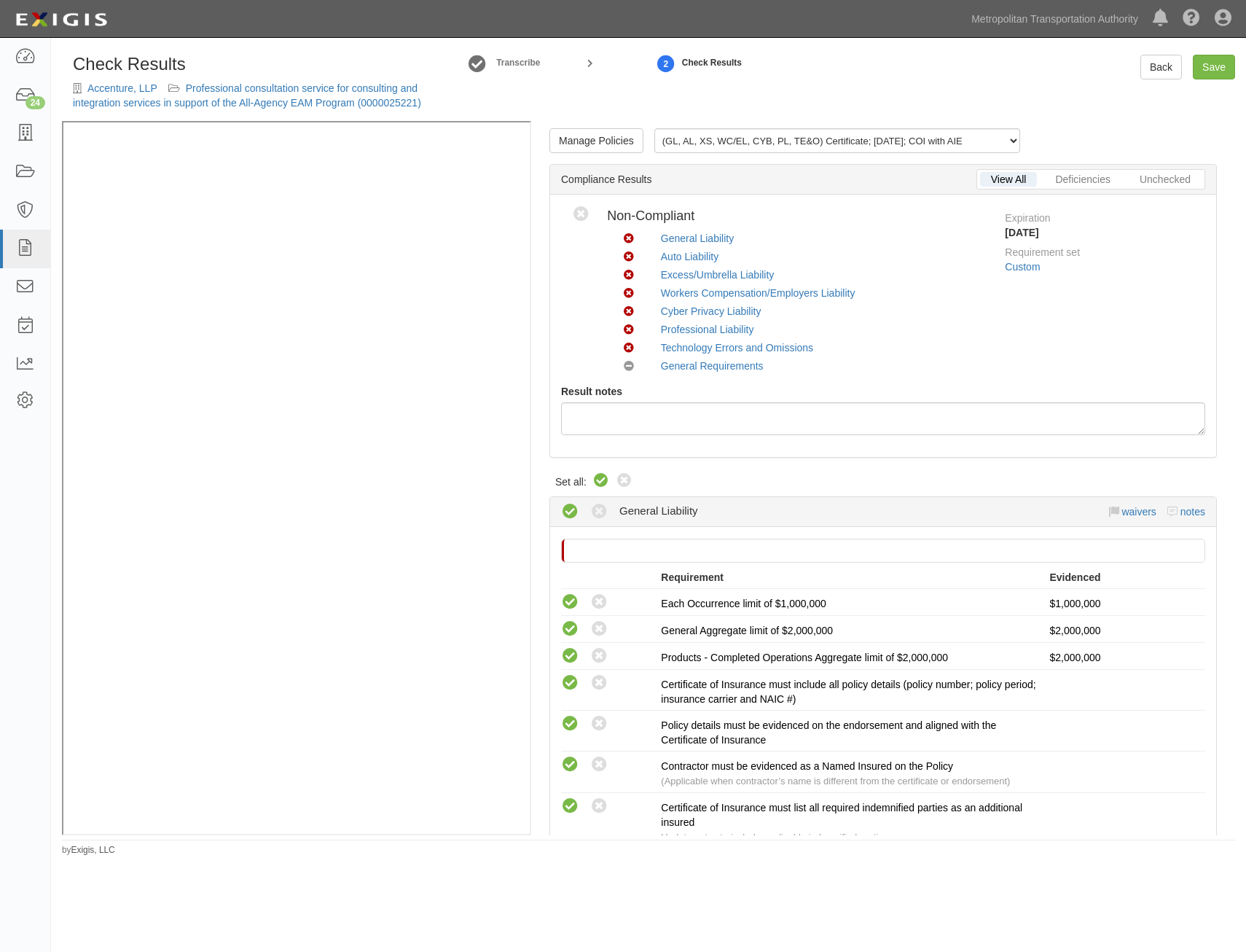
radio input "true"
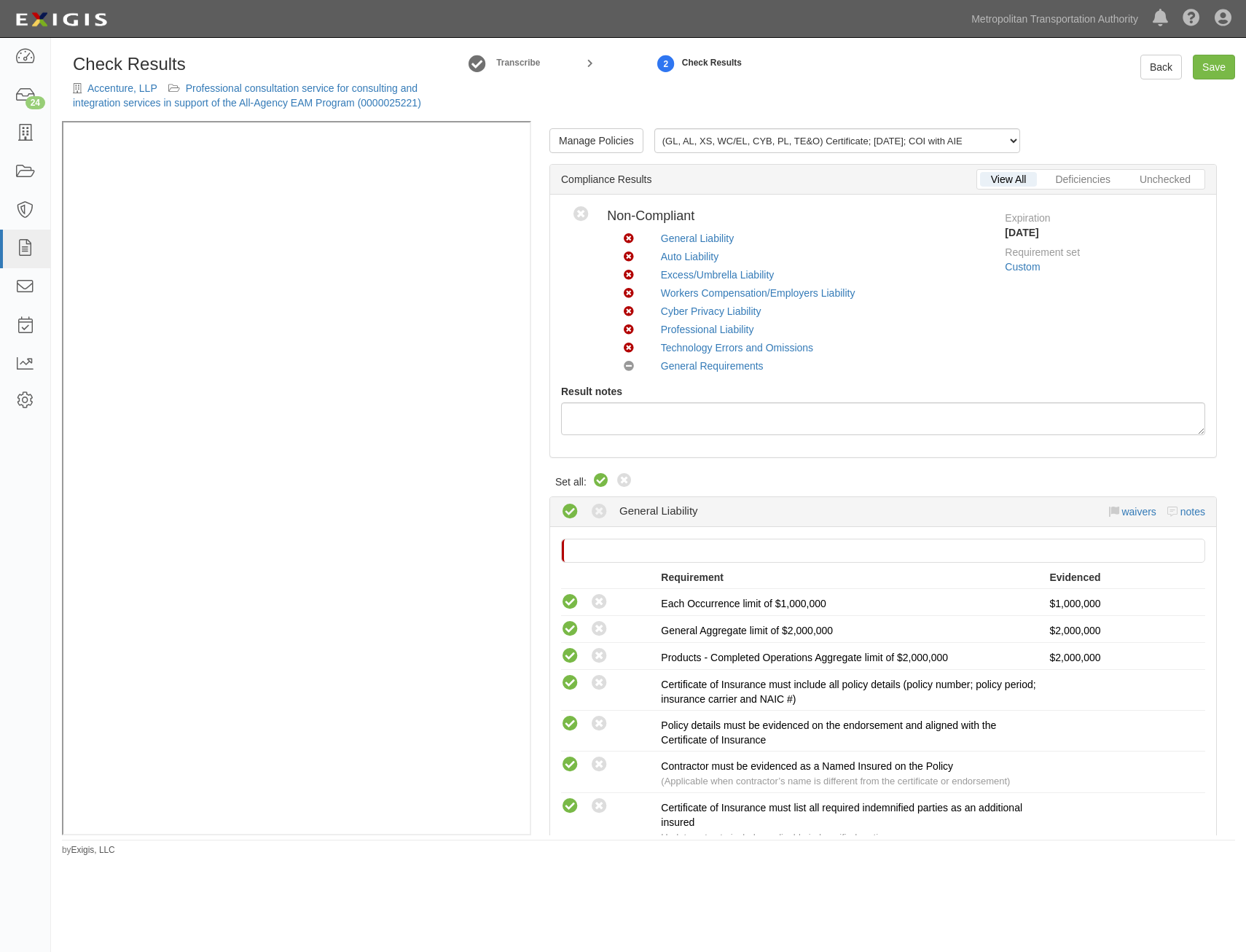
radio input "true"
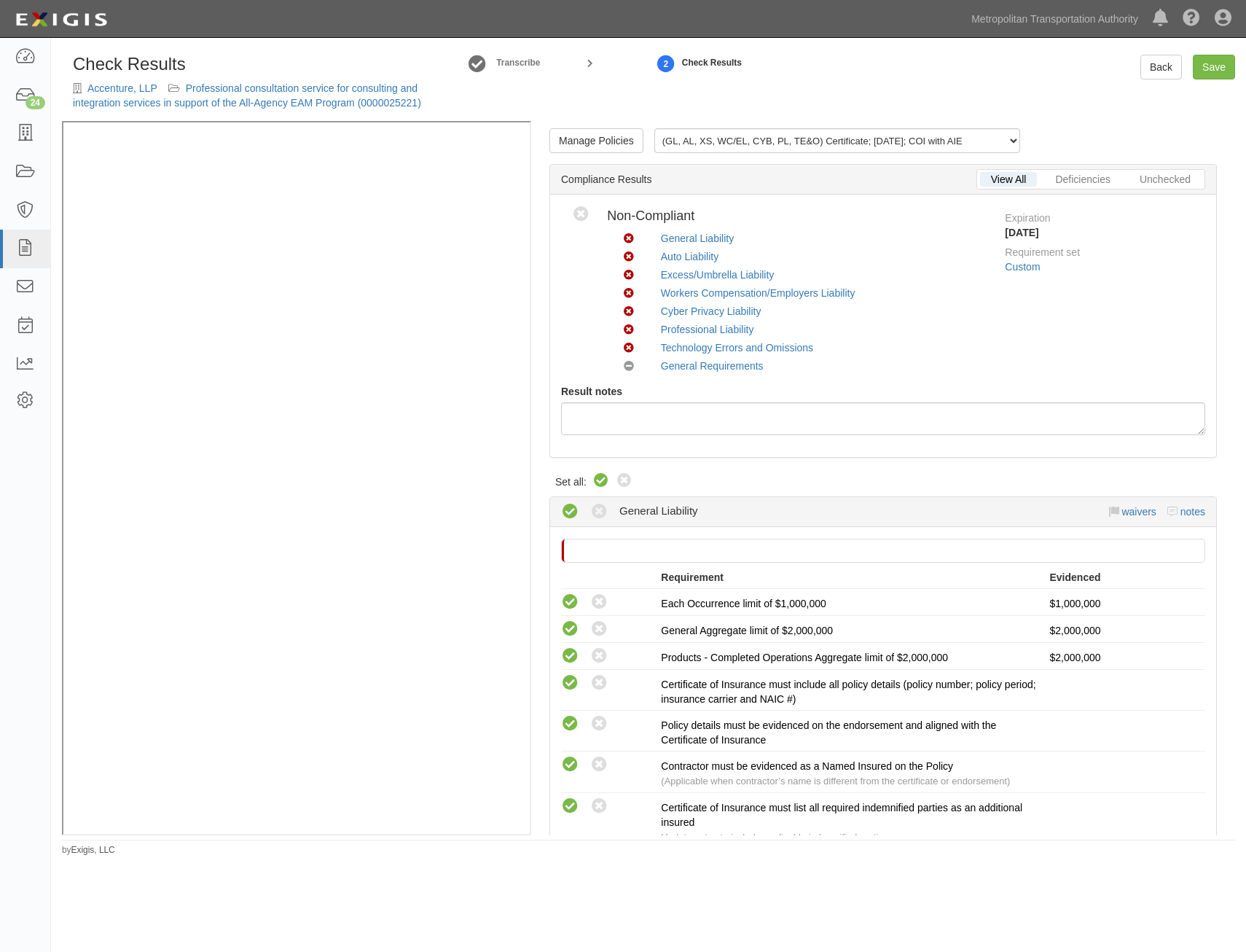
radio input "true"
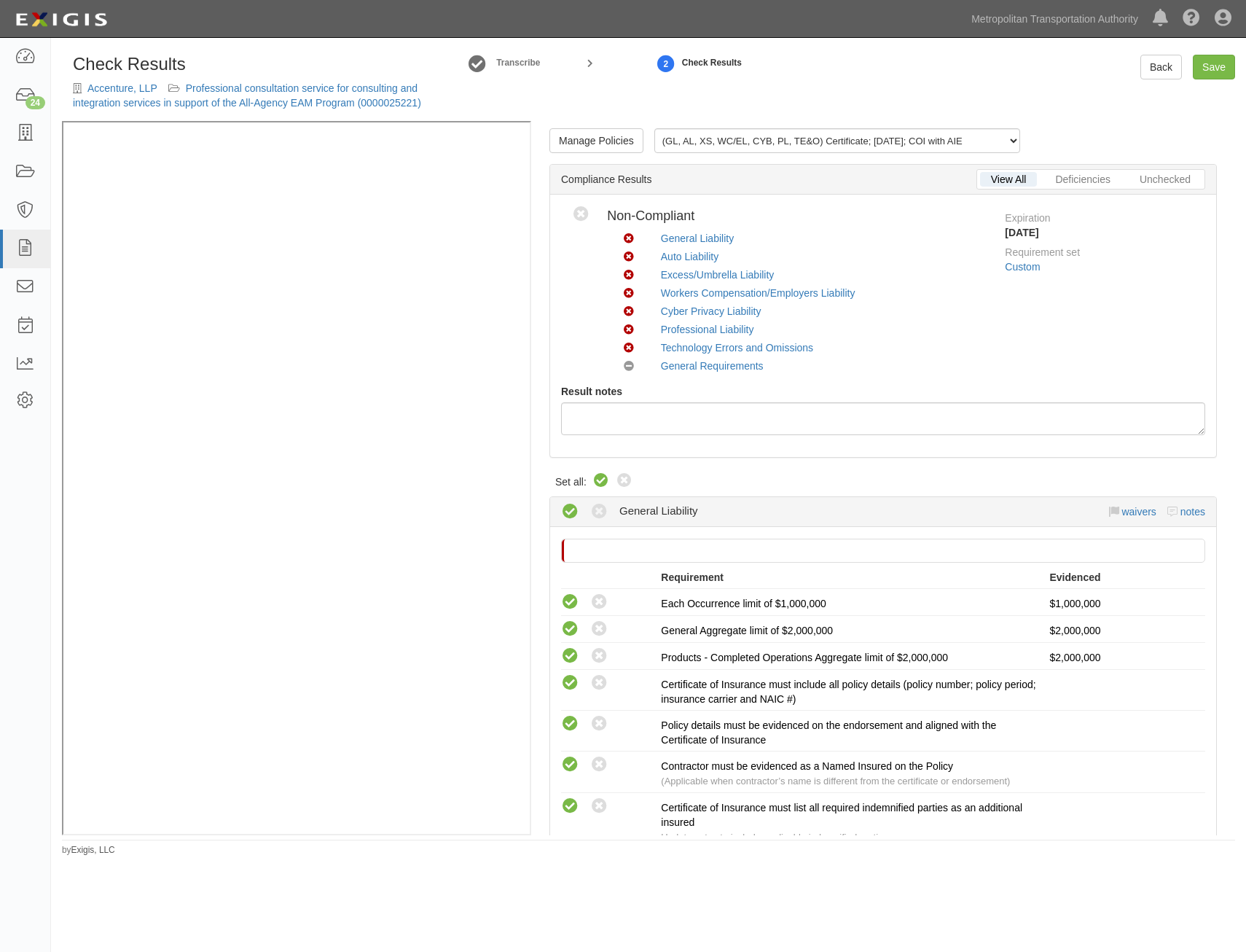
radio input "true"
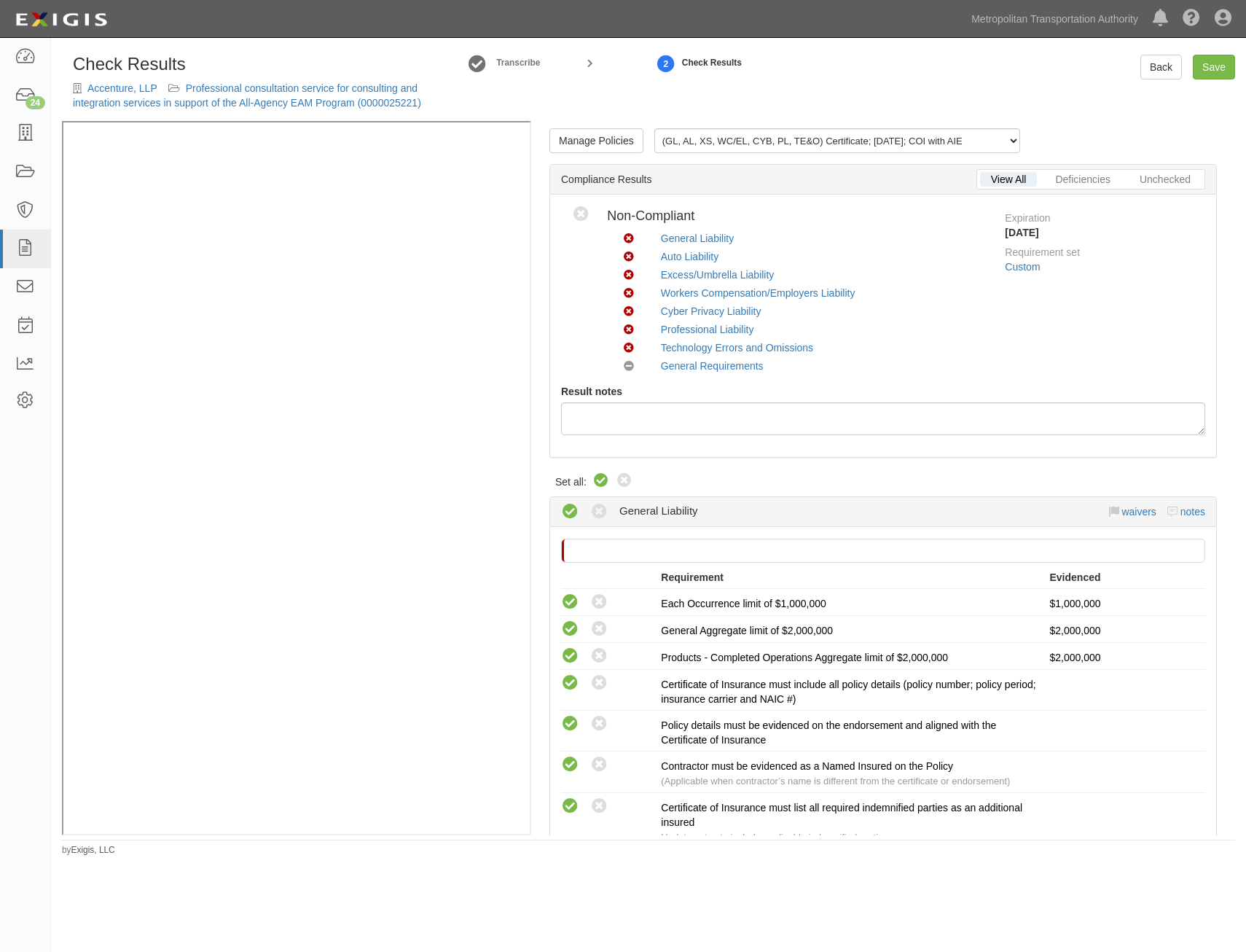
radio input "true"
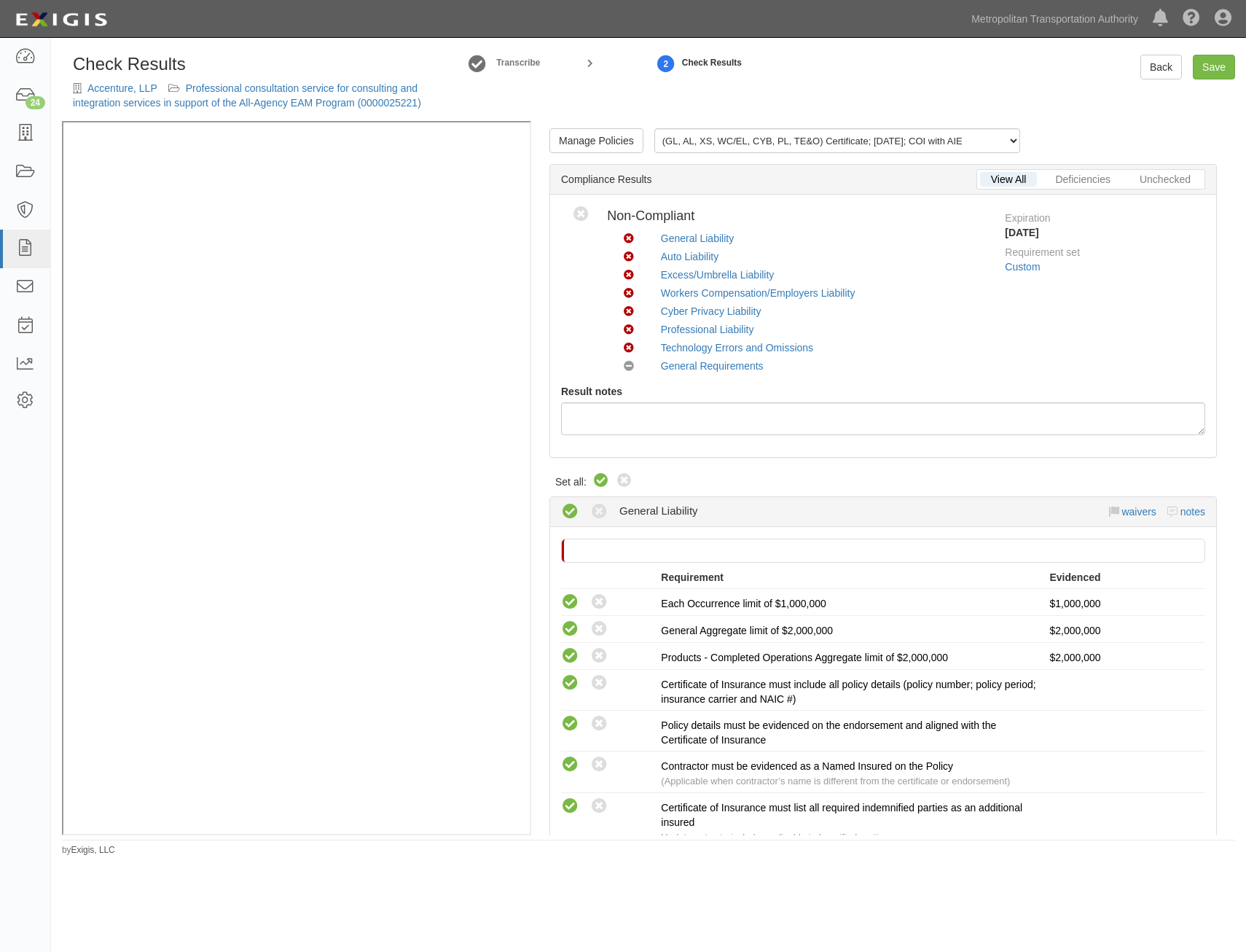
radio input "true"
radio input "false"
radio input "true"
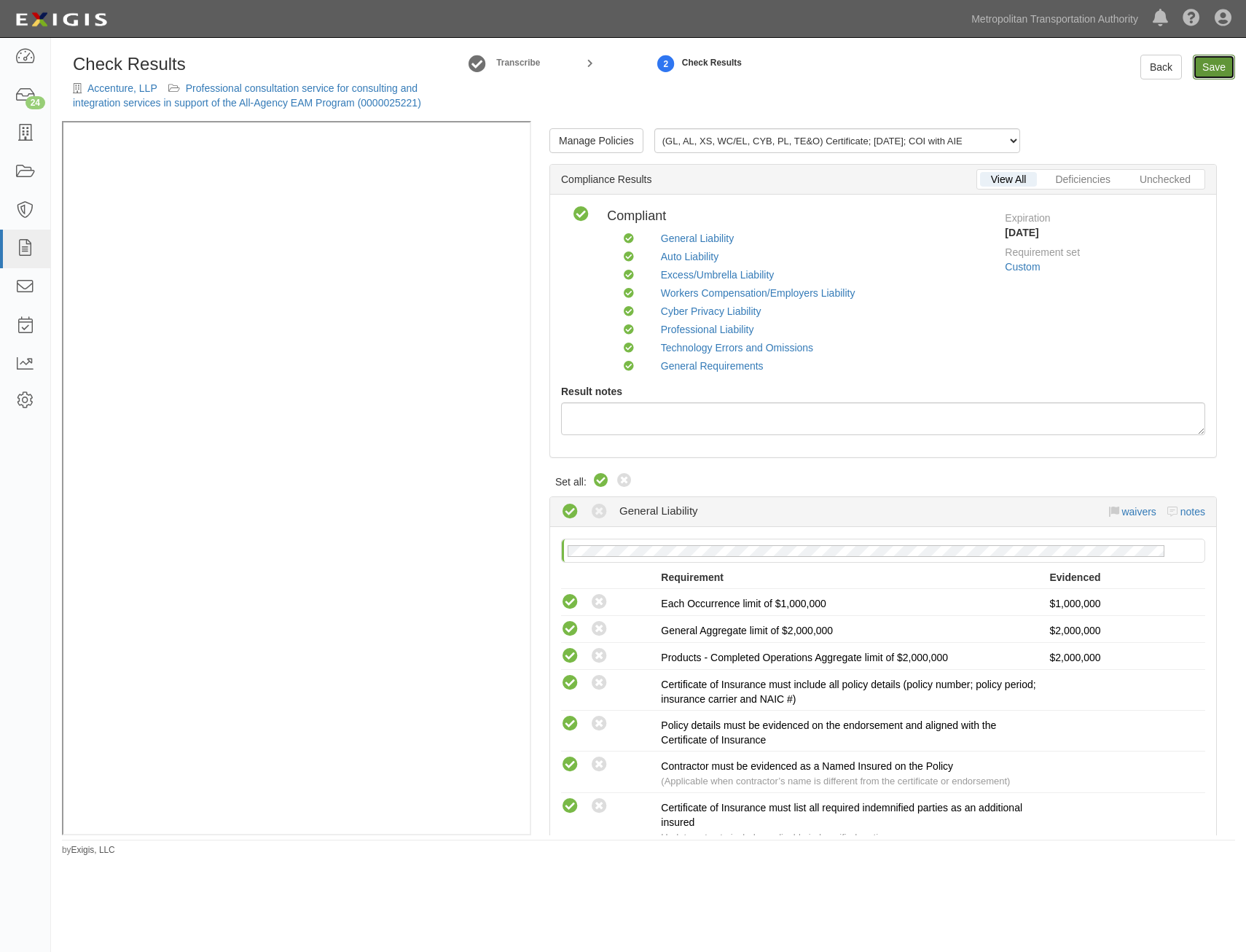
click at [1213, 71] on link "Save" at bounding box center [1214, 67] width 42 height 25
radio input "true"
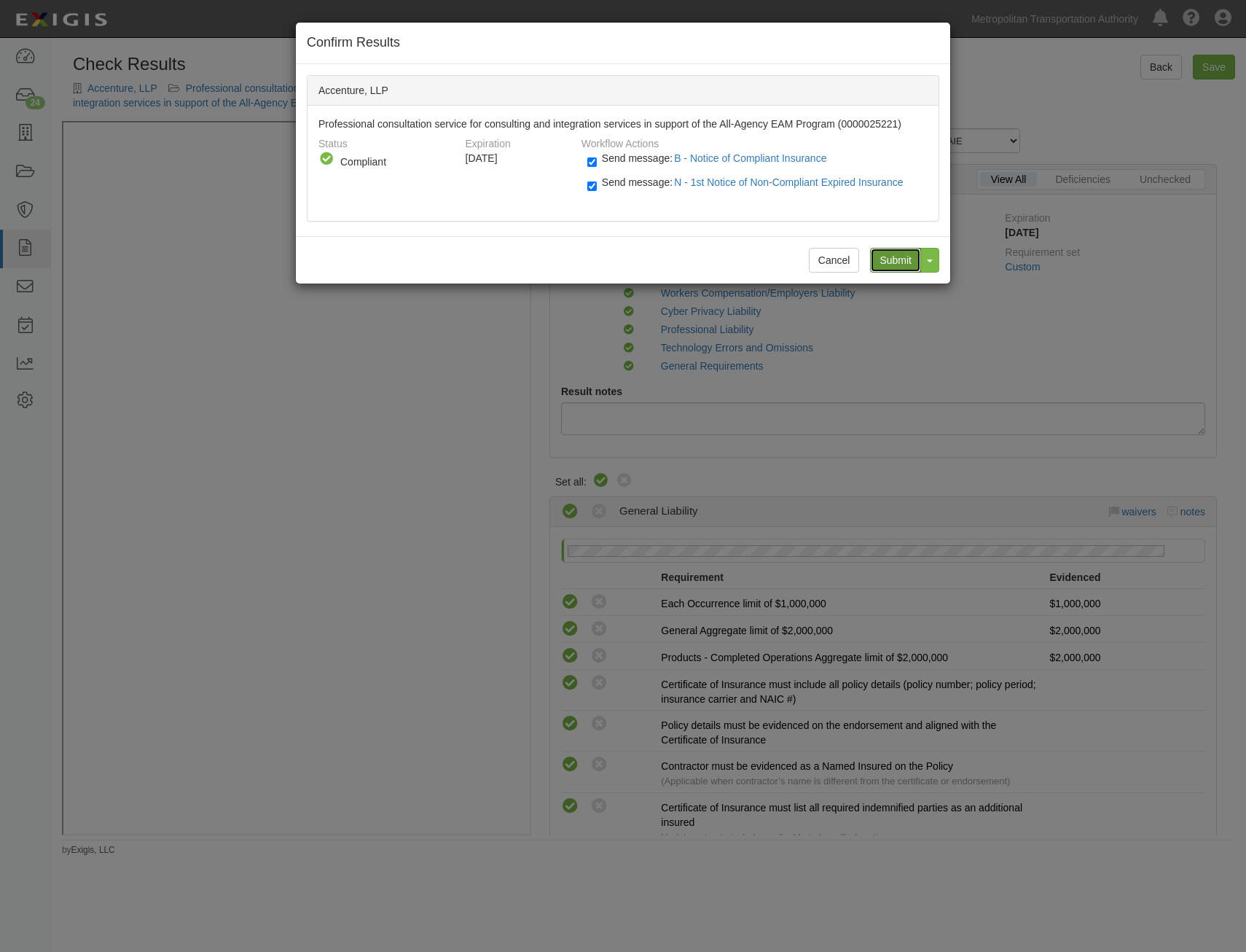
click at [899, 256] on input "Submit" at bounding box center [895, 260] width 51 height 25
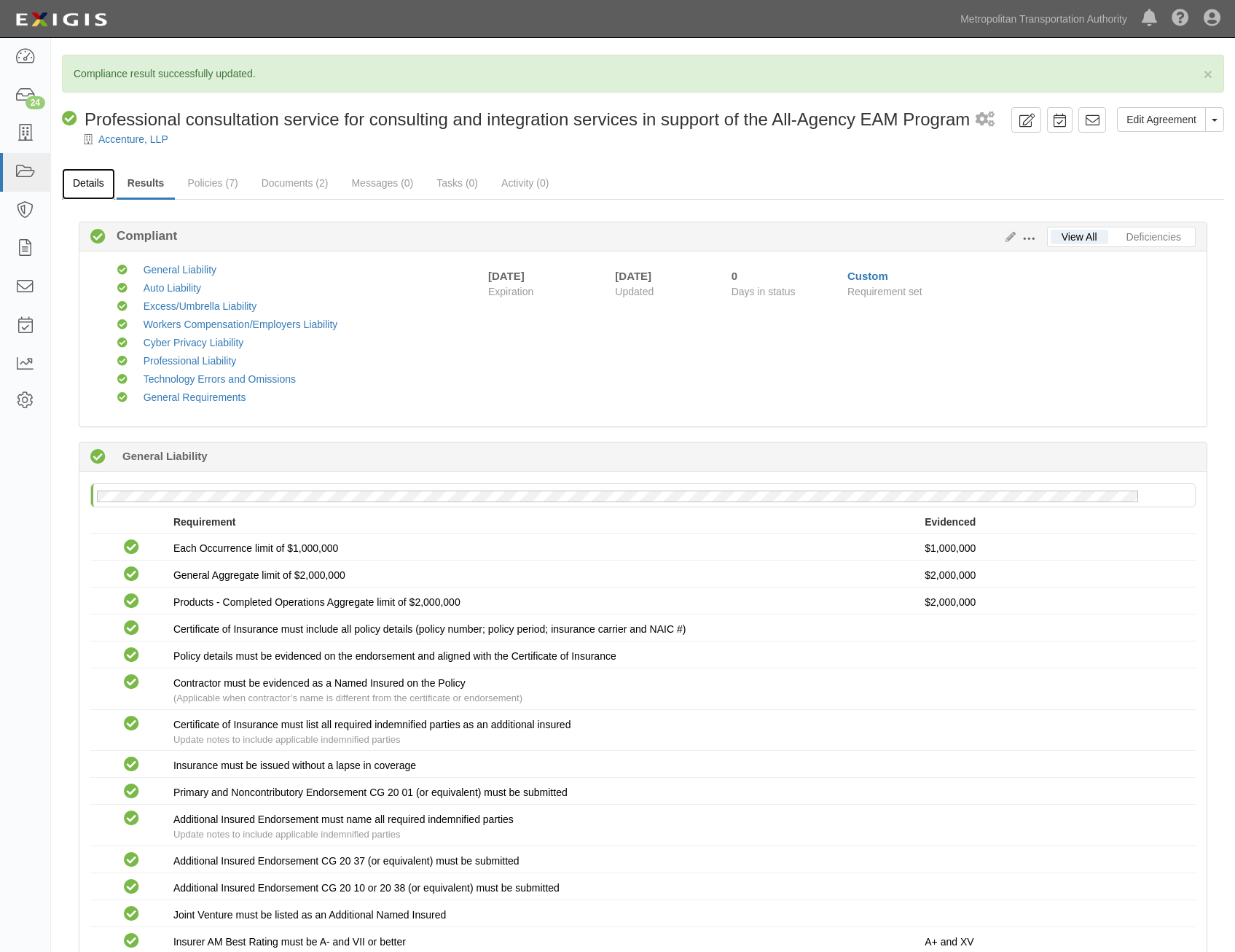
click at [87, 191] on link "Details" at bounding box center [89, 184] width 53 height 32
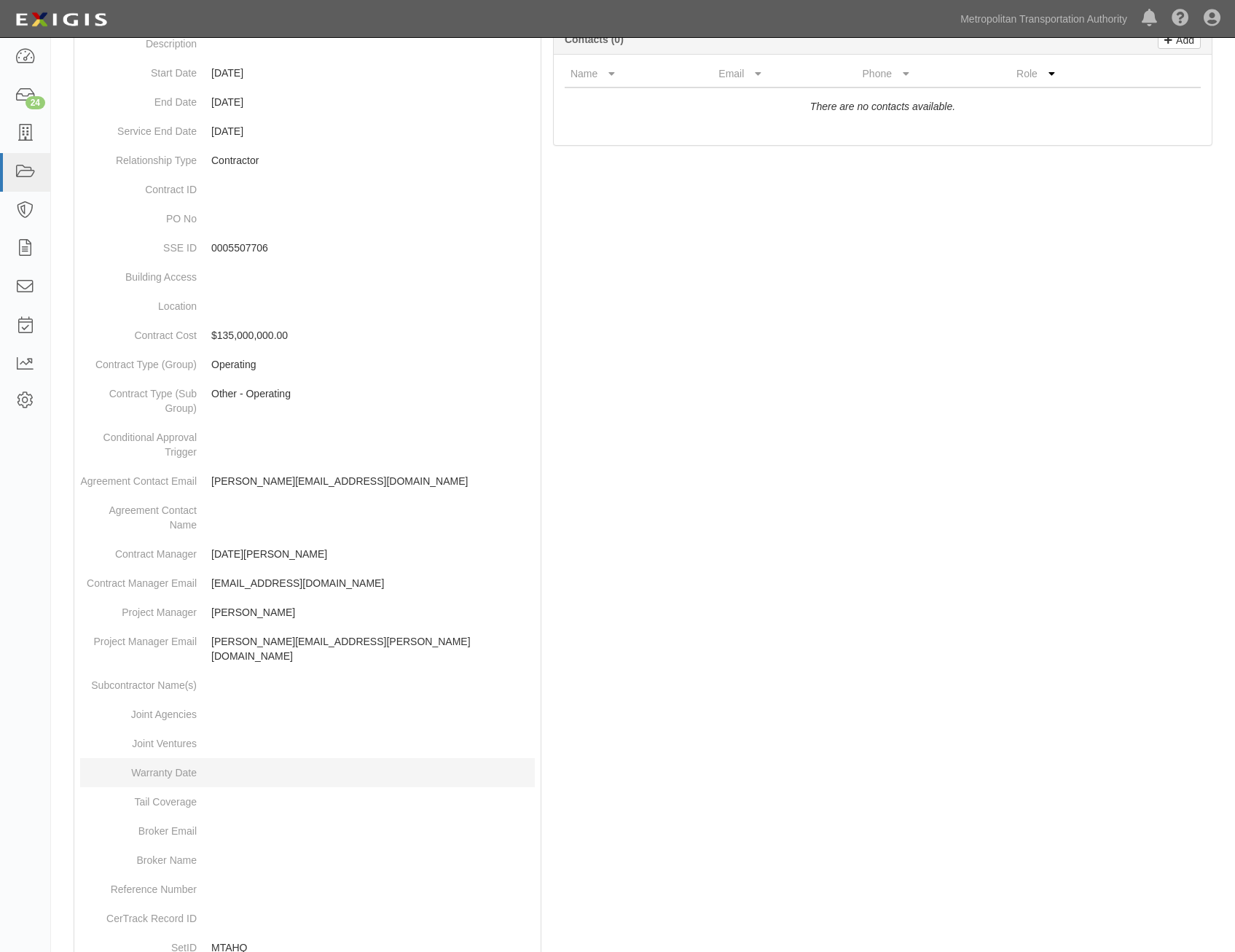
scroll to position [474, 0]
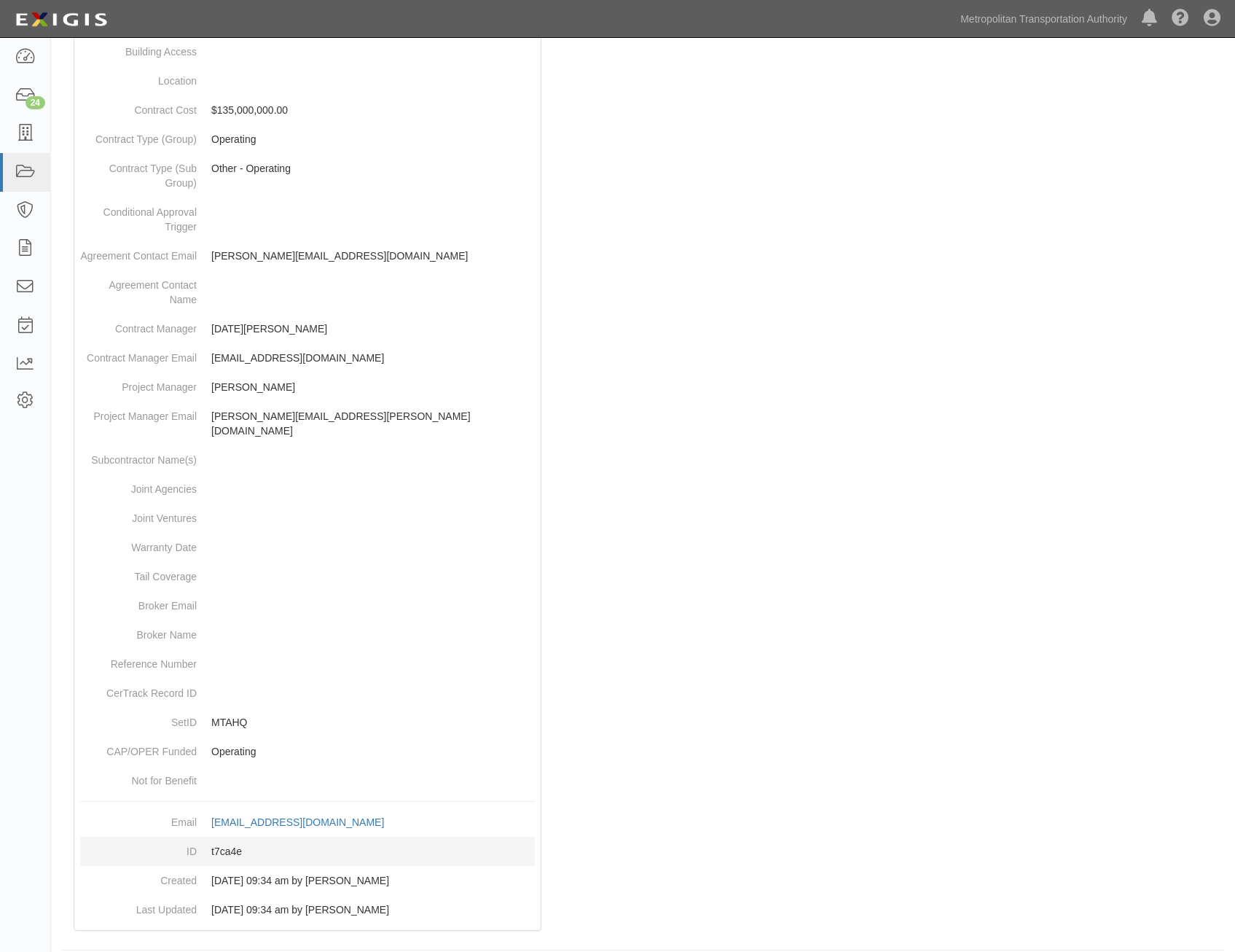
click at [232, 837] on dd "t7ca4e" at bounding box center [308, 851] width 455 height 29
copy dd "t7ca4e"
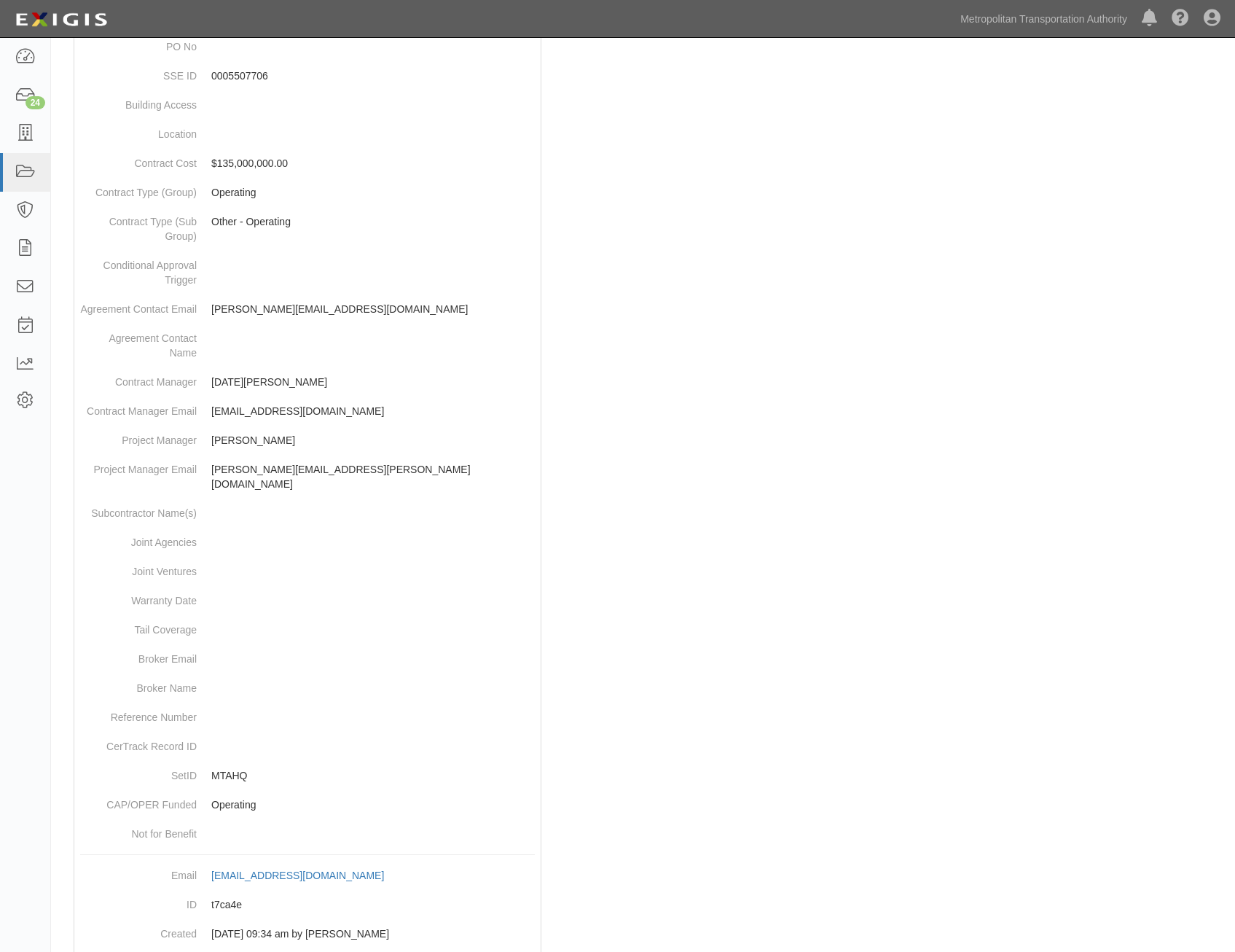
scroll to position [0, 0]
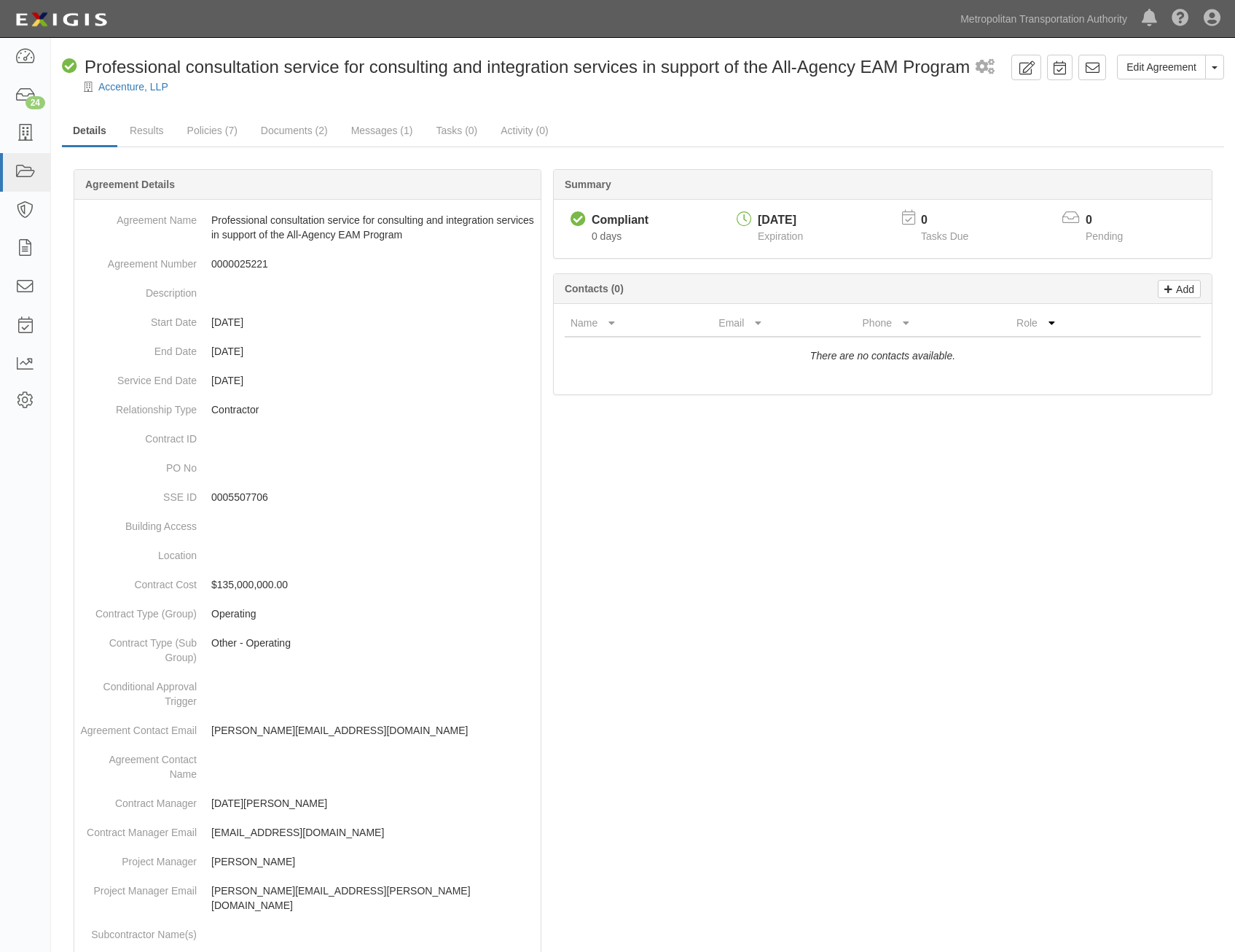
drag, startPoint x: 657, startPoint y: 611, endPoint x: 885, endPoint y: 186, distance: 482.3
click at [1085, 66] on link at bounding box center [1092, 67] width 27 height 26
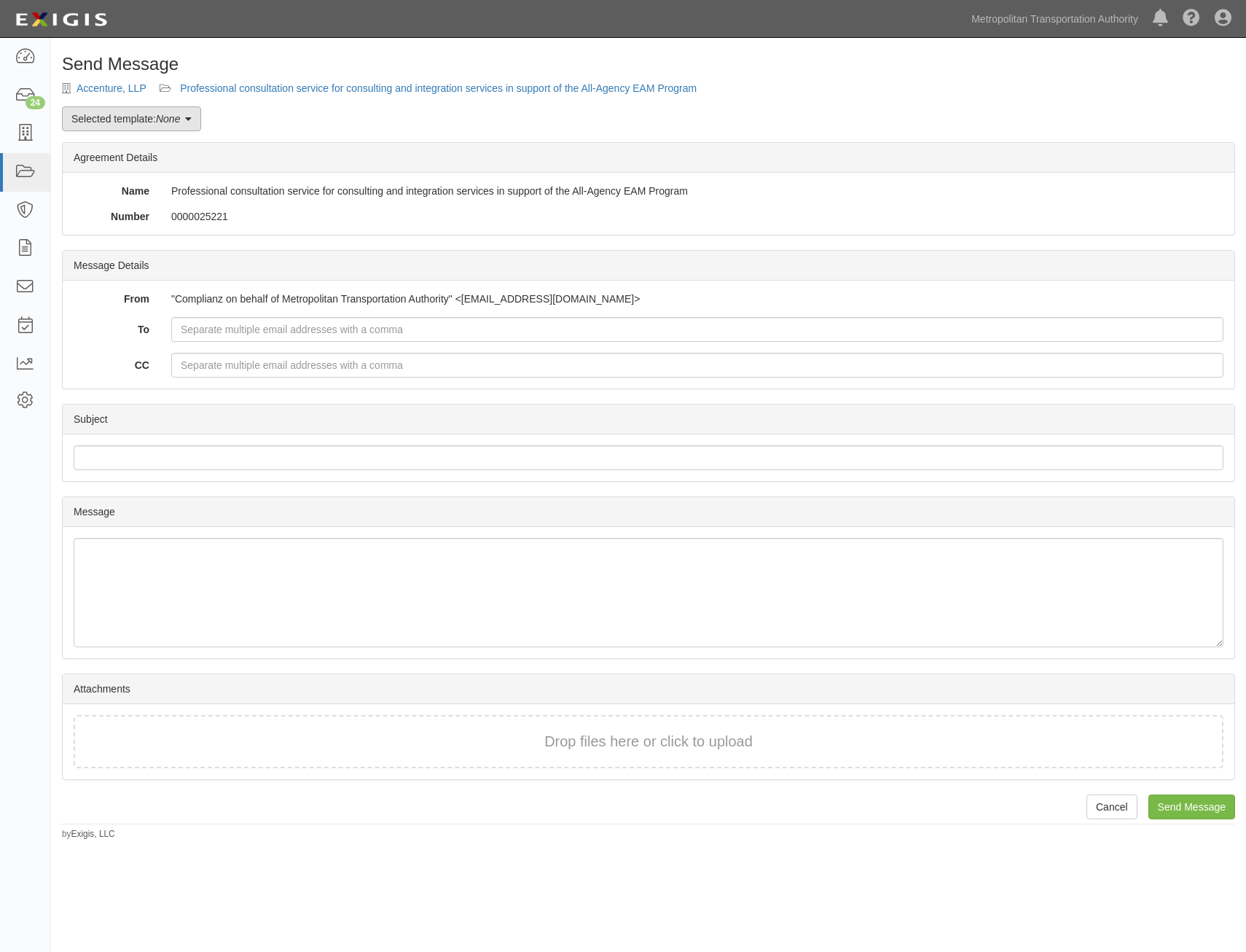
click at [145, 116] on link "Selected template: None" at bounding box center [132, 119] width 140 height 25
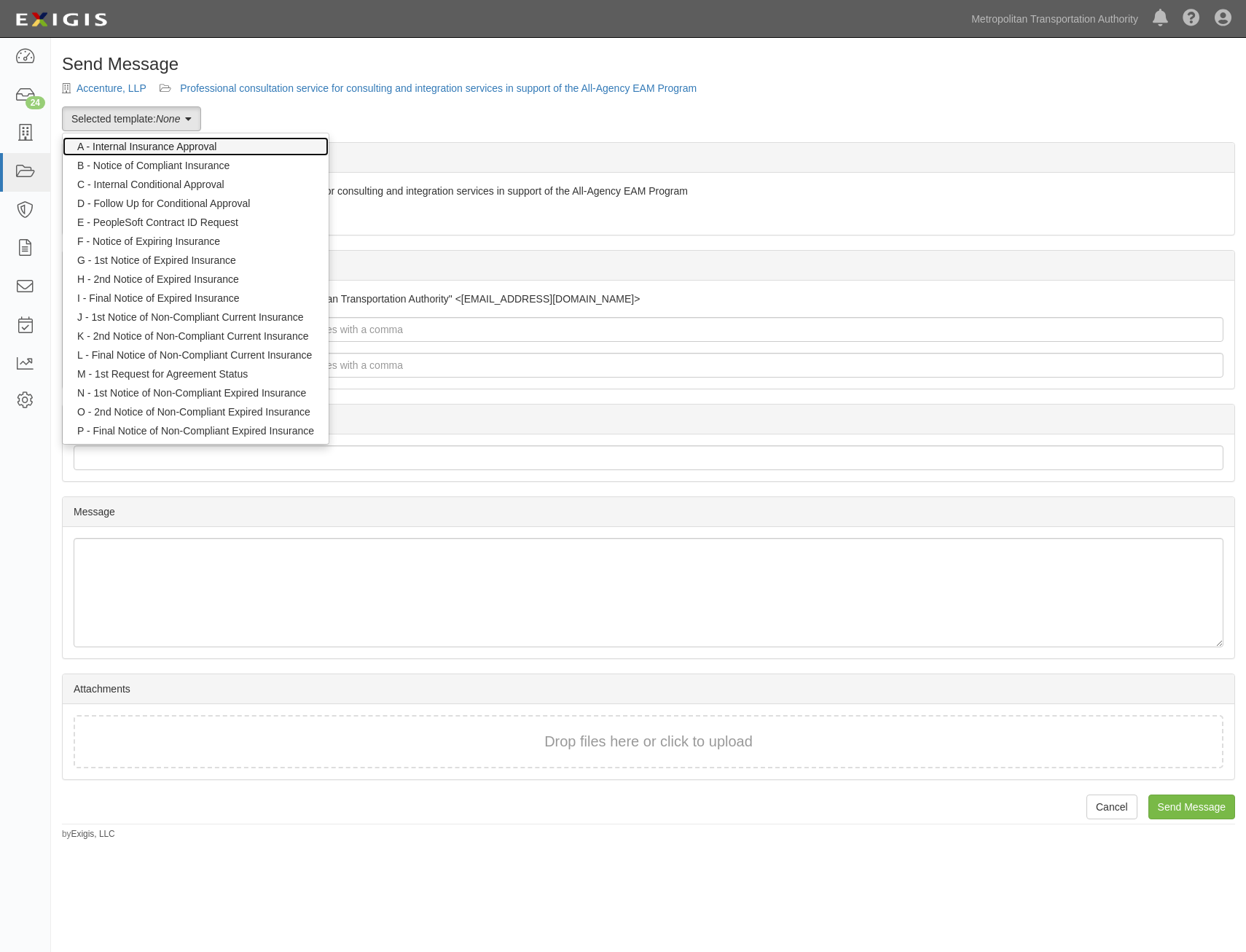
click at [182, 145] on link "A - Internal Insurance Approval" at bounding box center [195, 146] width 266 height 19
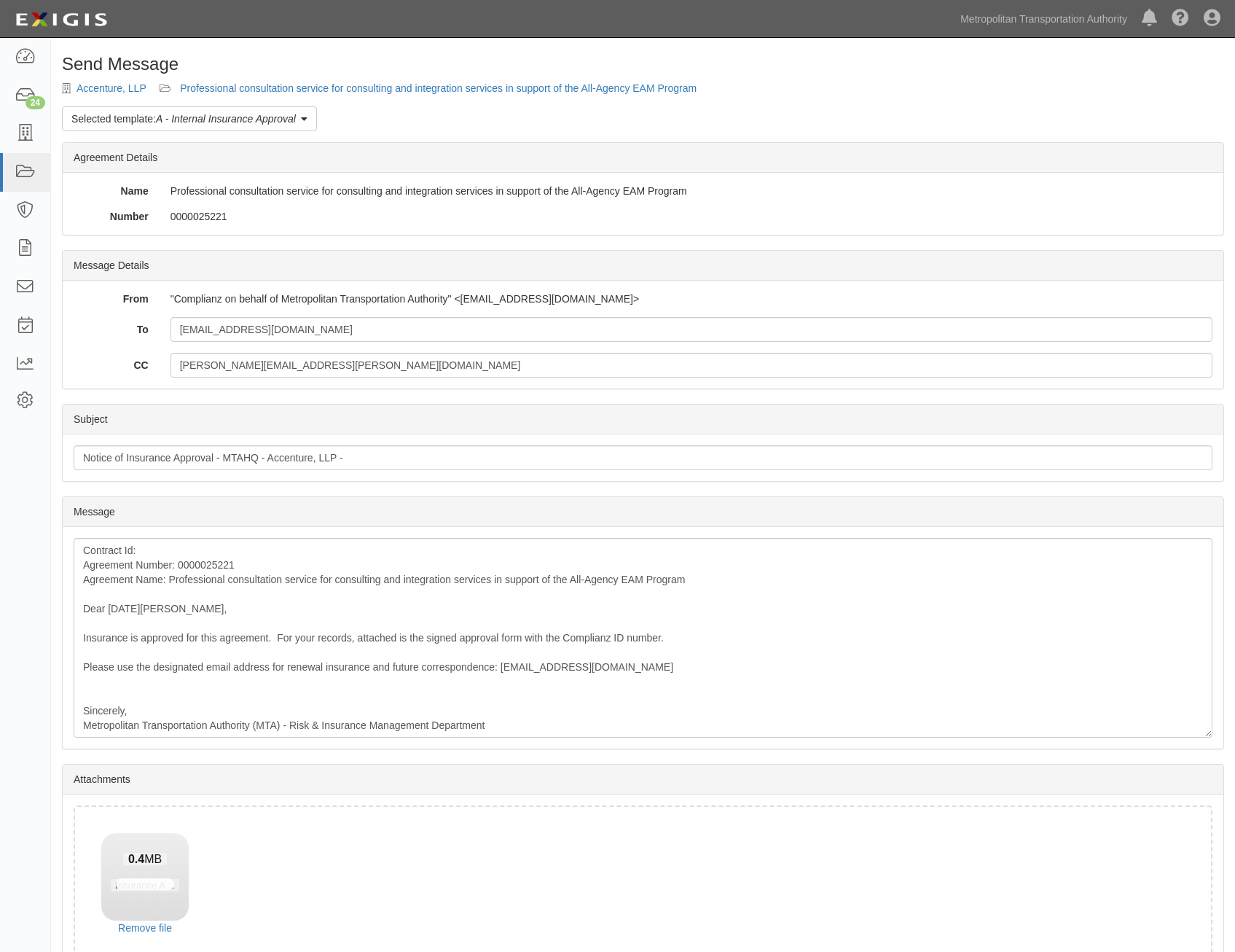
scroll to position [83, 0]
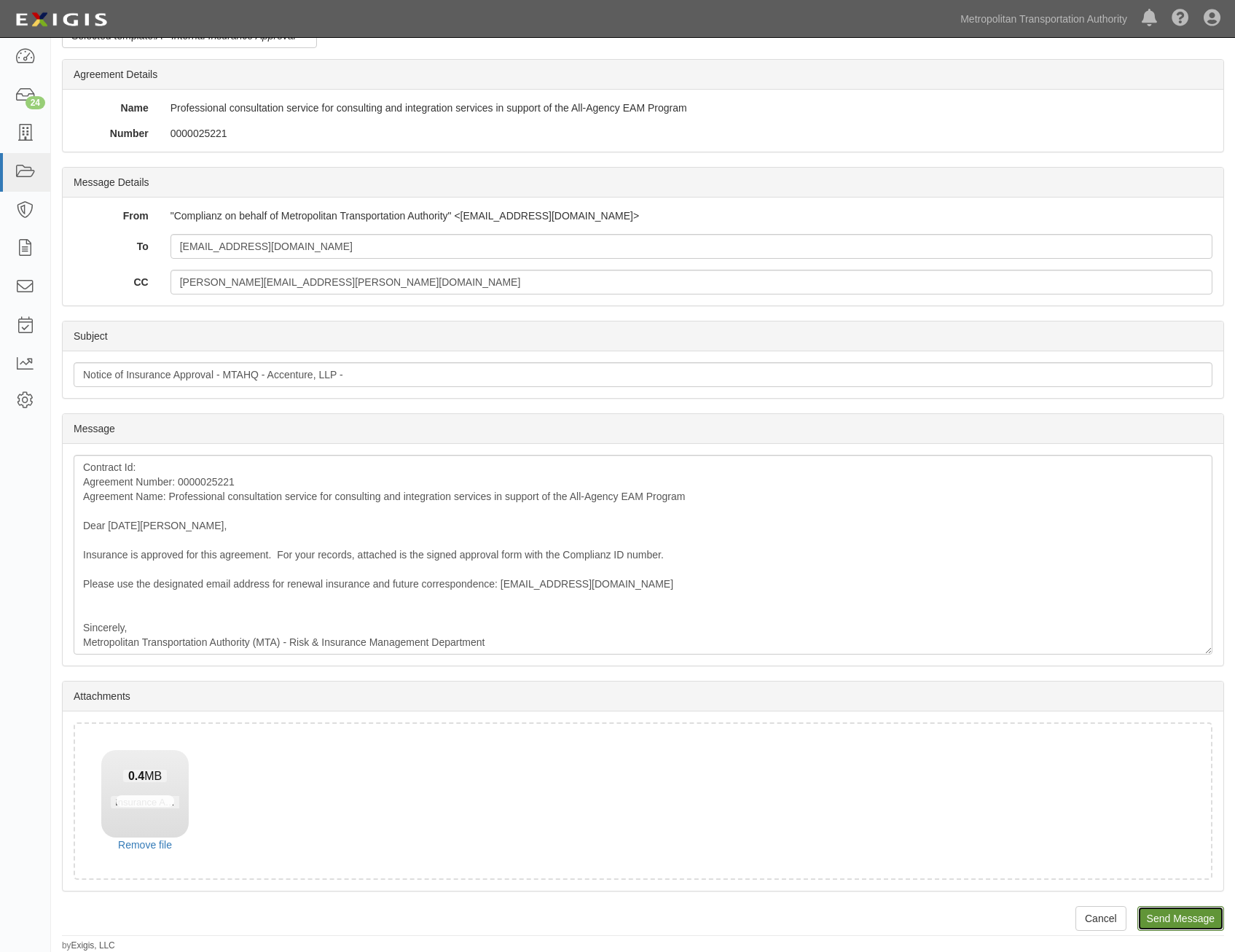
click at [1199, 910] on input "Send Message" at bounding box center [1181, 919] width 86 height 25
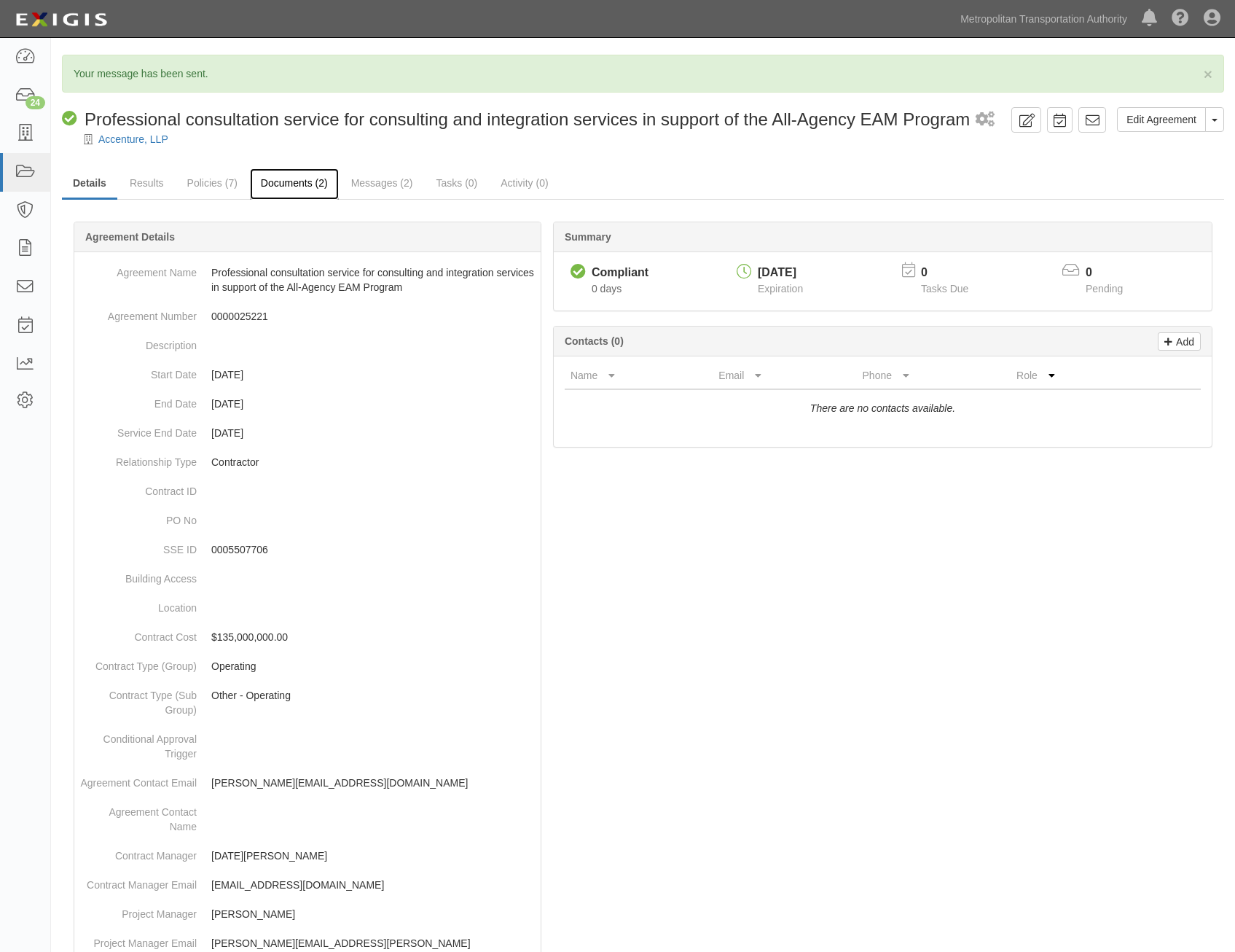
click at [304, 184] on link "Documents (2)" at bounding box center [294, 184] width 89 height 32
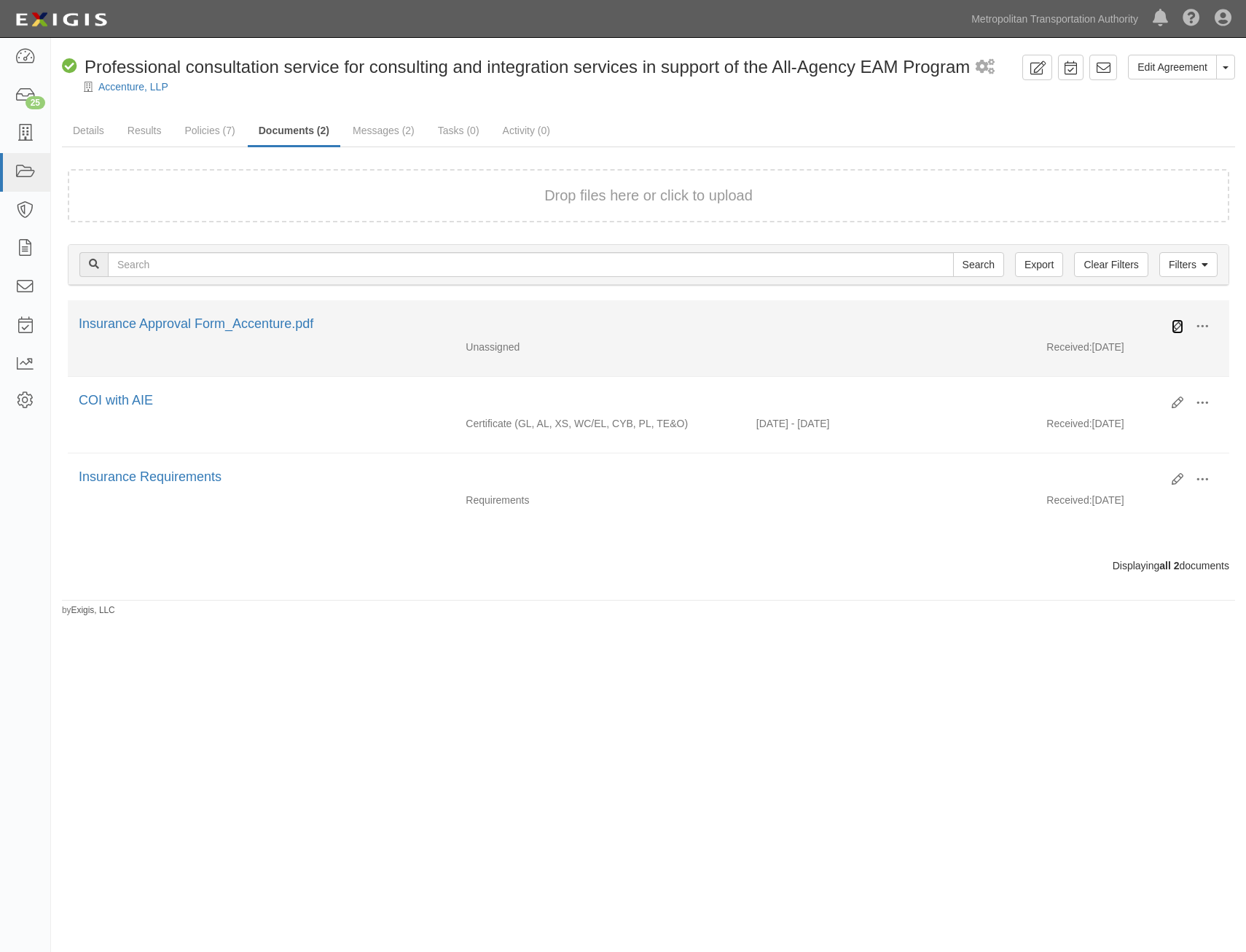
click at [1180, 326] on icon at bounding box center [1178, 326] width 12 height 12
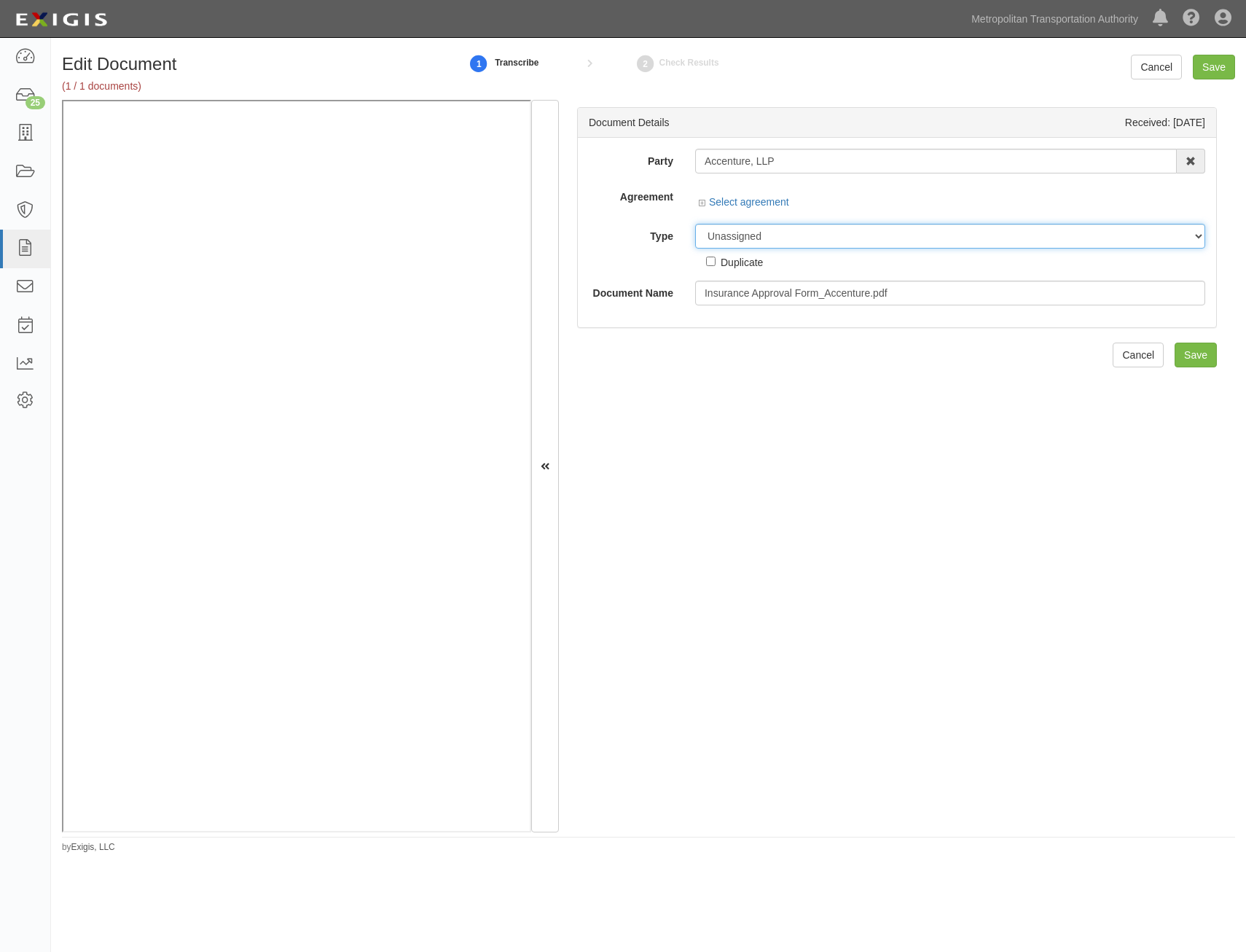
click at [939, 231] on select "Unassigned Binder Cancellation Notice Certificate Contract Endorsement Insuranc…" at bounding box center [950, 236] width 510 height 25
click at [695, 245] on select "Unassigned Binder Cancellation Notice Certificate Contract Endorsement Insuranc…" at bounding box center [950, 236] width 510 height 25
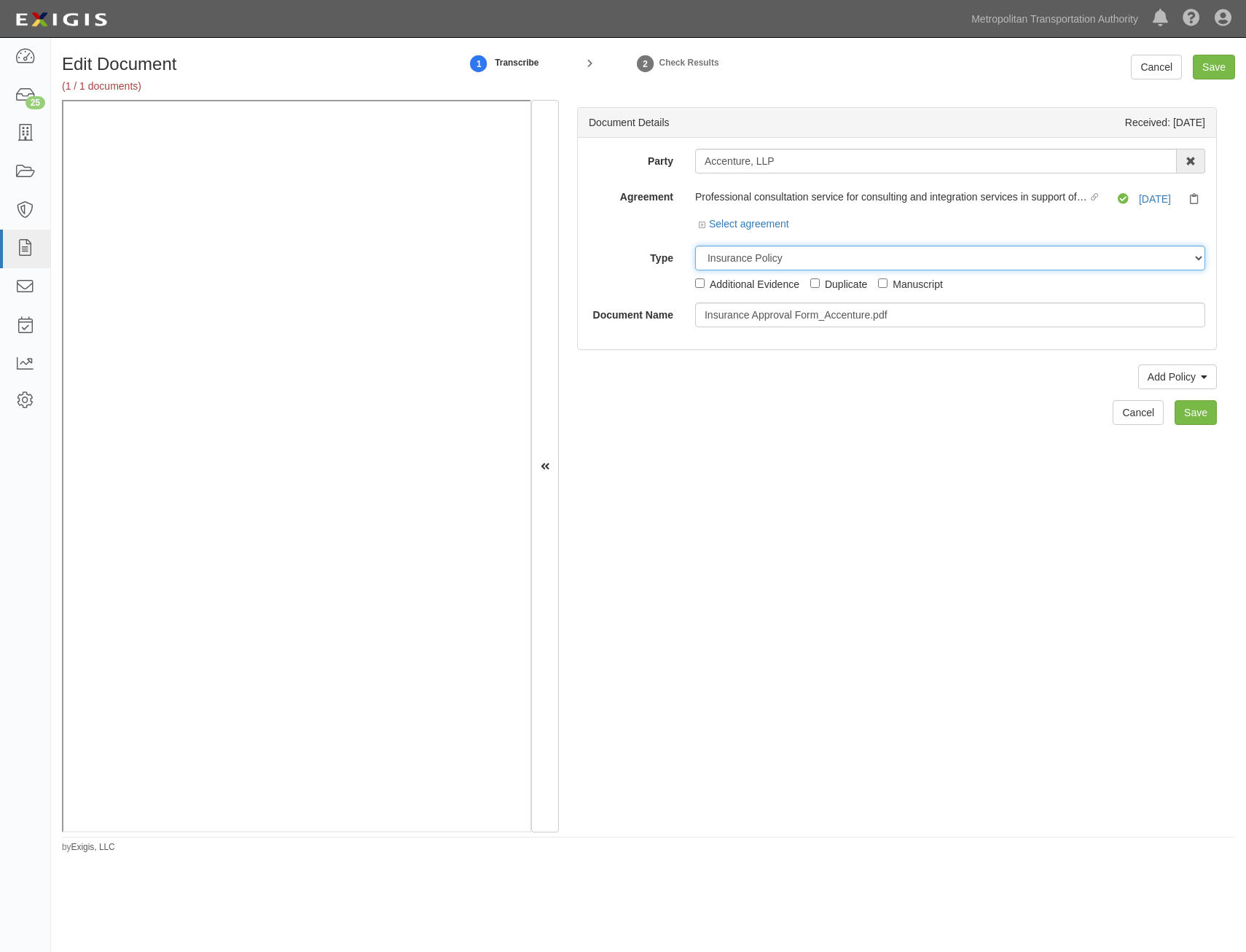
click at [946, 256] on select "Unassigned Binder Cancellation Notice Certificate Contract Endorsement Insuranc…" at bounding box center [950, 258] width 510 height 25
select select "OtherDetail"
click at [695, 246] on select "Unassigned Binder Cancellation Notice Certificate Contract Endorsement Insuranc…" at bounding box center [950, 258] width 510 height 25
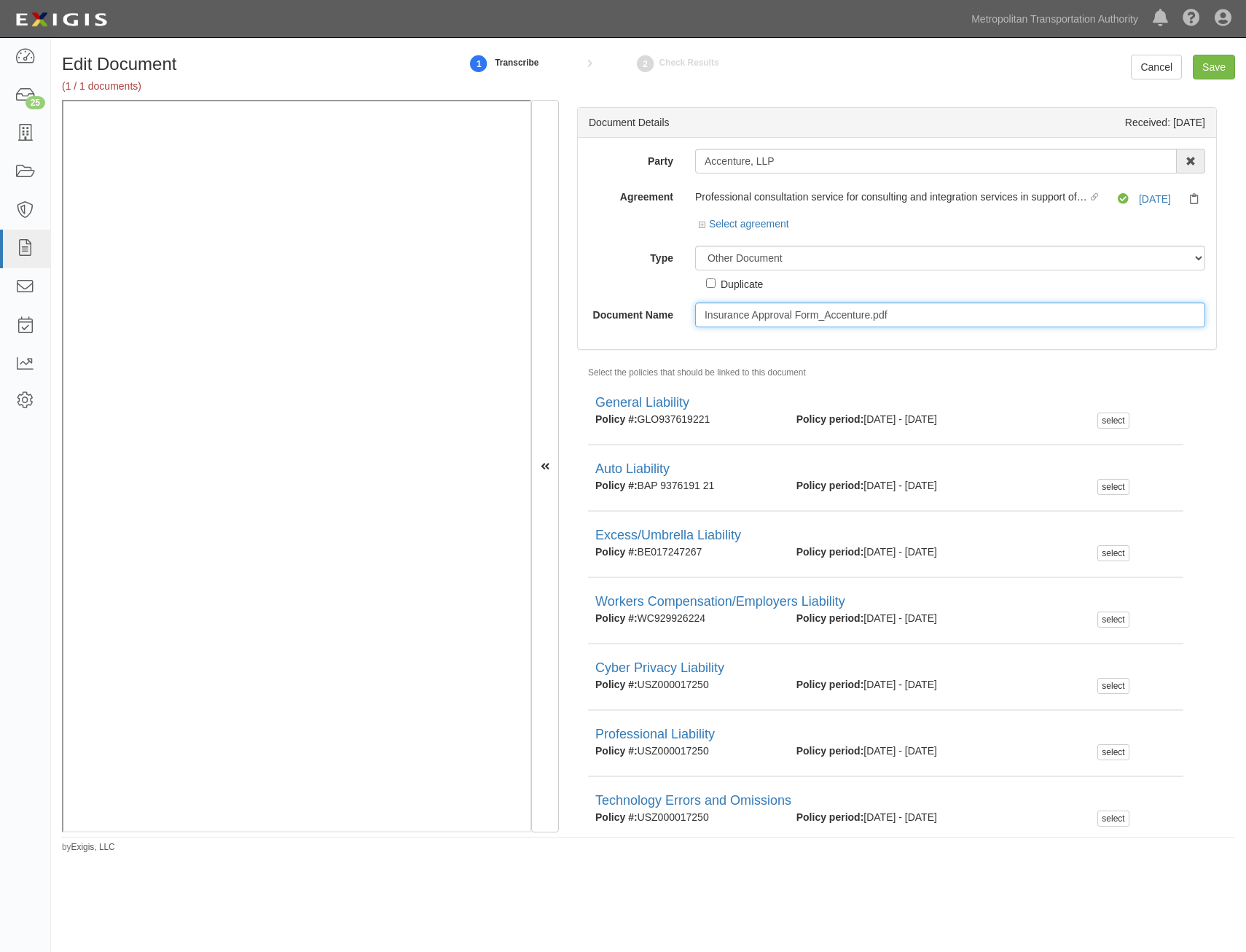
click at [927, 312] on input "Insurance Approval Form_Accenture.pdf" at bounding box center [950, 315] width 510 height 25
type input "Approval Form"
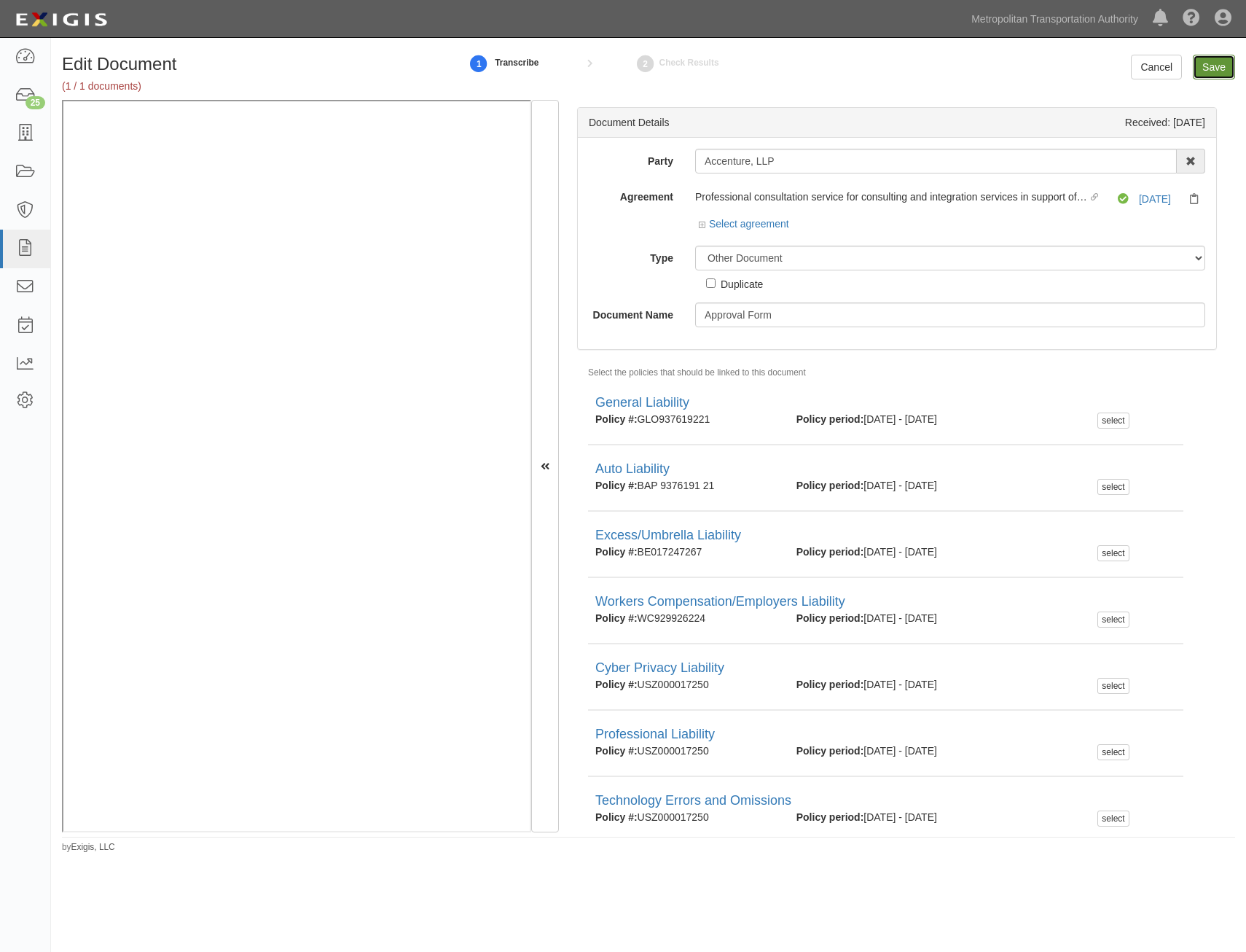
click at [1201, 64] on input "Save" at bounding box center [1214, 67] width 42 height 25
